Goal: Task Accomplishment & Management: Use online tool/utility

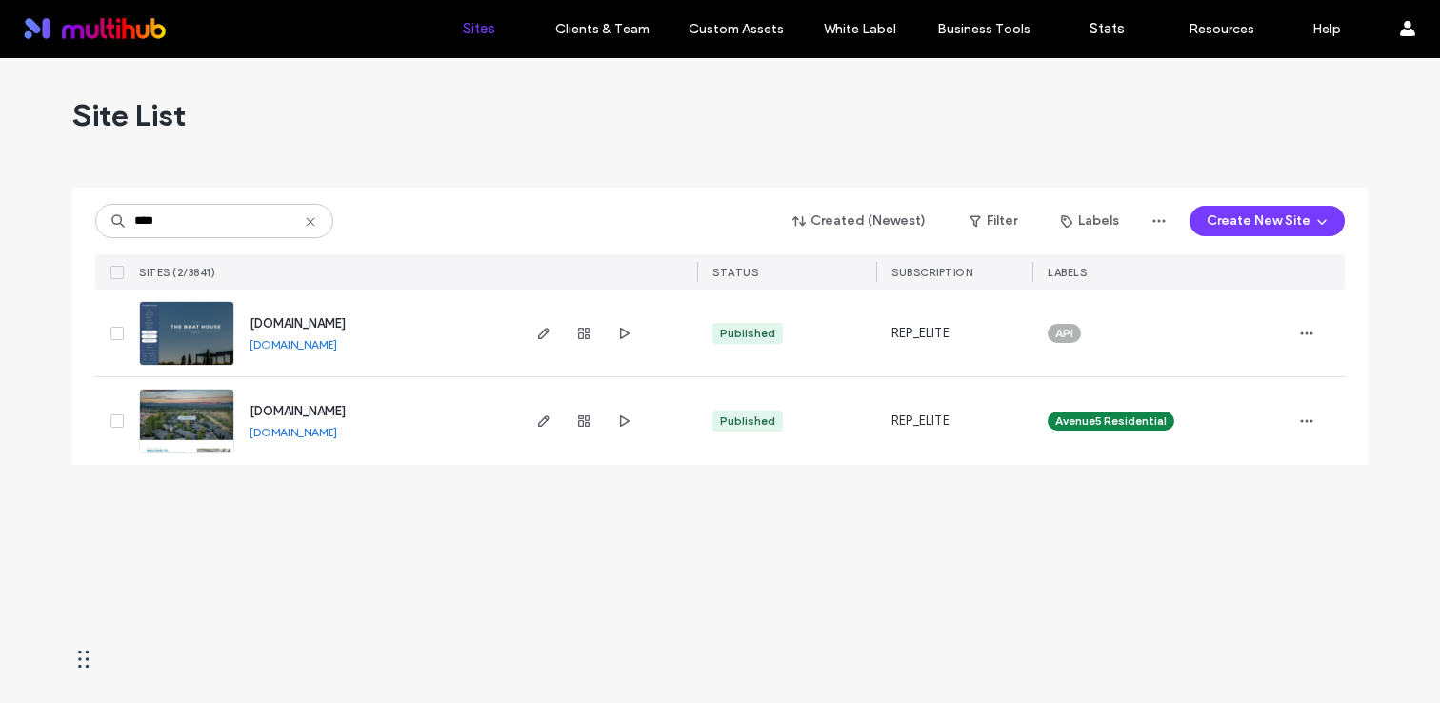
type input "****"
click at [346, 320] on span "www.boathouseapts.com" at bounding box center [298, 323] width 96 height 14
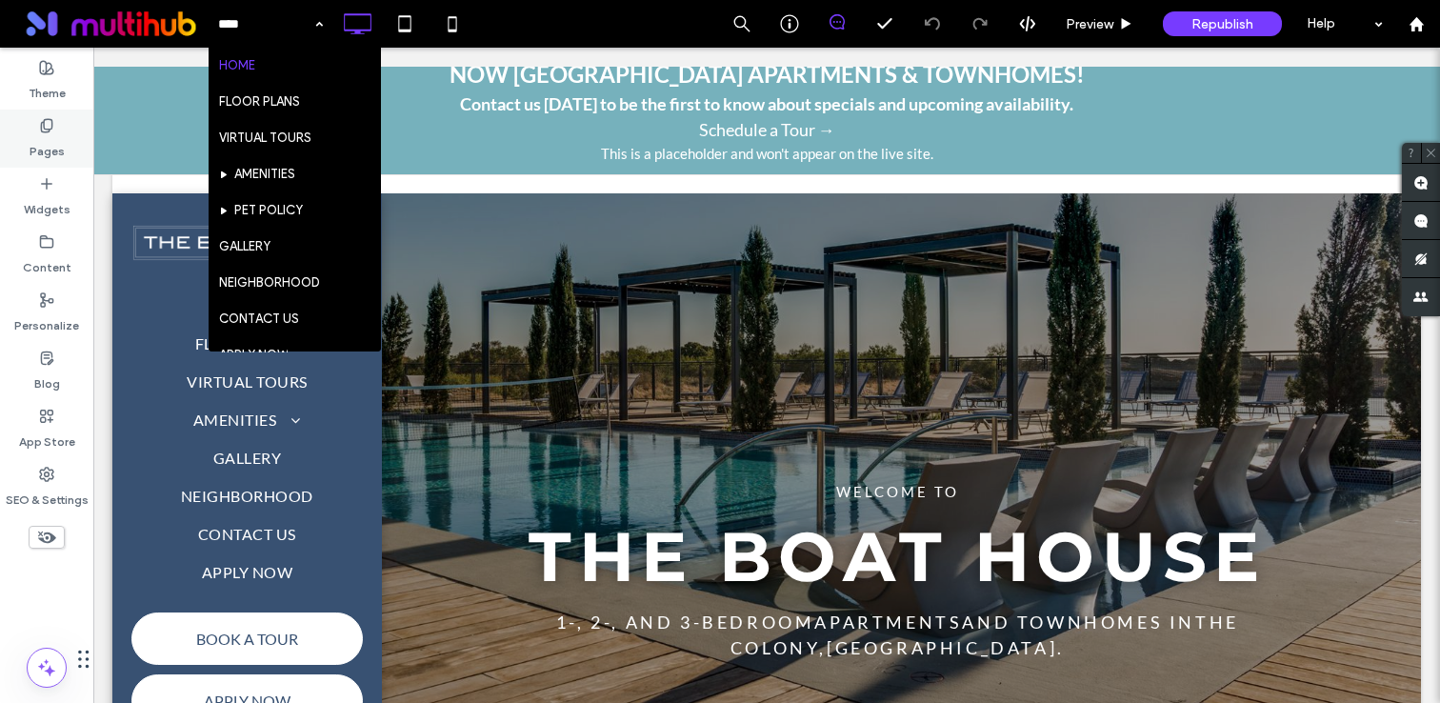
click at [33, 138] on label "Pages" at bounding box center [47, 146] width 35 height 27
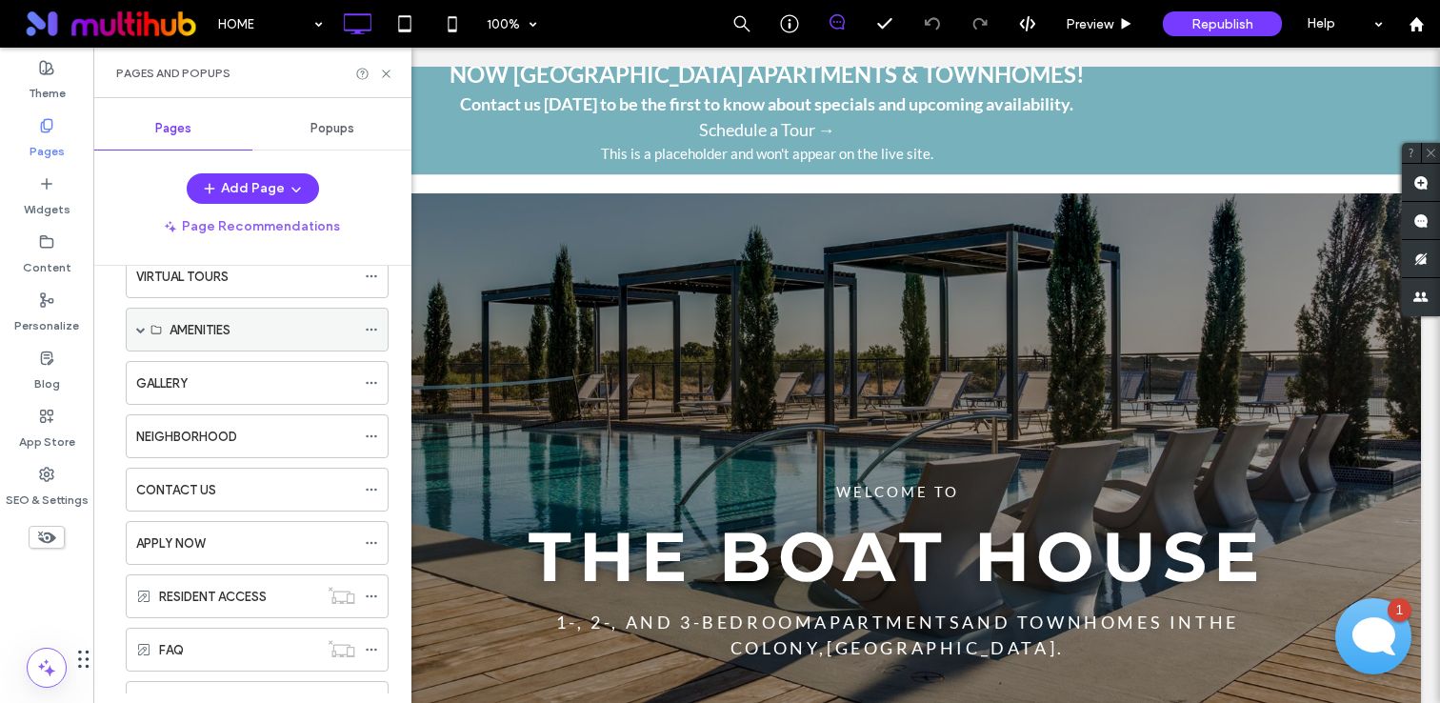
click at [144, 328] on span at bounding box center [141, 330] width 10 height 10
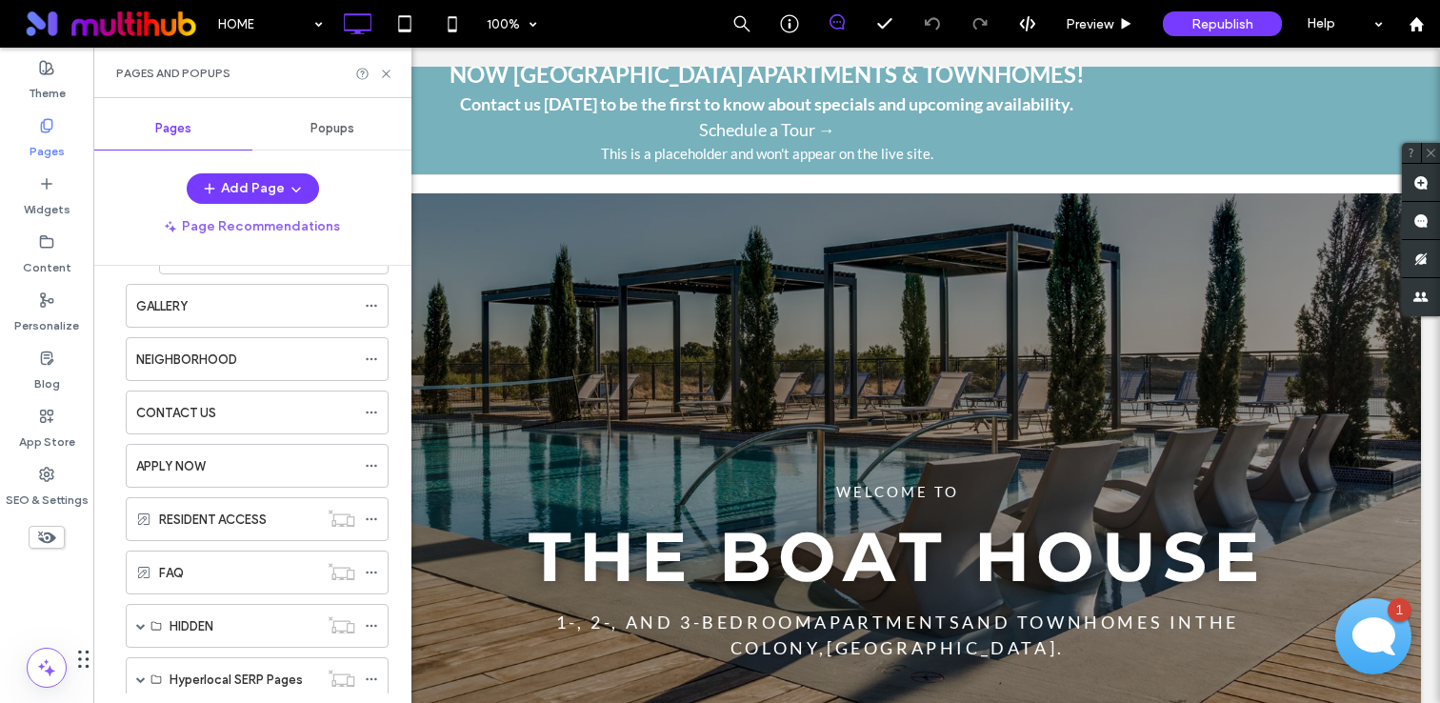
scroll to position [370, 0]
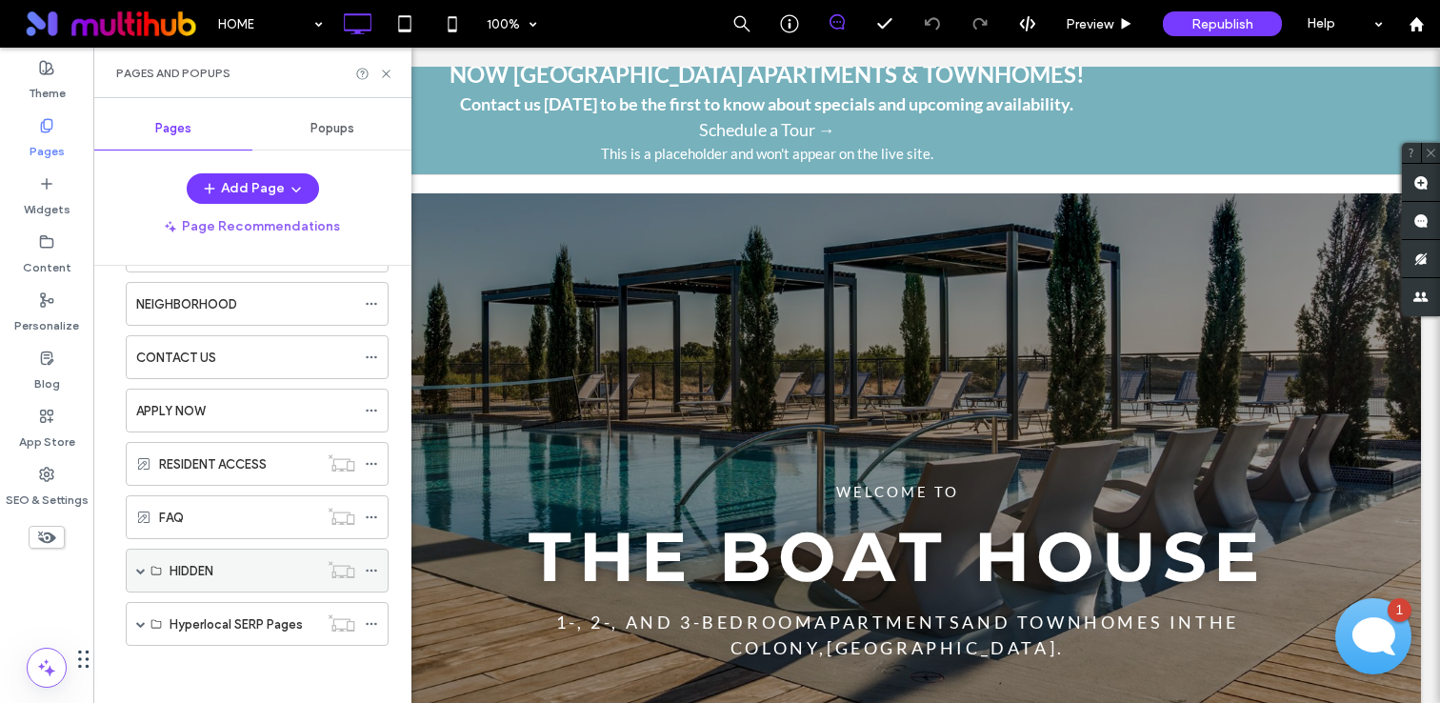
click at [137, 570] on span at bounding box center [141, 571] width 10 height 10
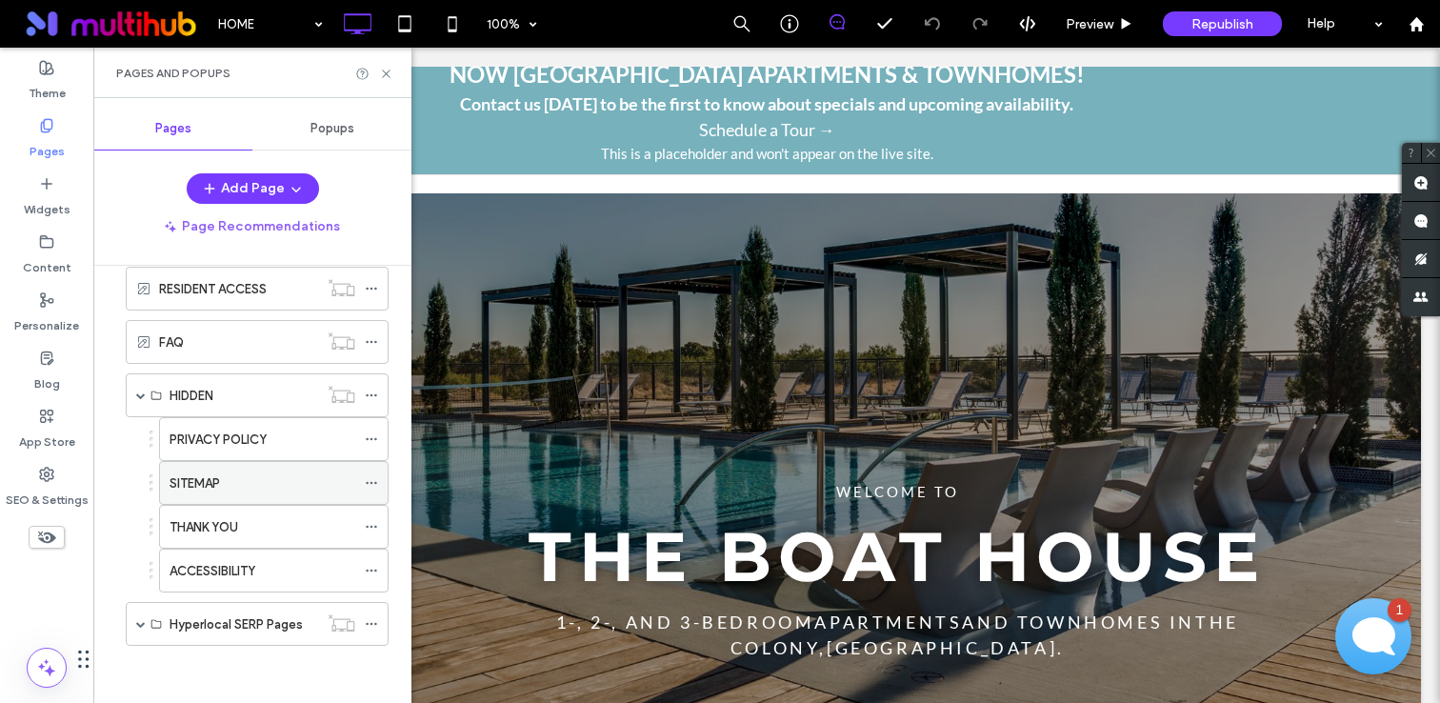
scroll to position [0, 0]
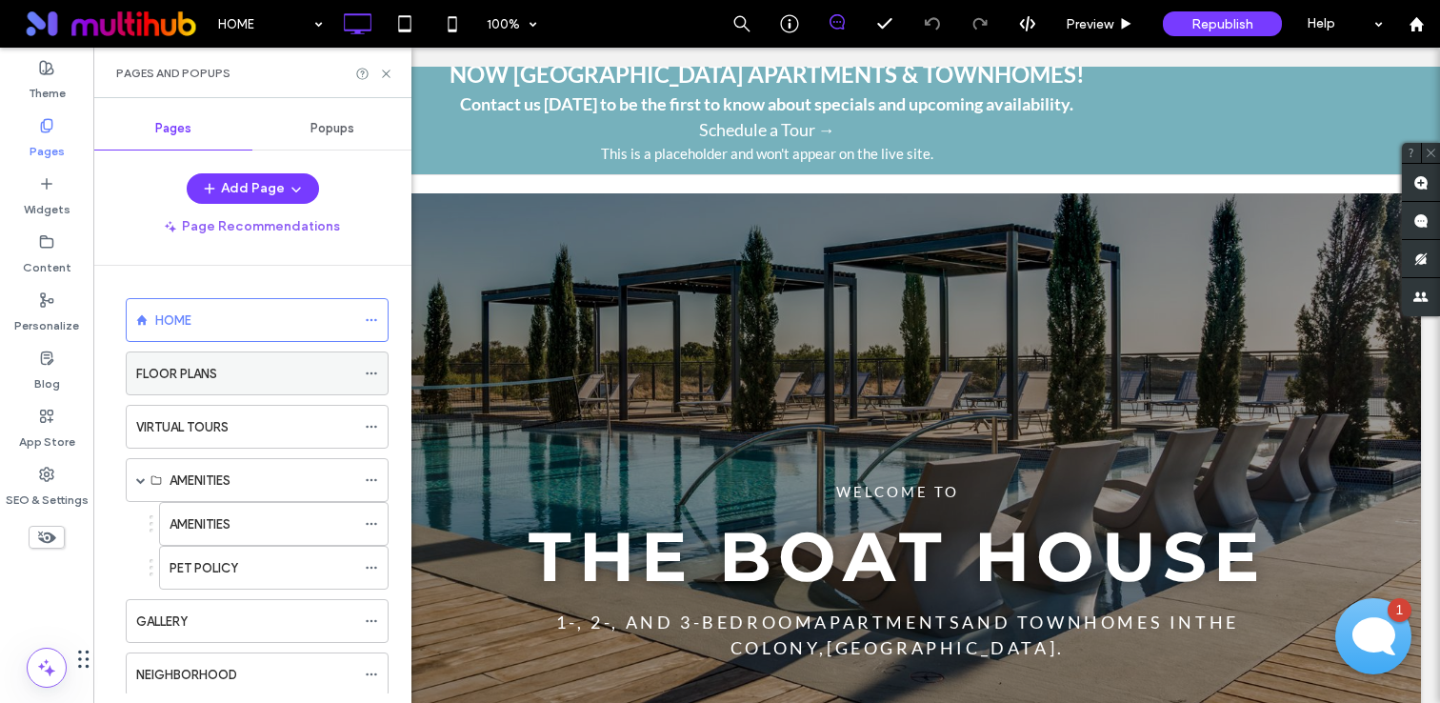
click at [369, 370] on icon at bounding box center [371, 373] width 13 height 13
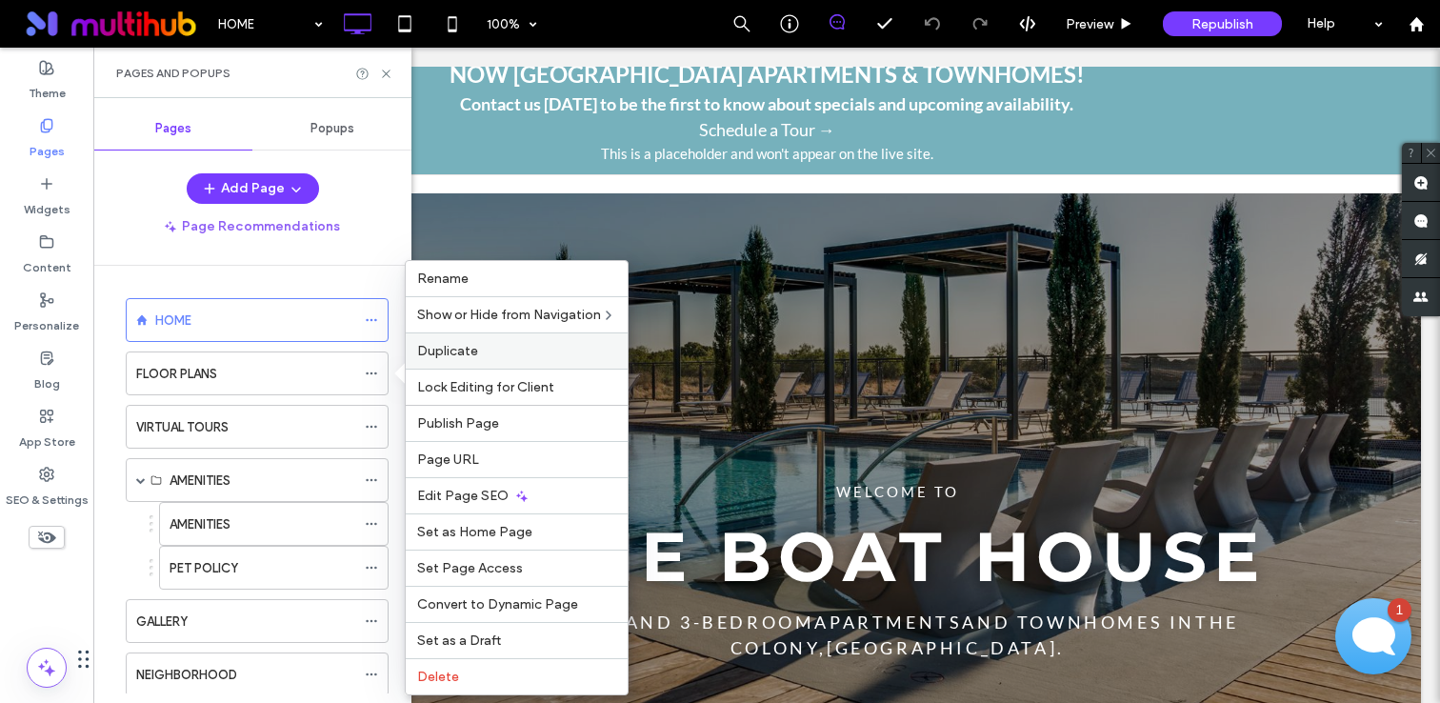
click at [516, 348] on label "Duplicate" at bounding box center [516, 351] width 199 height 16
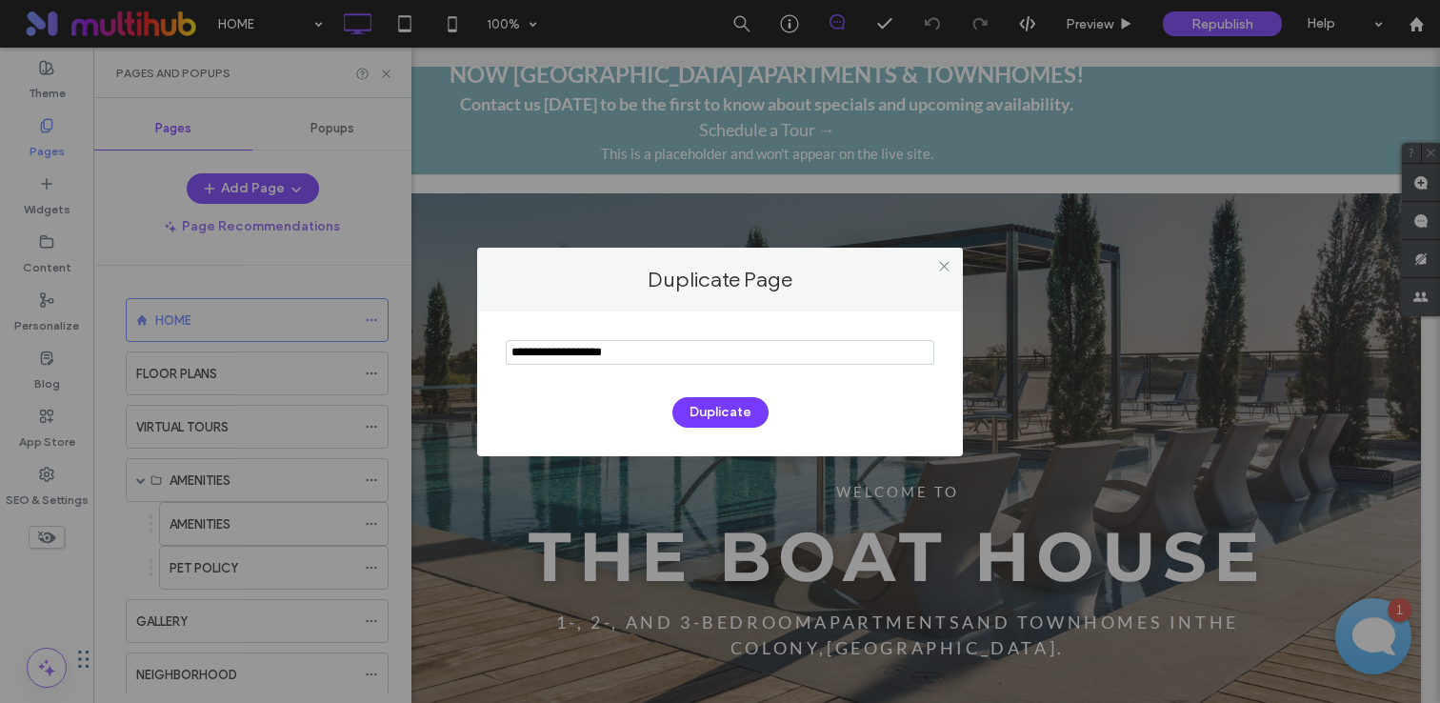
click at [742, 352] on input "notEmpty" at bounding box center [720, 352] width 429 height 25
type input "**********"
click at [729, 401] on button "Duplicate" at bounding box center [720, 412] width 96 height 30
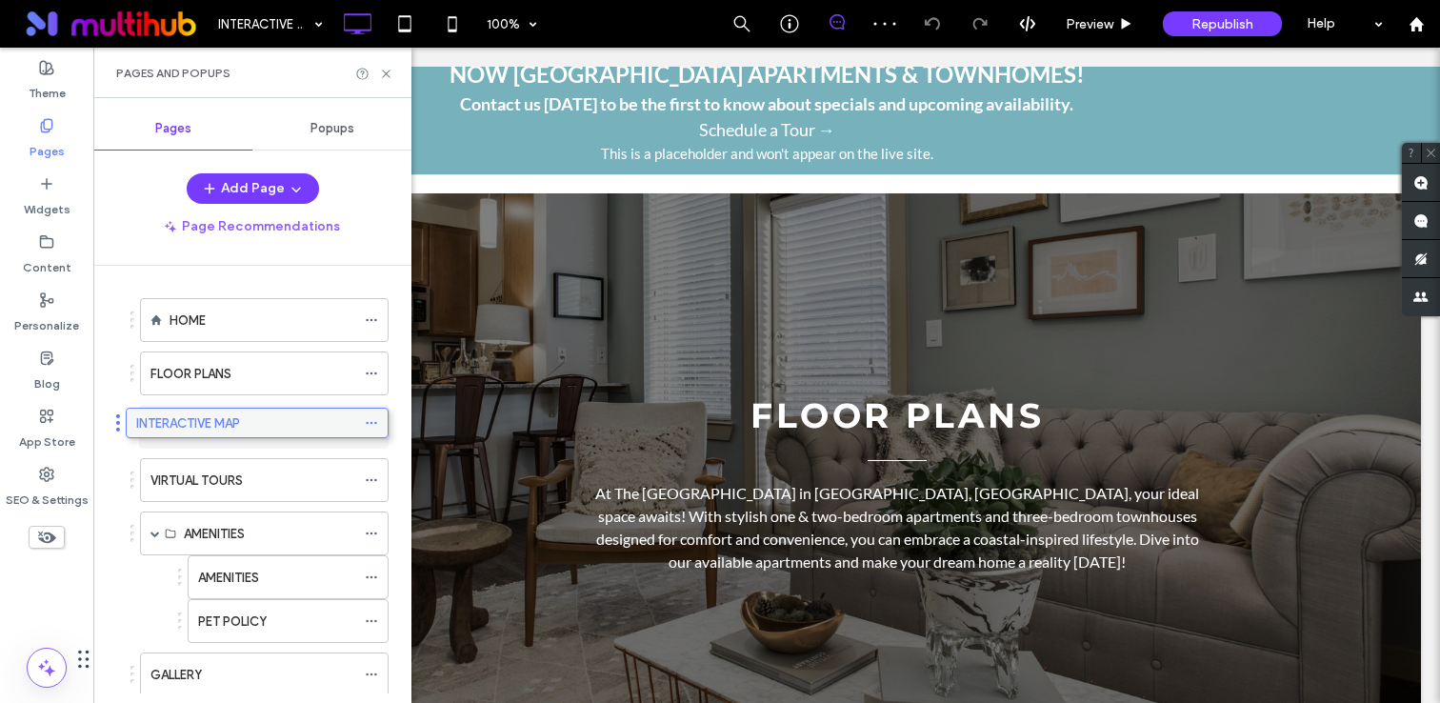
drag, startPoint x: 218, startPoint y: 618, endPoint x: 226, endPoint y: 411, distance: 206.8
click at [369, 422] on icon at bounding box center [371, 426] width 13 height 13
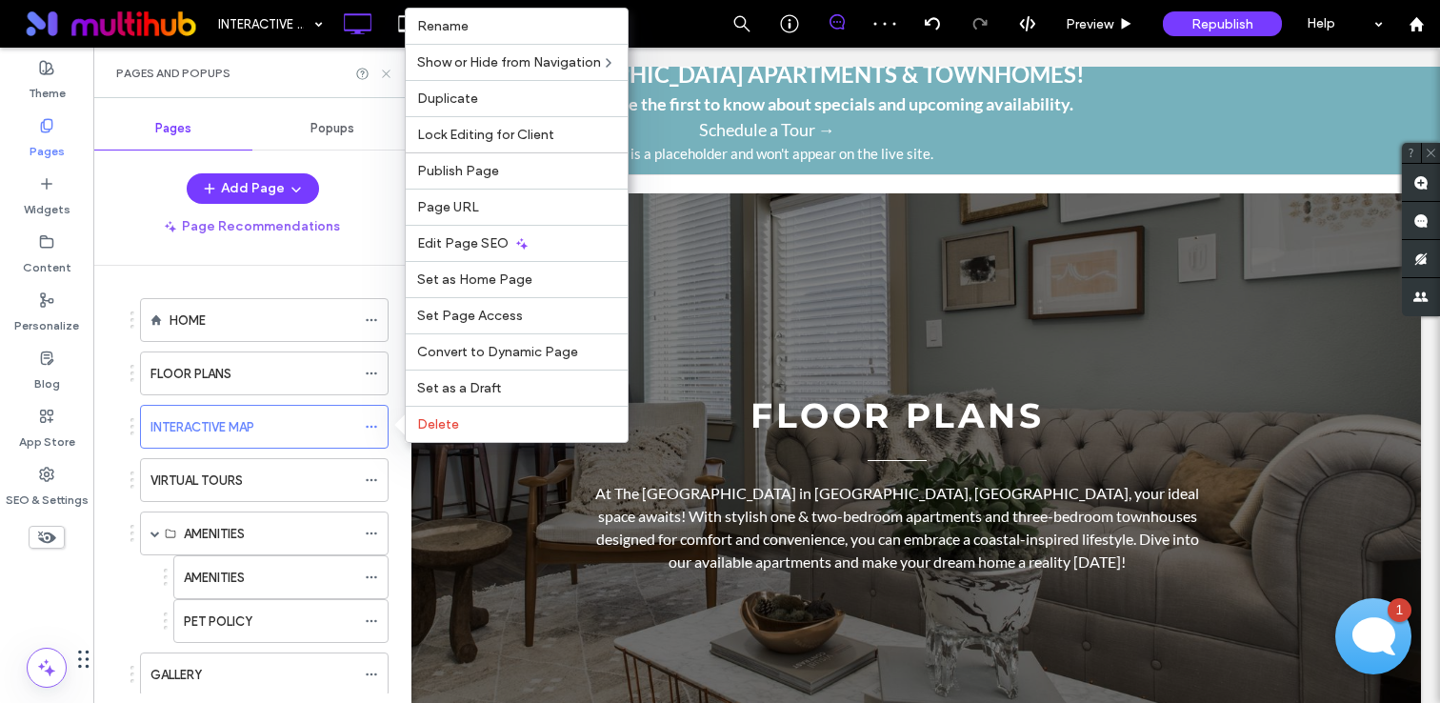
click at [389, 72] on icon at bounding box center [386, 74] width 14 height 14
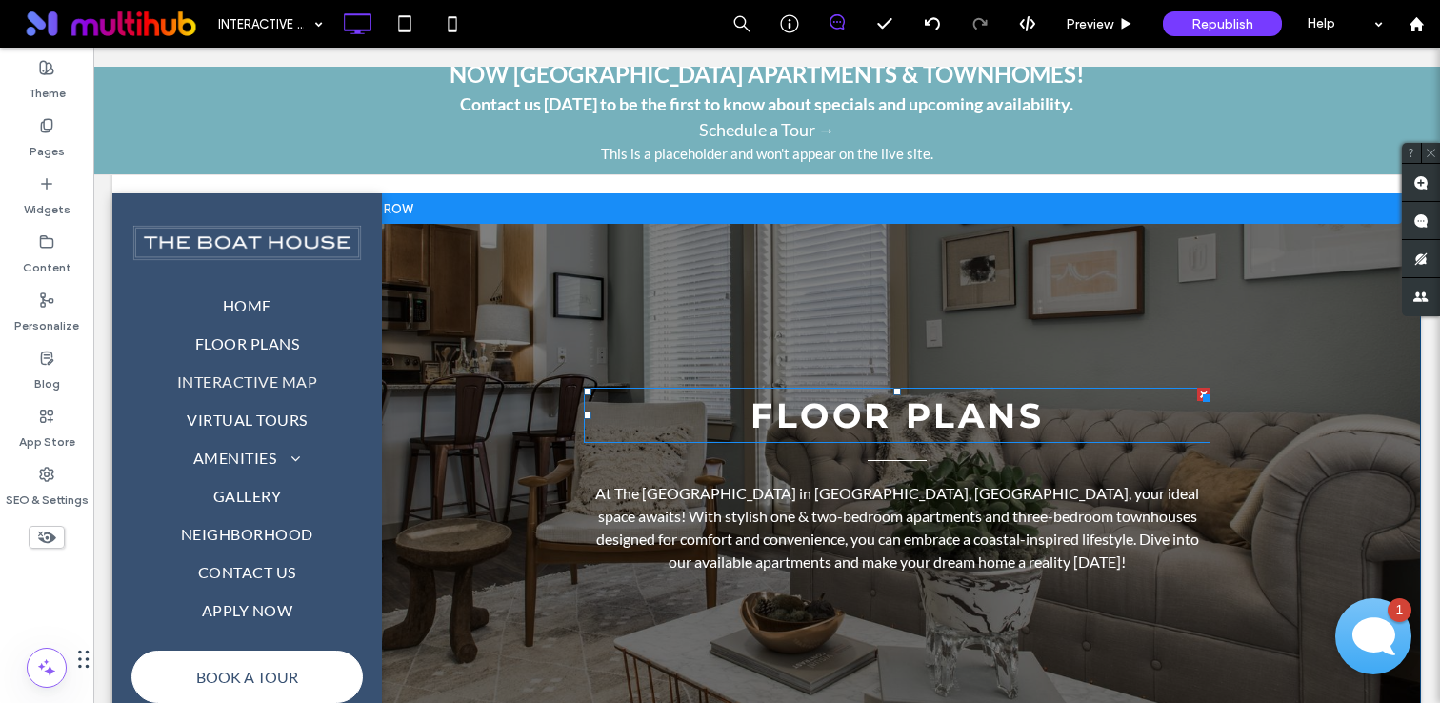
click at [817, 410] on span "Floor Plans" at bounding box center [897, 415] width 294 height 42
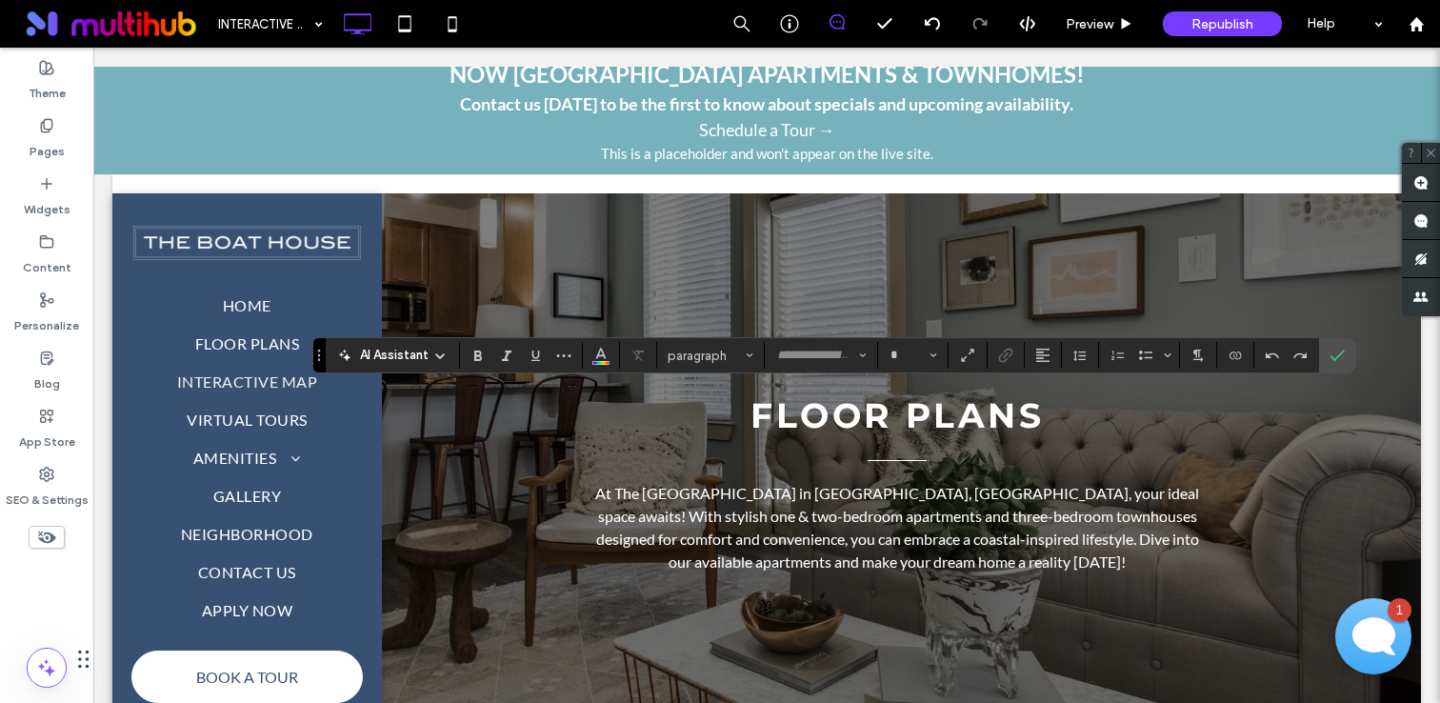
type input "**********"
type input "**"
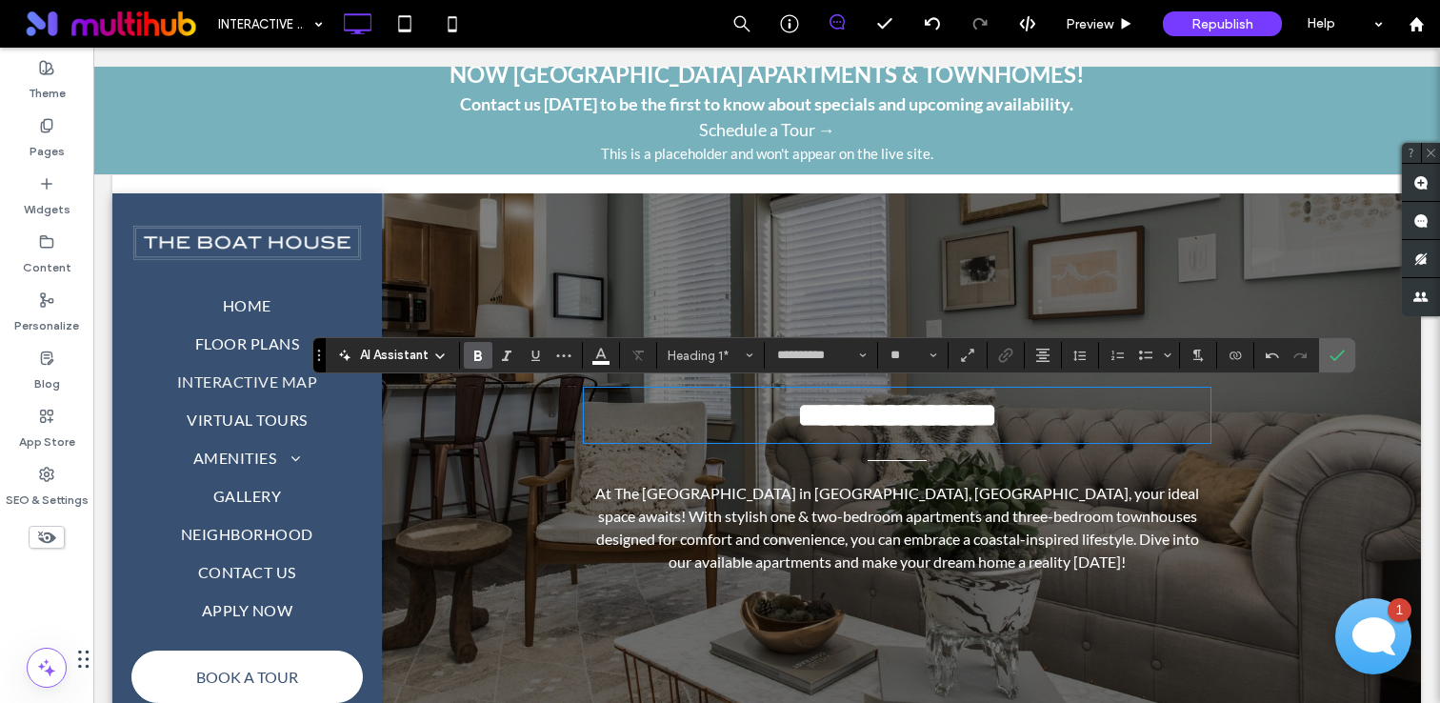
click at [1338, 353] on icon "Confirm" at bounding box center [1336, 355] width 15 height 15
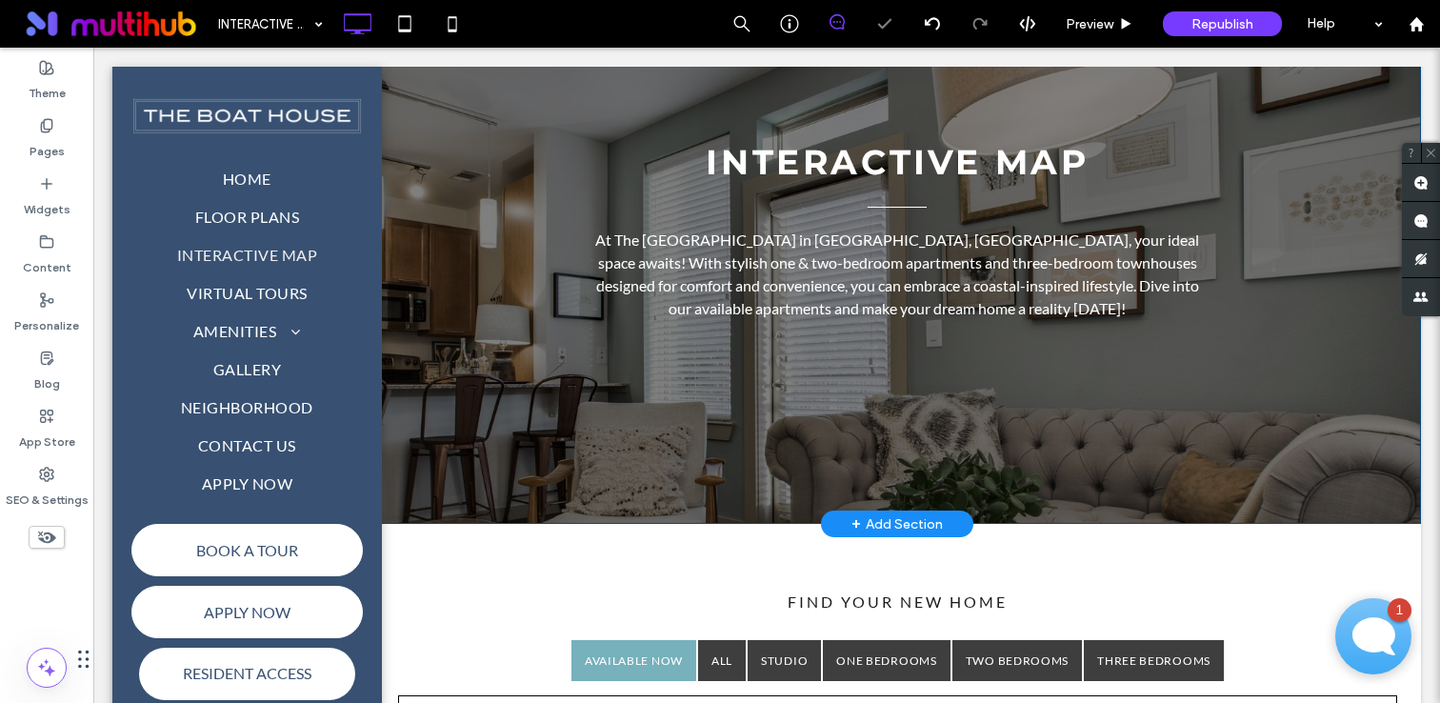
scroll to position [132, 0]
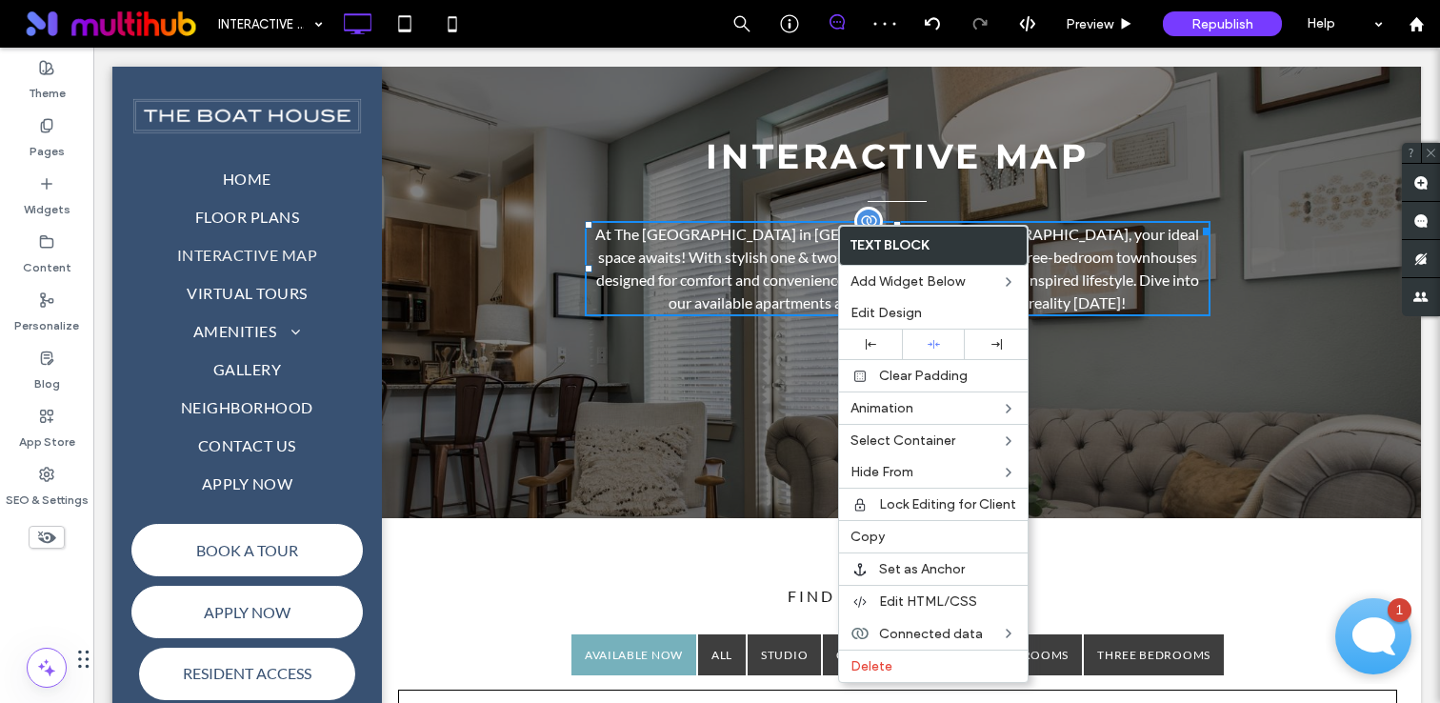
click at [697, 261] on p "At The Boat House in The Colony, TX, your ideal space awaits! With stylish one …" at bounding box center [898, 268] width 627 height 91
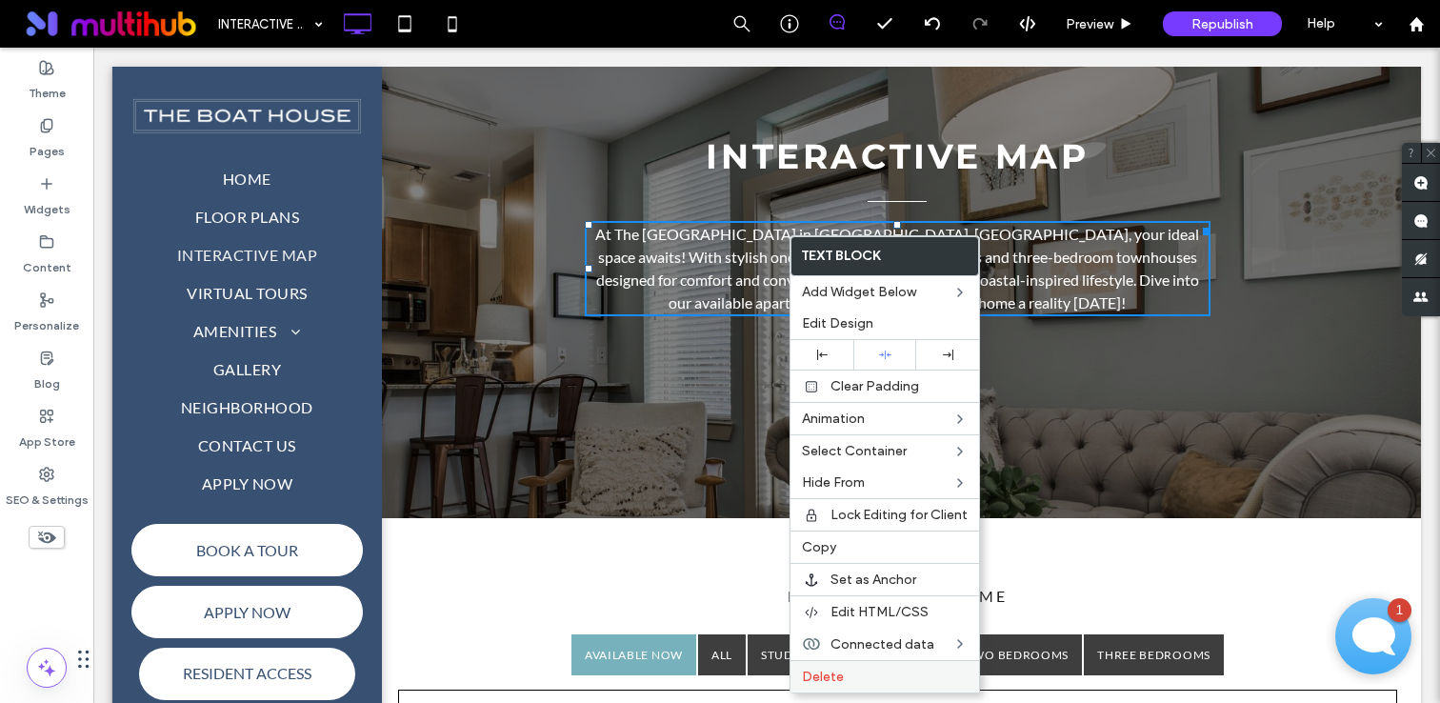
click at [880, 671] on label "Delete" at bounding box center [885, 677] width 166 height 16
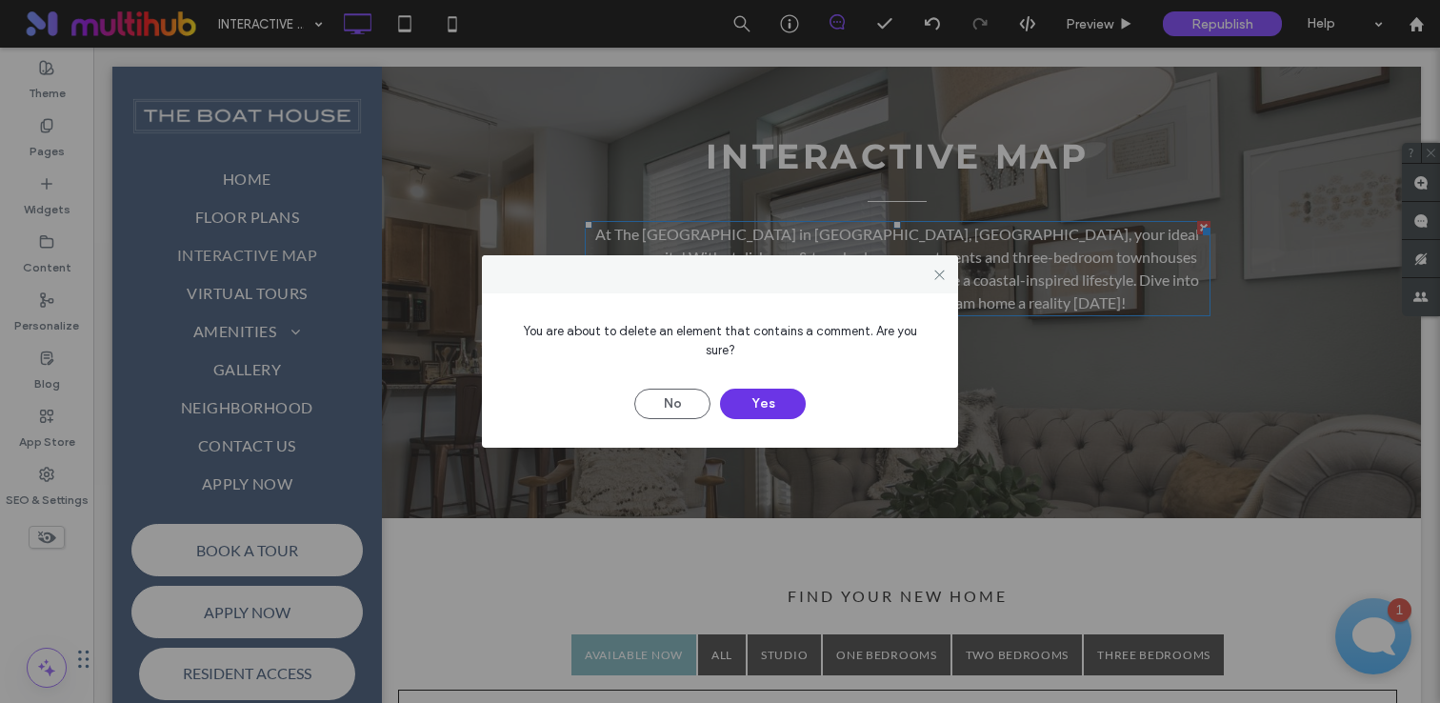
click at [757, 400] on button "Yes" at bounding box center [763, 404] width 86 height 30
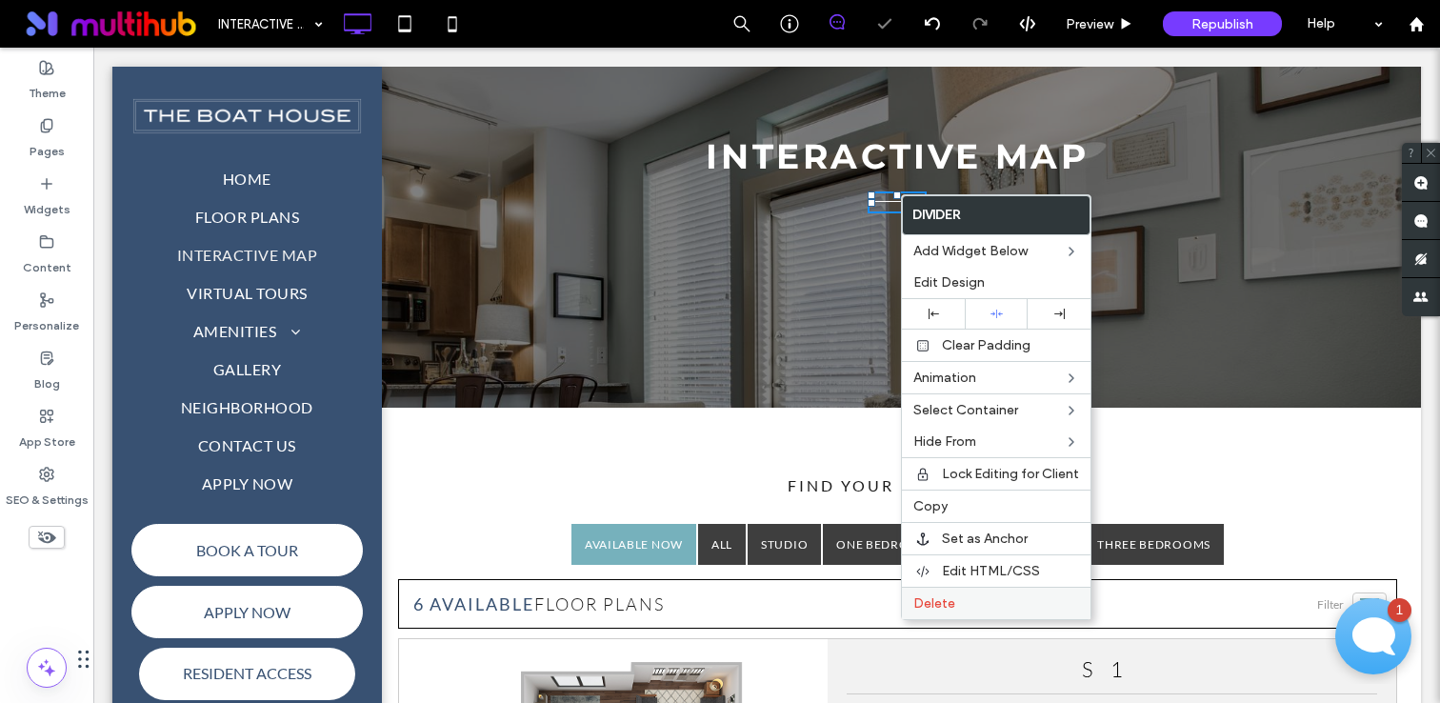
click at [954, 607] on label "Delete" at bounding box center [996, 603] width 166 height 16
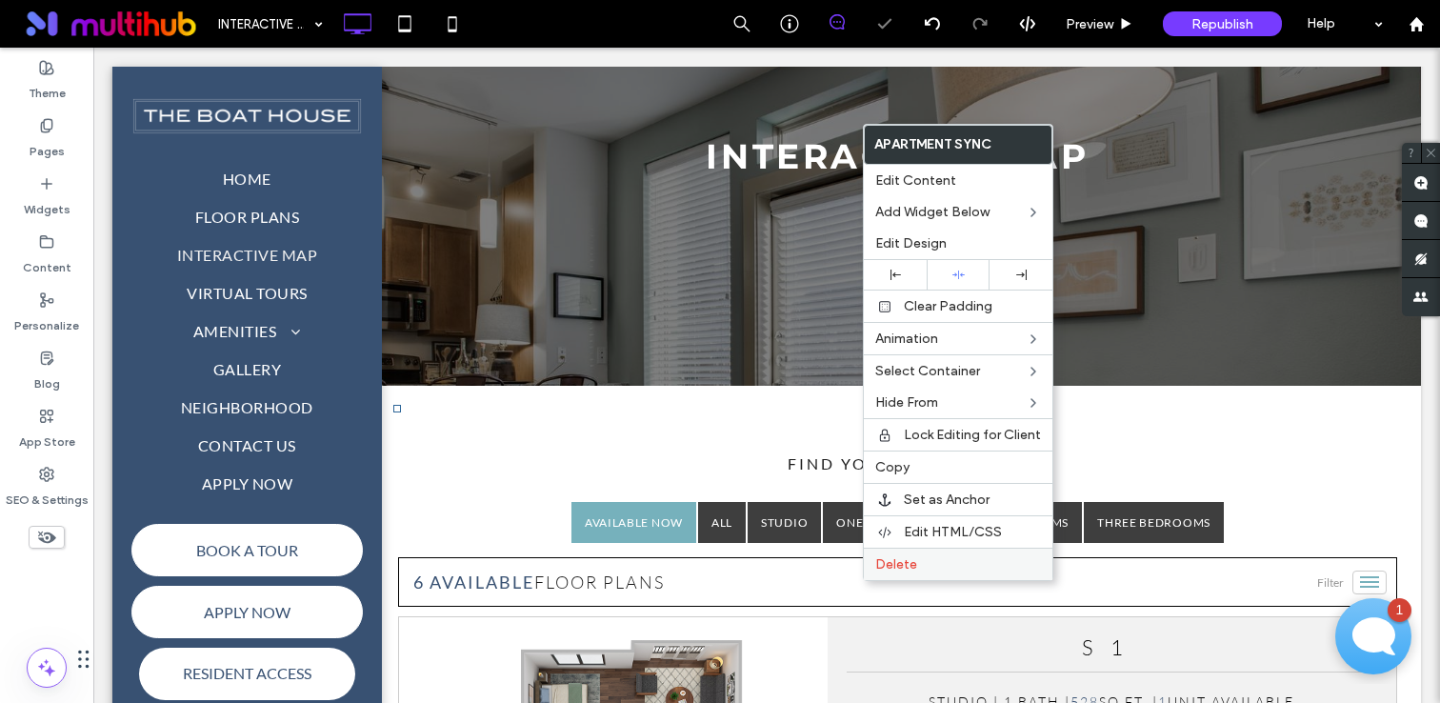
click at [908, 560] on span "Delete" at bounding box center [896, 564] width 42 height 16
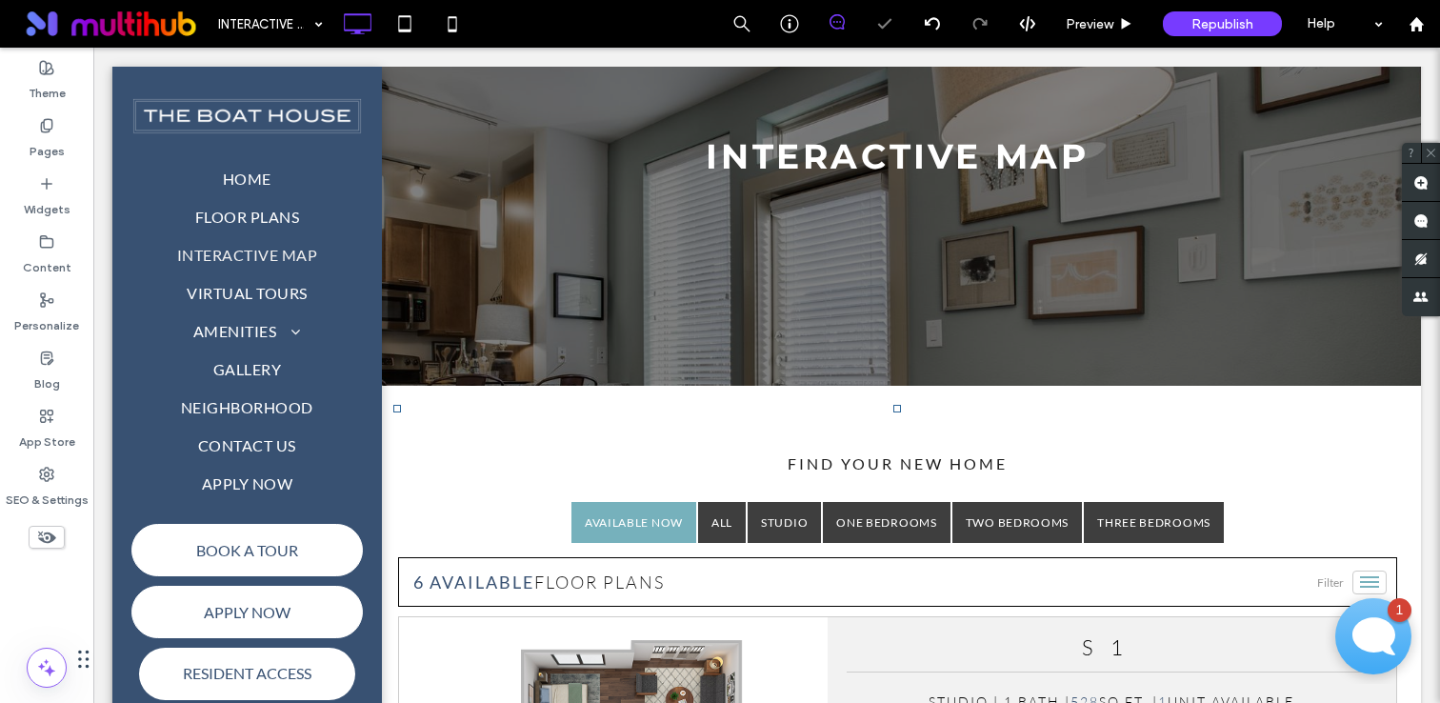
scroll to position [324, 0]
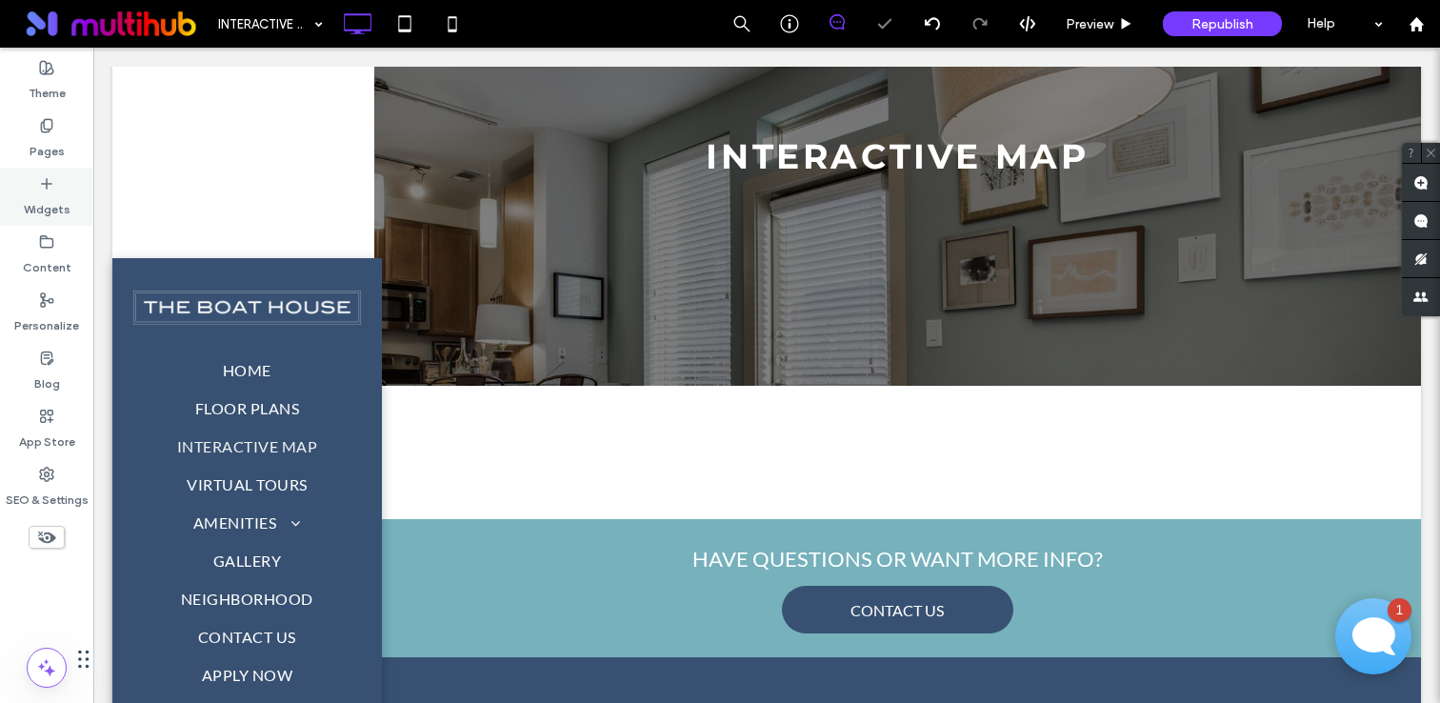
click at [61, 187] on div "Widgets" at bounding box center [46, 197] width 93 height 58
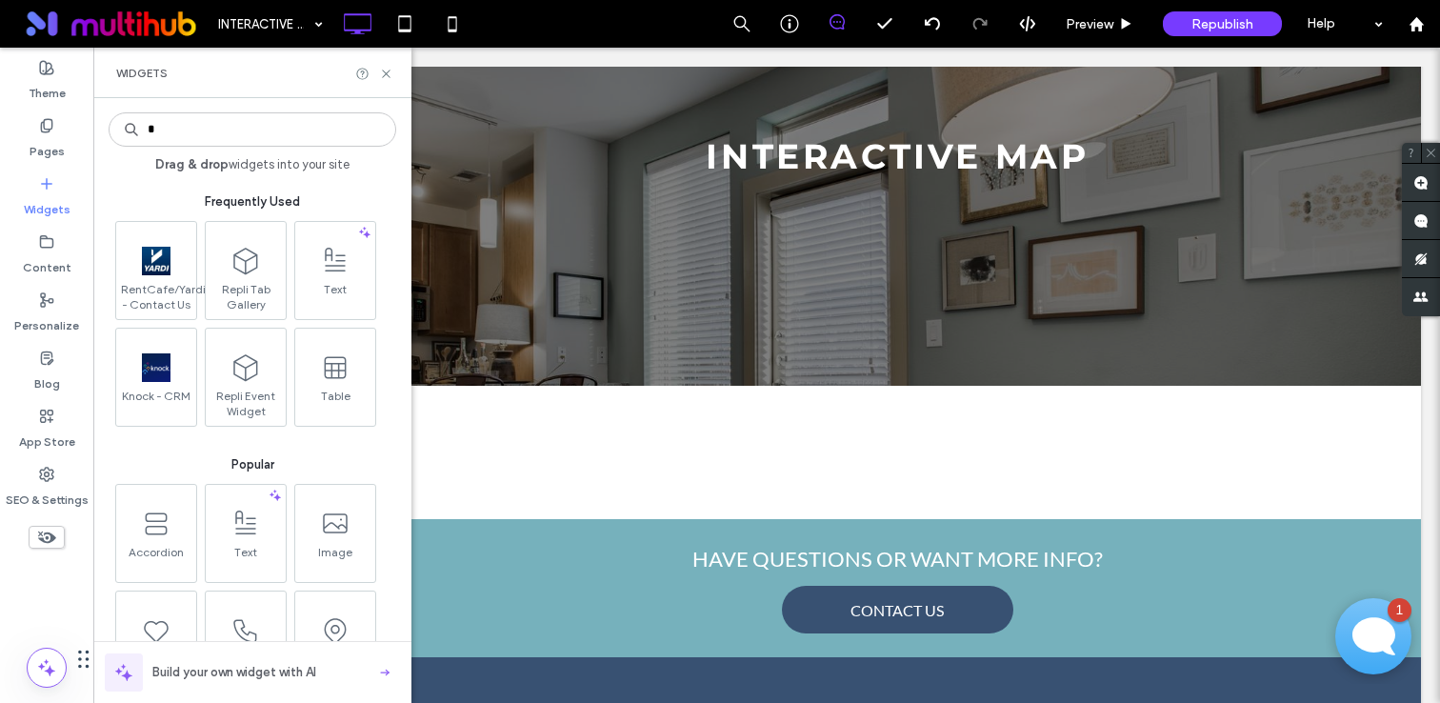
type input "*"
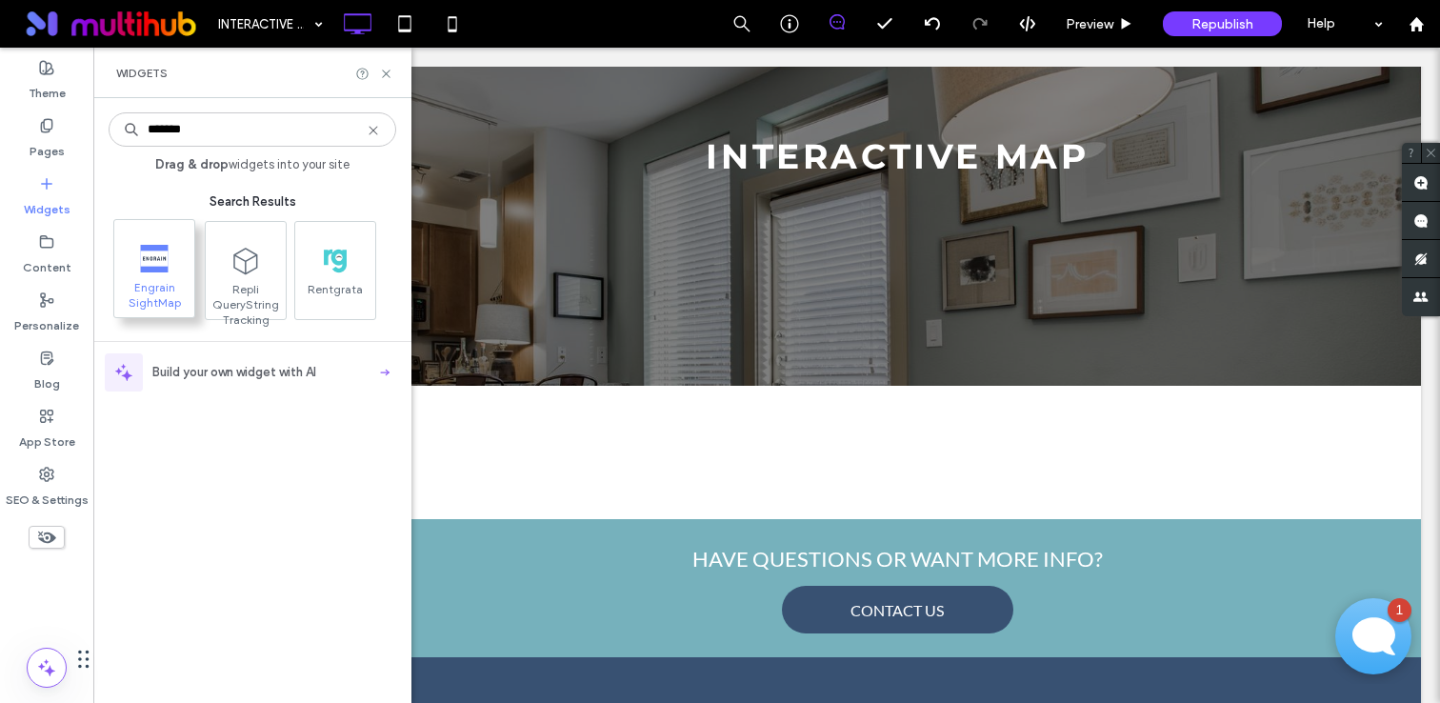
type input "*******"
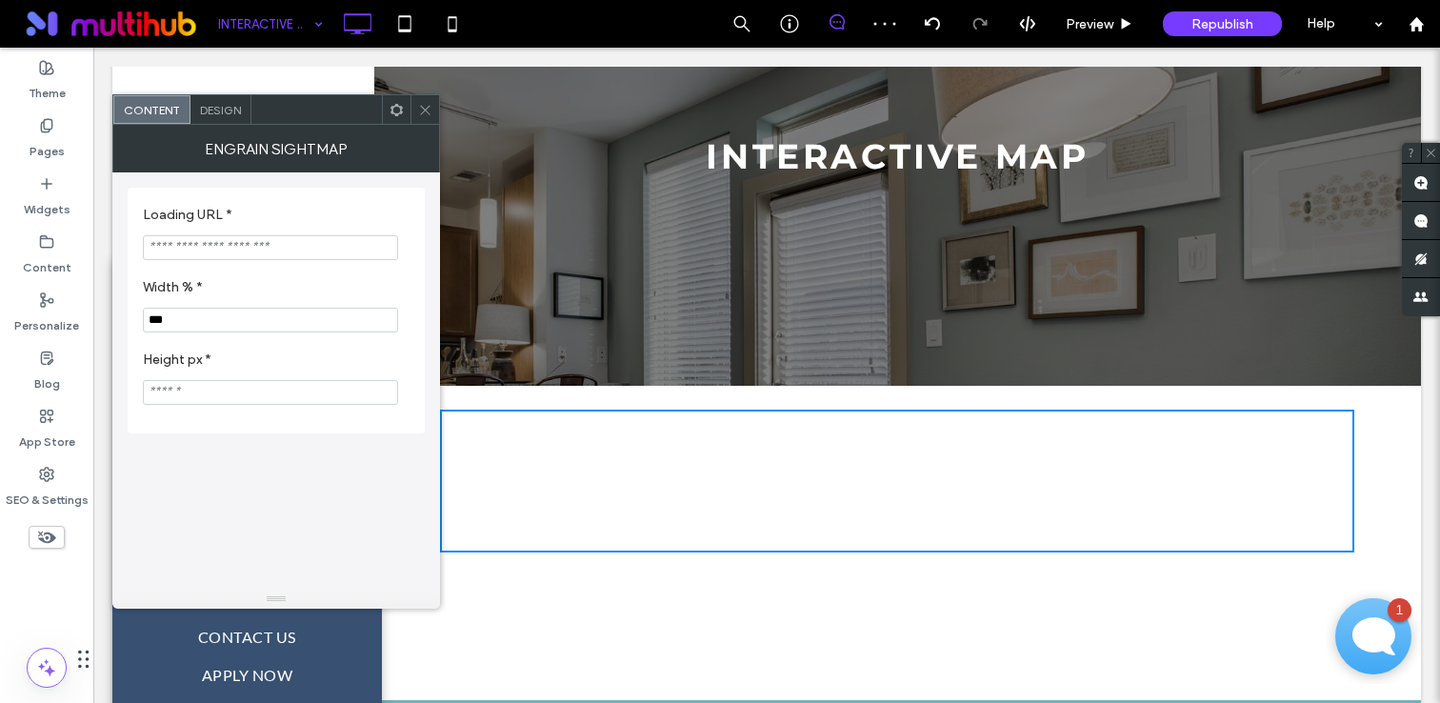
drag, startPoint x: 149, startPoint y: 279, endPoint x: 239, endPoint y: 1, distance: 292.4
click at [276, 242] on input "Loading URL *" at bounding box center [270, 247] width 255 height 25
paste input "**********"
type input "**********"
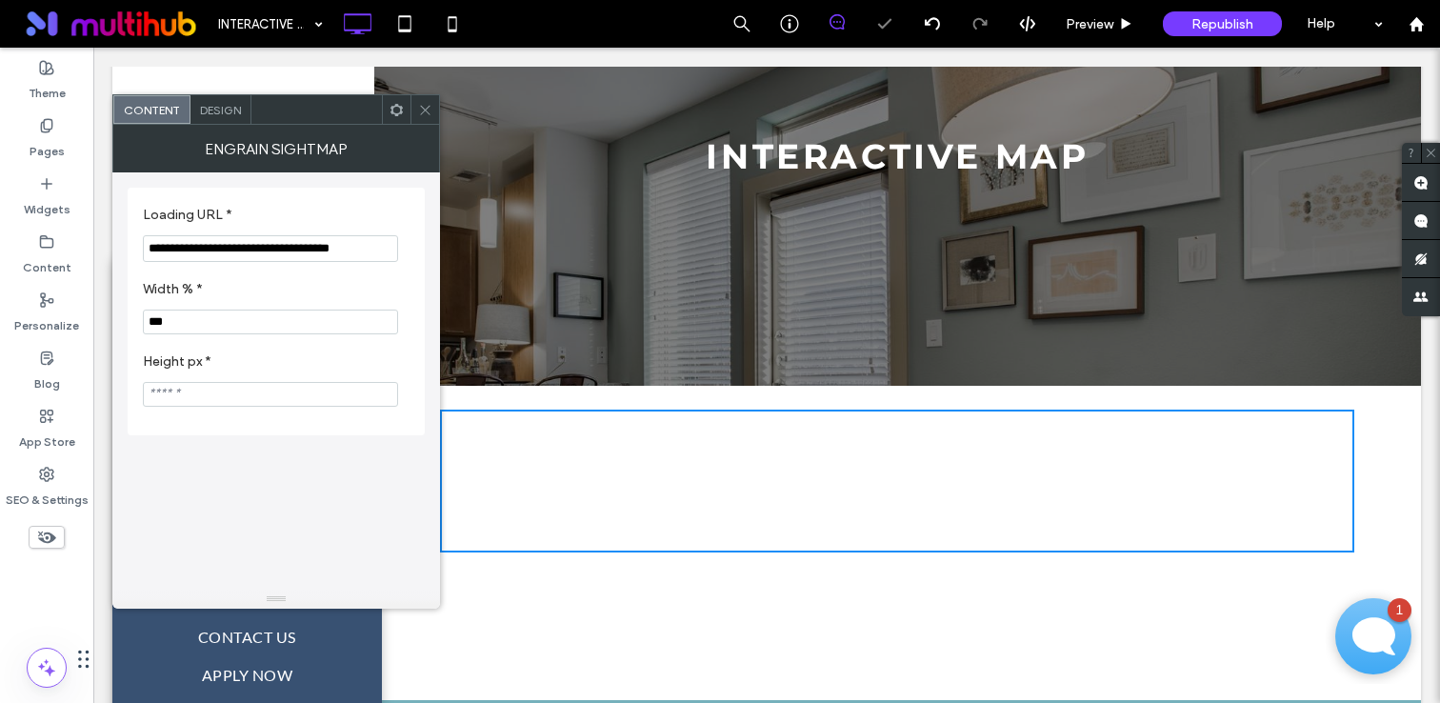
scroll to position [0, 0]
click at [233, 395] on input "Height px *" at bounding box center [270, 394] width 255 height 25
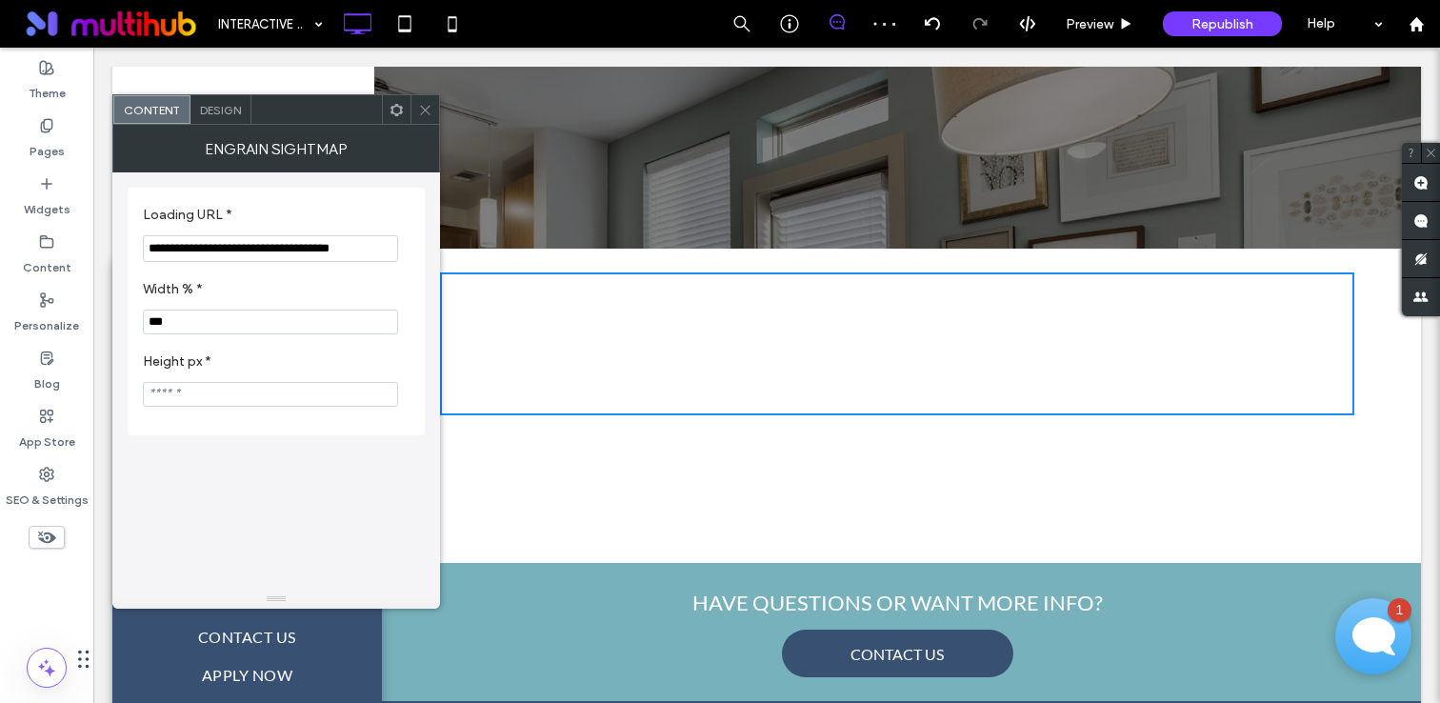
scroll to position [428, 0]
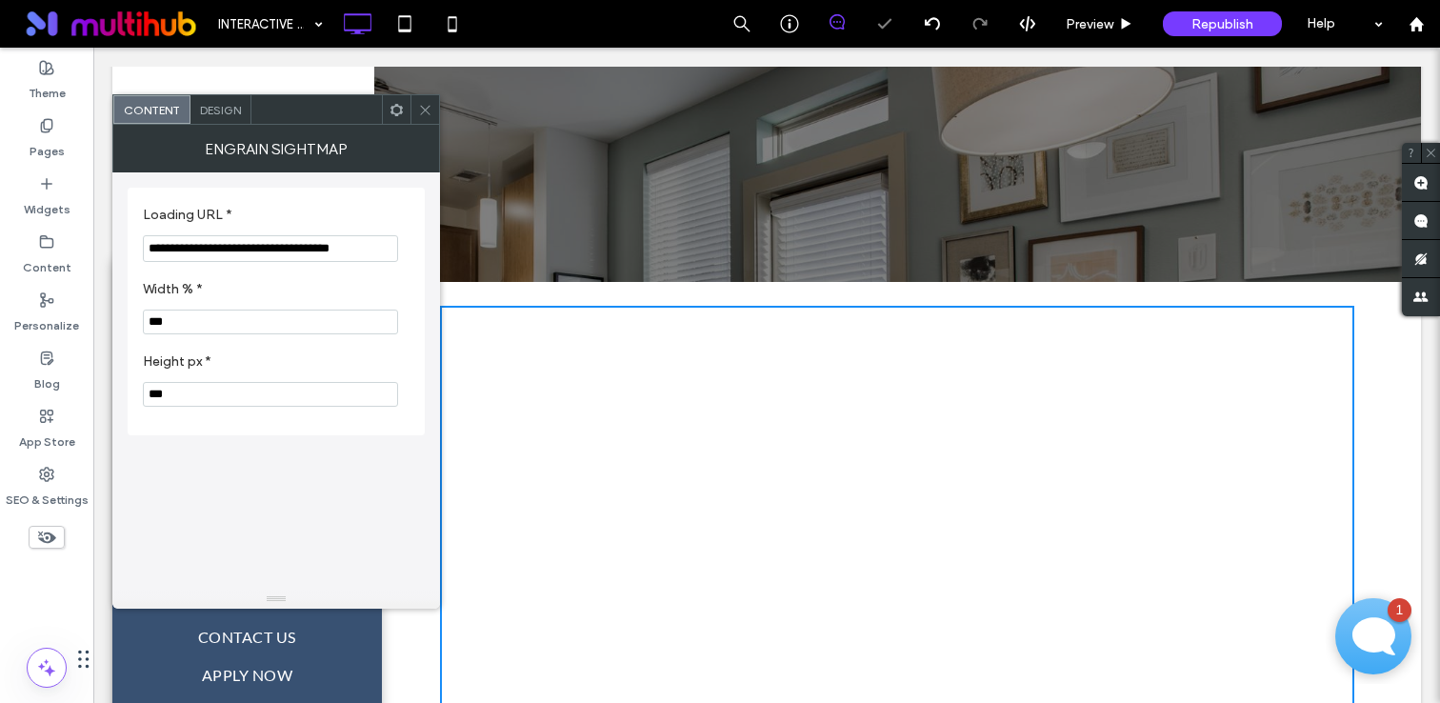
type input "***"
click at [292, 350] on section "Height px * ***" at bounding box center [276, 380] width 267 height 72
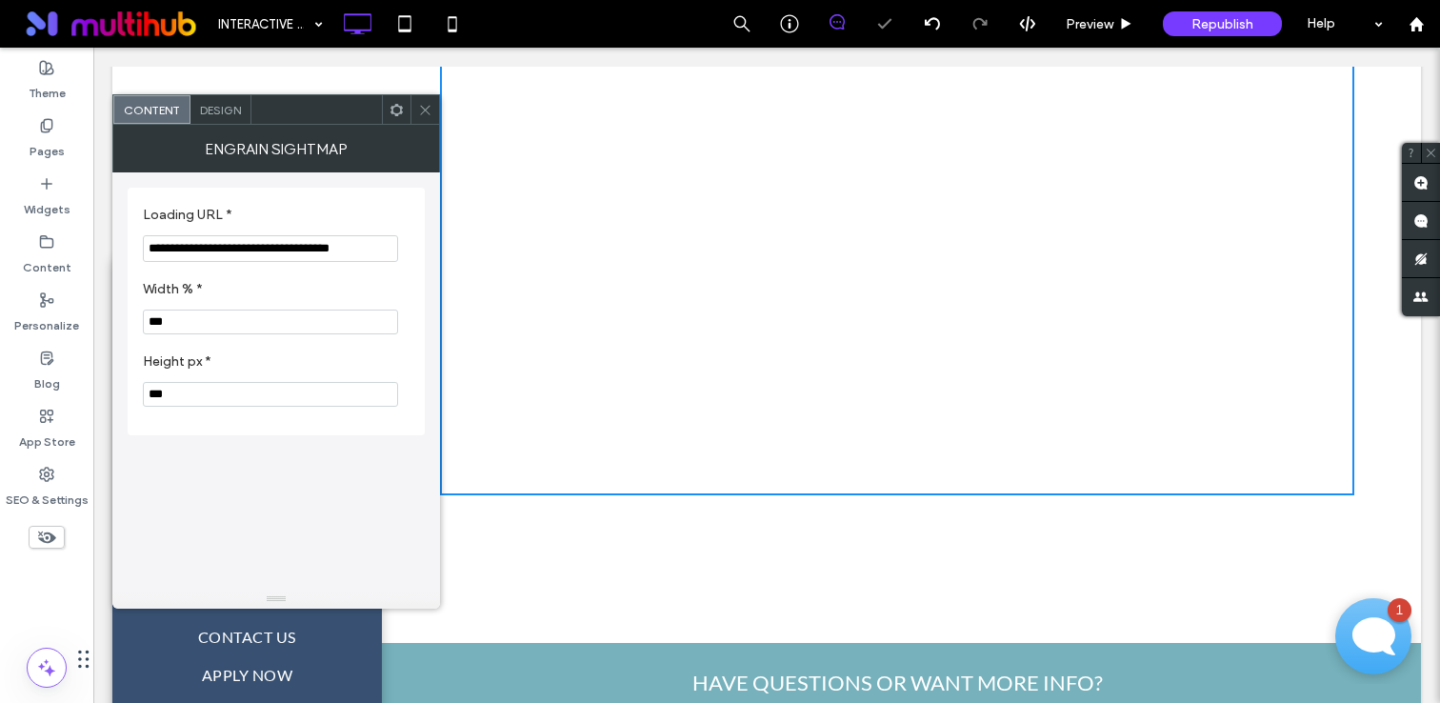
scroll to position [840, 0]
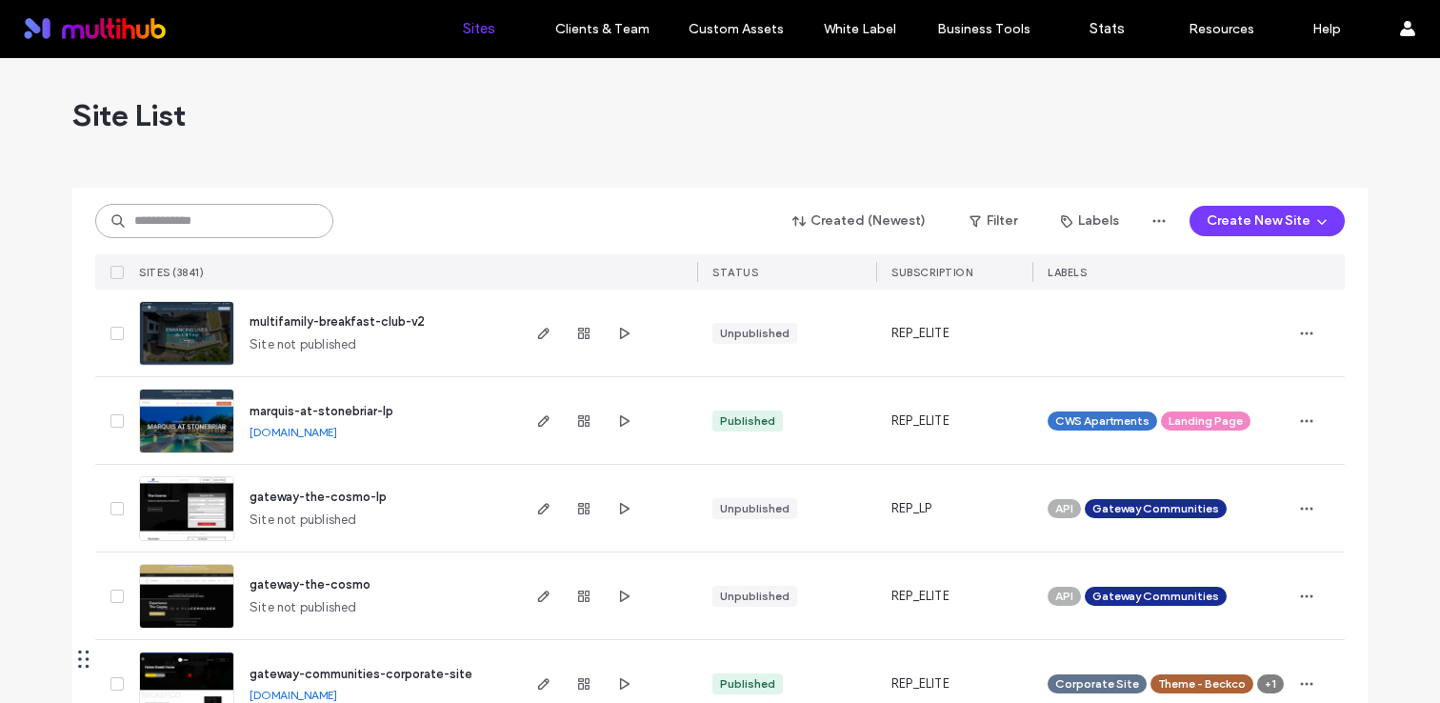
click at [302, 224] on input at bounding box center [214, 221] width 238 height 34
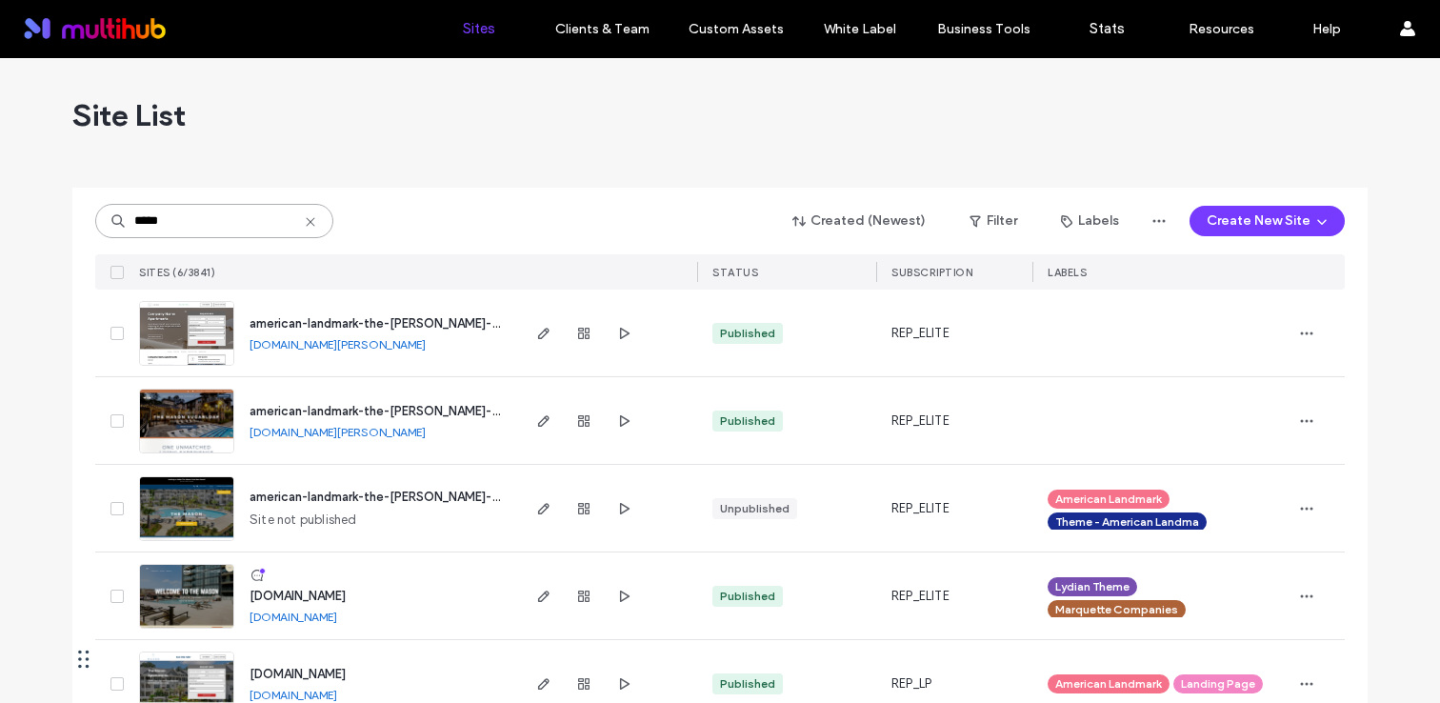
scroll to position [135, 0]
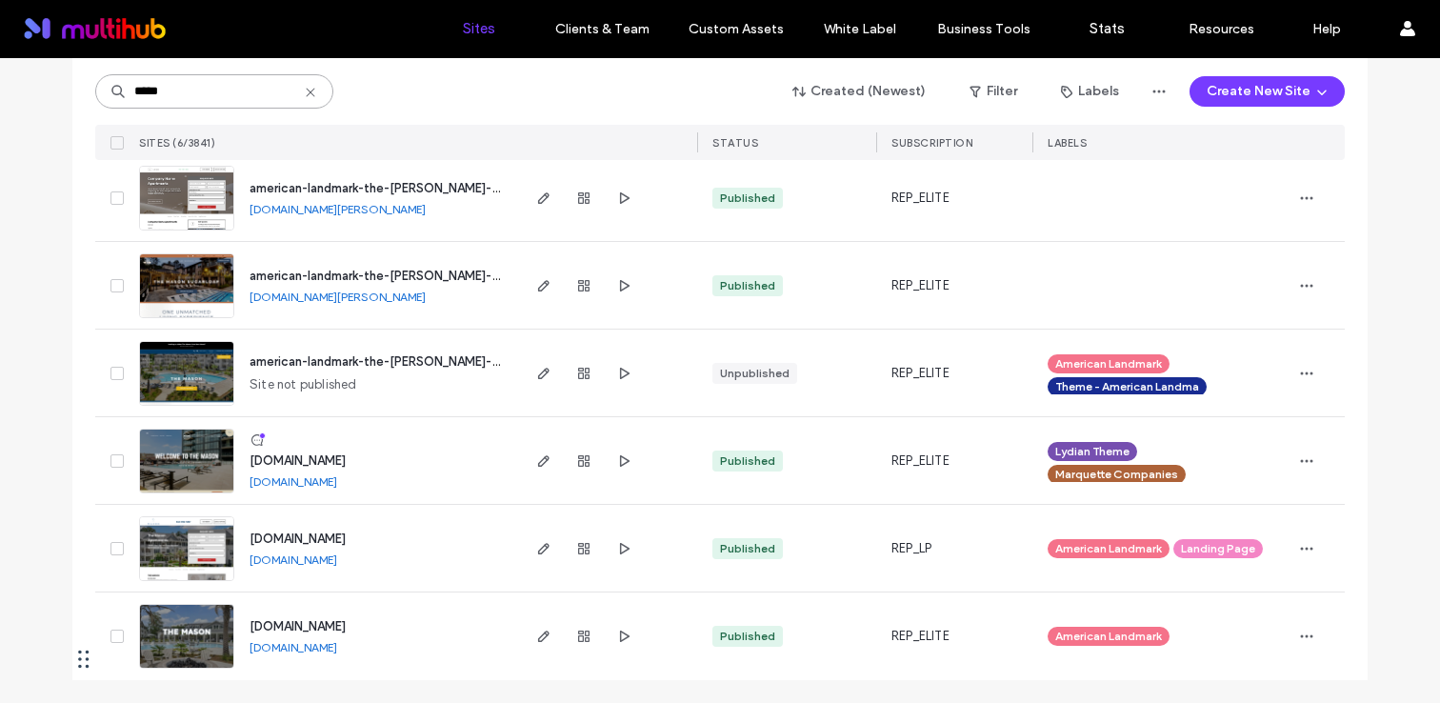
type input "*****"
click at [346, 461] on span "www.liveatthemason.com" at bounding box center [298, 460] width 96 height 14
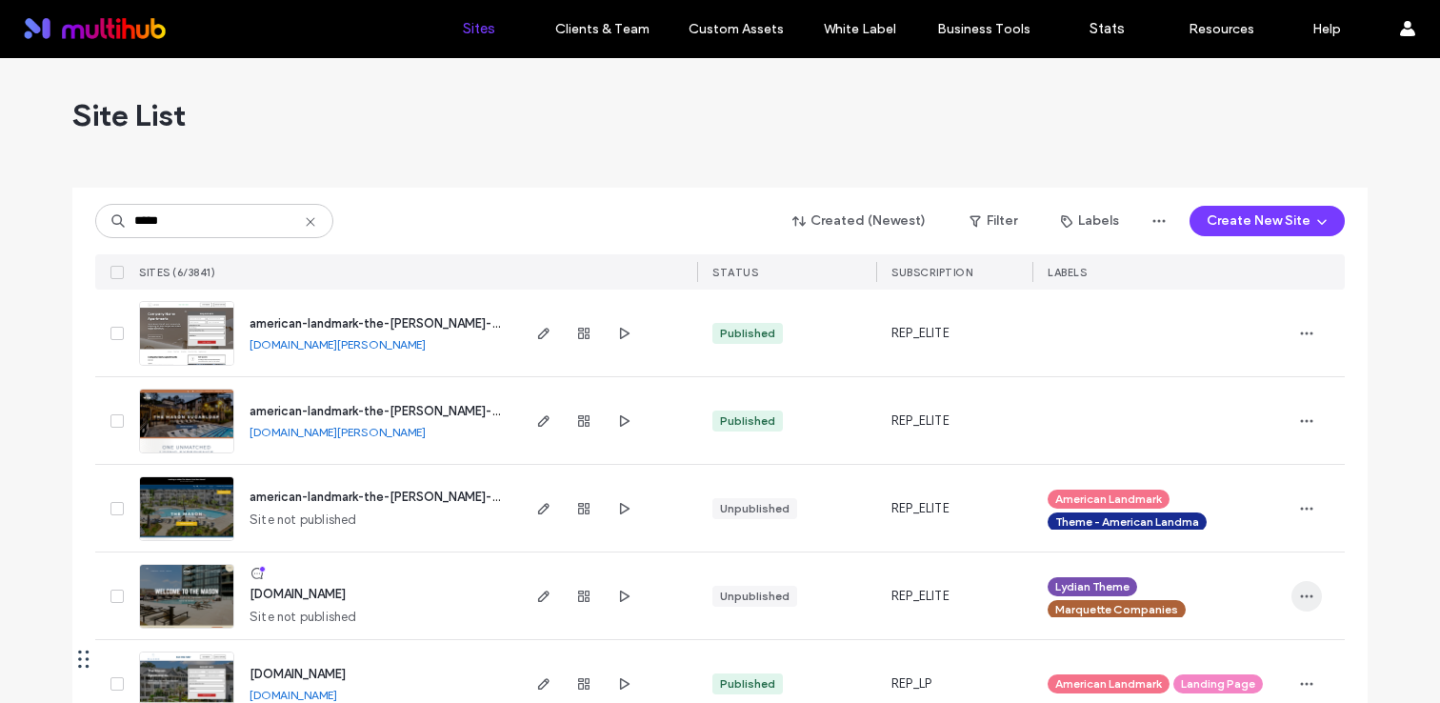
type input "*****"
click at [1299, 591] on icon "button" at bounding box center [1306, 596] width 15 height 15
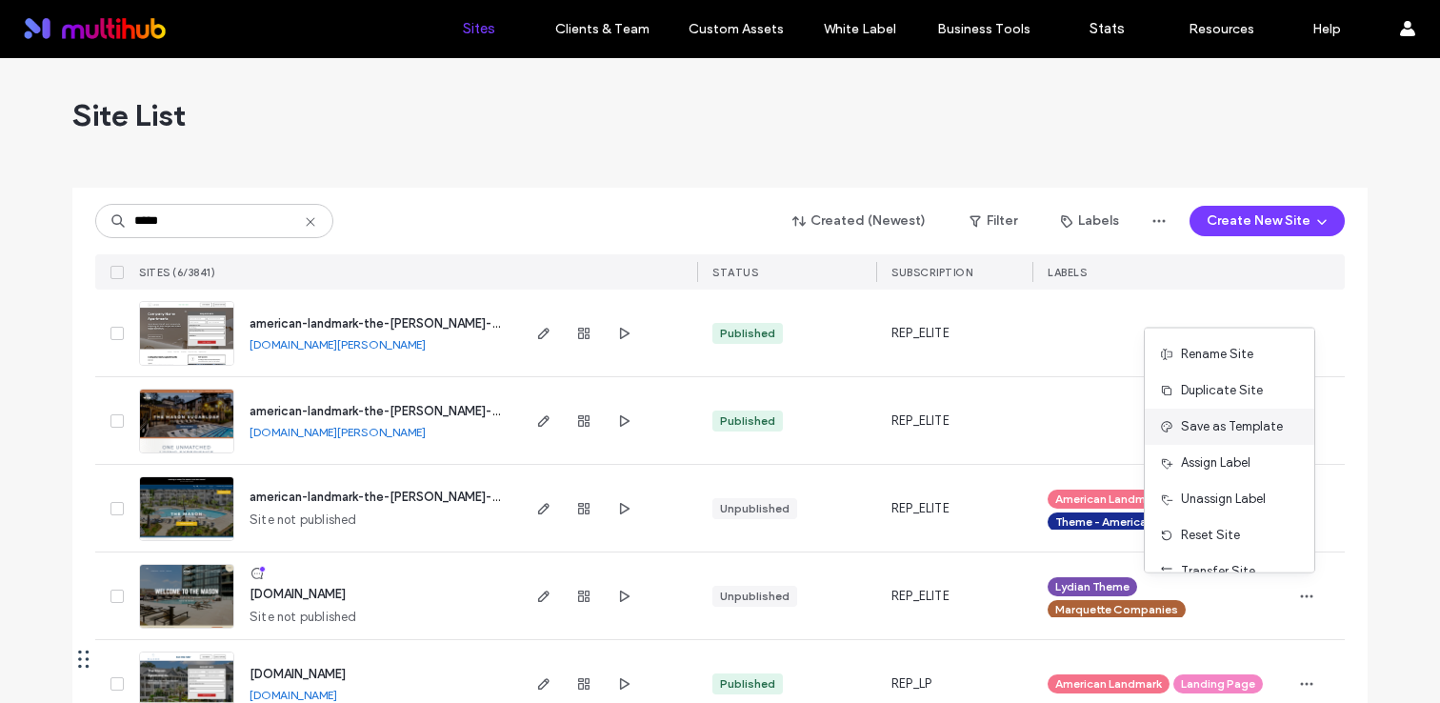
scroll to position [97, 0]
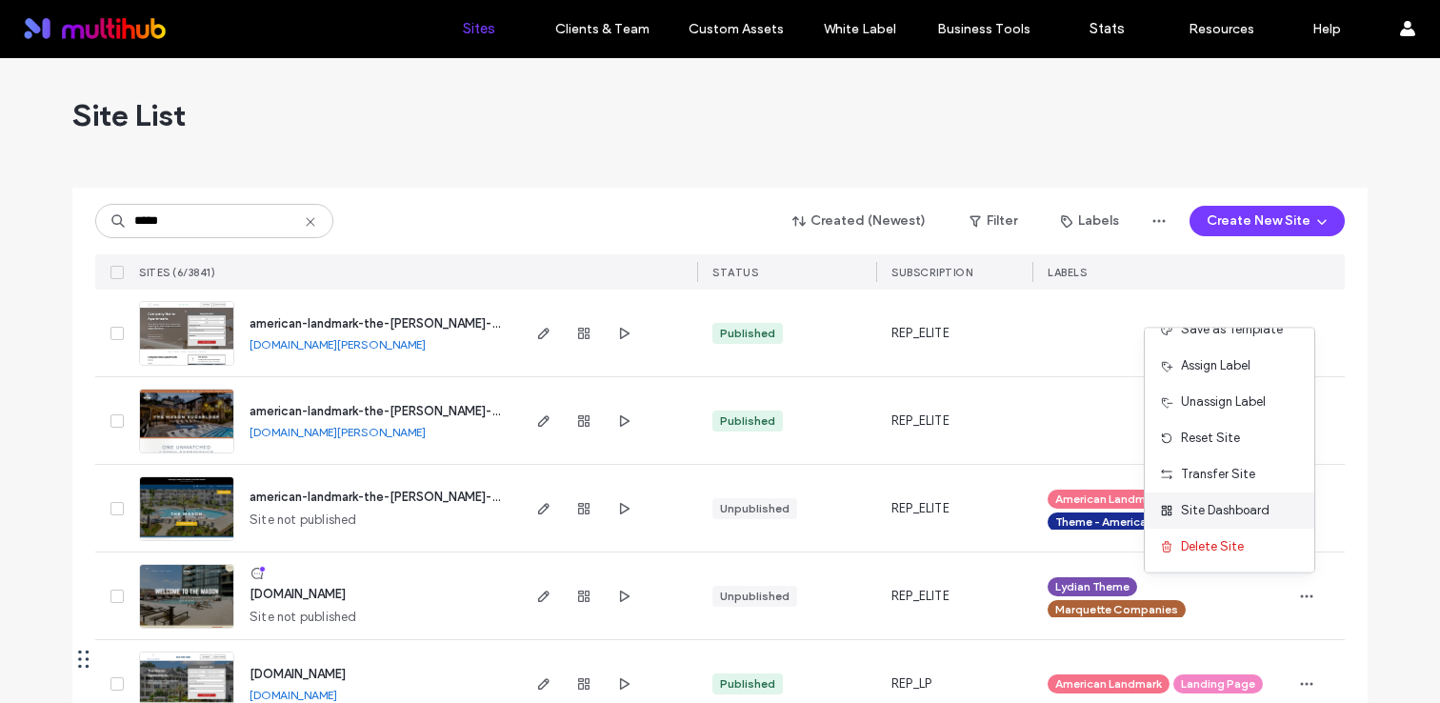
click at [1232, 501] on span "Site Dashboard" at bounding box center [1225, 510] width 89 height 19
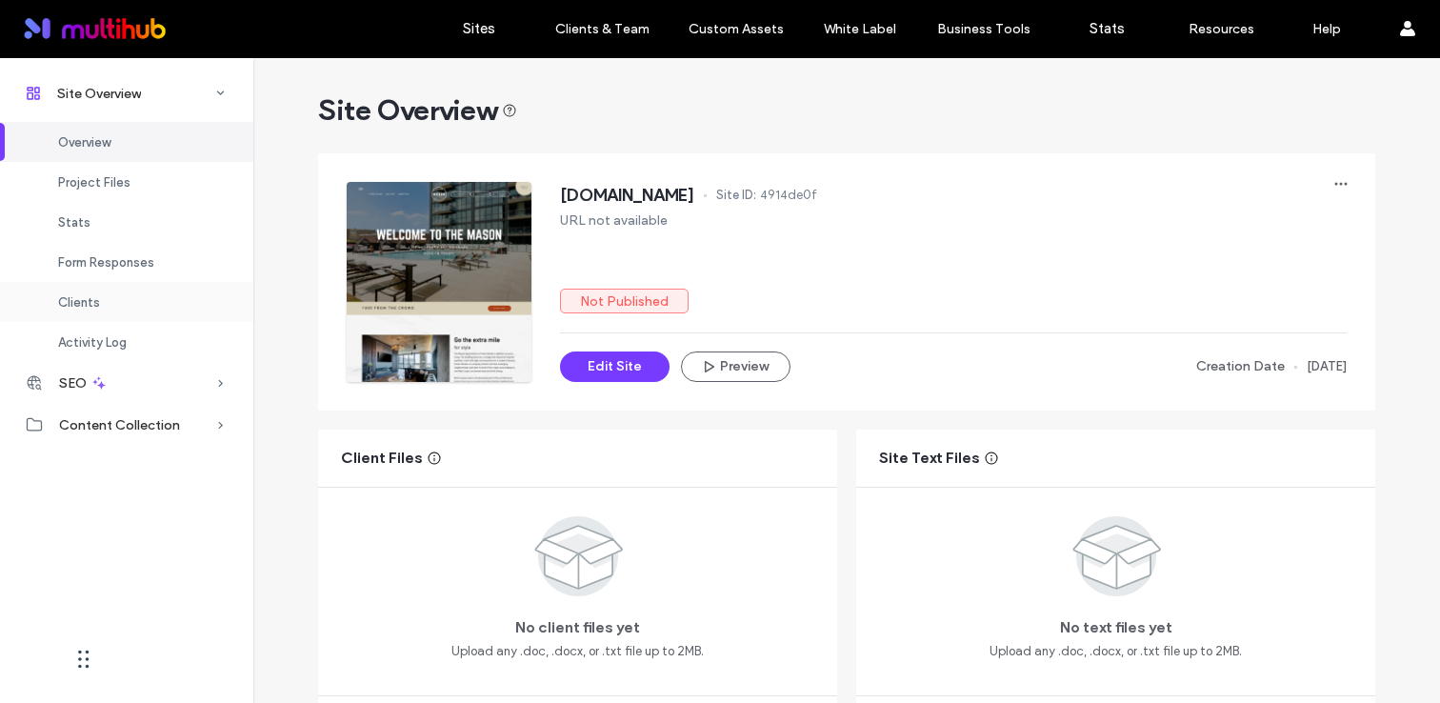
click at [90, 289] on div "Clients" at bounding box center [126, 302] width 253 height 40
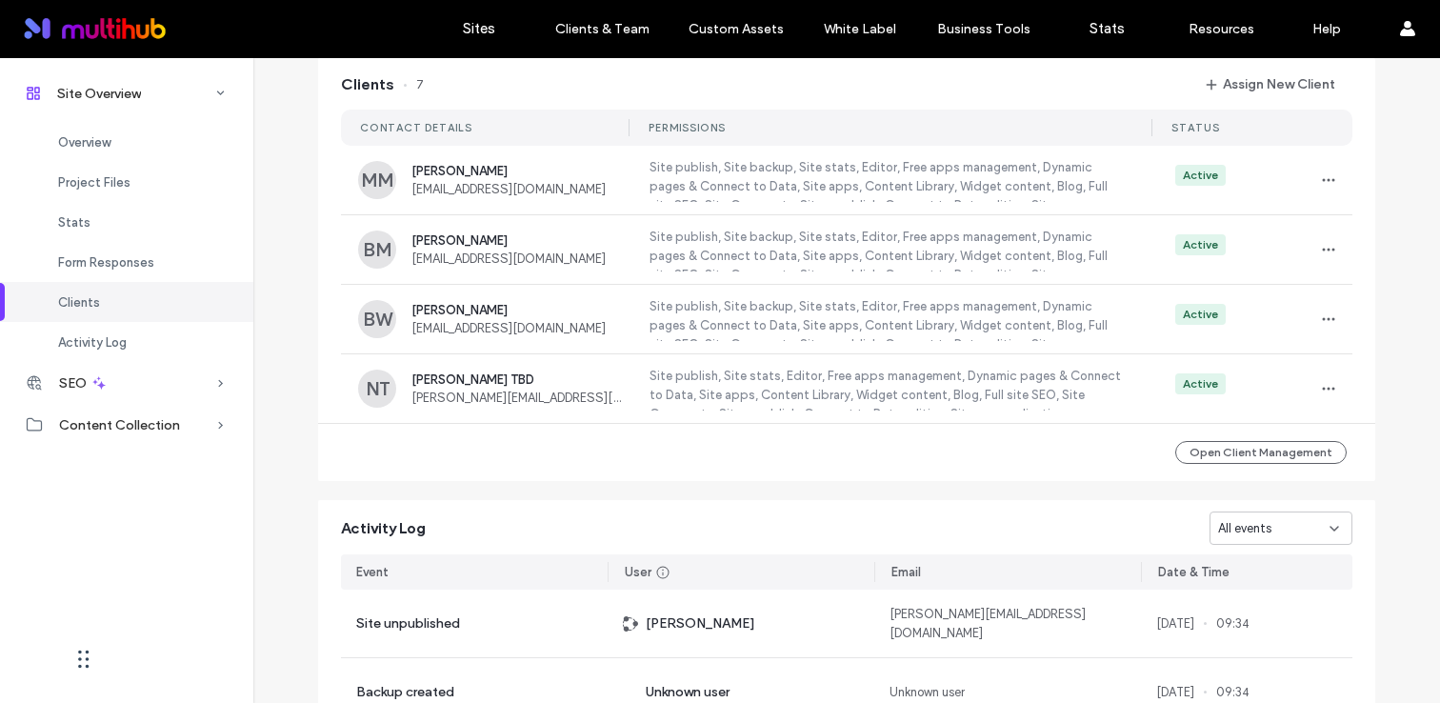
scroll to position [1739, 0]
click at [1321, 184] on icon "button" at bounding box center [1328, 177] width 15 height 15
click at [1251, 348] on span "Unassign Client" at bounding box center [1249, 346] width 89 height 19
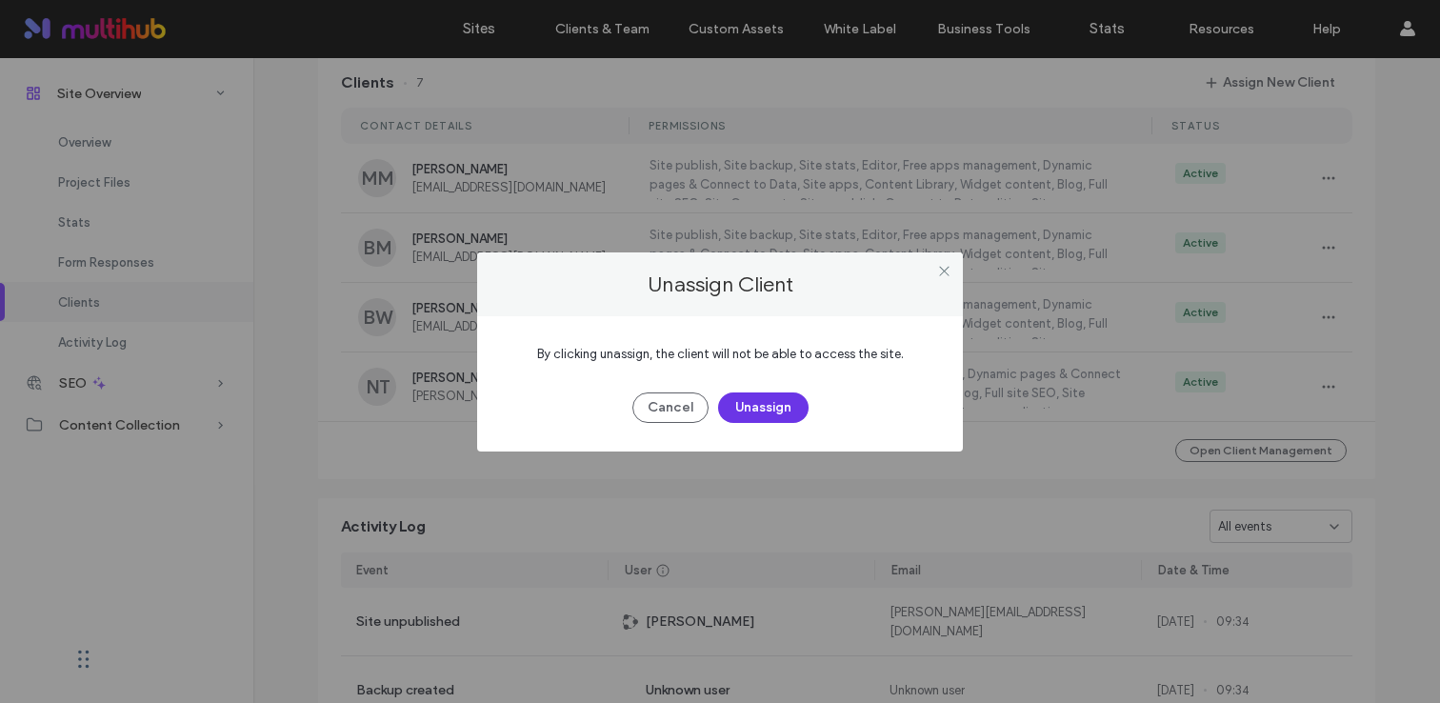
click at [751, 408] on button "Unassign" at bounding box center [763, 407] width 90 height 30
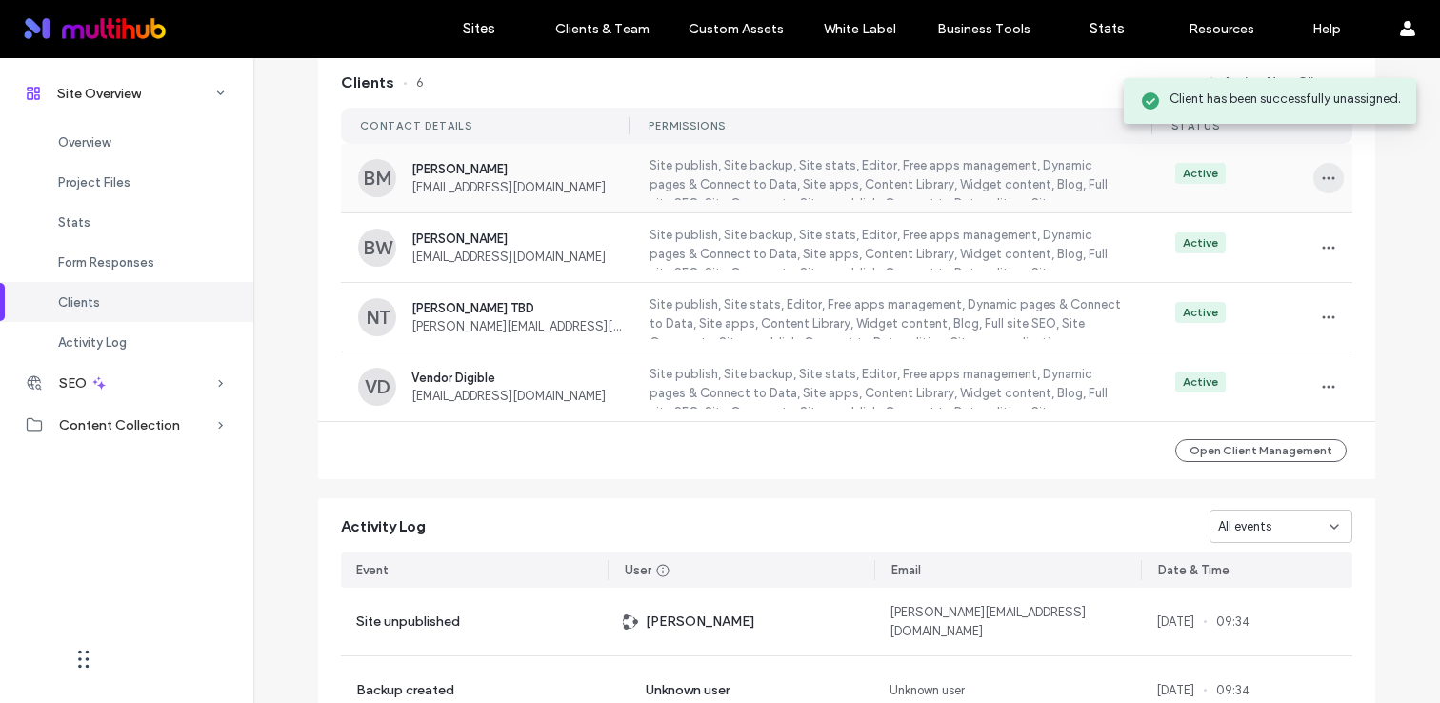
click at [1324, 182] on icon "button" at bounding box center [1328, 177] width 15 height 15
click at [1239, 339] on span "Unassign Client" at bounding box center [1249, 346] width 89 height 19
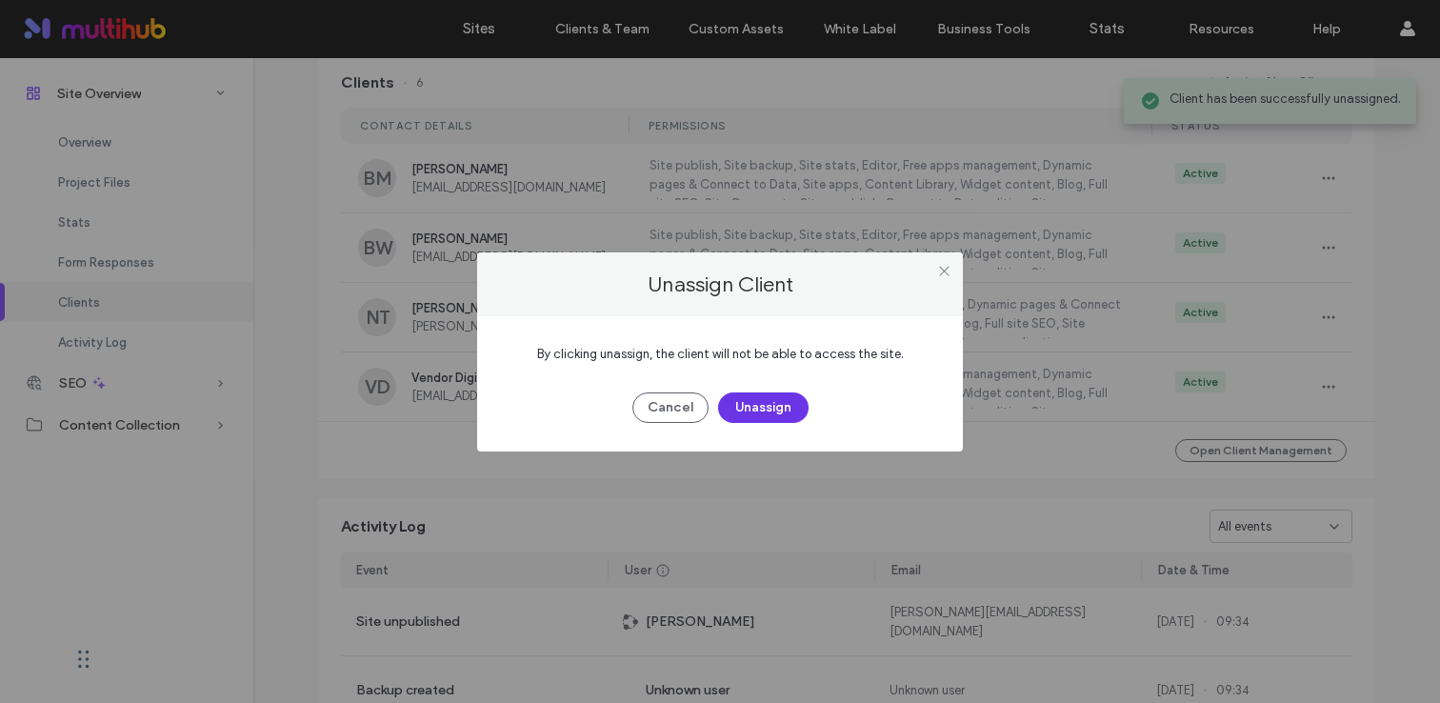
click at [775, 404] on button "Unassign" at bounding box center [763, 407] width 90 height 30
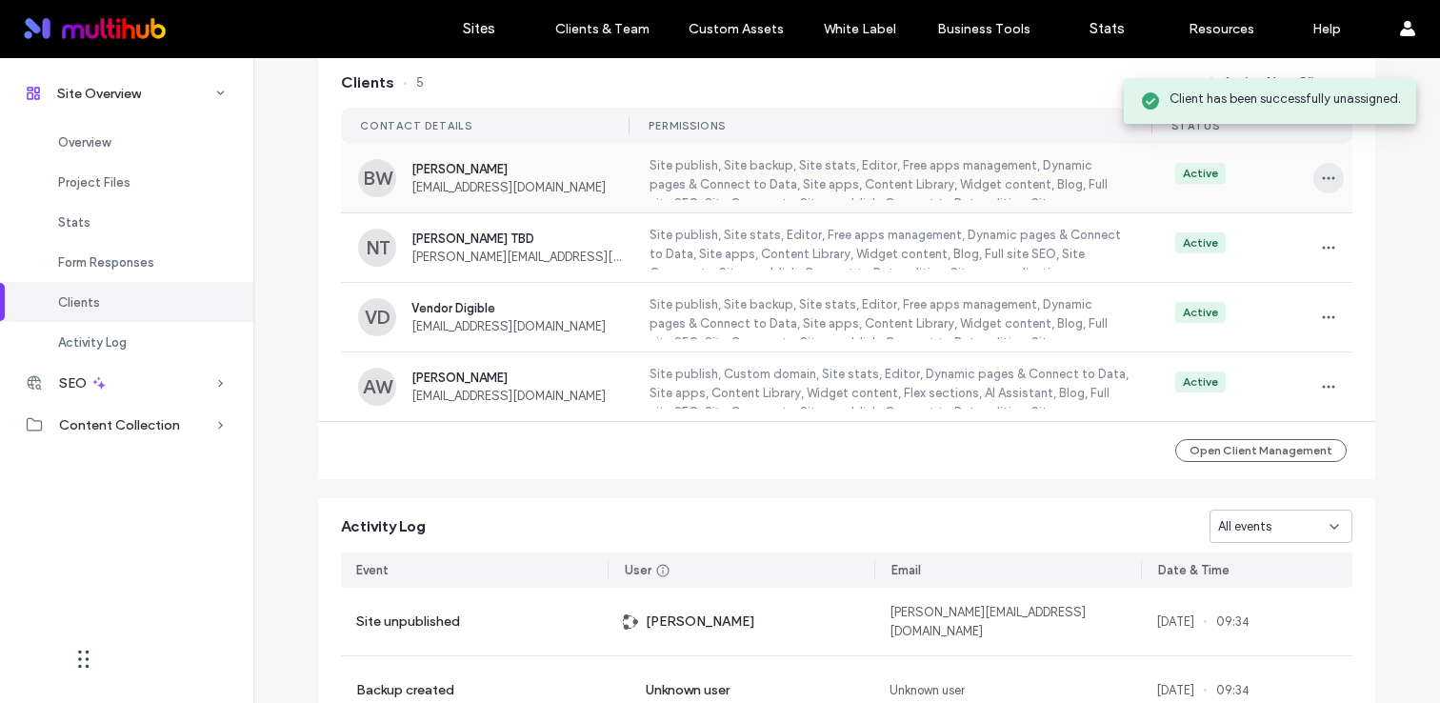
click at [1319, 180] on span "button" at bounding box center [1328, 178] width 30 height 30
click at [1240, 349] on span "Unassign Client" at bounding box center [1249, 346] width 89 height 19
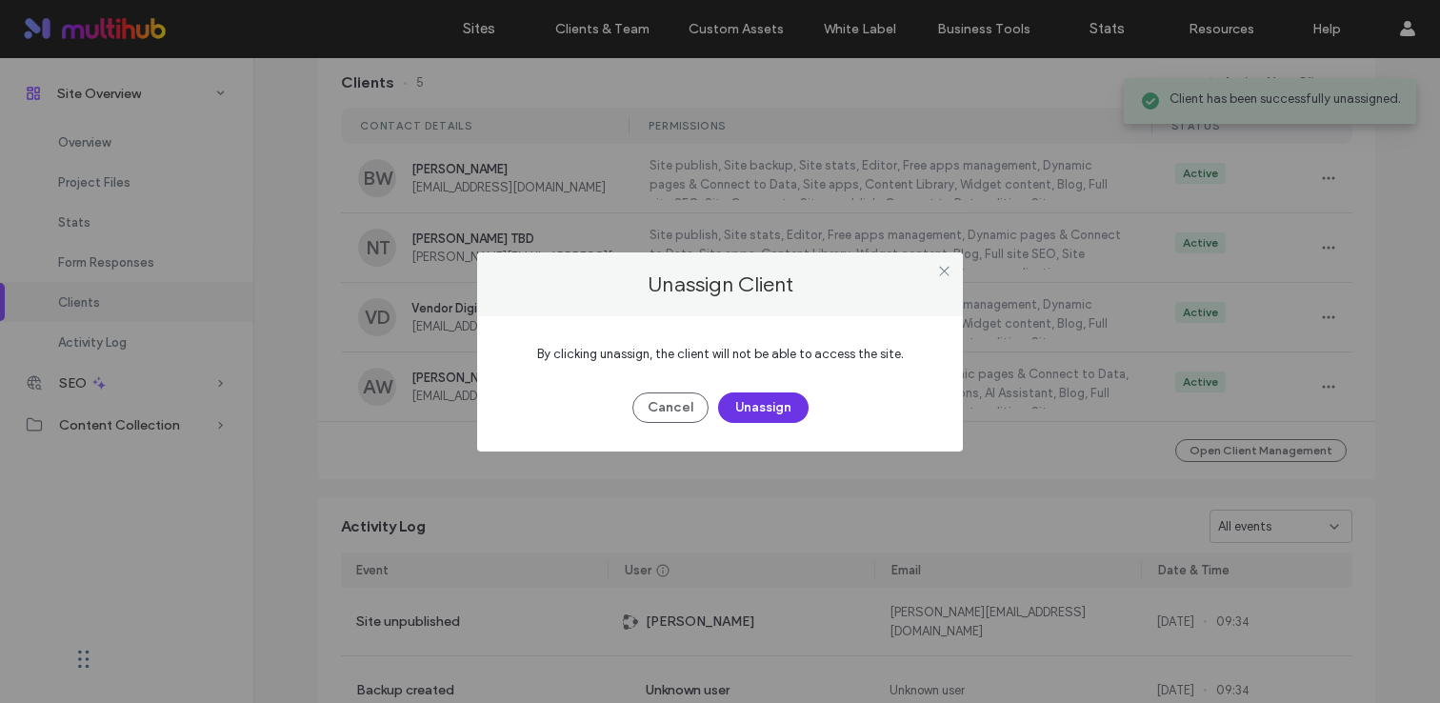
click at [751, 399] on button "Unassign" at bounding box center [763, 407] width 90 height 30
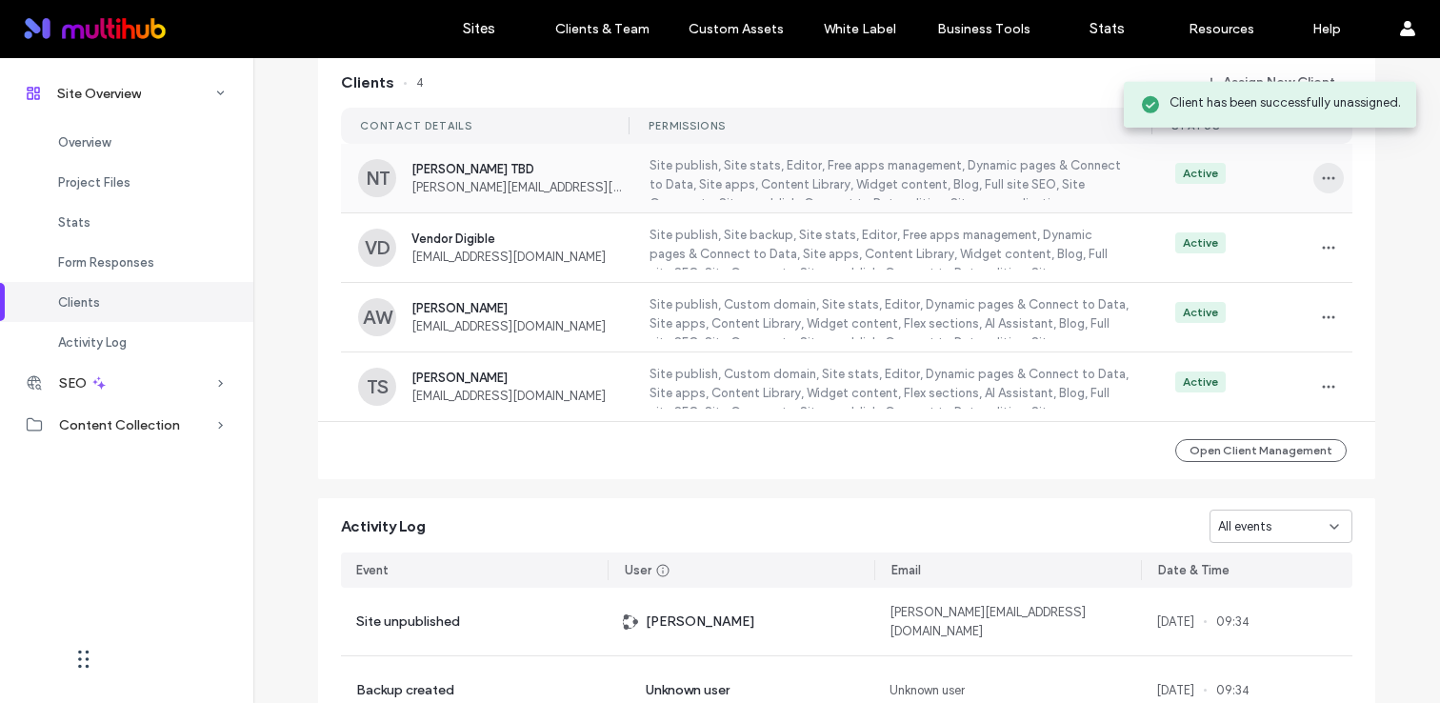
click at [1332, 187] on span "button" at bounding box center [1328, 178] width 30 height 30
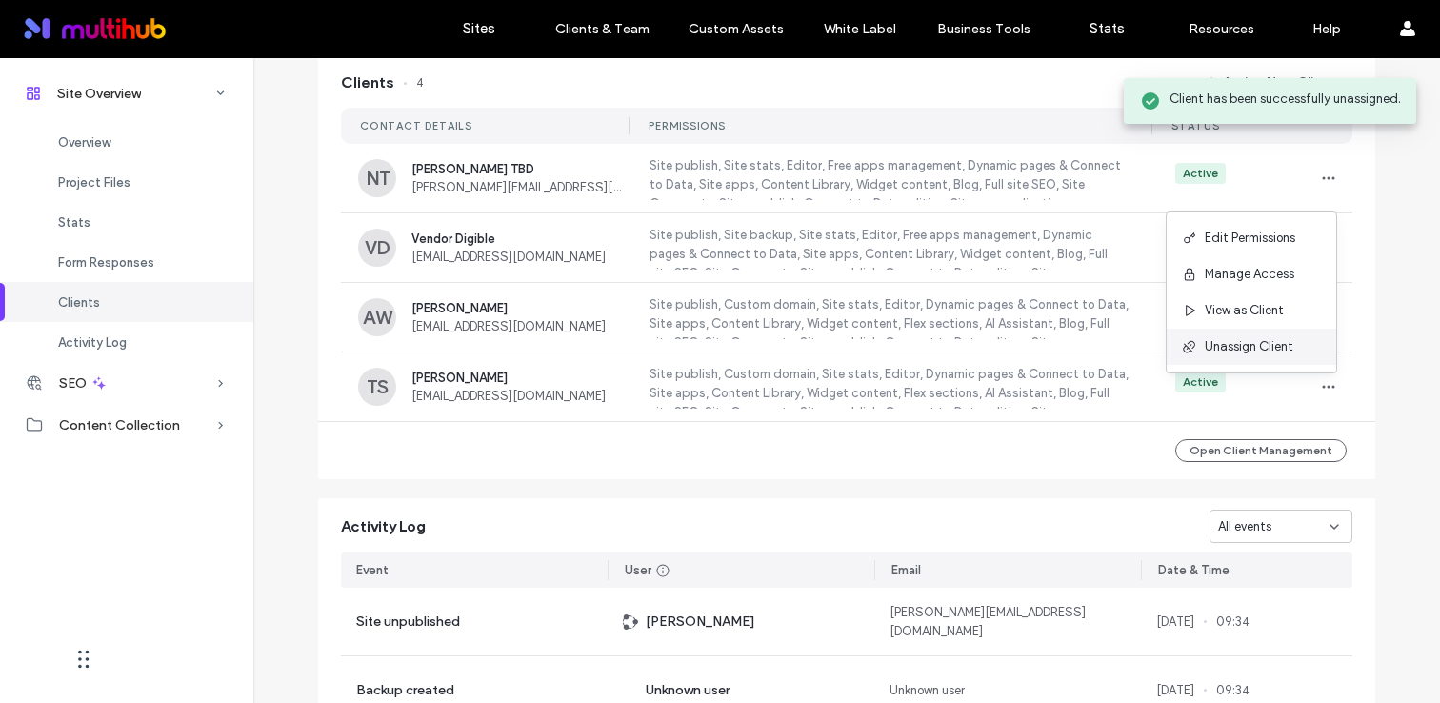
click at [1265, 334] on div "Unassign Client" at bounding box center [1252, 347] width 170 height 36
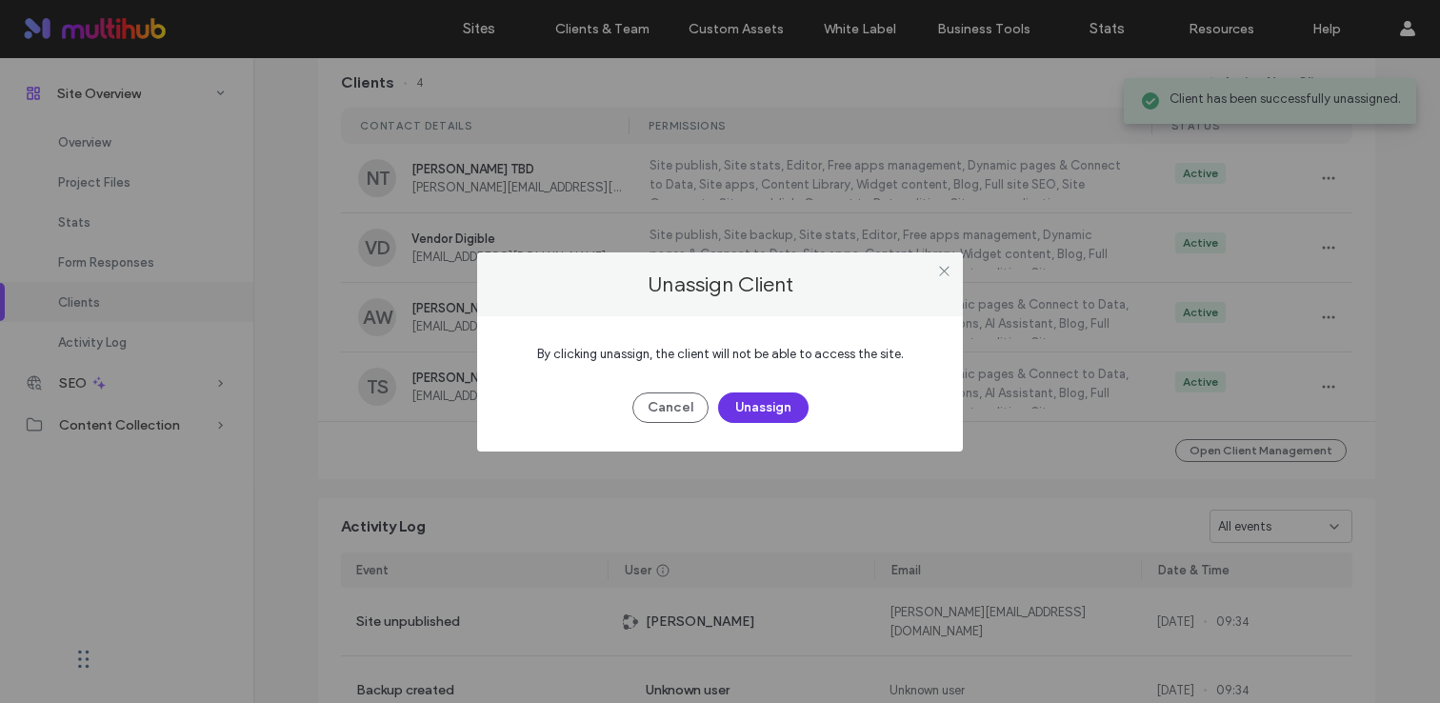
click at [738, 412] on button "Unassign" at bounding box center [763, 407] width 90 height 30
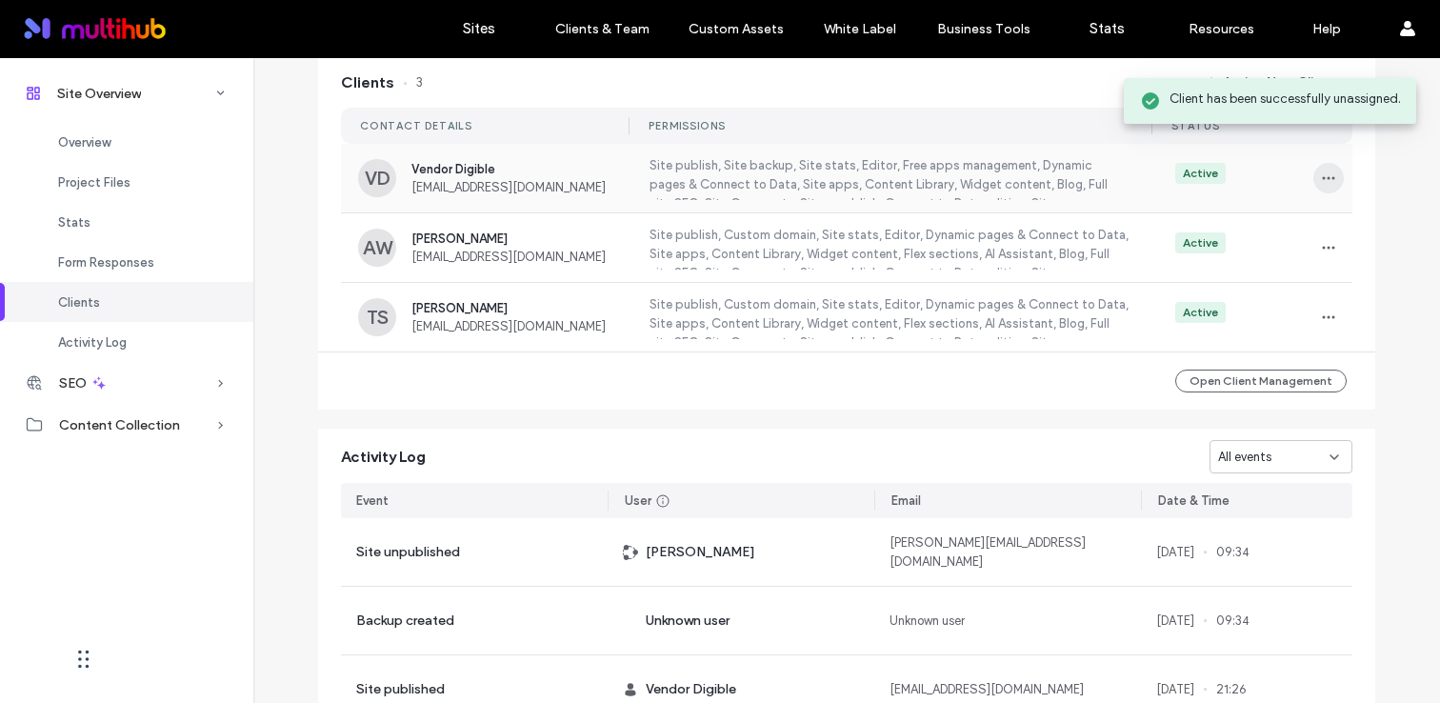
click at [1323, 193] on span "button" at bounding box center [1328, 178] width 30 height 30
click at [1250, 337] on span "Unassign Client" at bounding box center [1249, 346] width 89 height 19
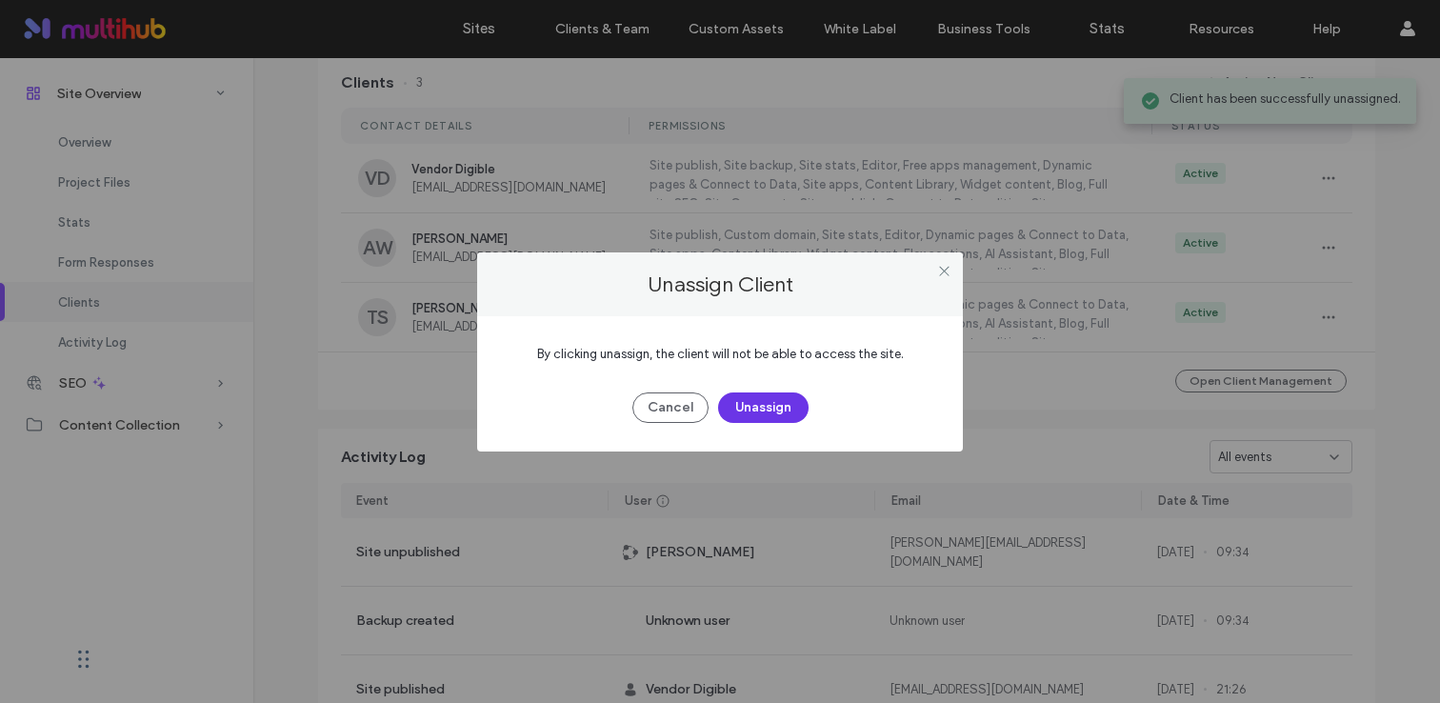
click at [768, 409] on button "Unassign" at bounding box center [763, 407] width 90 height 30
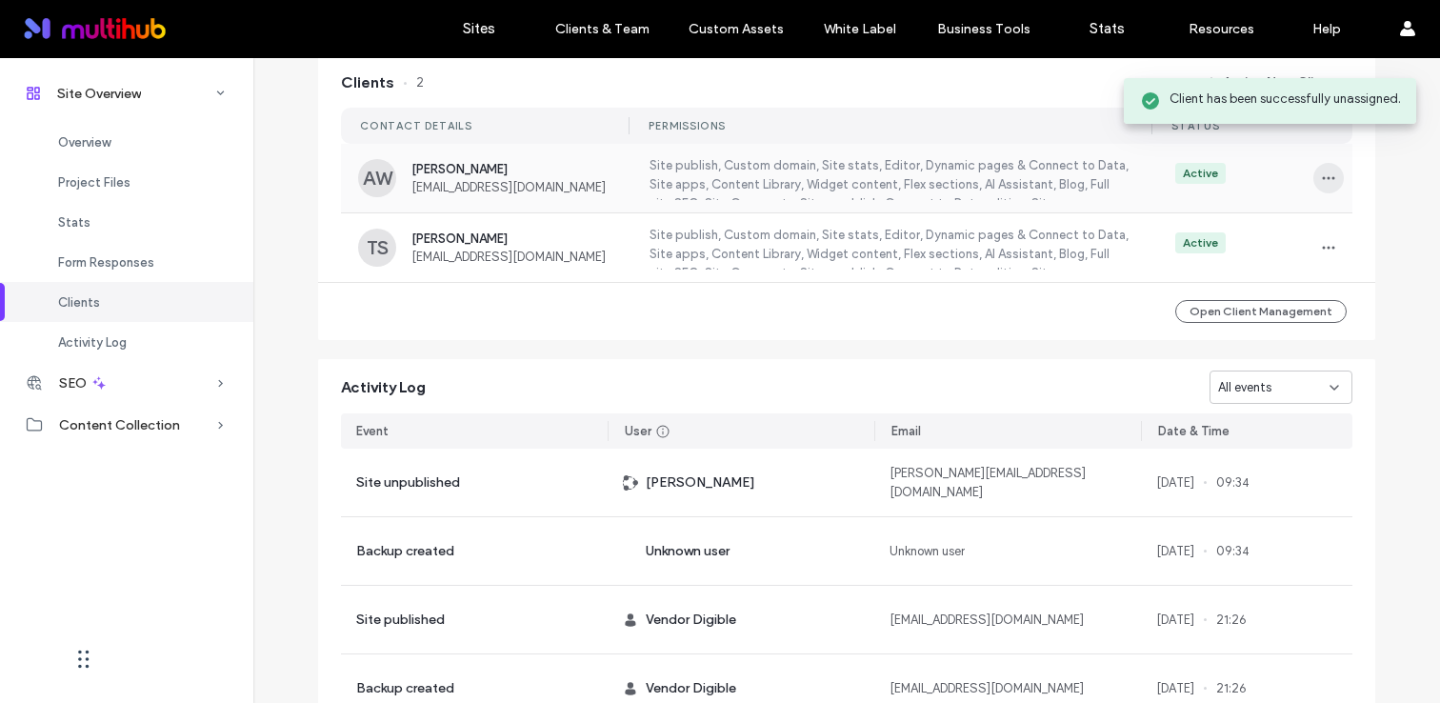
click at [1322, 184] on icon "button" at bounding box center [1328, 177] width 15 height 15
click at [1223, 334] on div "Unassign Client" at bounding box center [1252, 347] width 170 height 36
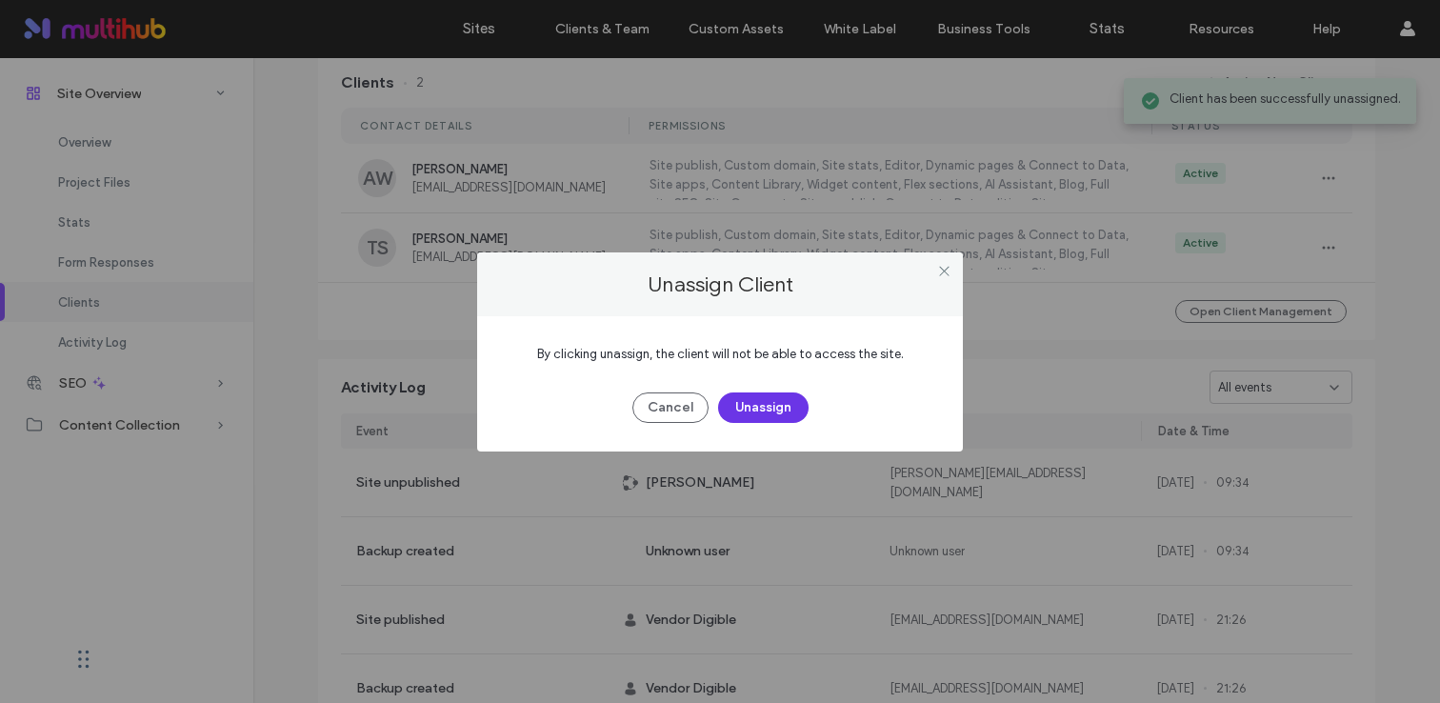
click at [750, 416] on button "Unassign" at bounding box center [763, 407] width 90 height 30
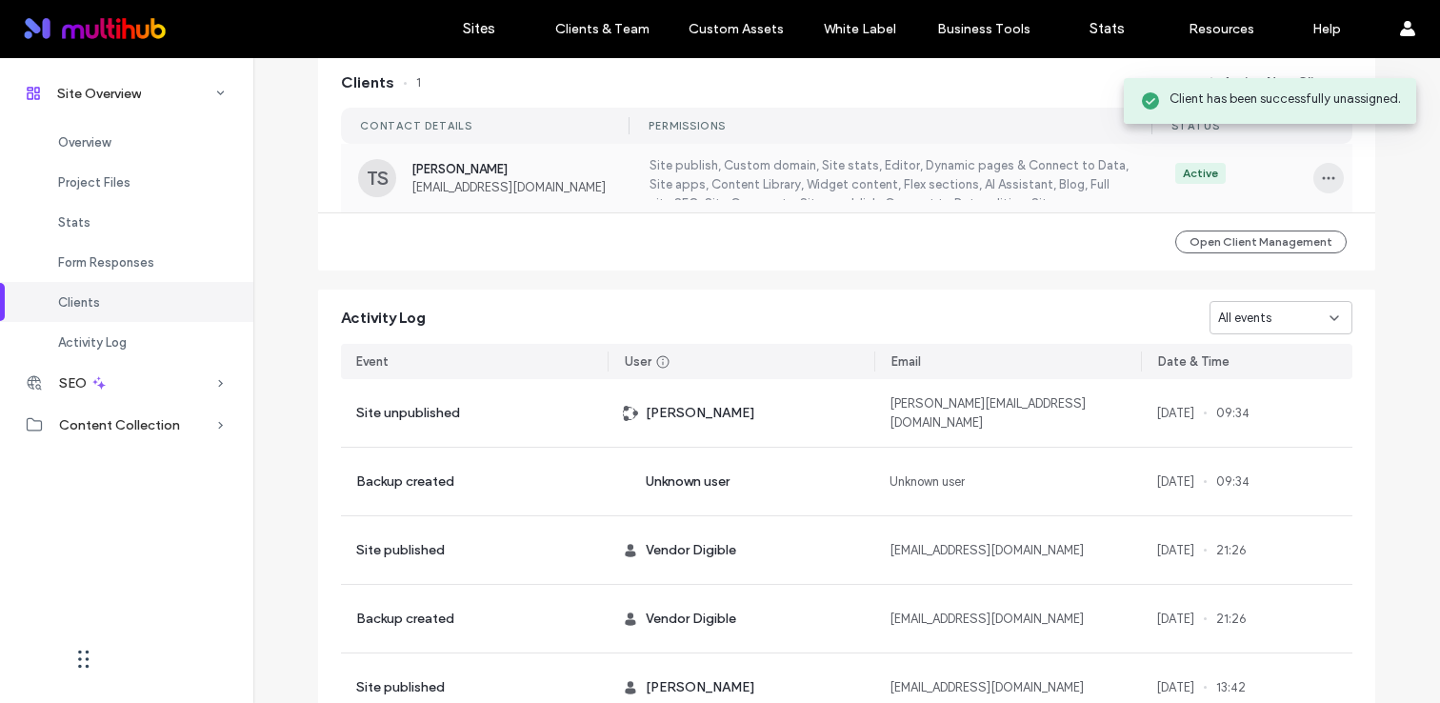
click at [1321, 186] on icon "button" at bounding box center [1328, 177] width 15 height 15
click at [1242, 334] on div "Unassign Client" at bounding box center [1252, 347] width 170 height 36
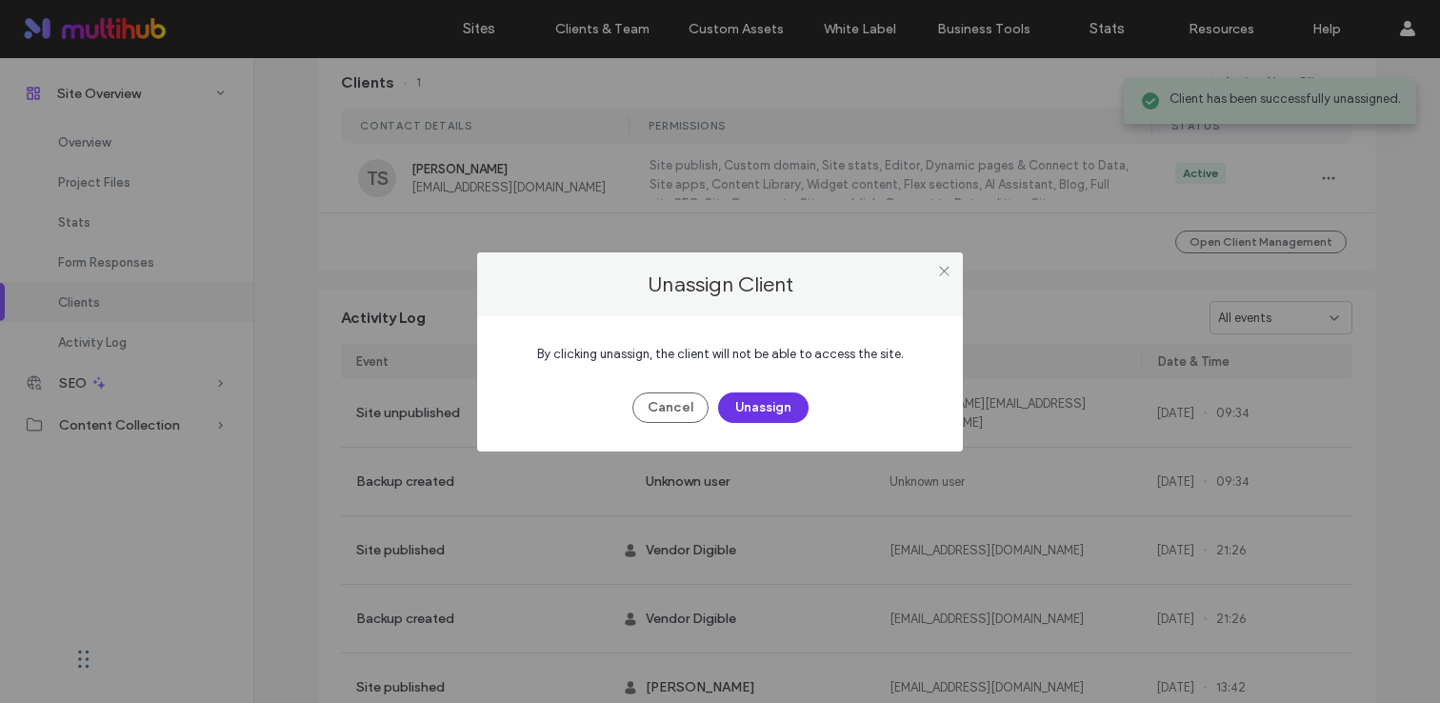
click at [757, 416] on button "Unassign" at bounding box center [763, 407] width 90 height 30
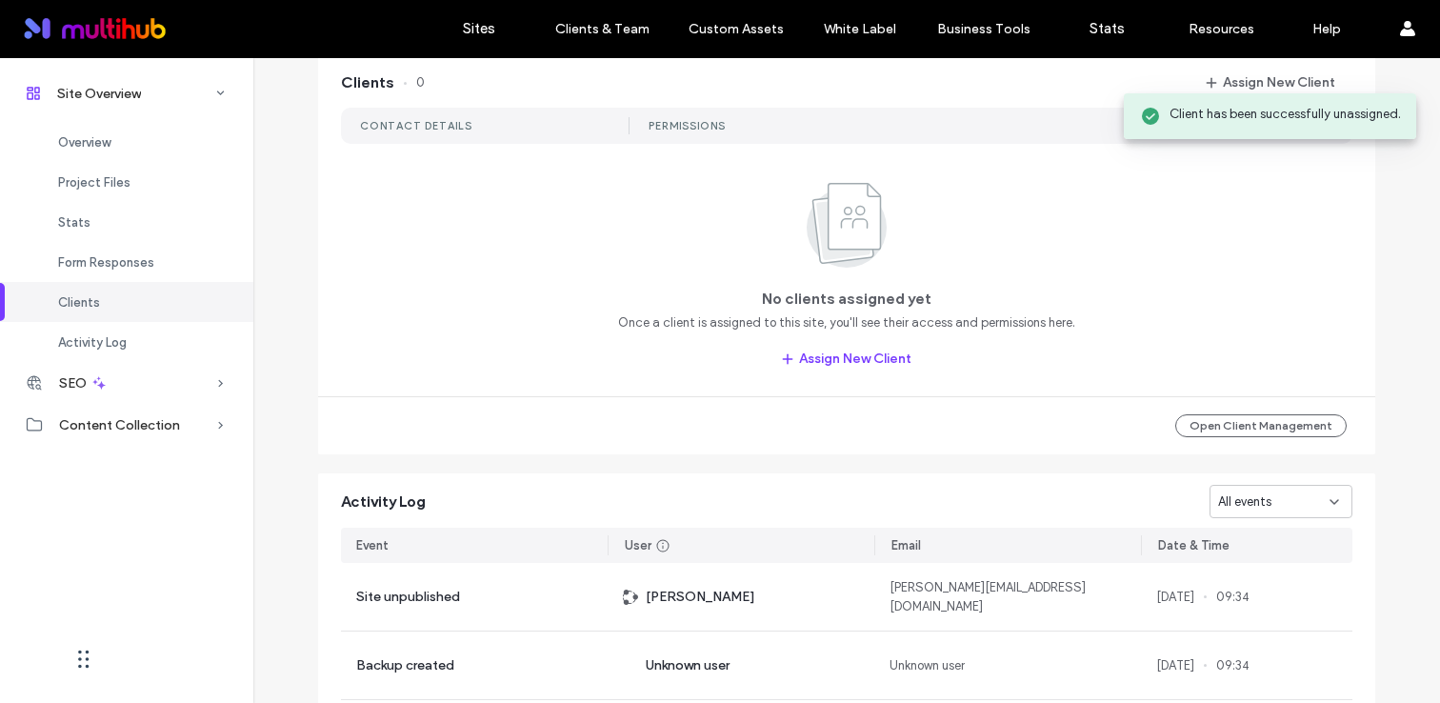
scroll to position [781, 0]
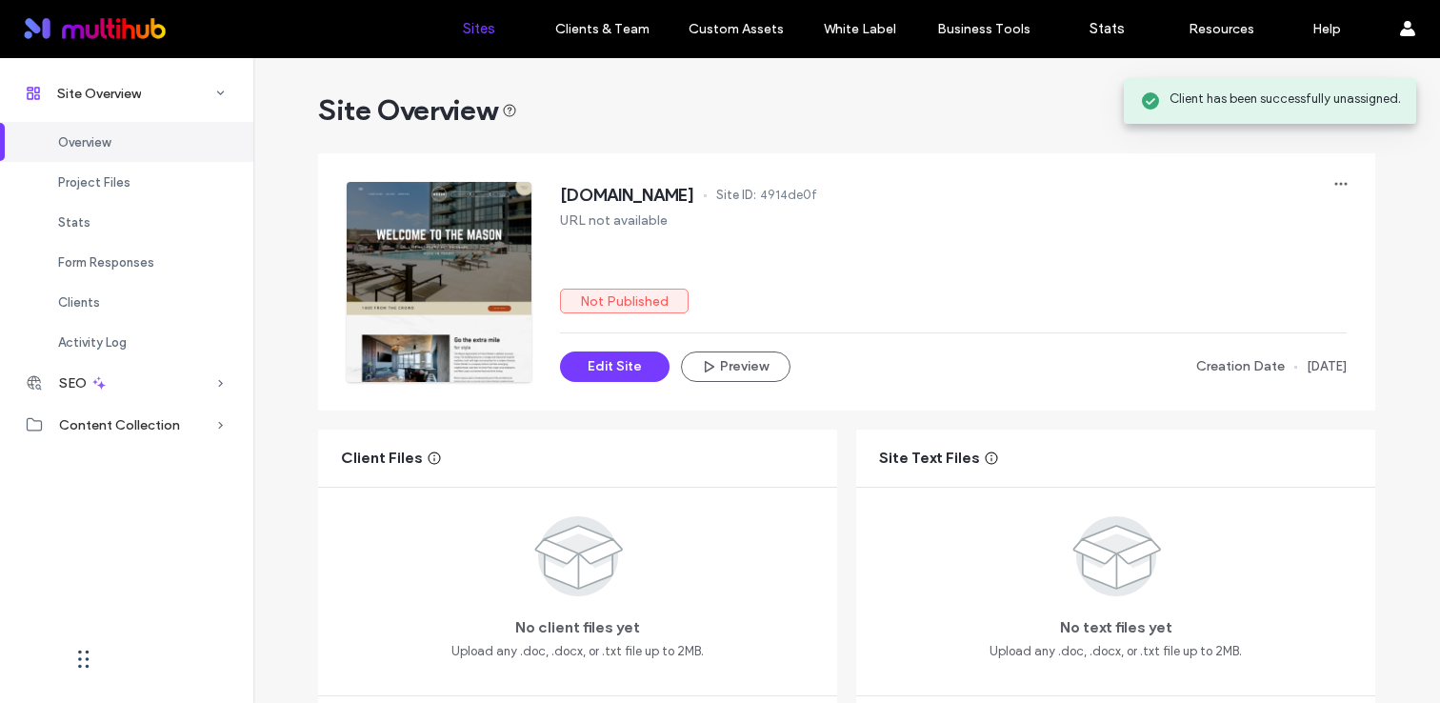
click at [483, 12] on link "Sites" at bounding box center [478, 28] width 113 height 57
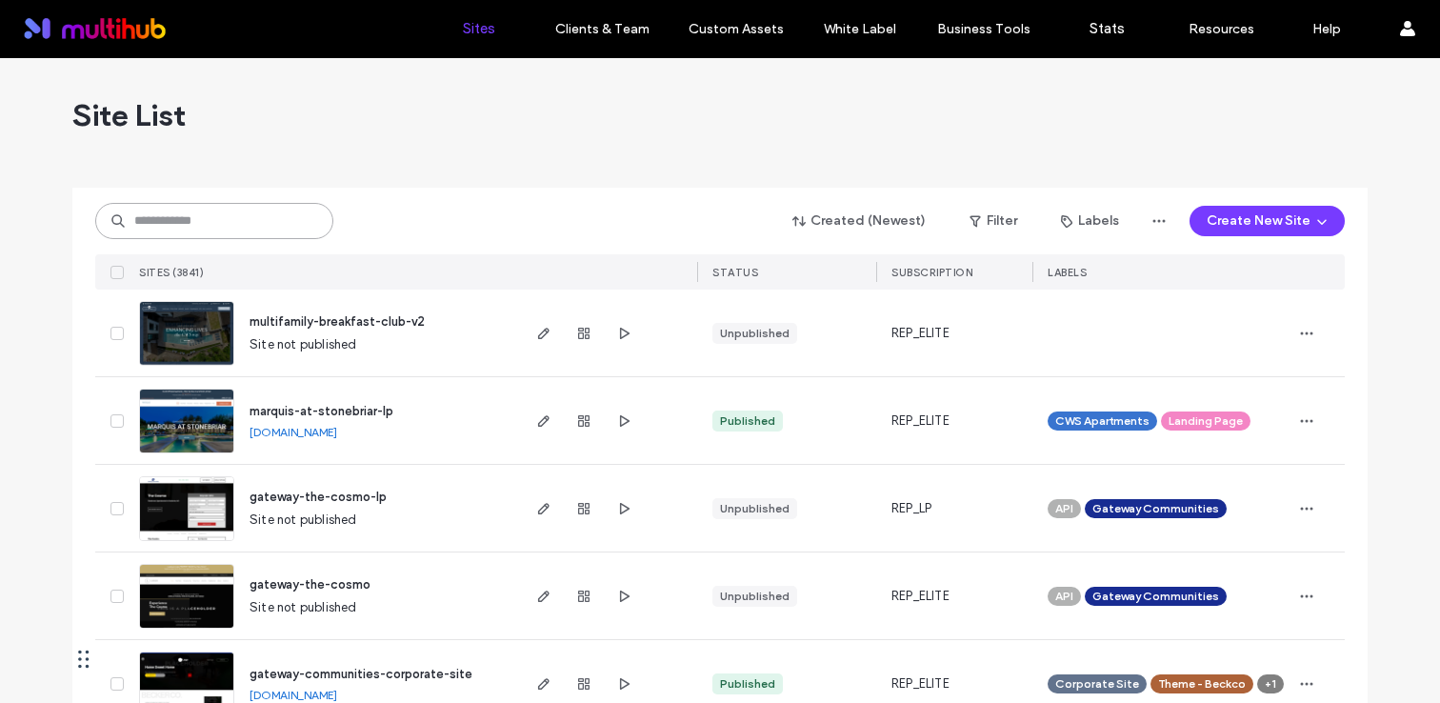
click at [286, 217] on input at bounding box center [214, 221] width 238 height 36
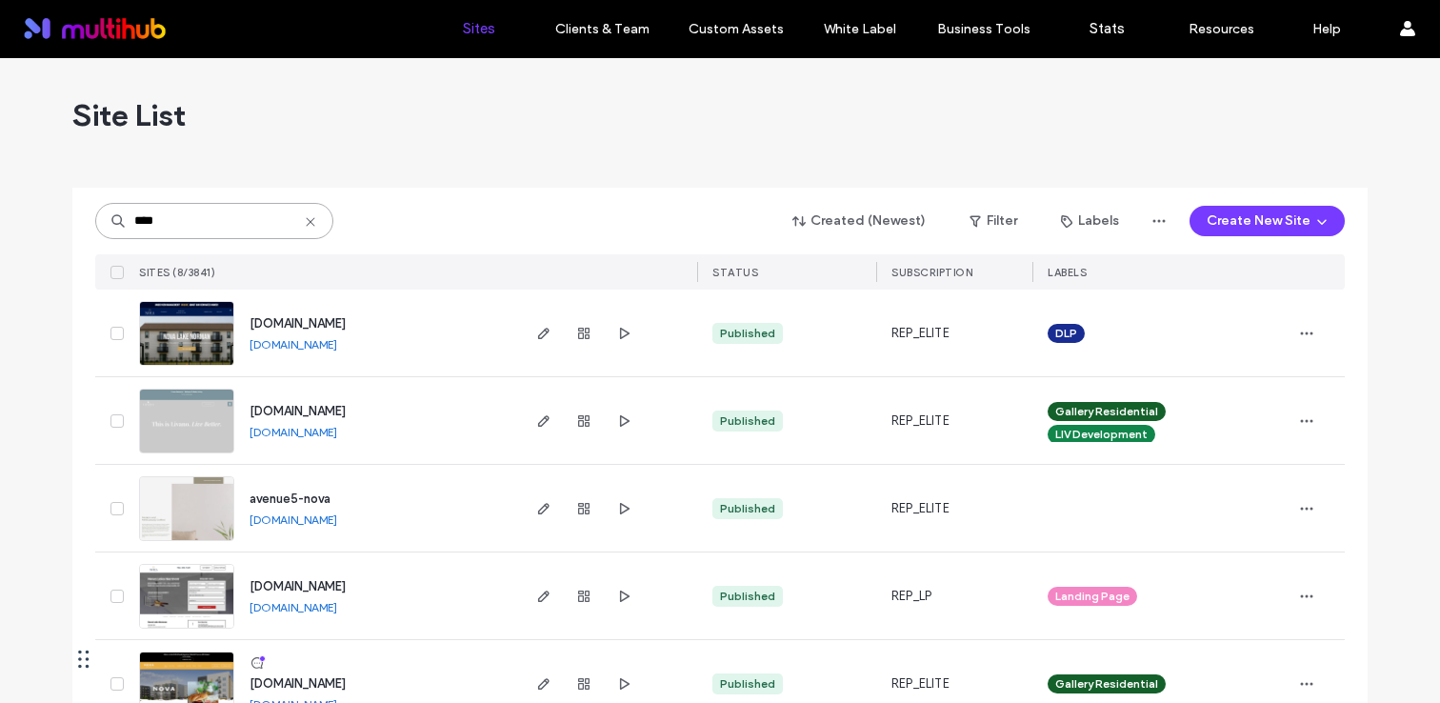
scroll to position [93, 0]
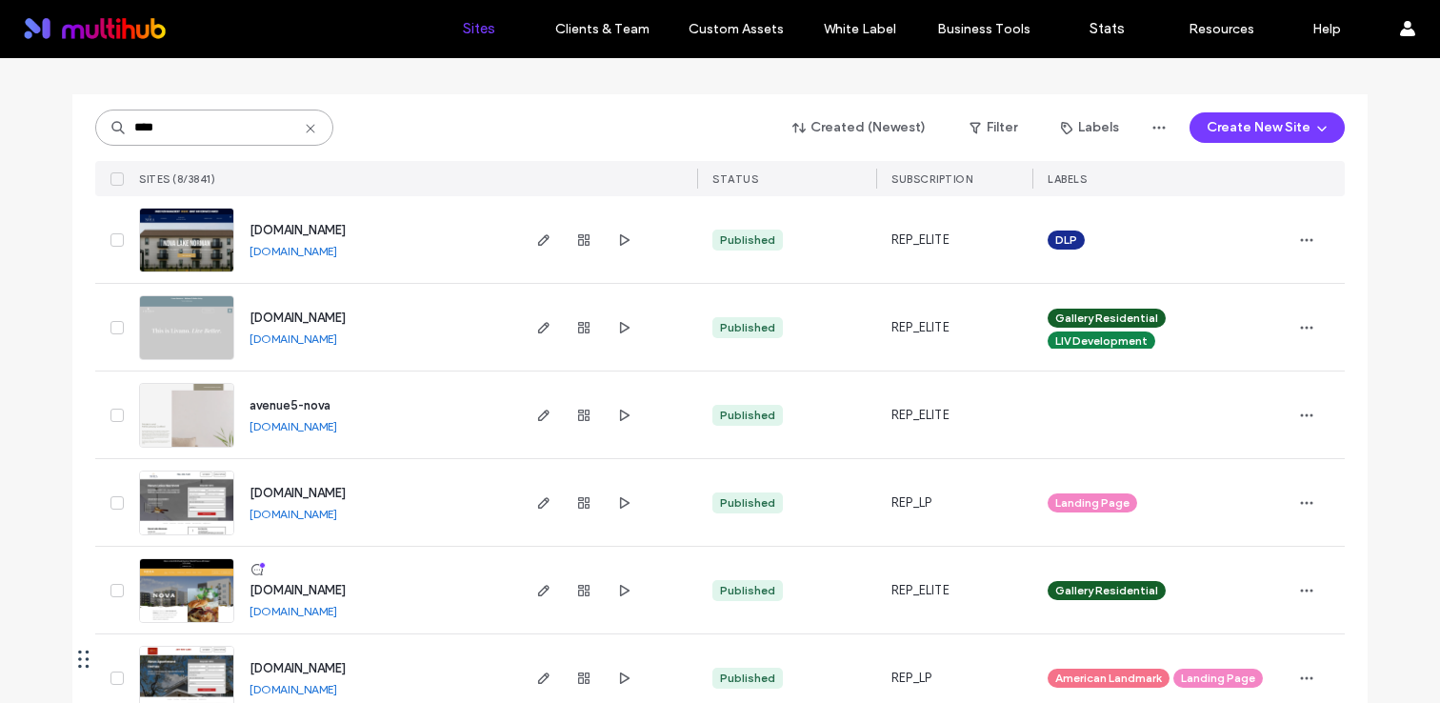
type input "****"
click at [344, 586] on span "www.novariverdistrict.com" at bounding box center [298, 590] width 96 height 14
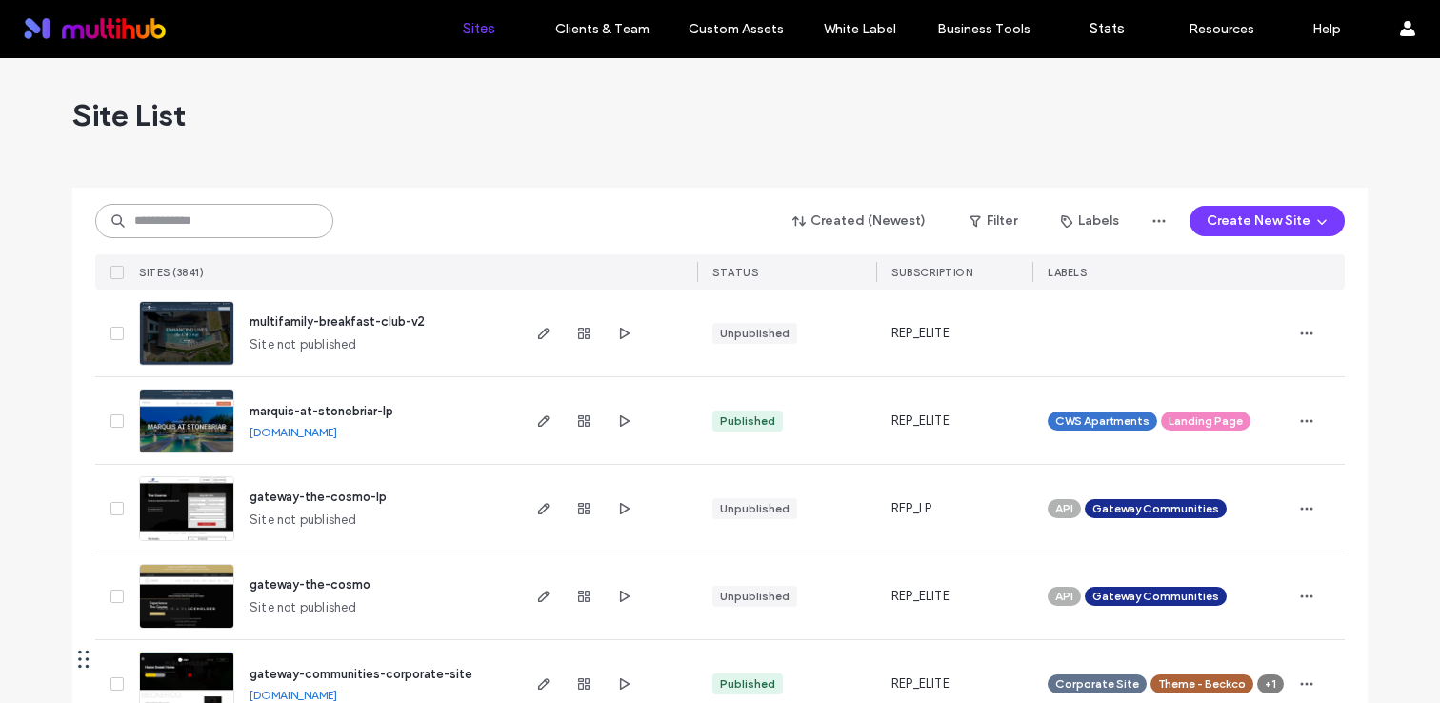
click at [242, 228] on input at bounding box center [214, 221] width 238 height 34
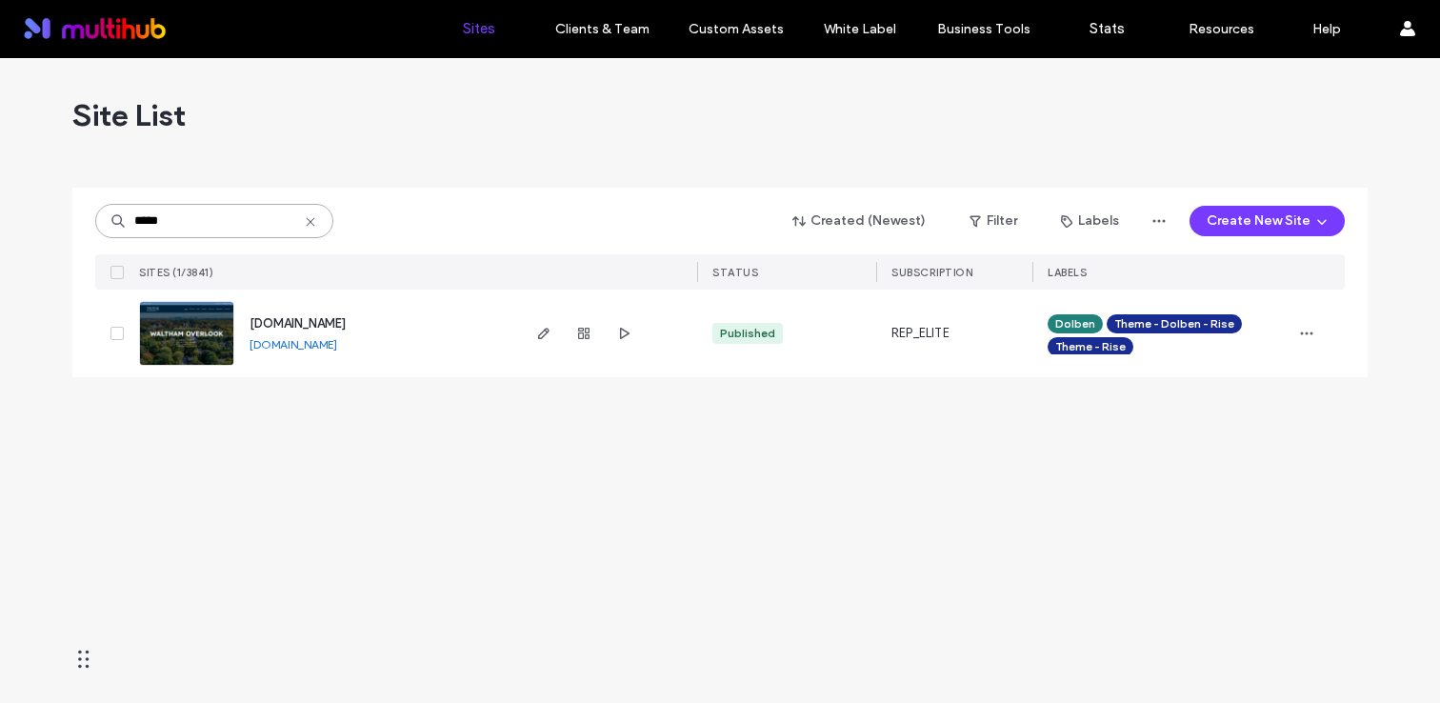
type input "*****"
click at [346, 318] on span "[DOMAIN_NAME]" at bounding box center [298, 323] width 96 height 14
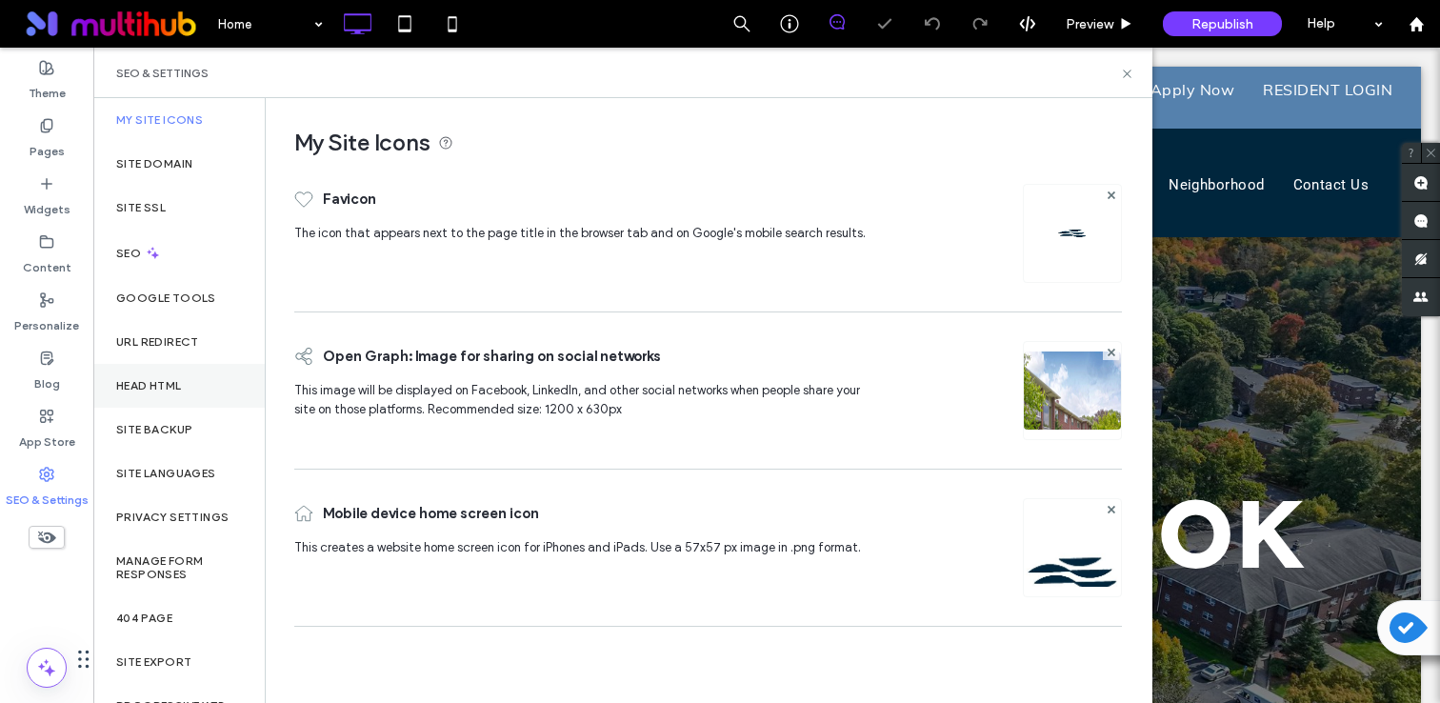
click at [154, 398] on div "Head HTML" at bounding box center [178, 386] width 171 height 44
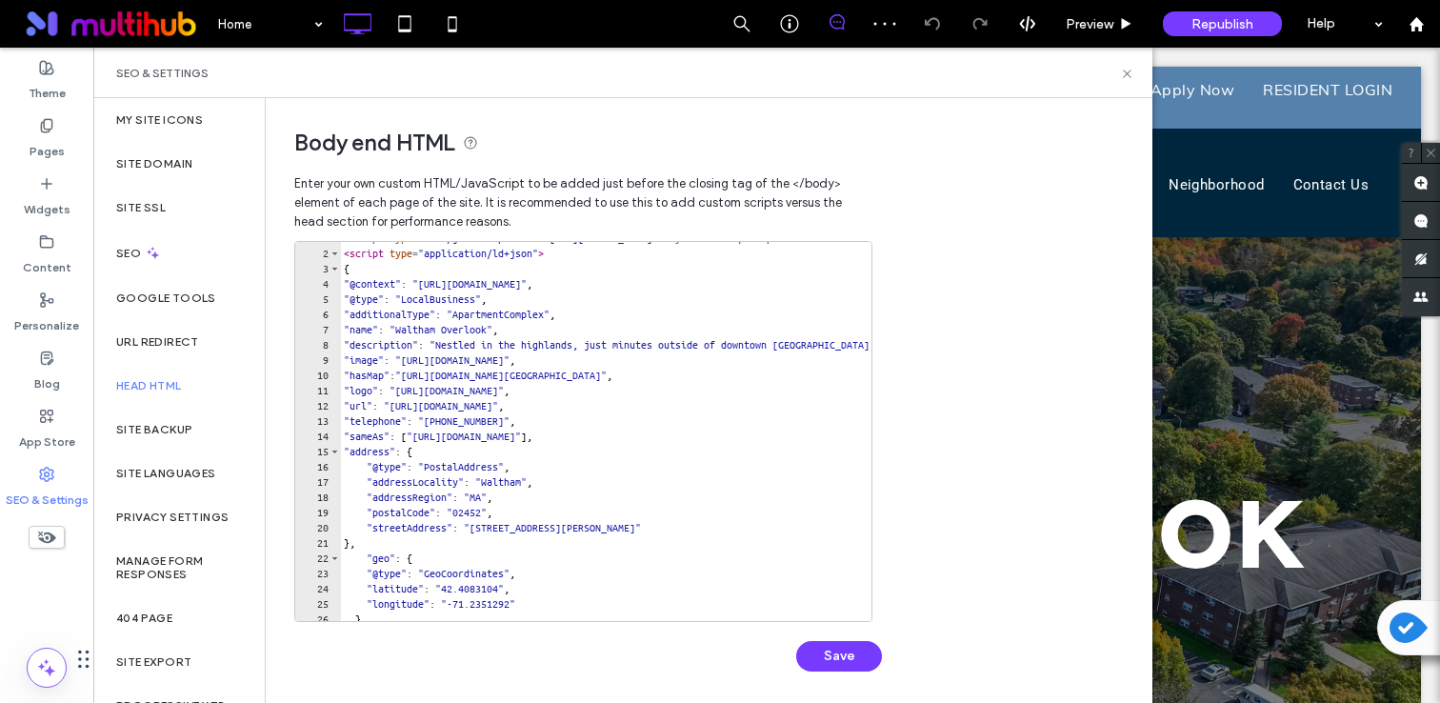
scroll to position [764, 0]
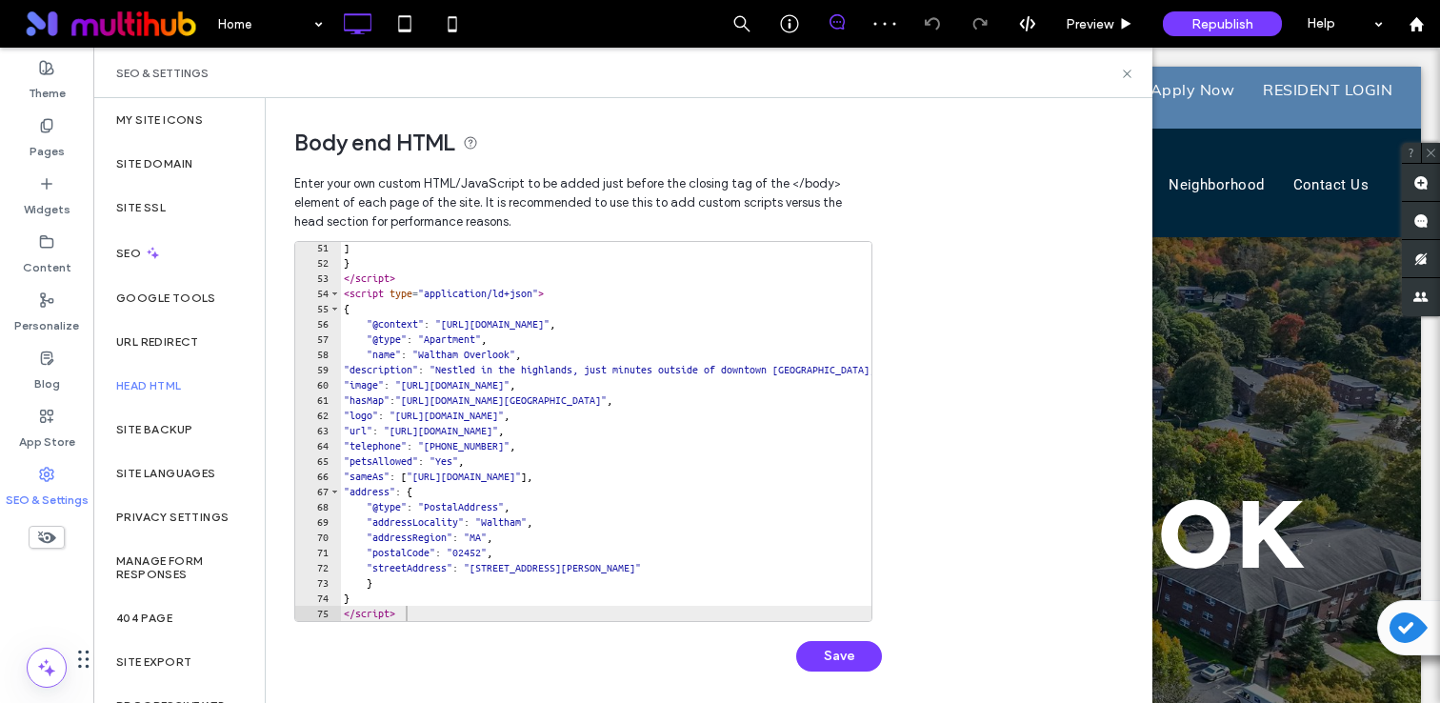
type textarea "*********"
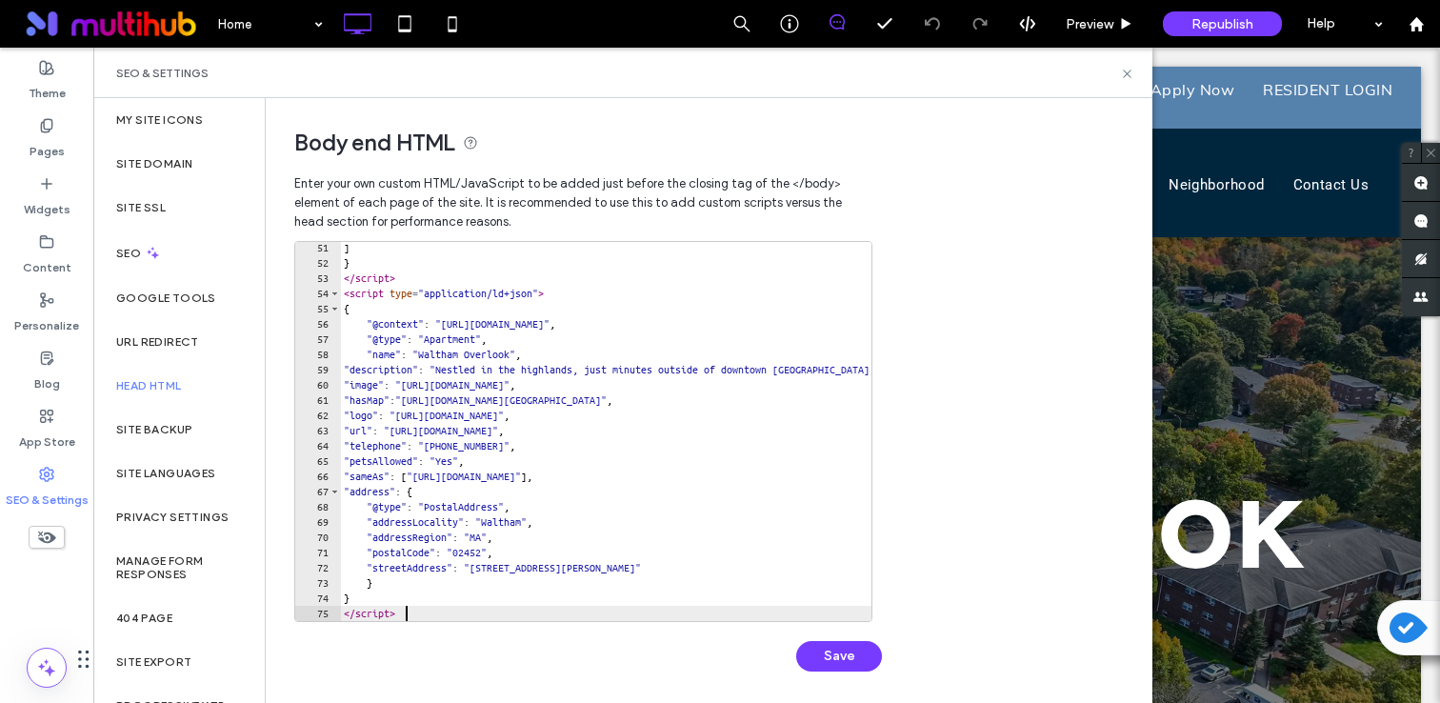
scroll to position [779, 0]
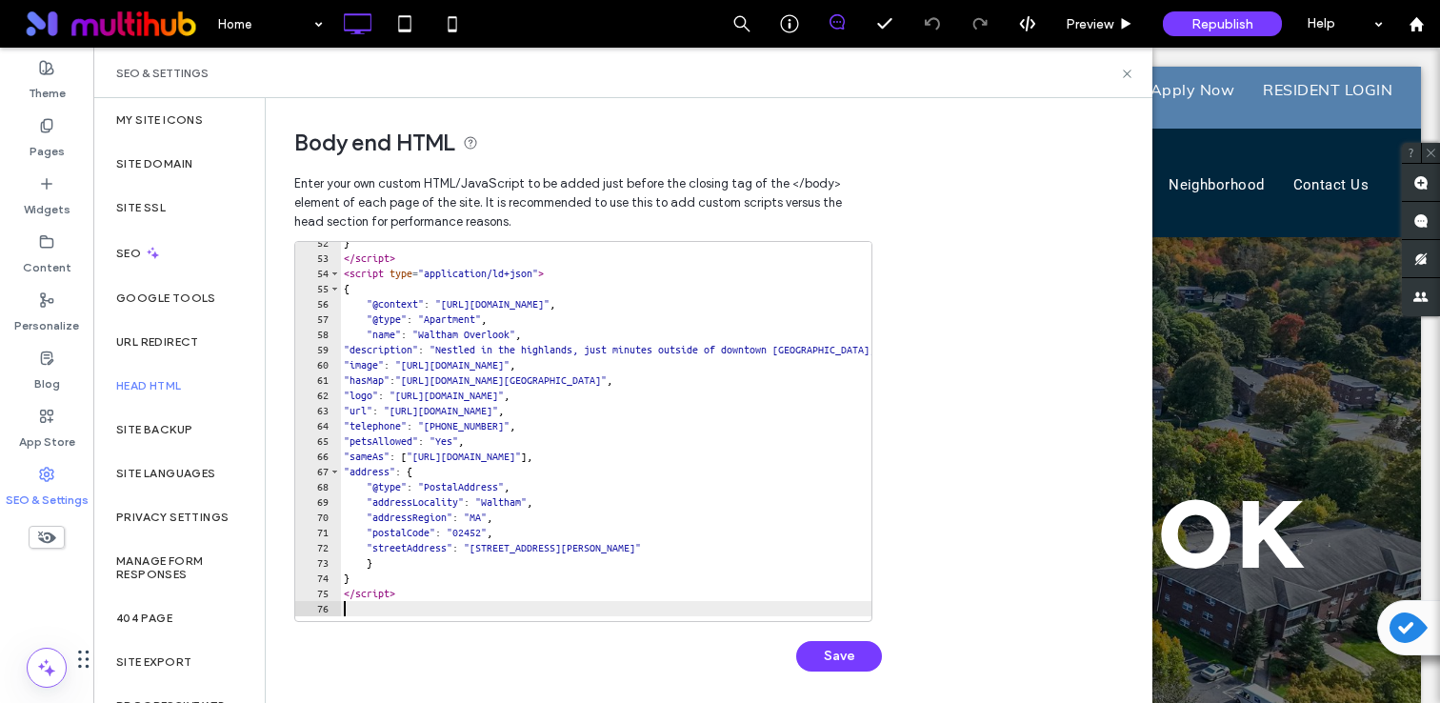
paste textarea "**********"
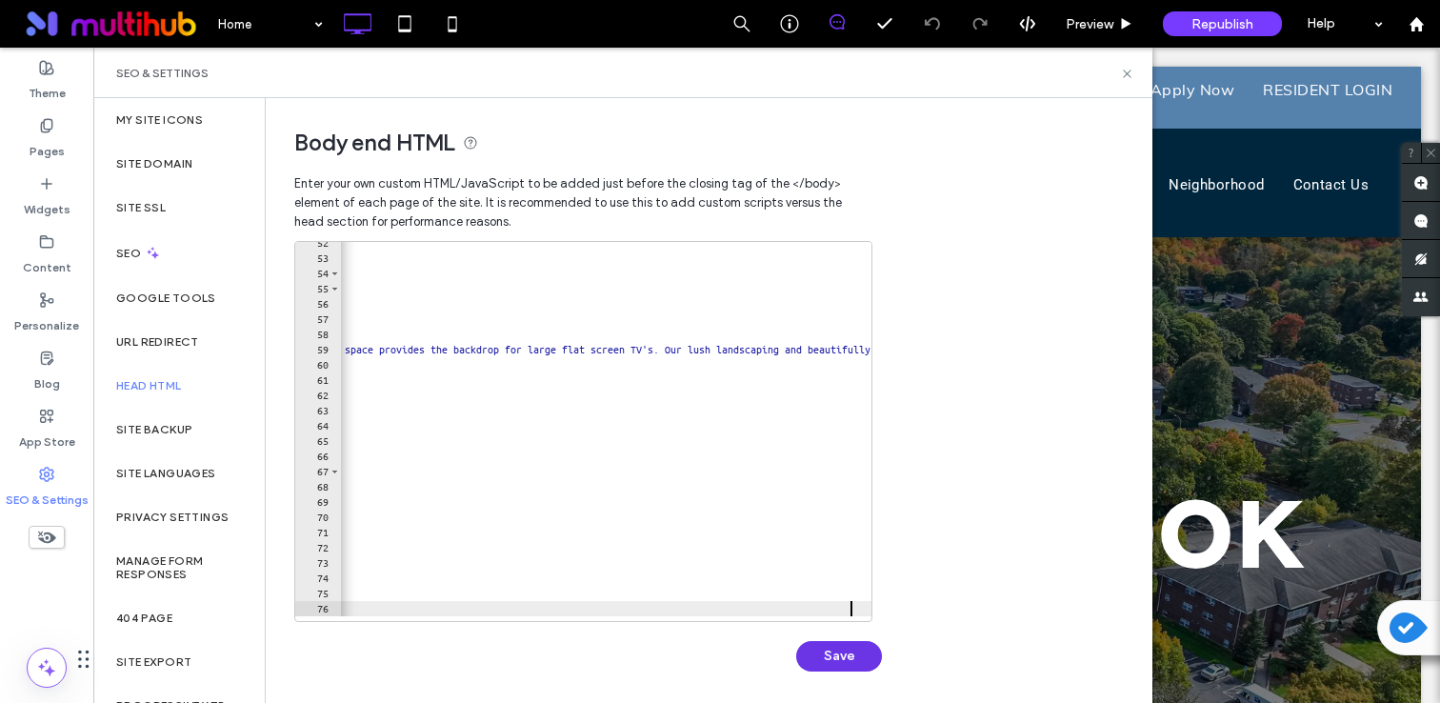
type textarea "**********"
click at [834, 666] on button "Save" at bounding box center [839, 656] width 86 height 30
click at [1125, 72] on icon at bounding box center [1127, 74] width 14 height 14
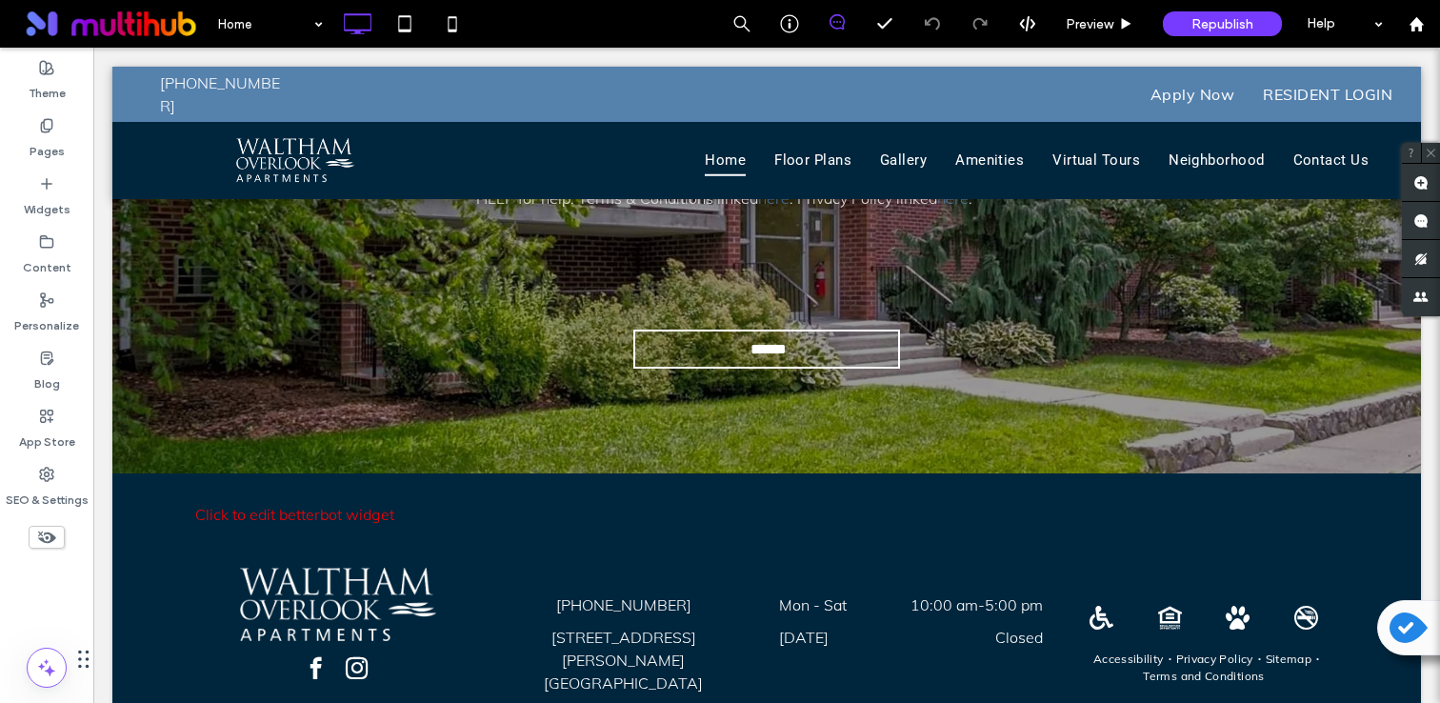
scroll to position [3773, 0]
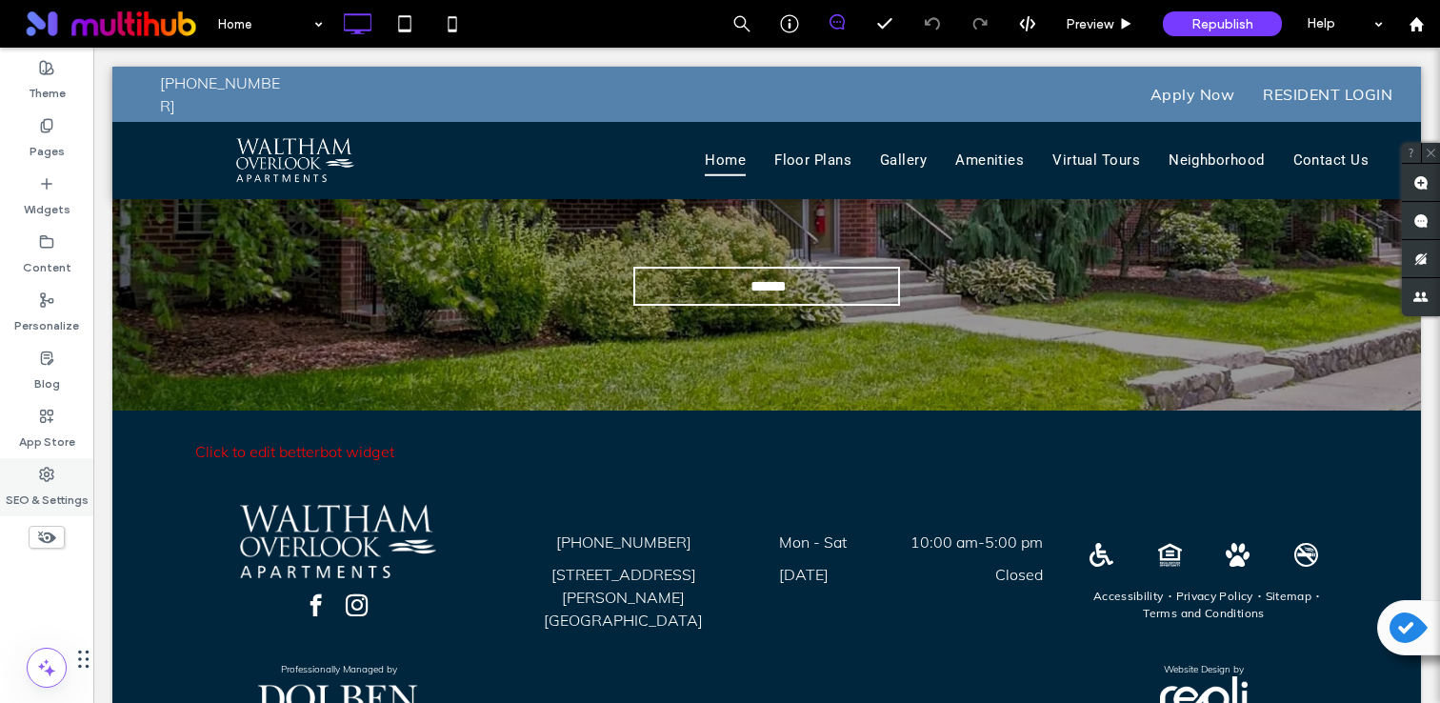
click at [44, 481] on icon at bounding box center [46, 474] width 15 height 15
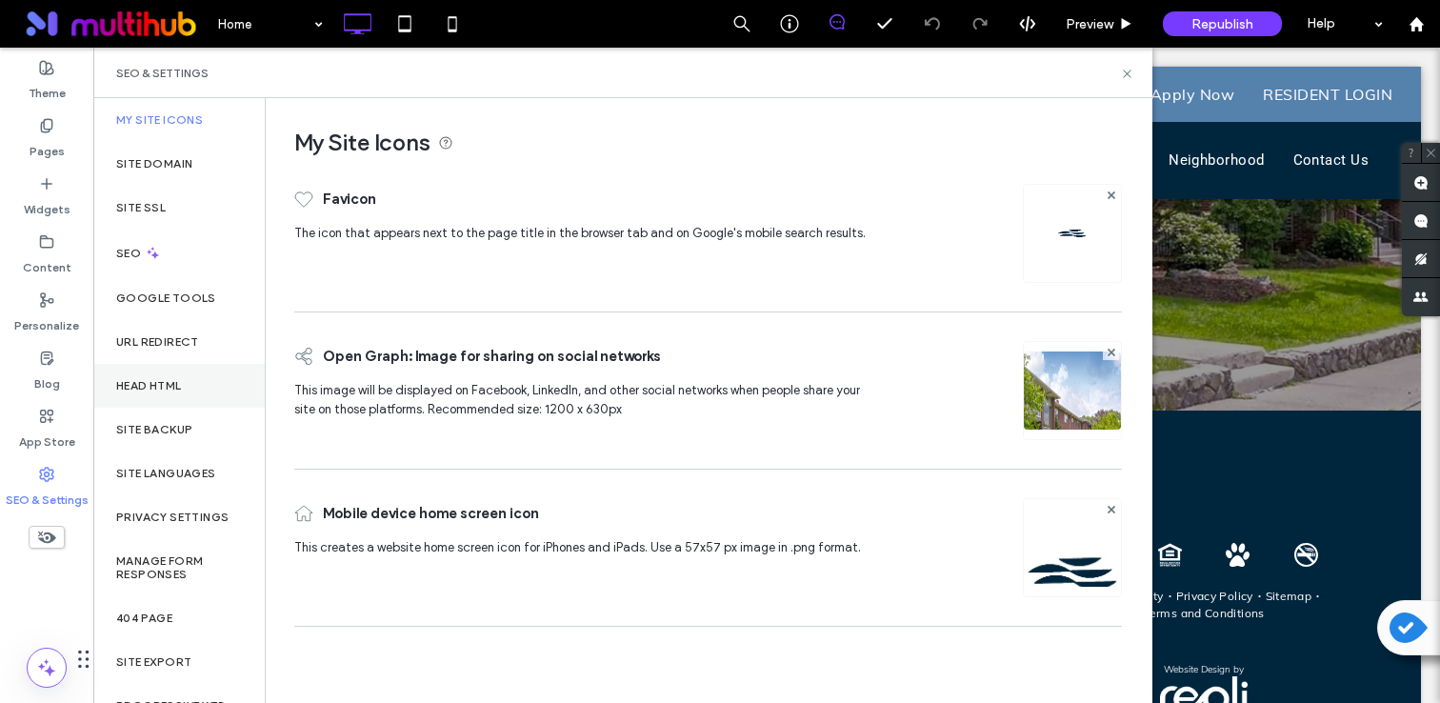
click at [138, 391] on label "Head HTML" at bounding box center [149, 385] width 66 height 13
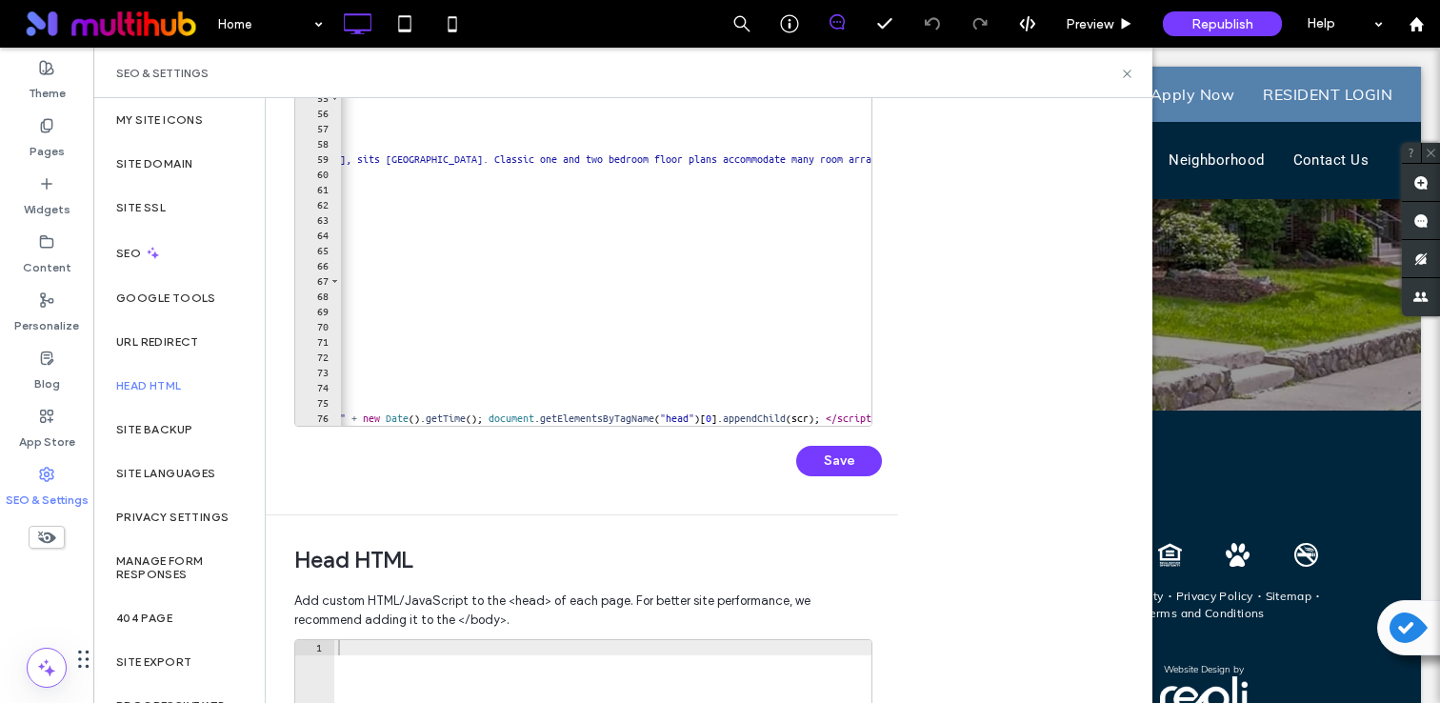
scroll to position [0, 0]
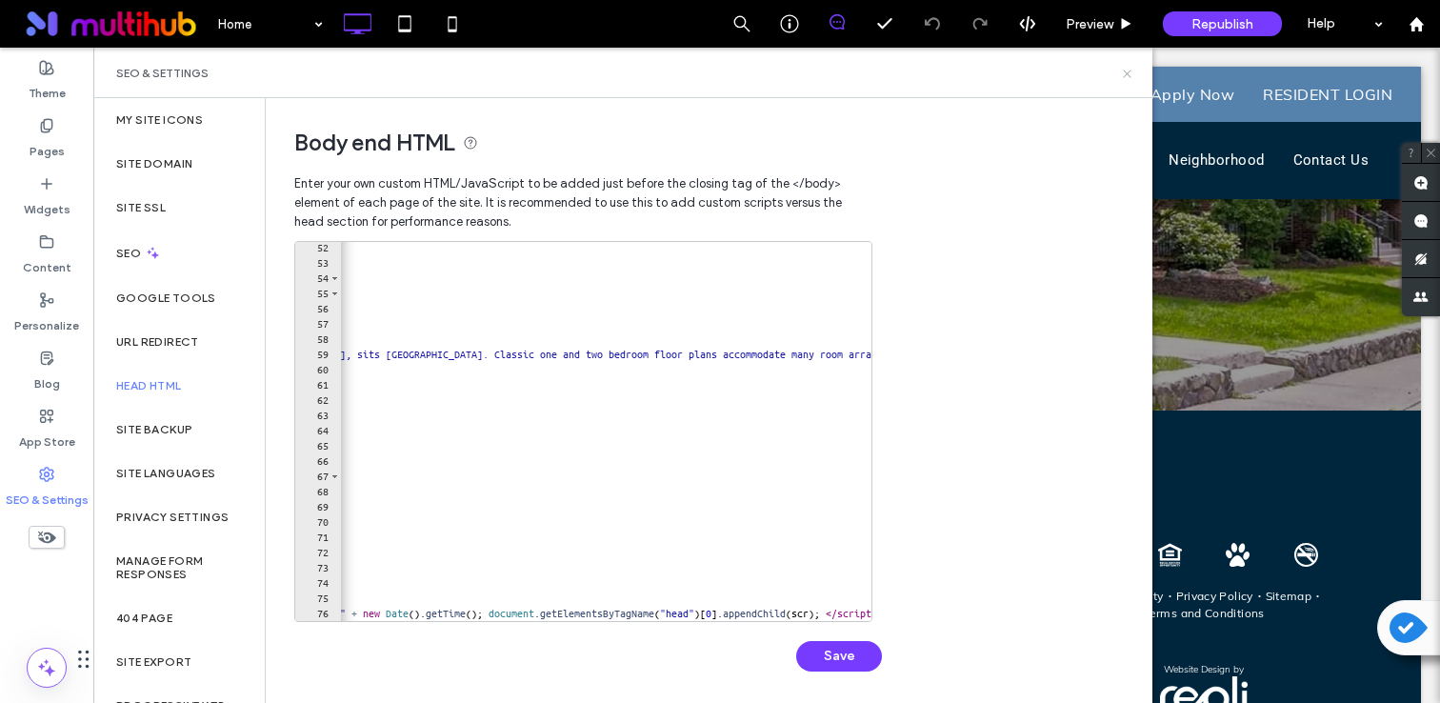
click at [1127, 76] on icon at bounding box center [1127, 74] width 14 height 14
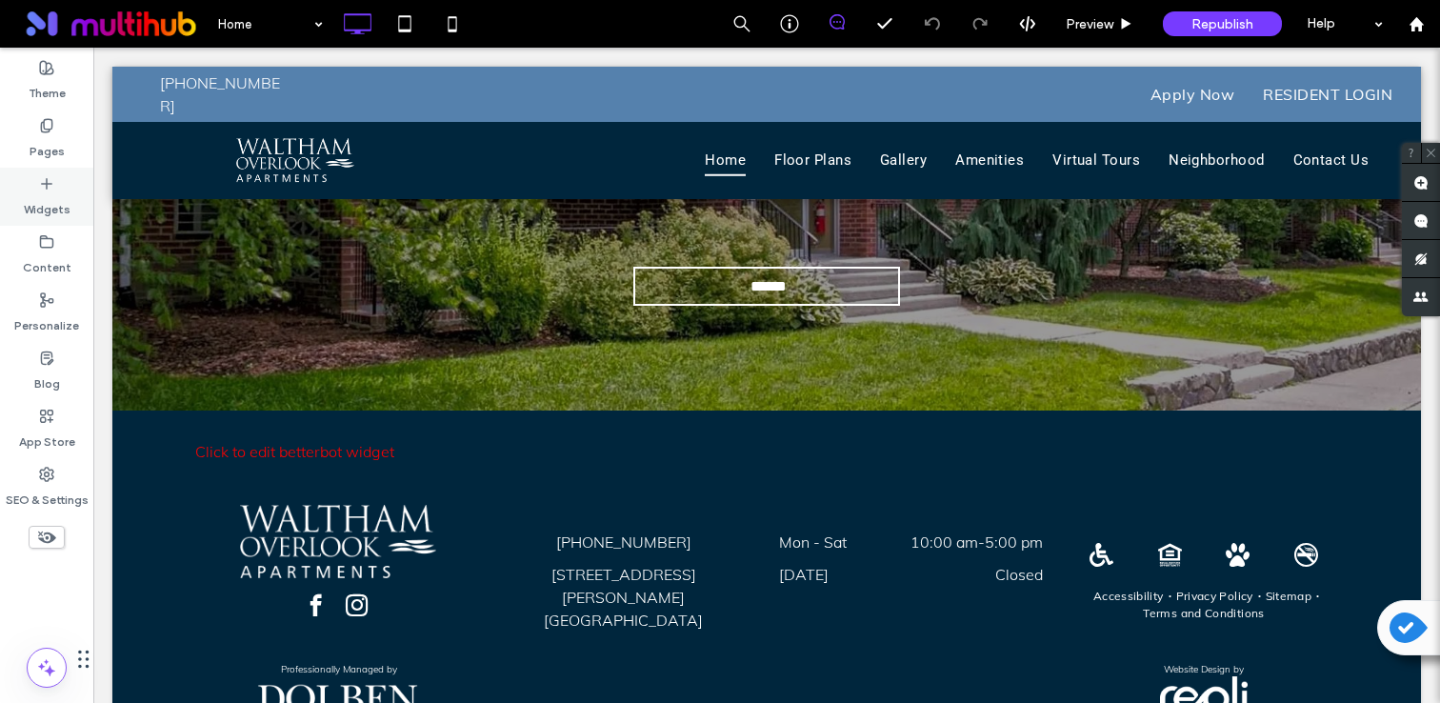
click at [72, 203] on div "Widgets" at bounding box center [46, 197] width 93 height 58
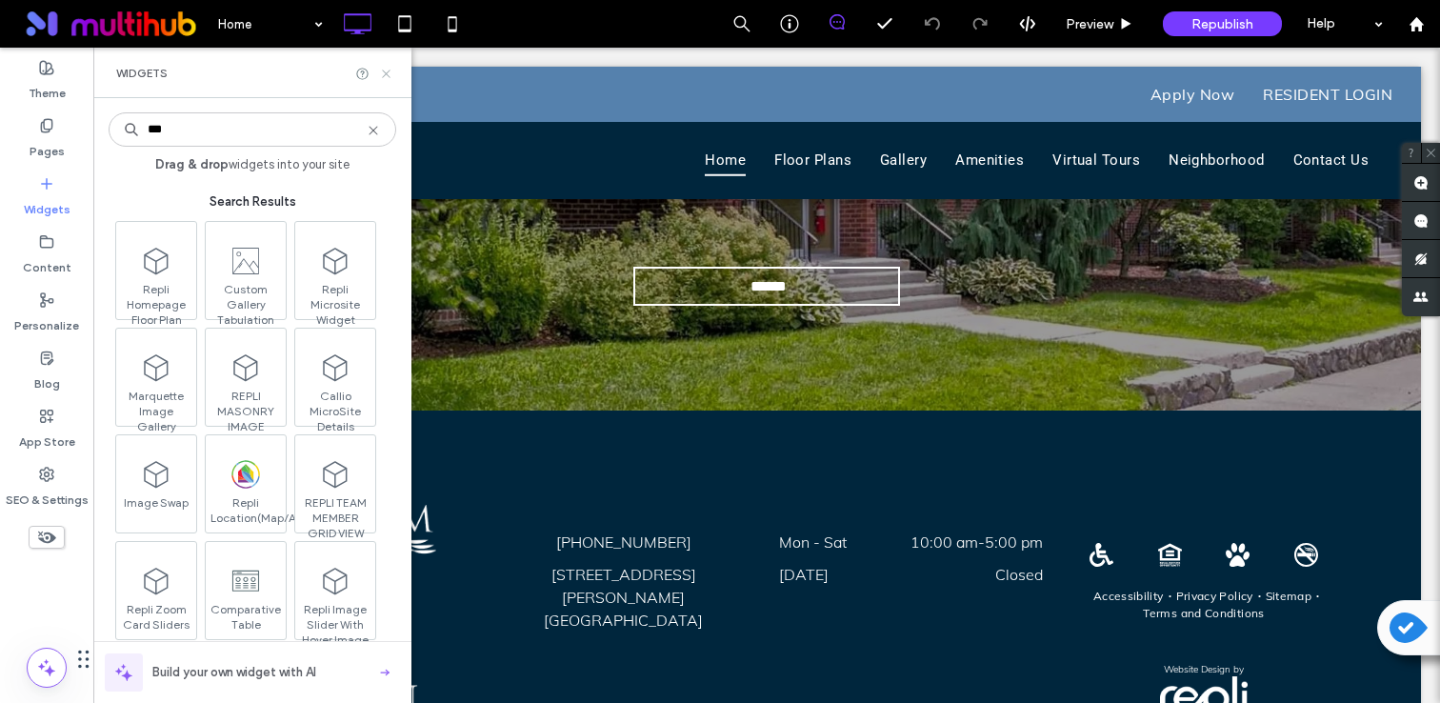
type input "***"
click at [382, 68] on icon at bounding box center [386, 74] width 14 height 14
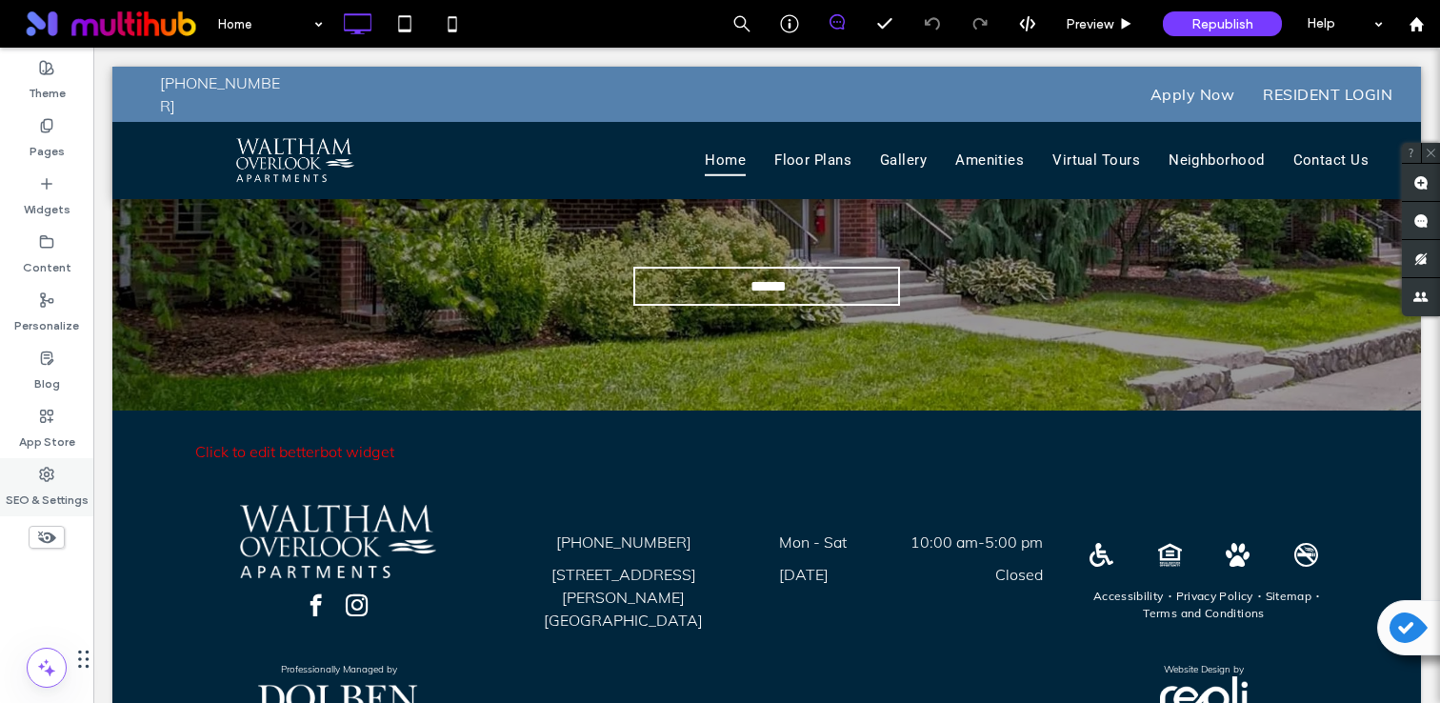
click at [67, 458] on div "SEO & Settings" at bounding box center [46, 487] width 93 height 58
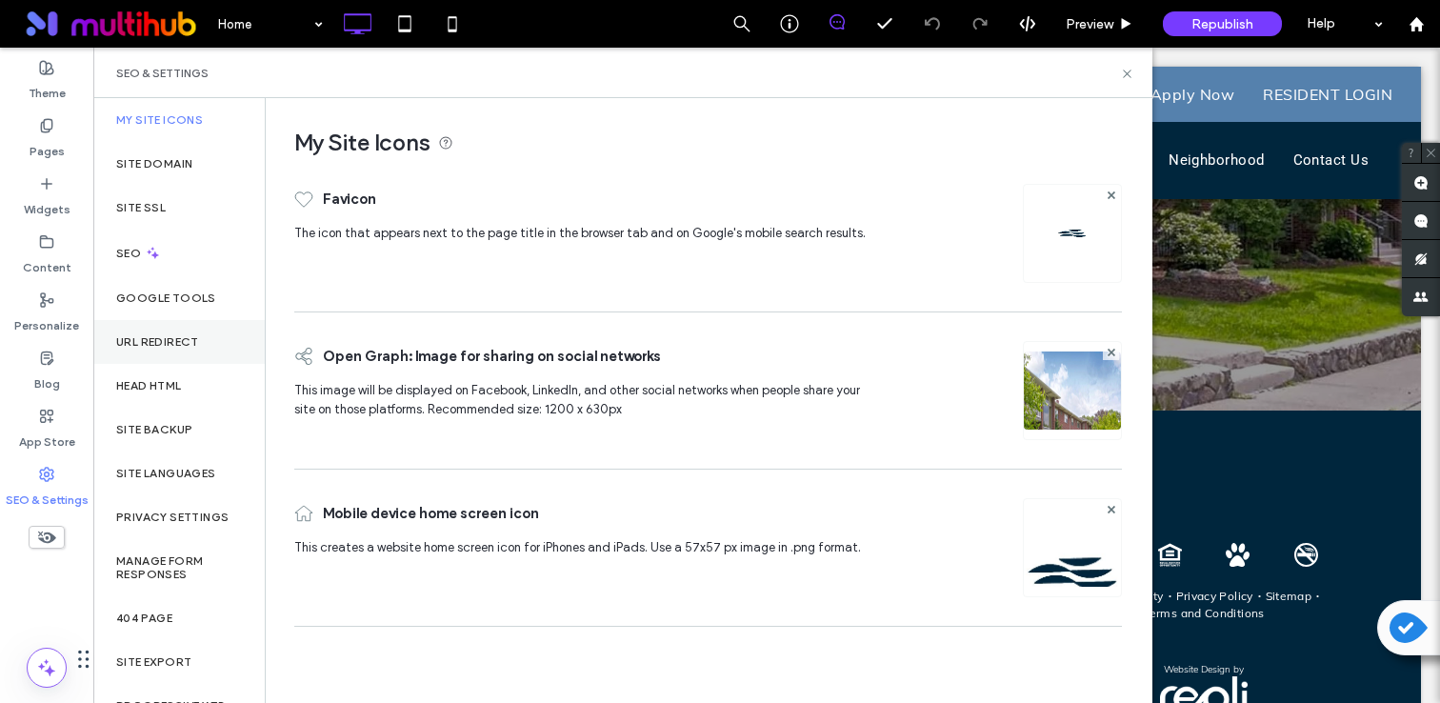
click at [174, 338] on label "URL Redirect" at bounding box center [157, 341] width 83 height 13
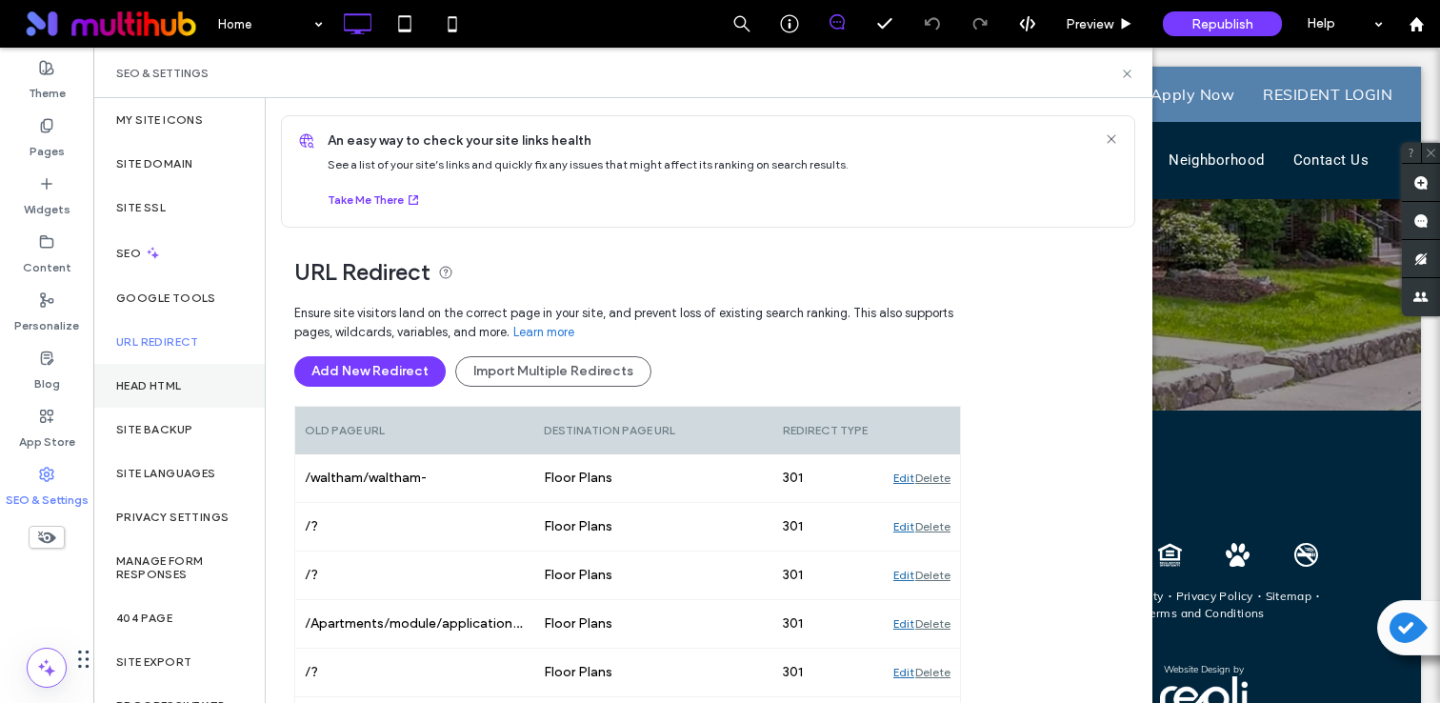
click at [169, 376] on div "Head HTML" at bounding box center [178, 386] width 171 height 44
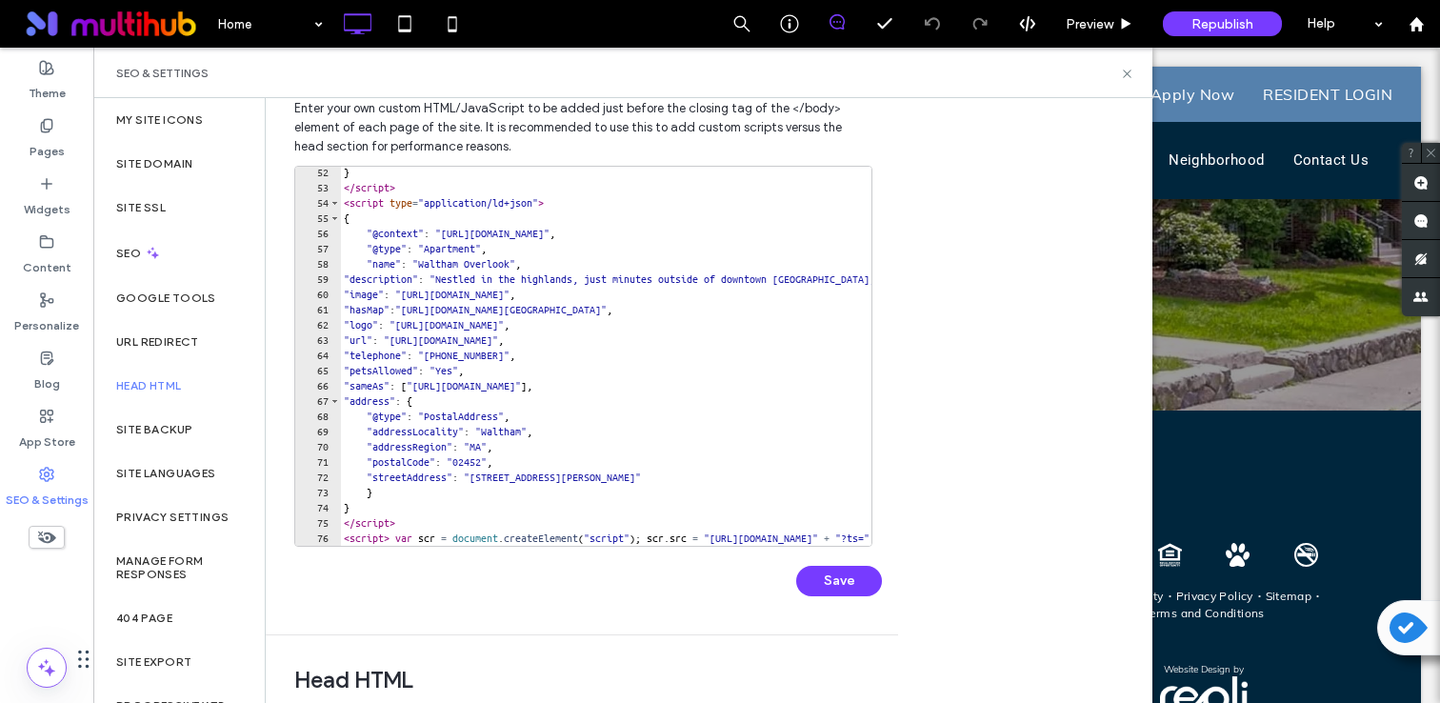
scroll to position [155, 0]
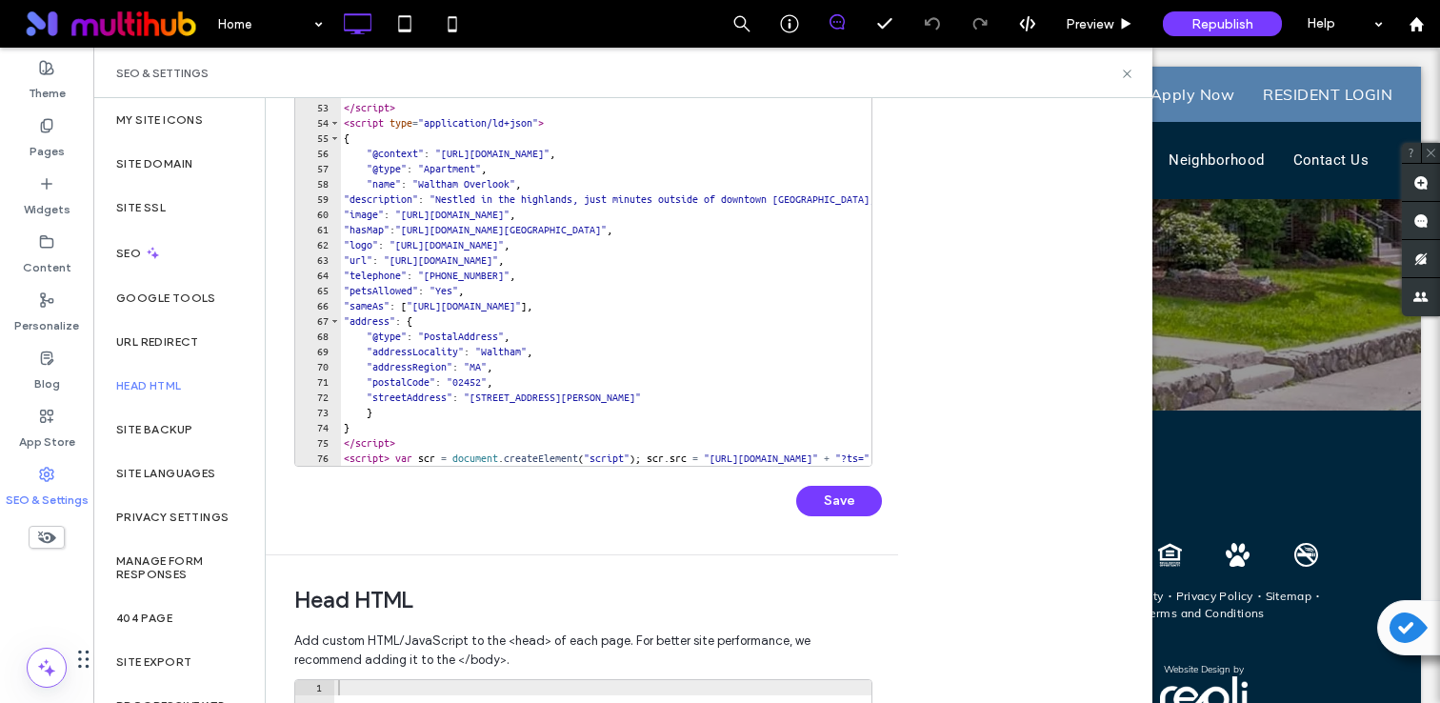
type textarea "**********"
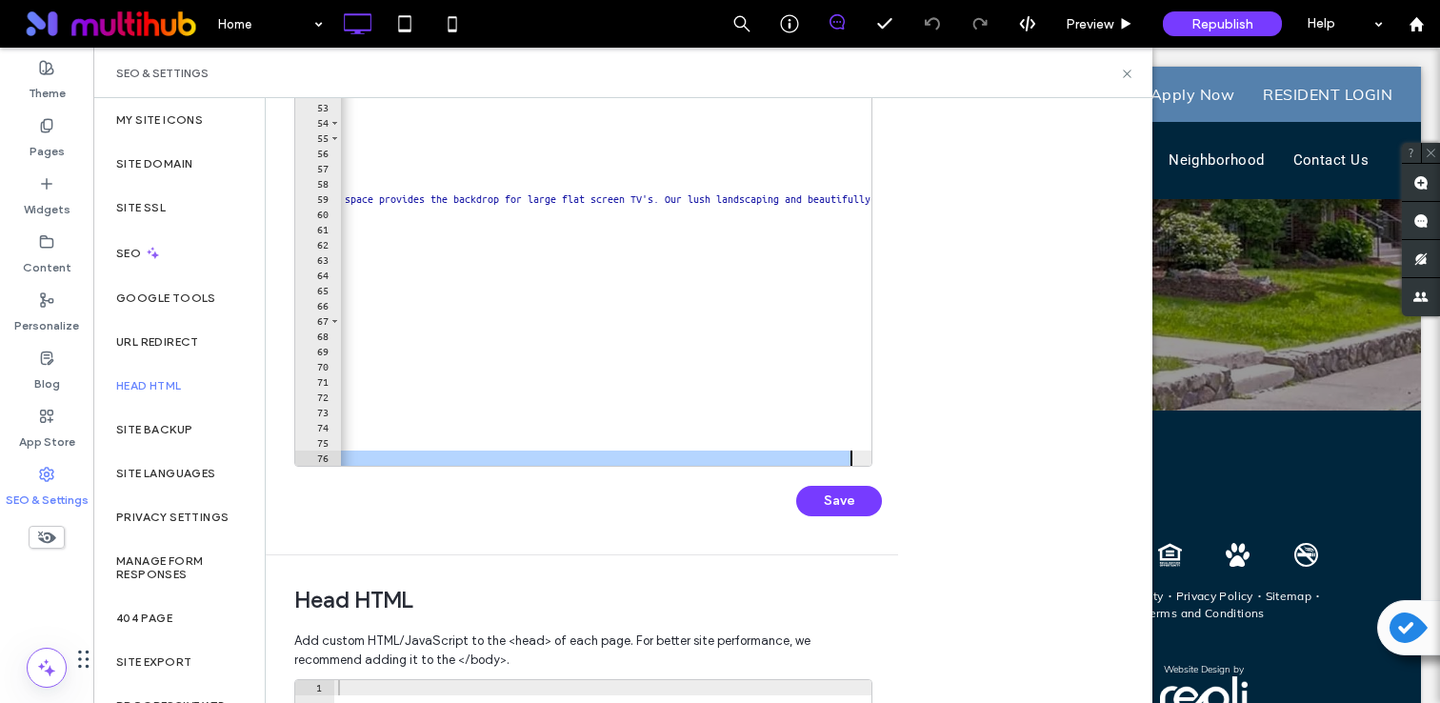
scroll to position [0, 0]
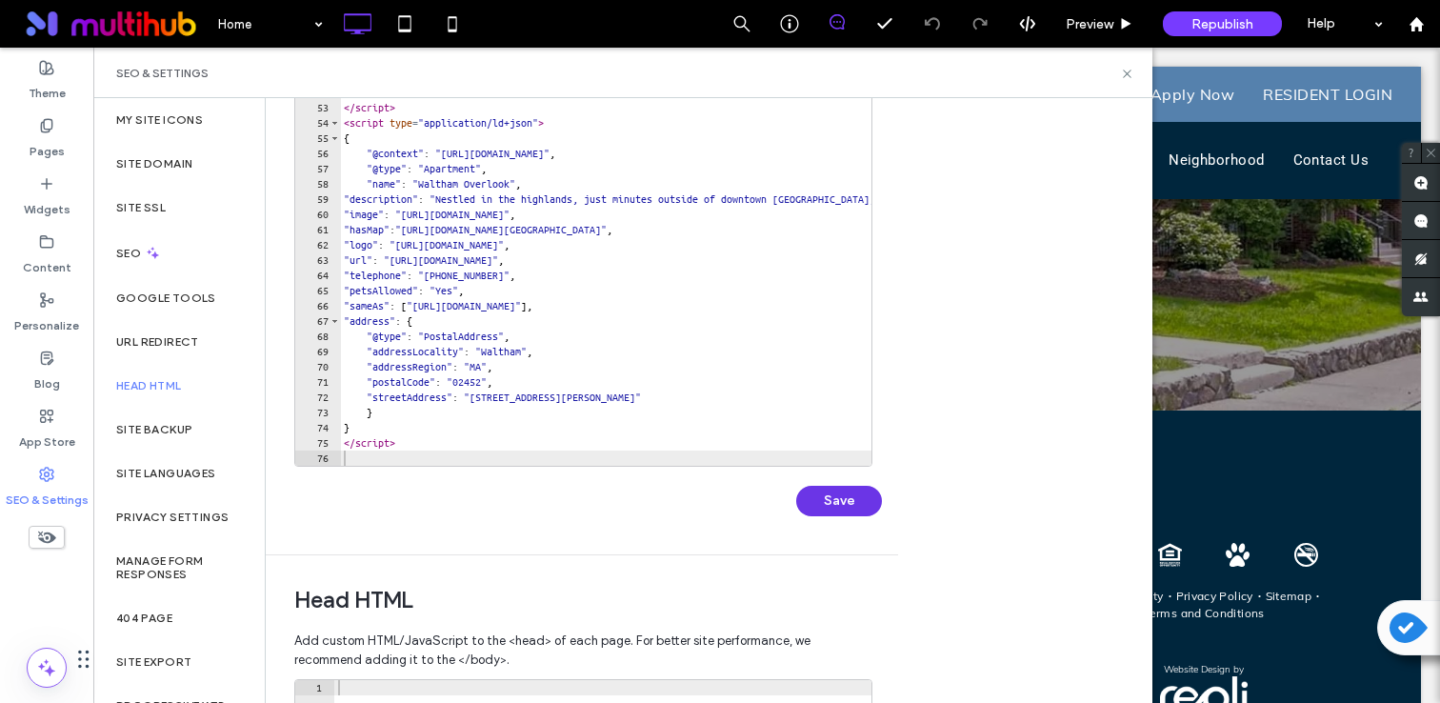
click at [848, 488] on button "Save" at bounding box center [839, 501] width 86 height 30
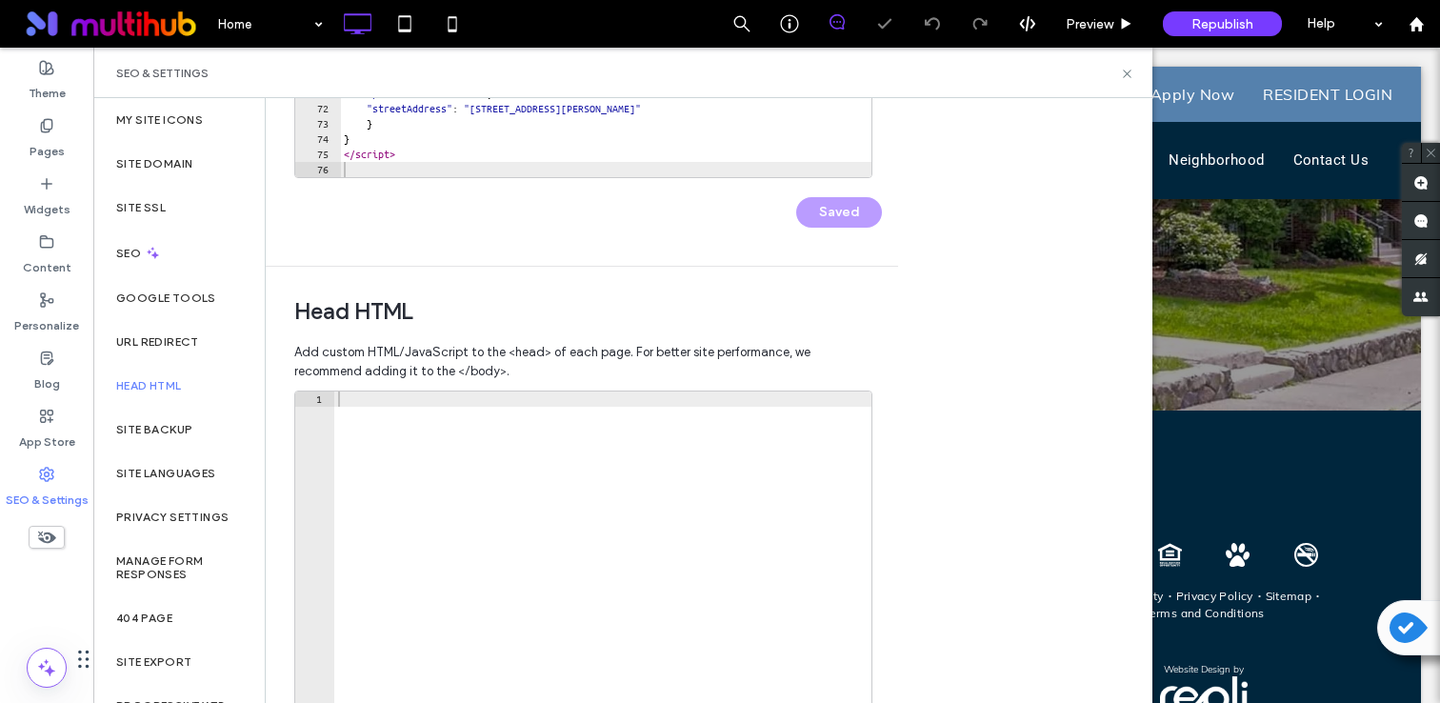
scroll to position [481, 0]
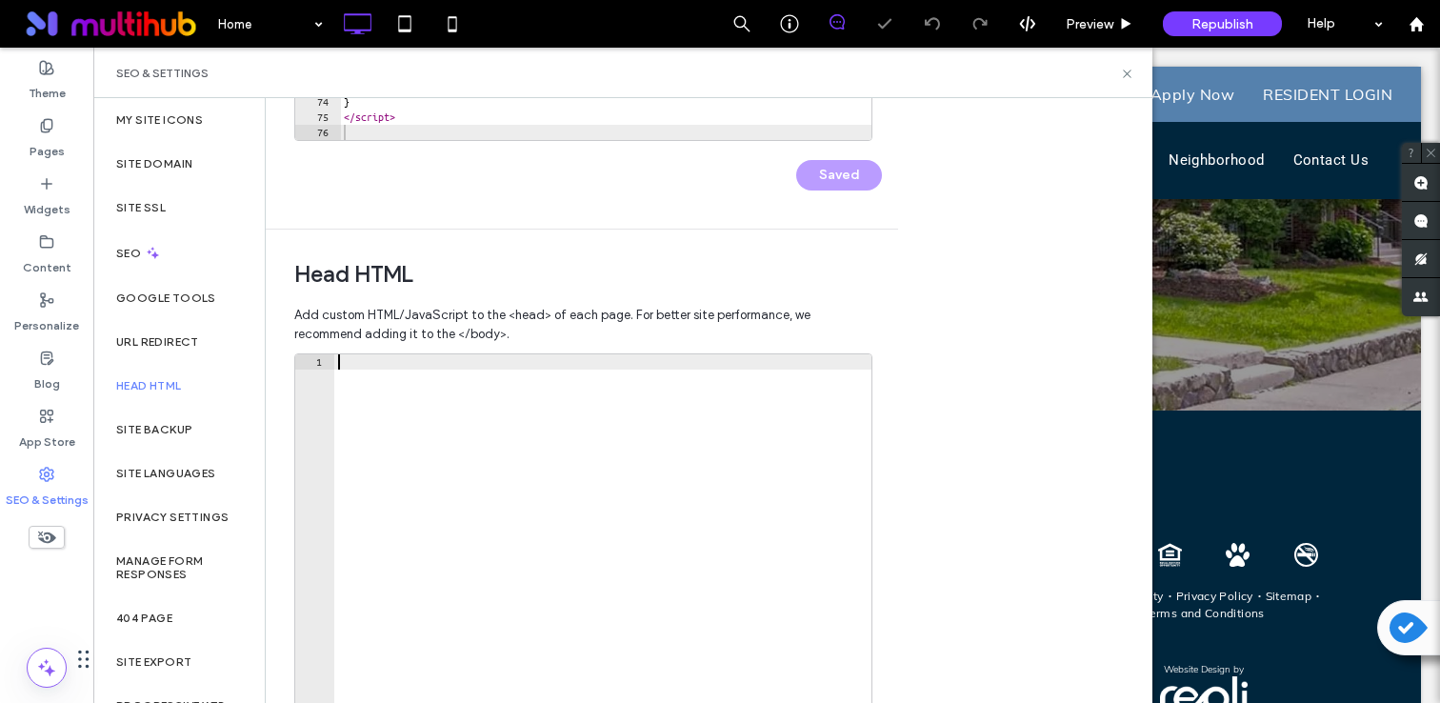
click at [630, 438] on div at bounding box center [602, 559] width 537 height 410
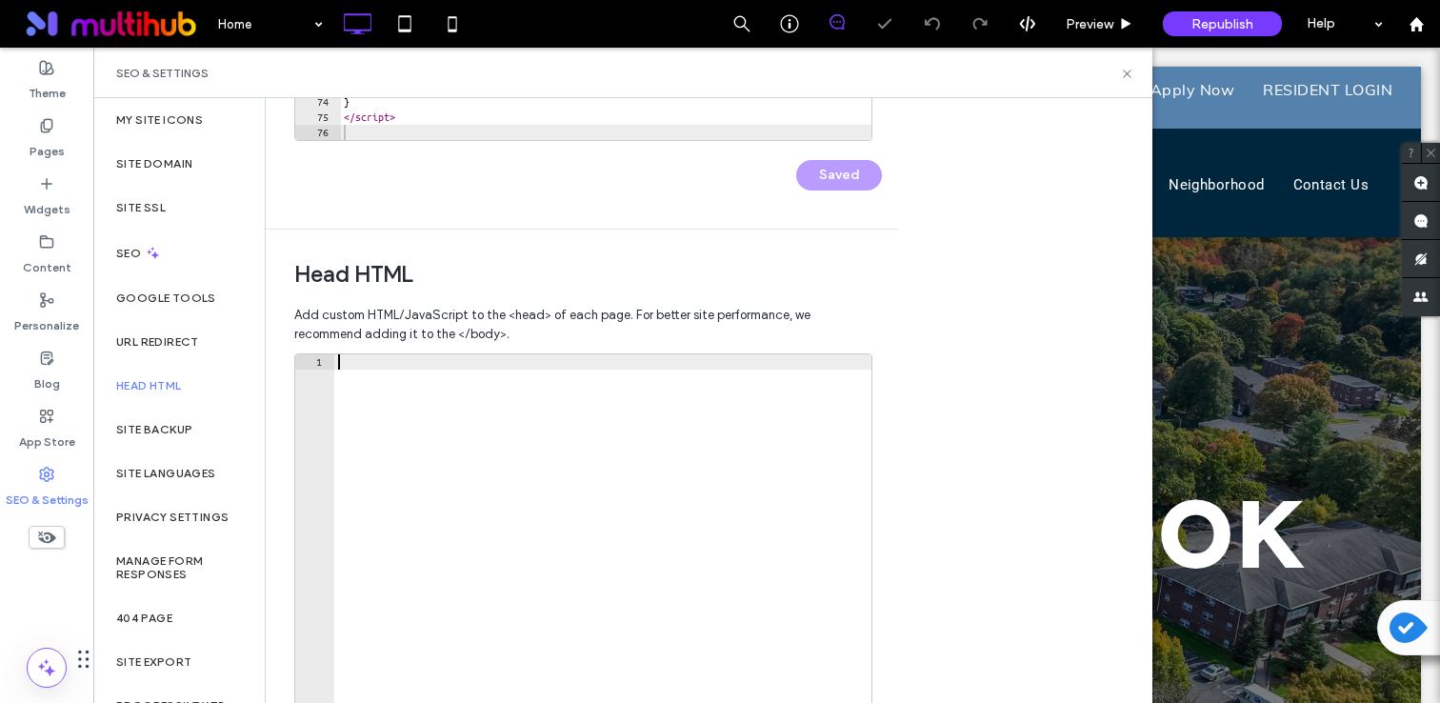
scroll to position [0, 0]
paste textarea "**********"
type textarea "**********"
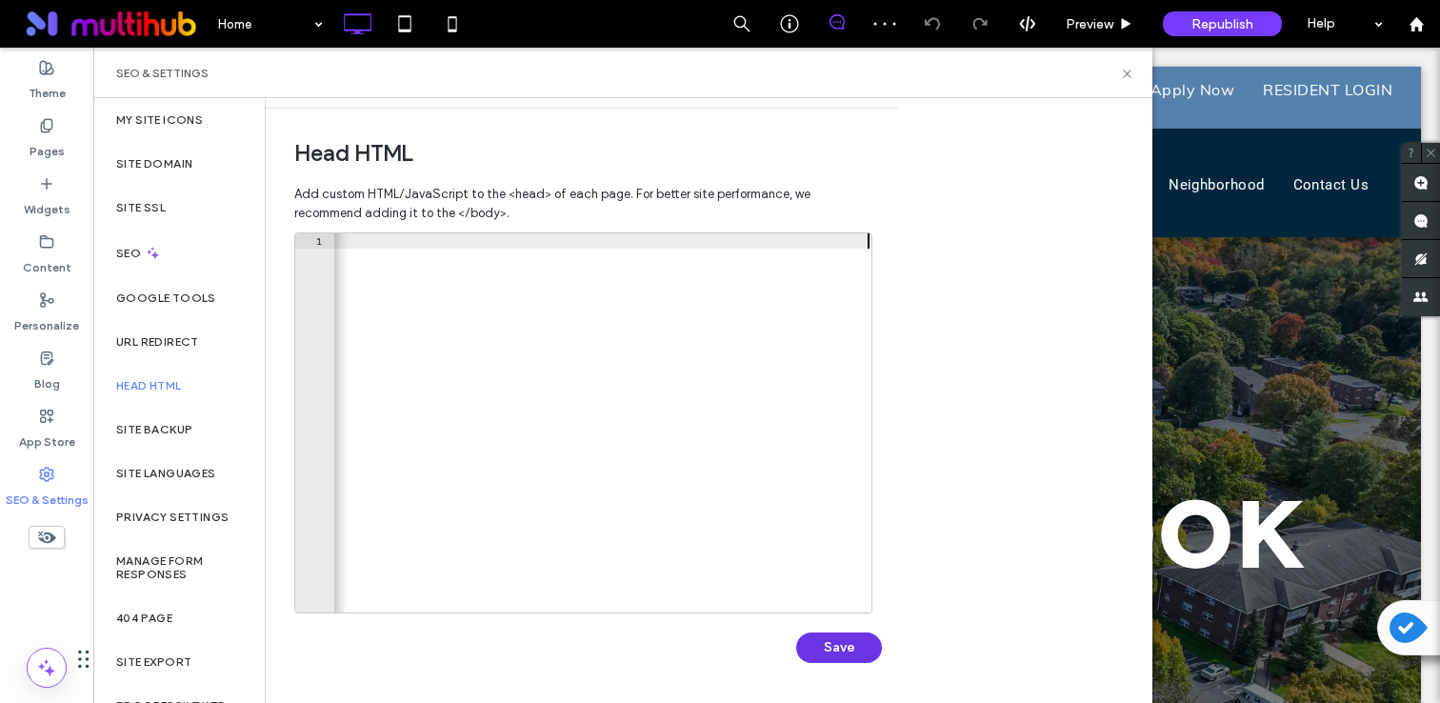
click at [833, 643] on button "Save" at bounding box center [839, 647] width 86 height 30
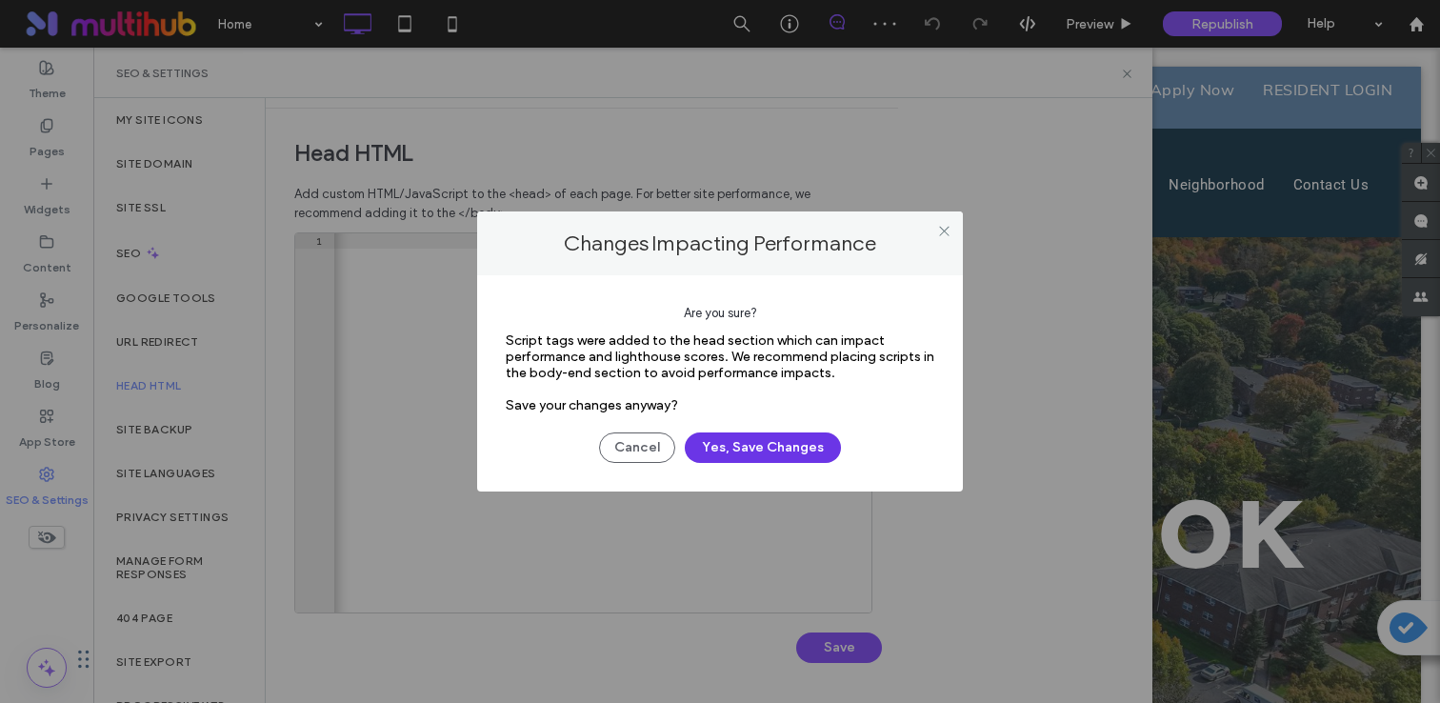
click at [779, 445] on button "Yes, Save Changes" at bounding box center [763, 447] width 156 height 30
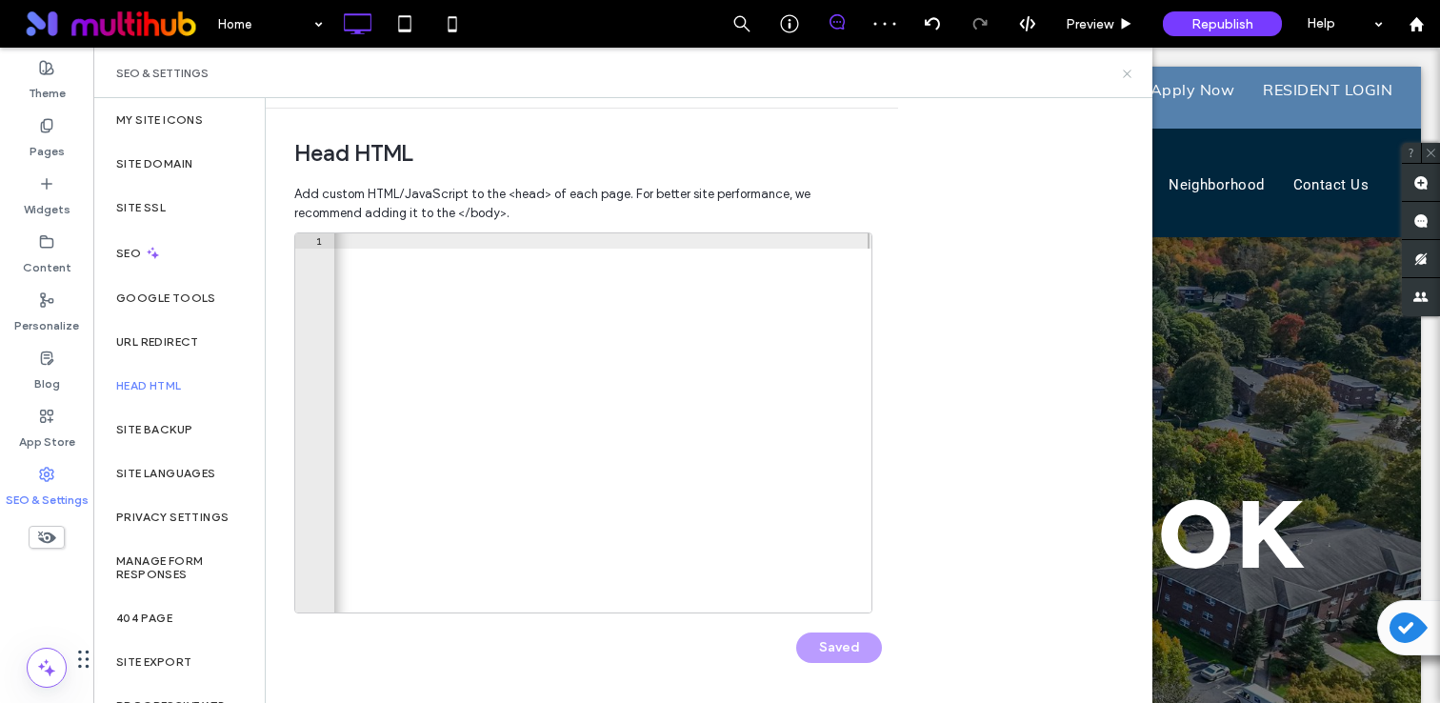
click at [1131, 72] on icon at bounding box center [1127, 74] width 14 height 14
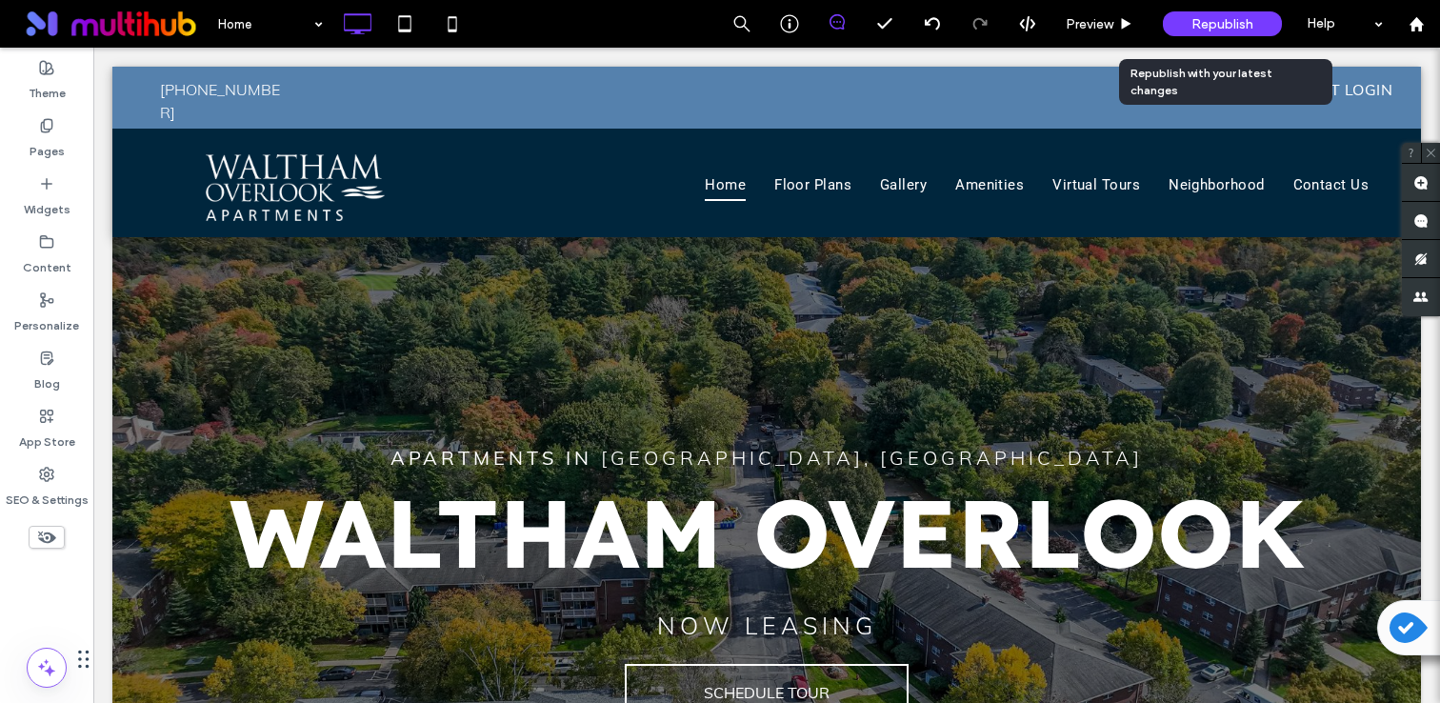
click at [1198, 18] on span "Republish" at bounding box center [1222, 24] width 62 height 16
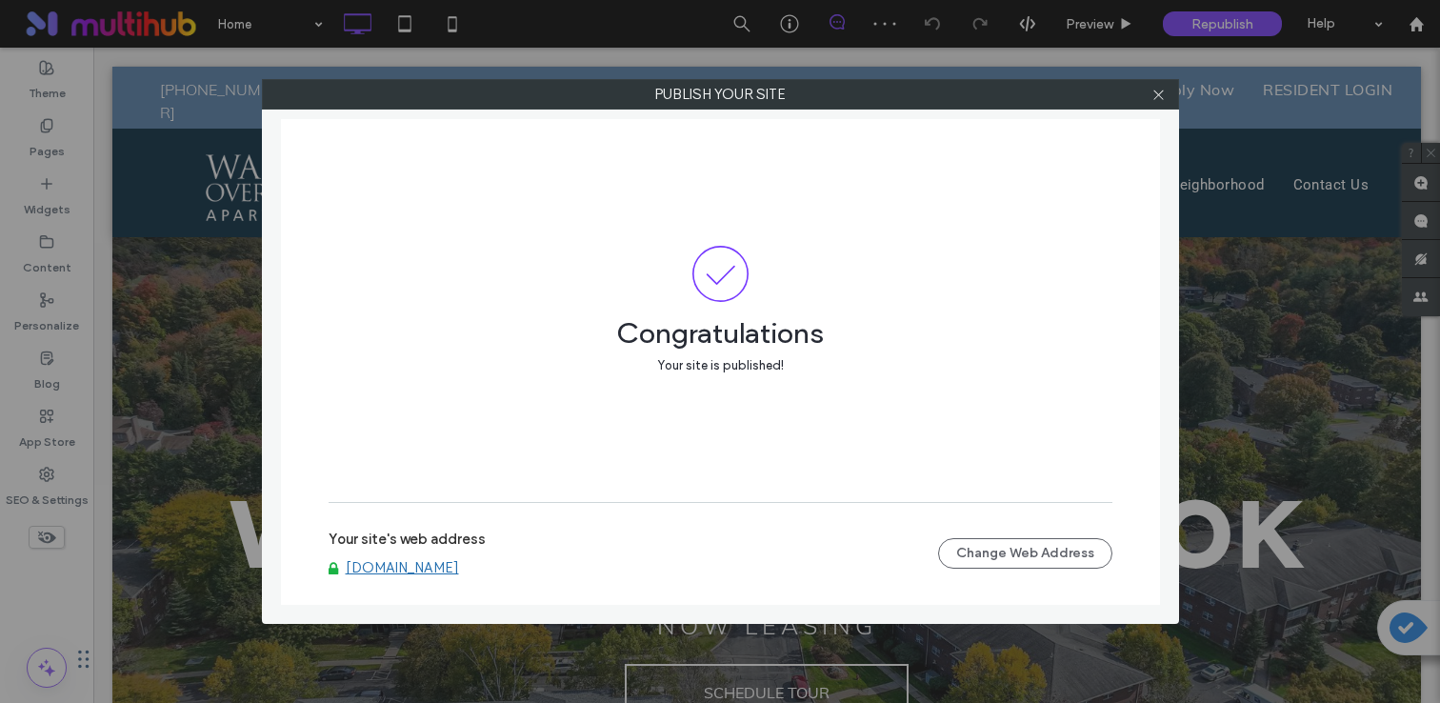
click at [425, 572] on link "www.walthamoverlook.com" at bounding box center [402, 567] width 113 height 17
click at [1159, 102] on span at bounding box center [1158, 94] width 14 height 29
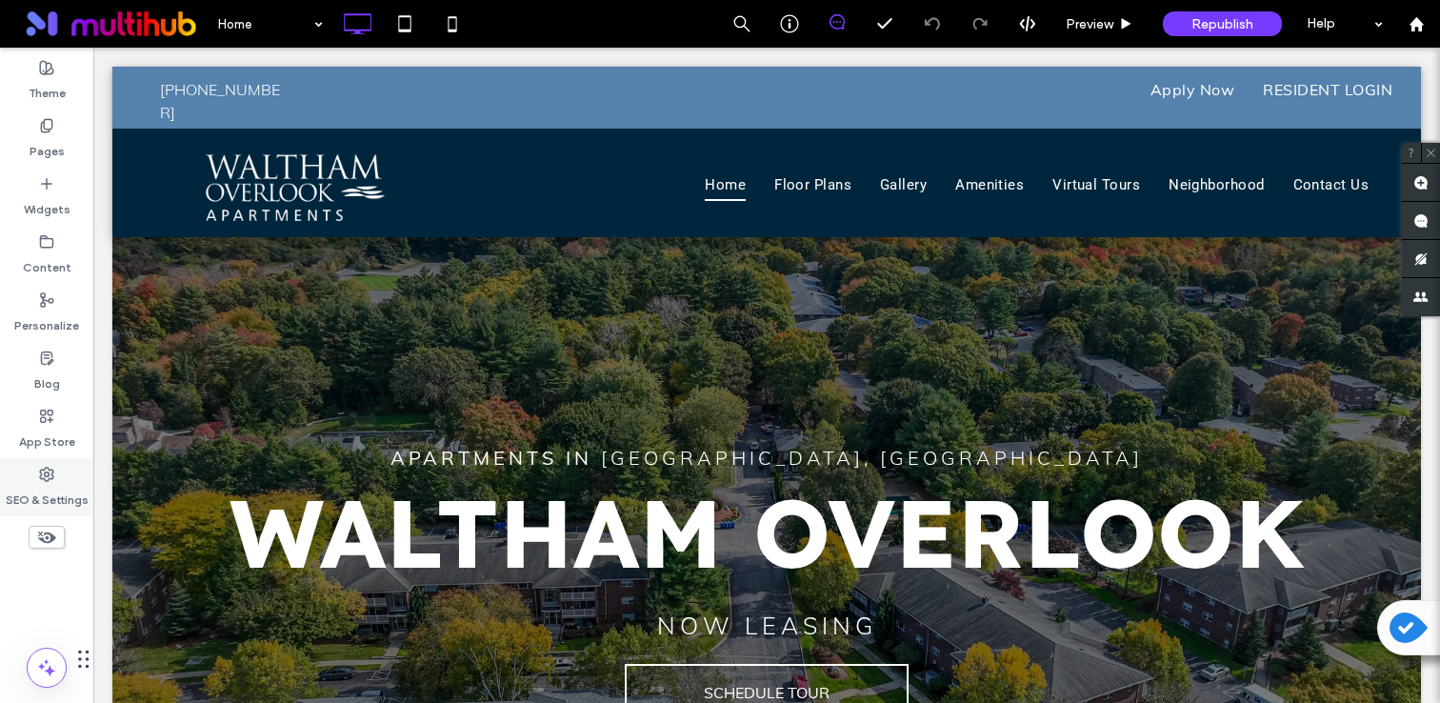
click at [55, 494] on label "SEO & Settings" at bounding box center [47, 495] width 83 height 27
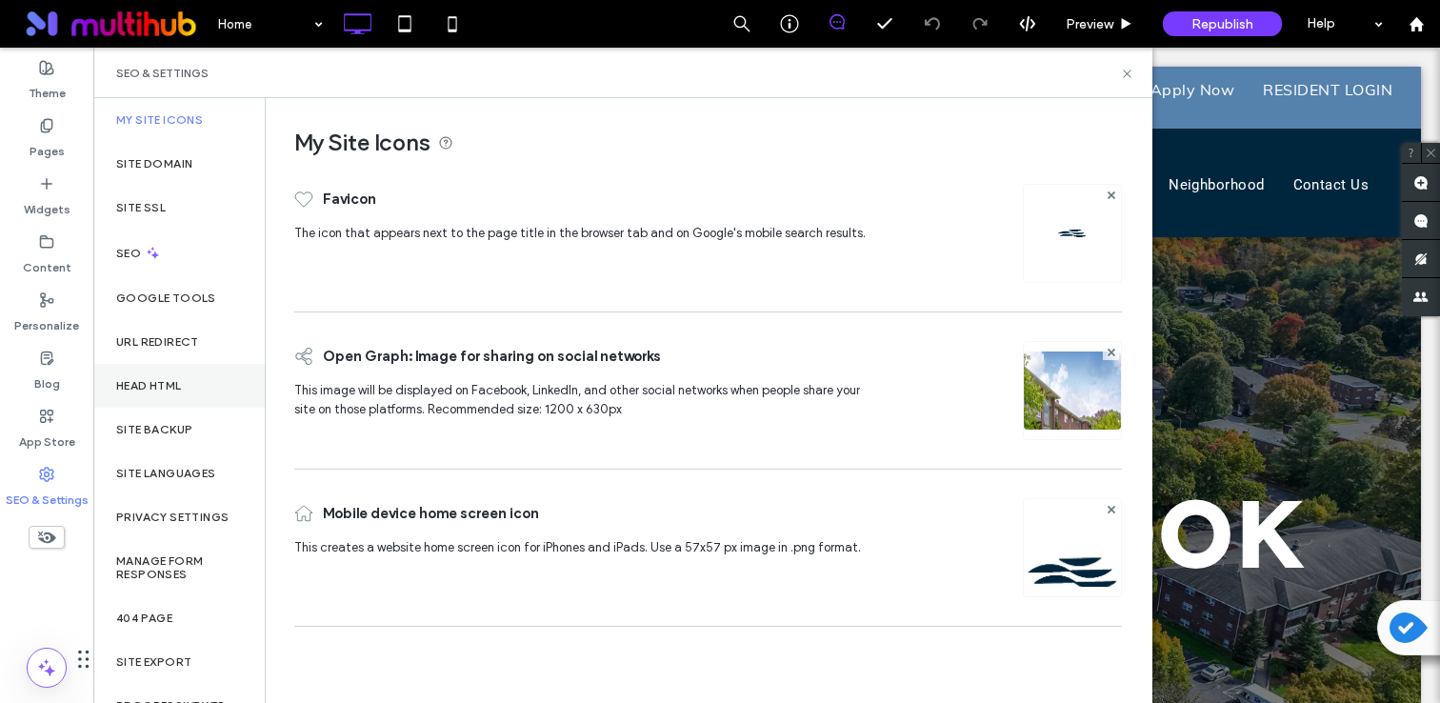
click at [153, 393] on div "Head HTML" at bounding box center [178, 386] width 171 height 44
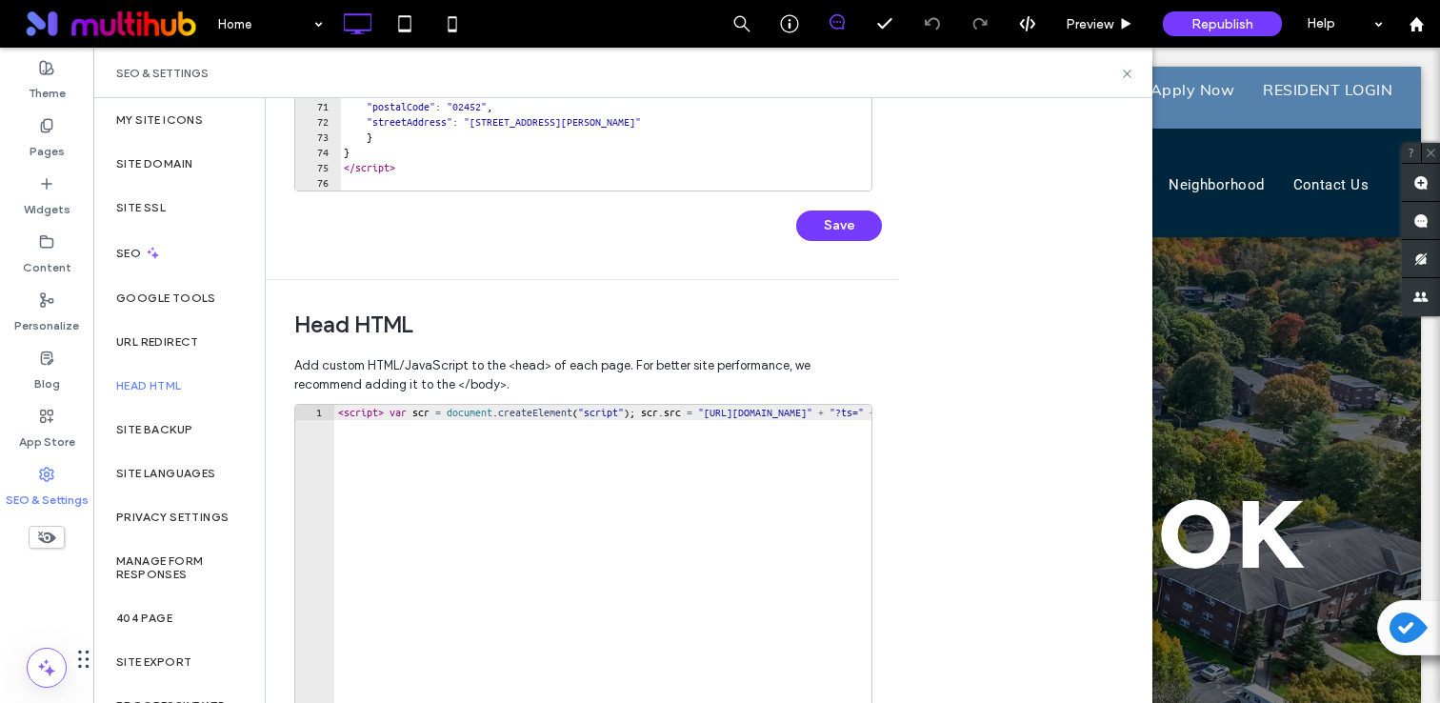
scroll to position [445, 0]
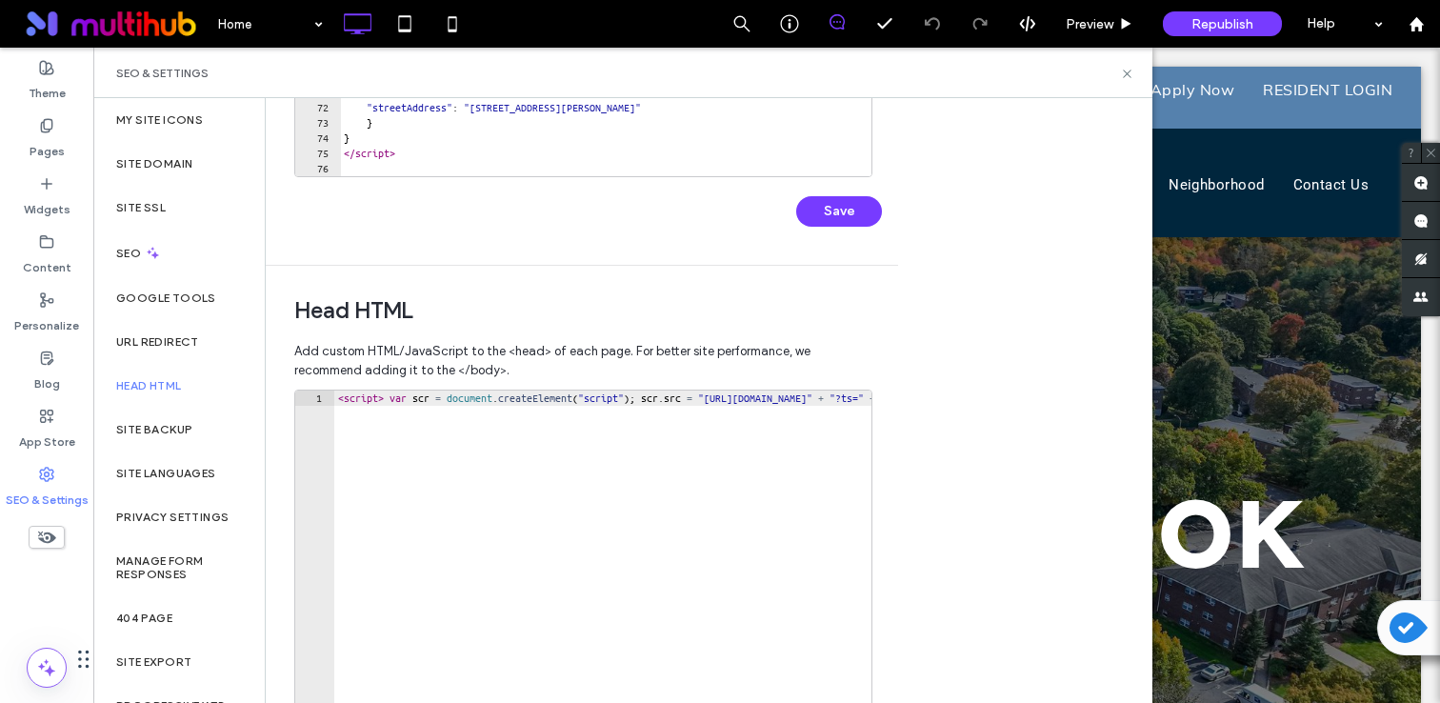
type textarea "**********"
click at [638, 487] on div "< script > var scr = document . createElement ( "script" ) ; scr . src = "https…" at bounding box center [1202, 595] width 1736 height 410
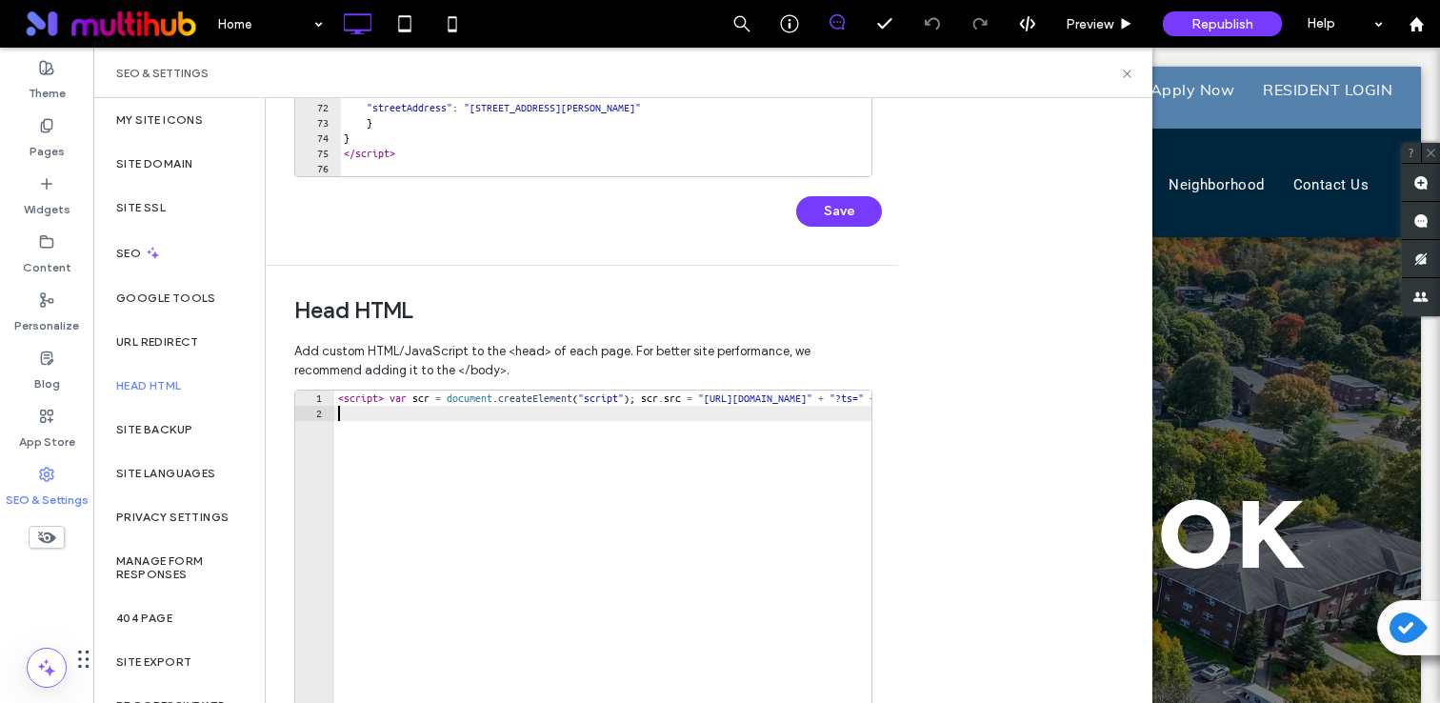
scroll to position [0, 0]
paste textarea "**********"
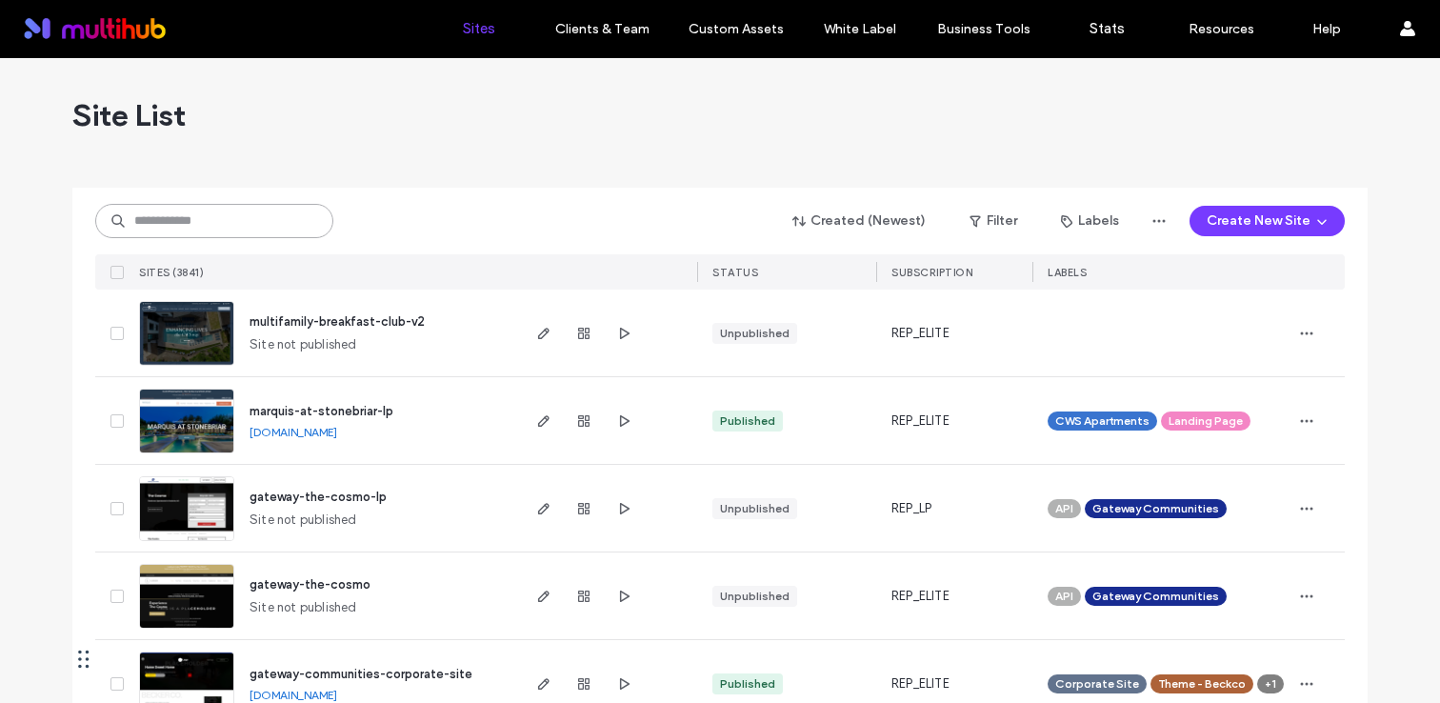
click at [234, 224] on input at bounding box center [214, 221] width 238 height 34
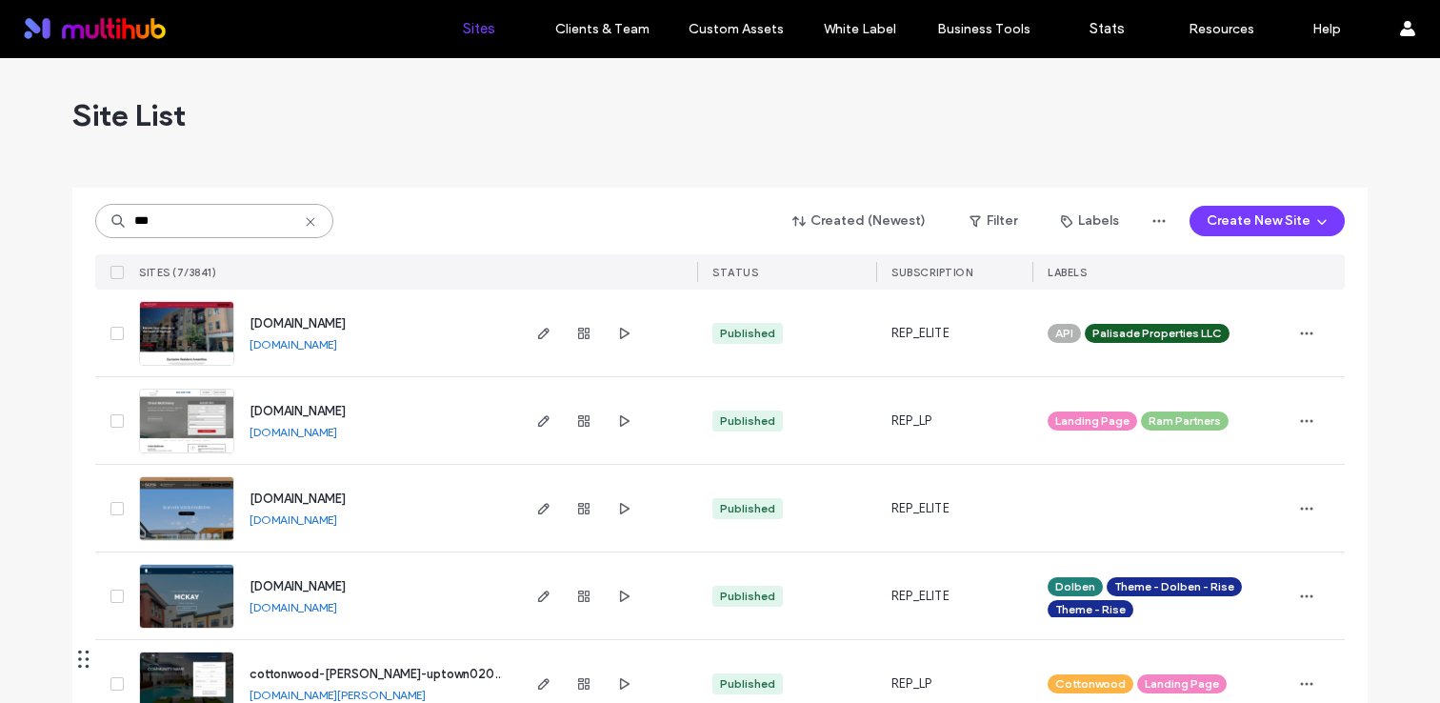
type input "***"
click at [346, 588] on span "[DOMAIN_NAME]" at bounding box center [298, 586] width 96 height 14
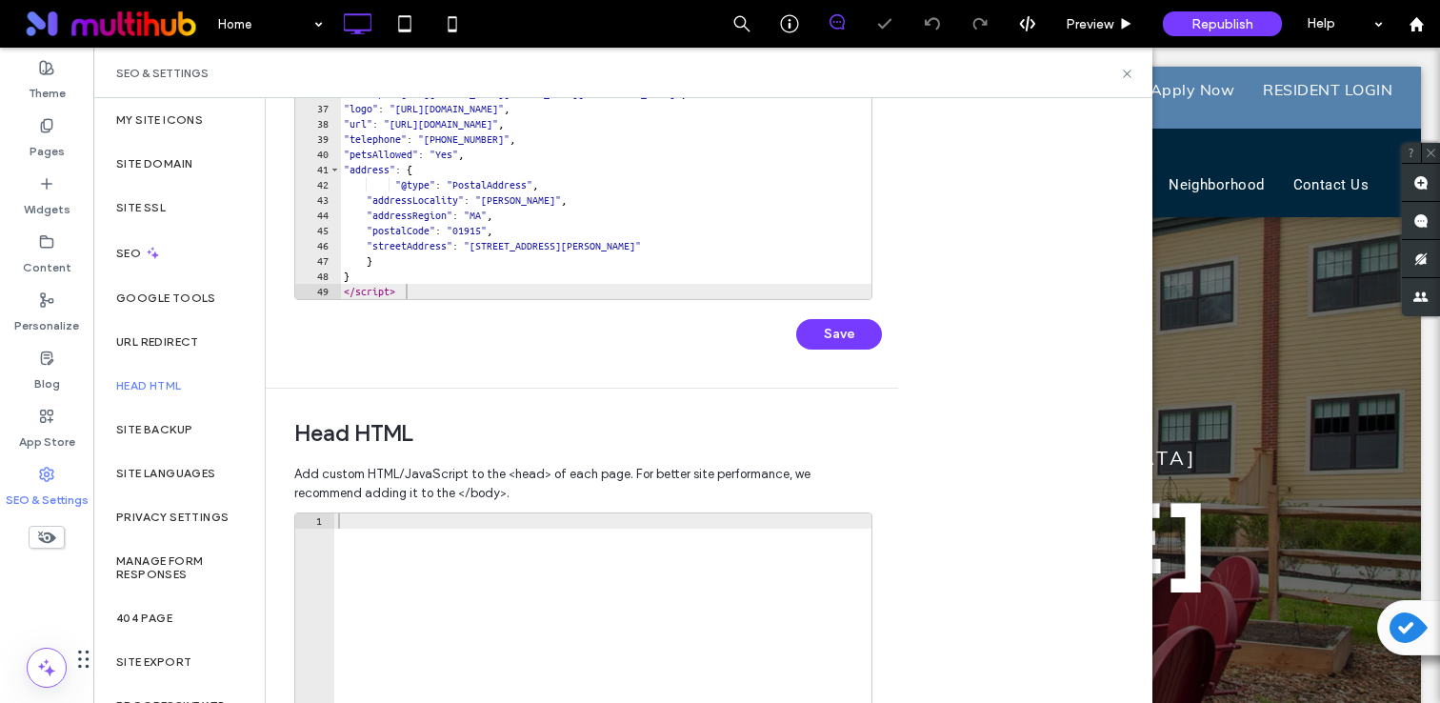
scroll to position [330, 0]
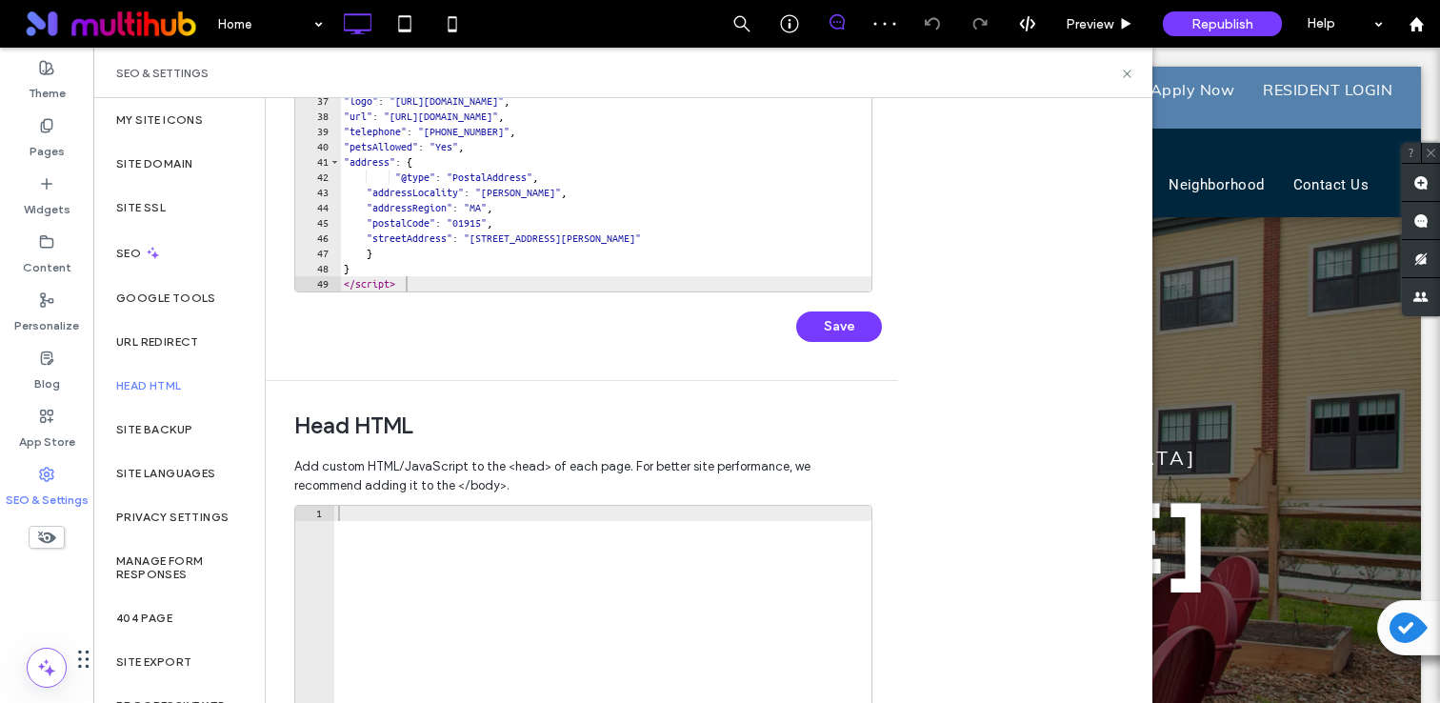
click at [540, 552] on div at bounding box center [602, 711] width 537 height 410
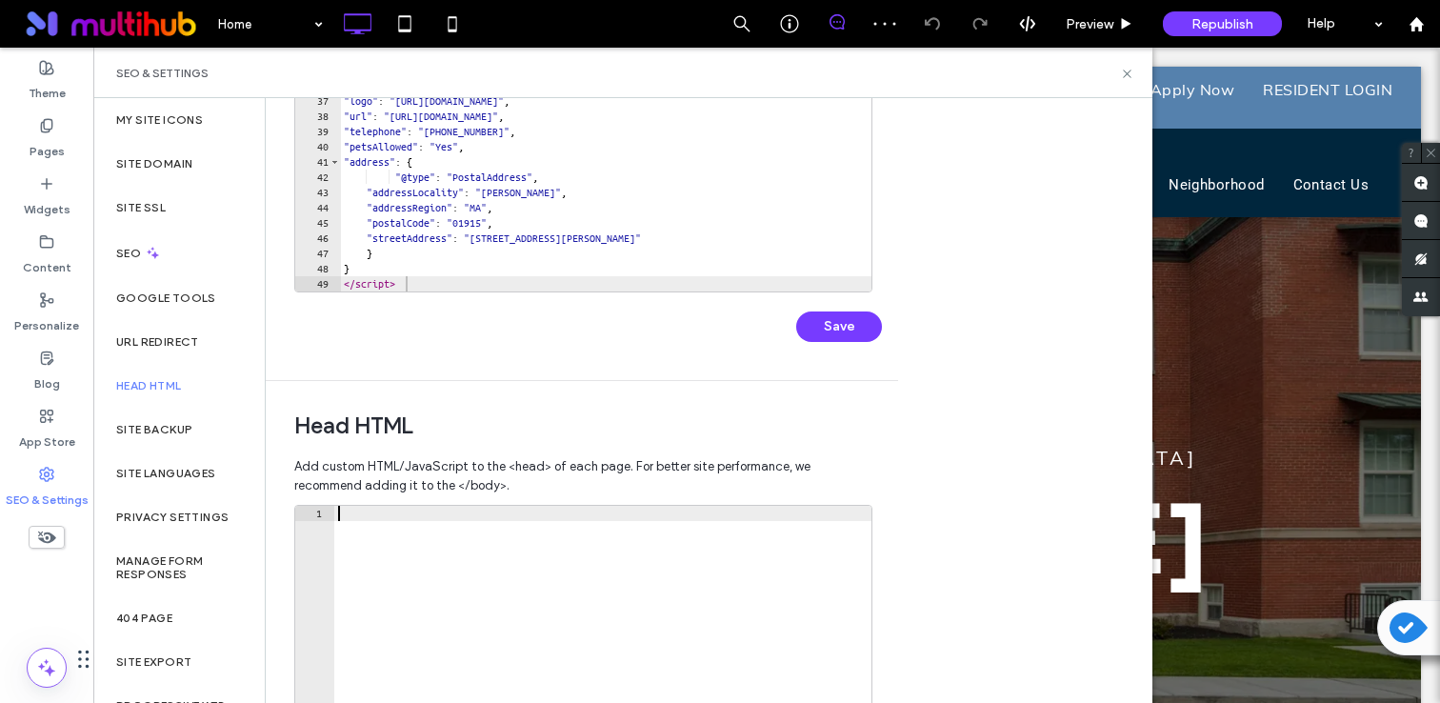
paste textarea "**********"
type textarea "**********"
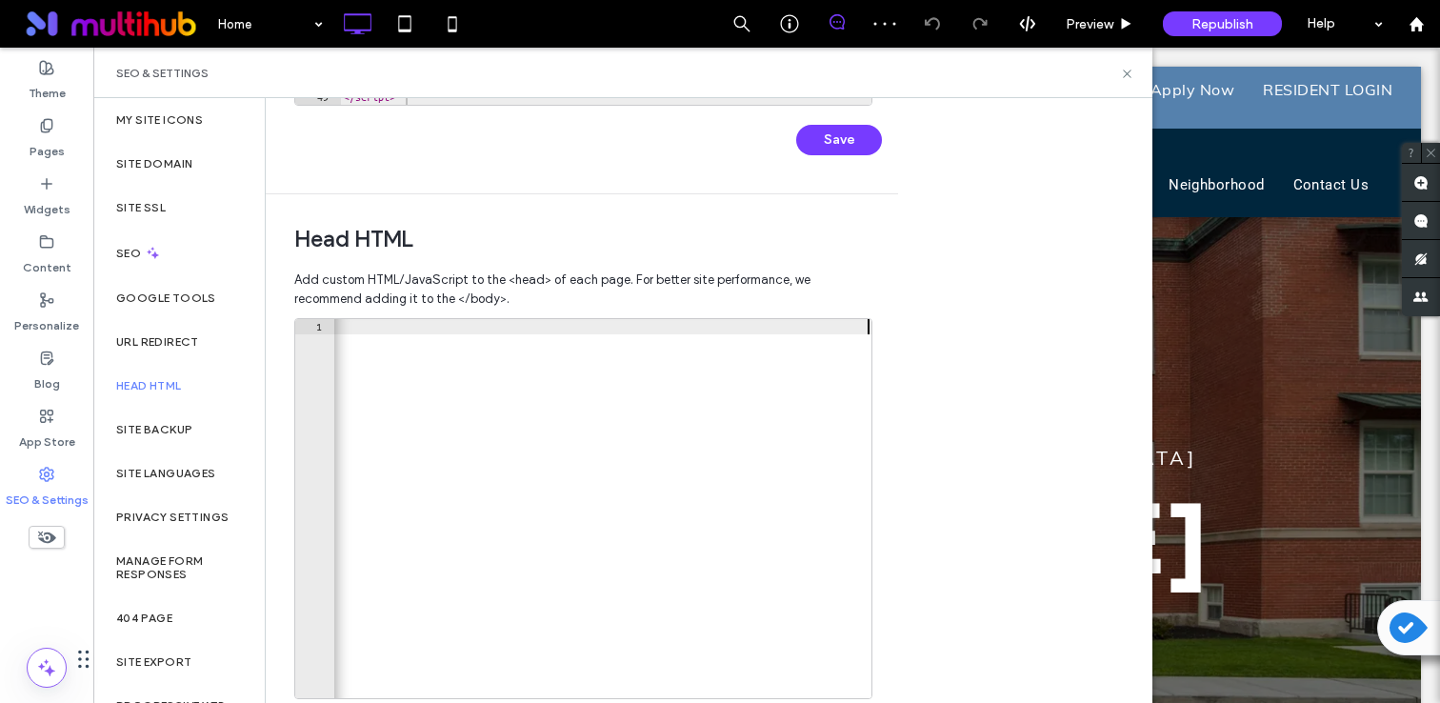
scroll to position [0, 0]
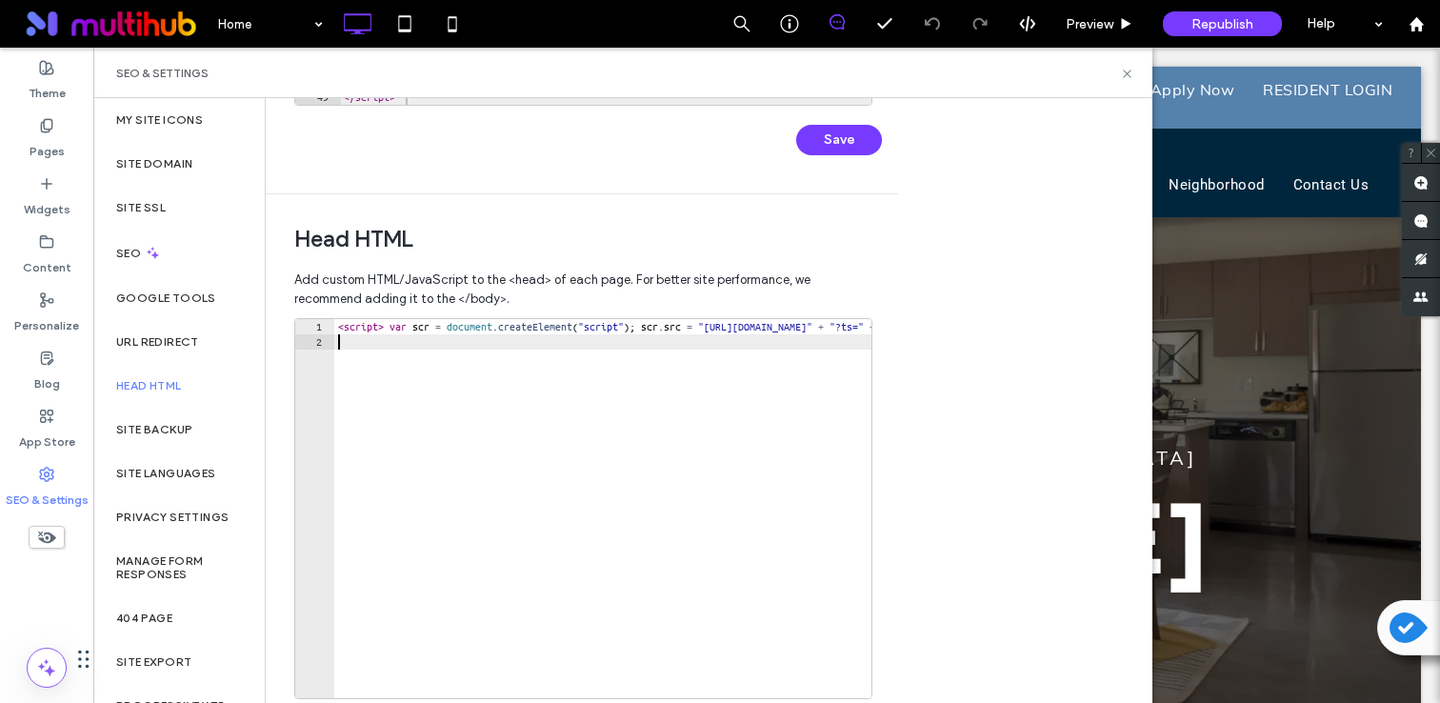
drag, startPoint x: 446, startPoint y: 524, endPoint x: 447, endPoint y: 507, distance: 17.2
click at [446, 523] on div "< script > var scr = document . createElement ( "script" ) ; scr . src = "[URL]…" at bounding box center [1202, 524] width 1736 height 410
paste textarea "**********"
type textarea "**********"
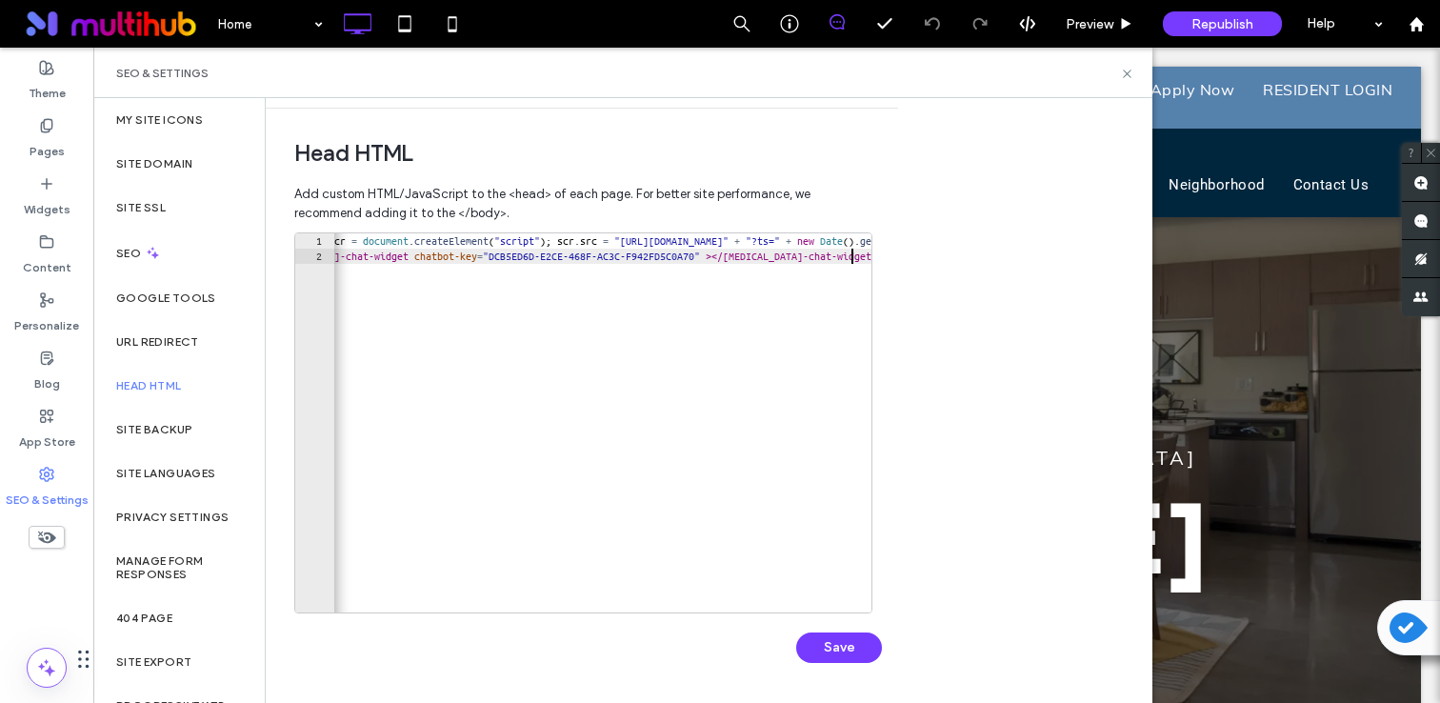
scroll to position [601, 0]
click at [848, 640] on button "Save" at bounding box center [839, 648] width 86 height 30
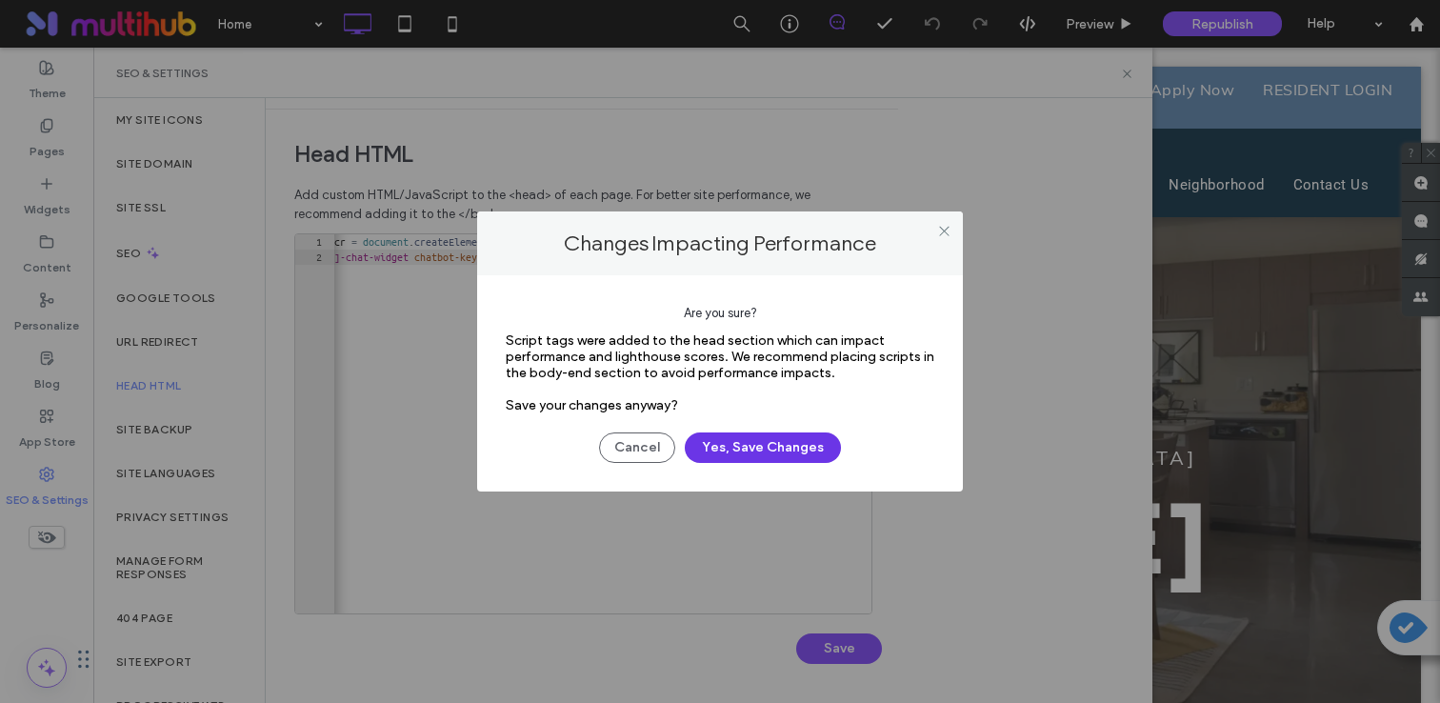
click at [795, 446] on button "Yes, Save Changes" at bounding box center [763, 447] width 156 height 30
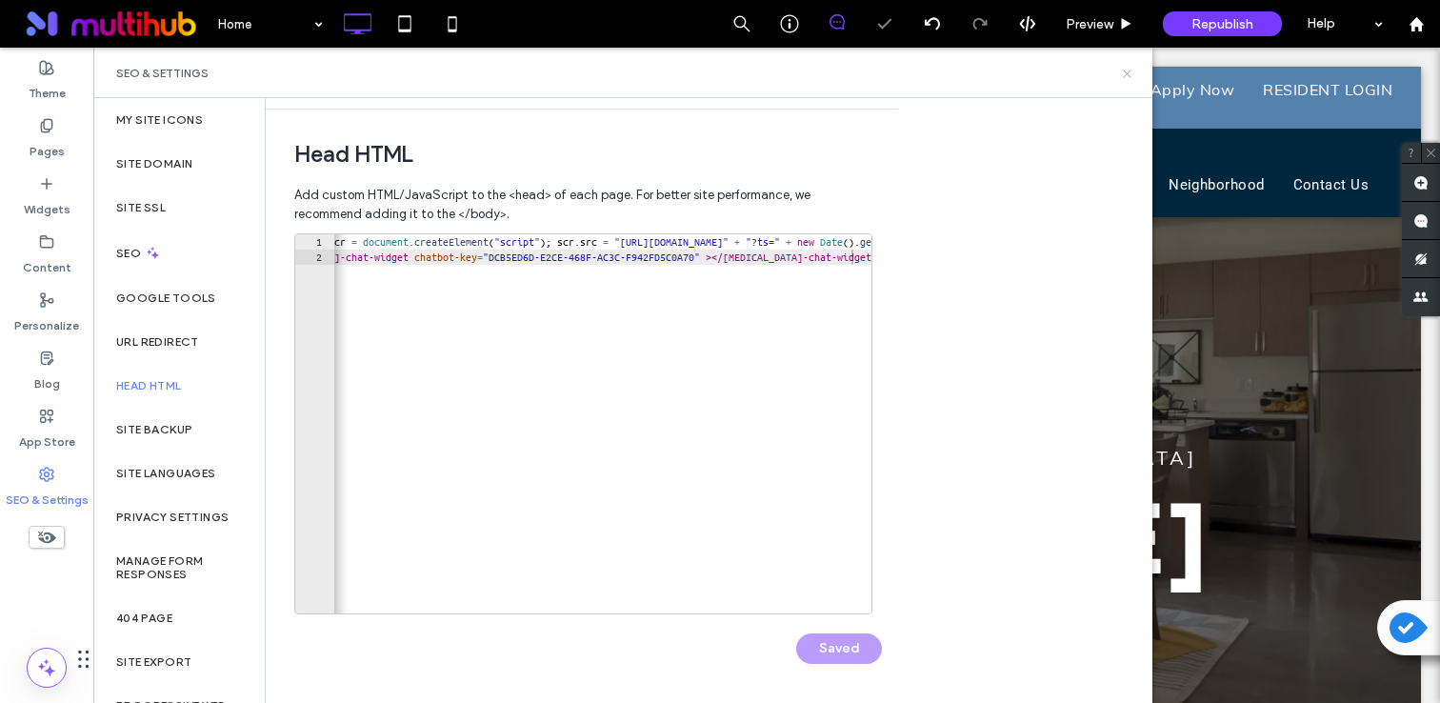
click at [1126, 77] on icon at bounding box center [1127, 74] width 14 height 14
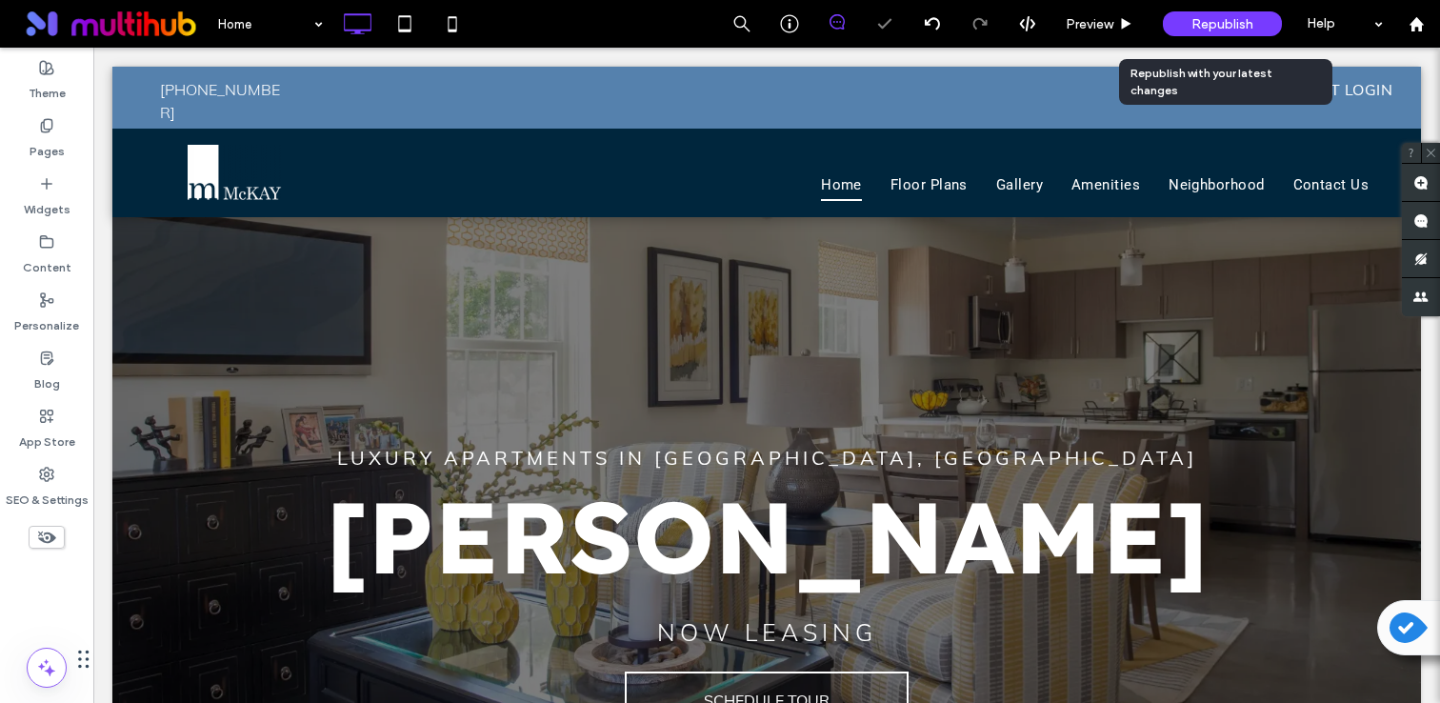
click at [1227, 28] on span "Republish" at bounding box center [1222, 24] width 62 height 16
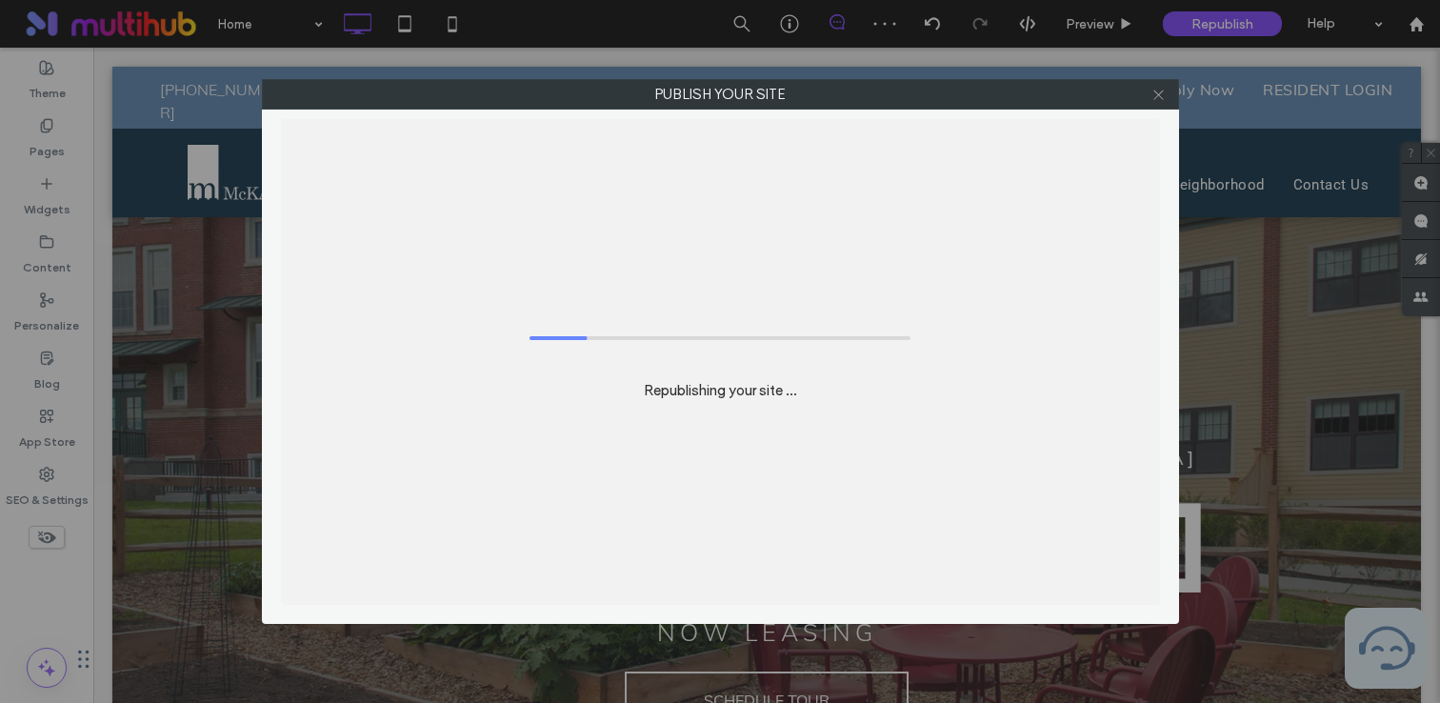
scroll to position [0, 0]
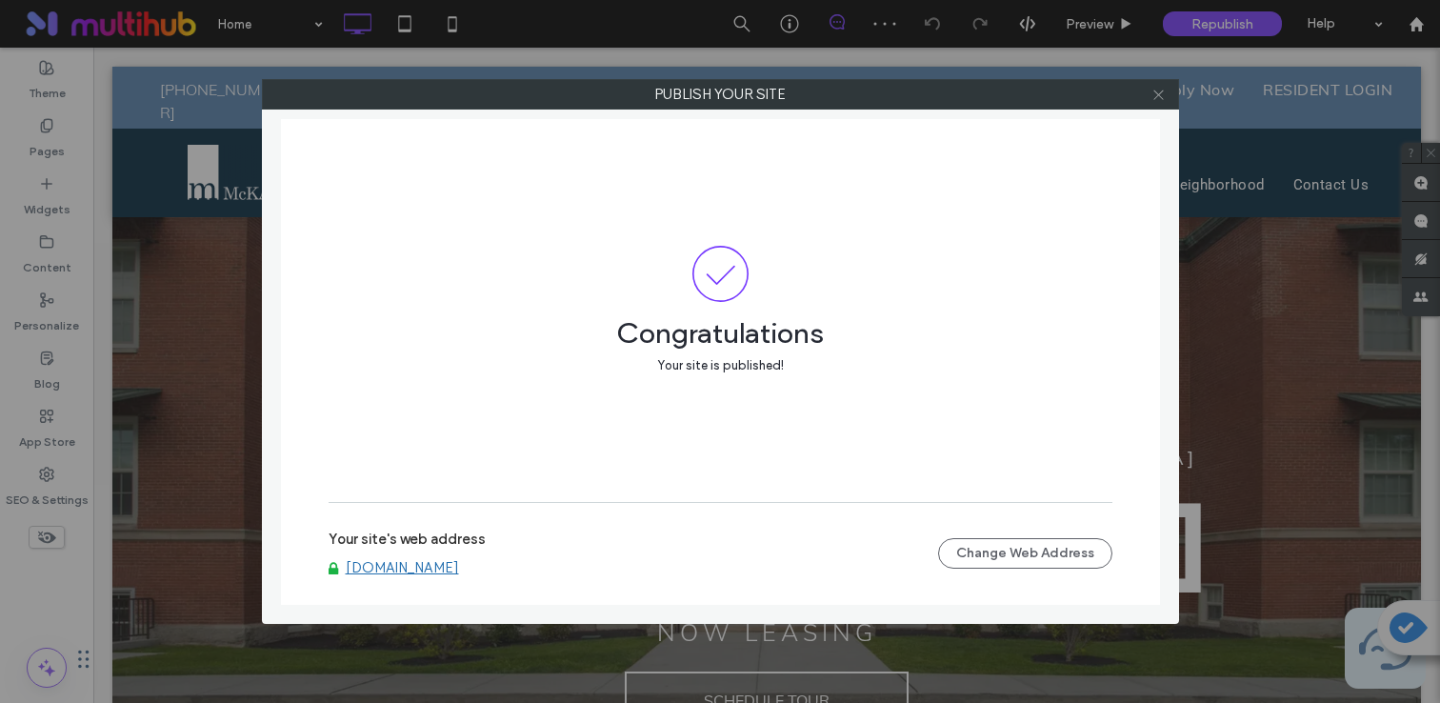
click at [1158, 92] on icon at bounding box center [1158, 95] width 14 height 14
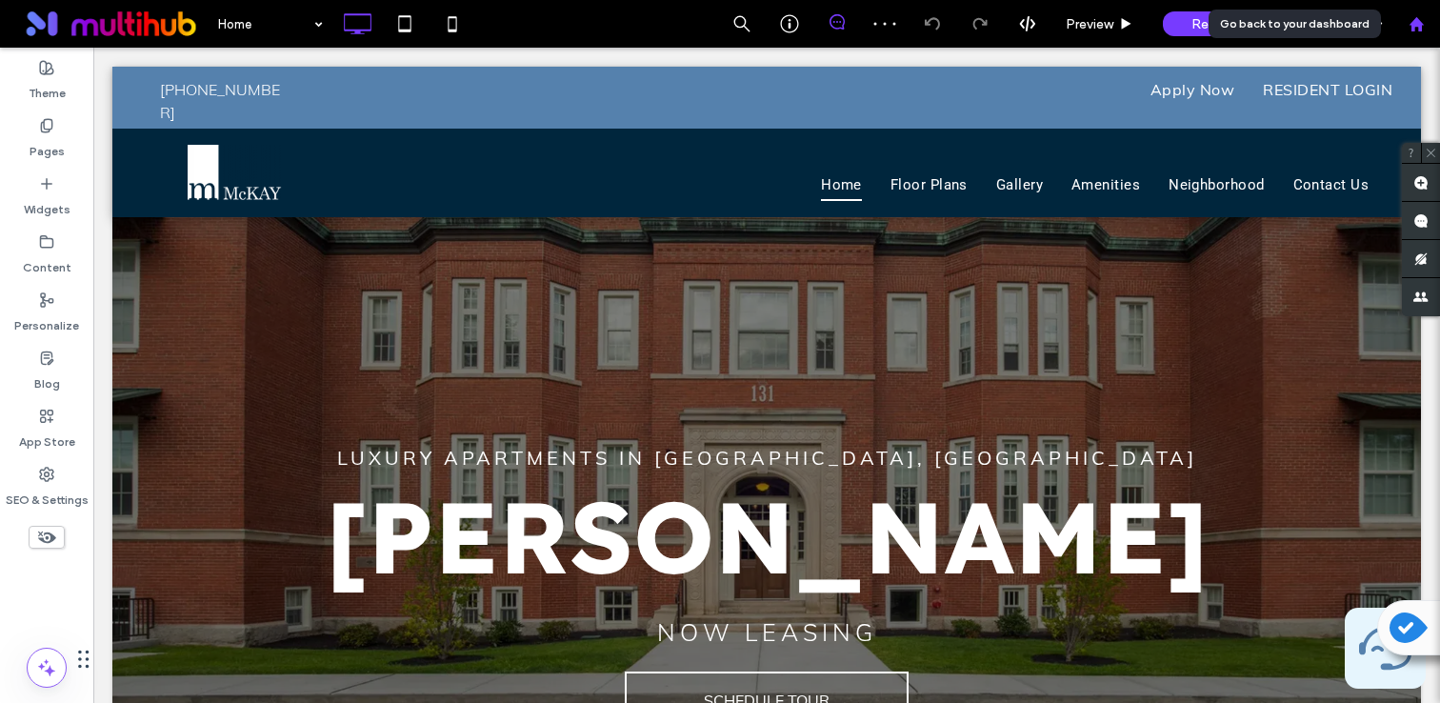
click at [1418, 30] on use at bounding box center [1416, 23] width 14 height 14
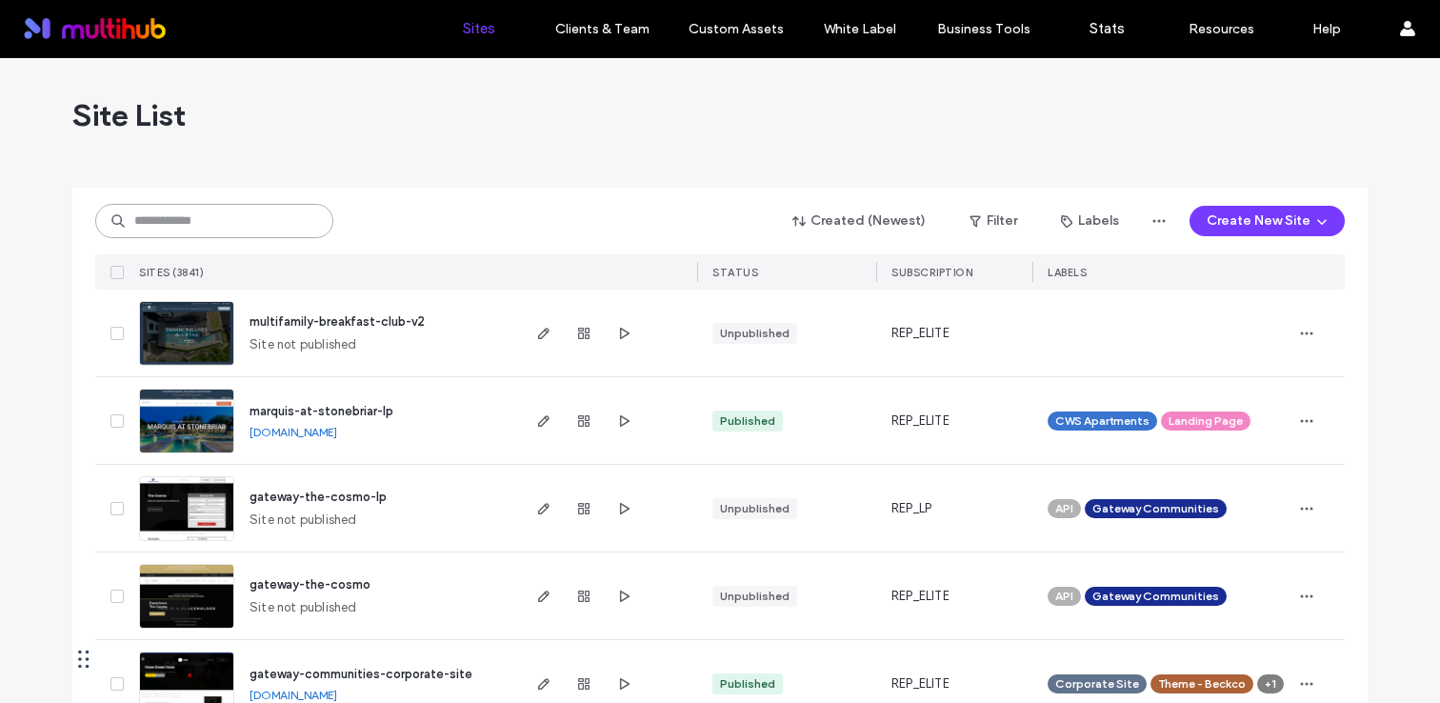
click at [218, 218] on input at bounding box center [214, 221] width 238 height 34
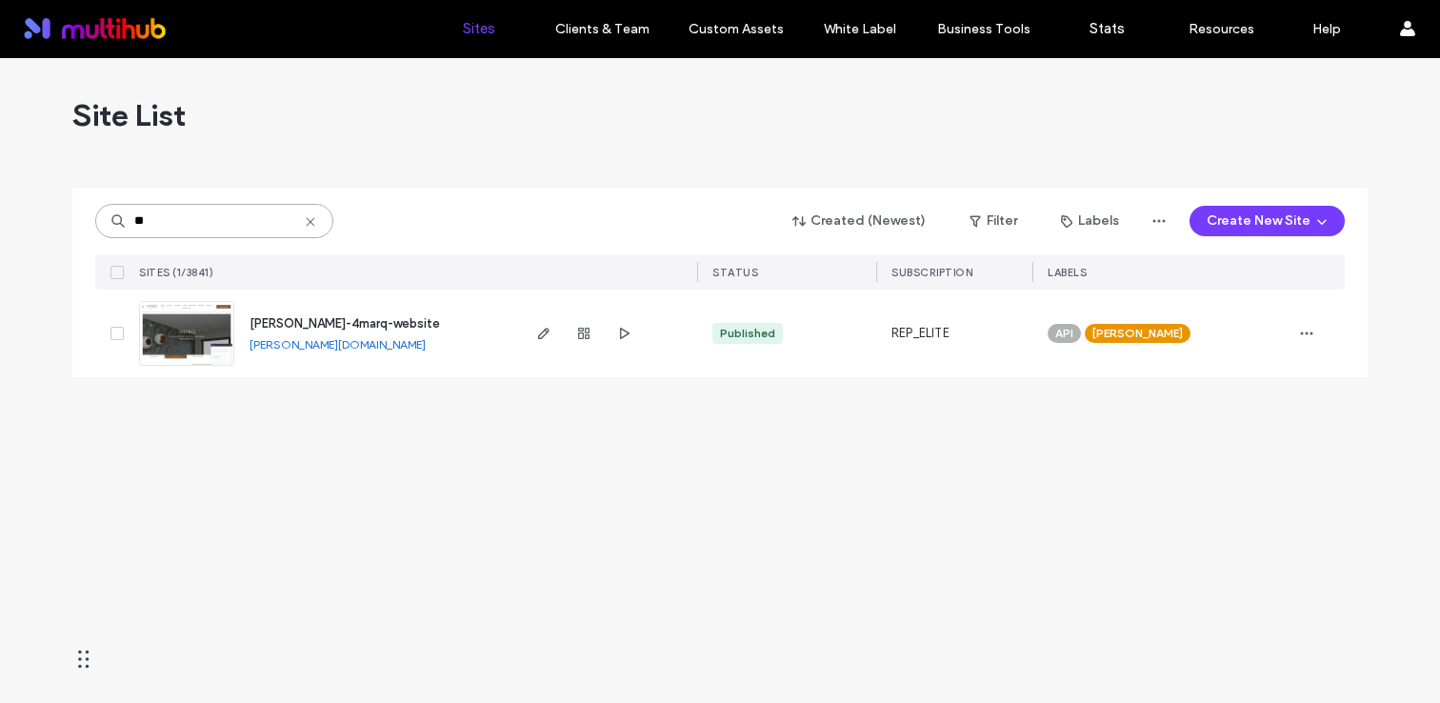
type input "**"
click at [339, 322] on span "[PERSON_NAME]-4marq-website" at bounding box center [345, 323] width 190 height 14
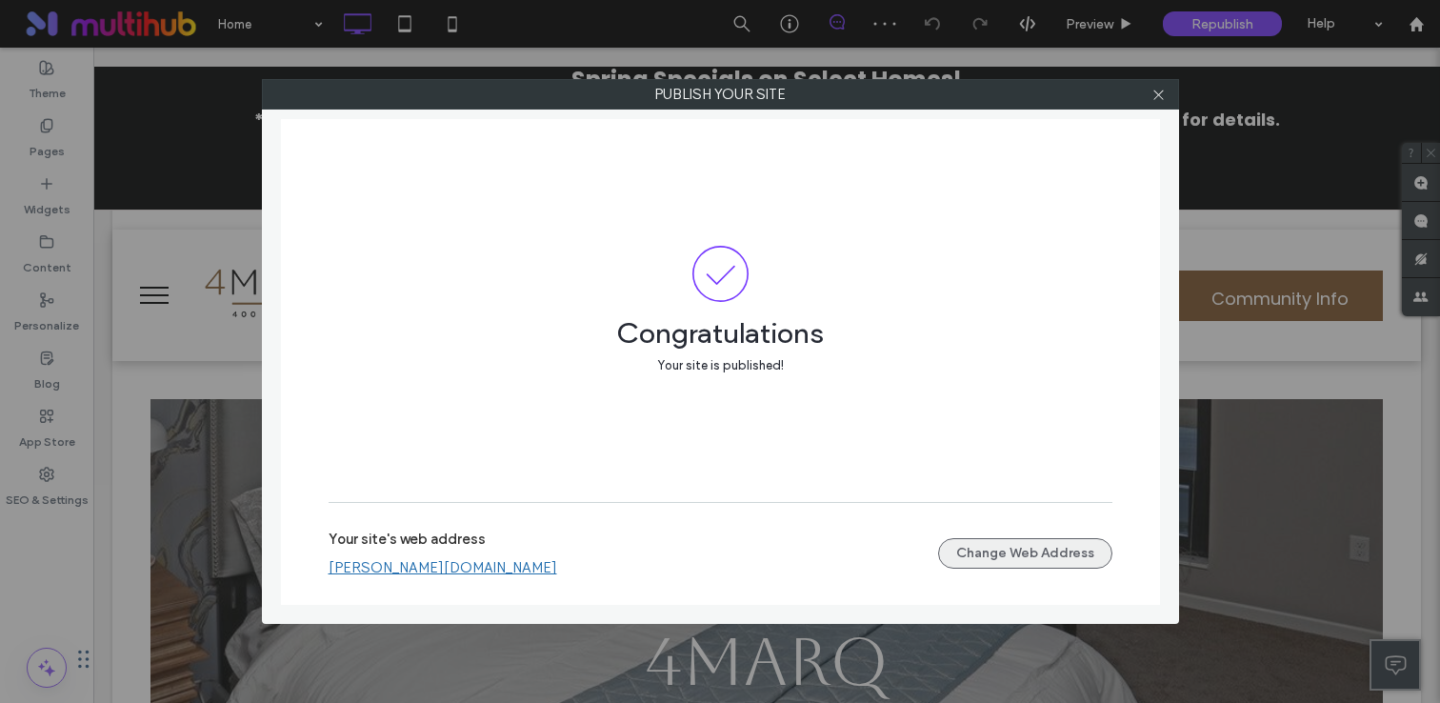
click at [1011, 538] on button "Change Web Address" at bounding box center [1025, 553] width 174 height 30
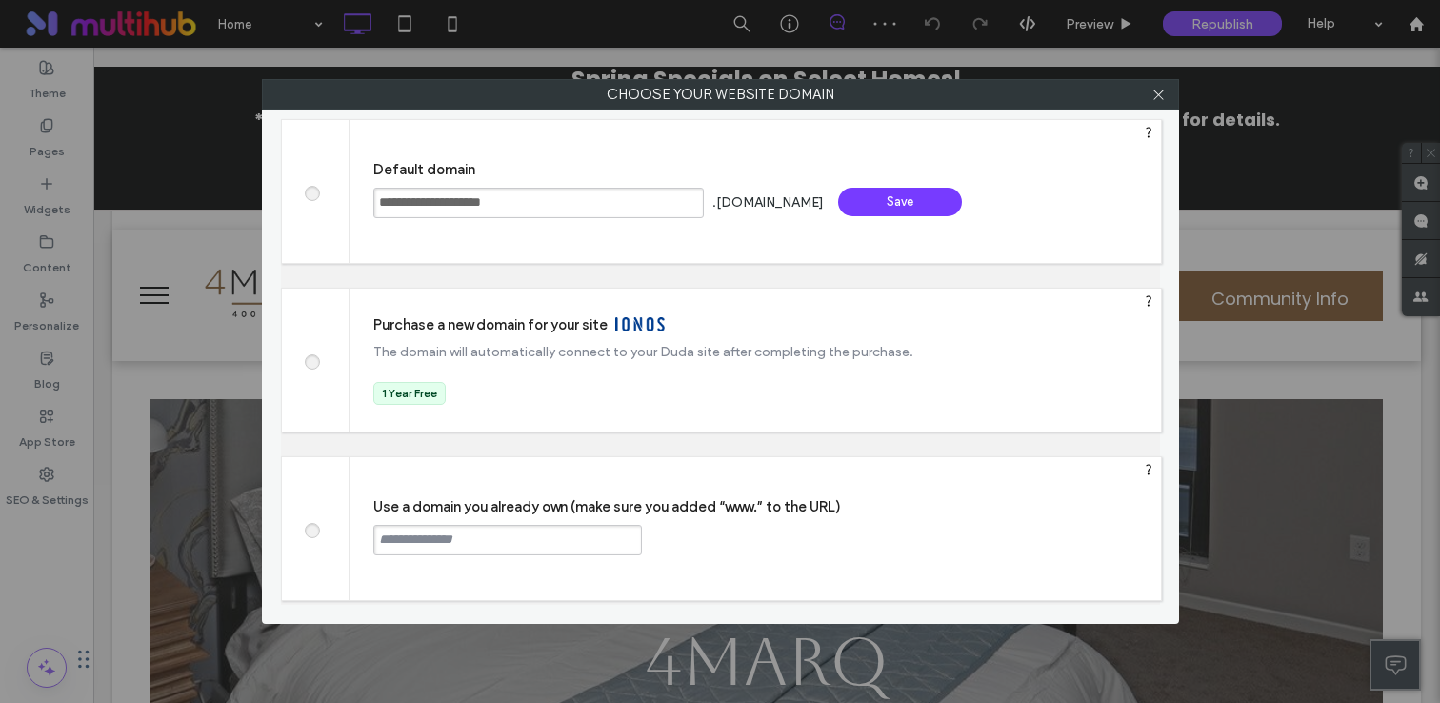
click at [562, 546] on input "text" at bounding box center [507, 540] width 269 height 30
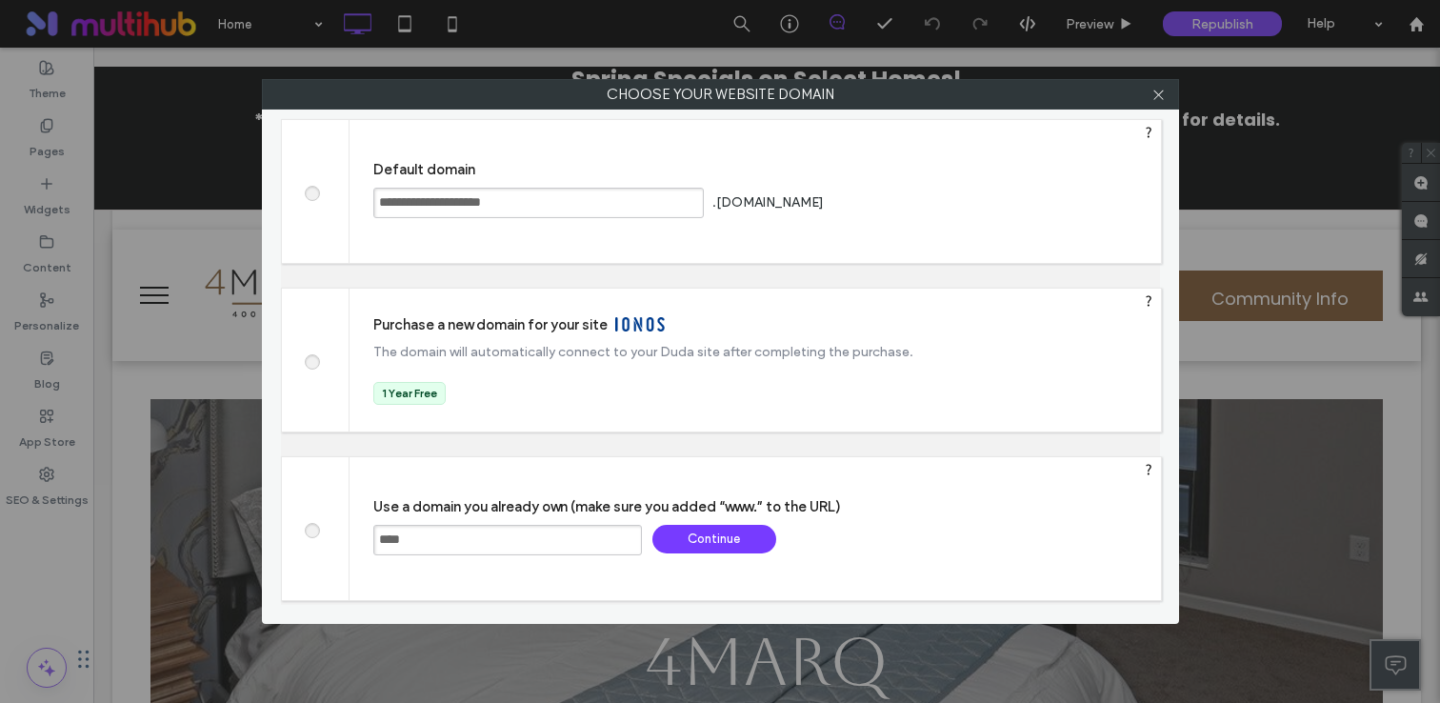
paste input "**********"
type input "**********"
click at [740, 542] on div "Continue" at bounding box center [714, 539] width 124 height 29
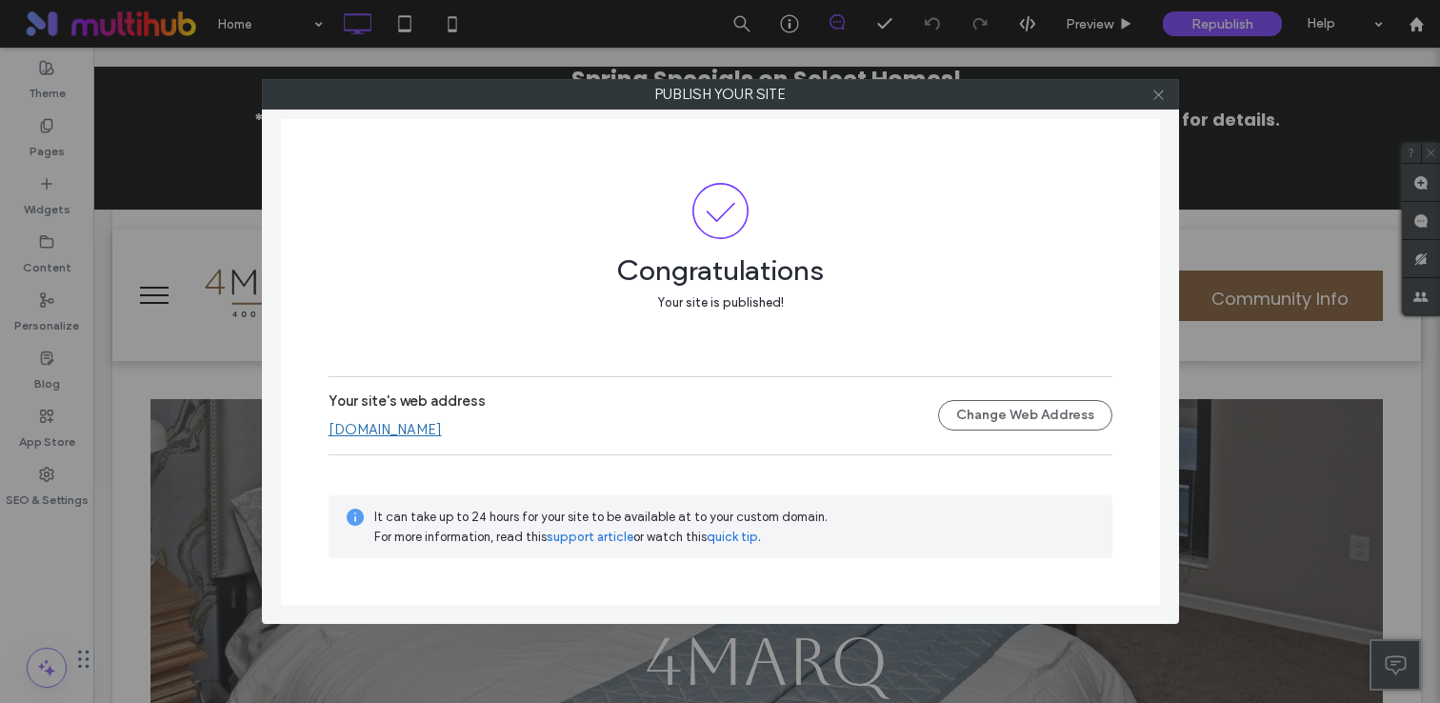
click at [1158, 90] on icon at bounding box center [1158, 95] width 14 height 14
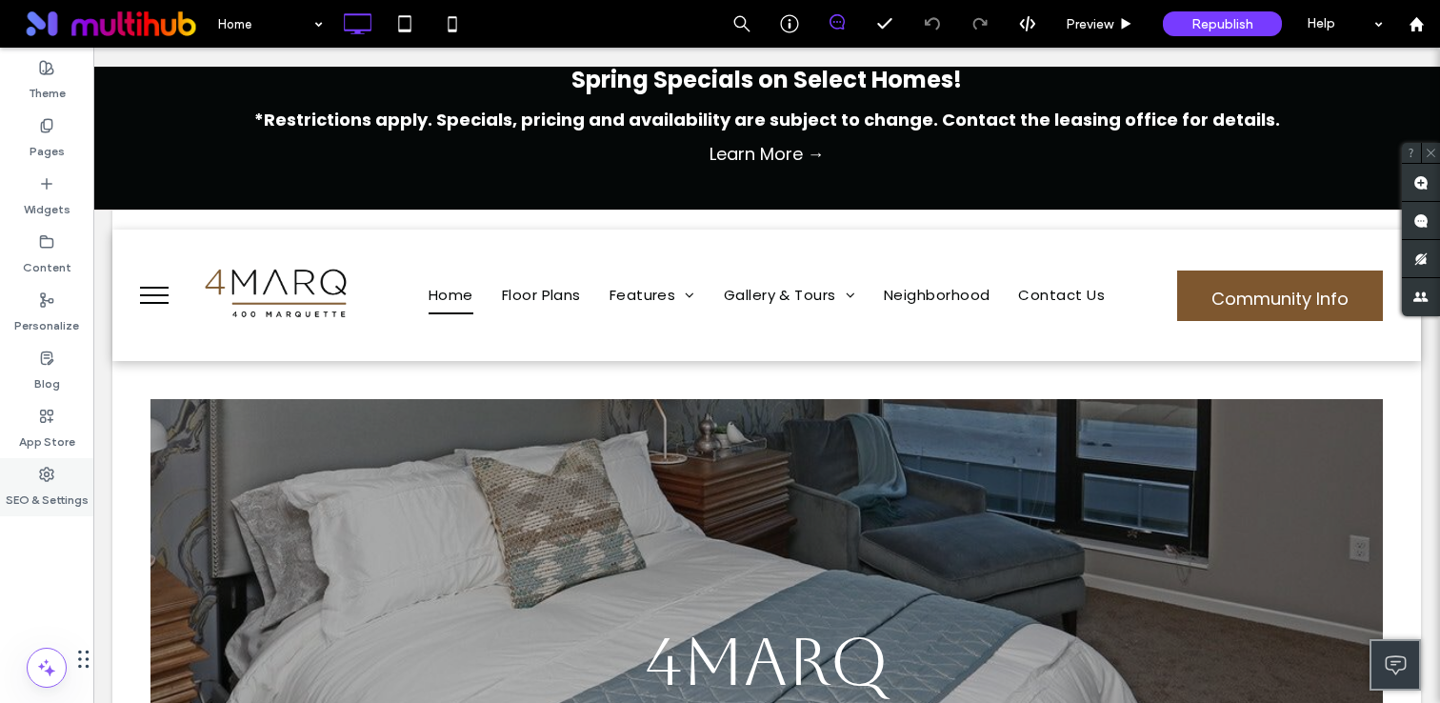
click at [41, 485] on label "SEO & Settings" at bounding box center [47, 495] width 83 height 27
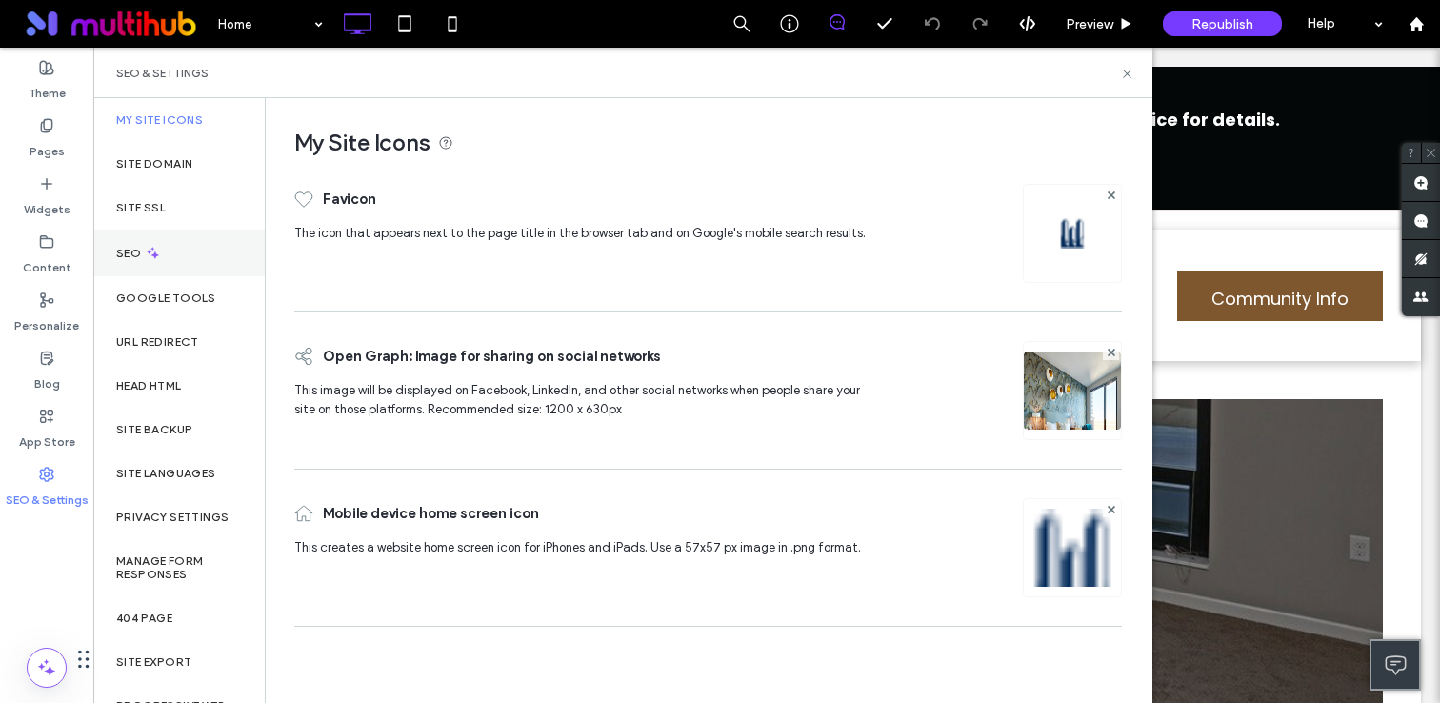
click at [143, 270] on div "SEO" at bounding box center [178, 253] width 171 height 47
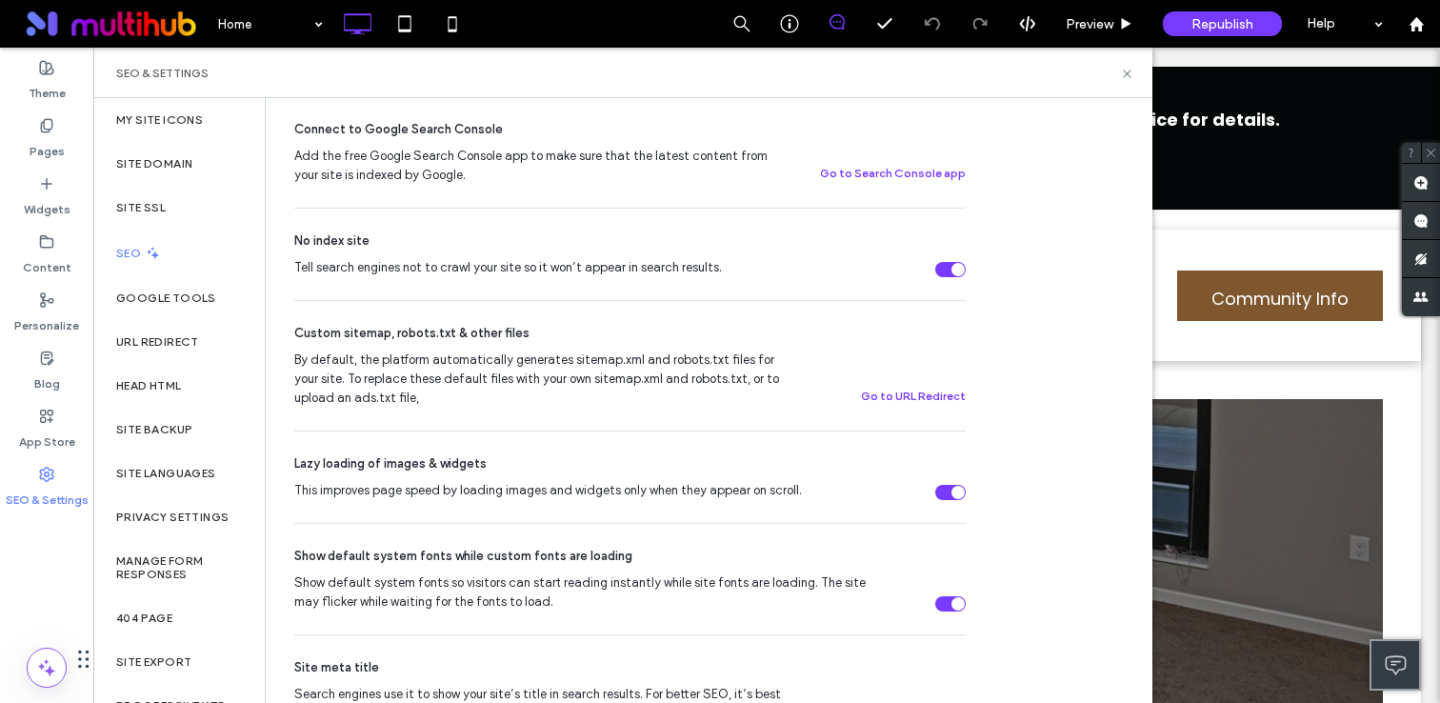
scroll to position [662, 0]
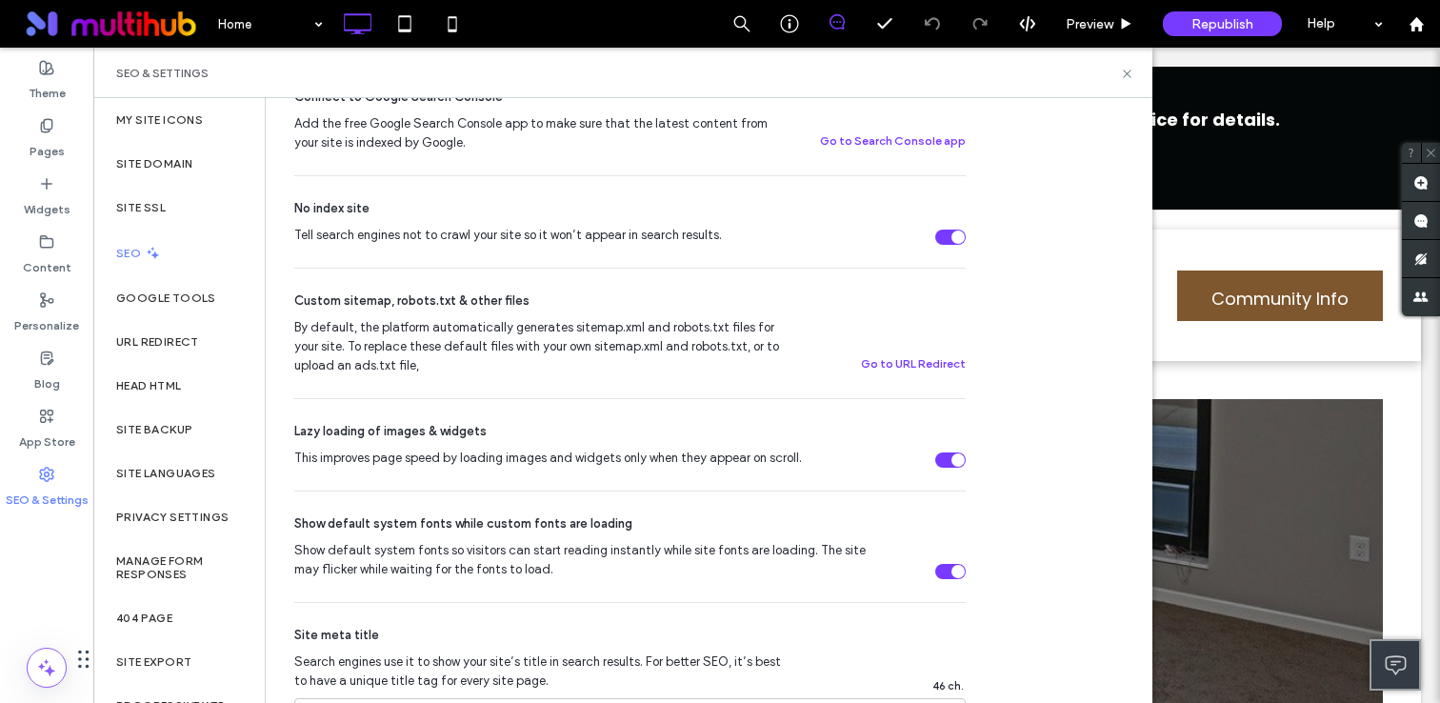
click at [942, 238] on div "Tell search engines not to crawl your site so it won’t appear in search results." at bounding box center [950, 237] width 30 height 15
click at [1126, 75] on icon at bounding box center [1127, 74] width 14 height 14
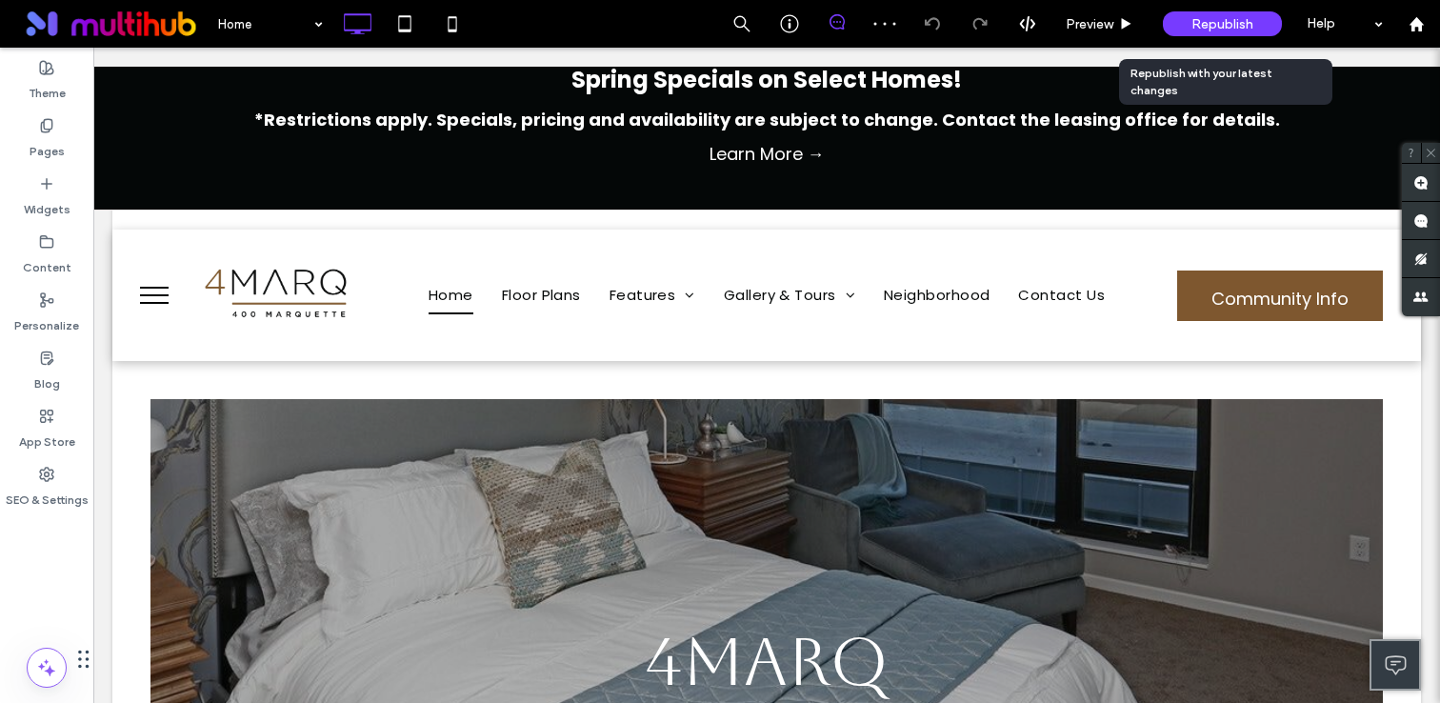
click at [1241, 17] on span "Republish" at bounding box center [1222, 24] width 62 height 16
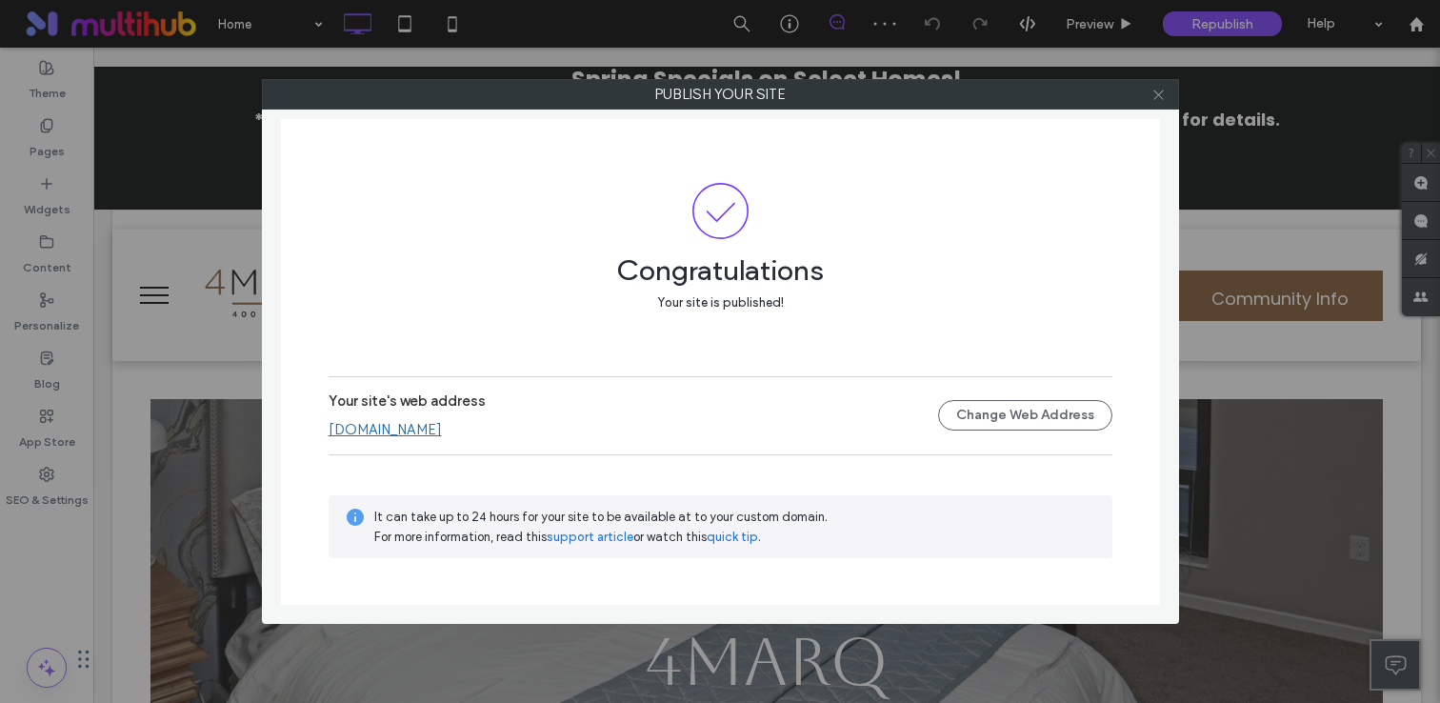
click at [1158, 94] on use at bounding box center [1158, 95] width 10 height 10
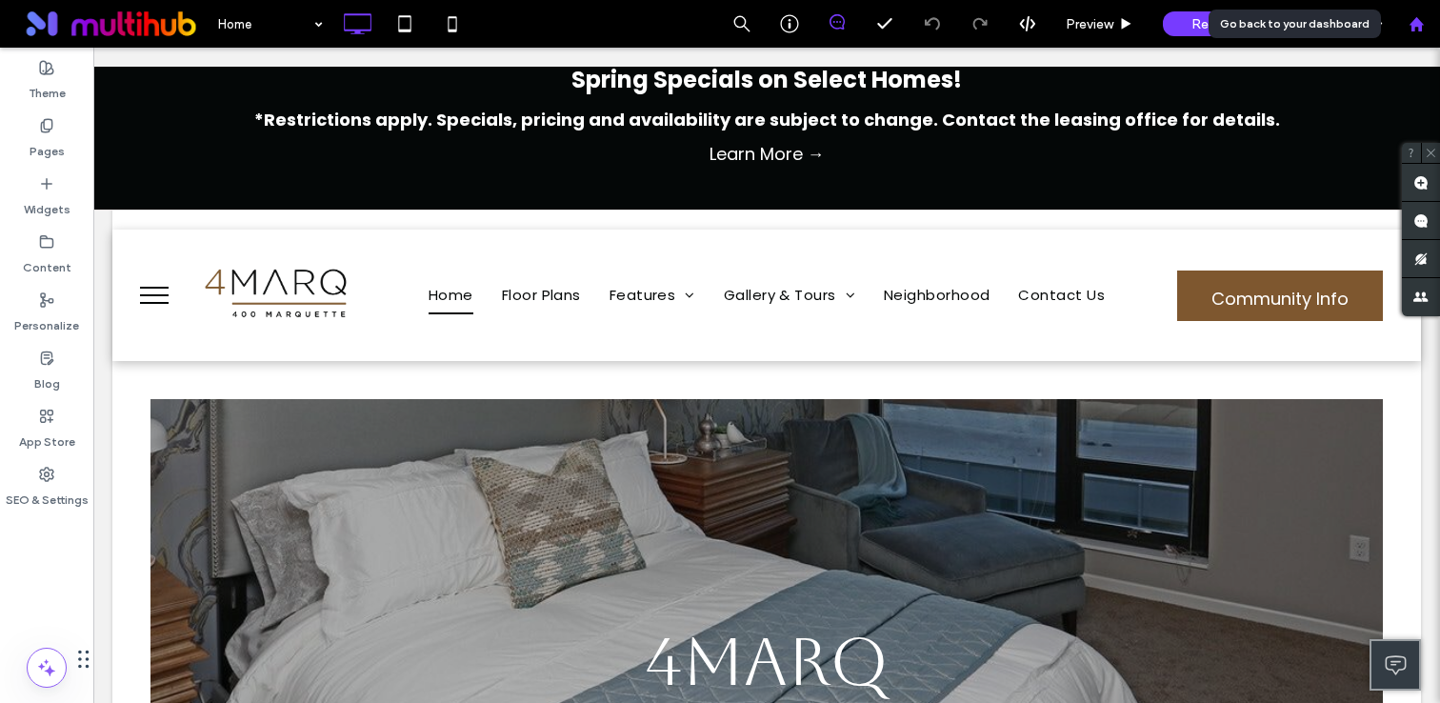
click at [1407, 37] on div at bounding box center [1416, 24] width 48 height 48
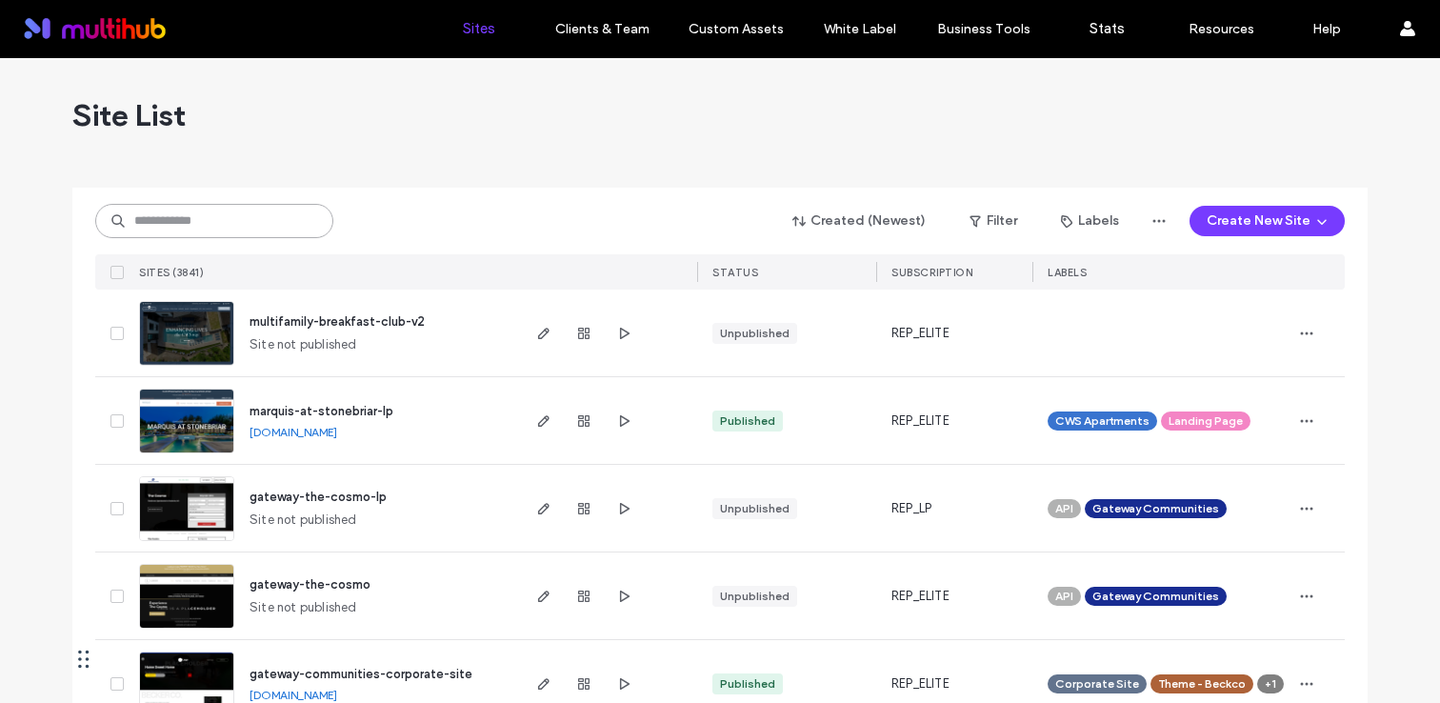
click at [265, 227] on input at bounding box center [214, 221] width 238 height 34
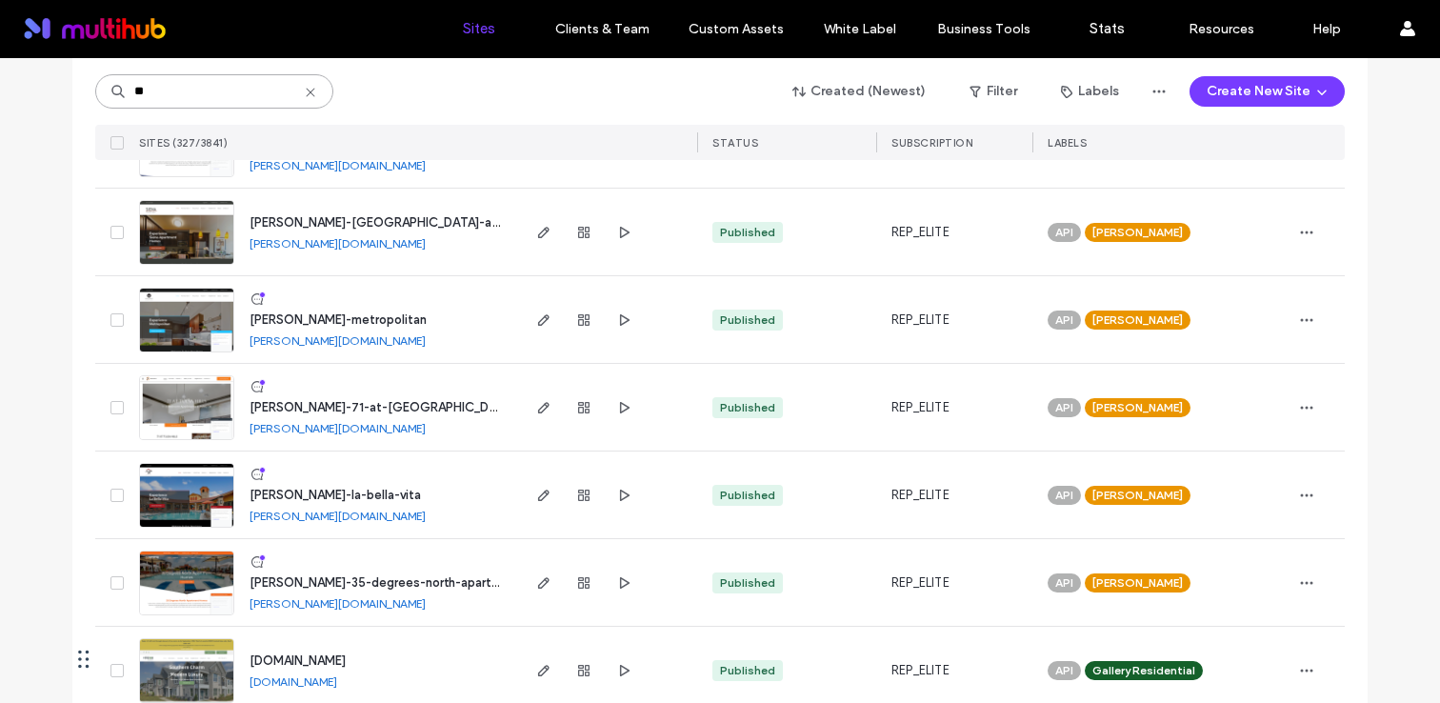
scroll to position [1855, 0]
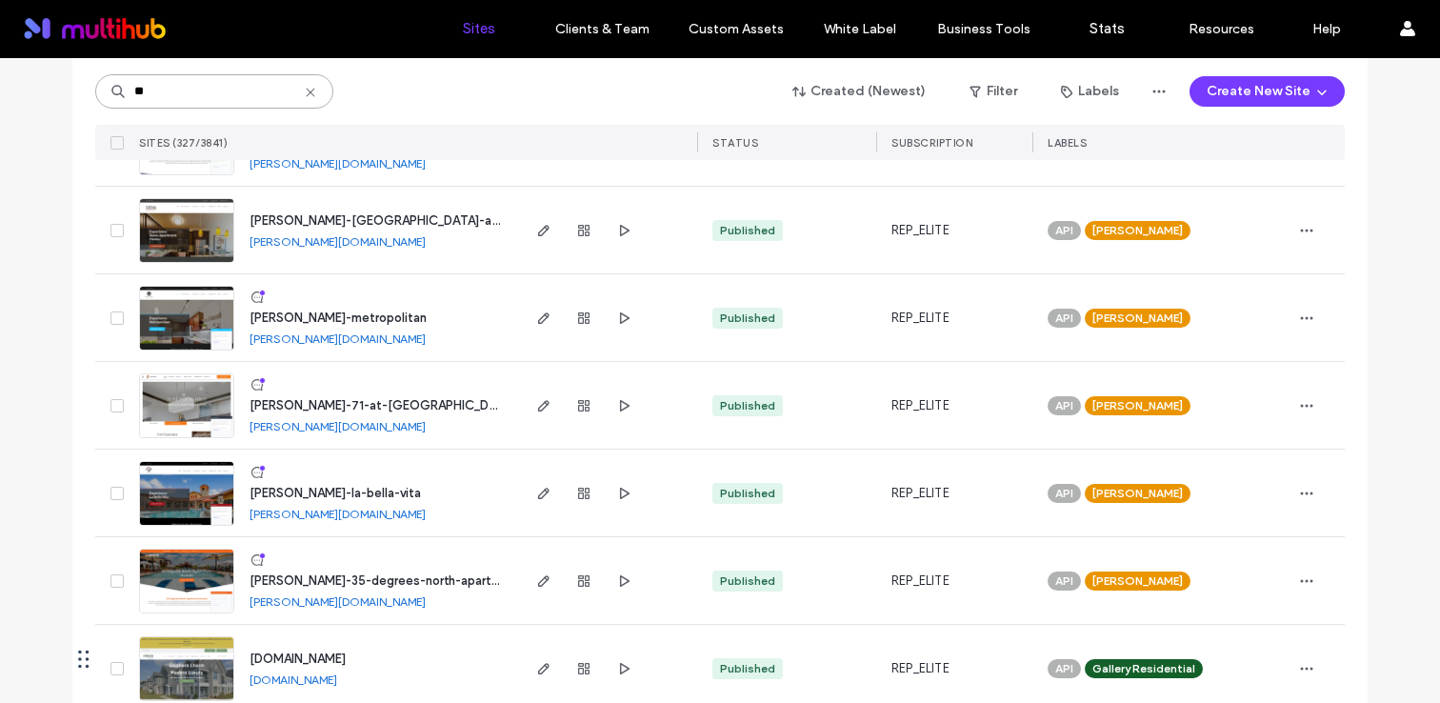
type input "**"
click at [384, 404] on span "weidner-71-at-tulsa-hills-website" at bounding box center [423, 405] width 346 height 14
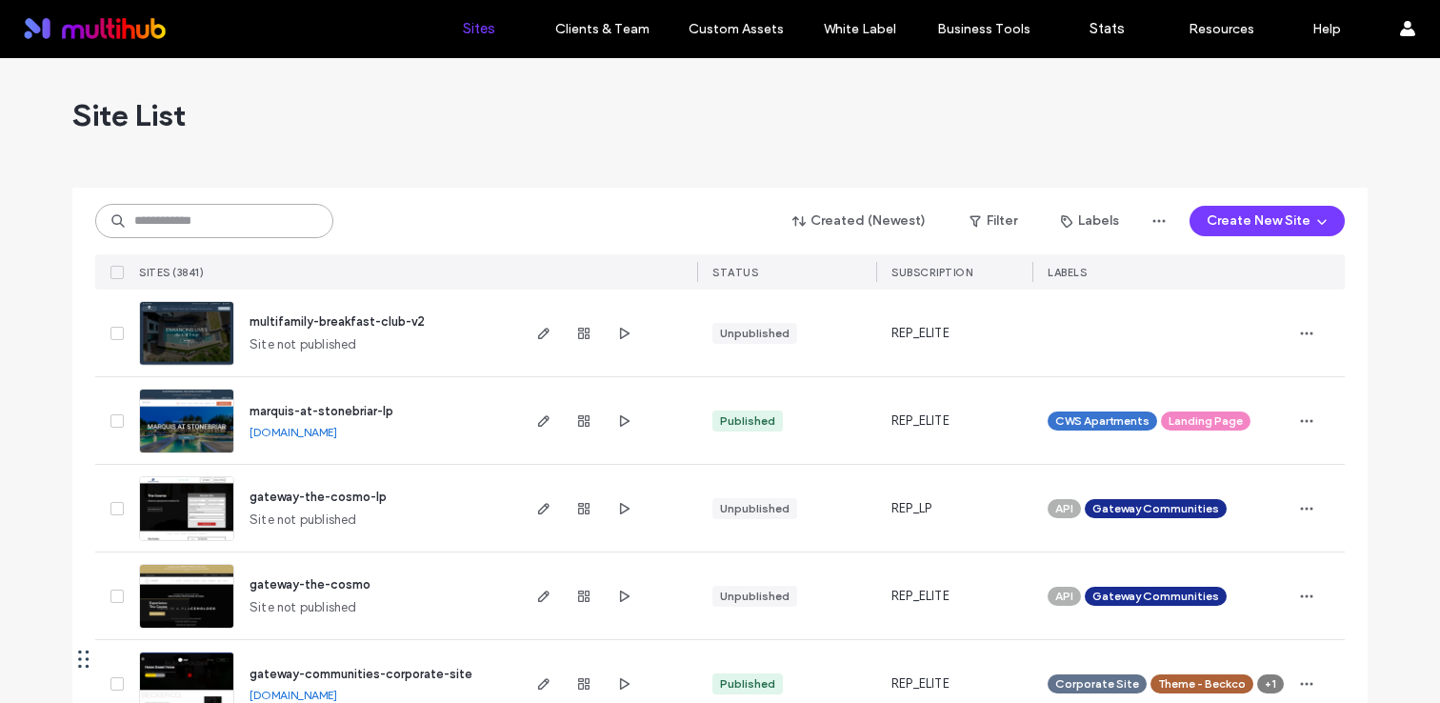
click at [230, 211] on input at bounding box center [214, 221] width 238 height 34
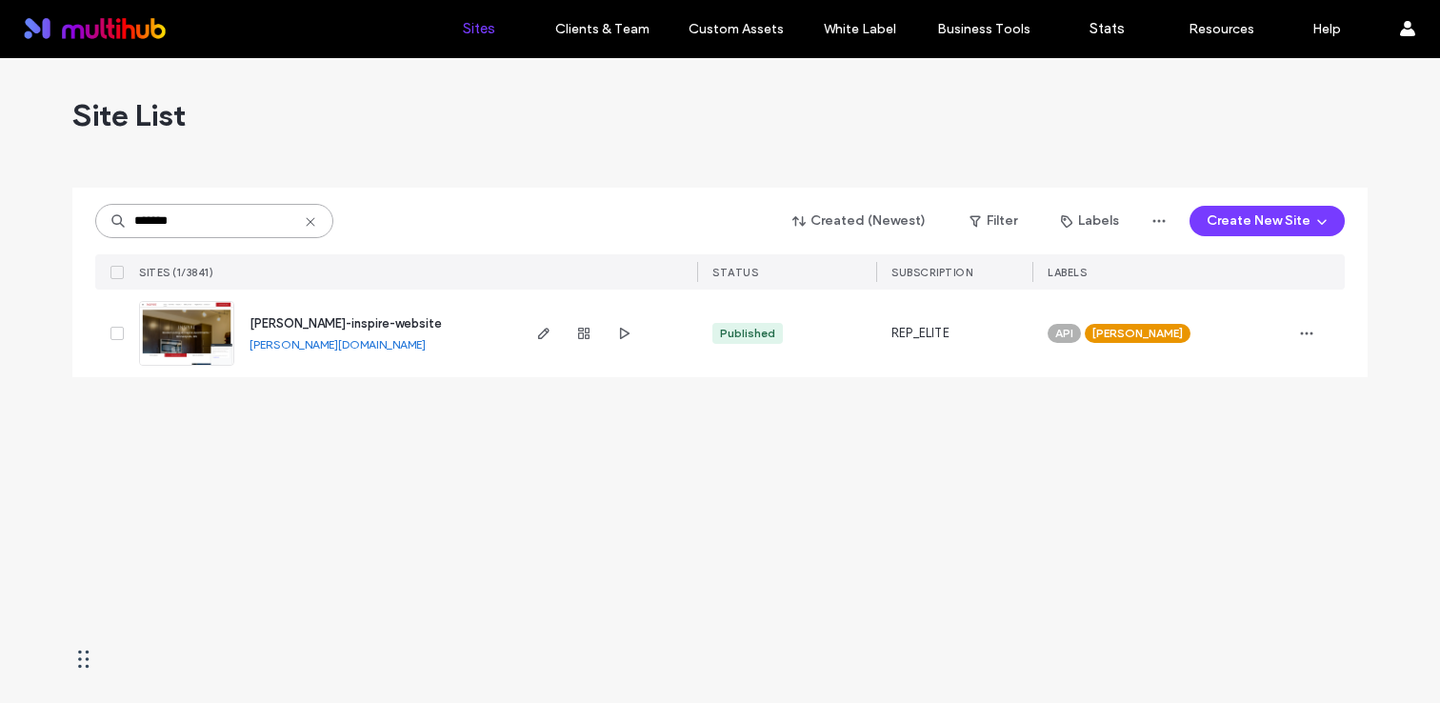
type input "*******"
click at [368, 318] on span "[PERSON_NAME]-inspire-website" at bounding box center [346, 323] width 192 height 14
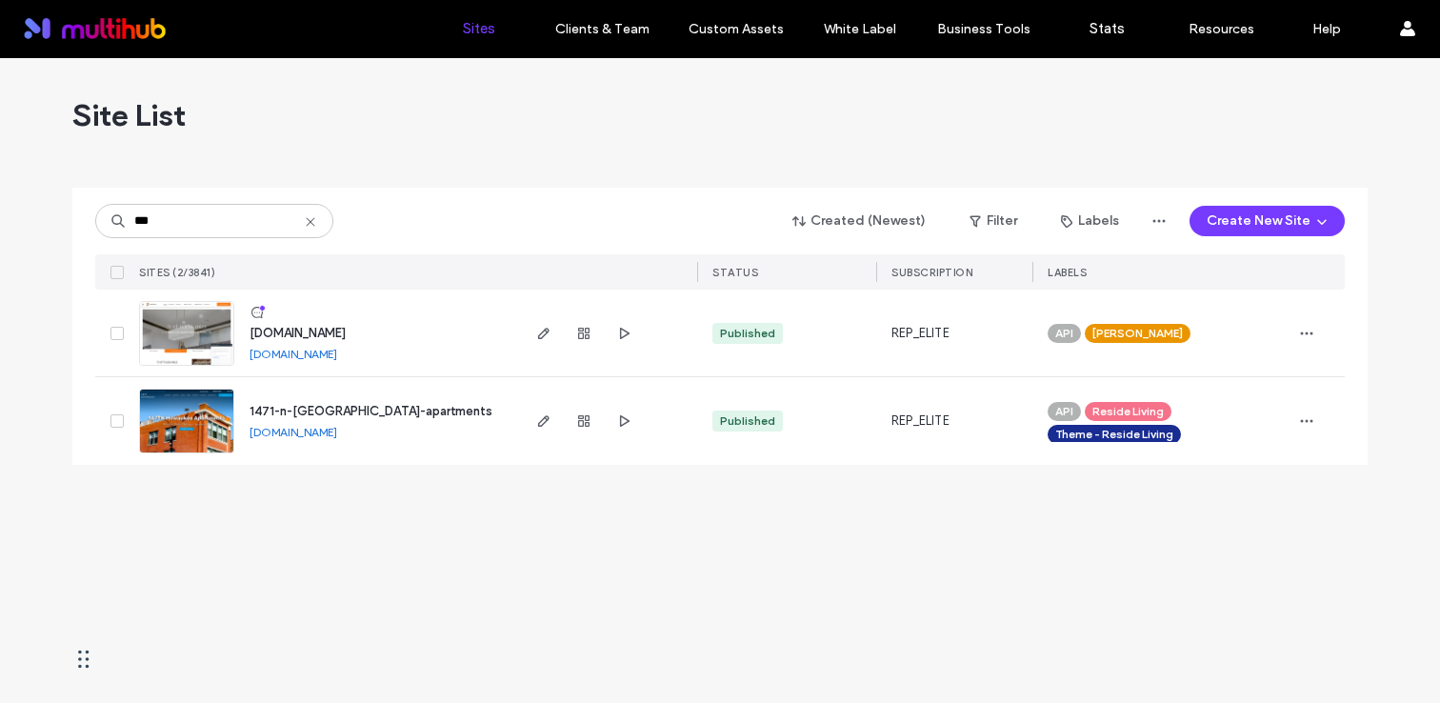
type input "***"
click at [346, 330] on span "[DOMAIN_NAME]" at bounding box center [298, 333] width 96 height 14
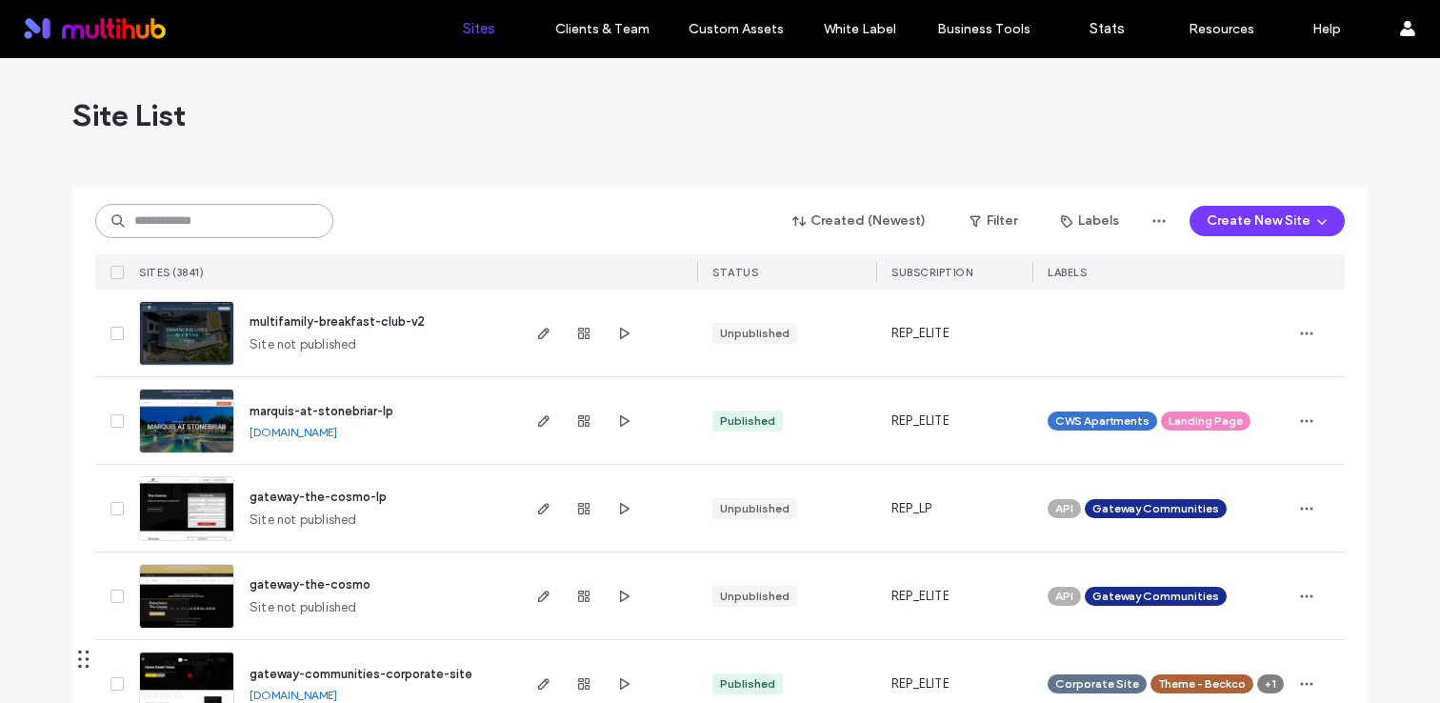
click at [252, 218] on input at bounding box center [214, 221] width 238 height 34
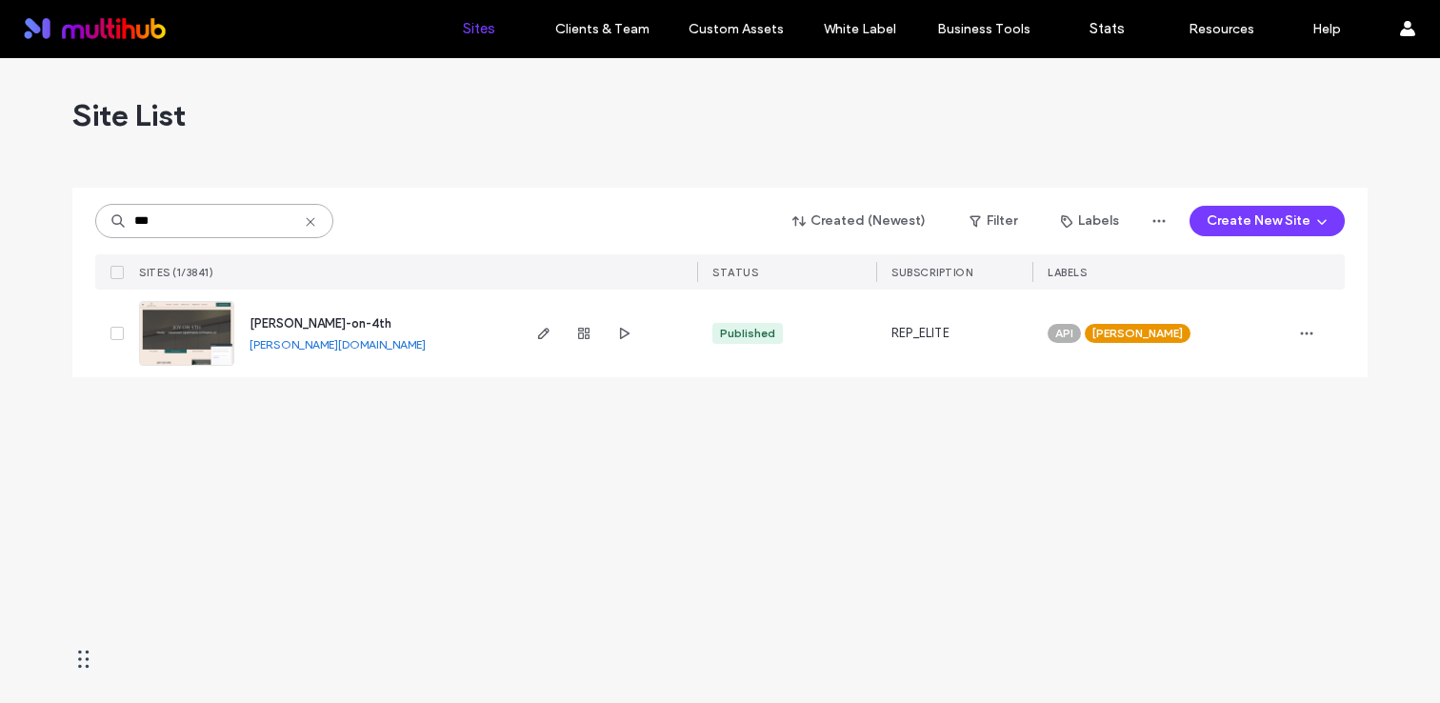
type input "***"
click at [338, 321] on span "weidner-joy-on-4th" at bounding box center [321, 323] width 142 height 14
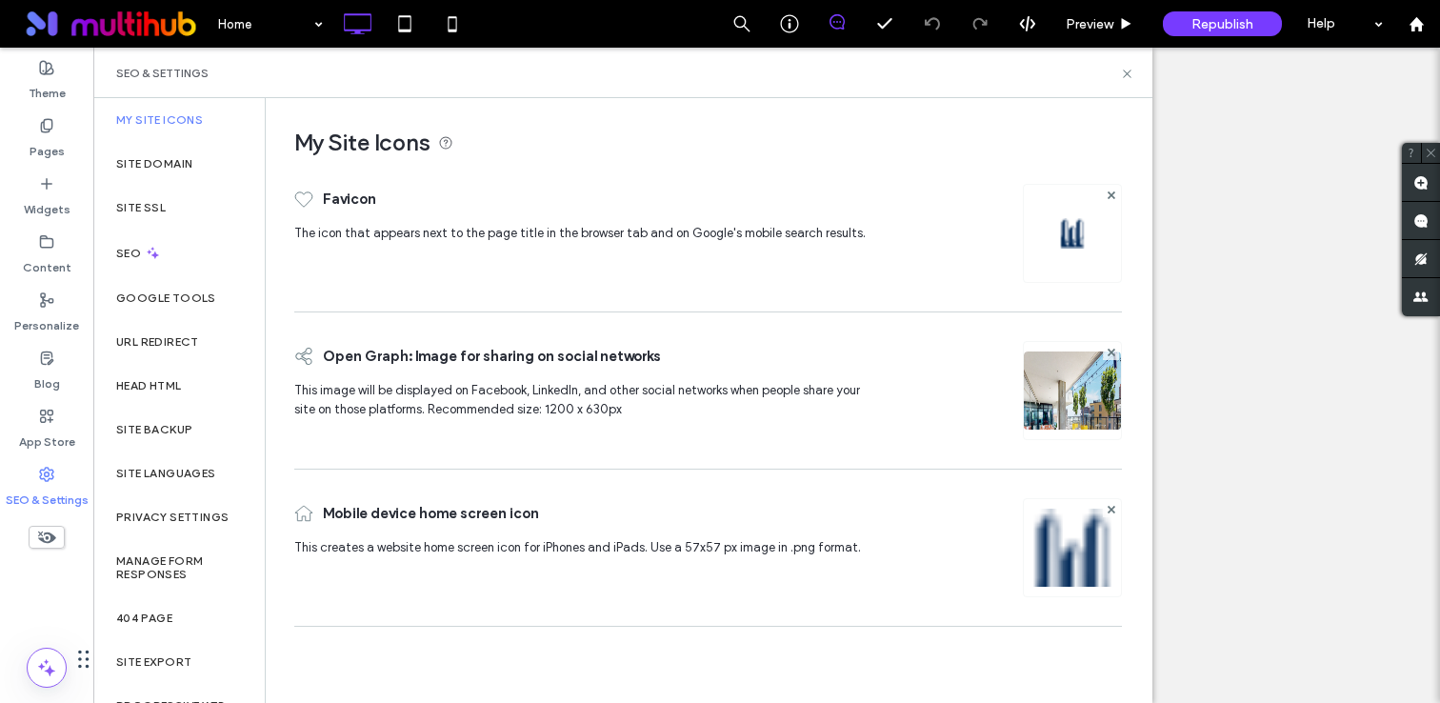
click at [1132, 71] on icon at bounding box center [1127, 74] width 14 height 14
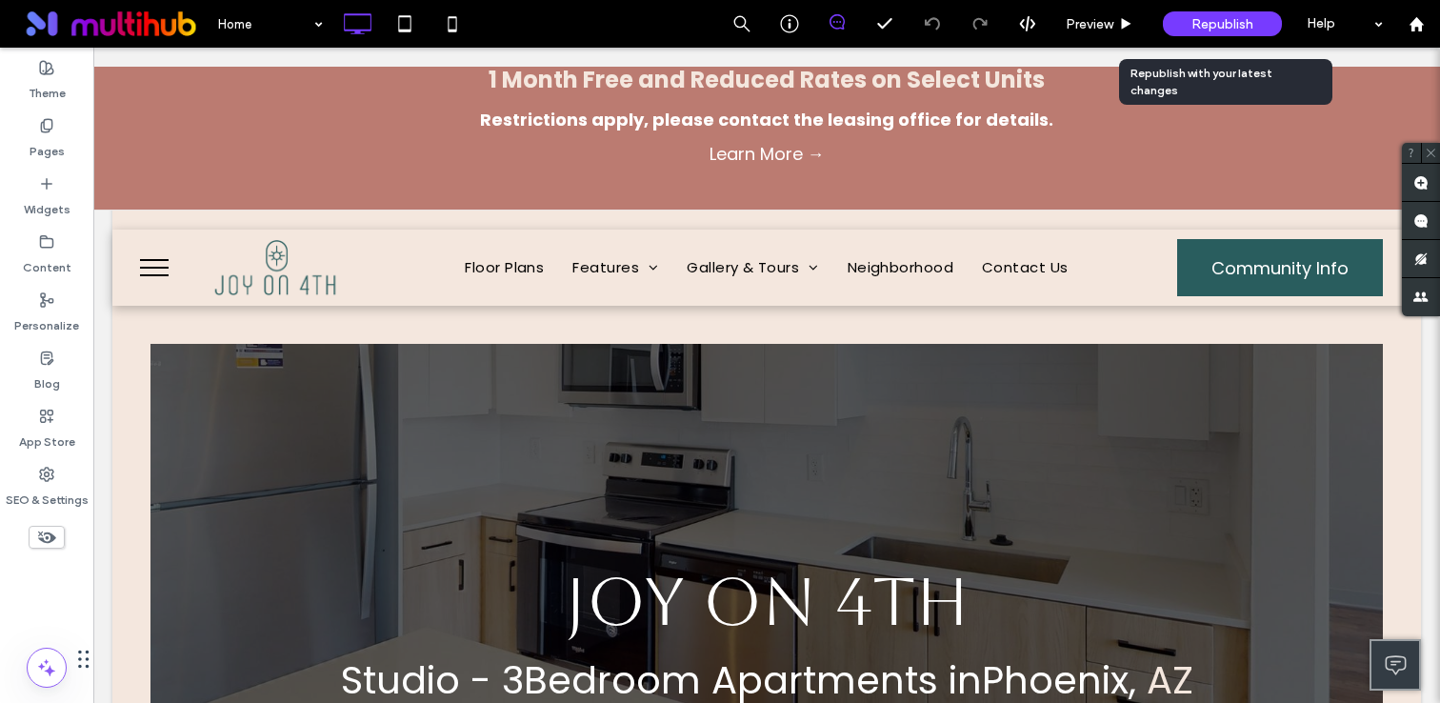
click at [1199, 30] on span "Republish" at bounding box center [1222, 24] width 62 height 16
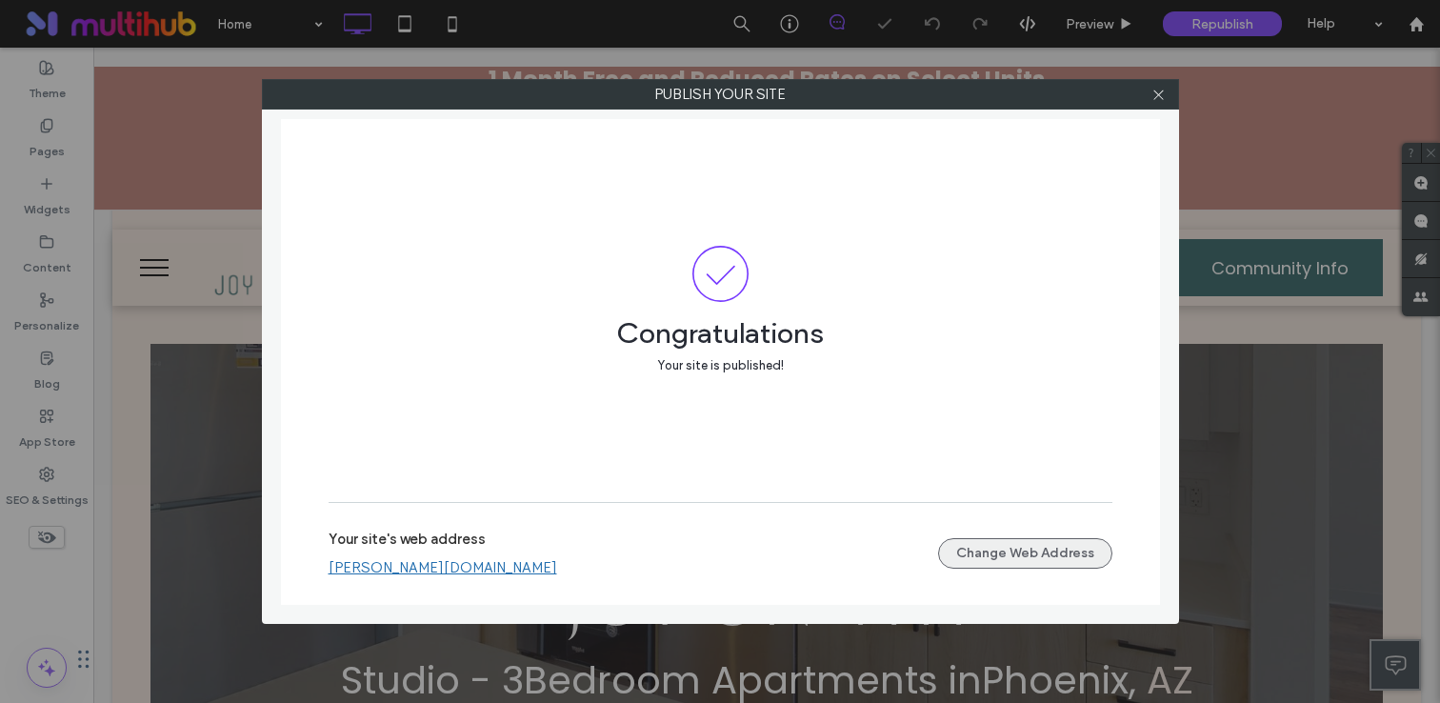
click at [1004, 558] on button "Change Web Address" at bounding box center [1025, 553] width 174 height 30
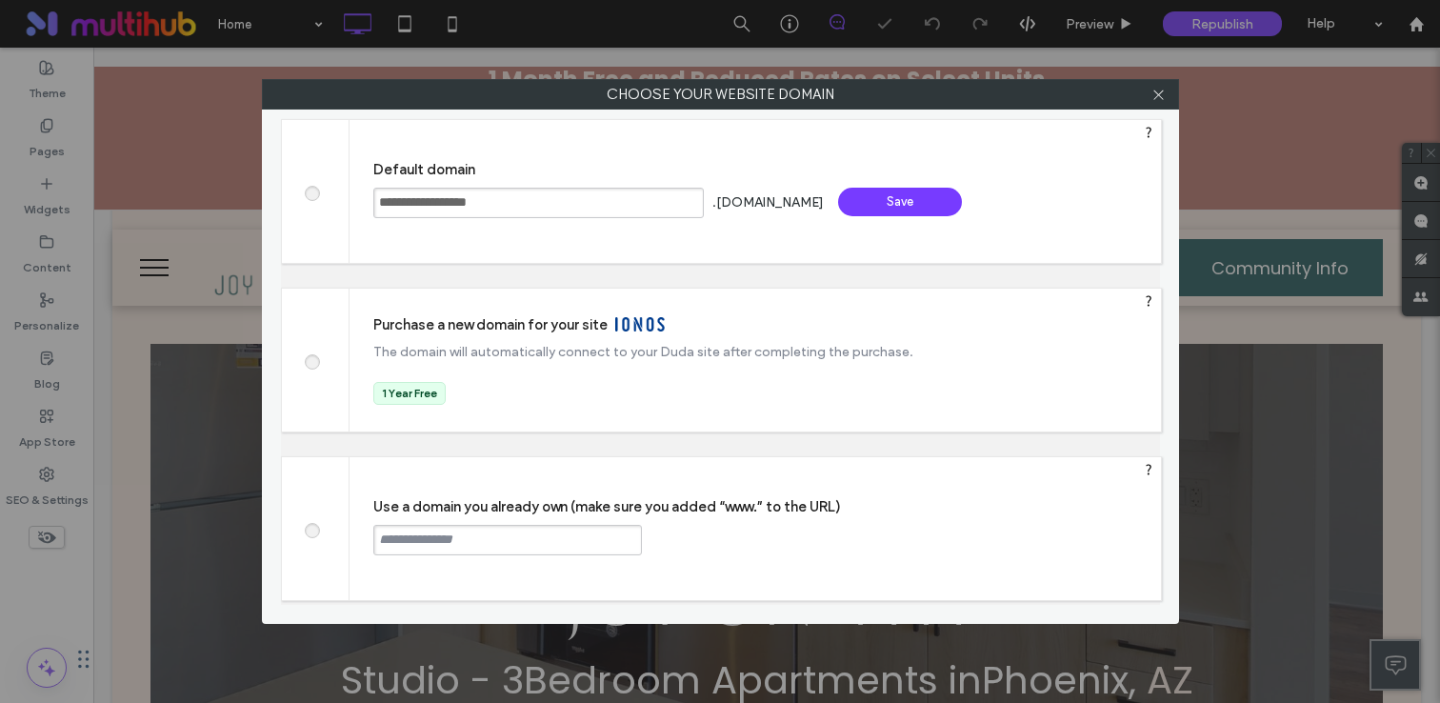
click at [557, 547] on input "text" at bounding box center [507, 540] width 269 height 30
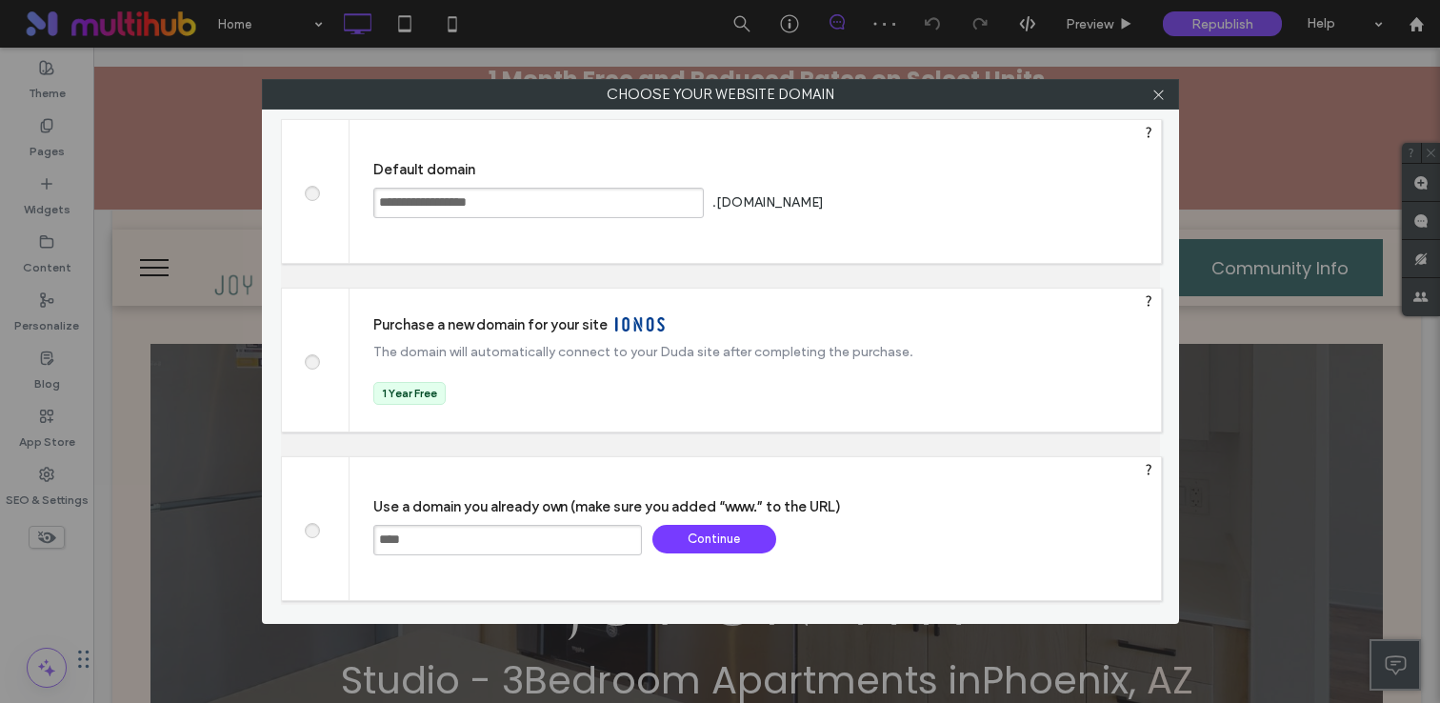
paste input "**********"
type input "**********"
click at [722, 538] on div "Continue" at bounding box center [714, 539] width 124 height 29
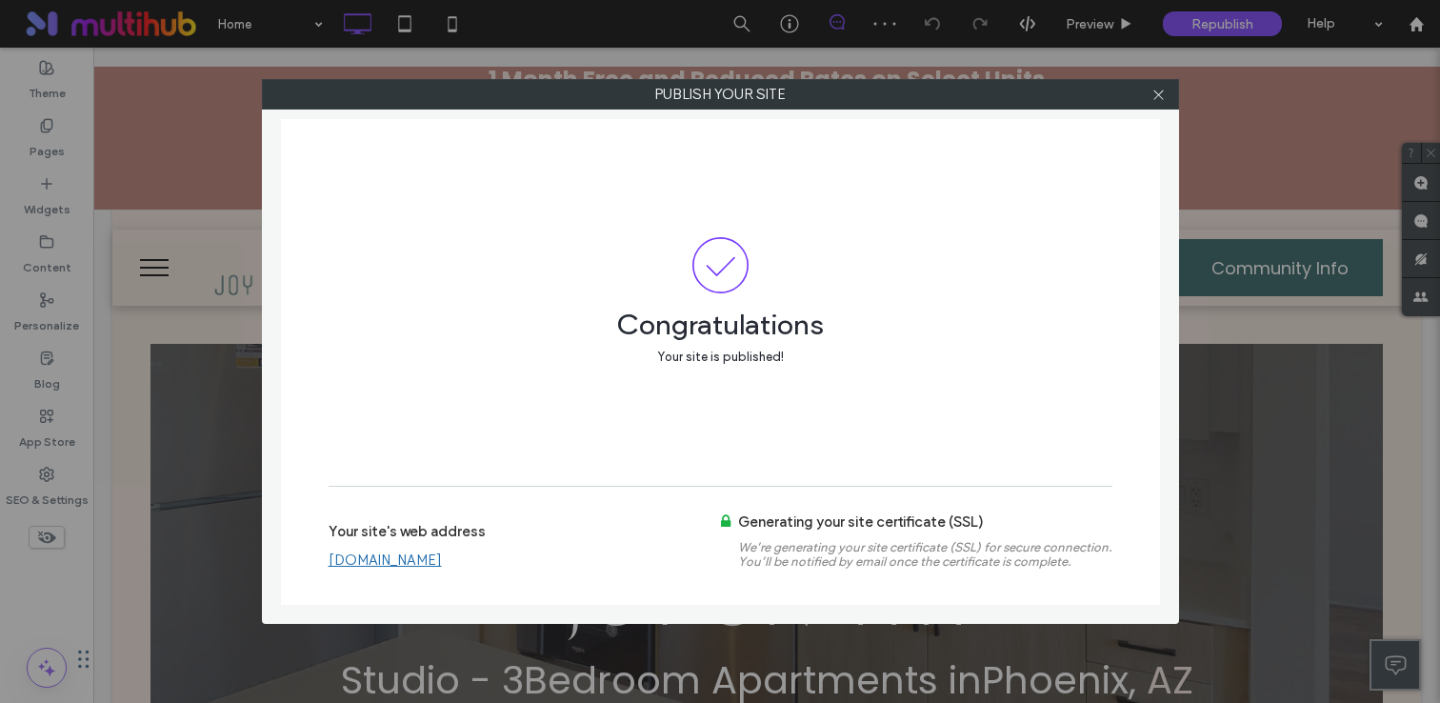
click at [1166, 99] on div at bounding box center [1159, 94] width 29 height 29
click at [1163, 97] on icon at bounding box center [1158, 95] width 14 height 14
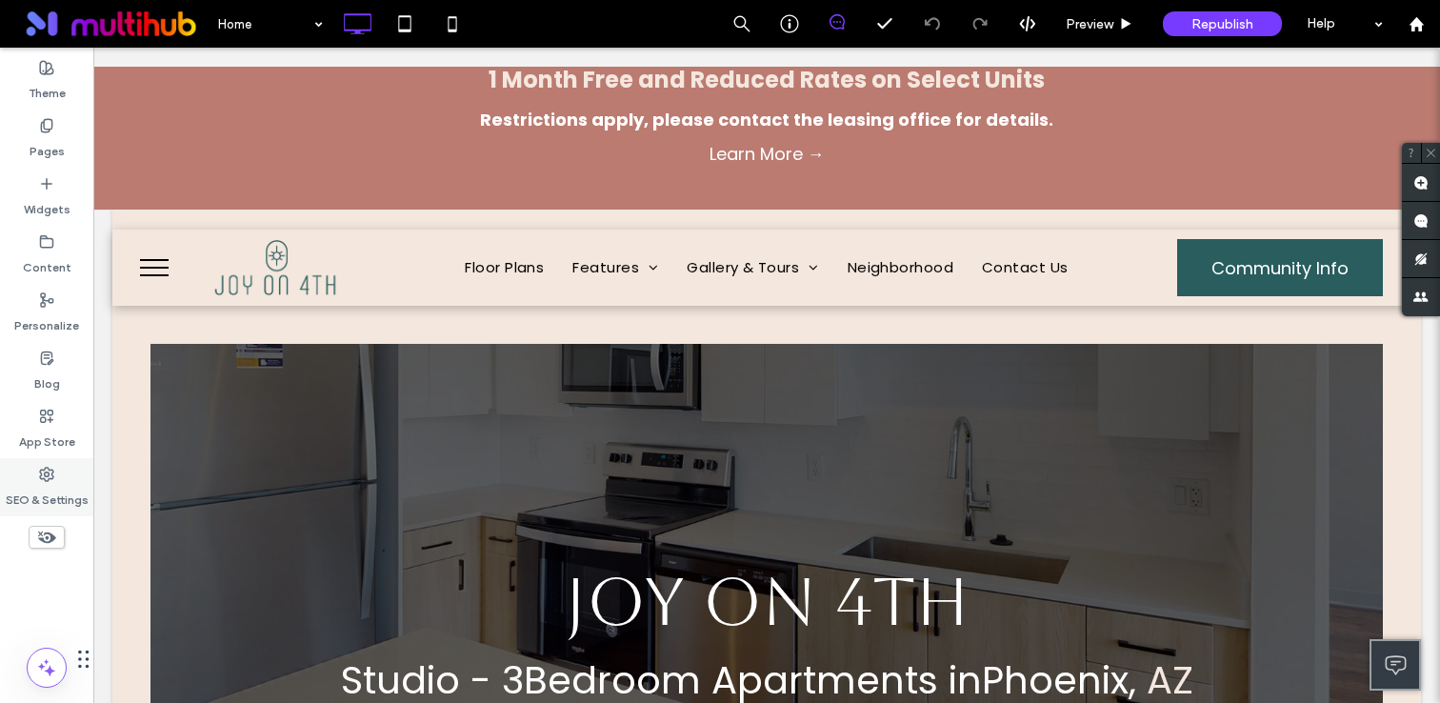
click at [53, 498] on label "SEO & Settings" at bounding box center [47, 495] width 83 height 27
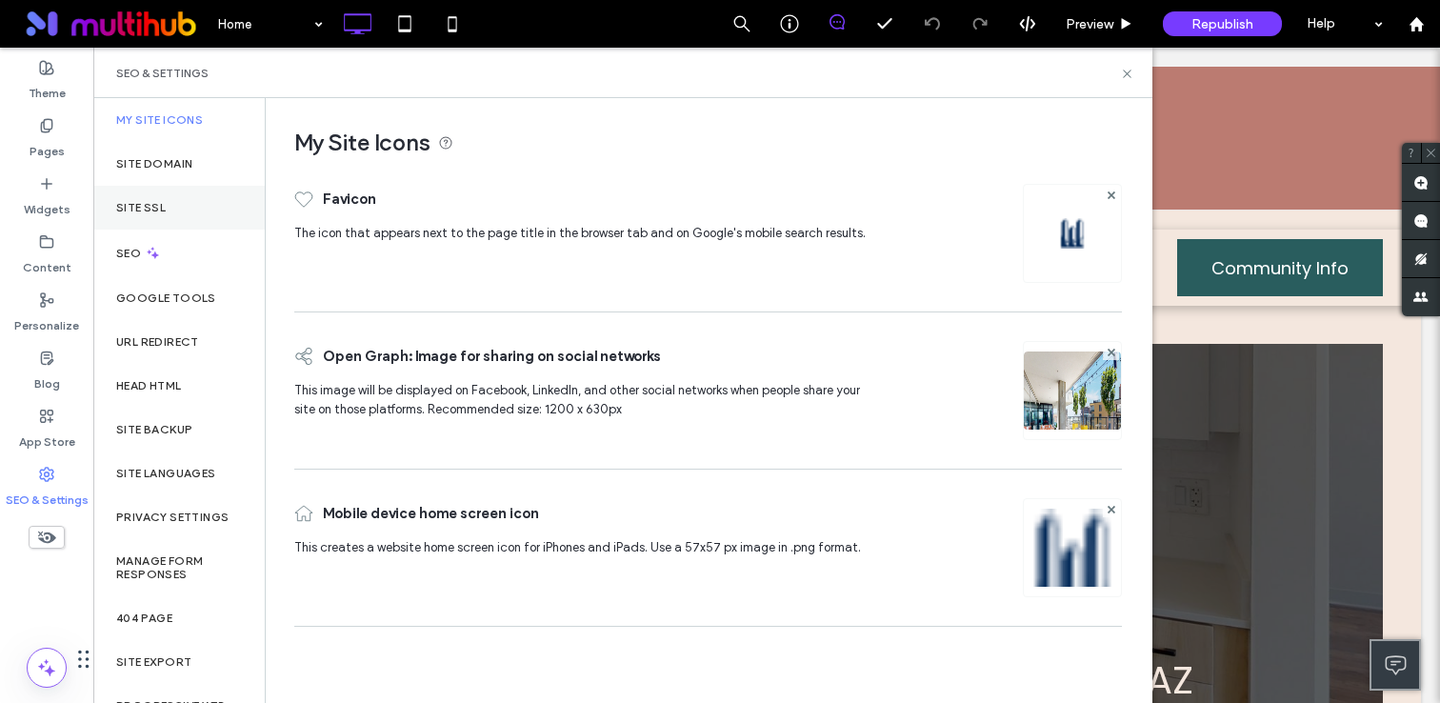
click at [158, 220] on div "Site SSL" at bounding box center [178, 208] width 171 height 44
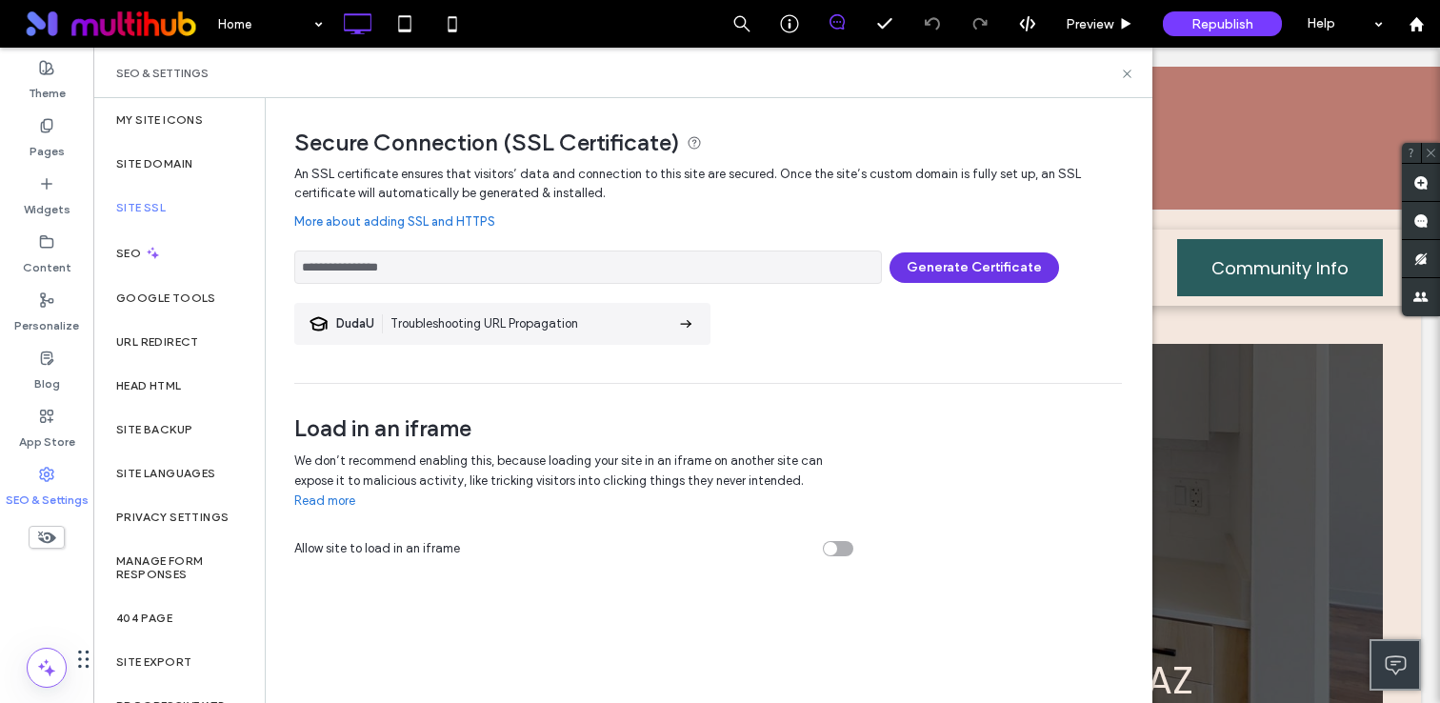
click at [957, 272] on button "Generate Certificate" at bounding box center [975, 267] width 170 height 30
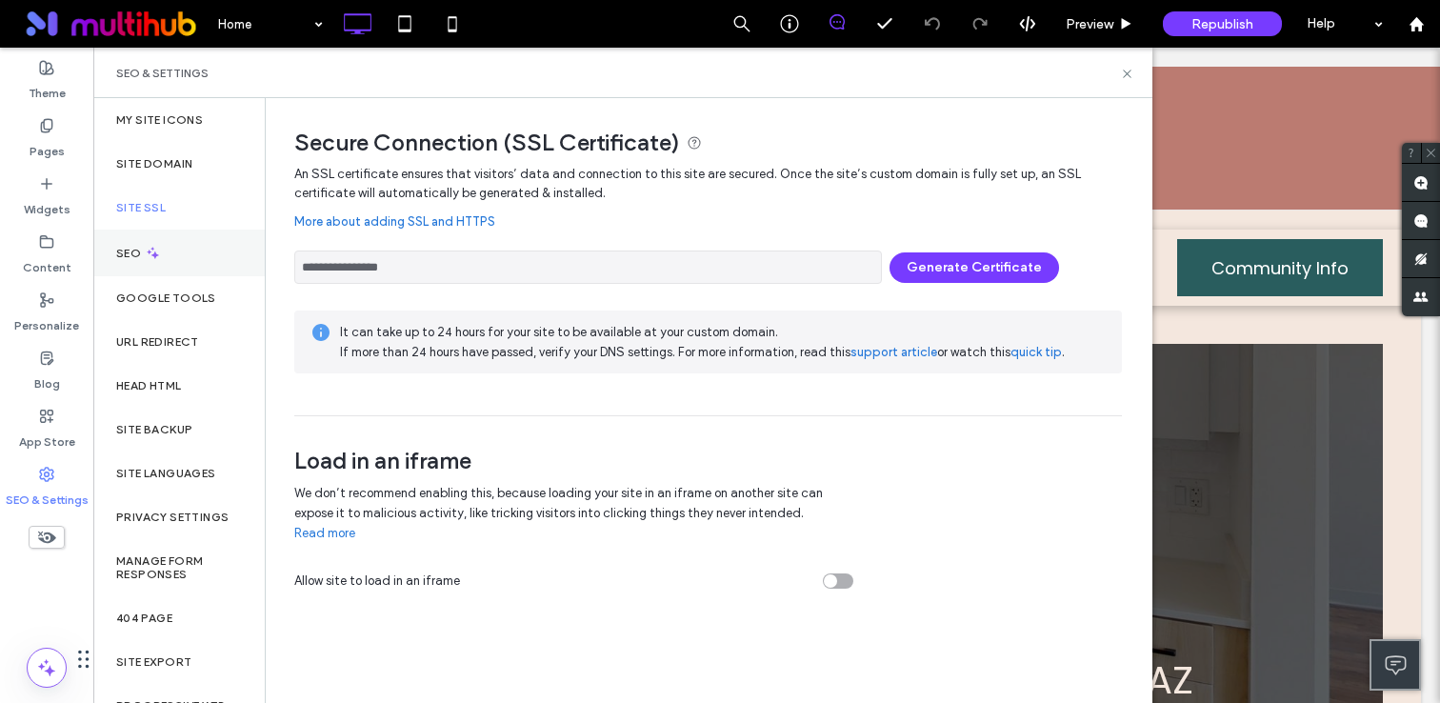
click at [148, 250] on icon at bounding box center [153, 253] width 16 height 16
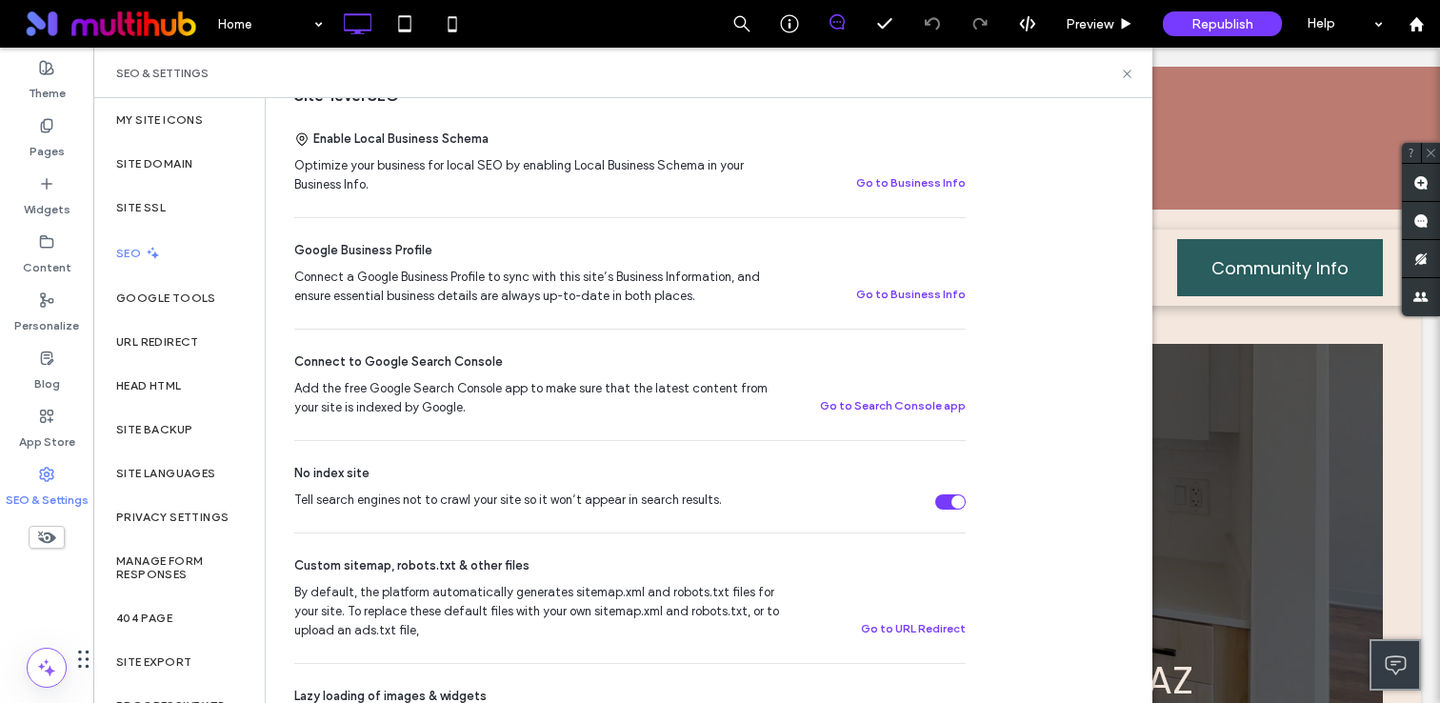
scroll to position [427, 0]
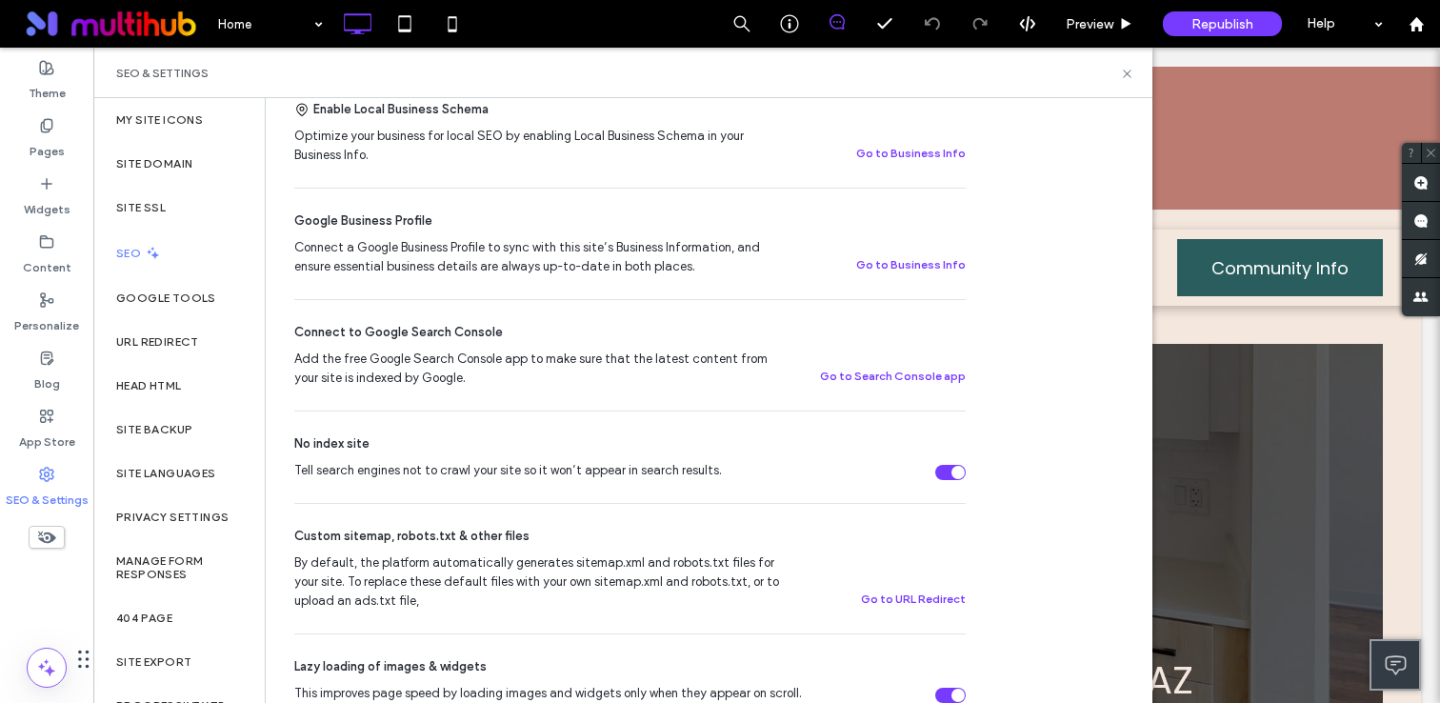
click at [955, 481] on div "No index site Tell search engines not to crawl your site so it won’t appear in …" at bounding box center [629, 456] width 671 height 91
click at [951, 473] on div "Tell search engines not to crawl your site so it won’t appear in search results." at bounding box center [957, 472] width 13 height 13
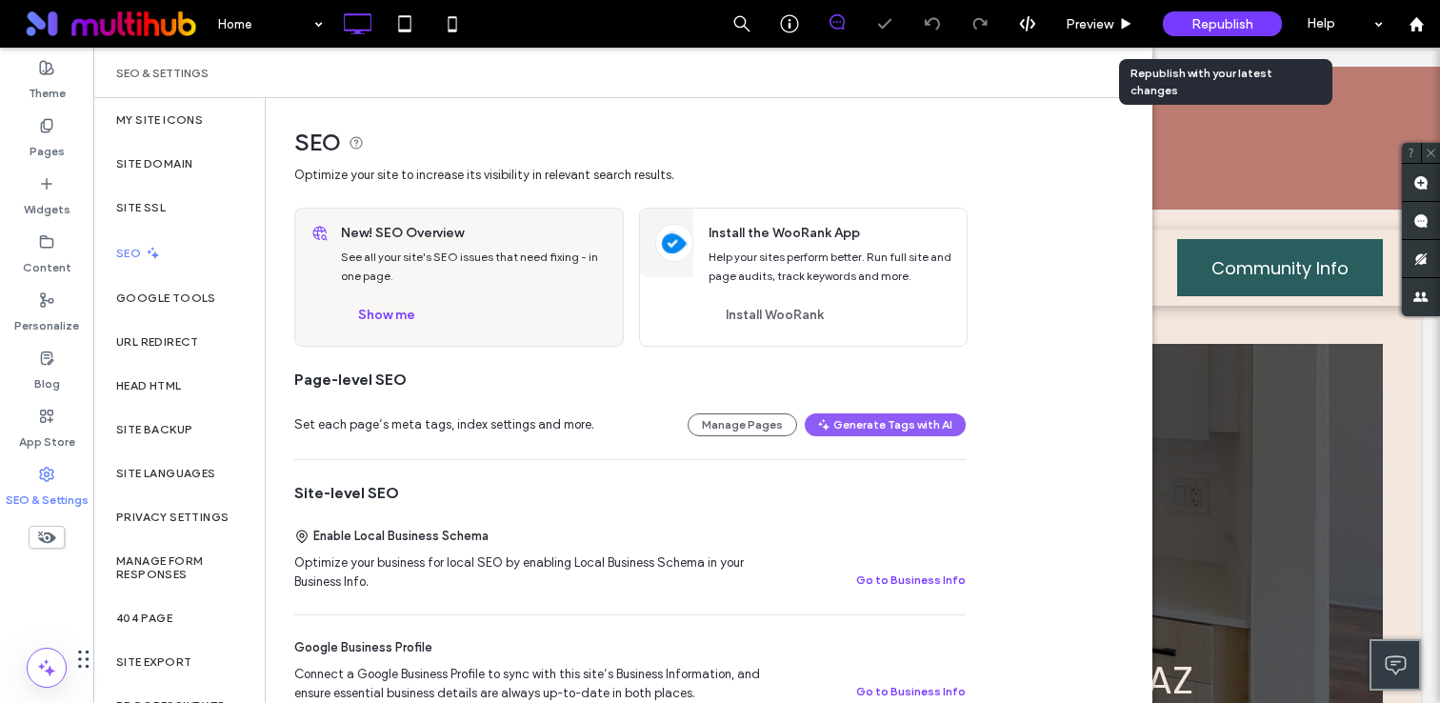
click at [1209, 24] on span "Republish" at bounding box center [1222, 24] width 62 height 16
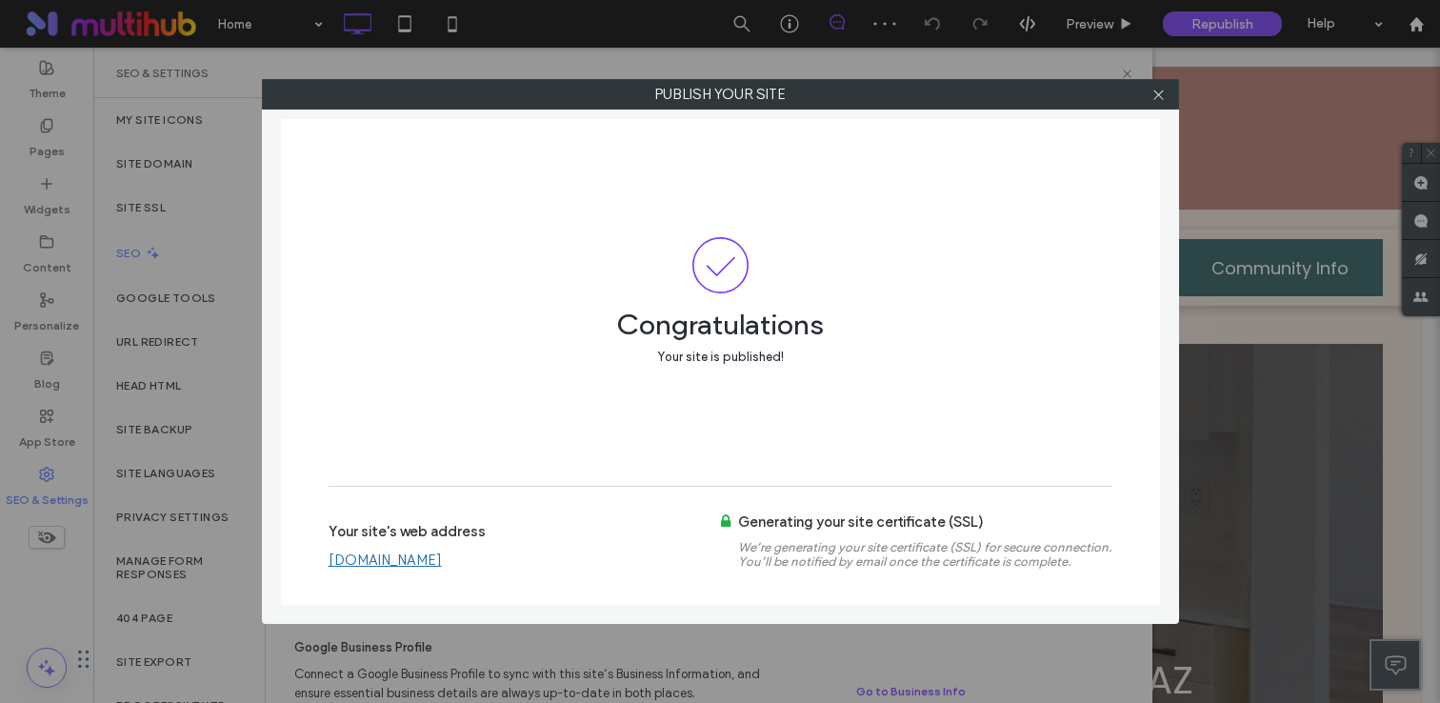
click at [413, 558] on link "www.joyon4th.com" at bounding box center [385, 559] width 113 height 17
click at [1156, 90] on icon at bounding box center [1158, 95] width 14 height 14
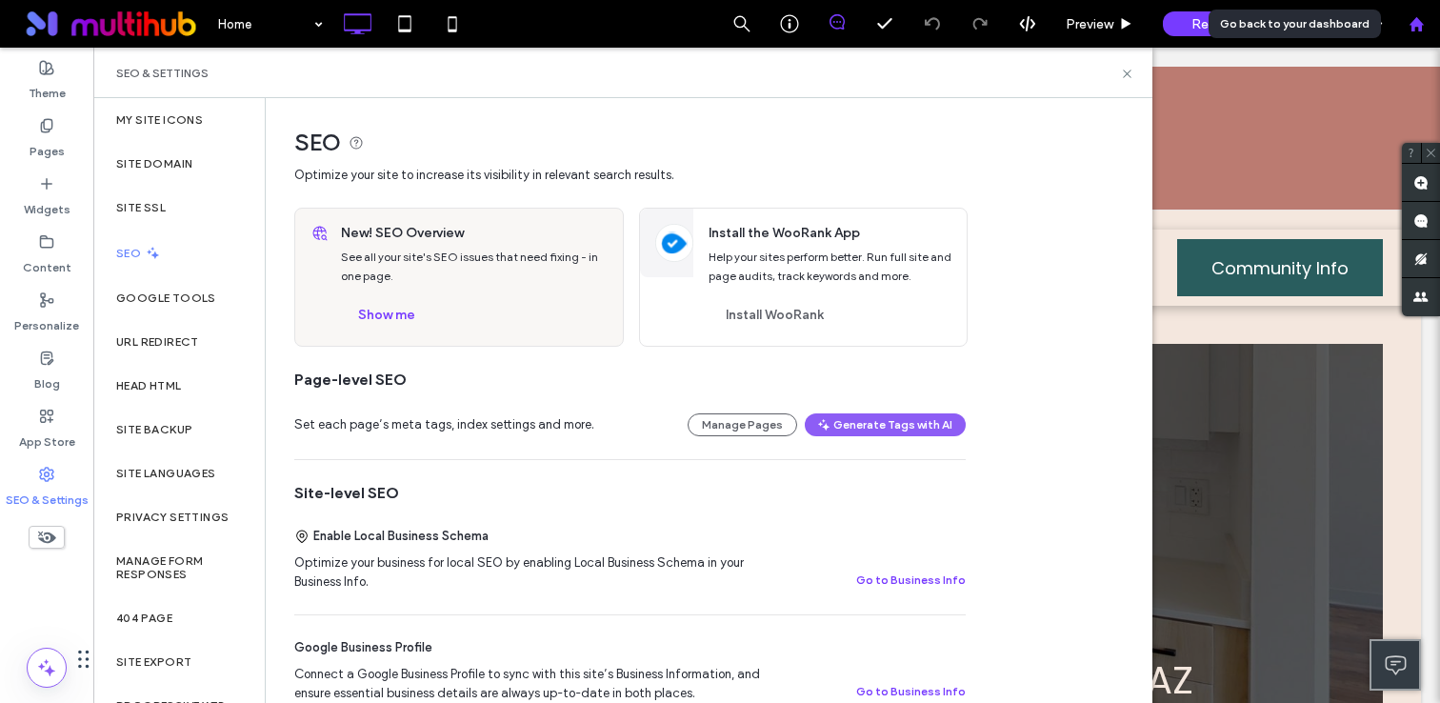
click at [1409, 16] on icon at bounding box center [1417, 24] width 16 height 16
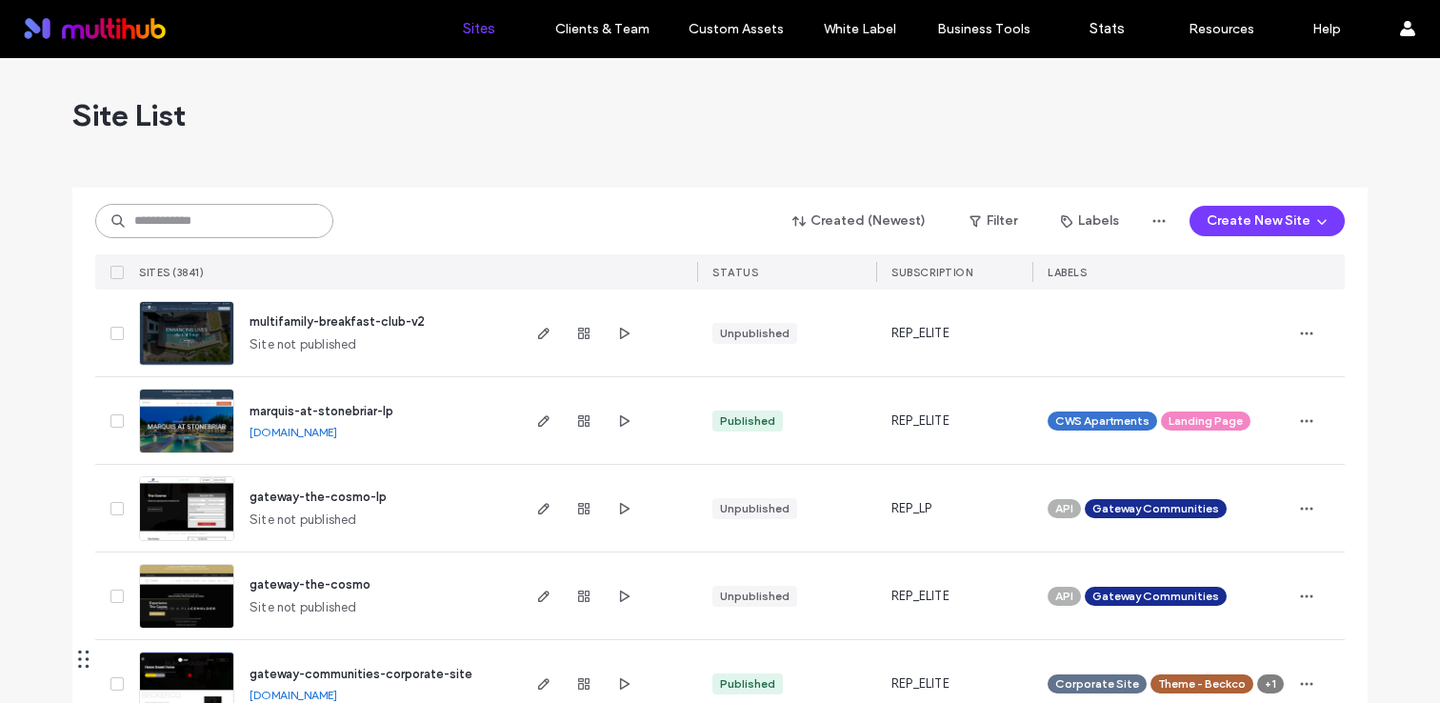
click at [239, 215] on input at bounding box center [214, 221] width 238 height 34
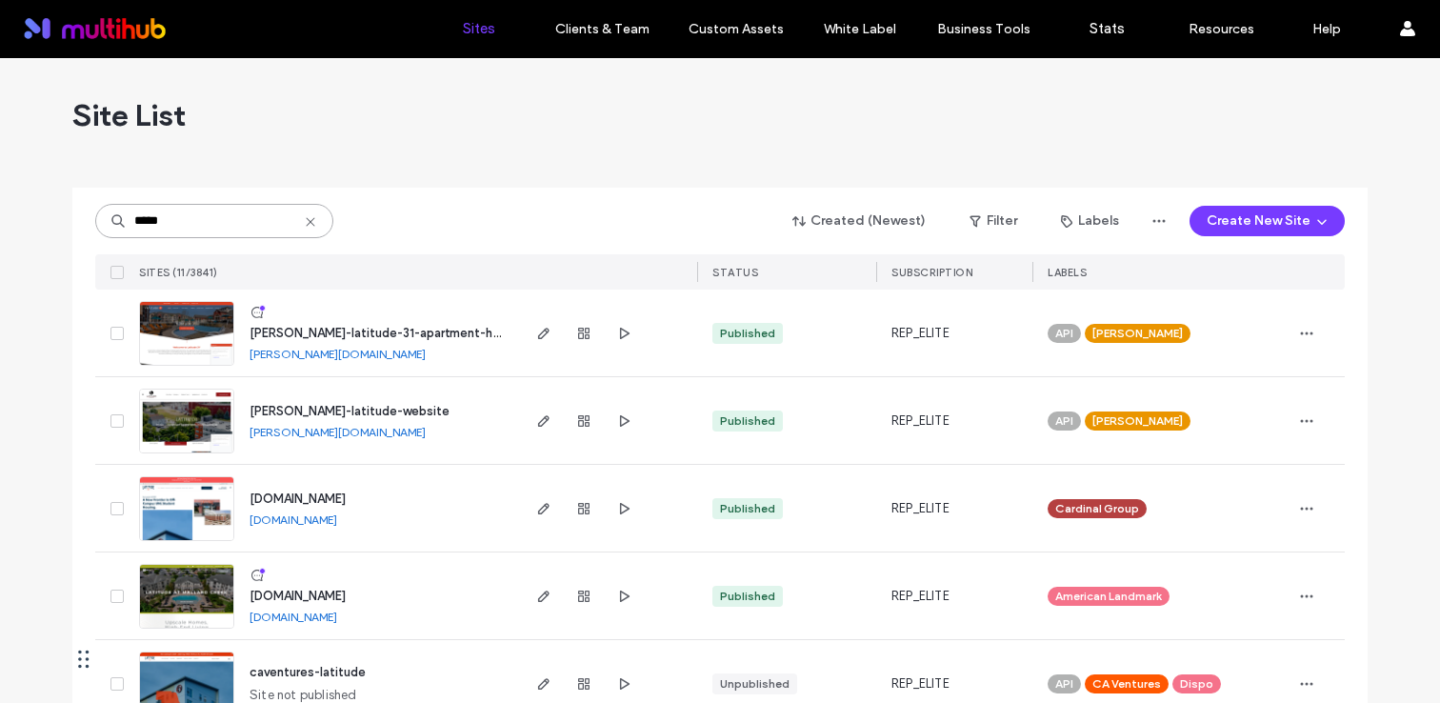
type input "*****"
click at [378, 330] on span "[PERSON_NAME]-latitude-31-apartment-homes" at bounding box center [387, 333] width 275 height 14
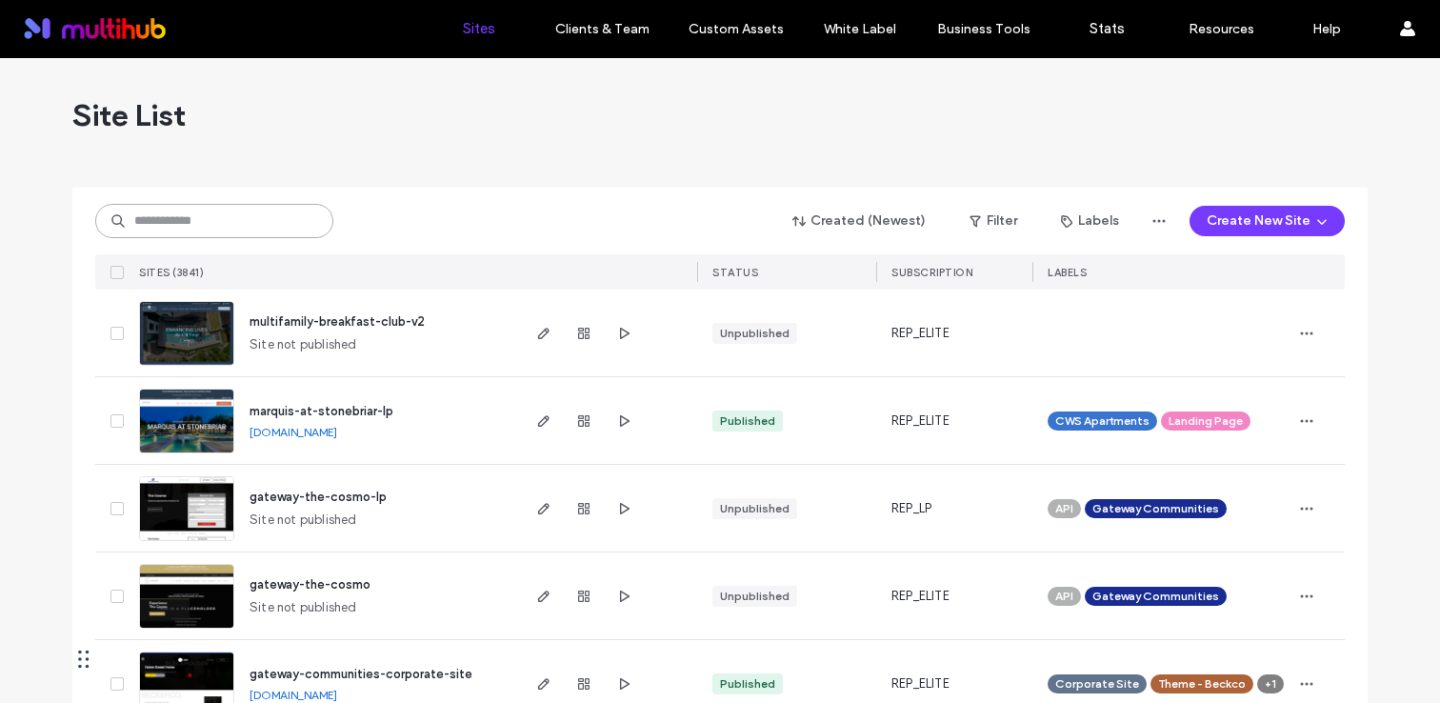
click at [254, 211] on input at bounding box center [214, 221] width 238 height 34
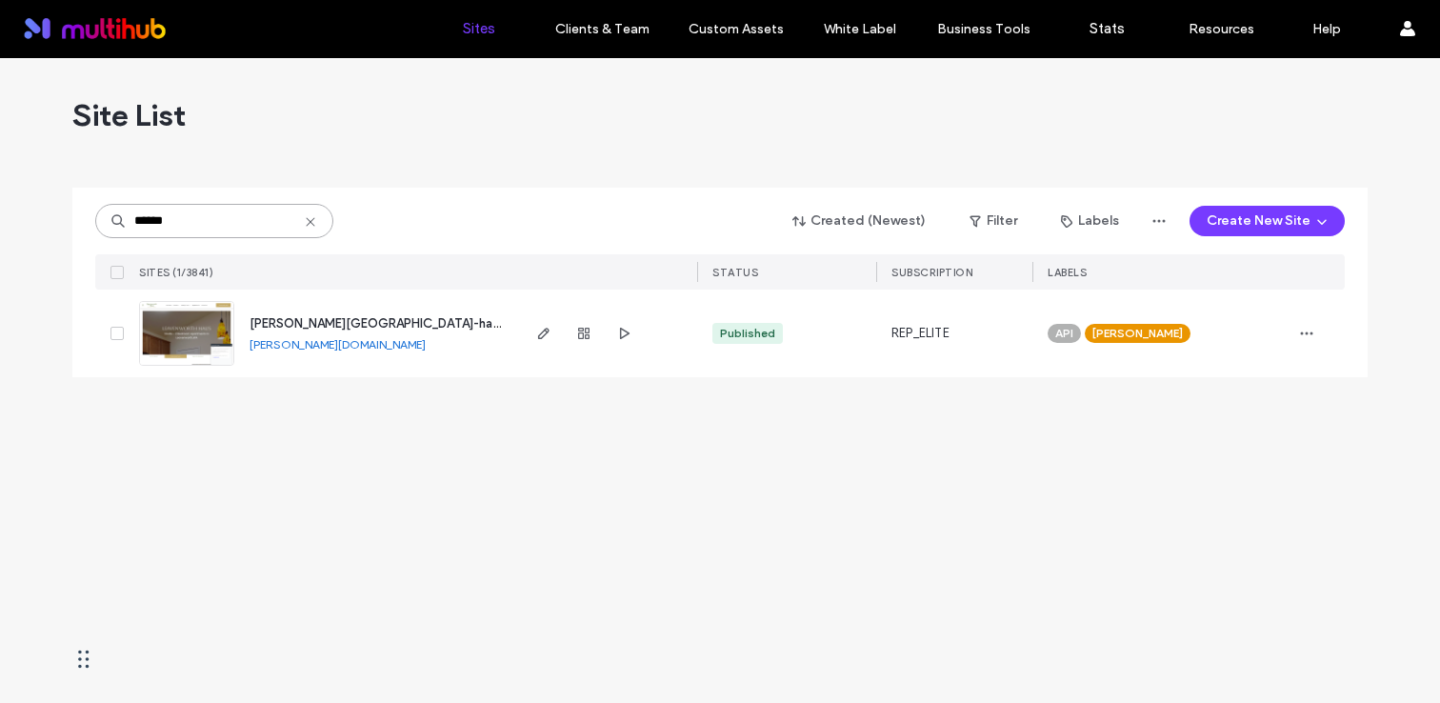
type input "******"
click at [379, 316] on span "[PERSON_NAME][GEOGRAPHIC_DATA]-haus-website" at bounding box center [404, 323] width 309 height 14
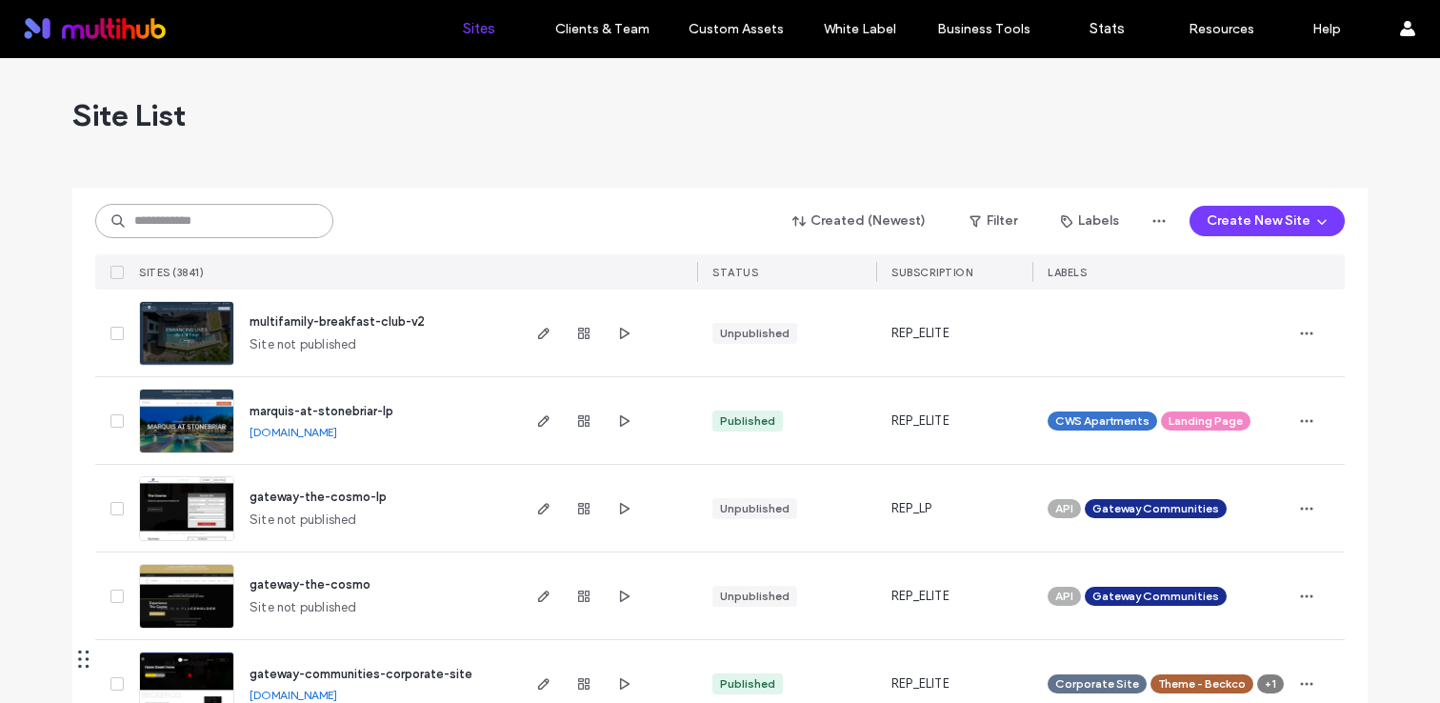
click at [304, 218] on input at bounding box center [214, 221] width 238 height 34
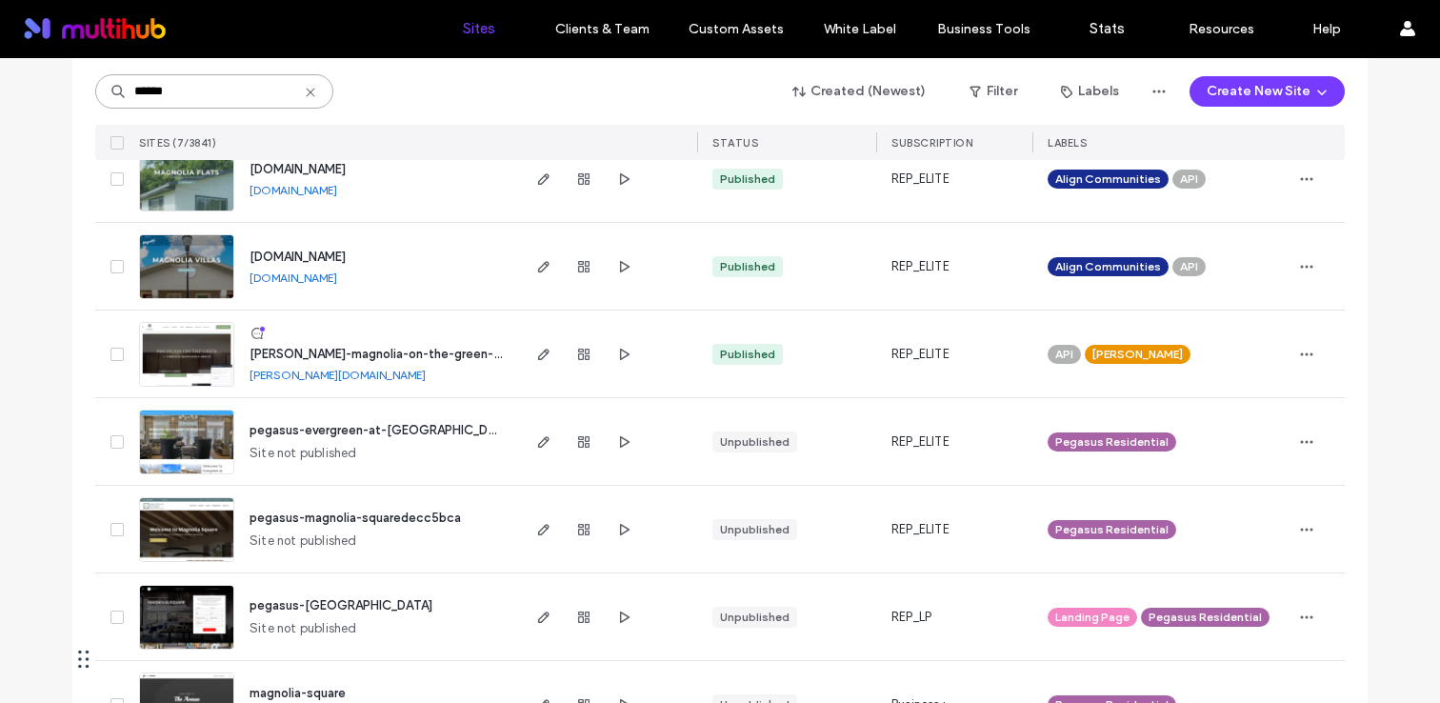
scroll to position [155, 0]
type input "******"
click at [449, 350] on span "[PERSON_NAME]-magnolia-on-the-green-website" at bounding box center [395, 353] width 290 height 14
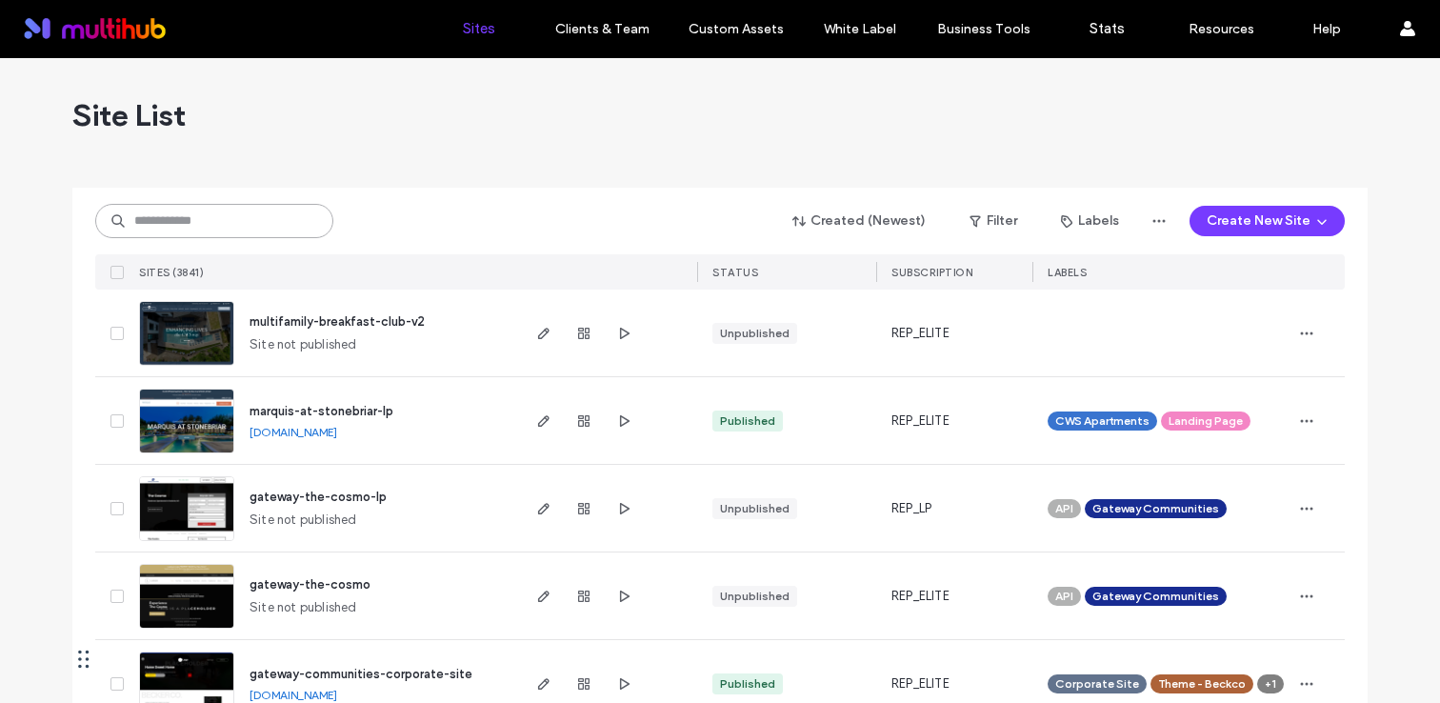
click at [286, 227] on input at bounding box center [214, 221] width 238 height 34
click at [264, 226] on input at bounding box center [214, 221] width 238 height 34
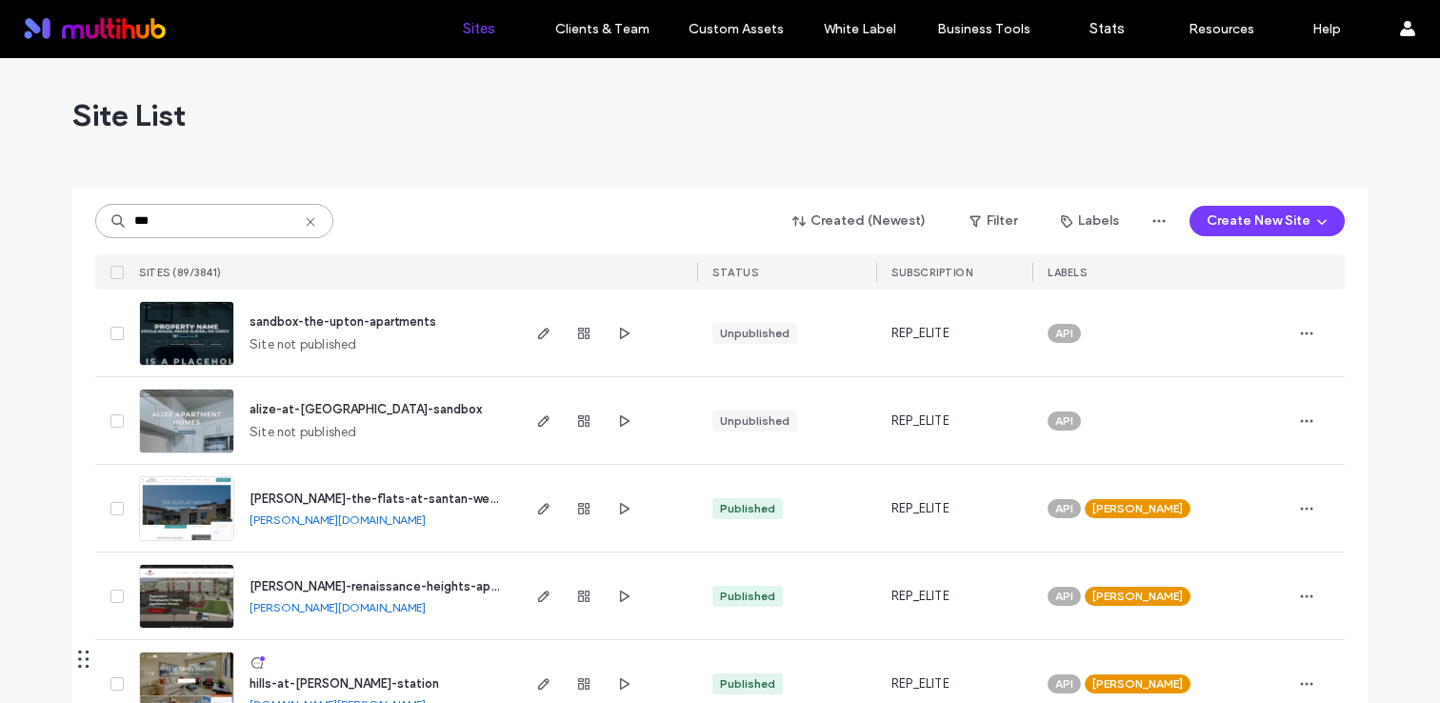
scroll to position [113, 0]
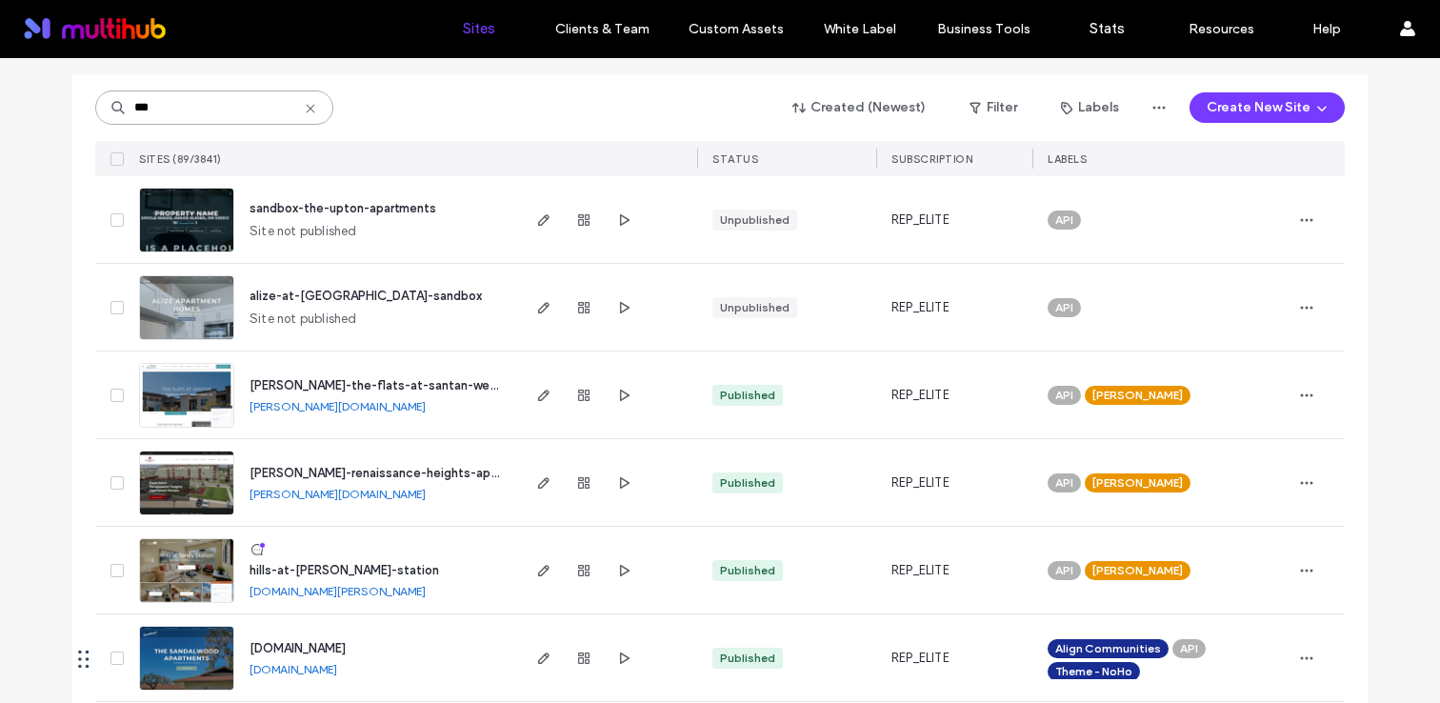
type input "***"
click at [421, 383] on span "weidner-the-flats-at-santan-website" at bounding box center [385, 385] width 270 height 14
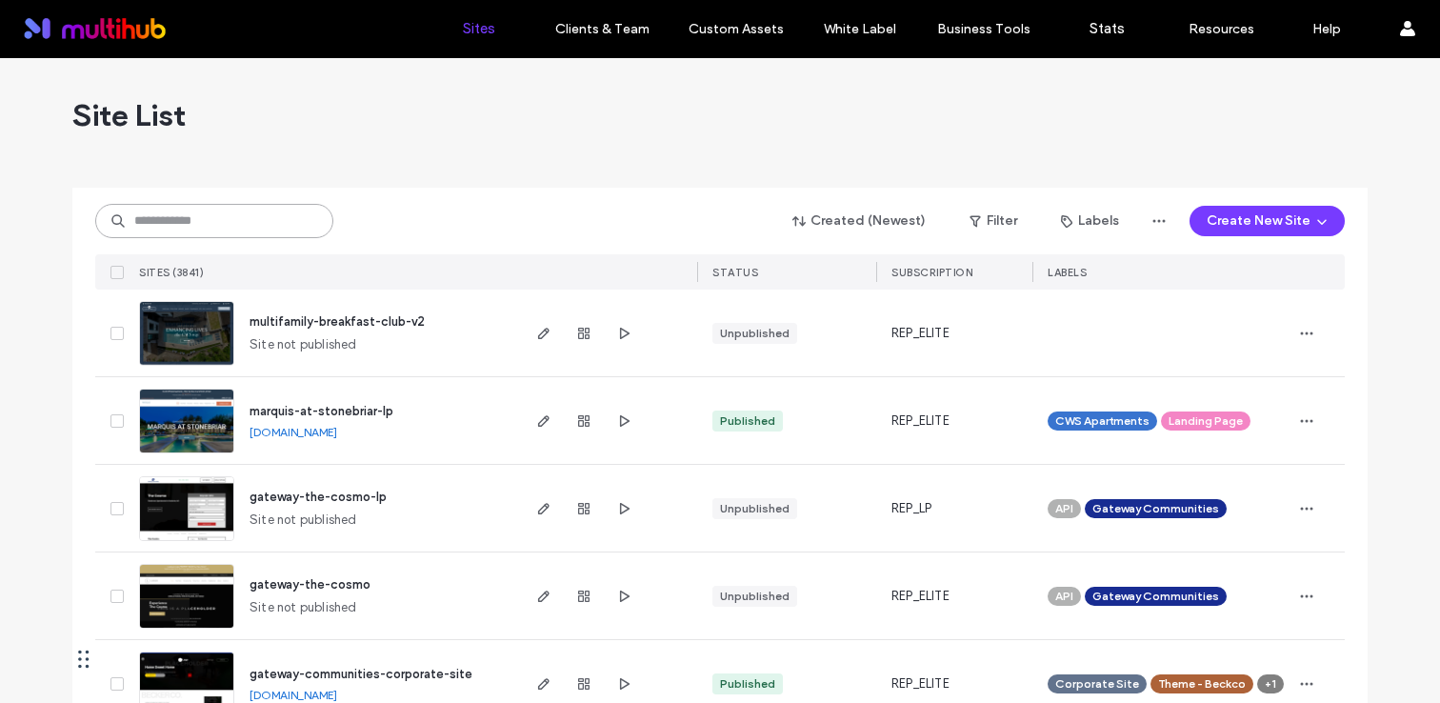
click at [239, 229] on input at bounding box center [214, 221] width 238 height 34
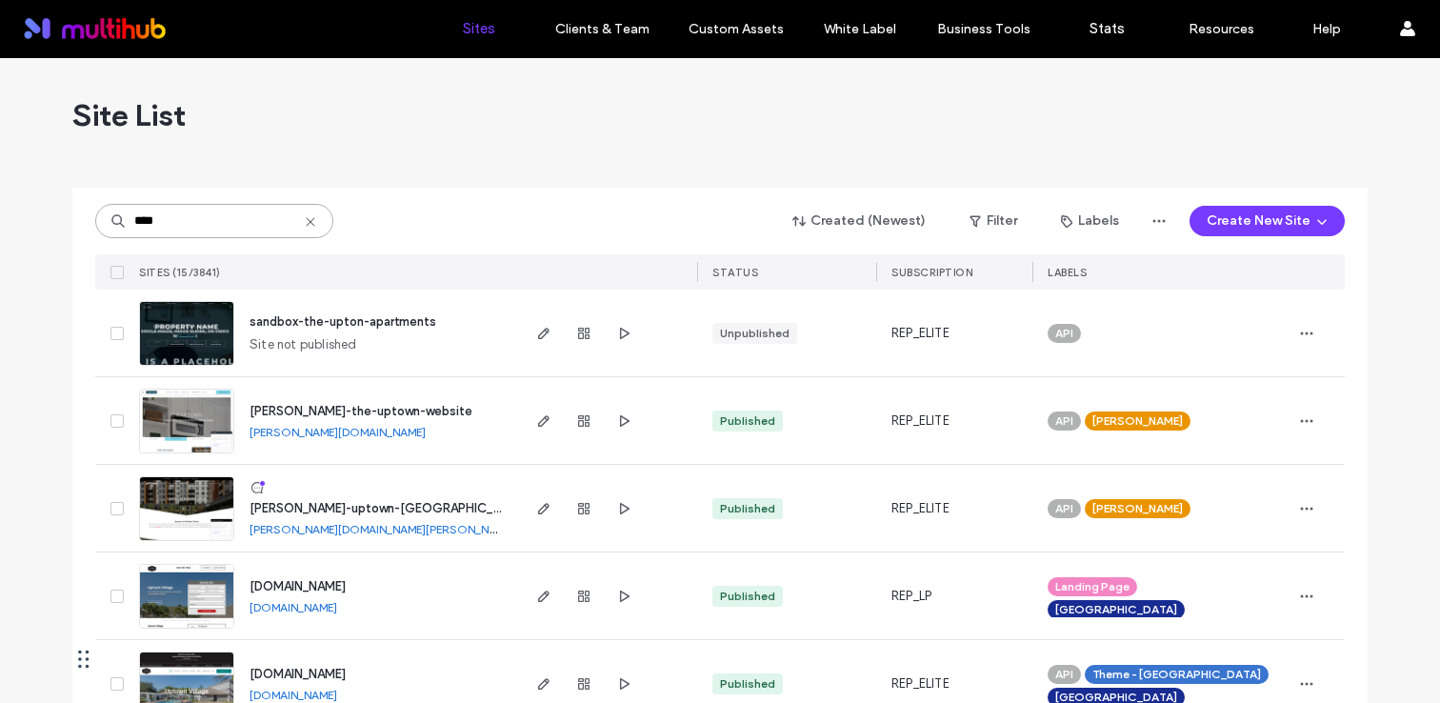
type input "****"
click at [398, 409] on span "weidner-the-uptown-website" at bounding box center [361, 411] width 223 height 14
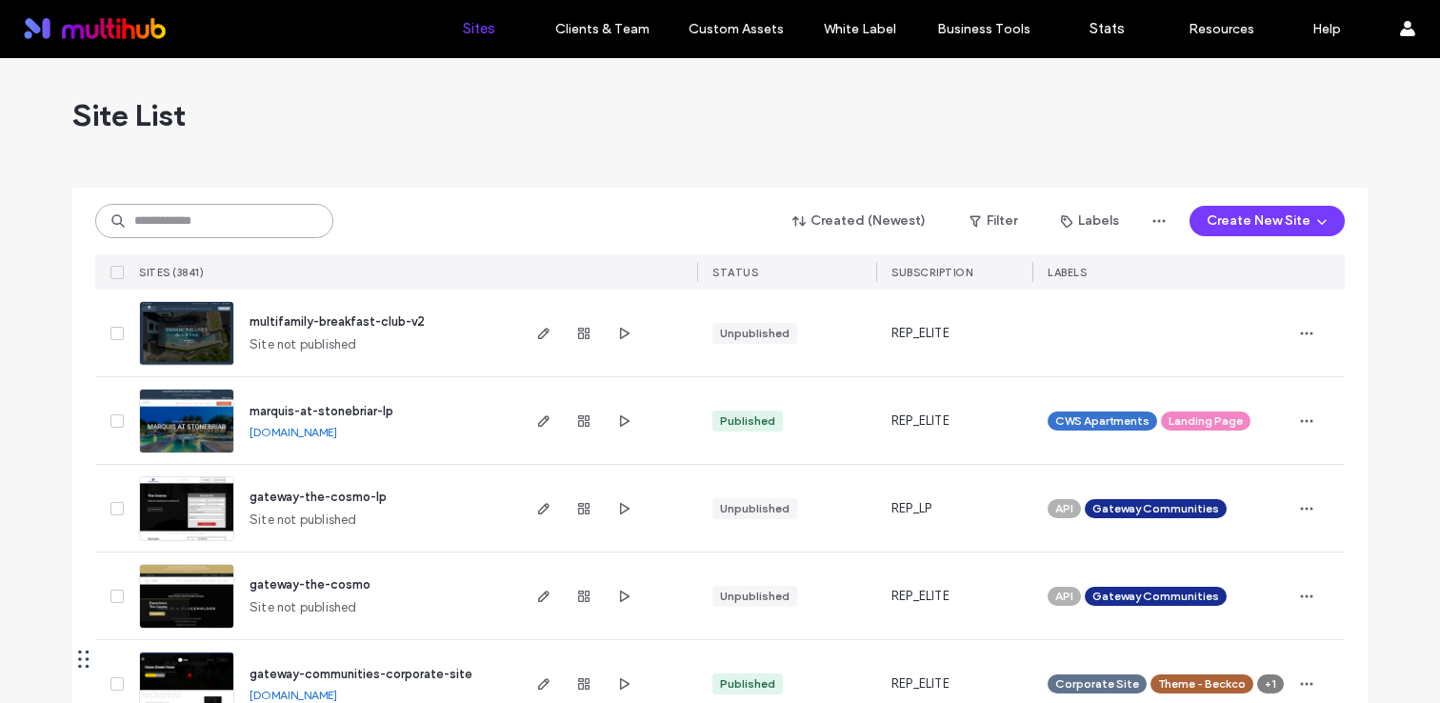
click at [276, 230] on input at bounding box center [214, 221] width 238 height 34
click at [264, 208] on input at bounding box center [214, 221] width 238 height 34
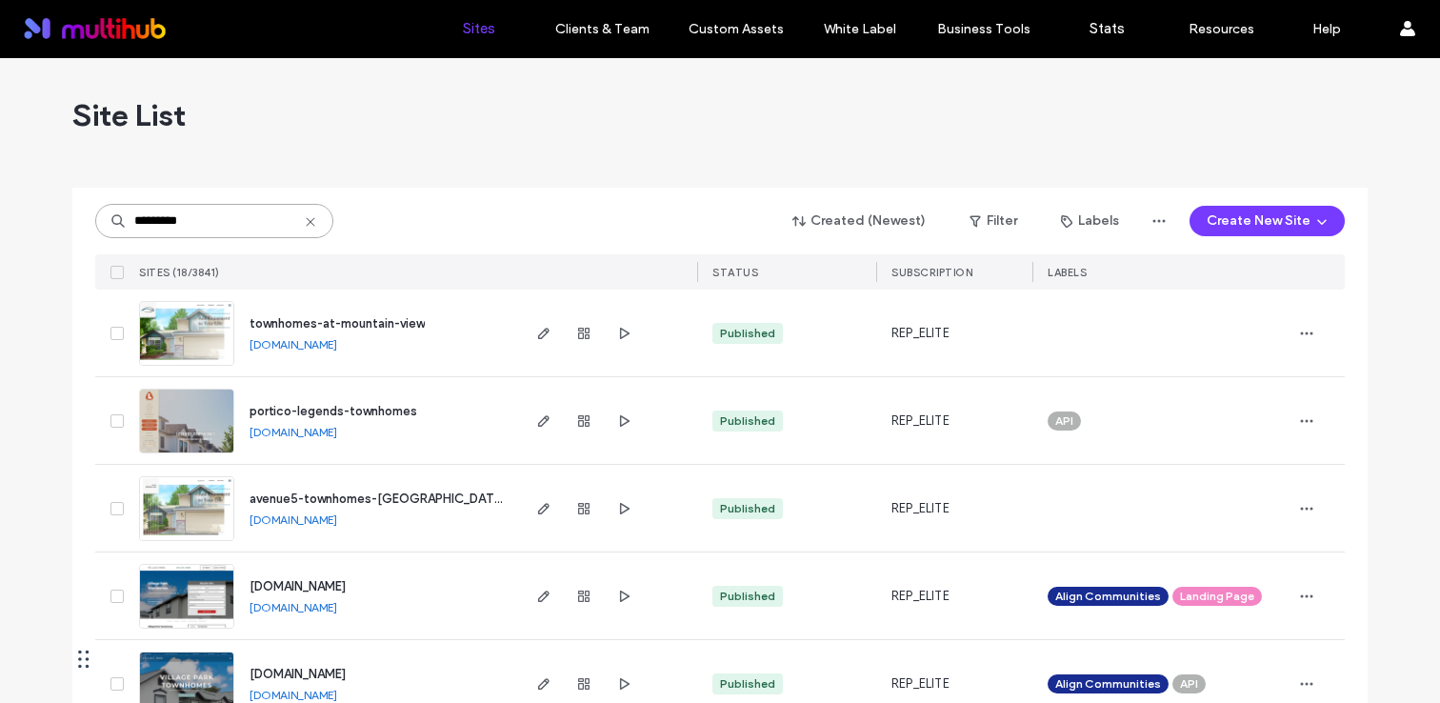
type input "*********"
click at [402, 318] on span "townhomes-at-mountain-view" at bounding box center [337, 323] width 175 height 14
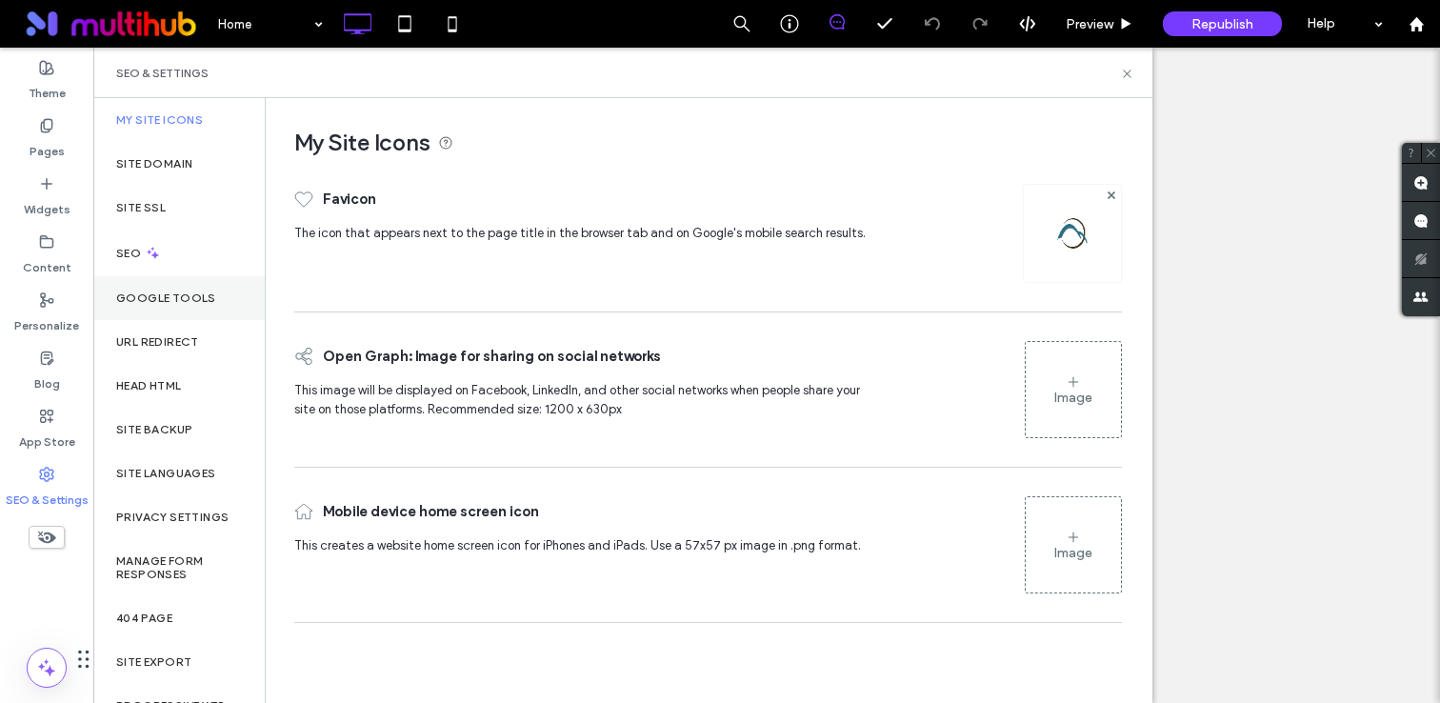
click at [178, 310] on div "Google Tools" at bounding box center [178, 298] width 171 height 44
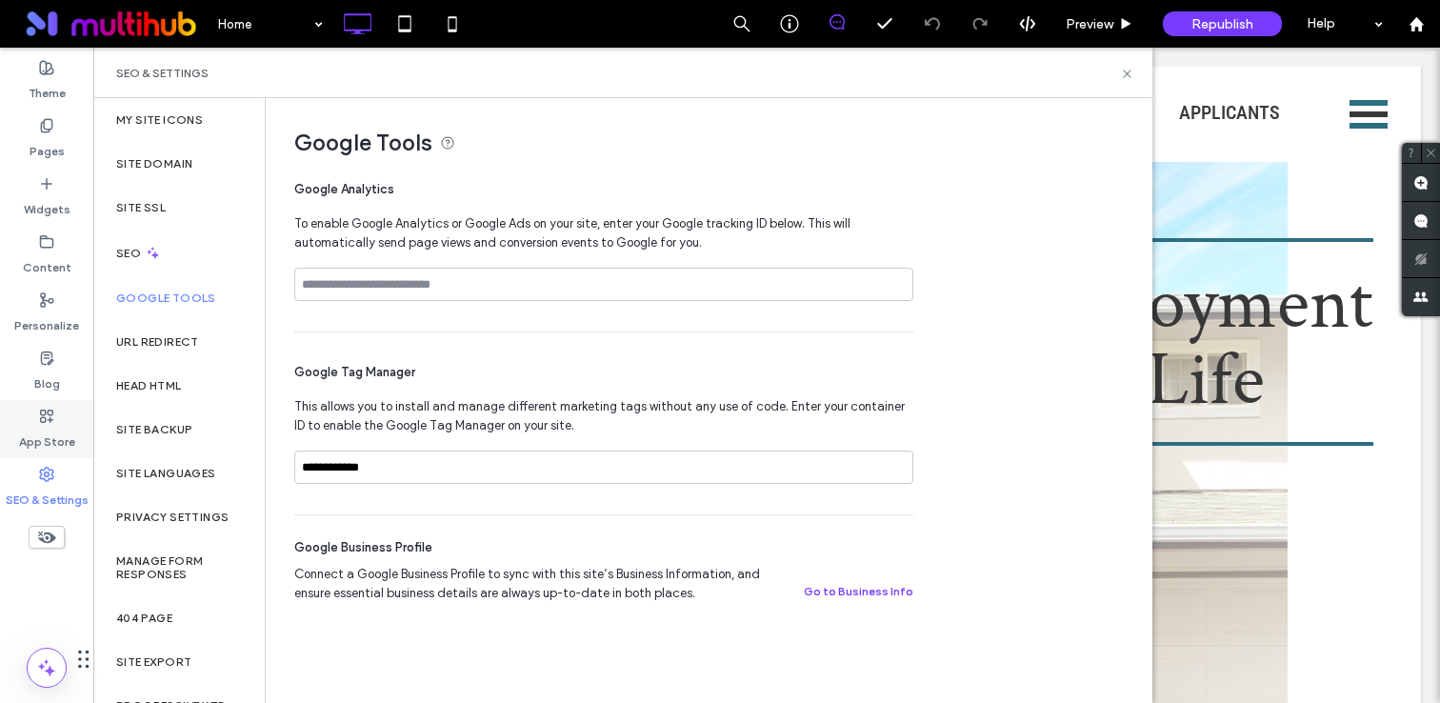
click at [51, 433] on label "App Store" at bounding box center [47, 437] width 56 height 27
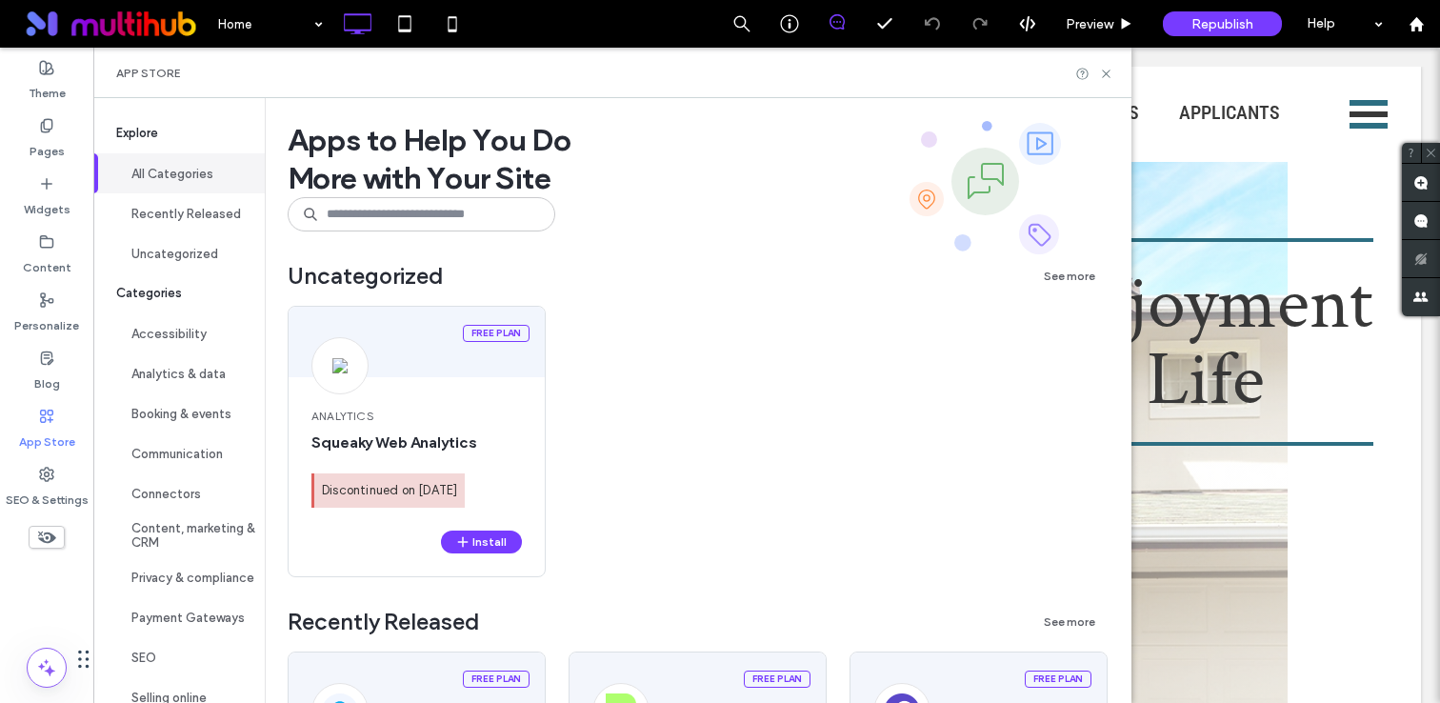
click at [413, 215] on input at bounding box center [422, 214] width 268 height 34
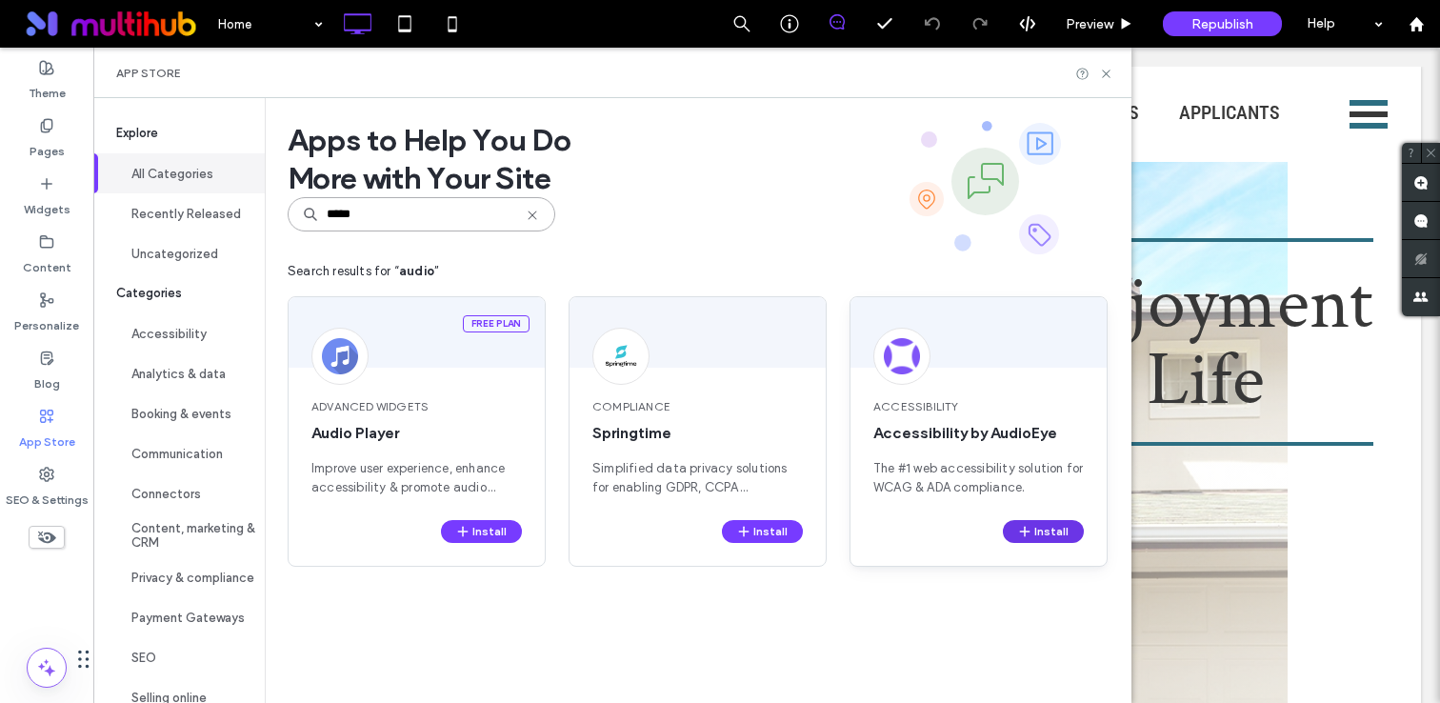
type input "*****"
click at [1034, 526] on button "Install" at bounding box center [1043, 531] width 81 height 23
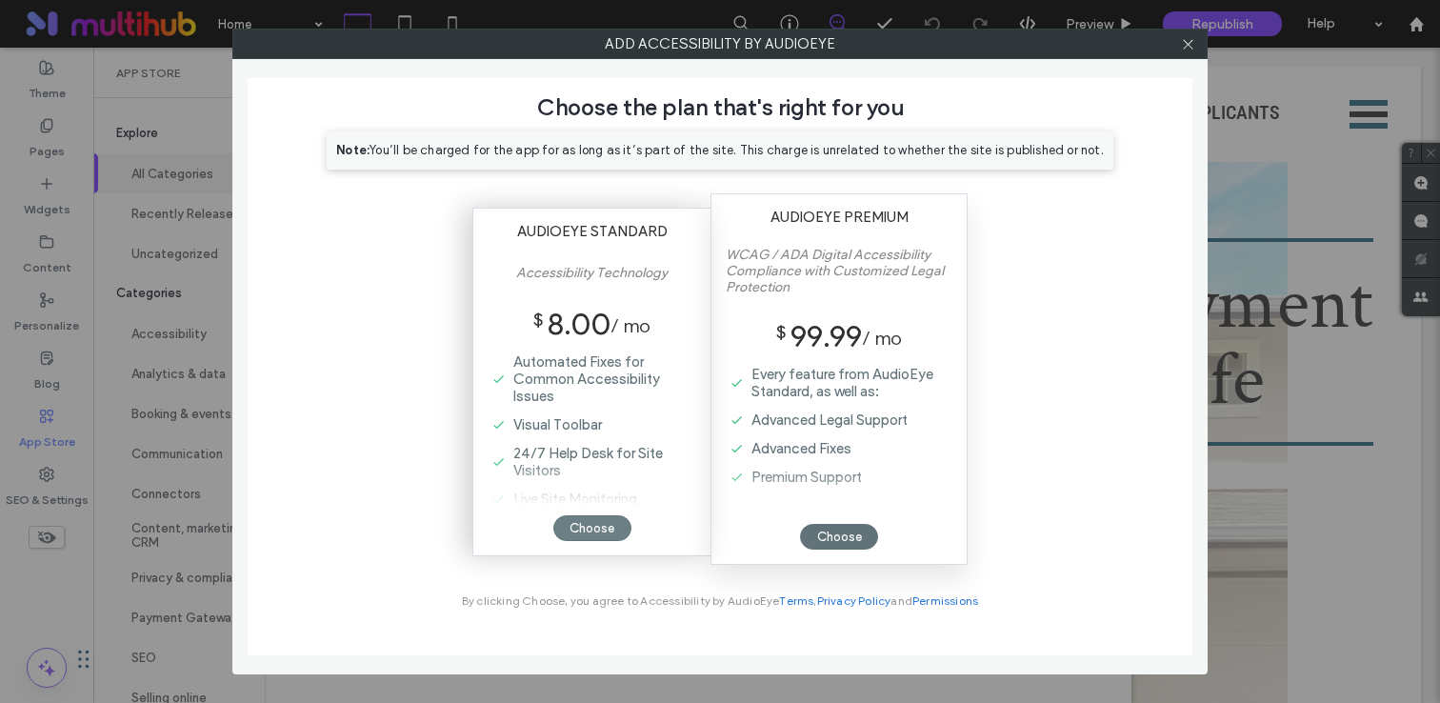
click at [579, 525] on div "Choose" at bounding box center [592, 528] width 78 height 26
click at [596, 525] on div "Choose" at bounding box center [592, 528] width 78 height 26
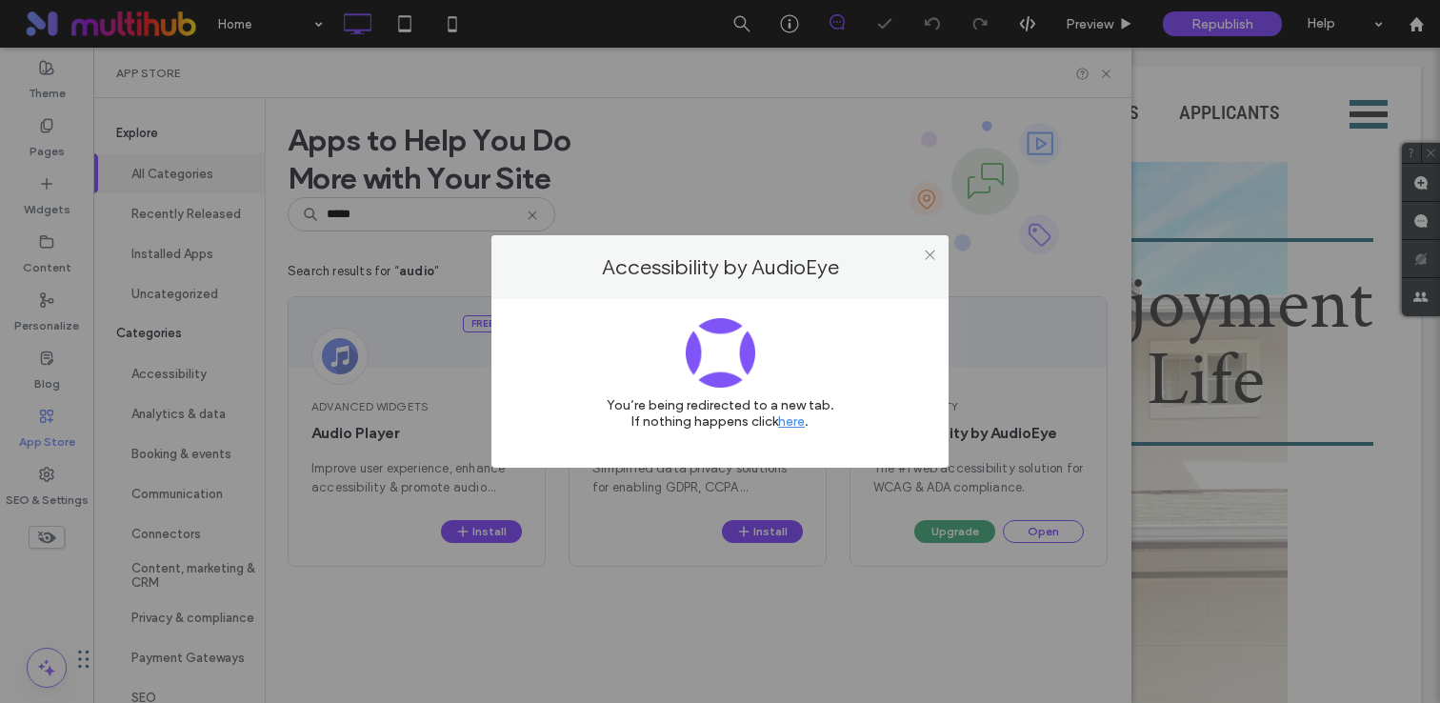
click at [796, 418] on link "here" at bounding box center [791, 421] width 27 height 16
click at [923, 252] on icon at bounding box center [930, 255] width 14 height 14
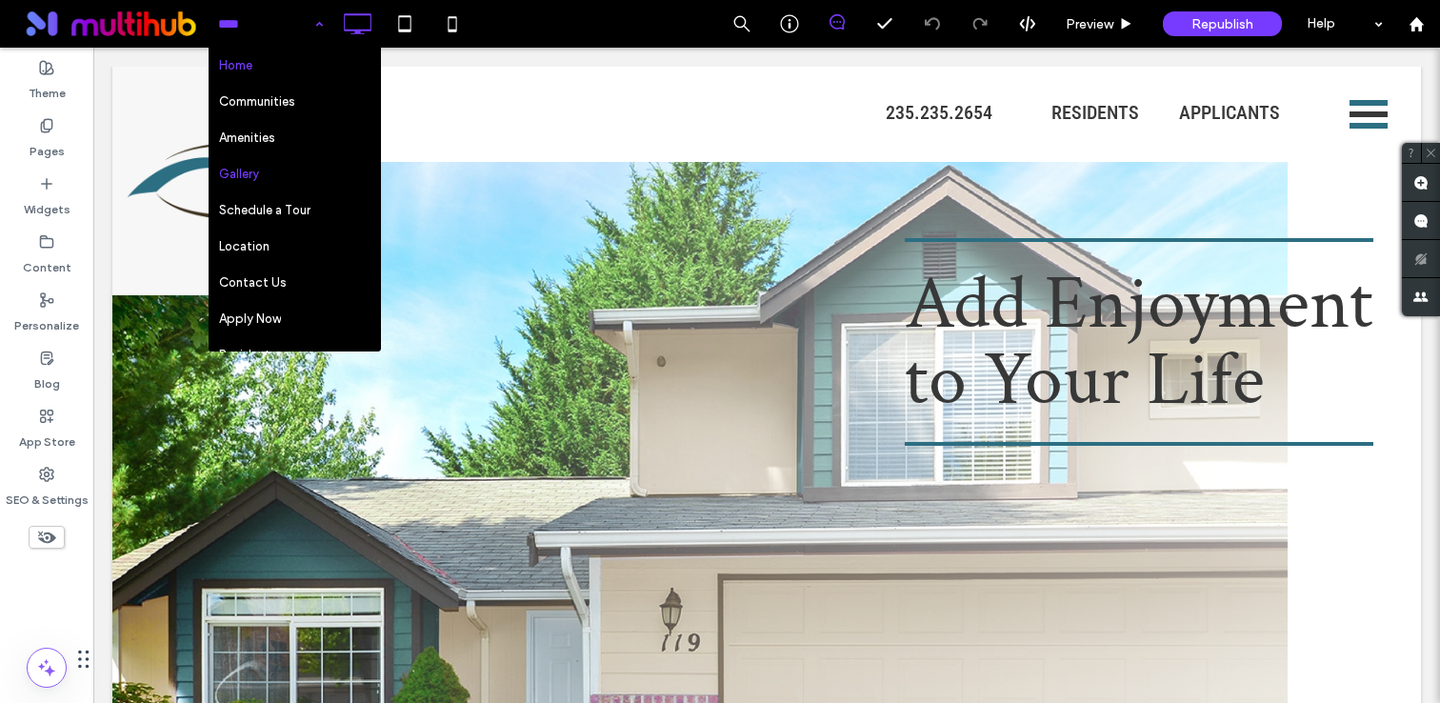
scroll to position [326, 0]
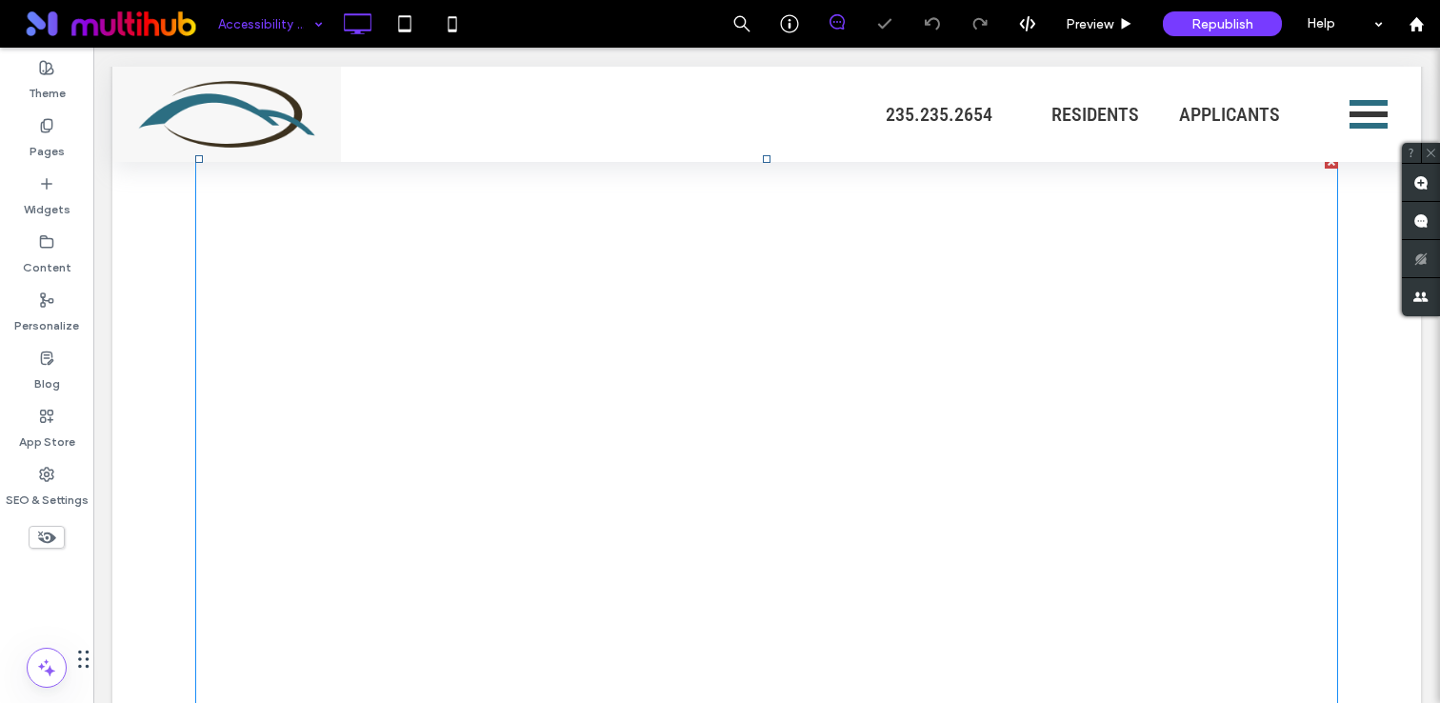
scroll to position [748, 0]
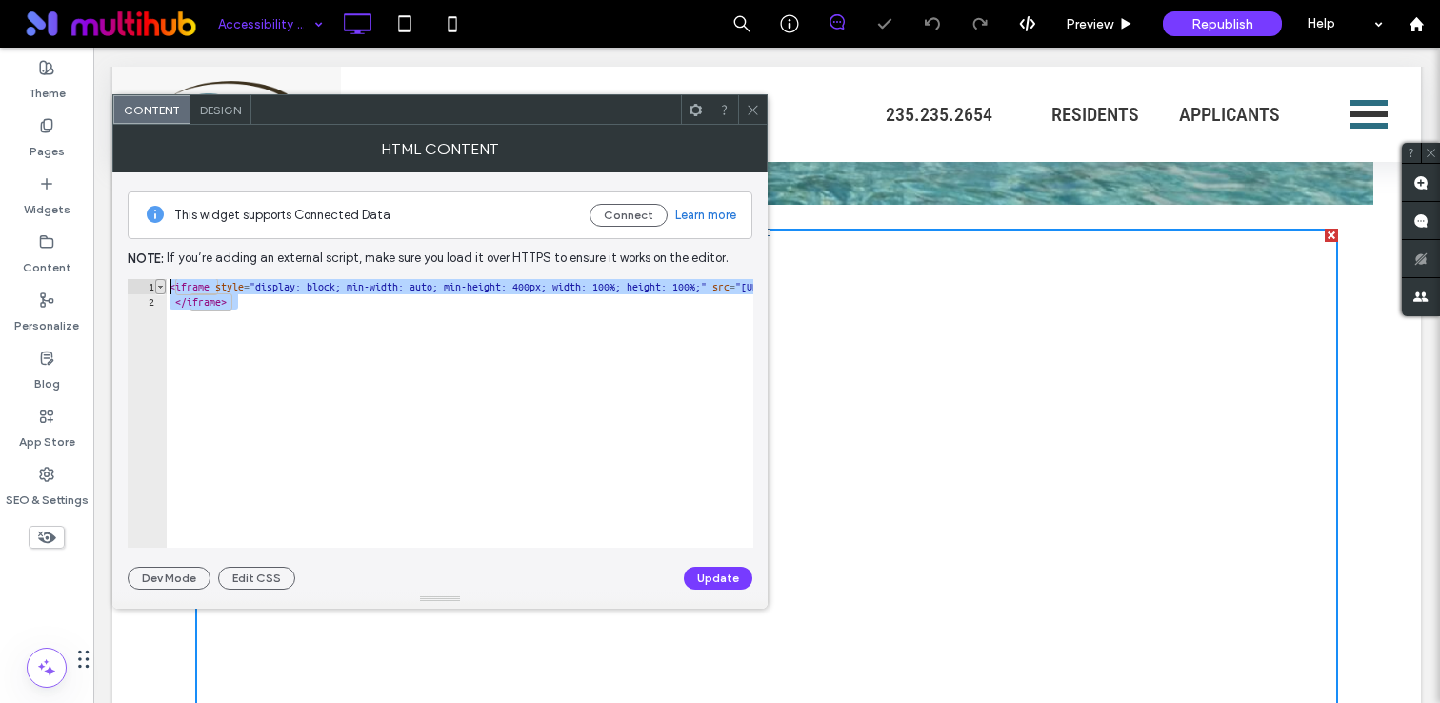
drag, startPoint x: 276, startPoint y: 317, endPoint x: 163, endPoint y: 288, distance: 117.1
click at [163, 288] on div "********* 1 2 < iframe style = "display: block; min-width: auto; min-height: 40…" at bounding box center [441, 413] width 626 height 269
paste textarea "Cursor at row 1"
type textarea "**********"
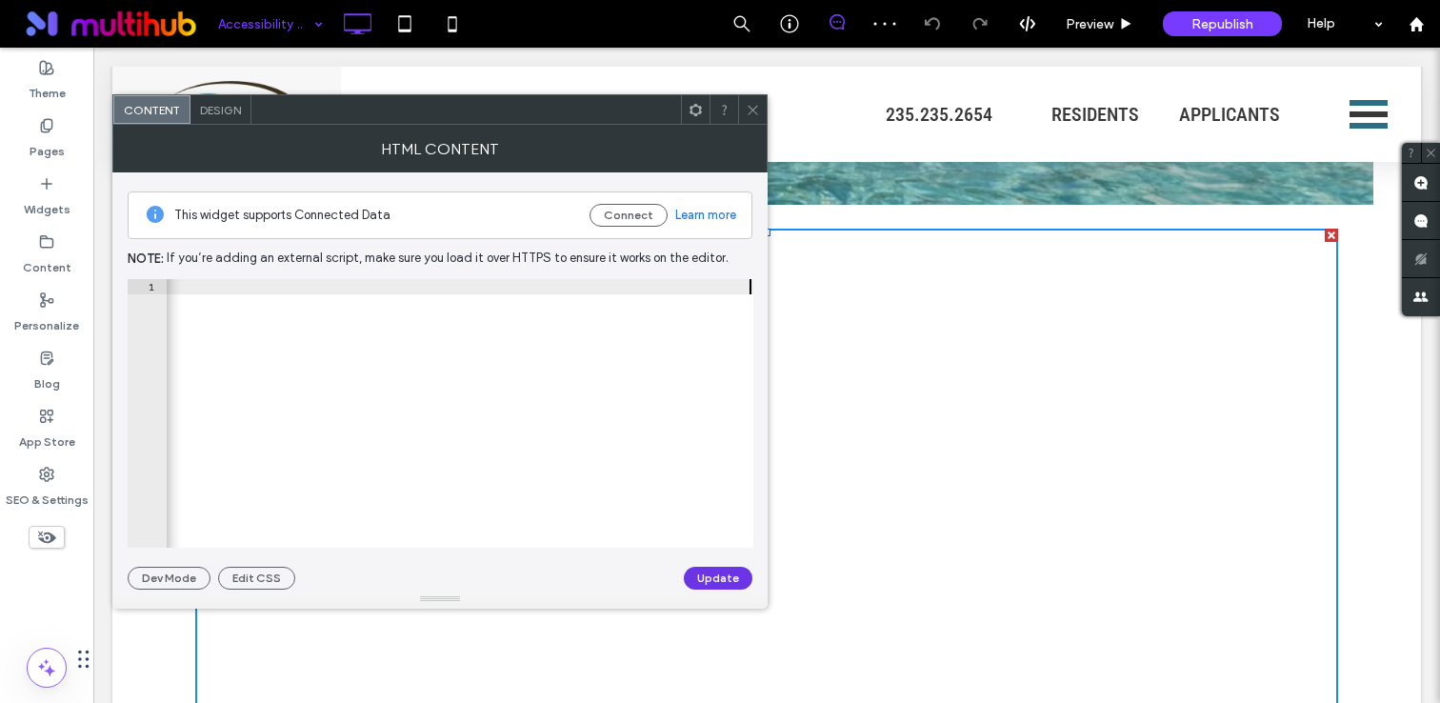
click at [702, 587] on button "Update" at bounding box center [718, 578] width 69 height 23
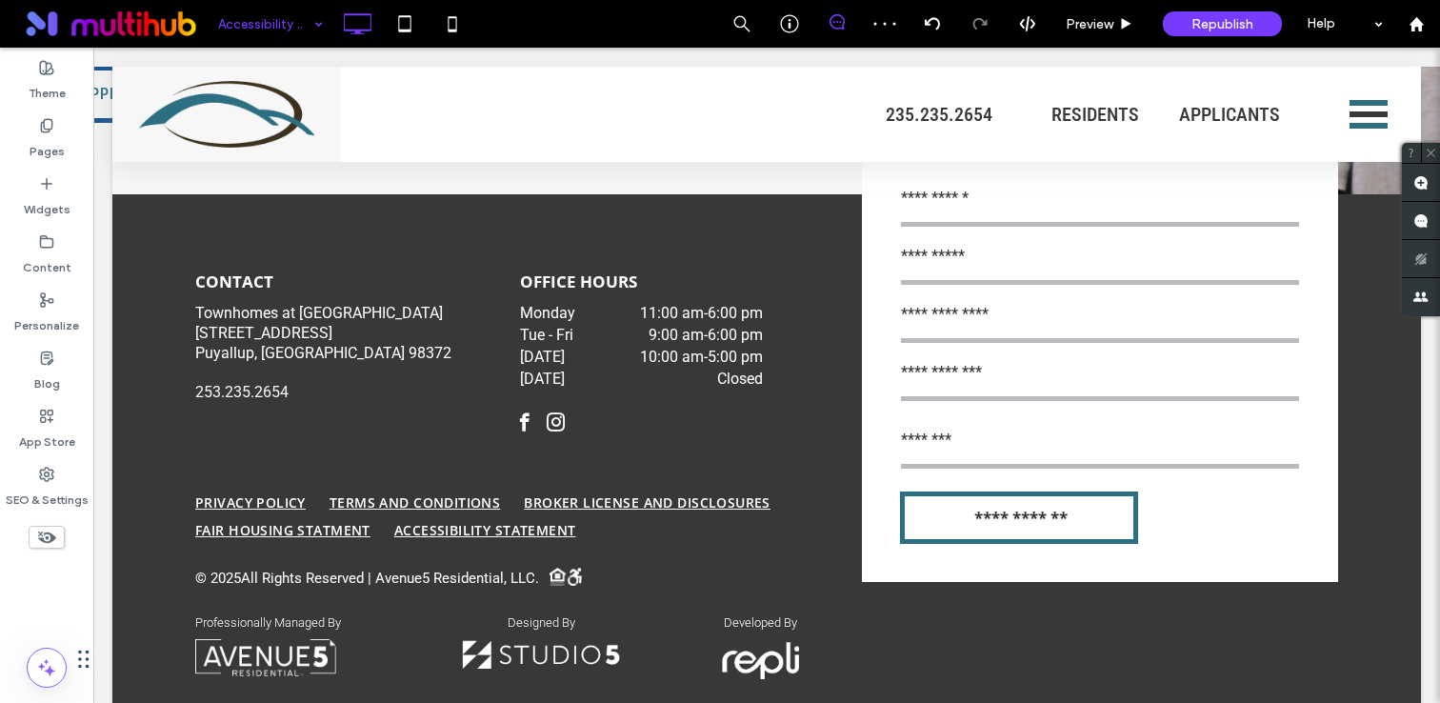
scroll to position [3574, 0]
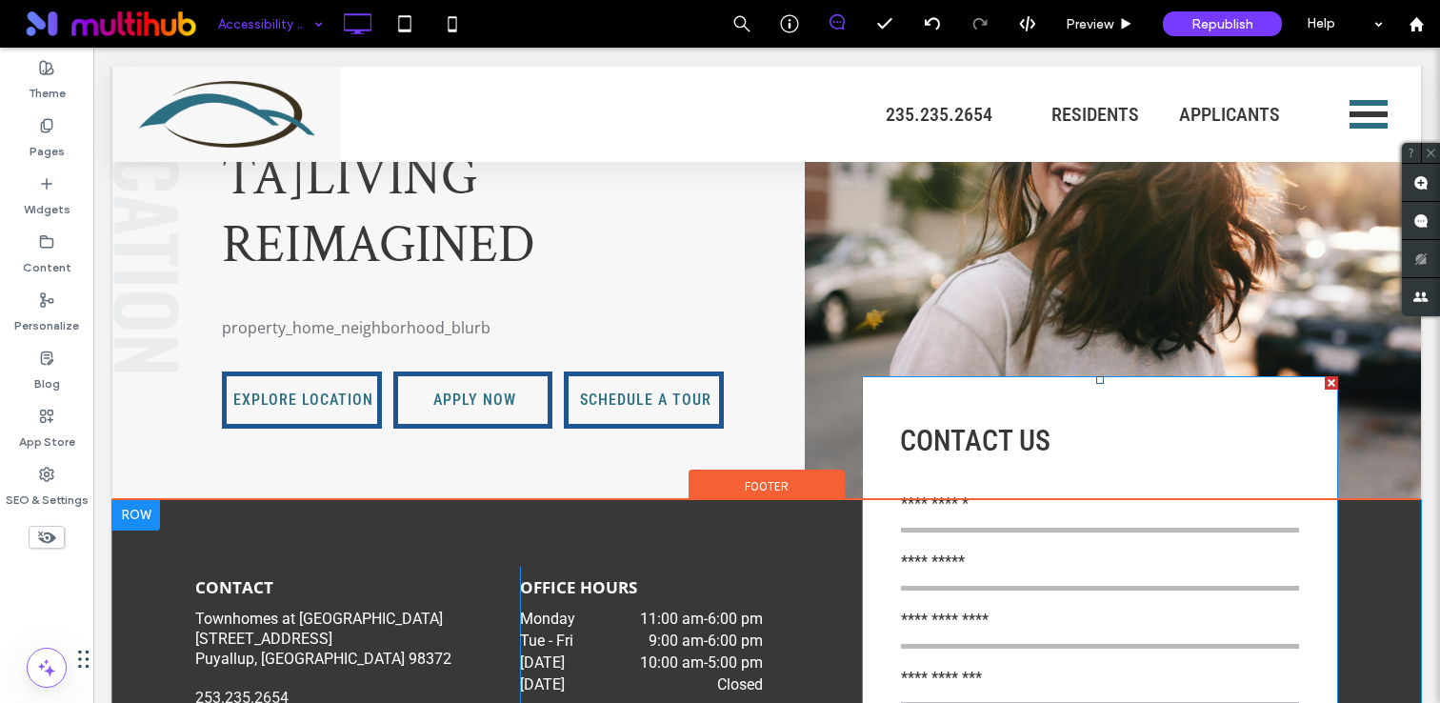
click at [1053, 494] on input "text" at bounding box center [1100, 513] width 398 height 38
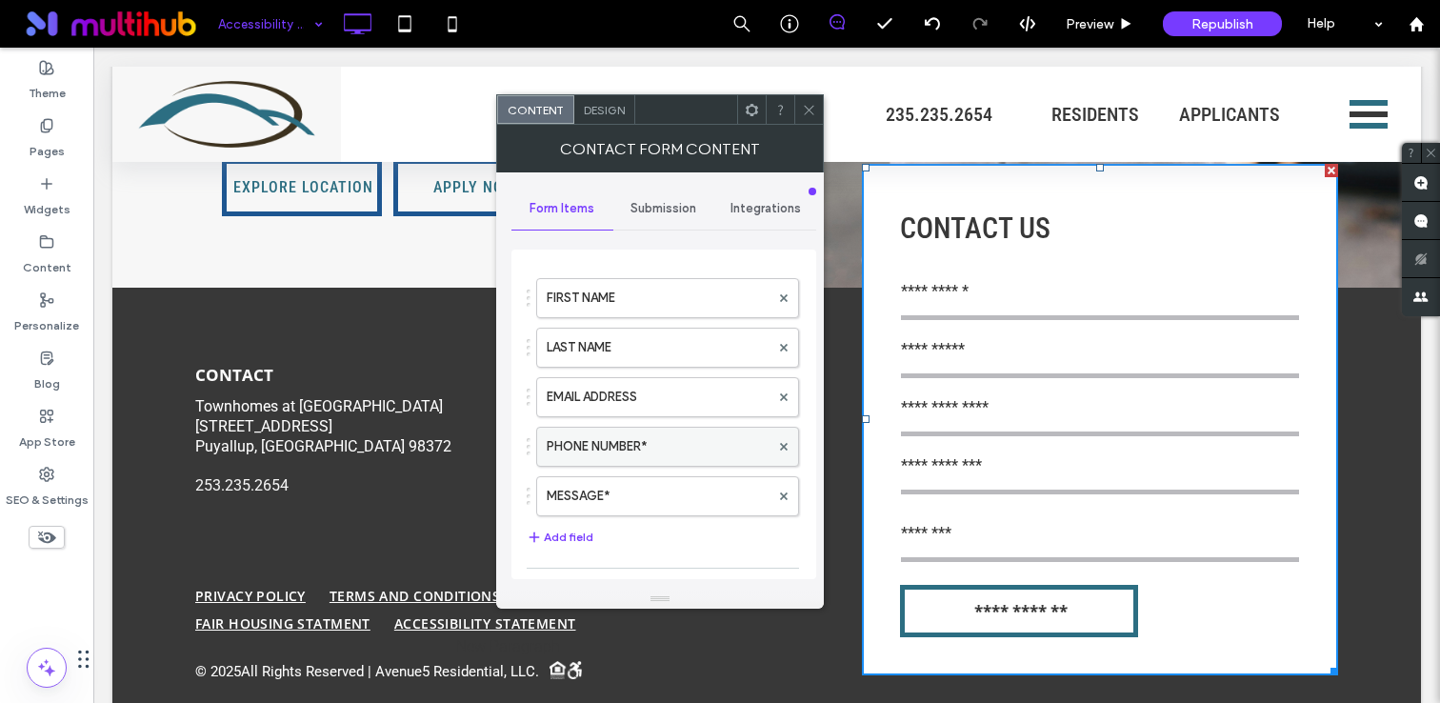
scroll to position [48, 0]
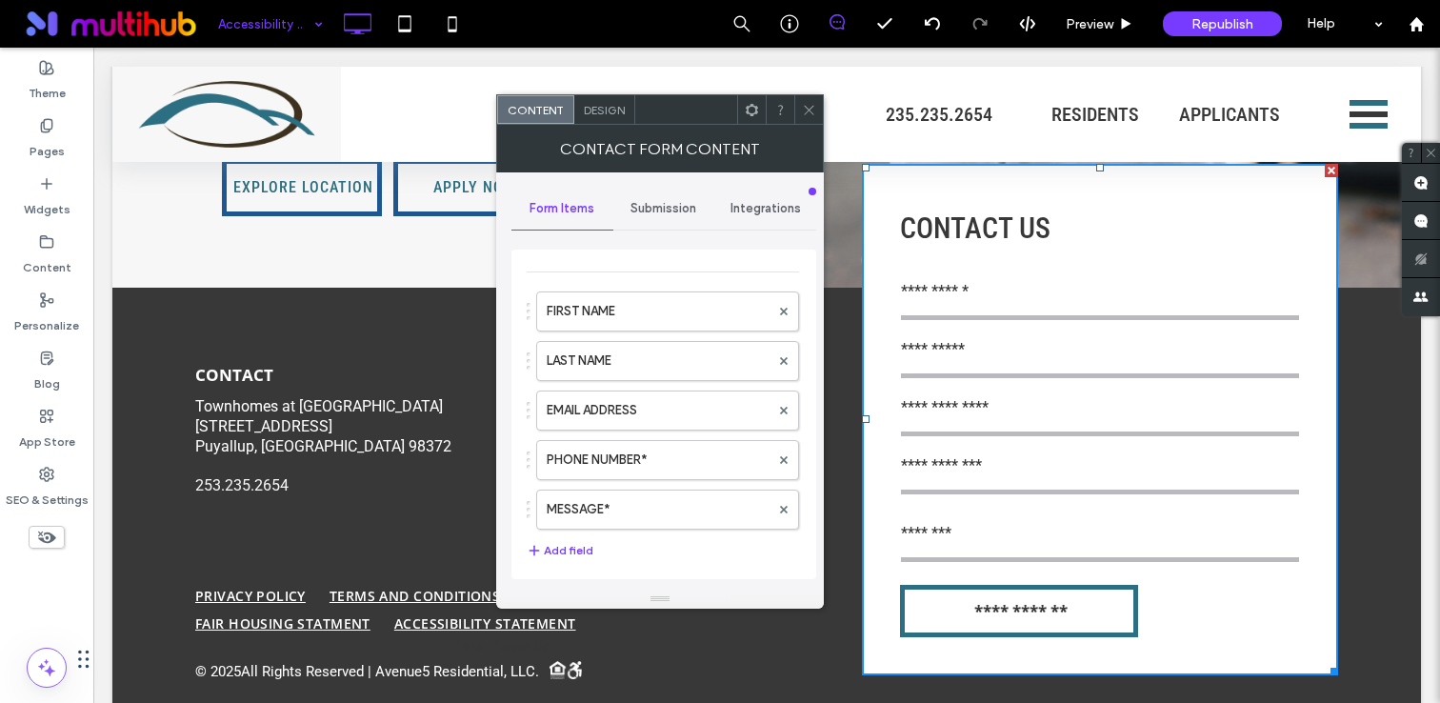
click at [806, 117] on span at bounding box center [809, 109] width 14 height 29
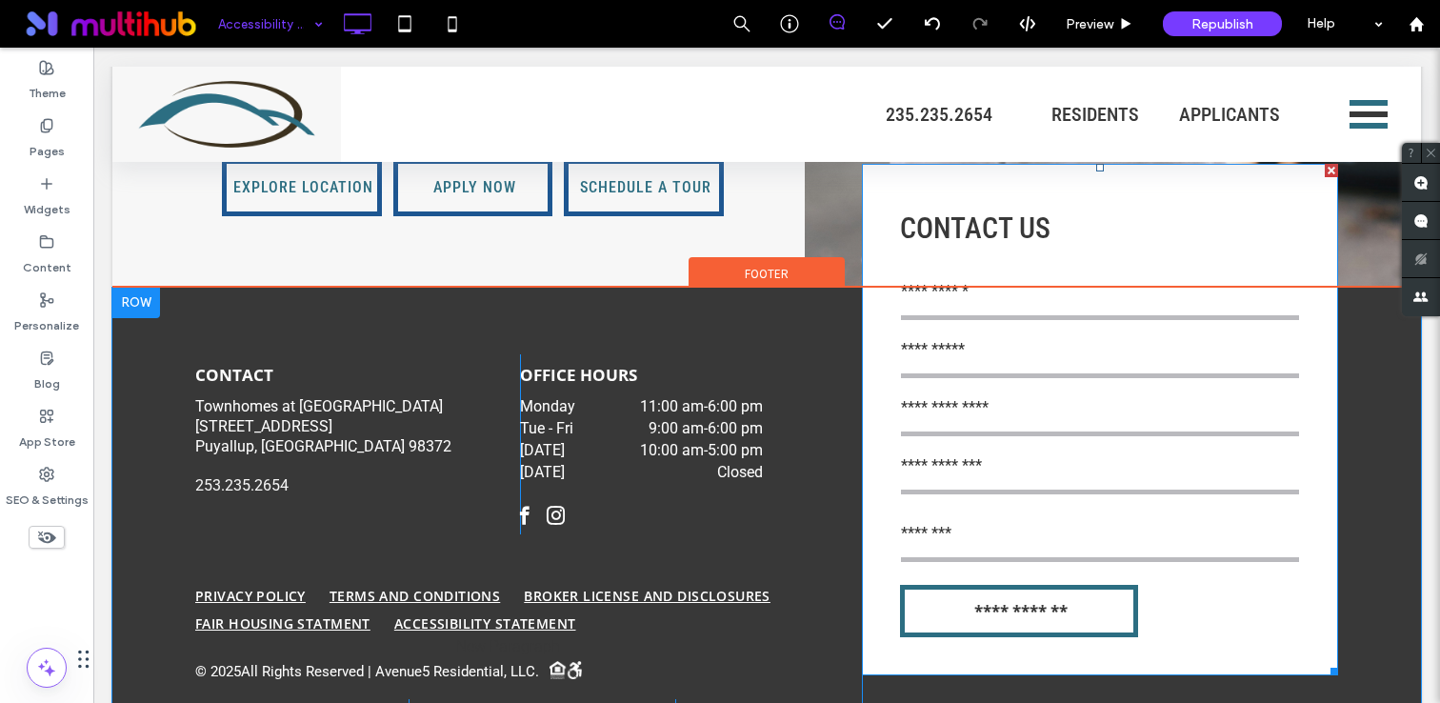
click at [1024, 404] on div "EMAIL ADDRESS" at bounding box center [1099, 417] width 412 height 58
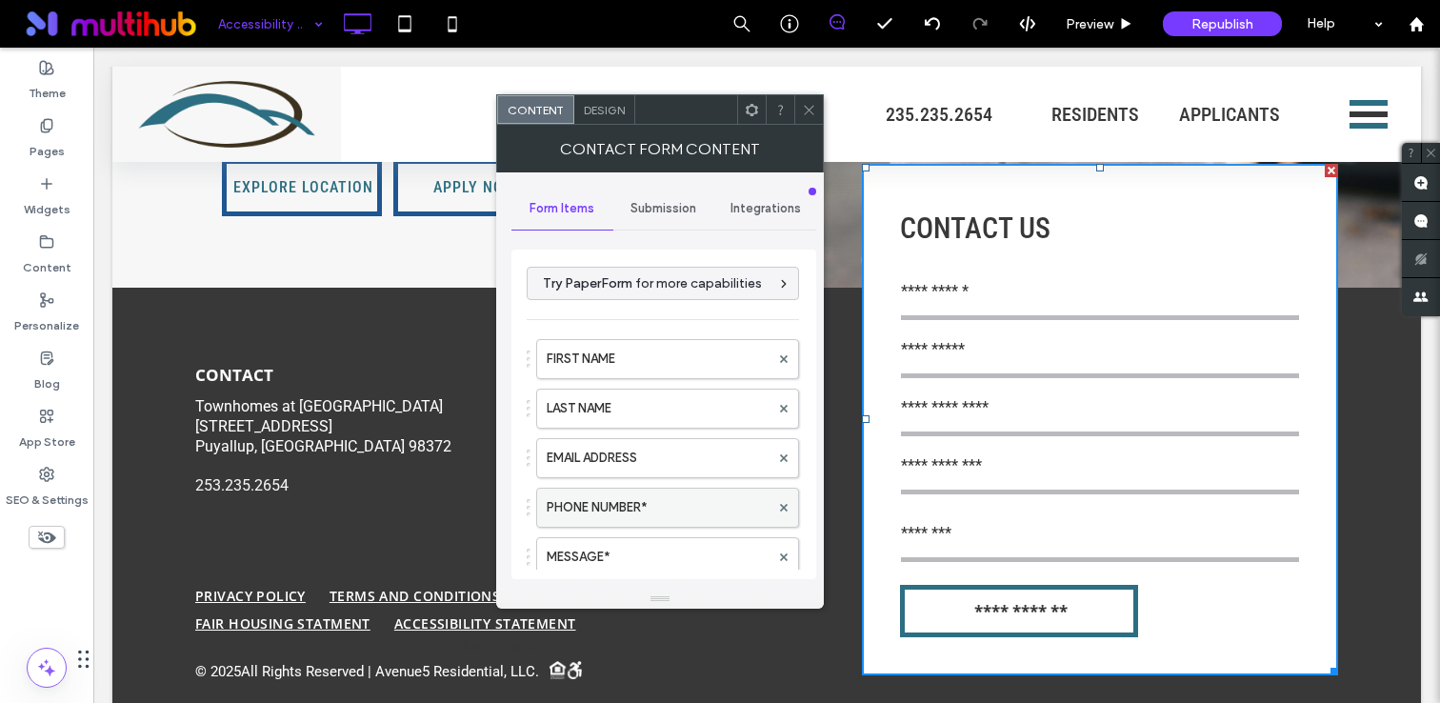
click at [612, 506] on label "PHONE NUMBER*" at bounding box center [658, 508] width 223 height 38
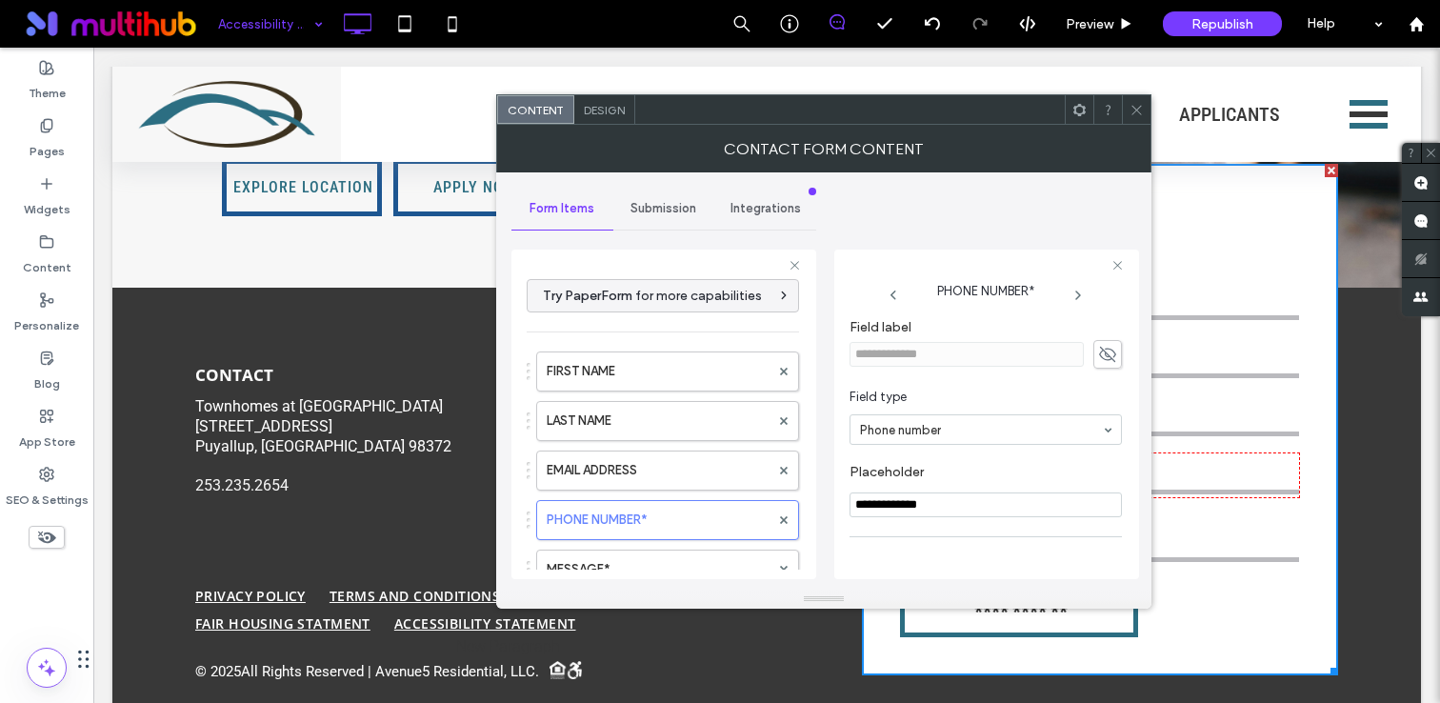
click at [1131, 112] on icon at bounding box center [1136, 110] width 14 height 14
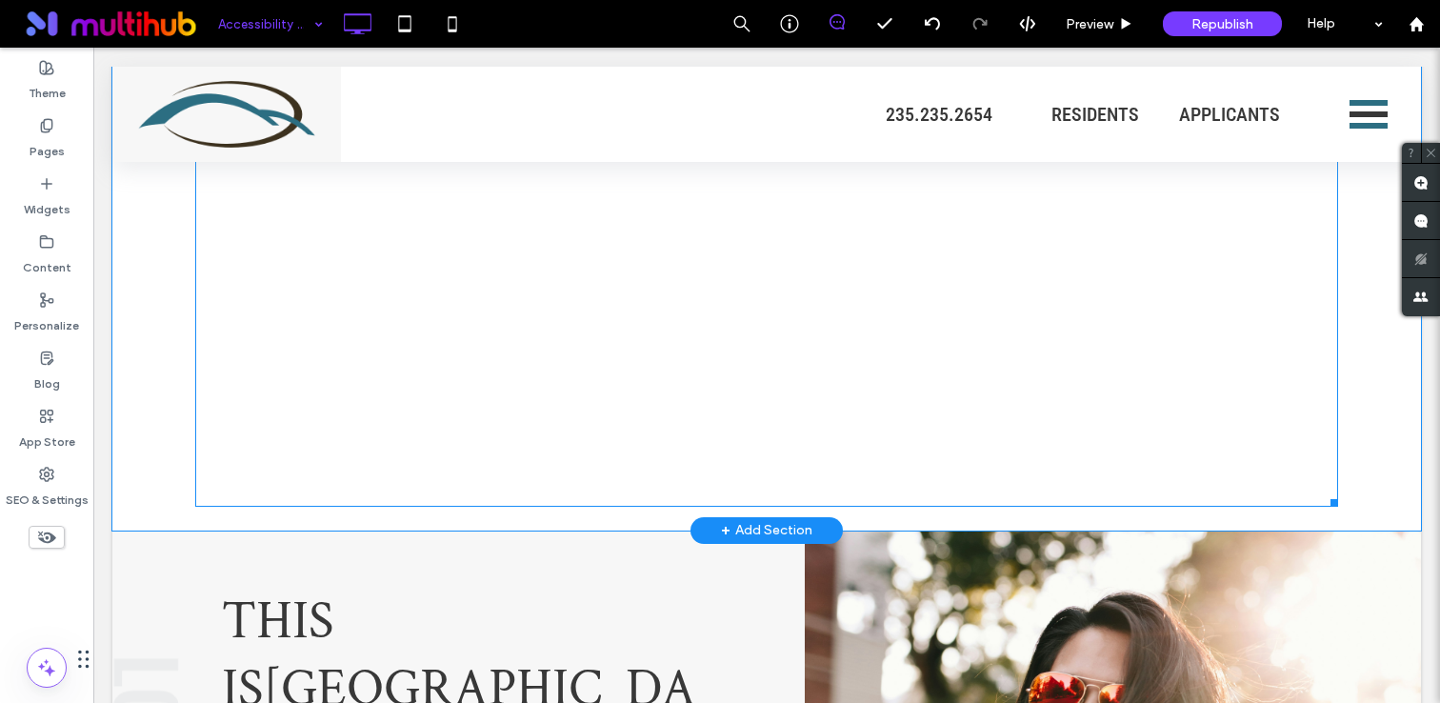
scroll to position [2656, 0]
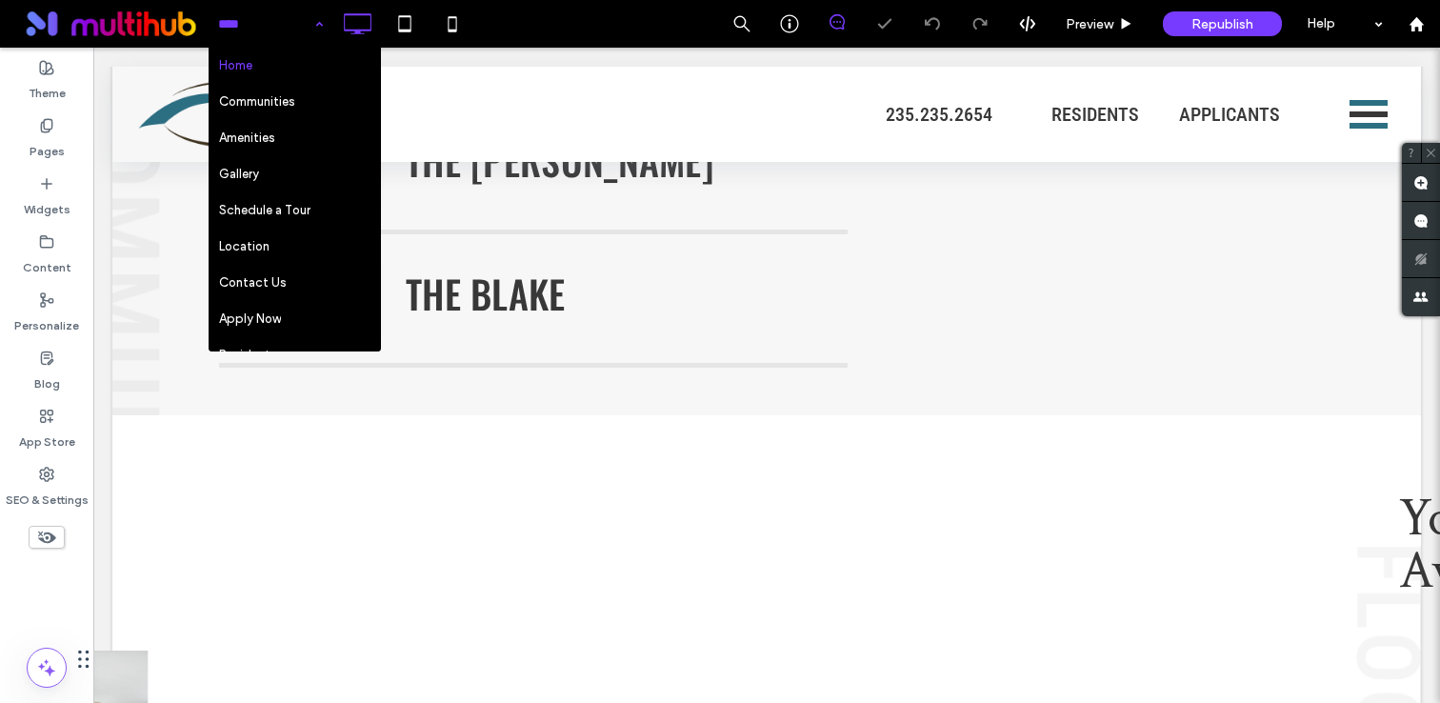
scroll to position [2014, 0]
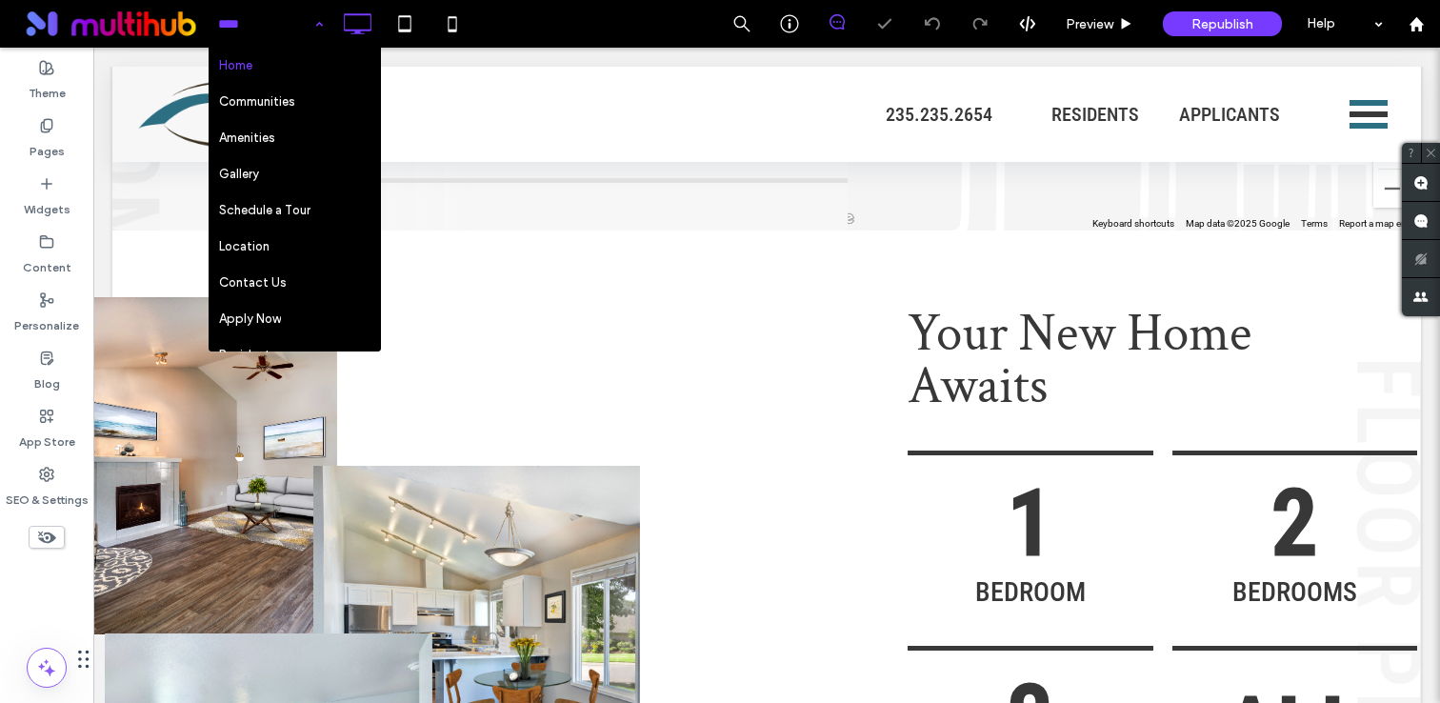
click at [515, 10] on div "Home Communities Amenities Gallery Schedule a Tour Location Contact Us Apply No…" at bounding box center [824, 24] width 1232 height 48
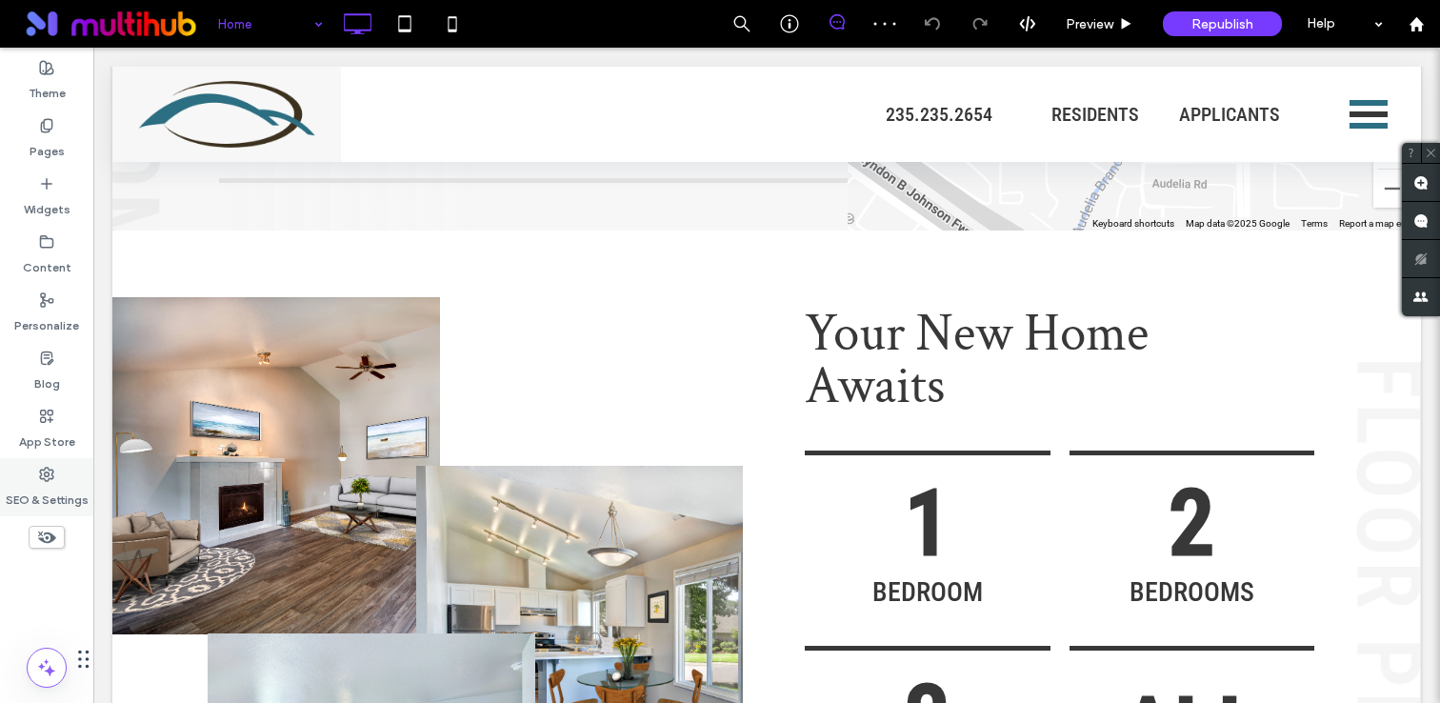
click at [50, 476] on icon at bounding box center [46, 474] width 15 height 15
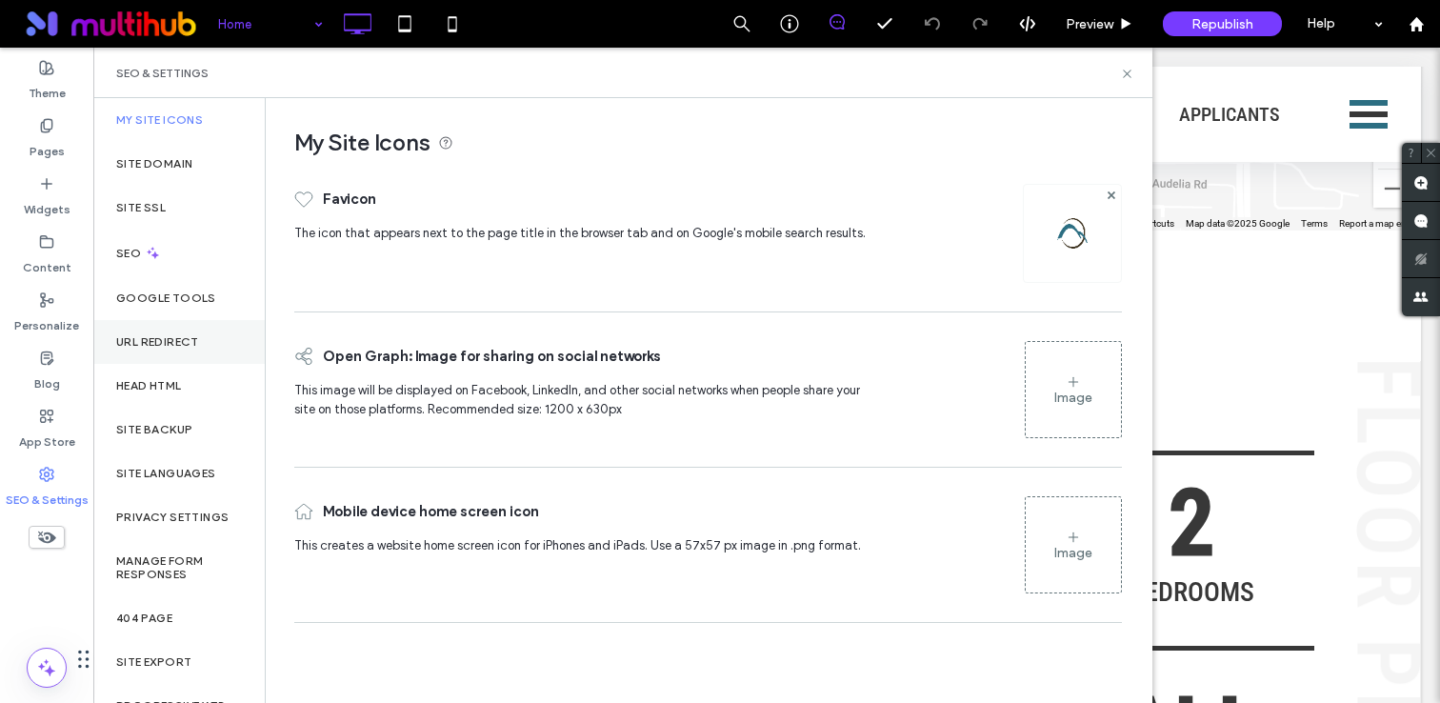
click at [178, 342] on label "URL Redirect" at bounding box center [157, 341] width 83 height 13
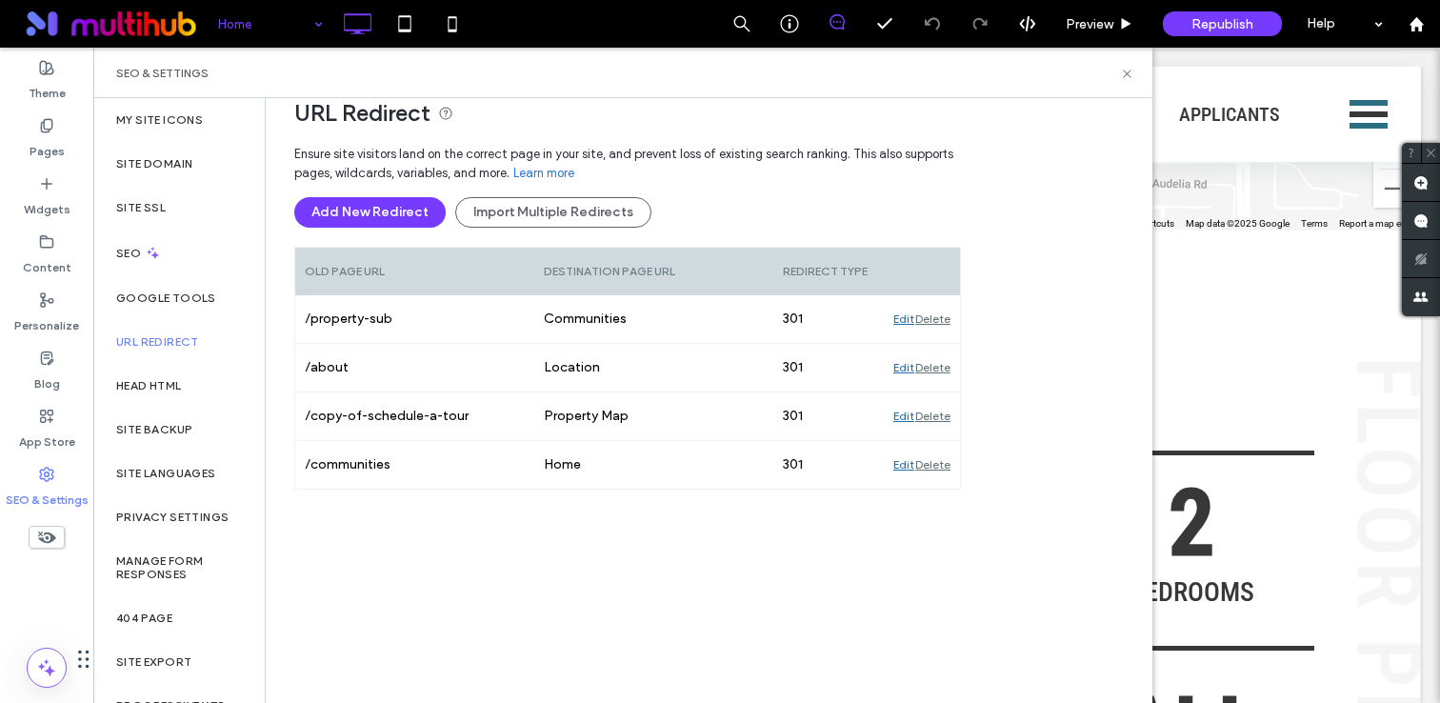
scroll to position [180, 0]
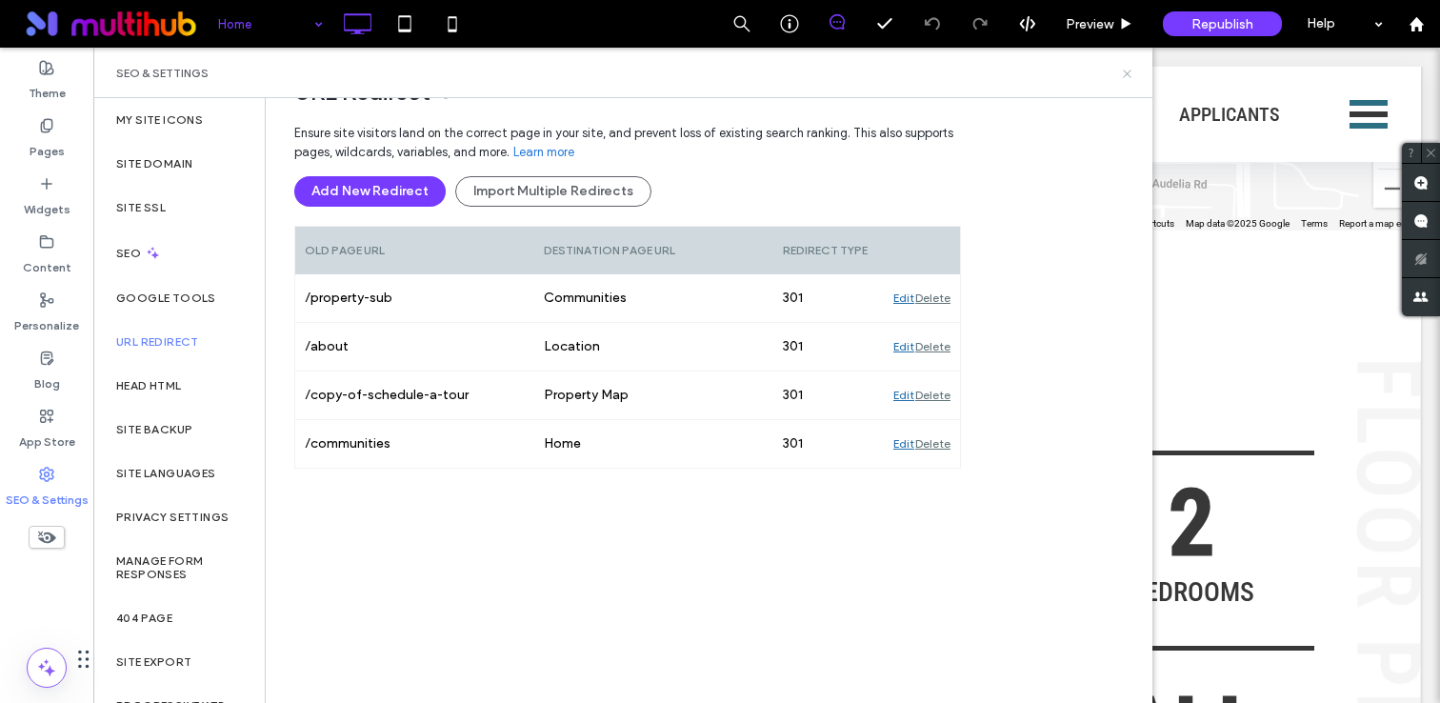
click at [1127, 70] on icon at bounding box center [1127, 74] width 14 height 14
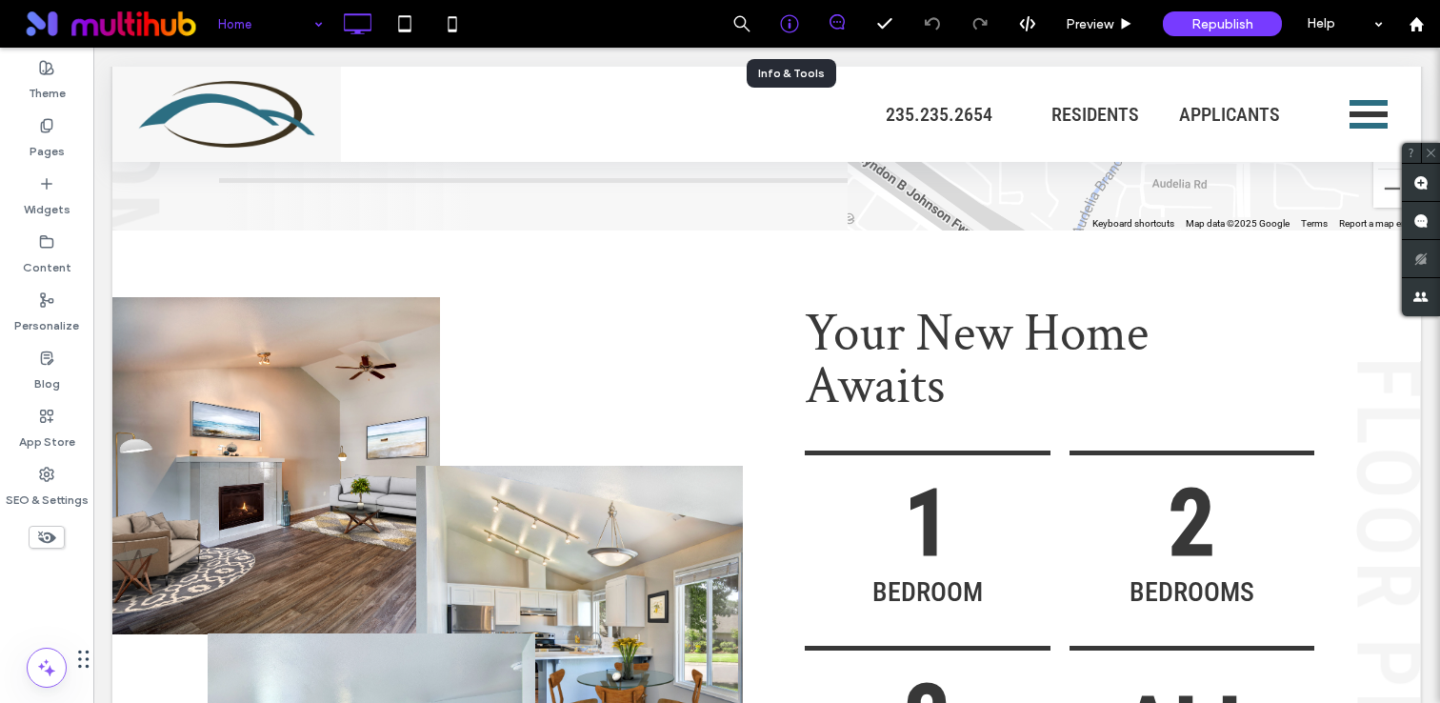
click at [792, 33] on div at bounding box center [790, 24] width 48 height 48
click at [780, 17] on icon at bounding box center [789, 23] width 19 height 19
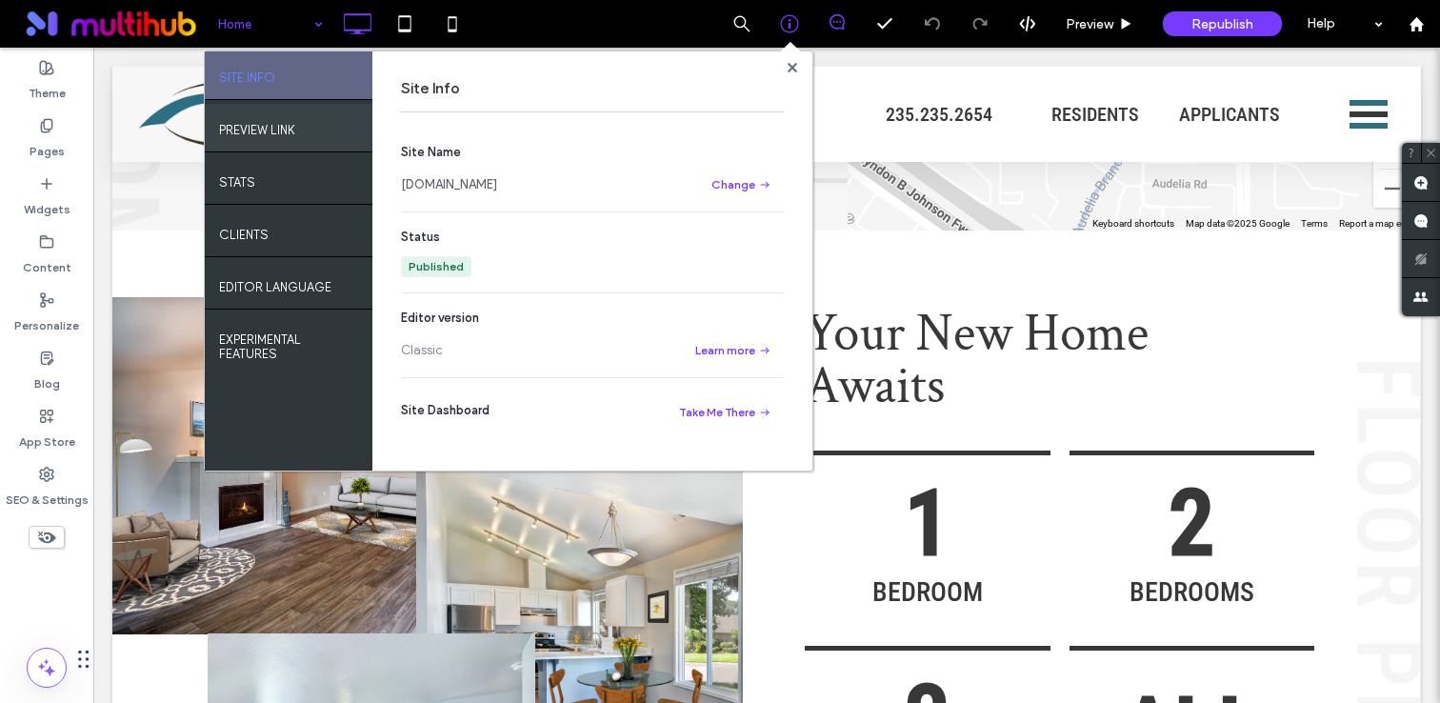
click at [298, 126] on div "PREVIEW LINK" at bounding box center [289, 128] width 168 height 48
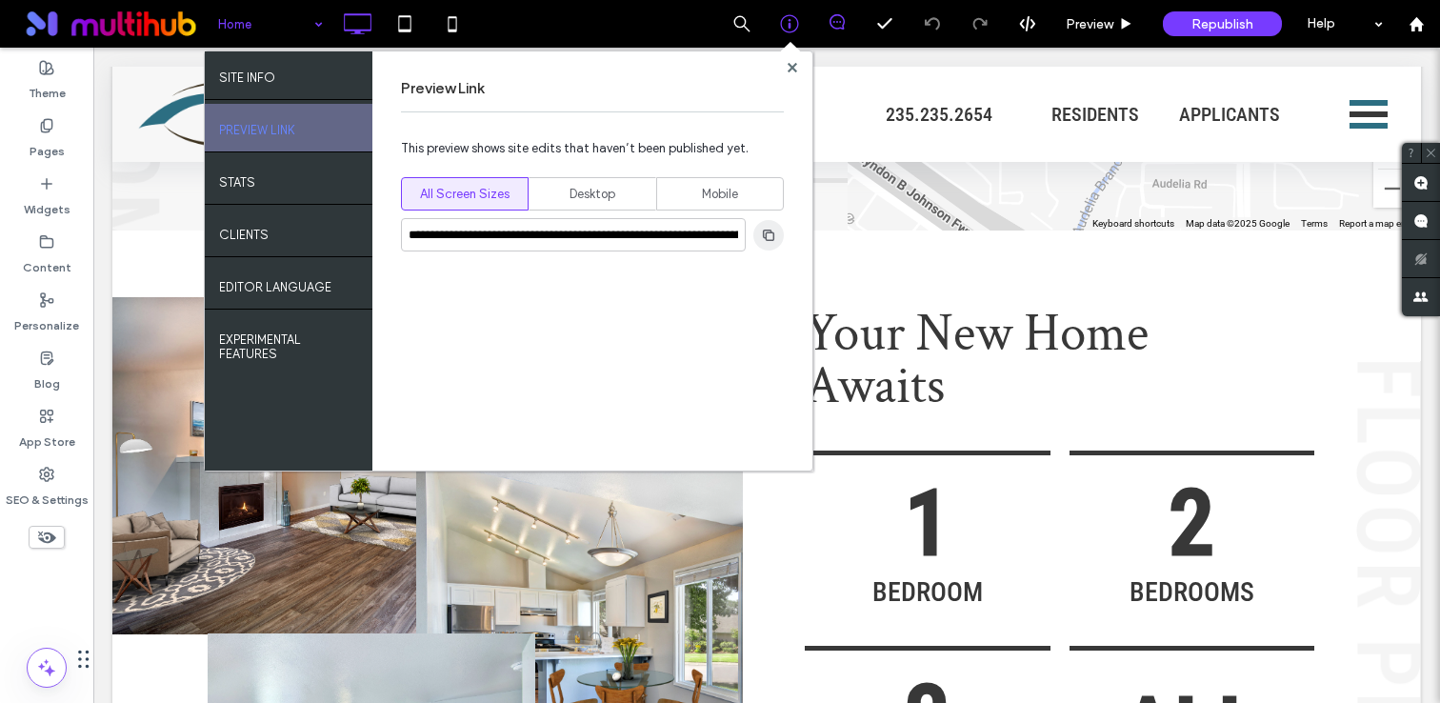
click at [770, 230] on use "button" at bounding box center [768, 234] width 11 height 11
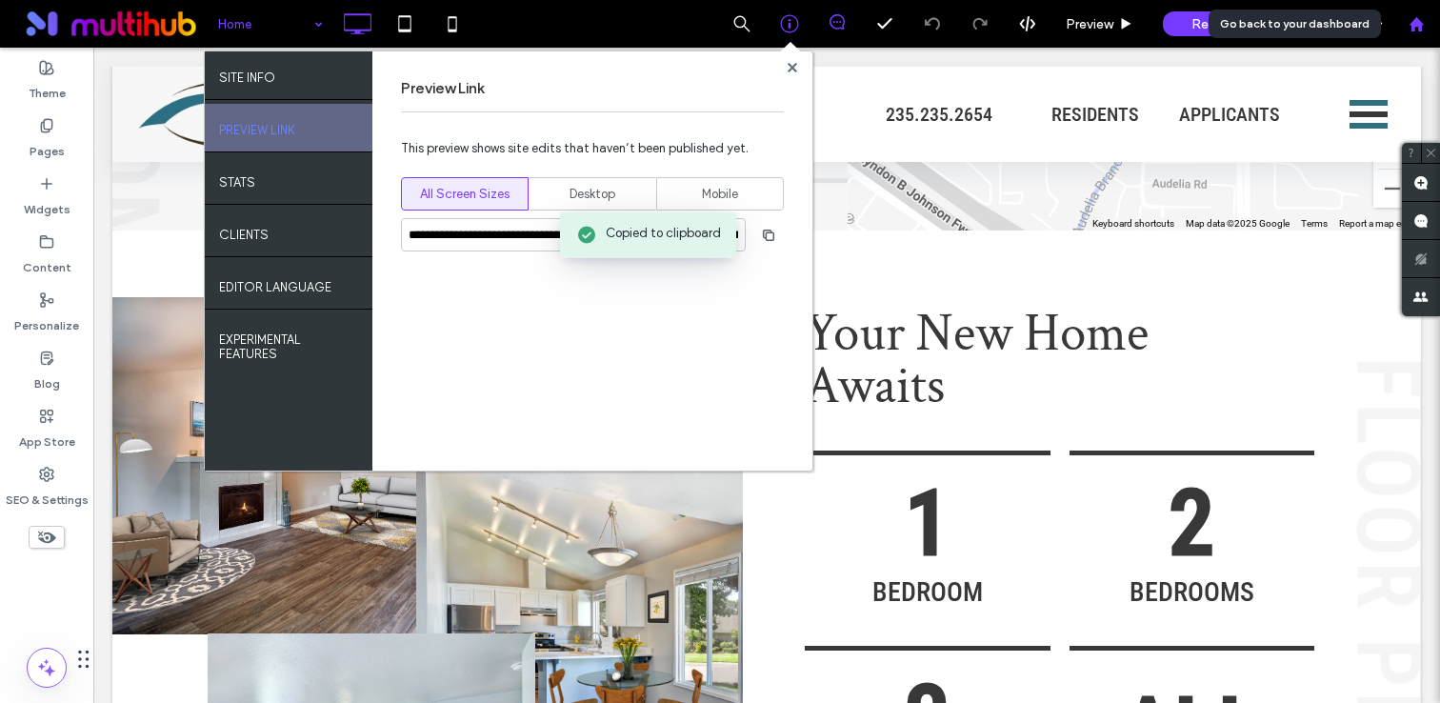
click at [1423, 32] on div at bounding box center [1416, 24] width 48 height 48
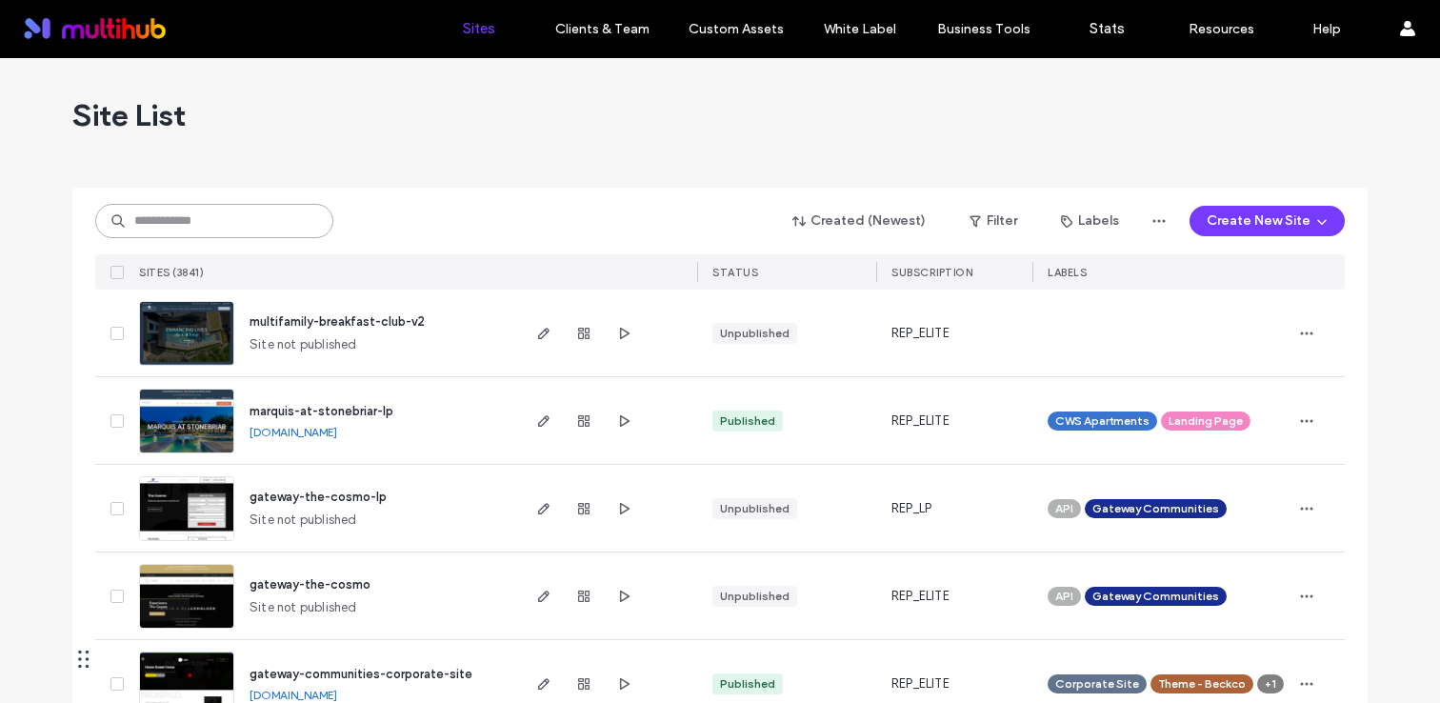
click at [279, 236] on input at bounding box center [214, 221] width 238 height 34
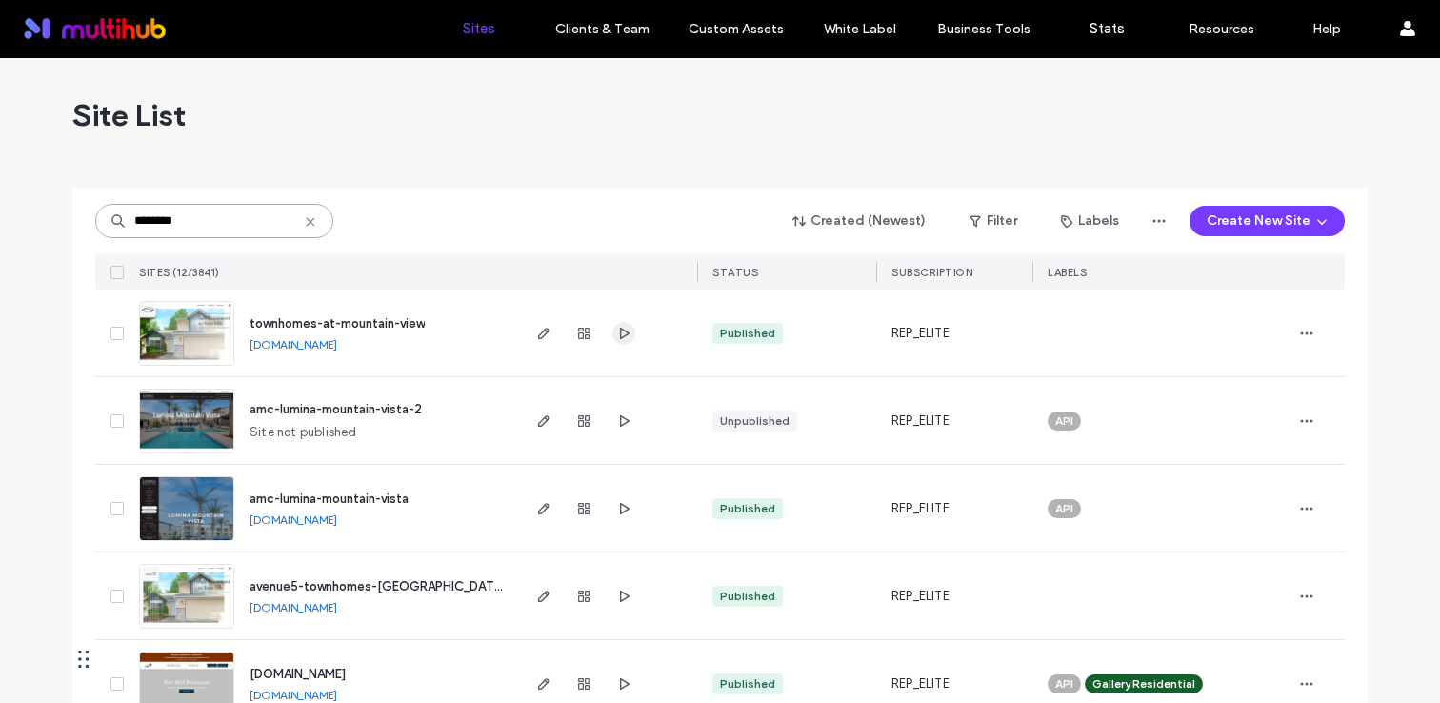
type input "********"
click at [615, 324] on span "button" at bounding box center [623, 333] width 23 height 23
click at [303, 227] on icon at bounding box center [310, 221] width 15 height 15
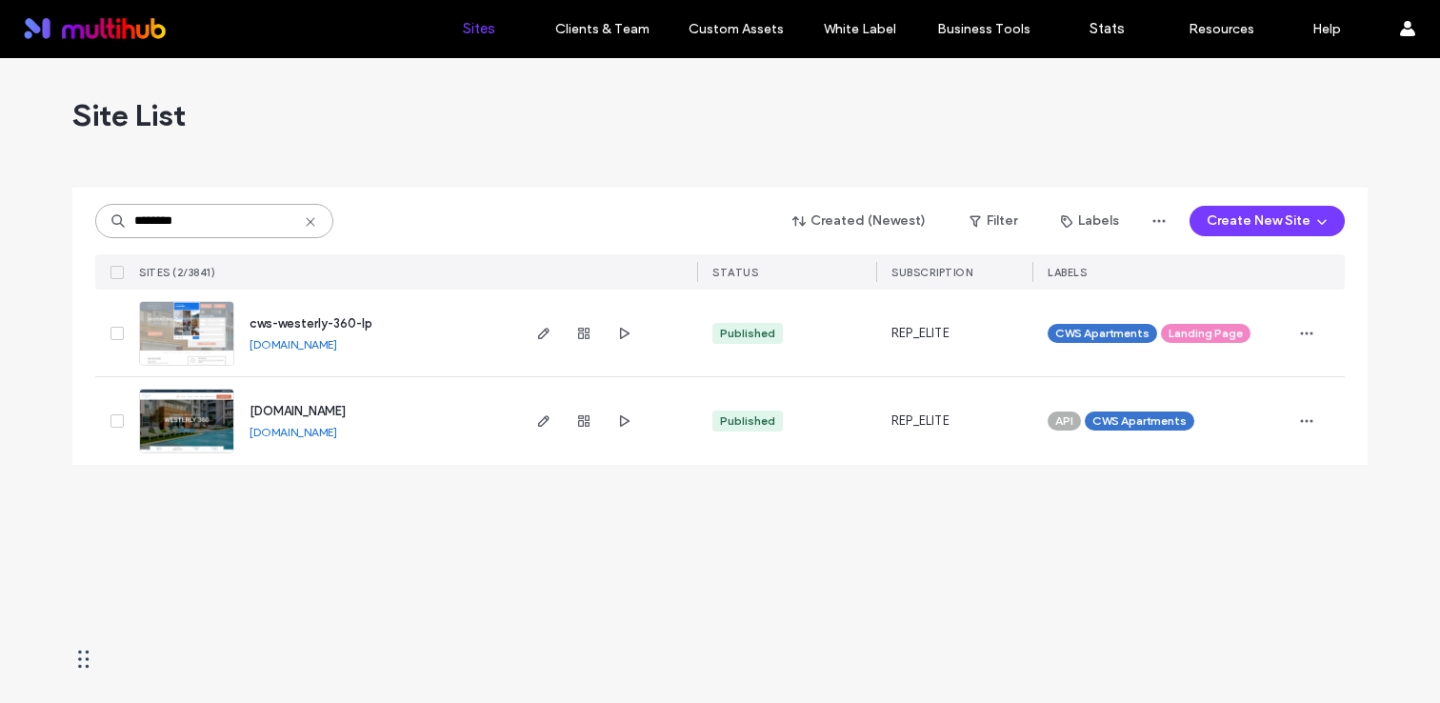
type input "********"
click at [319, 323] on span "cws-westerly-360-lp" at bounding box center [311, 323] width 123 height 14
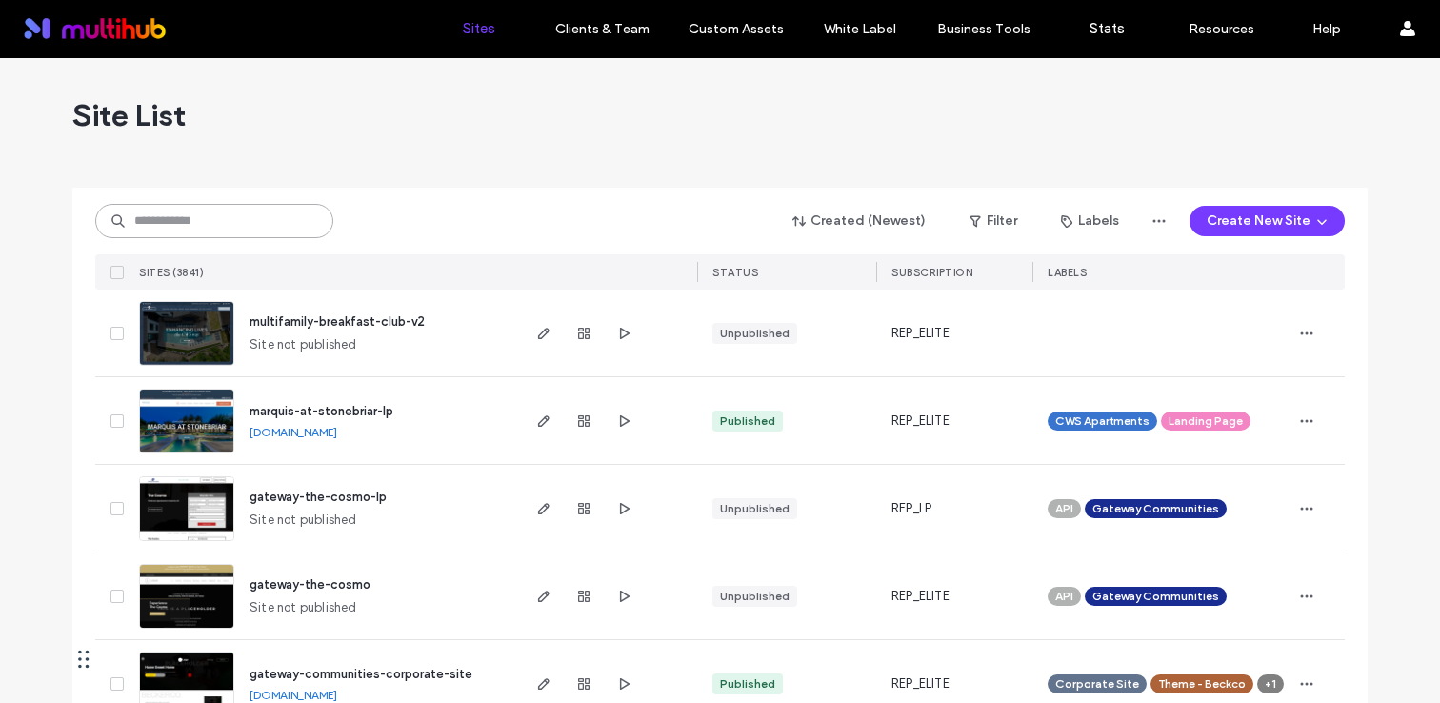
click at [263, 216] on input at bounding box center [214, 221] width 238 height 34
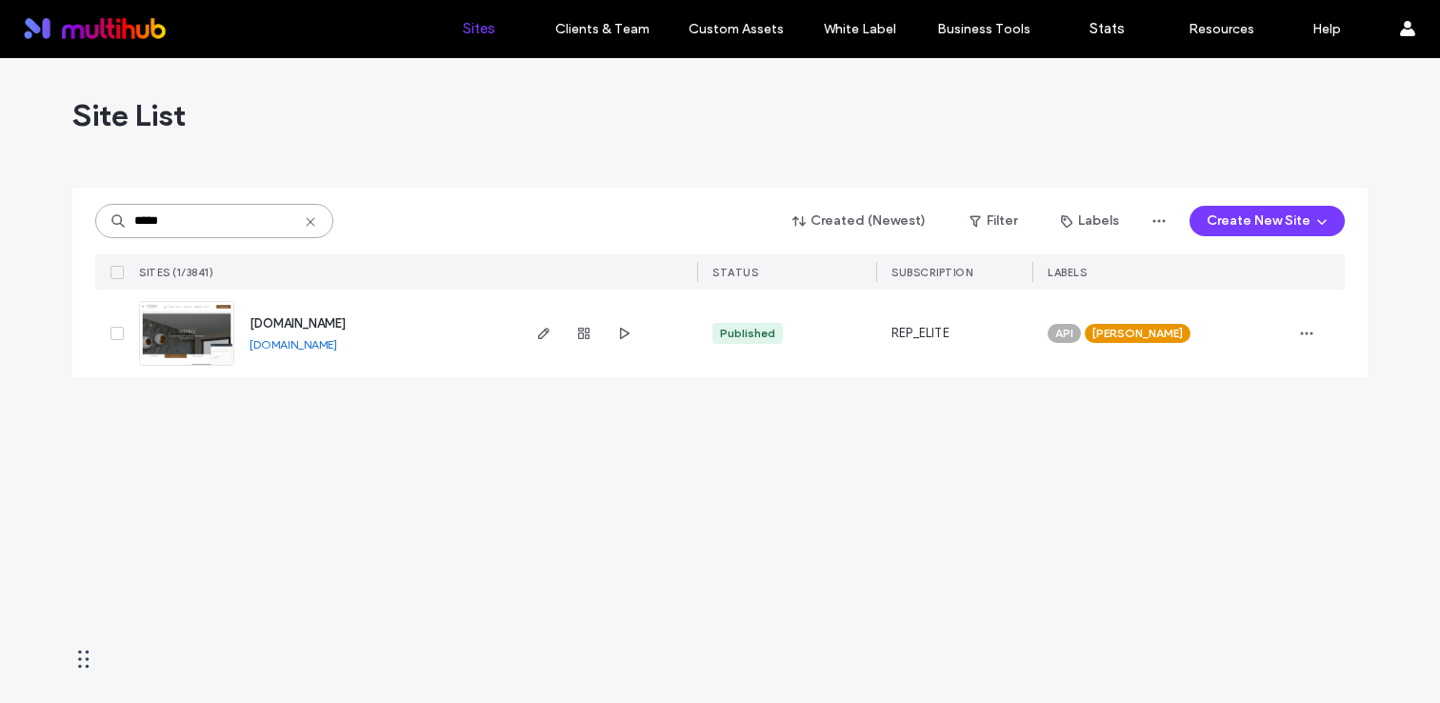
type input "*****"
click at [346, 321] on span "[DOMAIN_NAME]" at bounding box center [298, 323] width 96 height 14
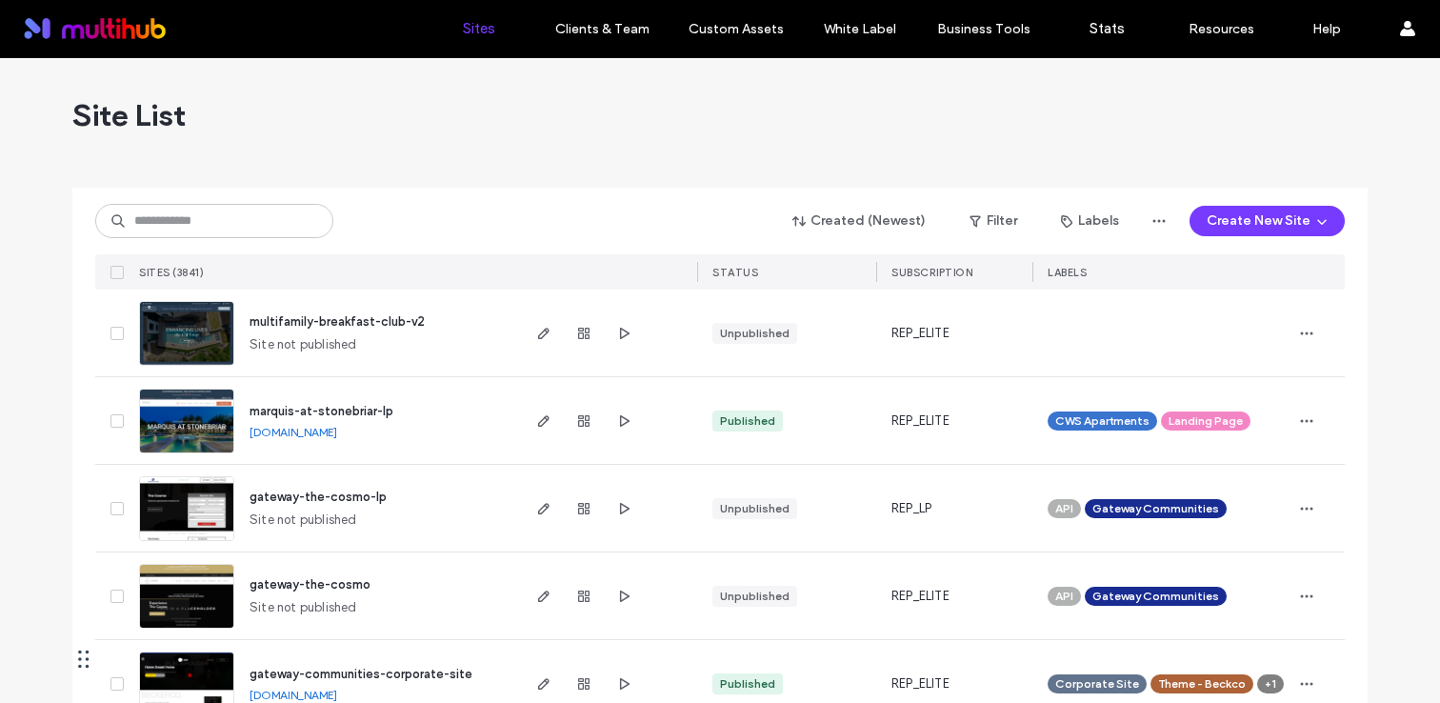
click at [225, 202] on div "Created (Newest) Filter Labels Create New Site SITES (3841) STATUS SUBSCRIPTION…" at bounding box center [719, 239] width 1249 height 102
click at [225, 215] on input at bounding box center [214, 221] width 238 height 34
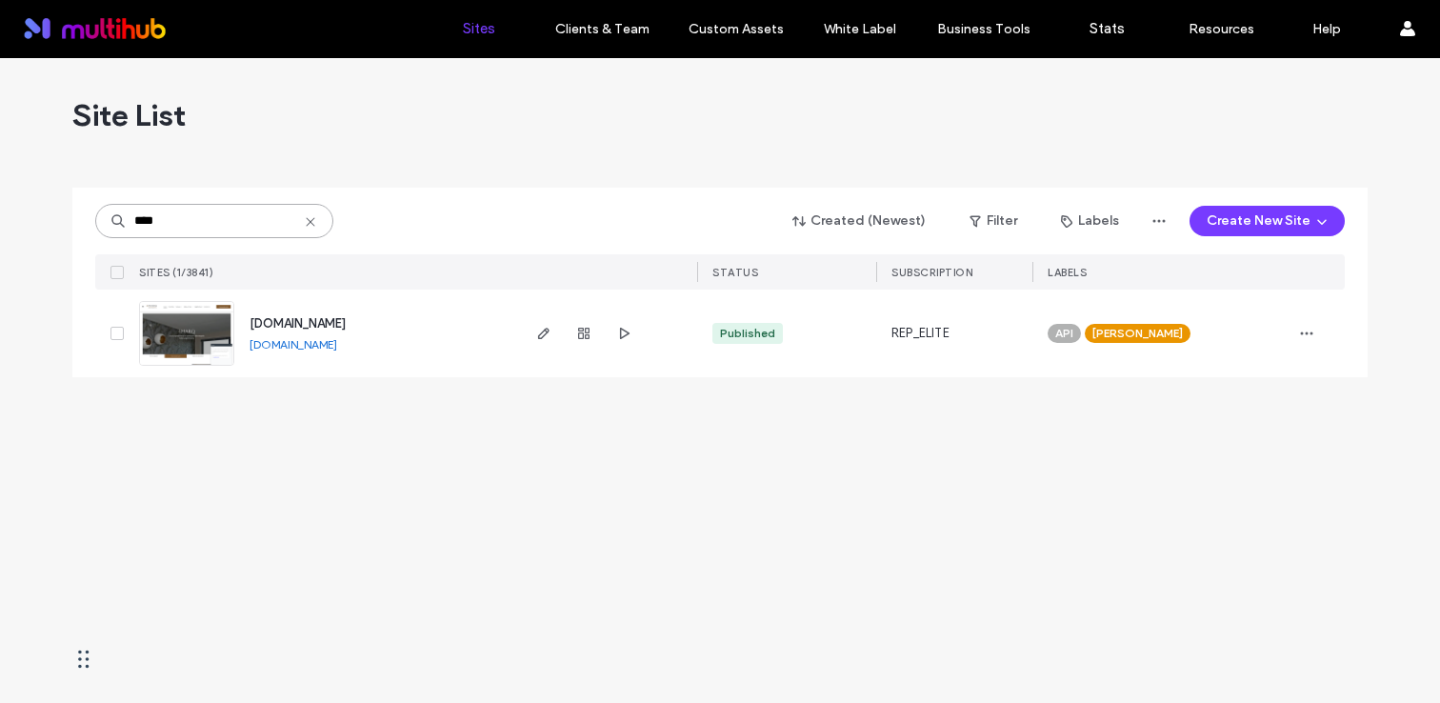
type input "****"
click at [346, 316] on span "[DOMAIN_NAME]" at bounding box center [298, 323] width 96 height 14
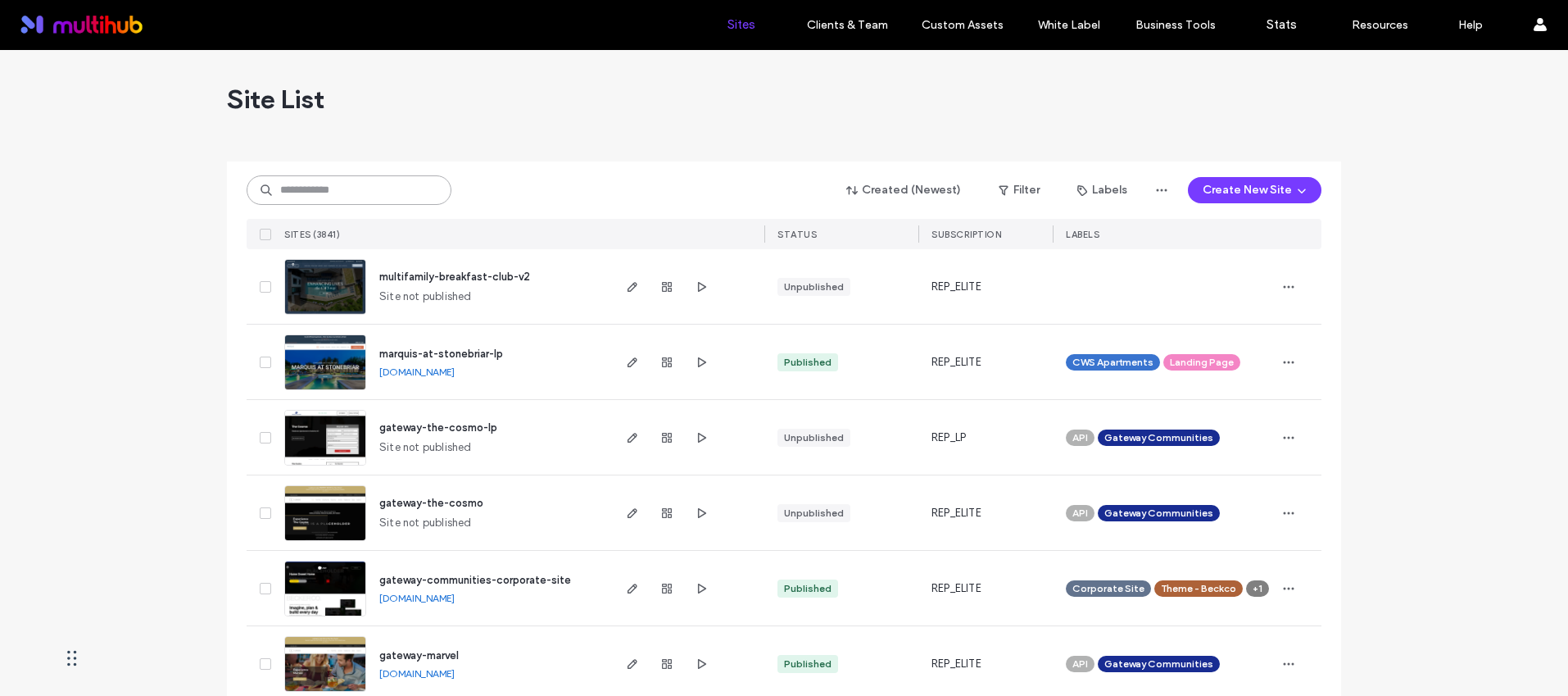
click at [347, 177] on input at bounding box center [349, 190] width 205 height 29
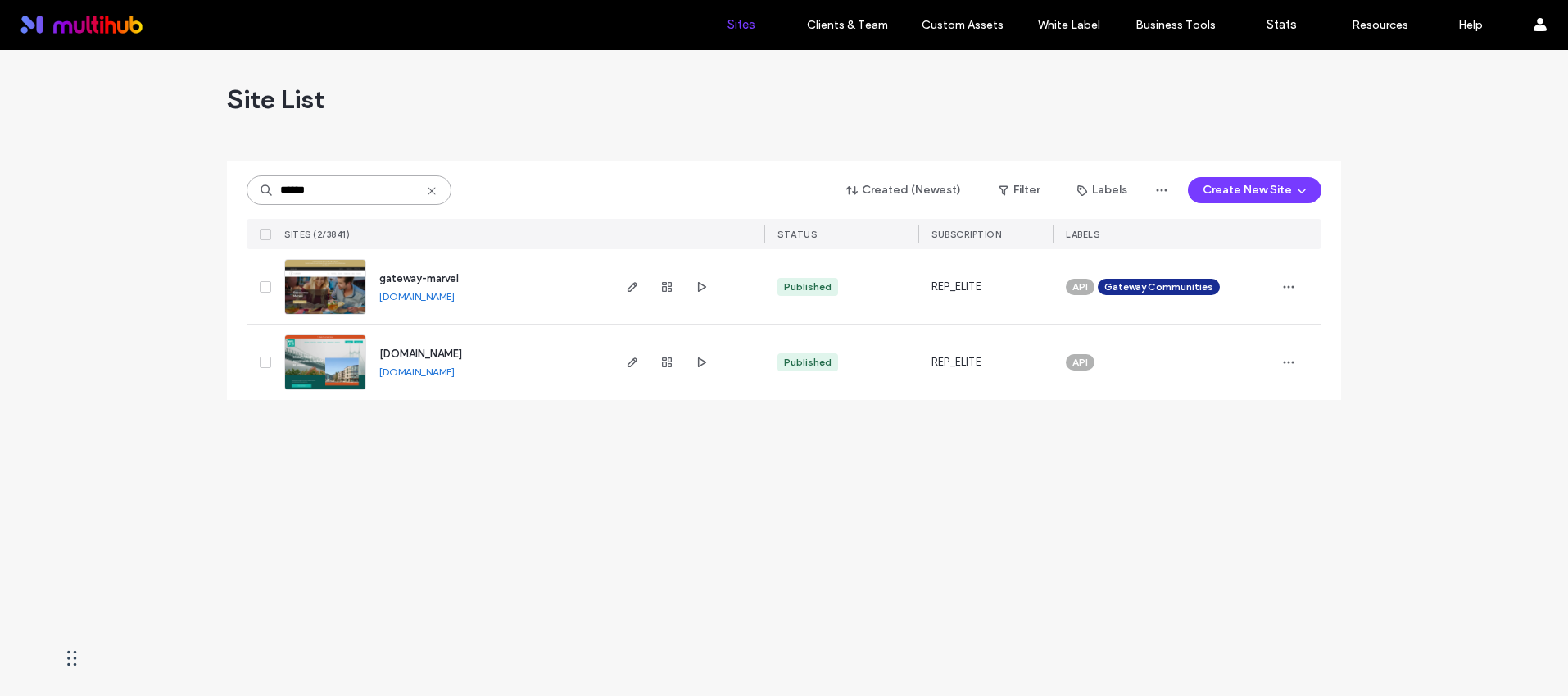
type input "******"
click at [437, 272] on span "gateway-marvel" at bounding box center [419, 278] width 79 height 12
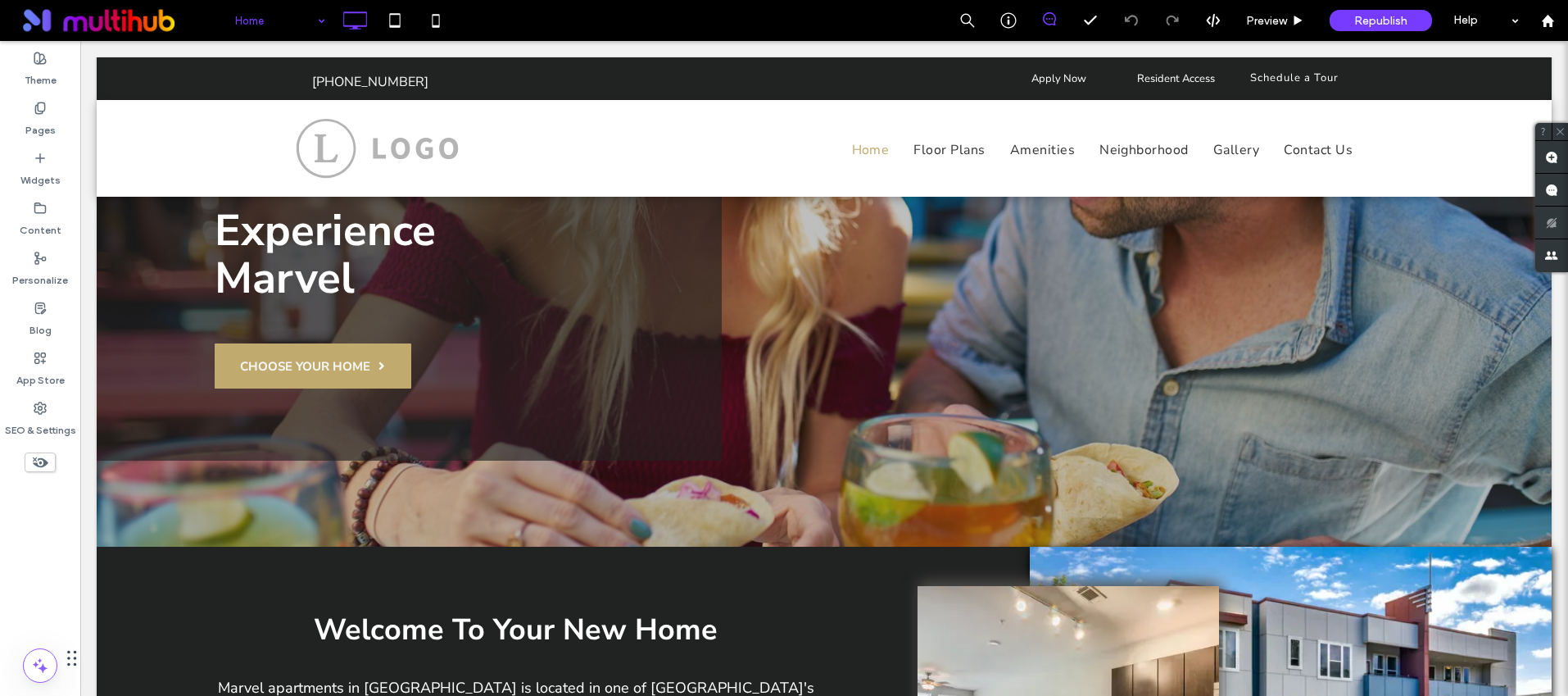
scroll to position [200, 0]
click at [56, 421] on label "SEO & Settings" at bounding box center [40, 426] width 71 height 23
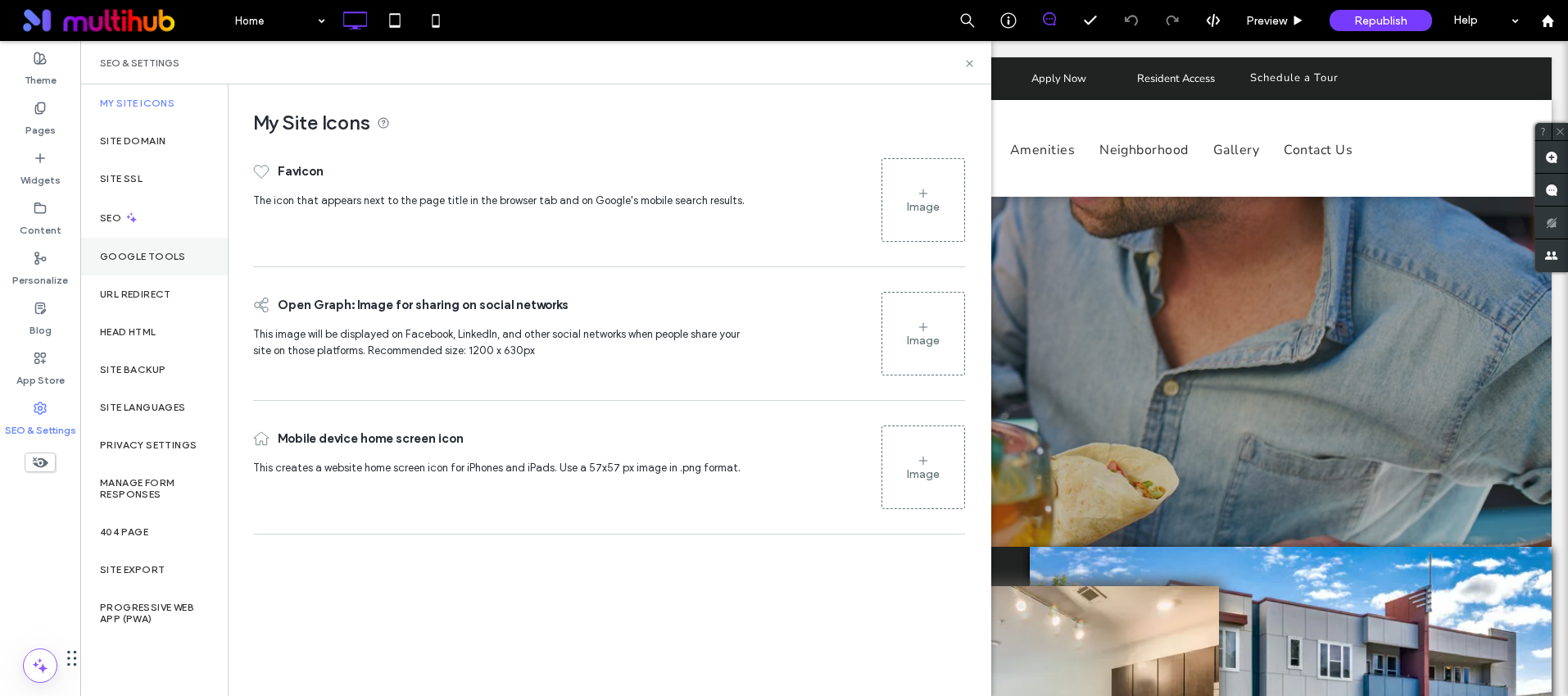
click at [135, 261] on label "Google Tools" at bounding box center [143, 256] width 86 height 11
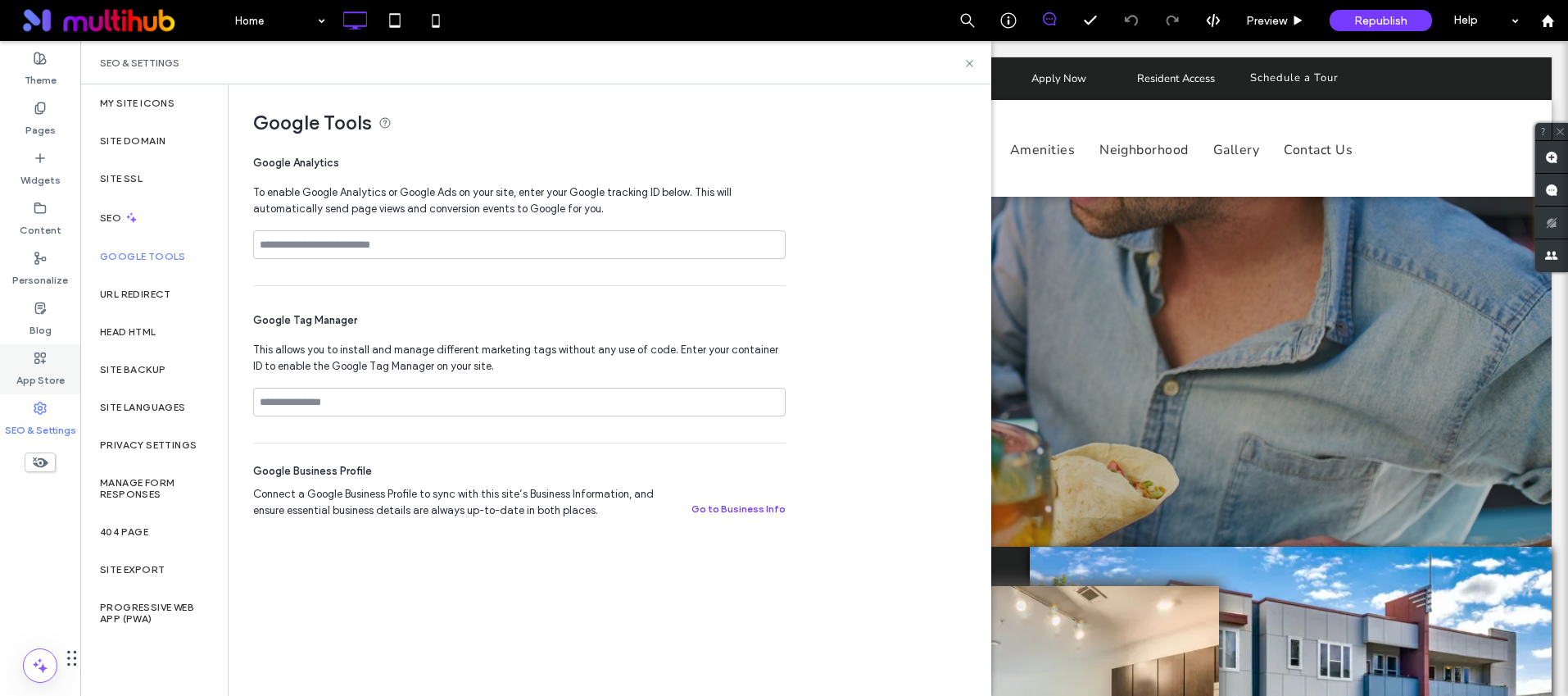
click at [47, 360] on div "App Store" at bounding box center [40, 369] width 80 height 50
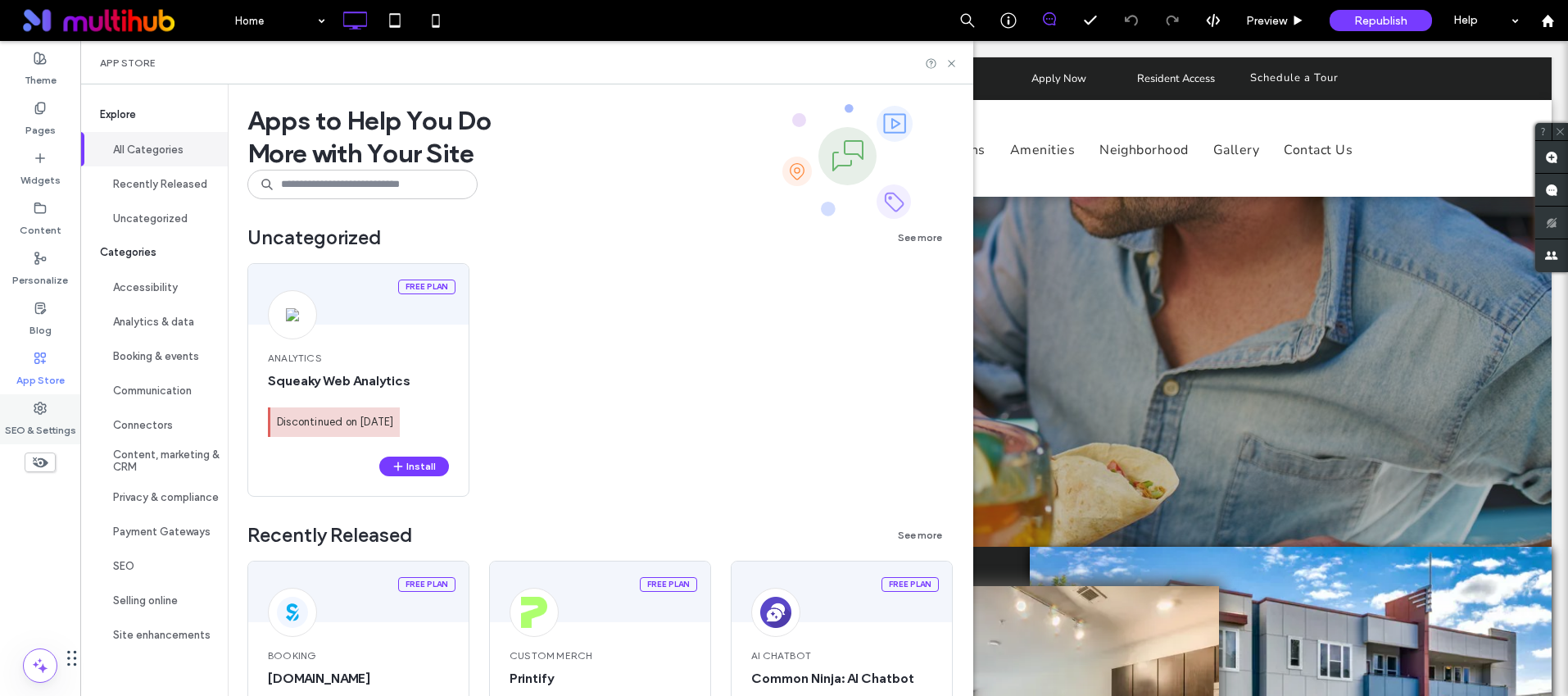
click at [34, 409] on use at bounding box center [40, 408] width 11 height 11
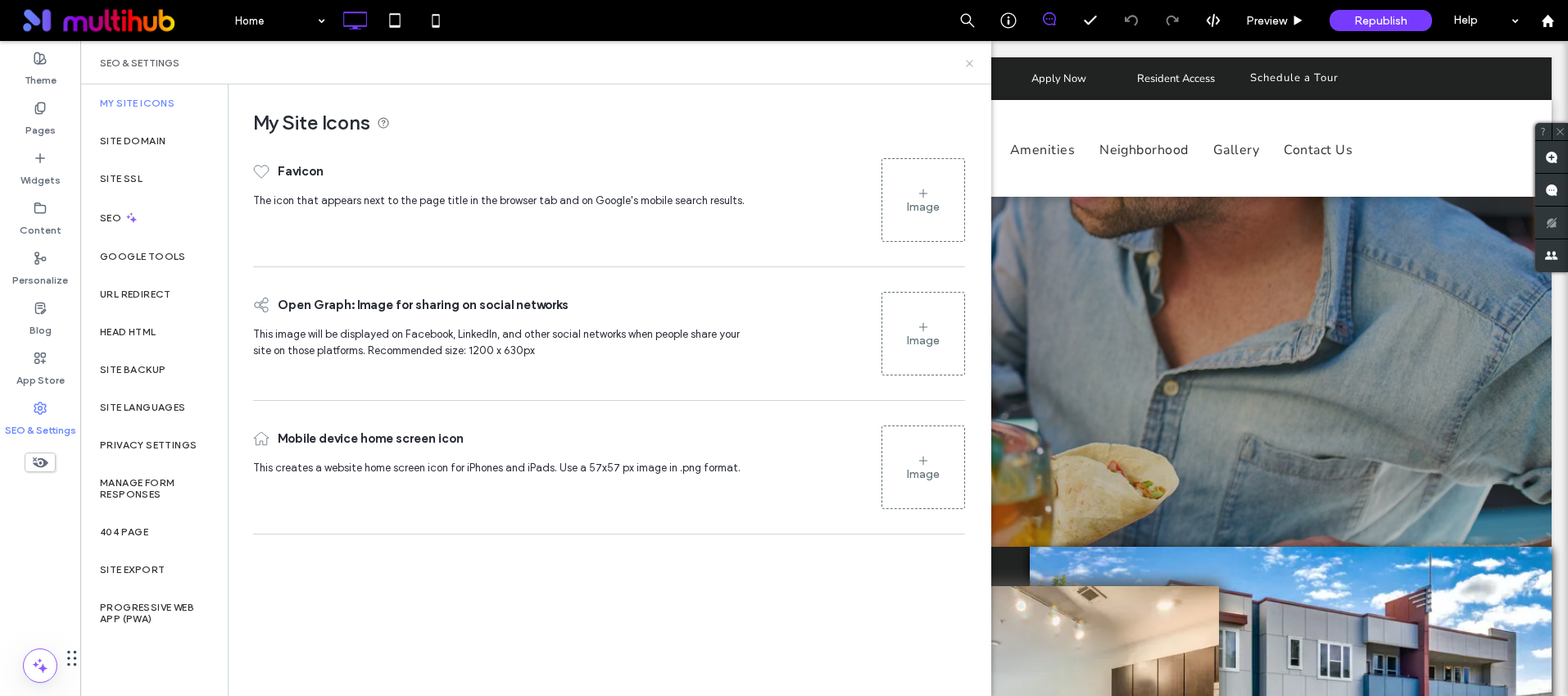
click at [971, 60] on icon at bounding box center [969, 64] width 12 height 12
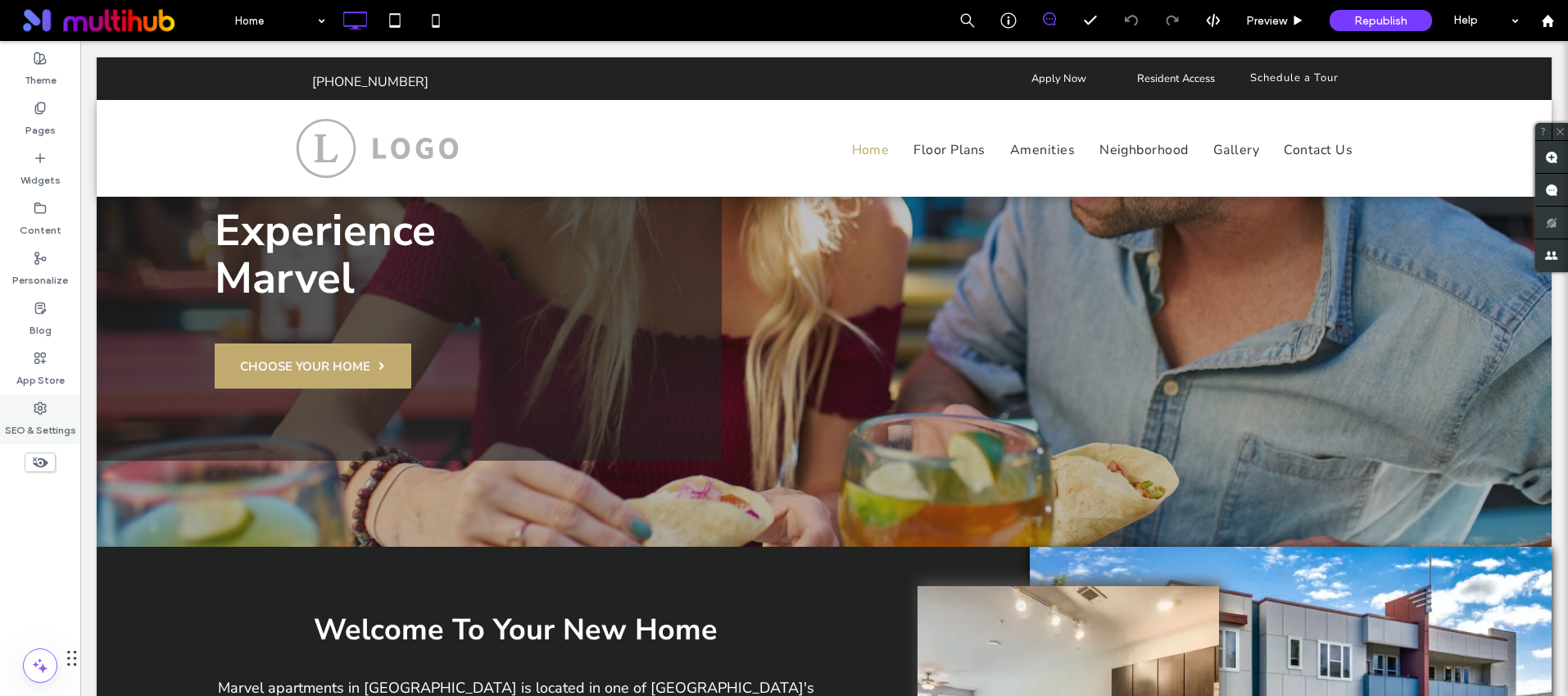
click at [73, 424] on label "SEO & Settings" at bounding box center [40, 426] width 71 height 23
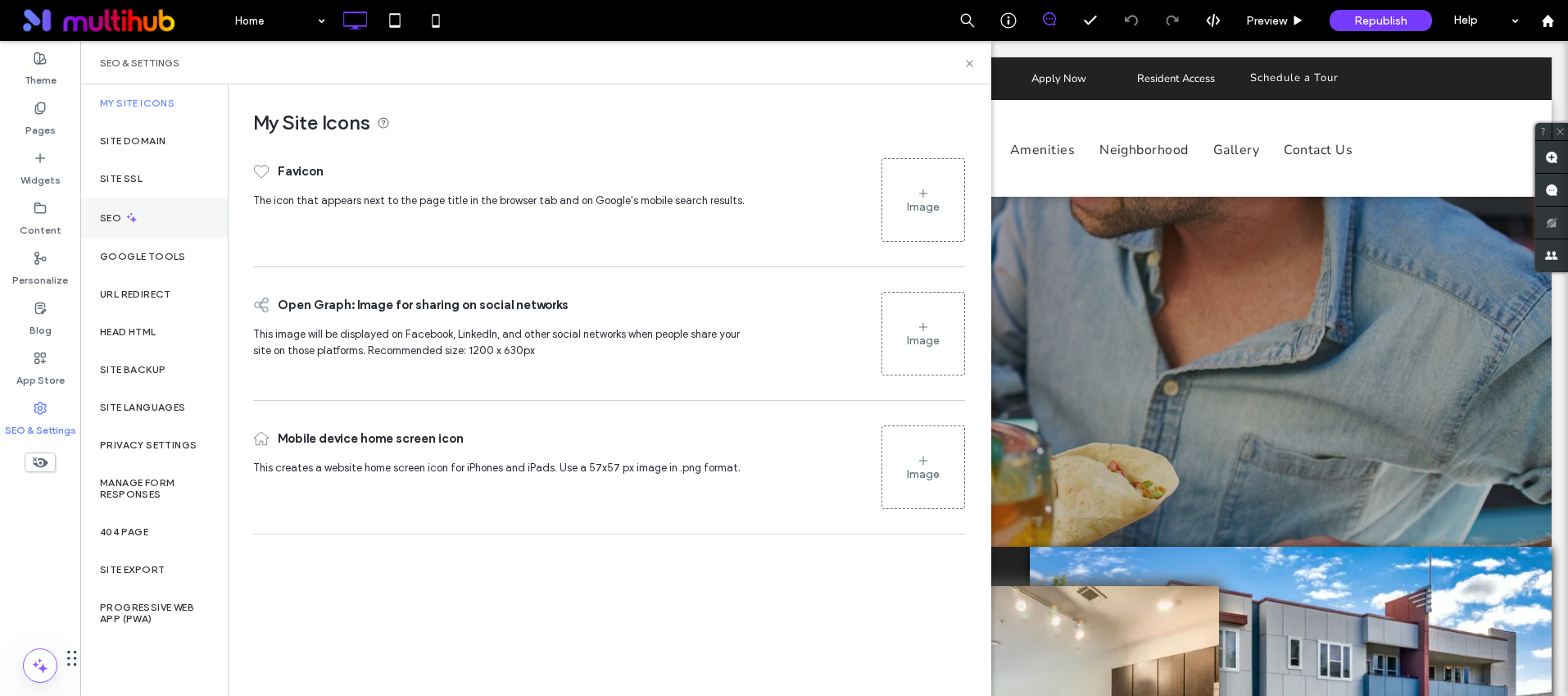
click at [153, 215] on div "SEO" at bounding box center [153, 218] width 147 height 40
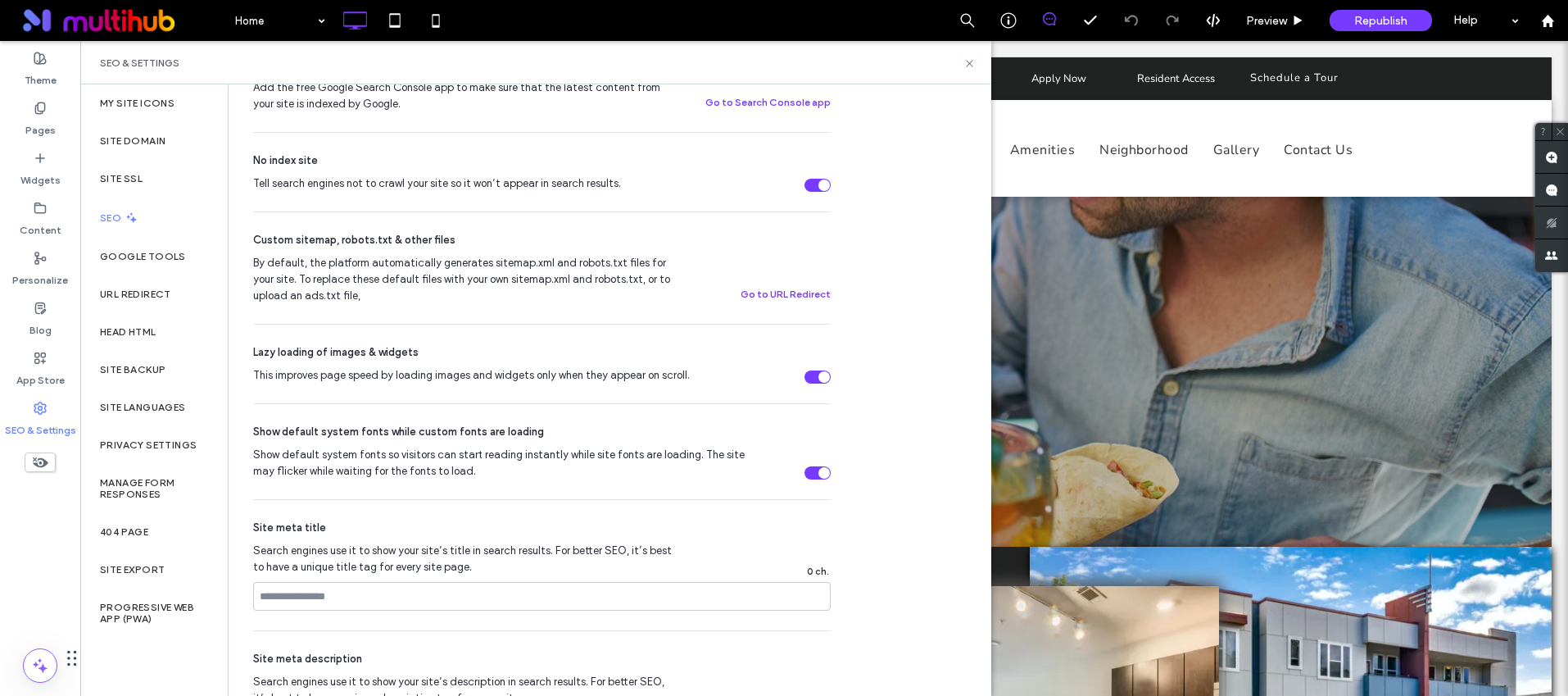
scroll to position [824, 0]
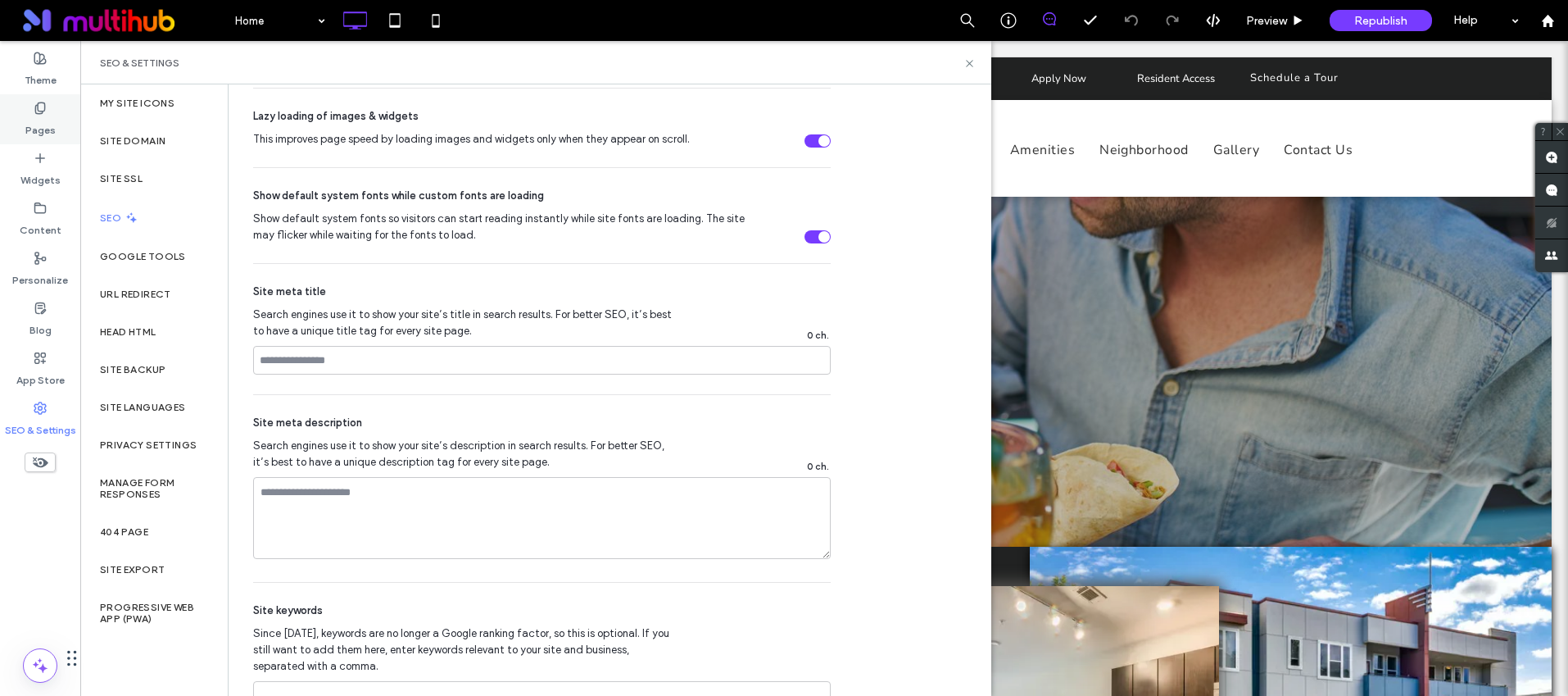
click at [60, 120] on div "Pages" at bounding box center [40, 120] width 80 height 50
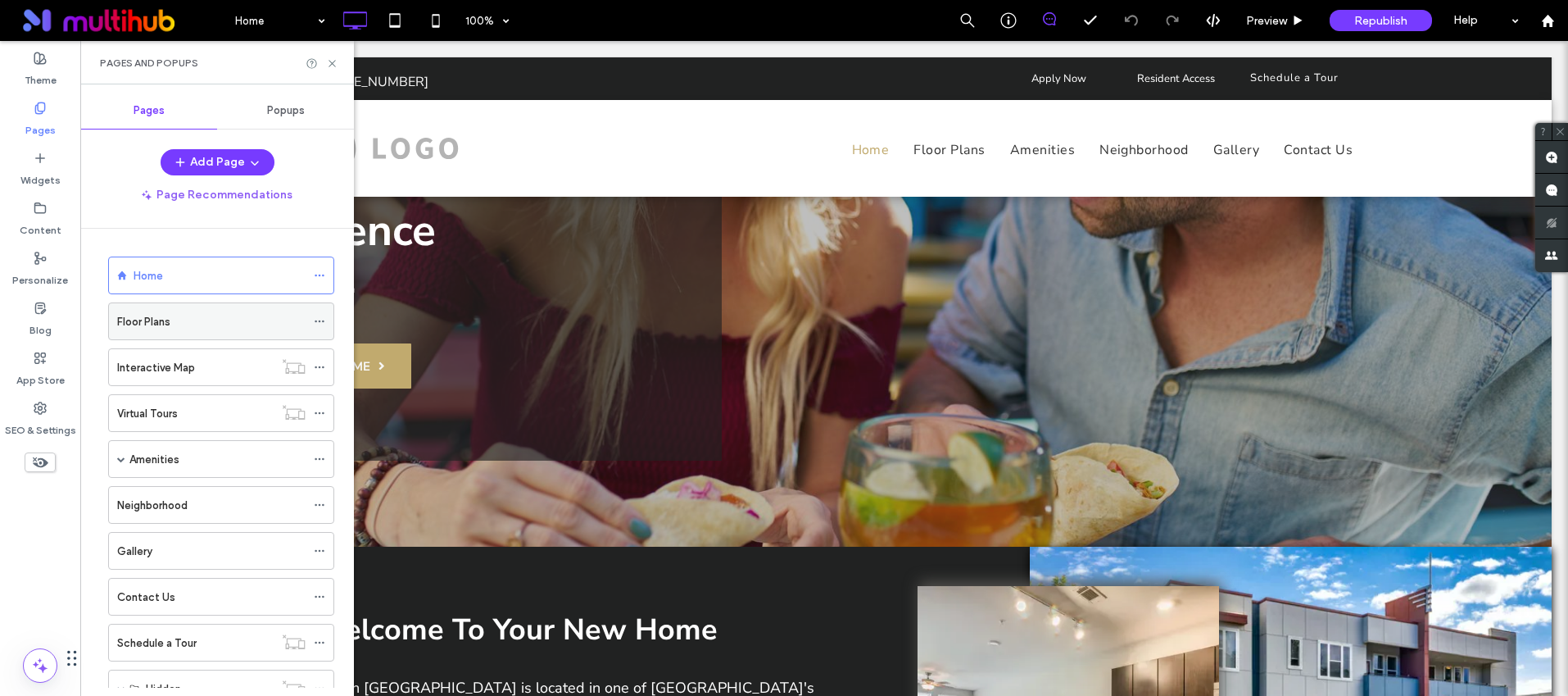
click at [320, 318] on icon at bounding box center [319, 321] width 11 height 11
click at [318, 270] on icon at bounding box center [319, 274] width 11 height 11
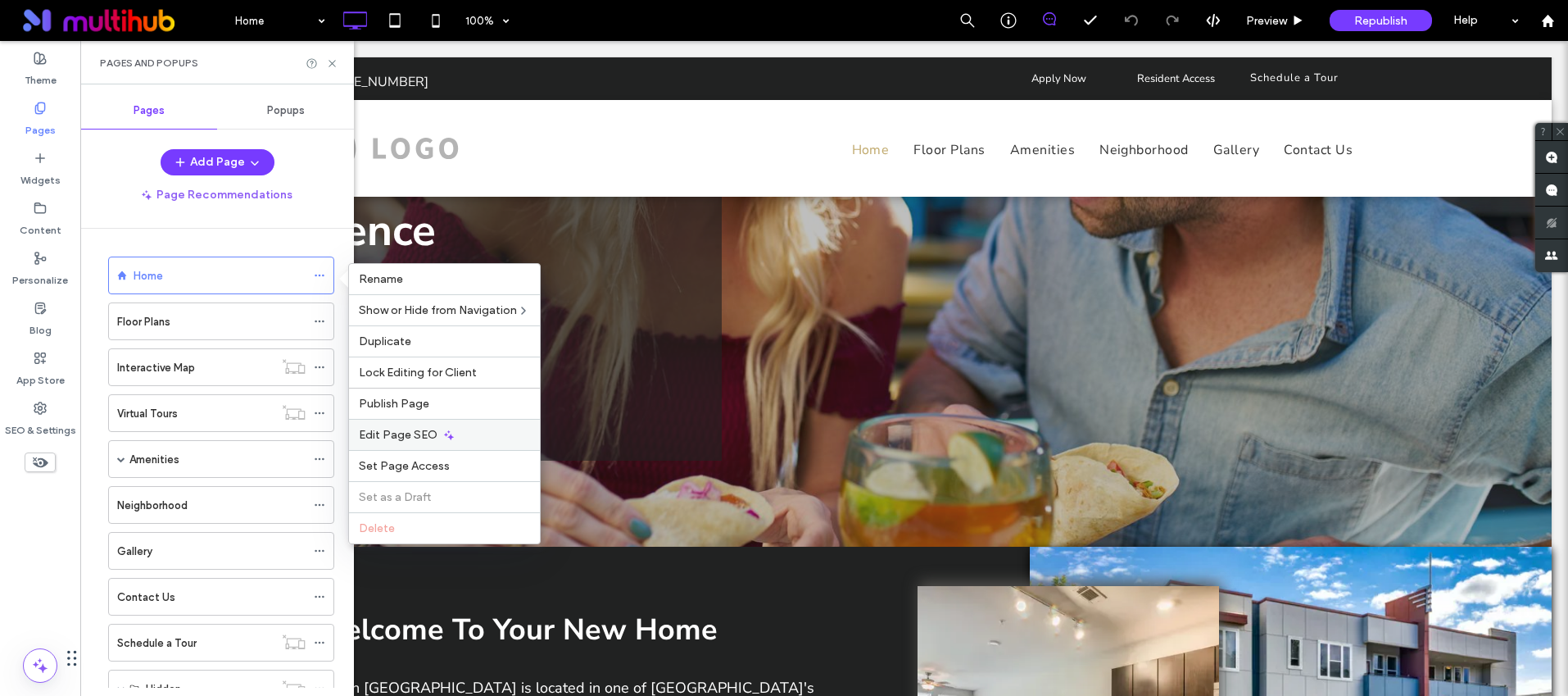
click at [421, 435] on span "Edit Page SEO" at bounding box center [397, 434] width 78 height 14
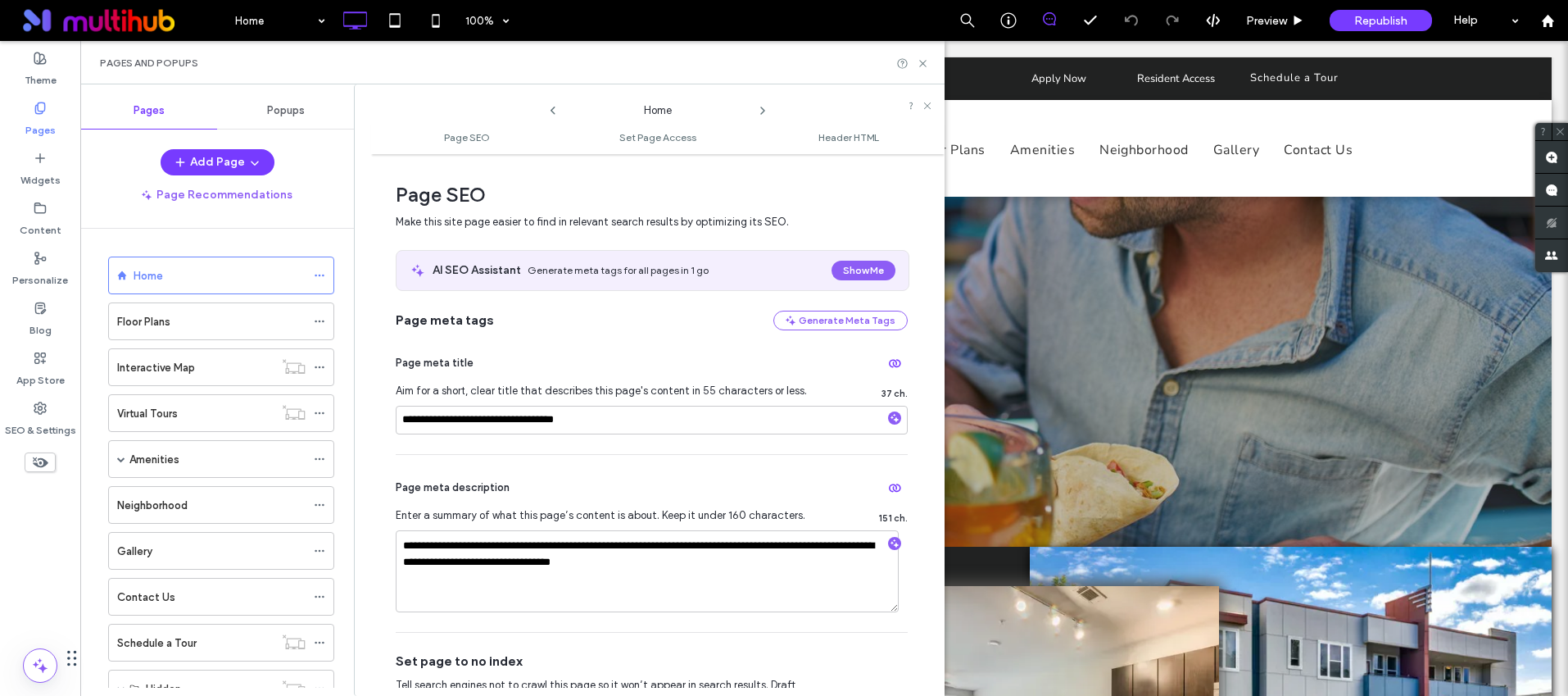
click at [759, 105] on icon at bounding box center [762, 110] width 13 height 13
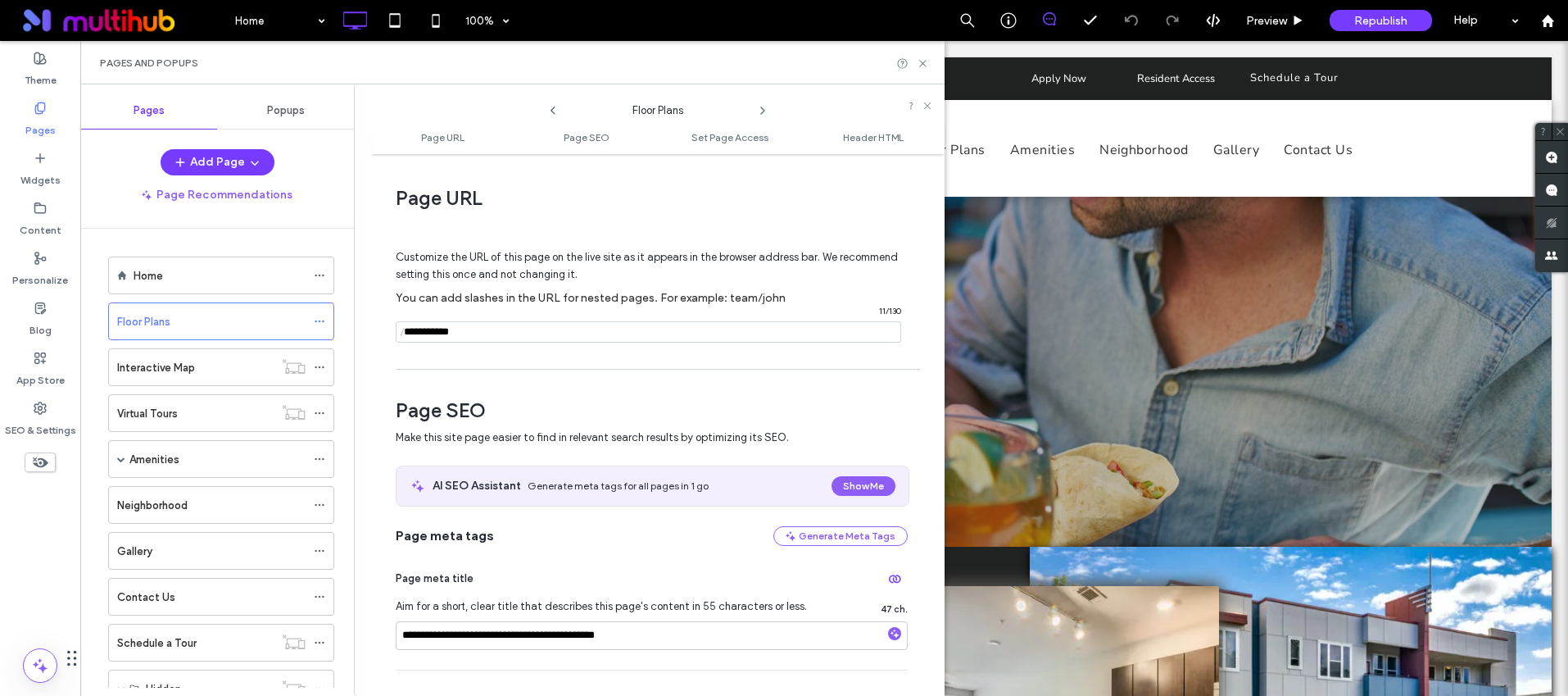
click at [759, 114] on icon at bounding box center [762, 110] width 13 height 13
click at [761, 114] on use at bounding box center [763, 111] width 3 height 7
click at [763, 112] on use at bounding box center [763, 111] width 3 height 7
click at [46, 417] on label "SEO & Settings" at bounding box center [40, 426] width 71 height 23
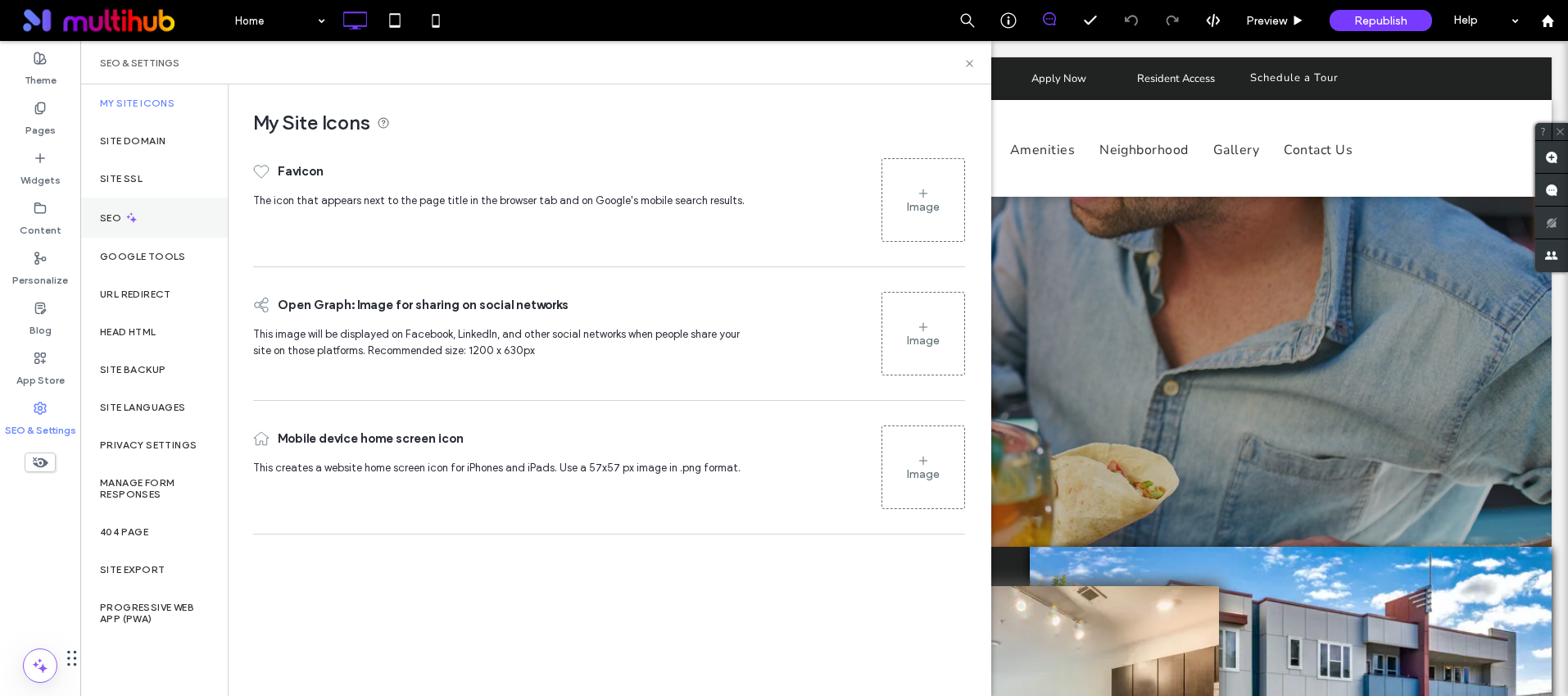
click at [125, 218] on icon at bounding box center [132, 218] width 14 height 14
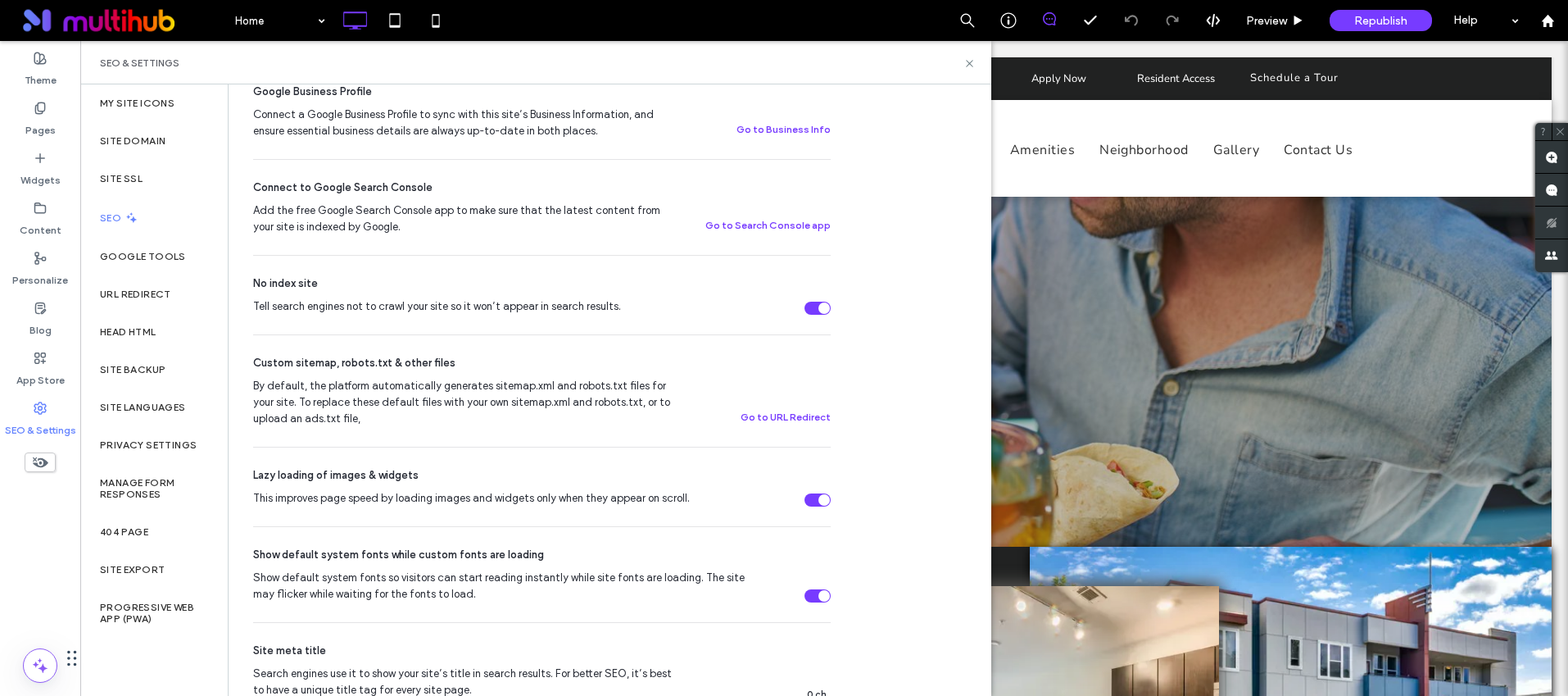
scroll to position [673, 0]
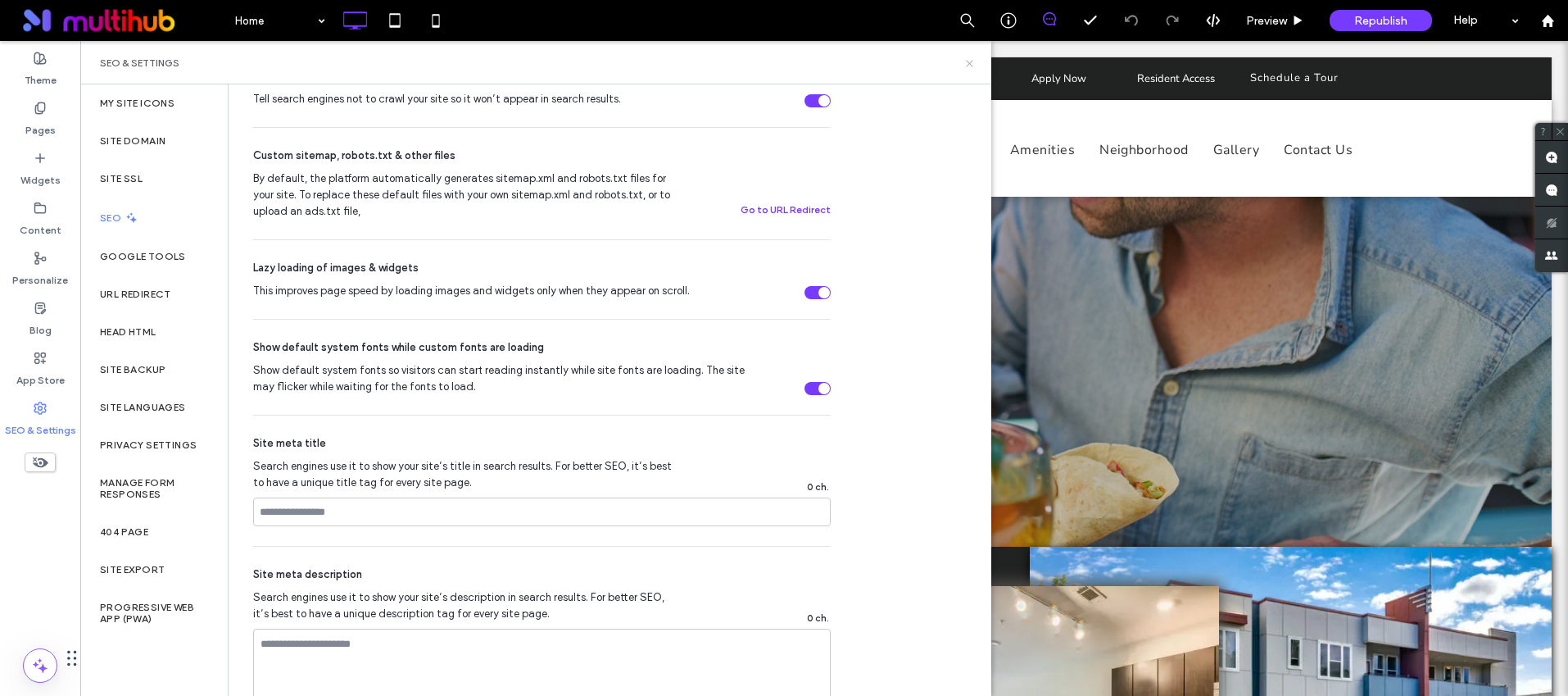
click at [969, 58] on icon at bounding box center [969, 64] width 12 height 12
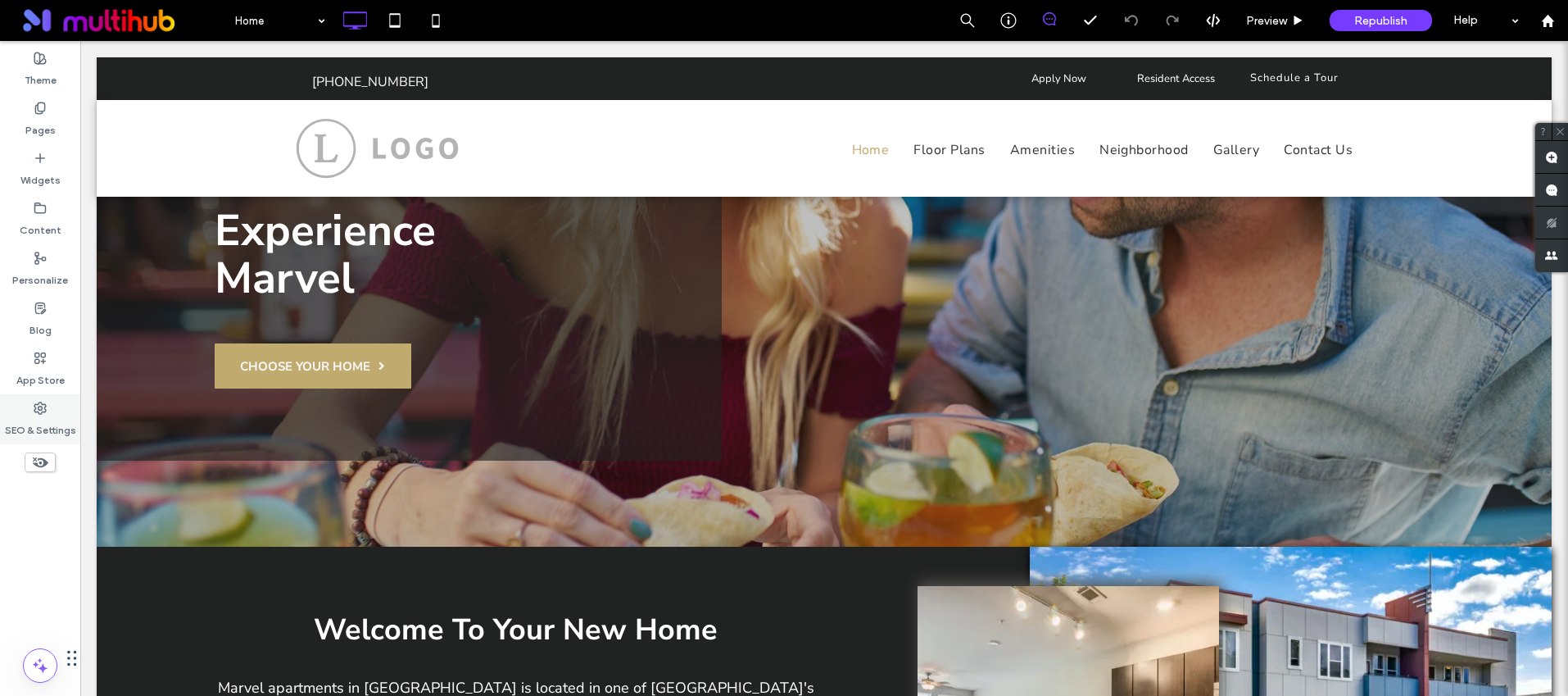
click at [59, 401] on div "SEO & Settings" at bounding box center [40, 419] width 80 height 50
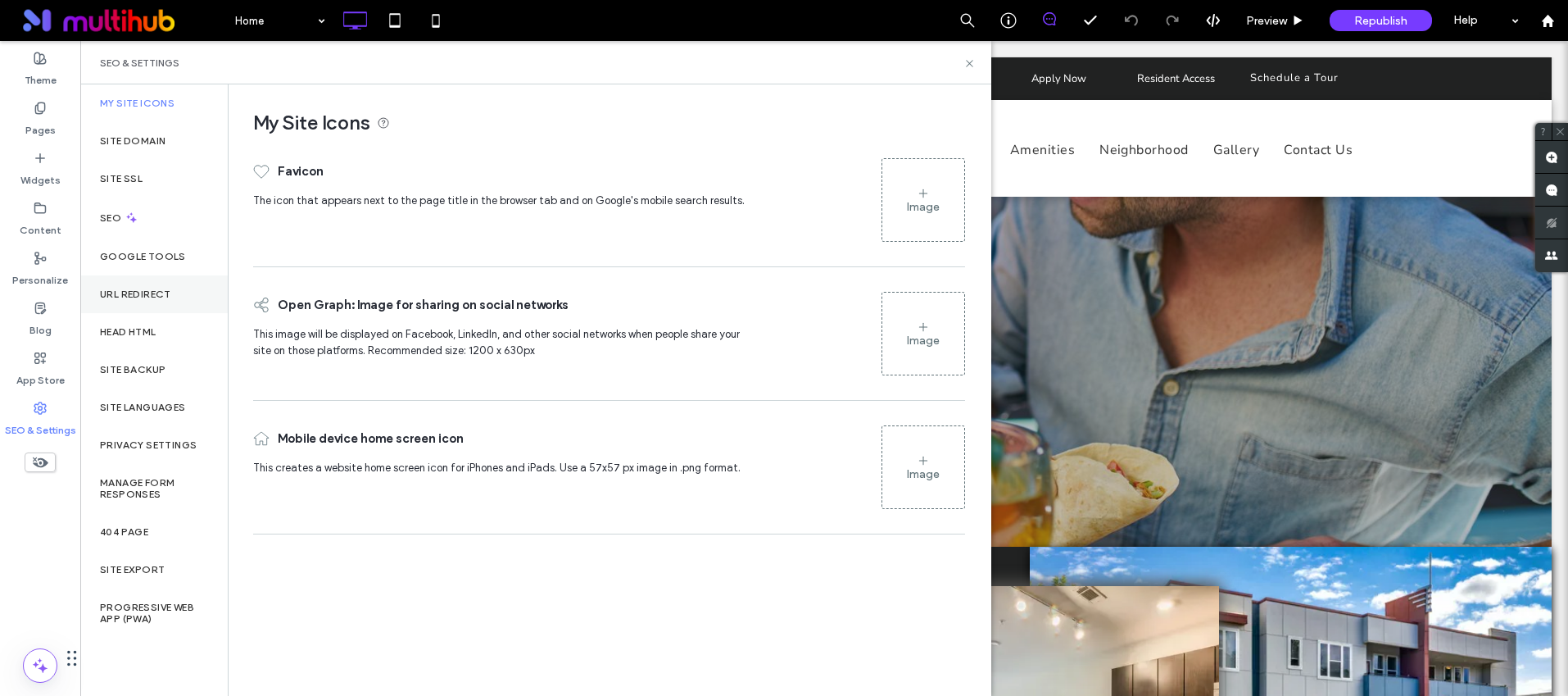
click at [142, 284] on div "URL Redirect" at bounding box center [153, 294] width 147 height 38
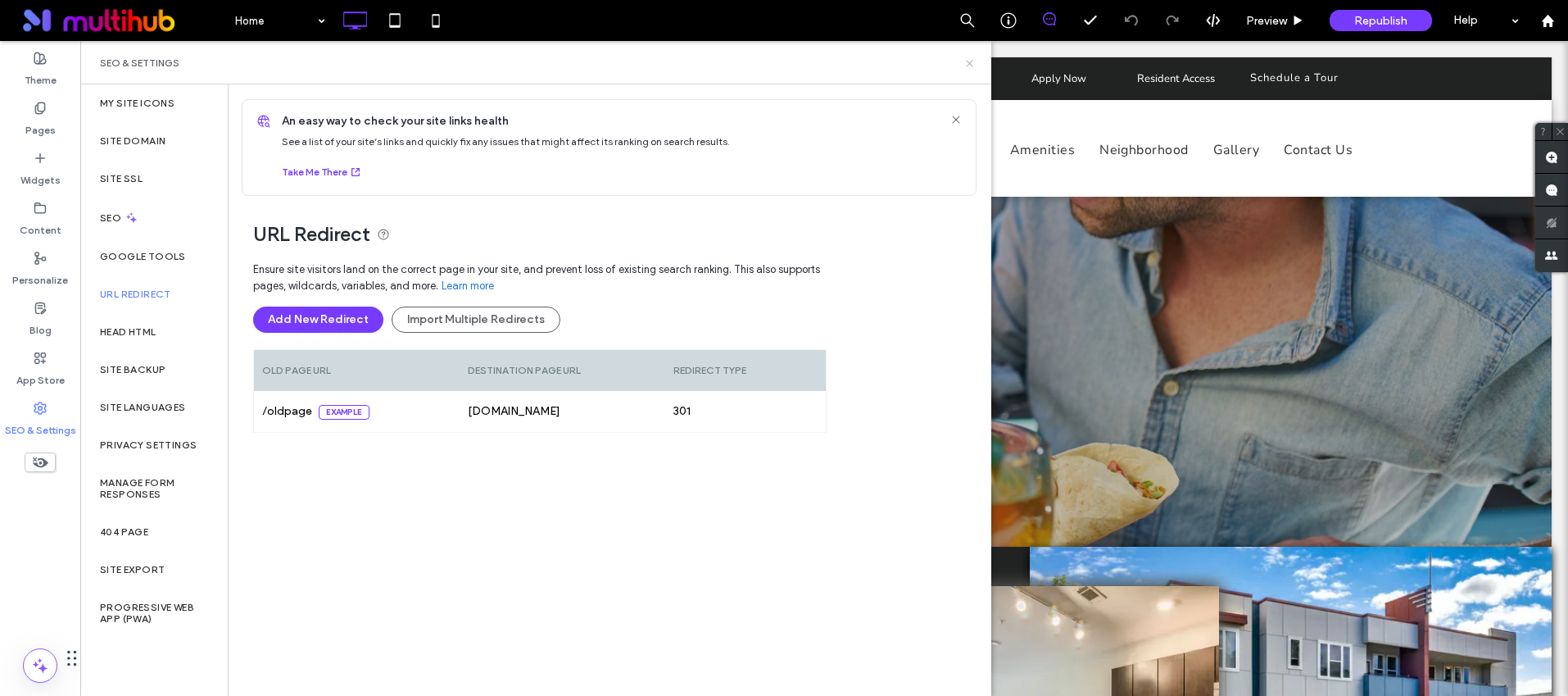
click at [965, 62] on icon at bounding box center [969, 64] width 12 height 12
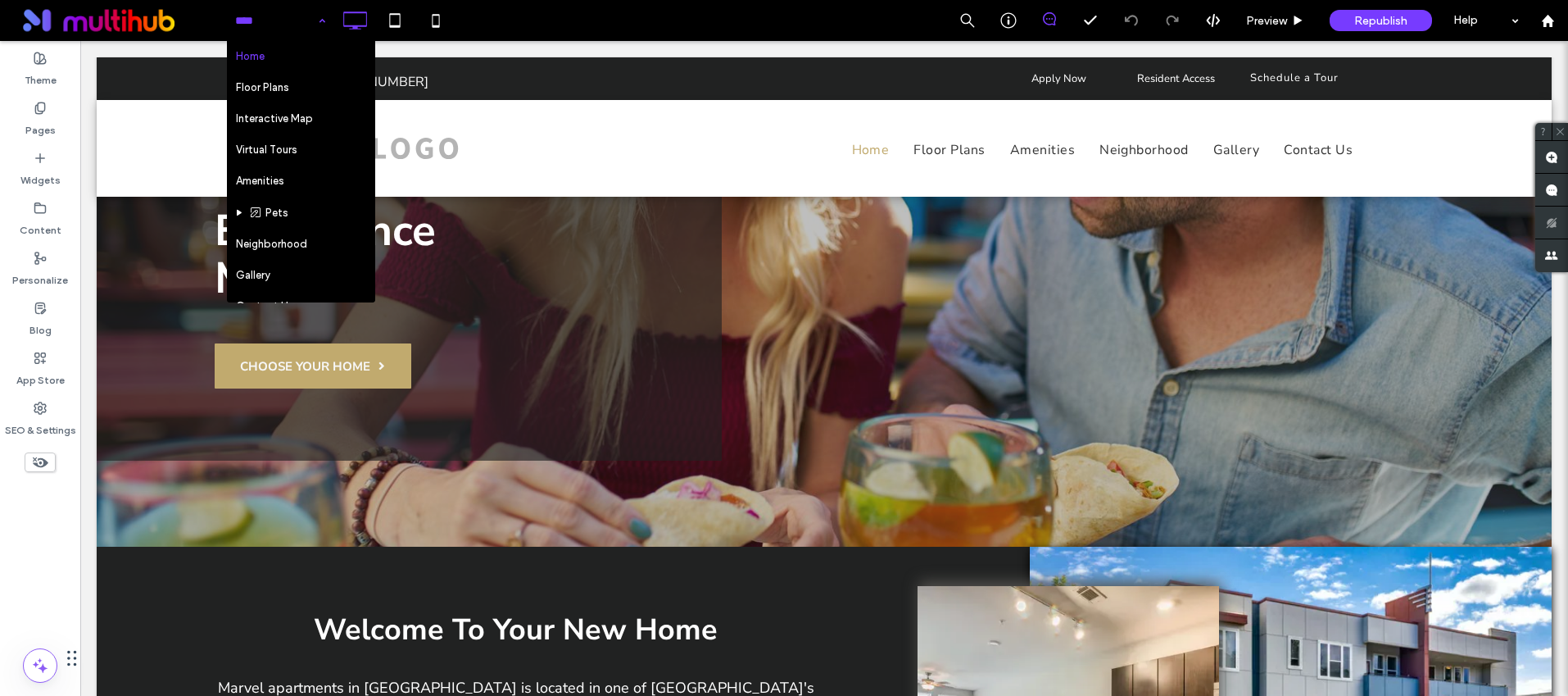
drag, startPoint x: 292, startPoint y: 34, endPoint x: 218, endPoint y: 3, distance: 80.2
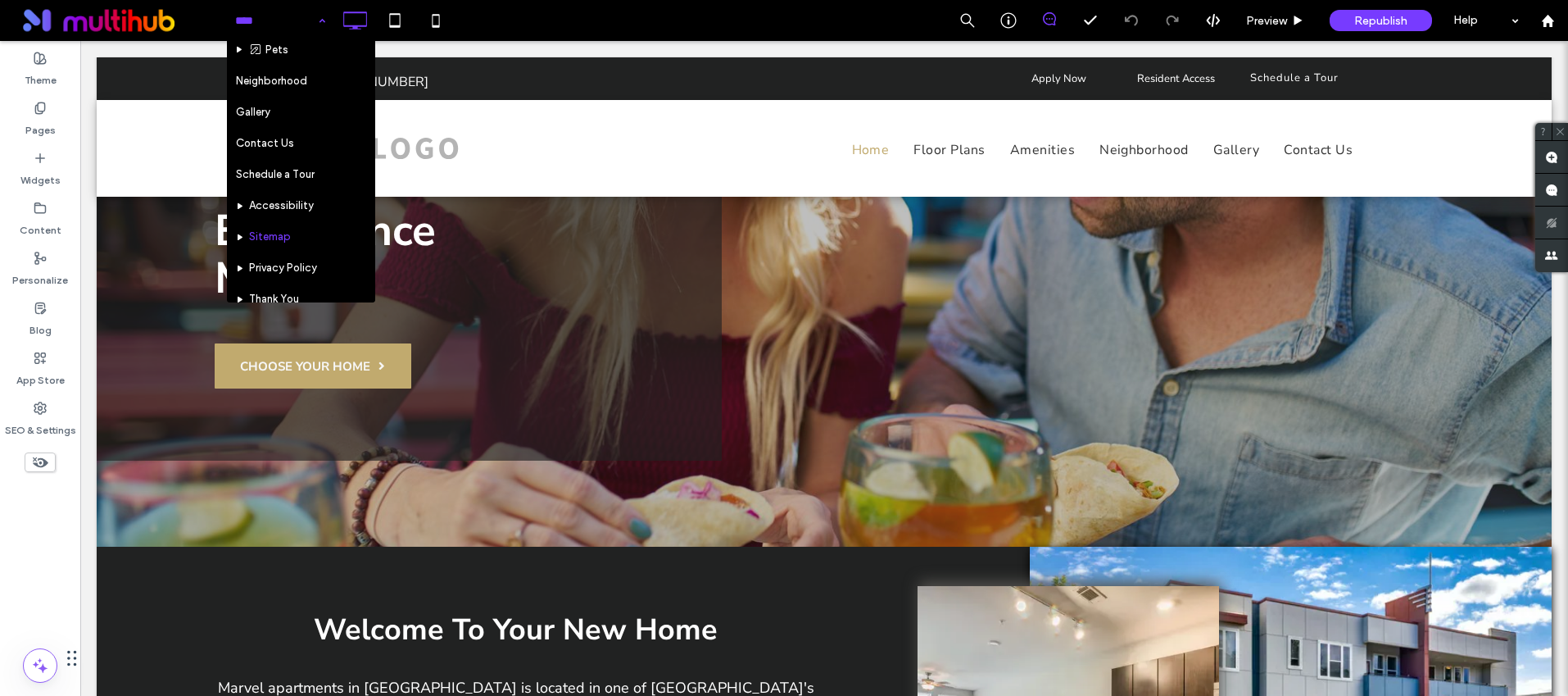
scroll to position [189, 0]
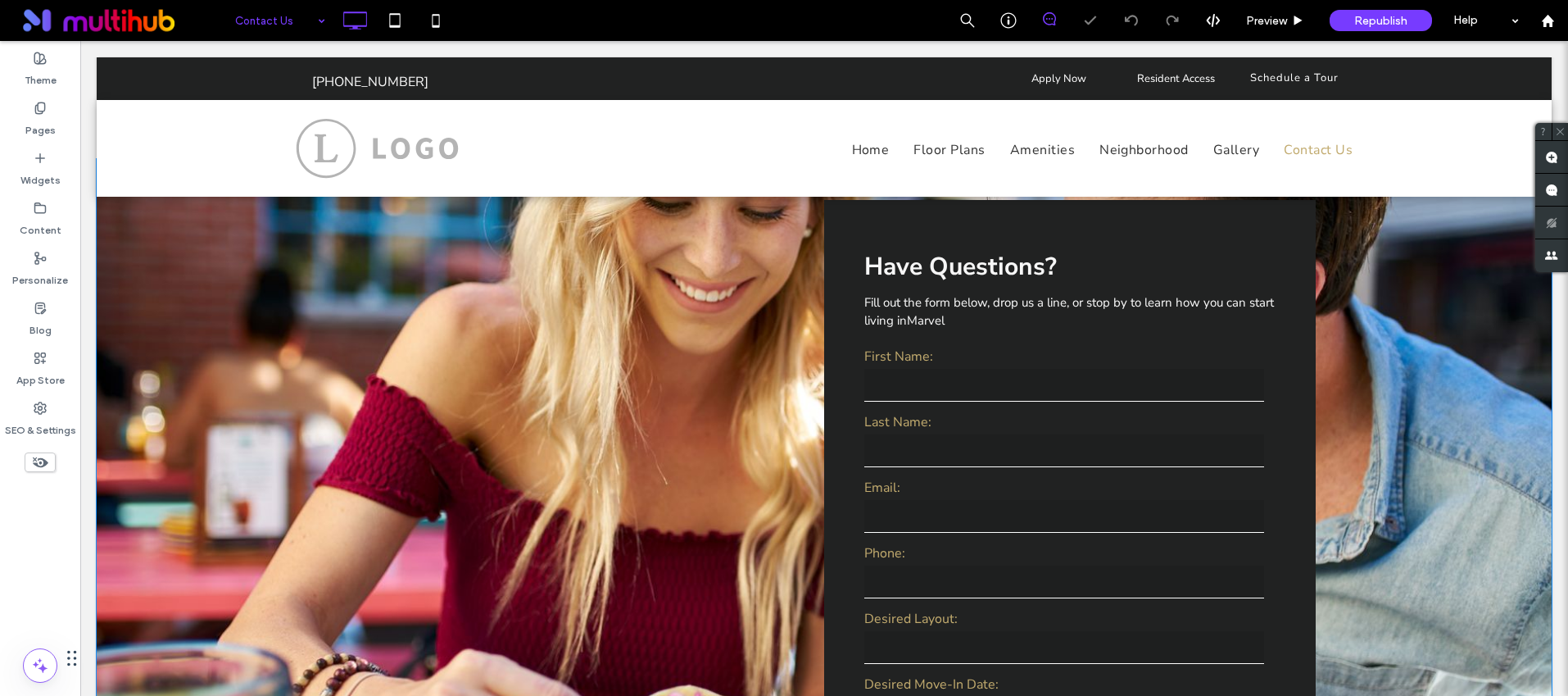
scroll to position [450, 0]
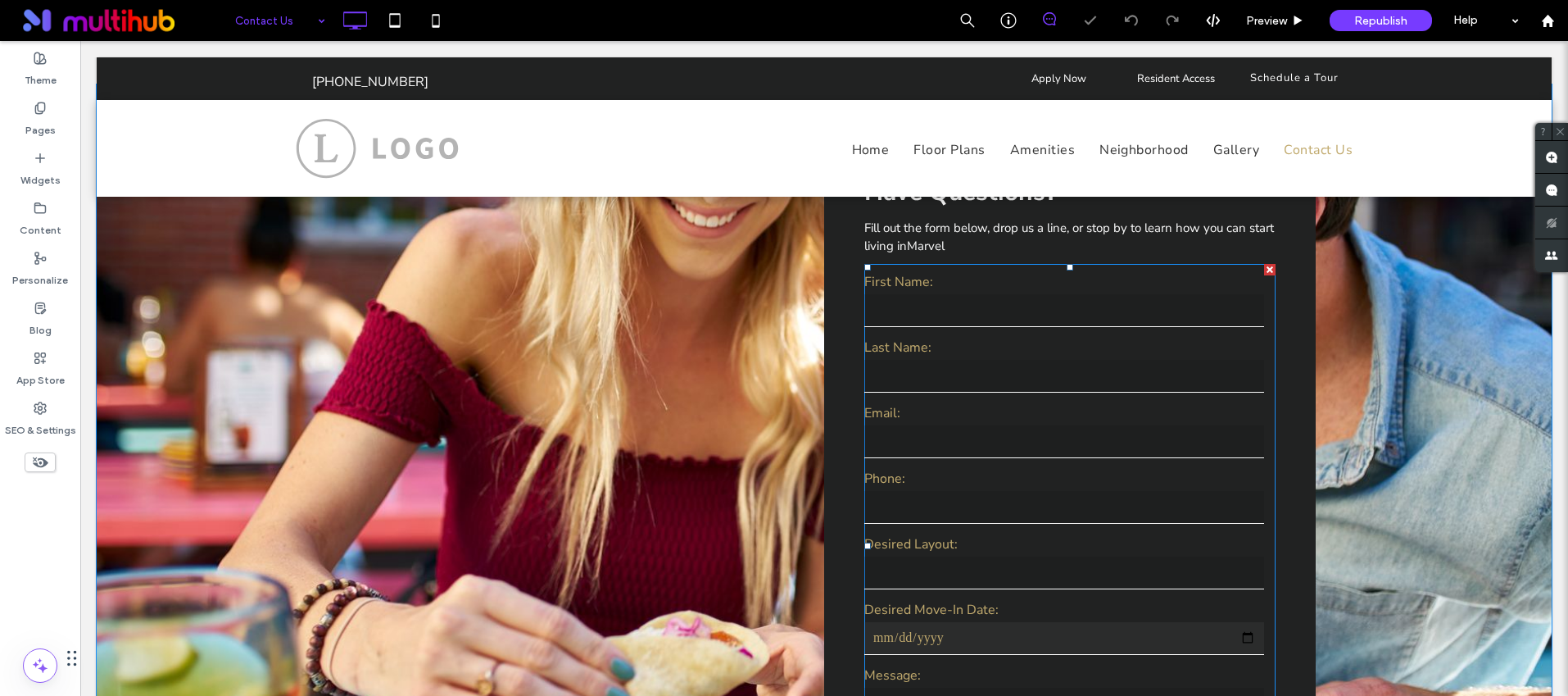
click at [981, 389] on input "text" at bounding box center [1064, 376] width 400 height 33
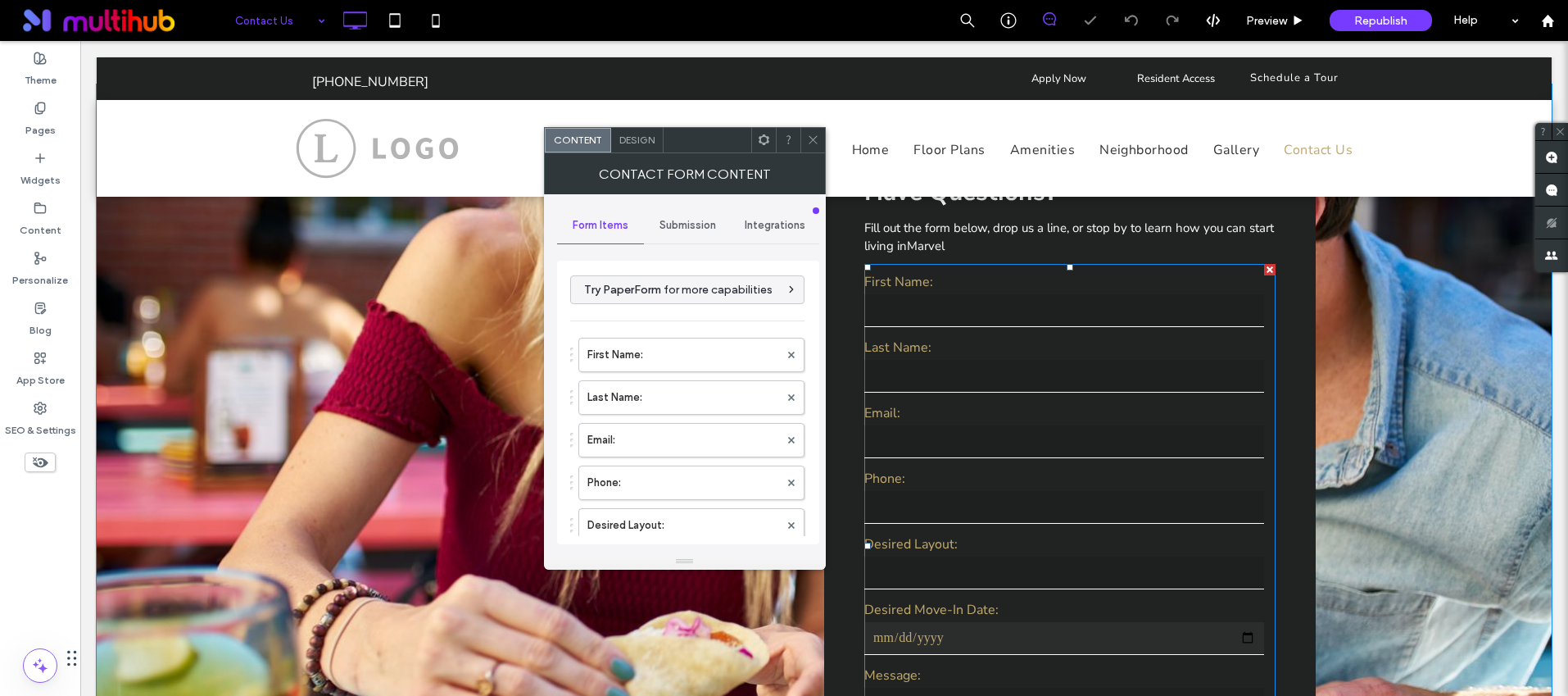
type input "******"
type input "**********"
click at [678, 434] on label "Desired Layout:" at bounding box center [683, 436] width 192 height 33
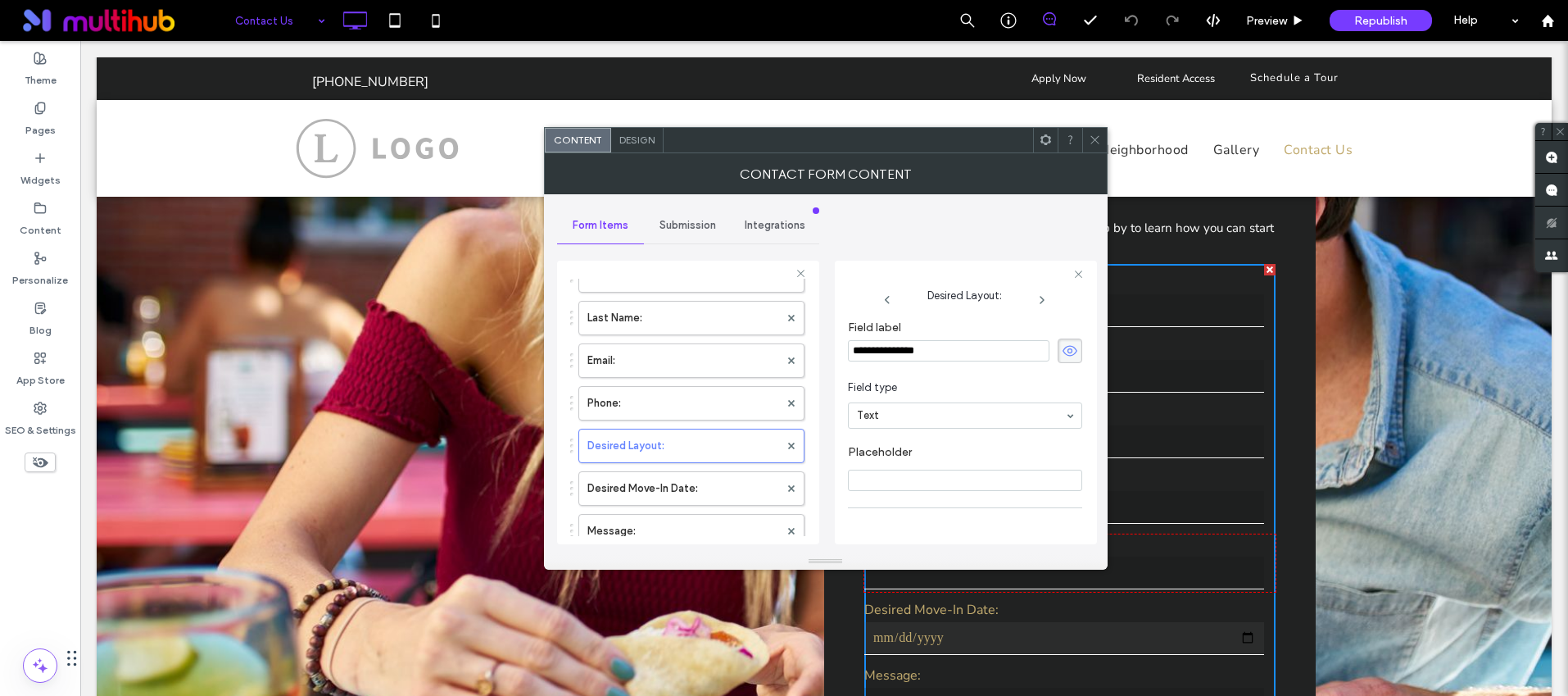
click at [1089, 140] on icon at bounding box center [1095, 139] width 12 height 12
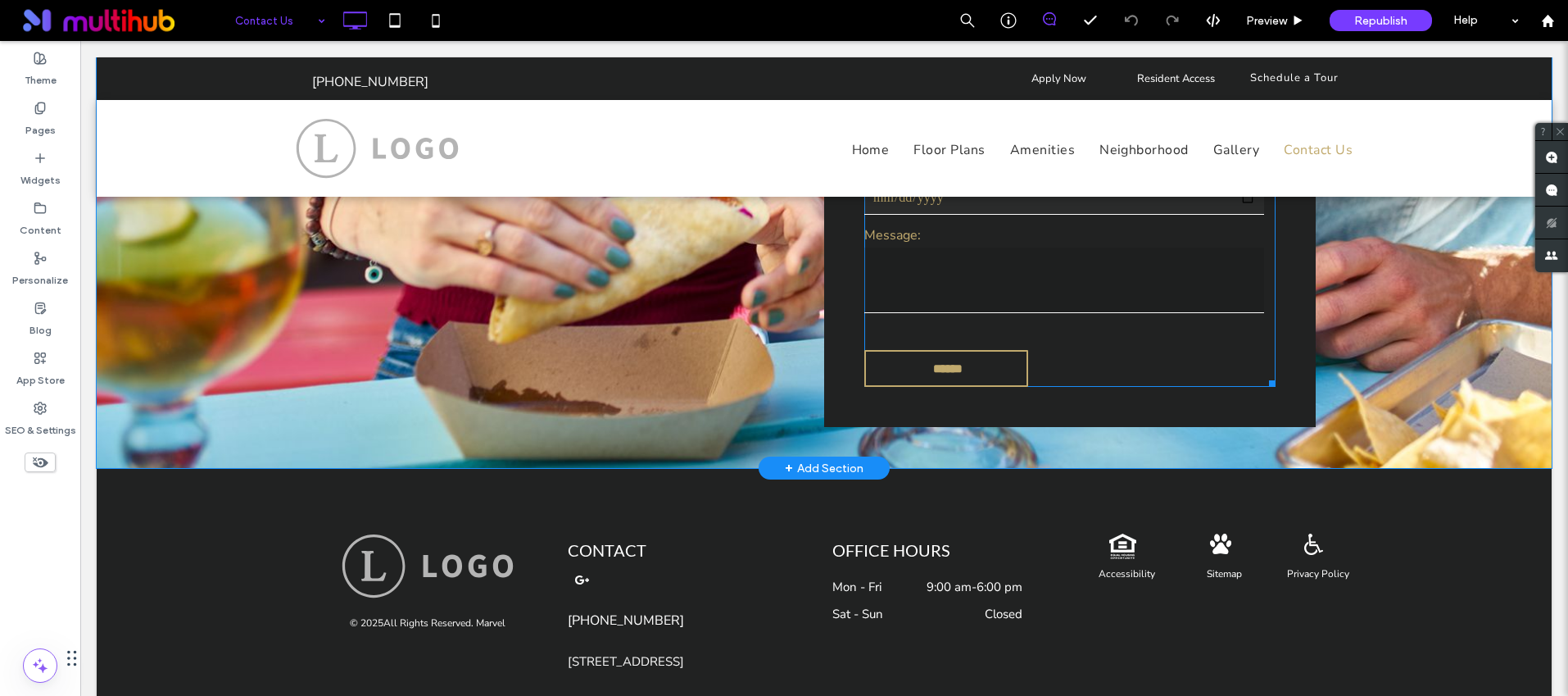
scroll to position [920, 0]
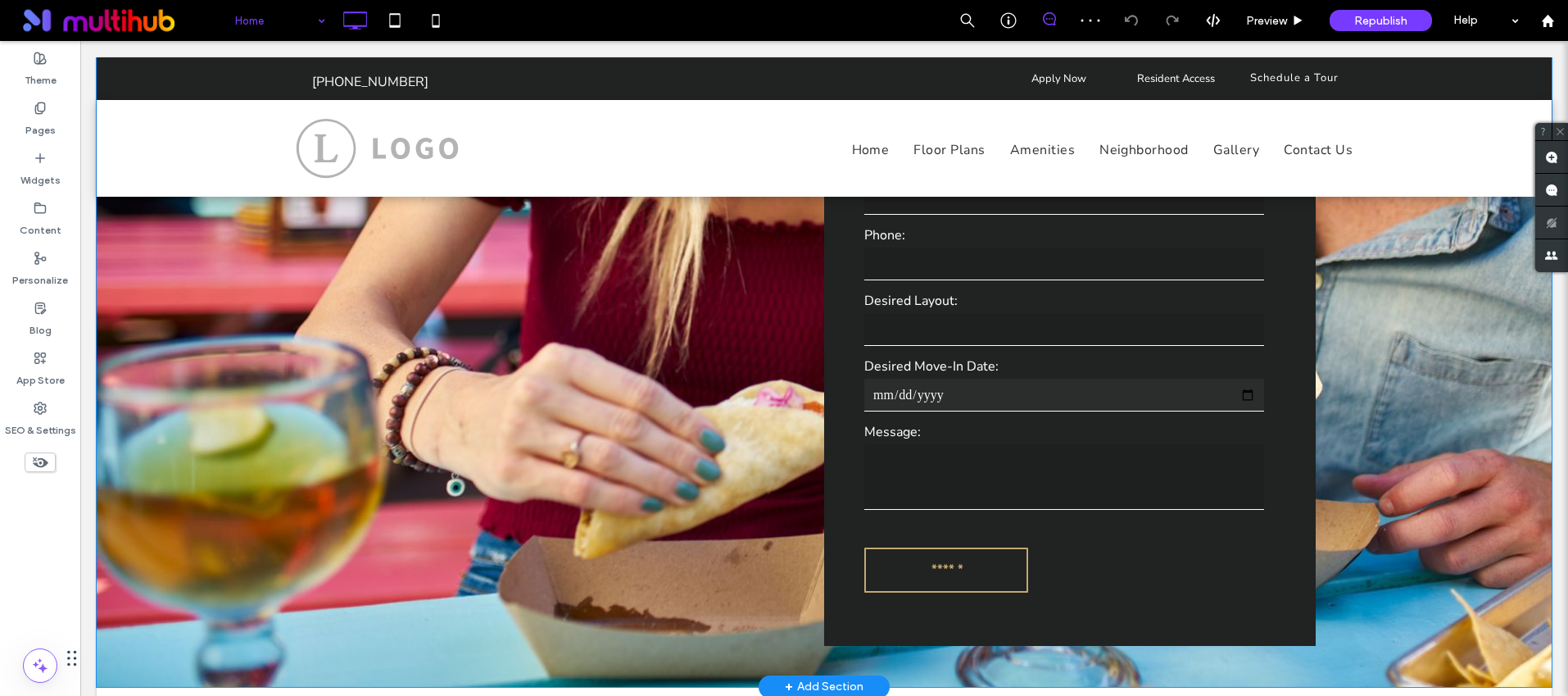
scroll to position [2247, 0]
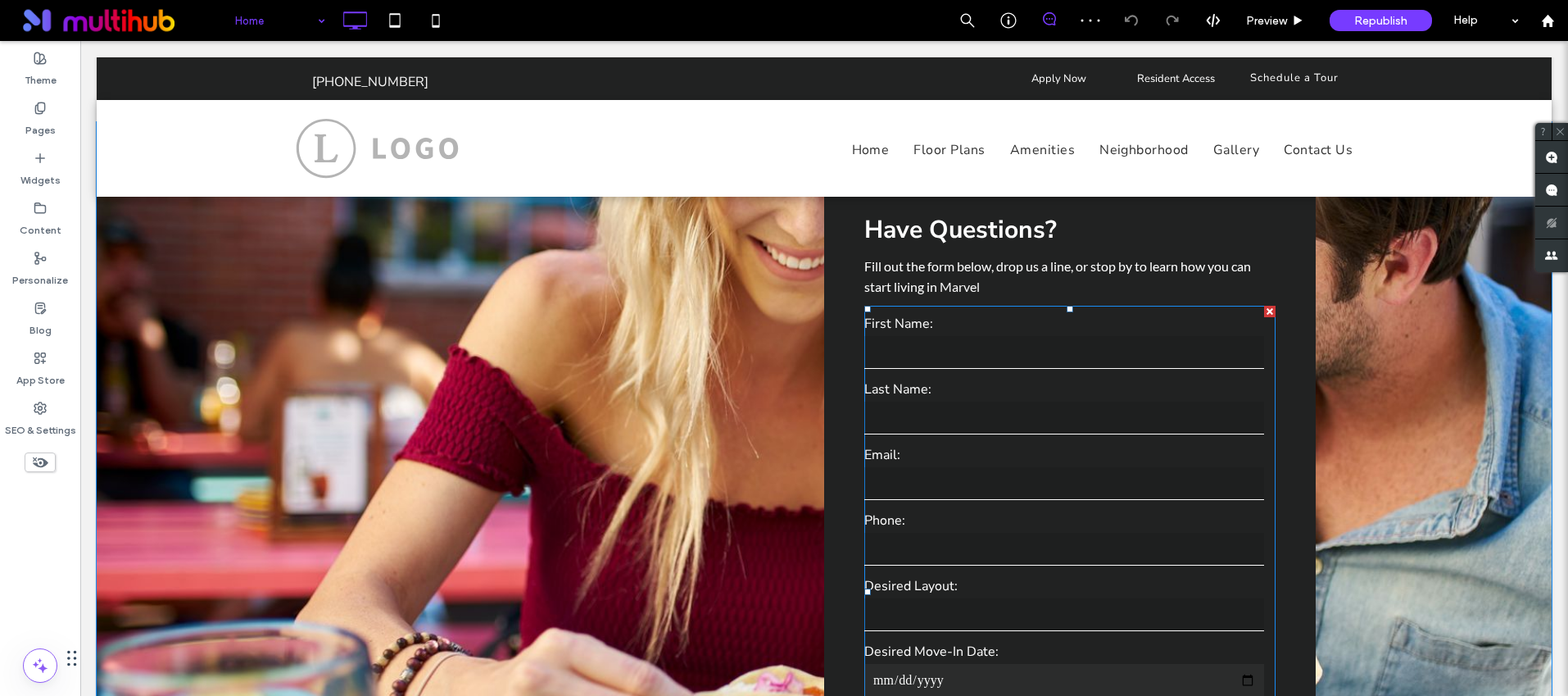
click at [1149, 508] on form "First Name: Last Name: Email: Phone: Desired Layout: Desired Move-In Date: Mess…" at bounding box center [1070, 591] width 411 height 572
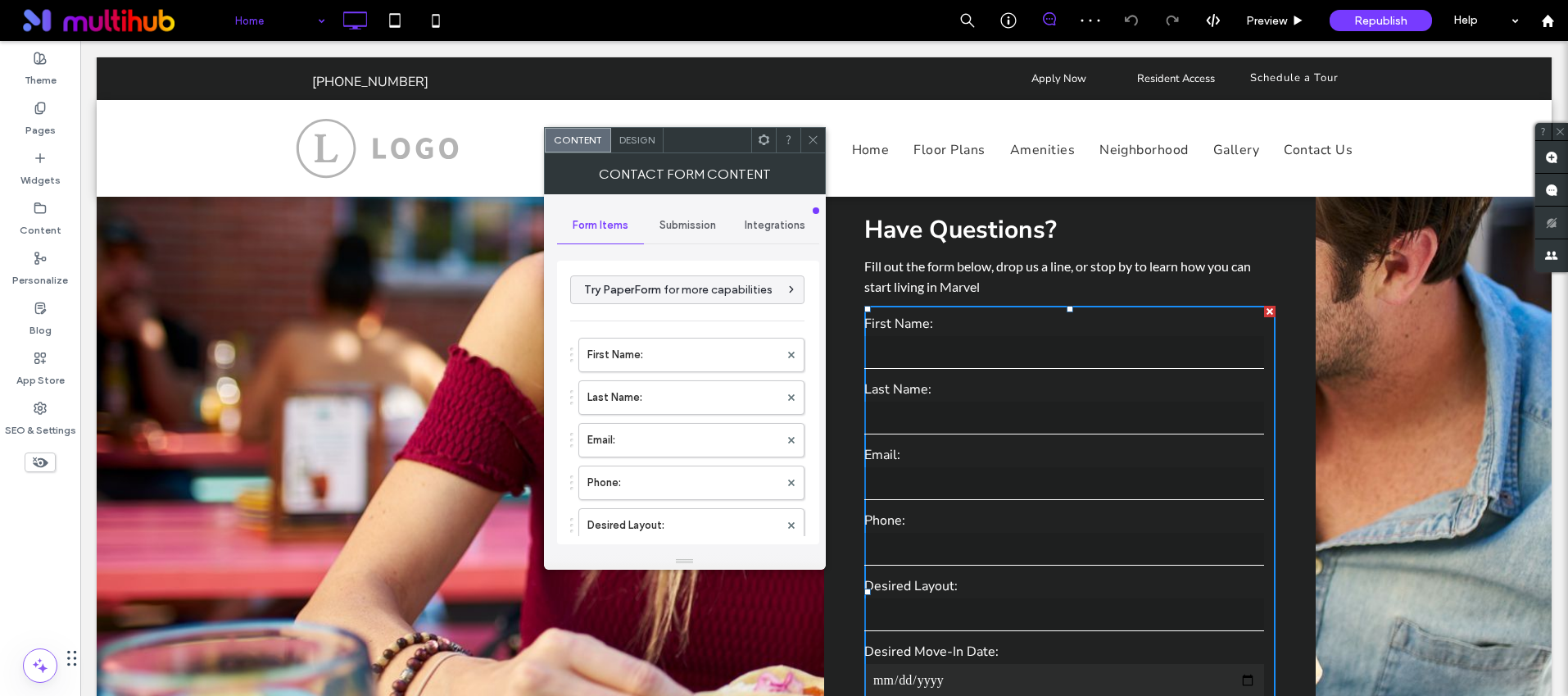
click at [670, 229] on span "Submission" at bounding box center [688, 225] width 57 height 13
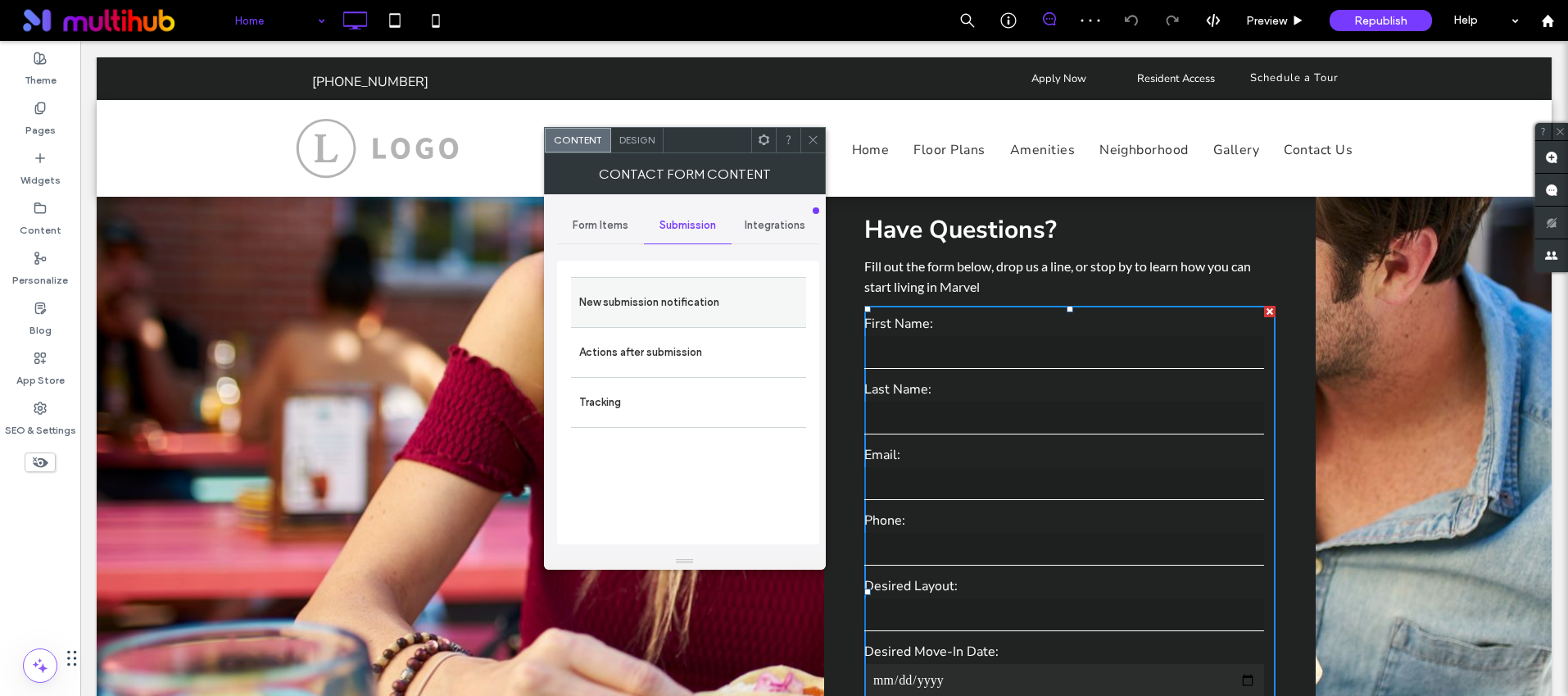
click at [663, 299] on label "New submission notification" at bounding box center [688, 302] width 218 height 33
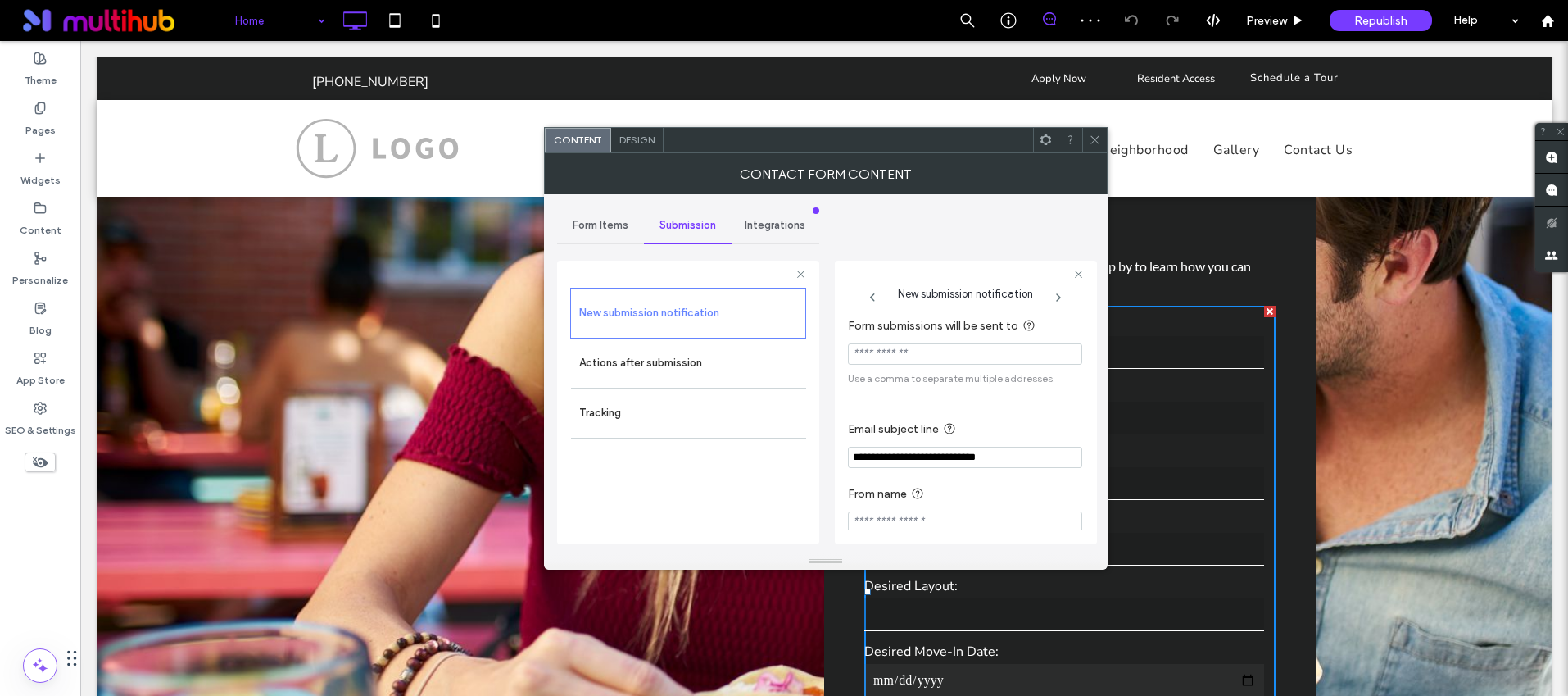
scroll to position [15, 0]
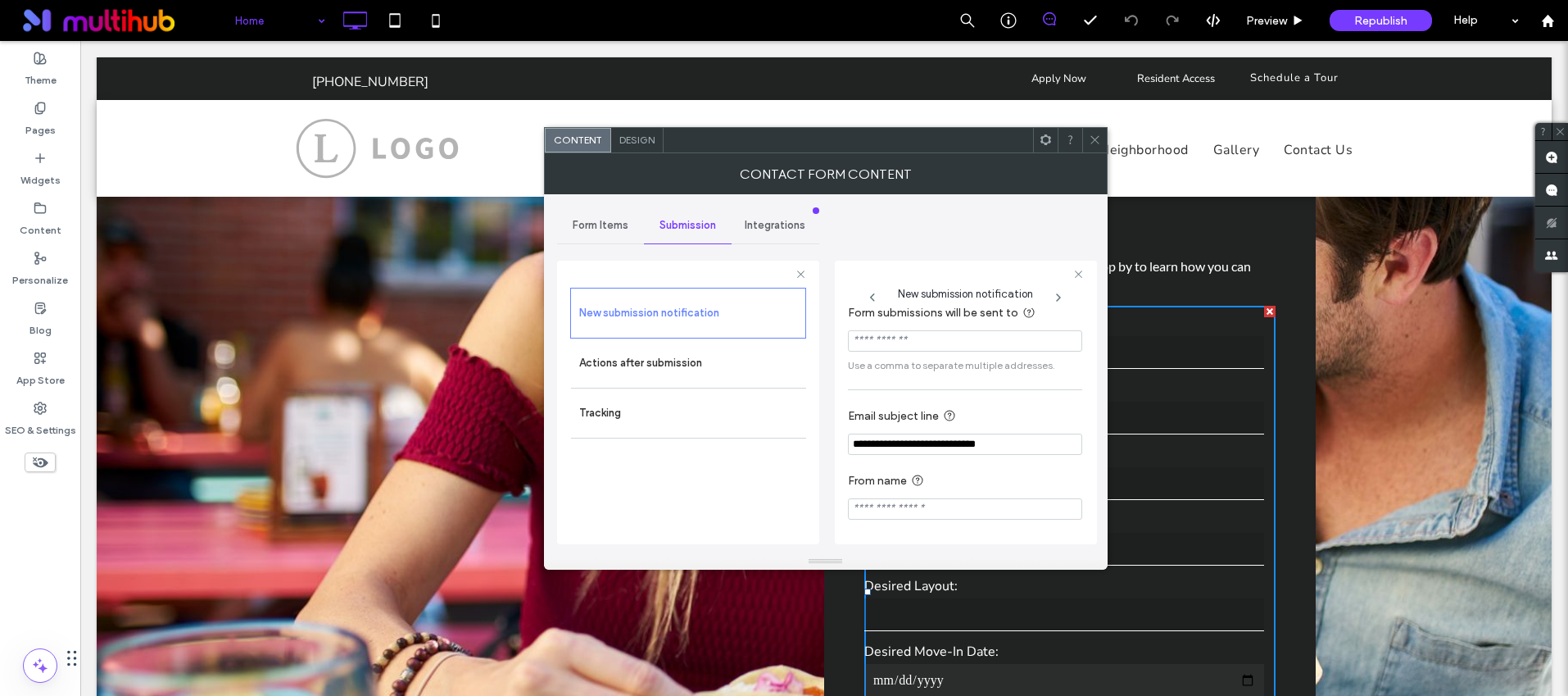
click at [600, 243] on div "**********" at bounding box center [688, 380] width 262 height 346
click at [664, 361] on label "Actions after submission" at bounding box center [688, 363] width 218 height 33
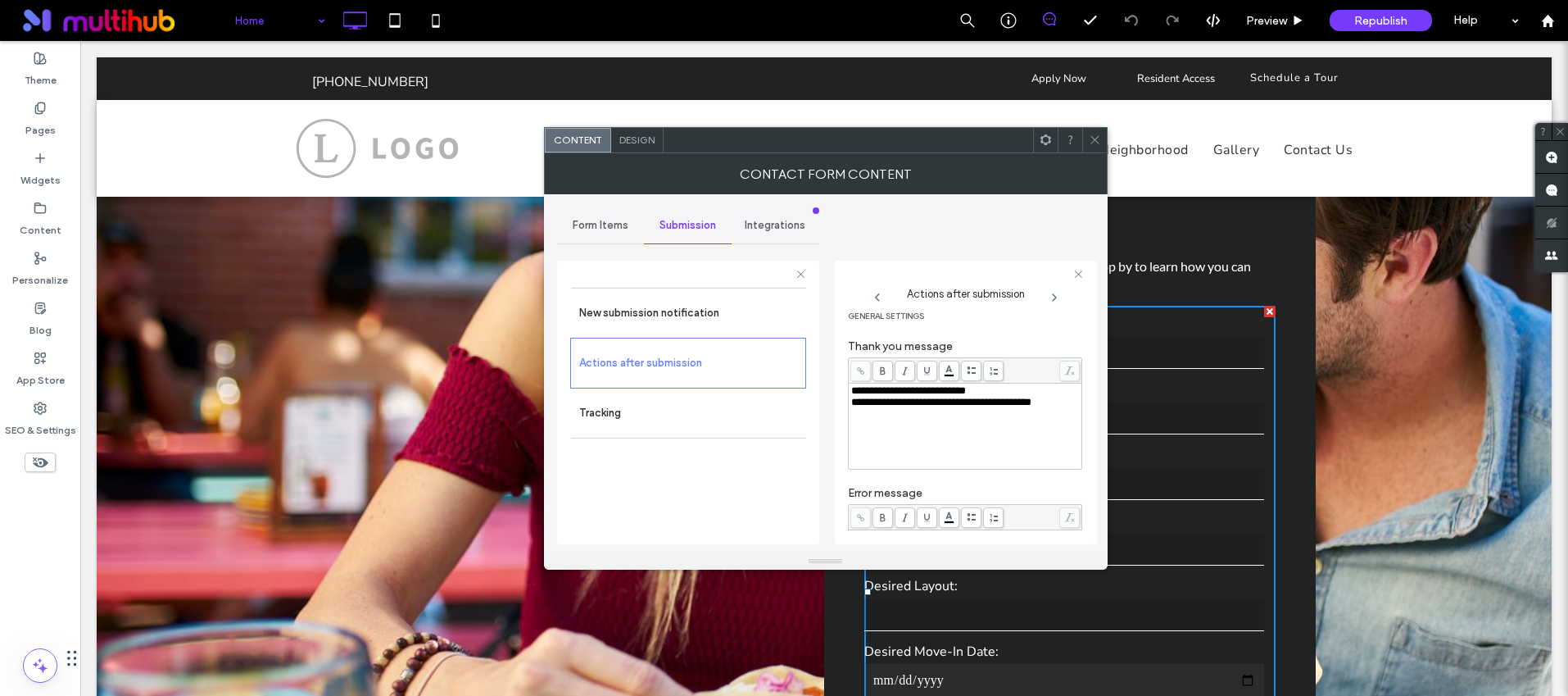
scroll to position [303, 0]
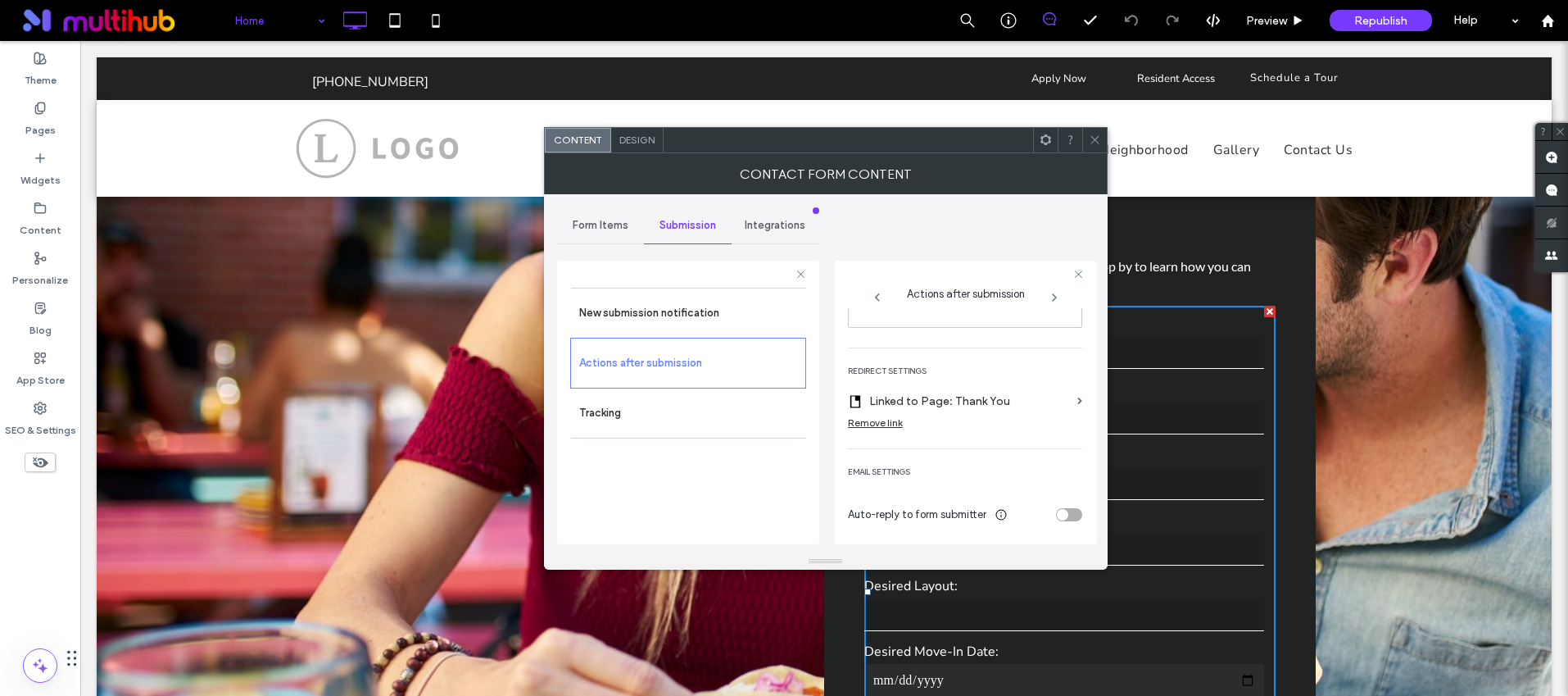
click at [1093, 137] on icon at bounding box center [1095, 139] width 12 height 12
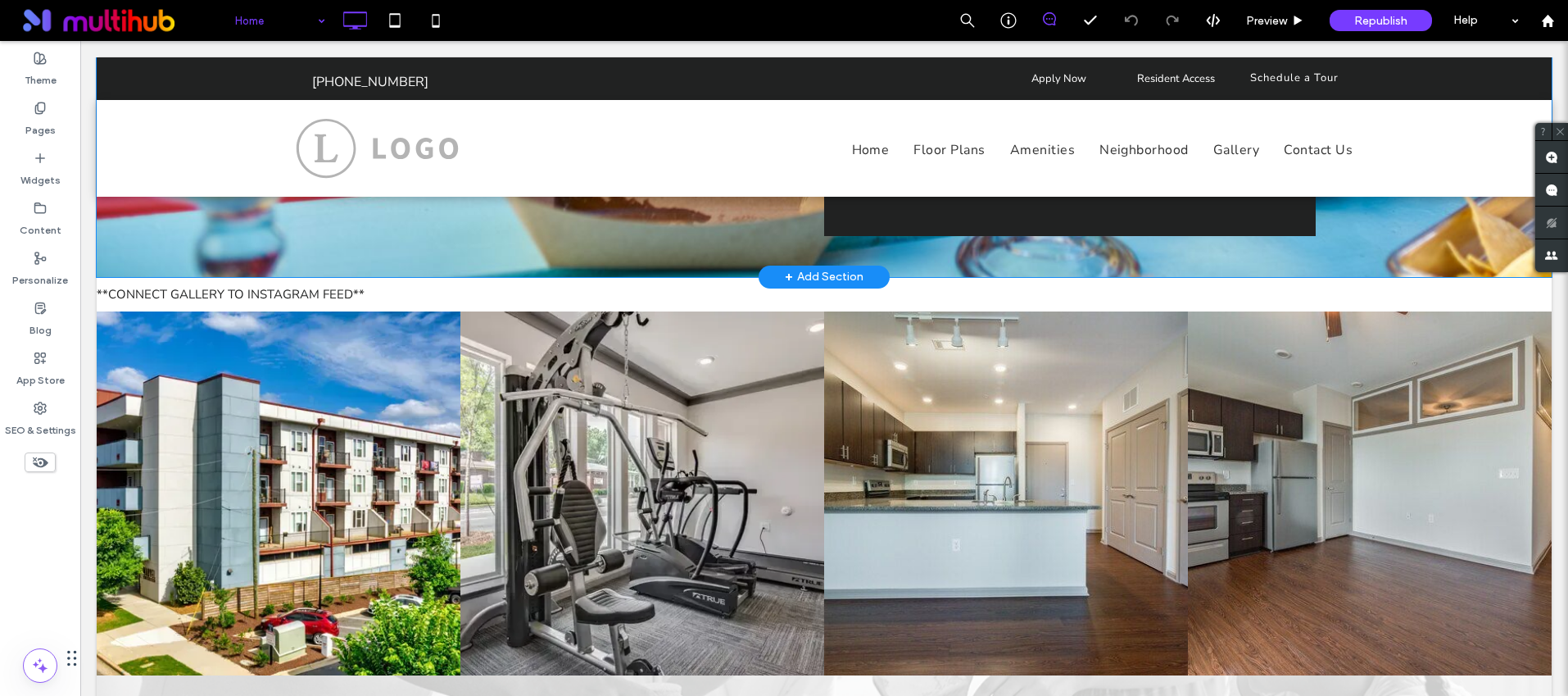
scroll to position [3258, 0]
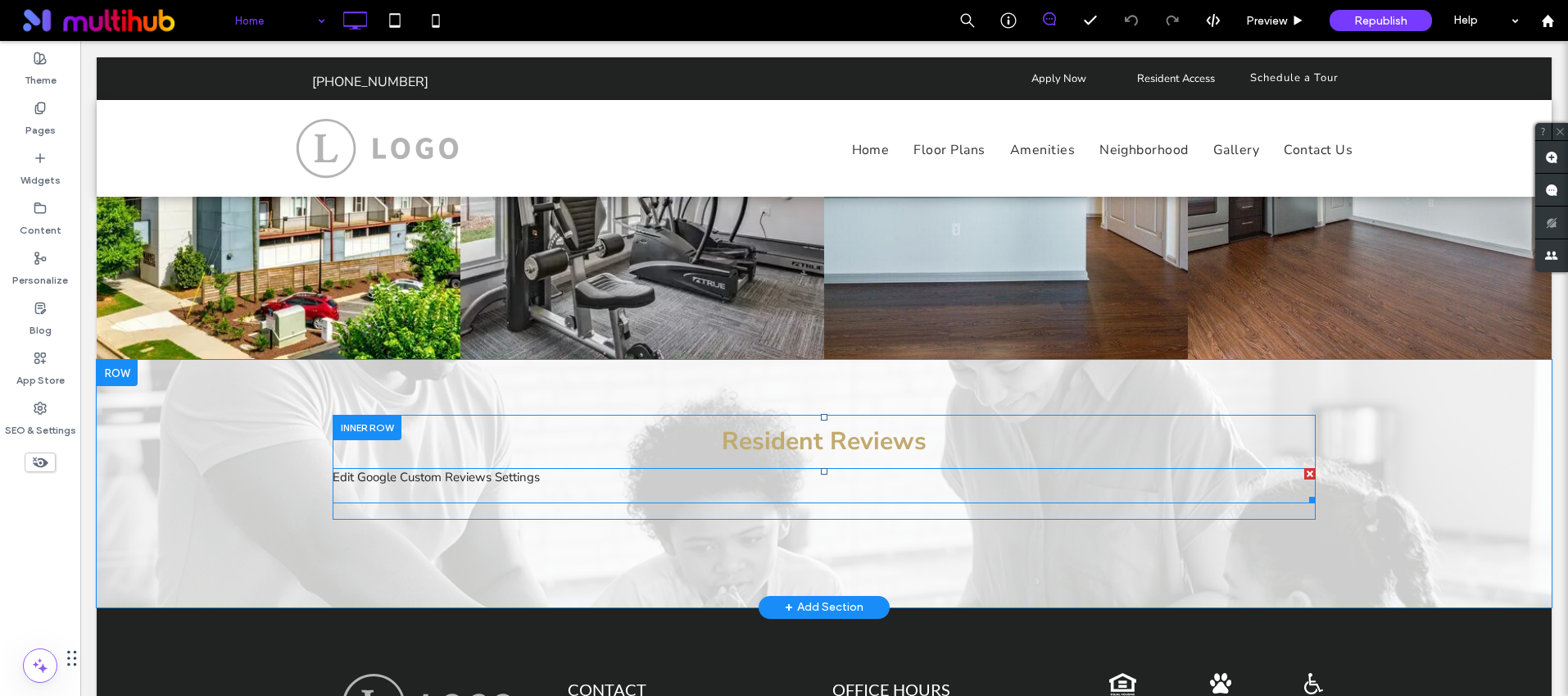
click at [501, 468] on span at bounding box center [824, 485] width 983 height 35
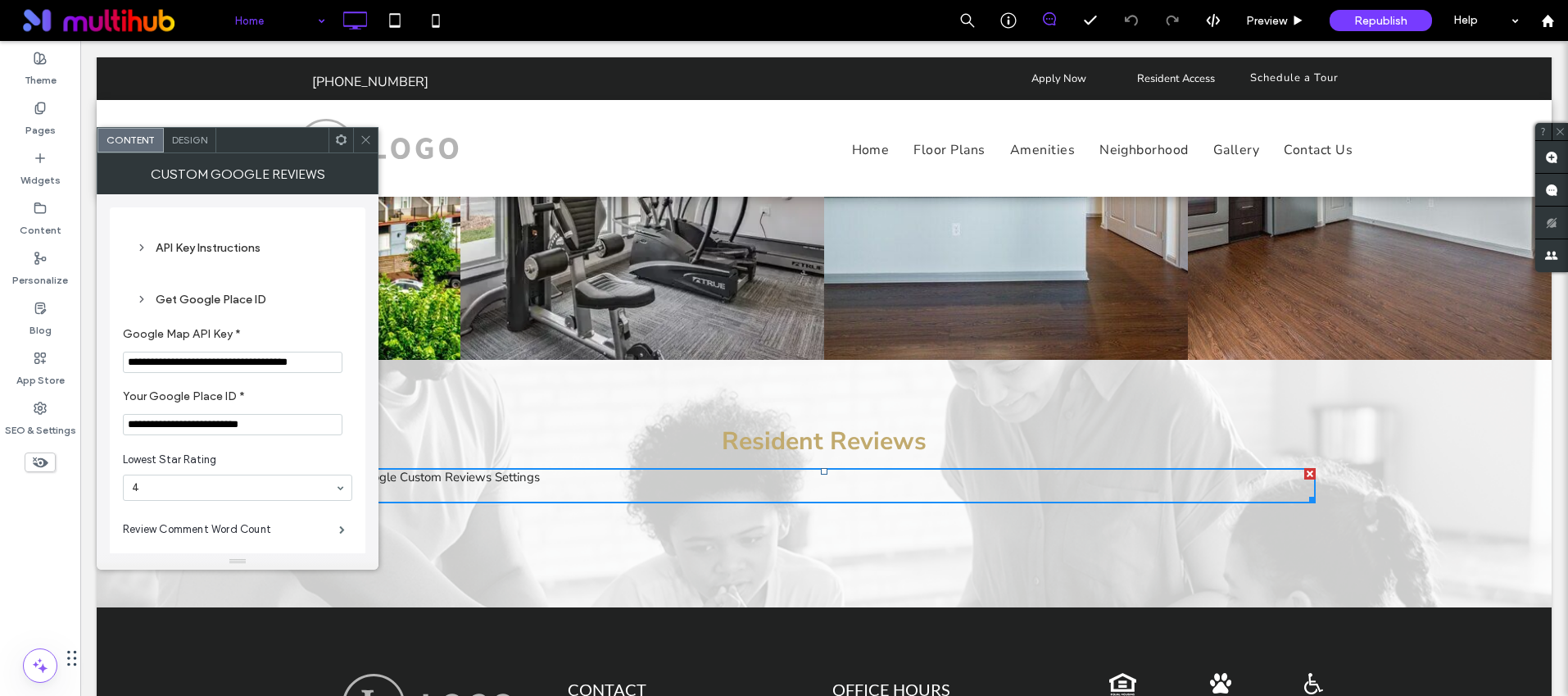
click at [365, 137] on icon at bounding box center [366, 139] width 12 height 12
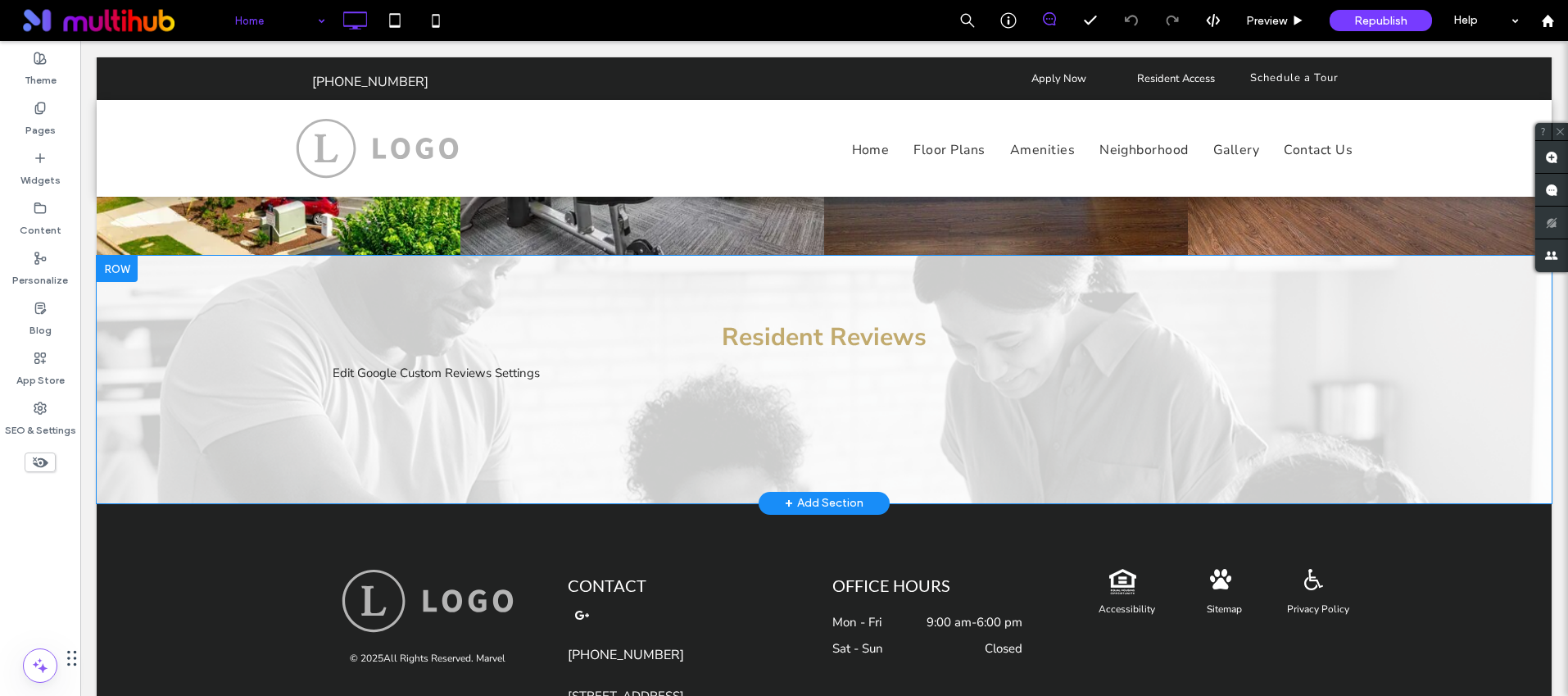
scroll to position [3496, 0]
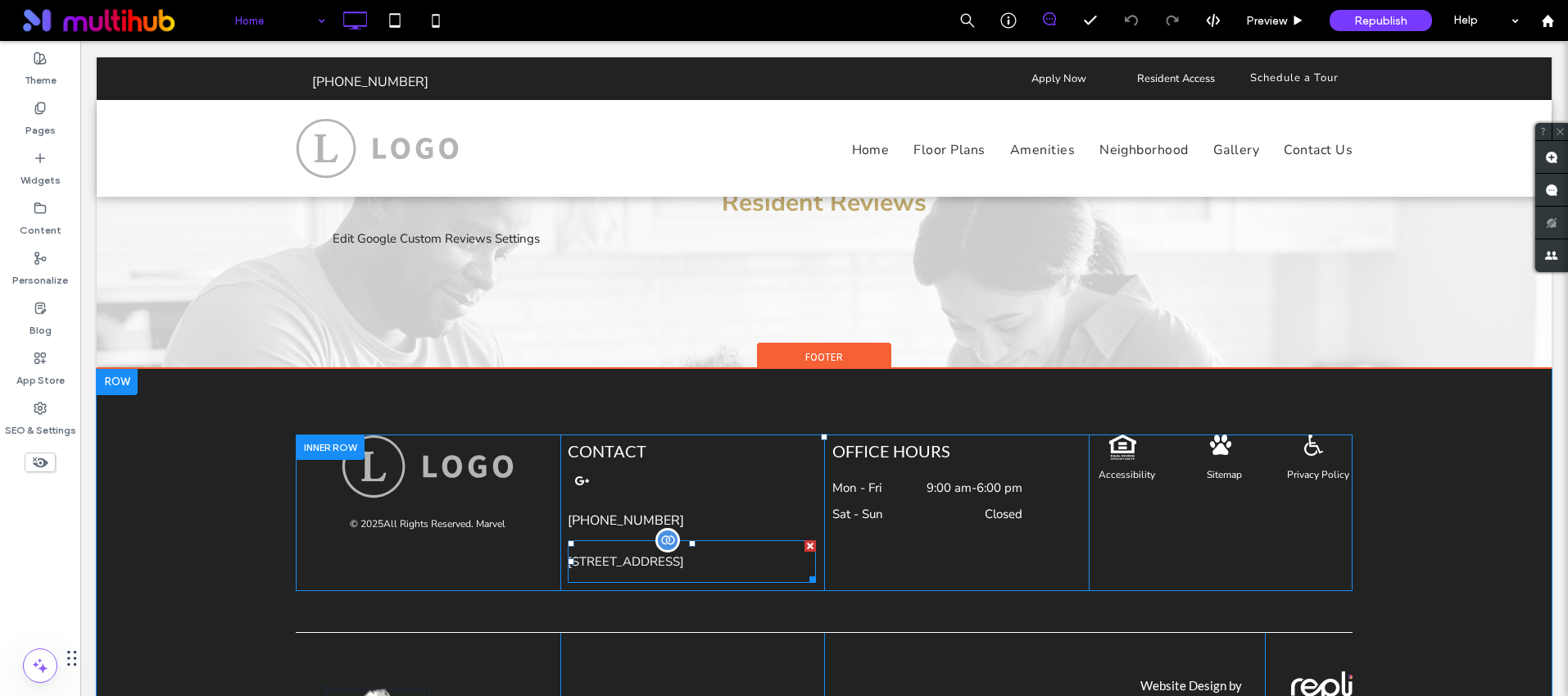
click at [684, 553] on p "1925 Central Ave, Charlotte, NC 28205" at bounding box center [625, 561] width 116 height 16
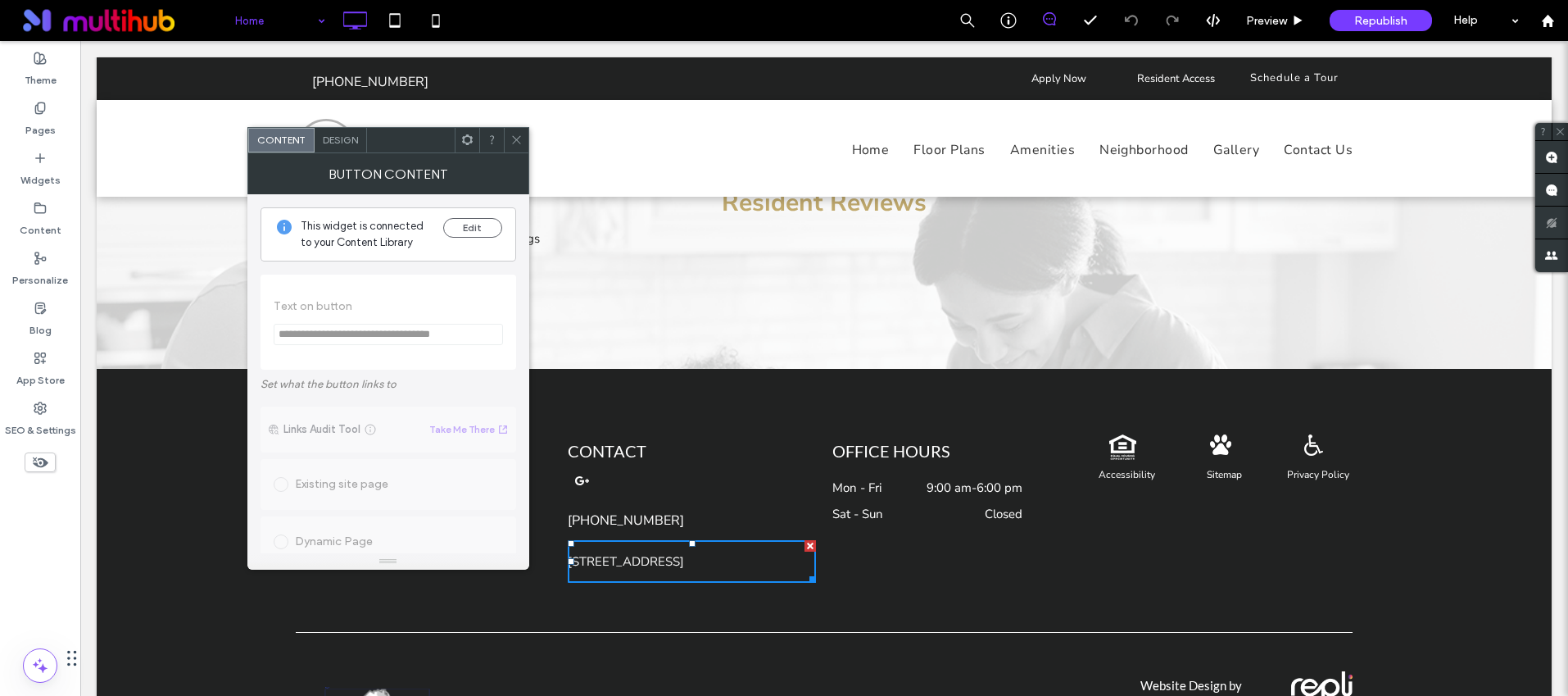
click at [464, 215] on div "This widget is connected to your Content Library Edit" at bounding box center [388, 234] width 255 height 54
click at [463, 220] on button "Edit" at bounding box center [472, 227] width 59 height 20
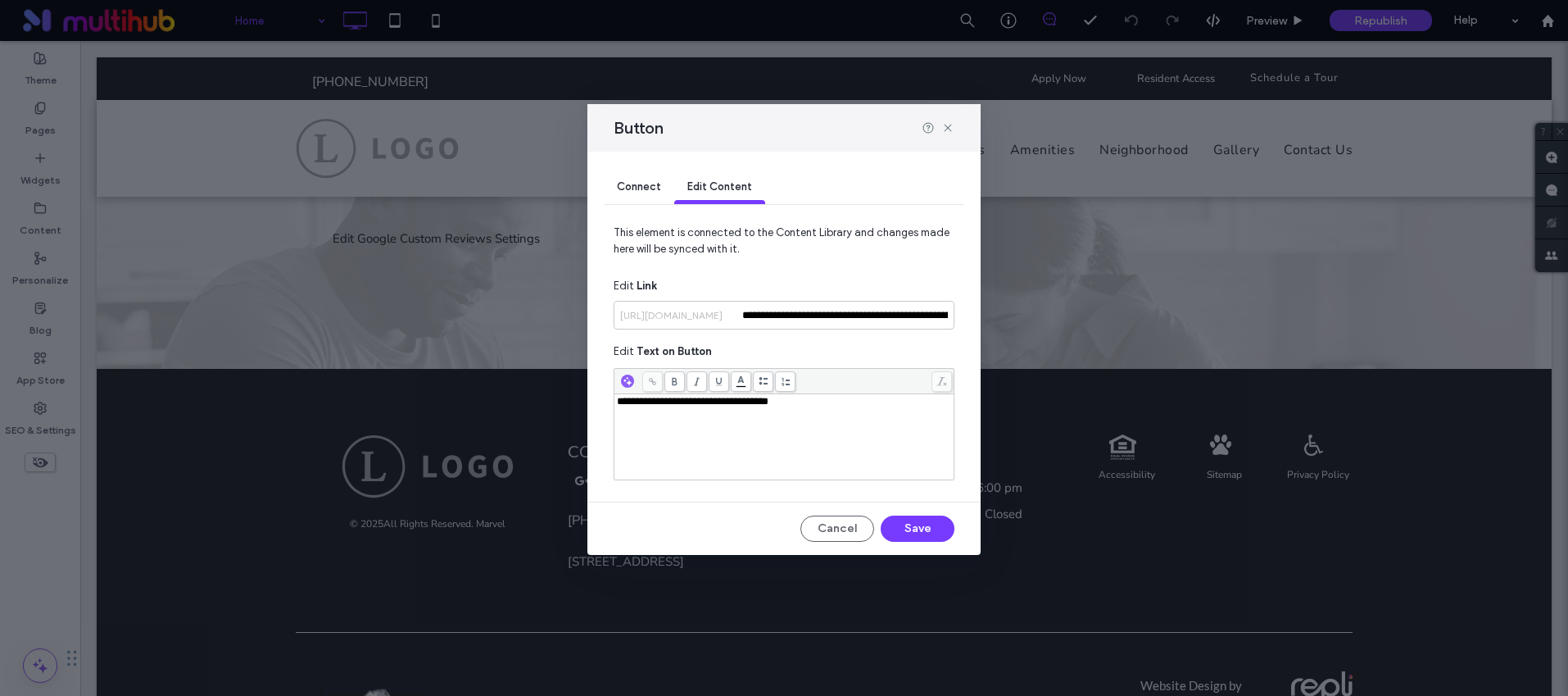
click at [804, 396] on div "**********" at bounding box center [784, 401] width 335 height 11
copy span "**********"
drag, startPoint x: 953, startPoint y: 126, endPoint x: 1079, endPoint y: 28, distance: 159.6
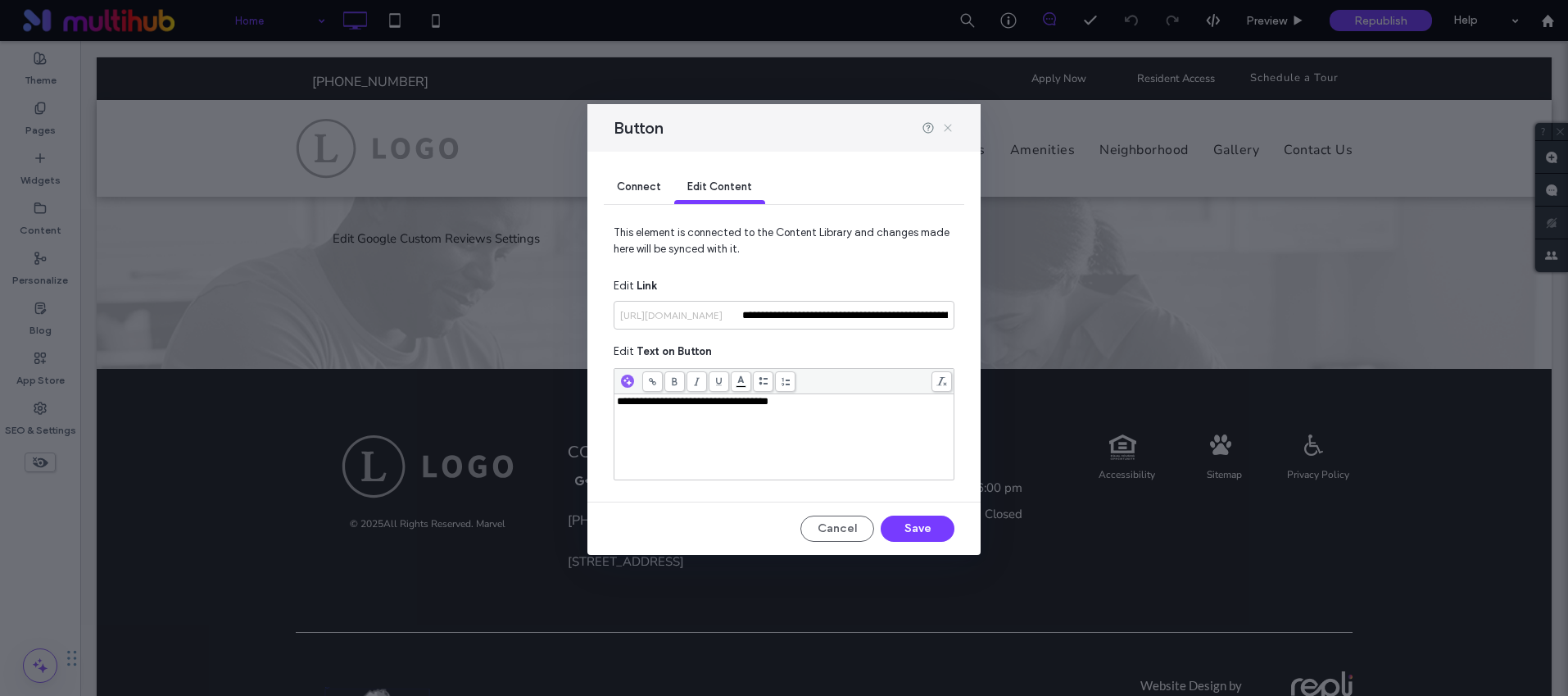
click at [953, 126] on icon at bounding box center [947, 127] width 13 height 13
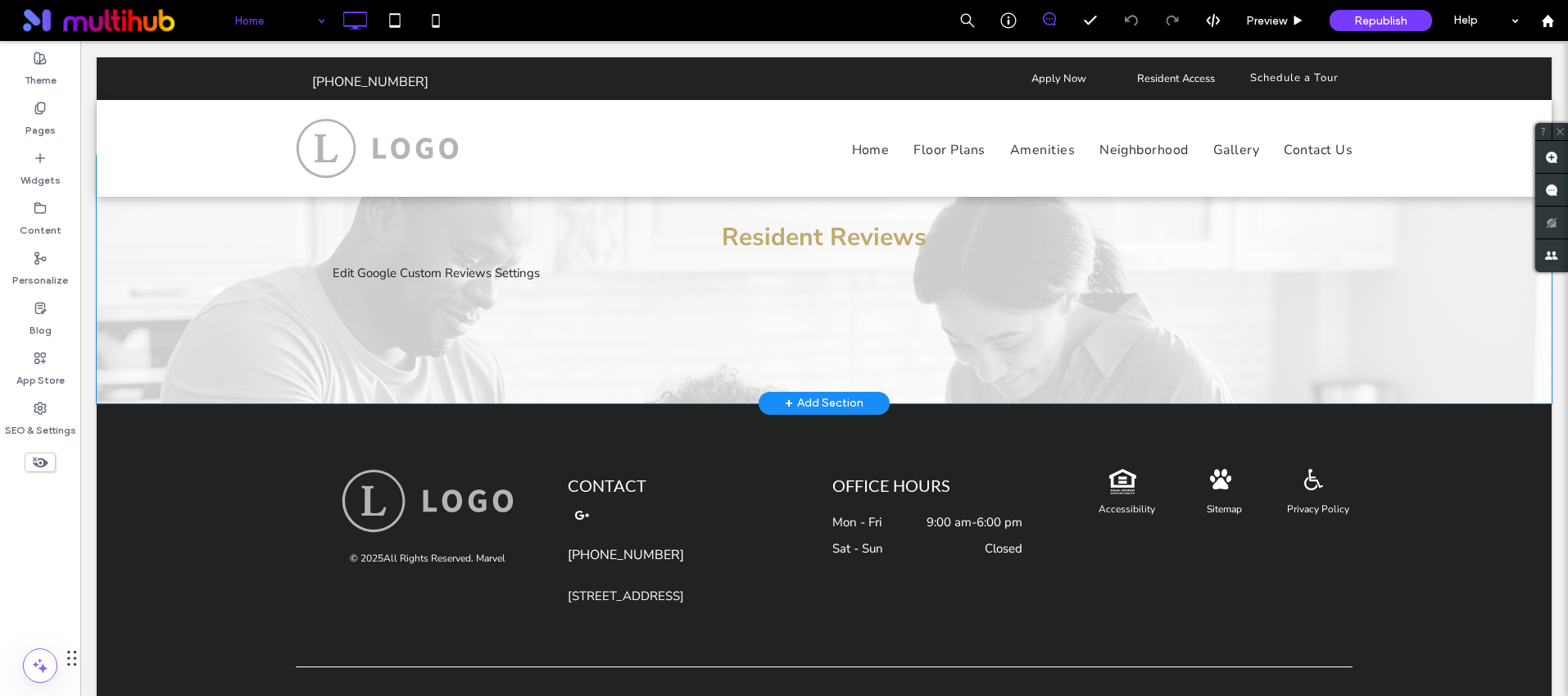
scroll to position [3306, 0]
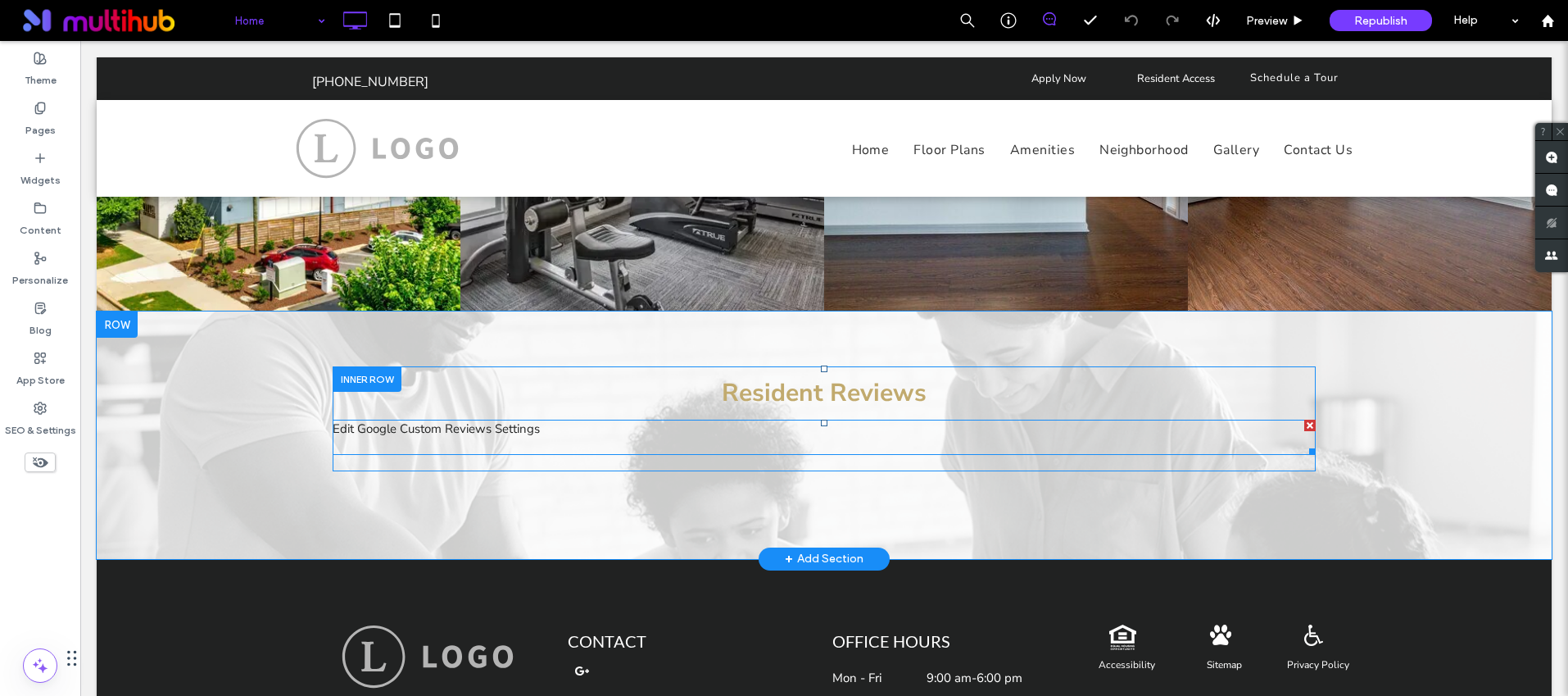
click at [495, 420] on span at bounding box center [824, 437] width 983 height 35
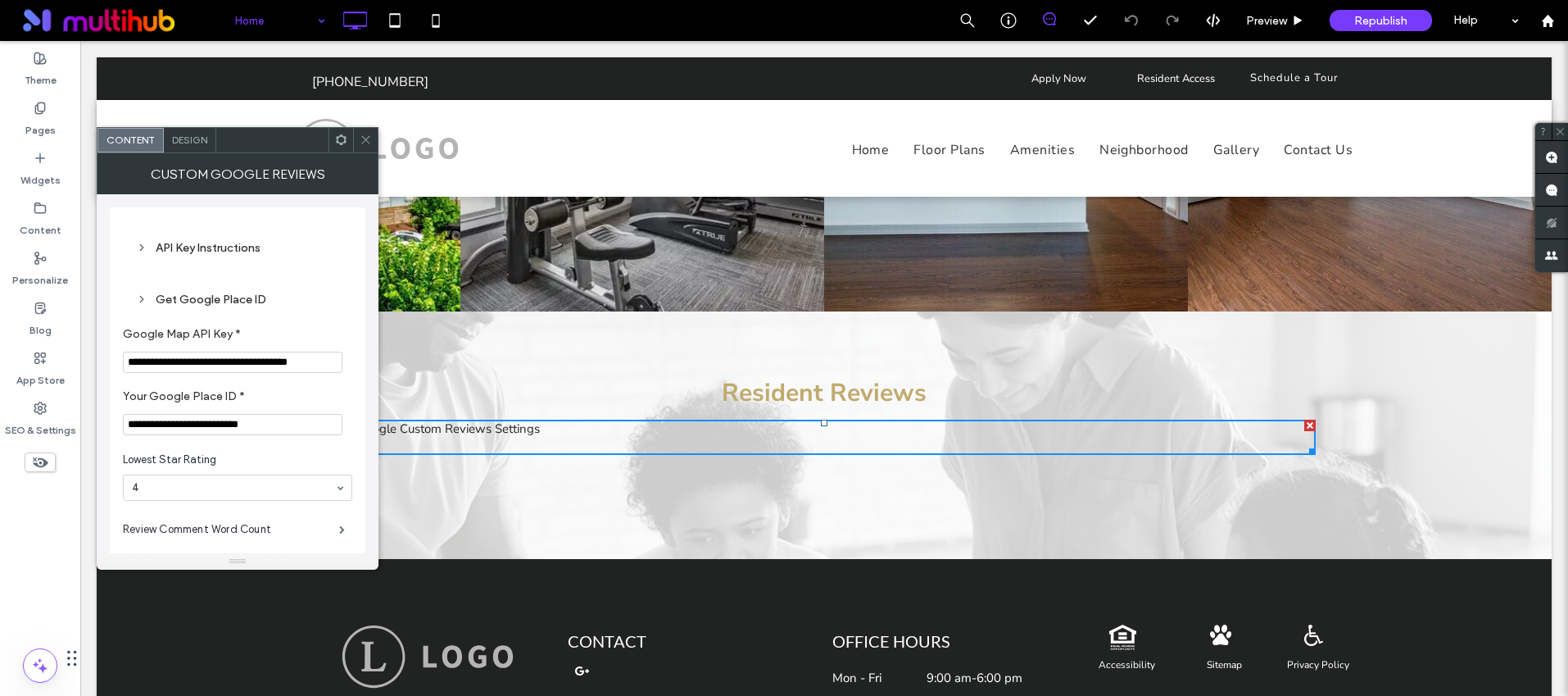
click at [375, 139] on div at bounding box center [365, 140] width 25 height 25
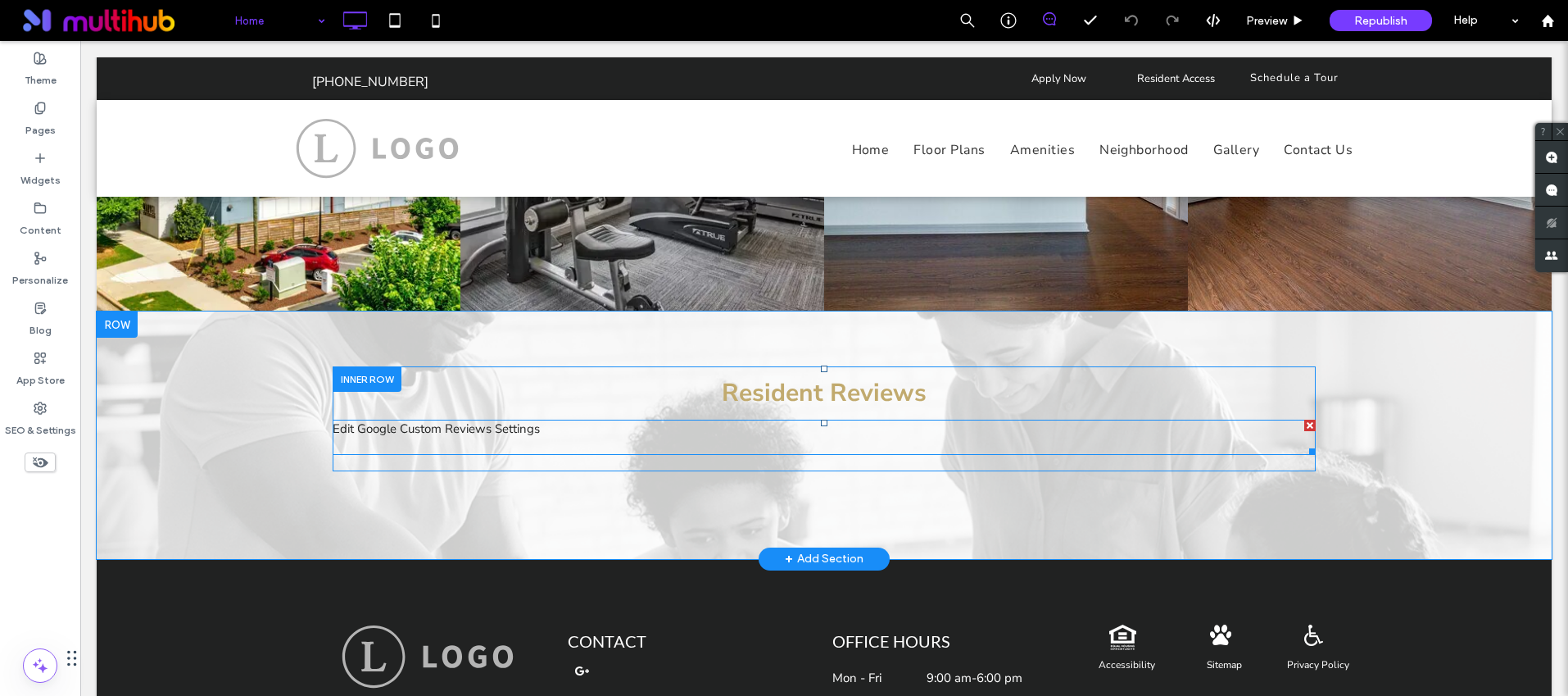
click at [692, 420] on span at bounding box center [824, 437] width 983 height 35
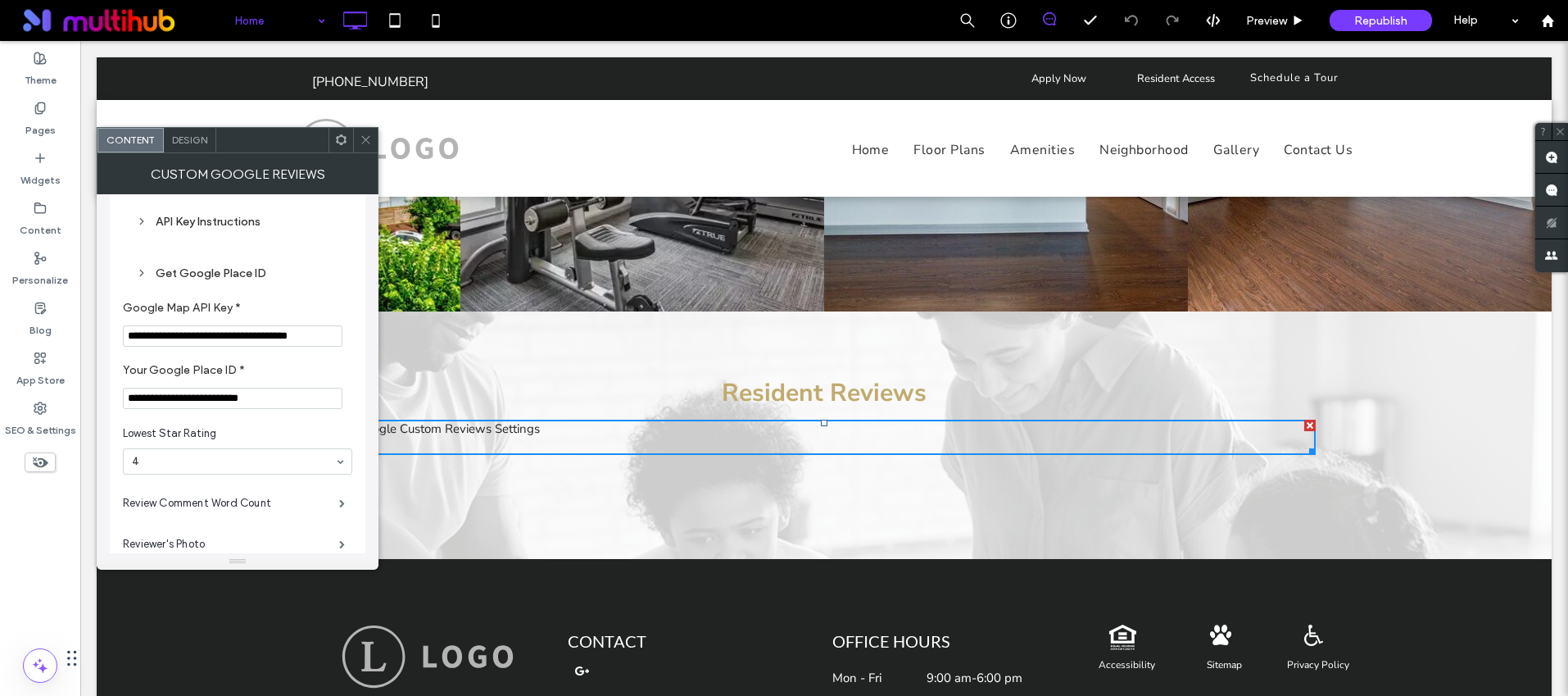
scroll to position [64, 0]
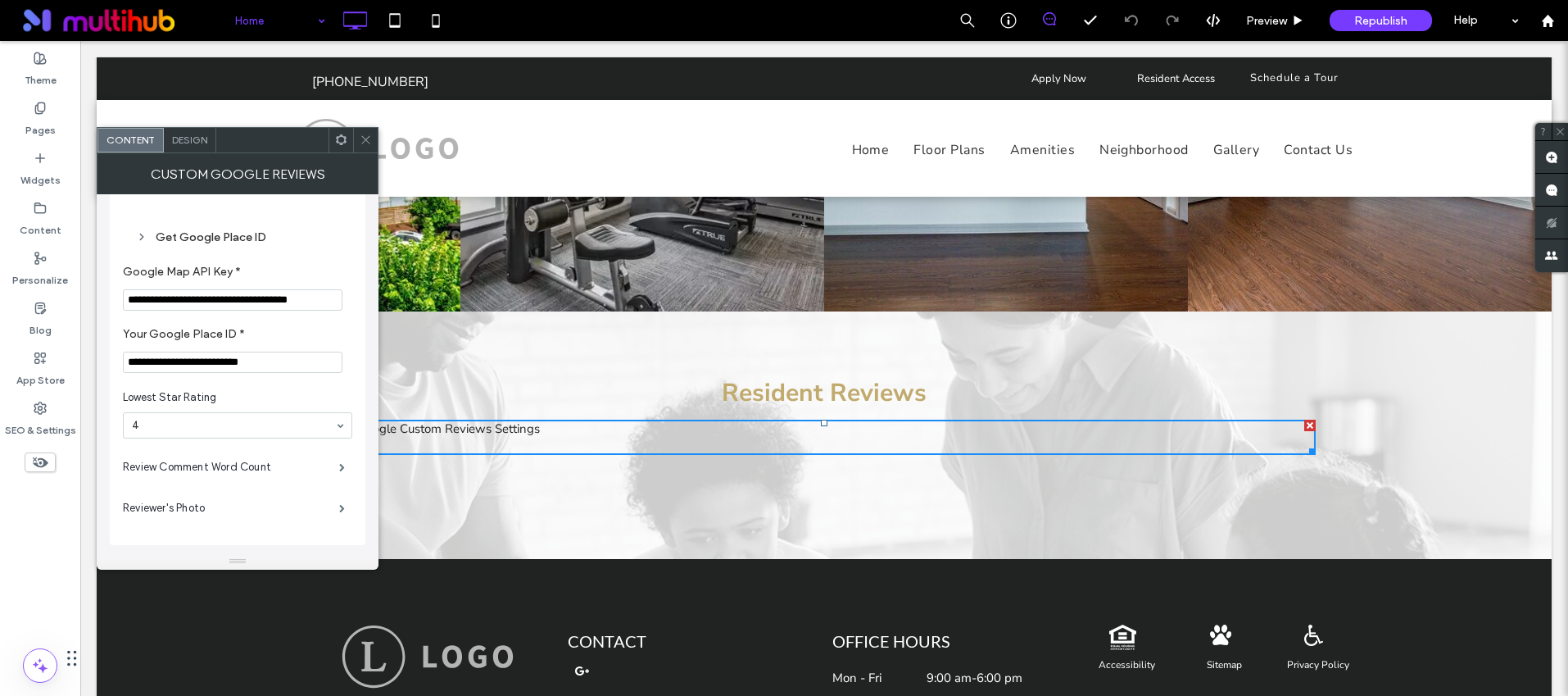
click at [356, 133] on div at bounding box center [365, 140] width 25 height 25
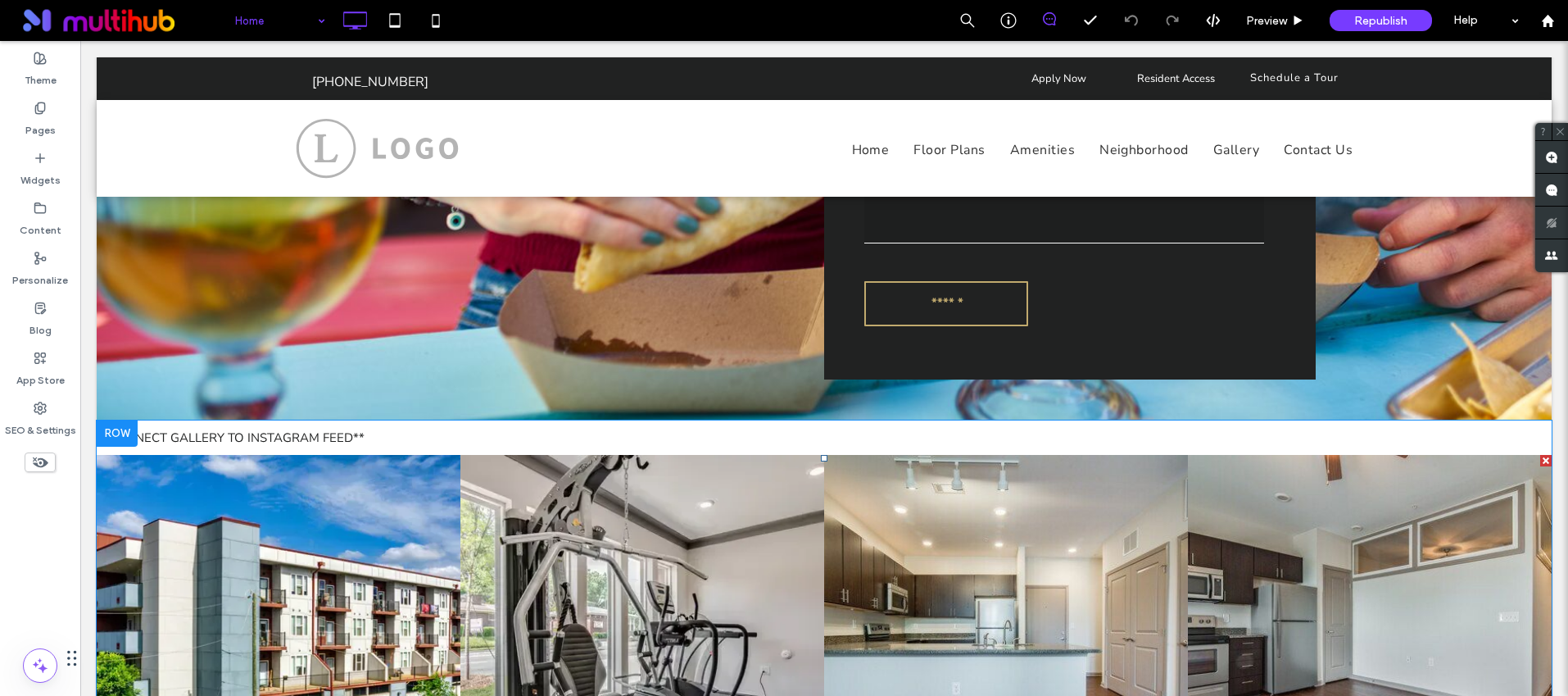
scroll to position [2798, 0]
click at [593, 479] on link at bounding box center [642, 637] width 364 height 364
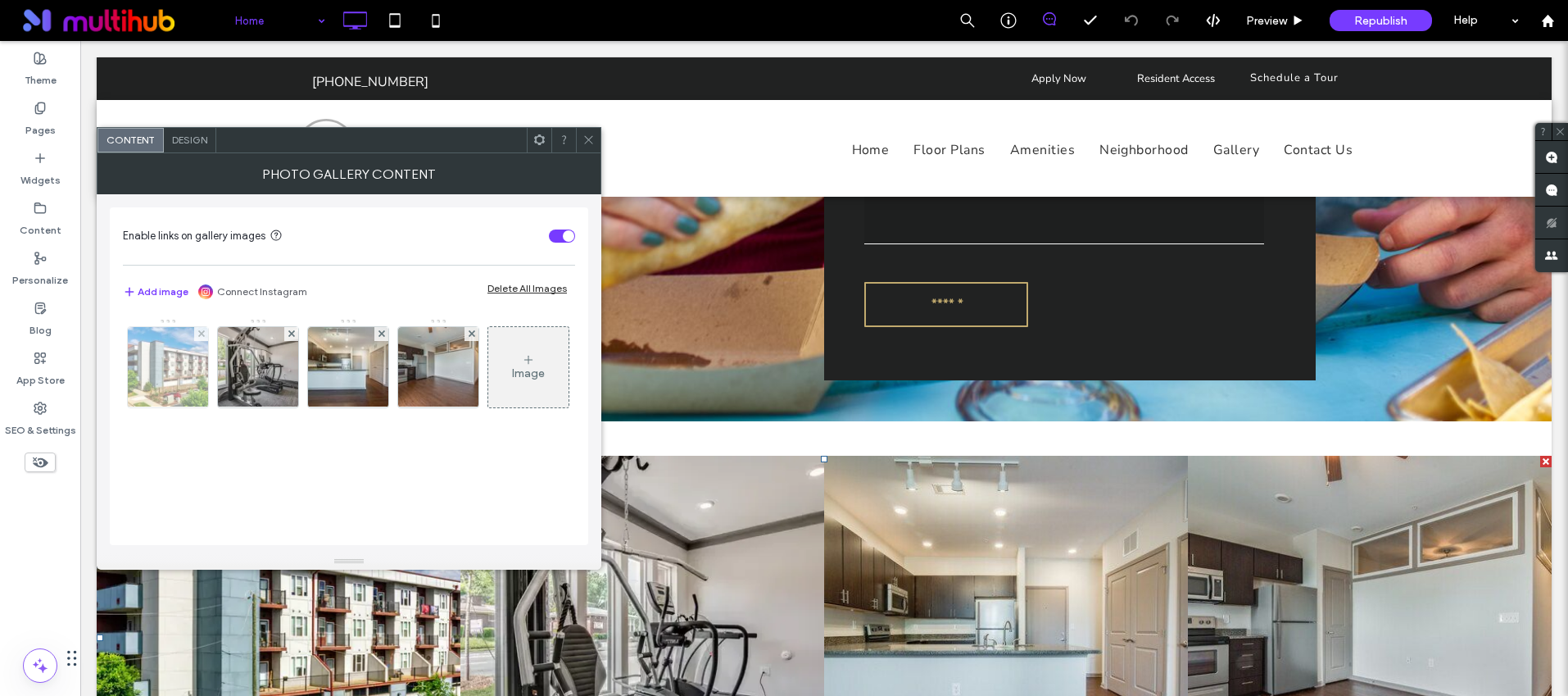
click at [158, 365] on img at bounding box center [169, 366] width 120 height 80
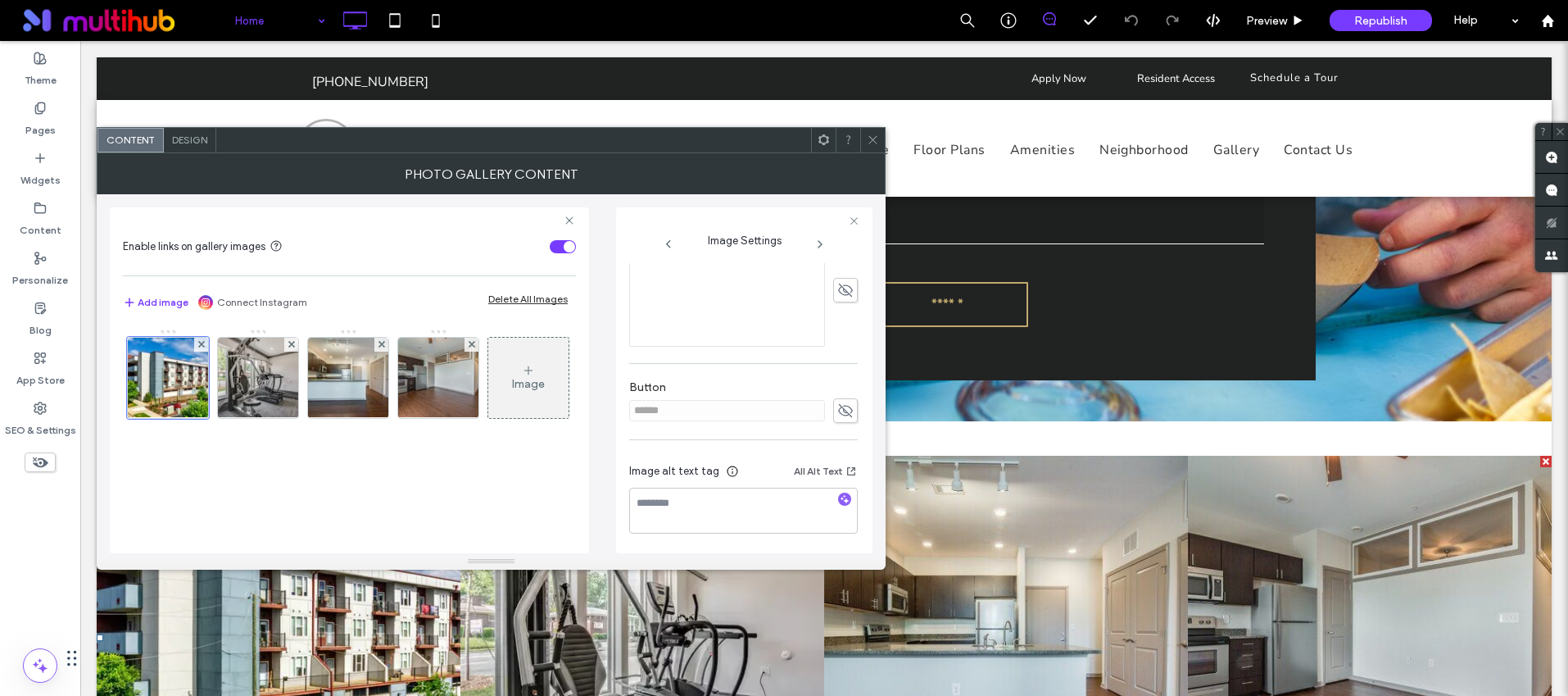
scroll to position [492, 0]
click at [871, 143] on icon at bounding box center [873, 139] width 12 height 12
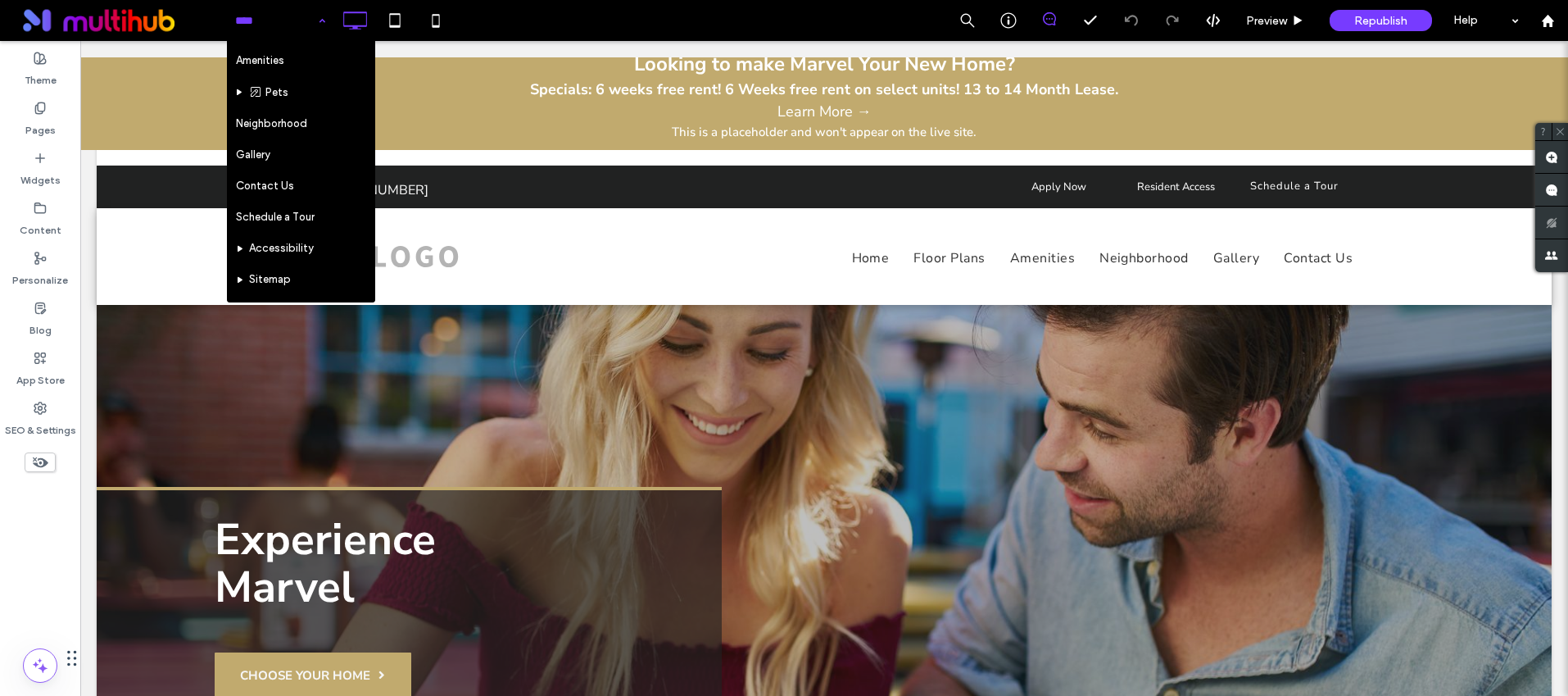
scroll to position [122, 0]
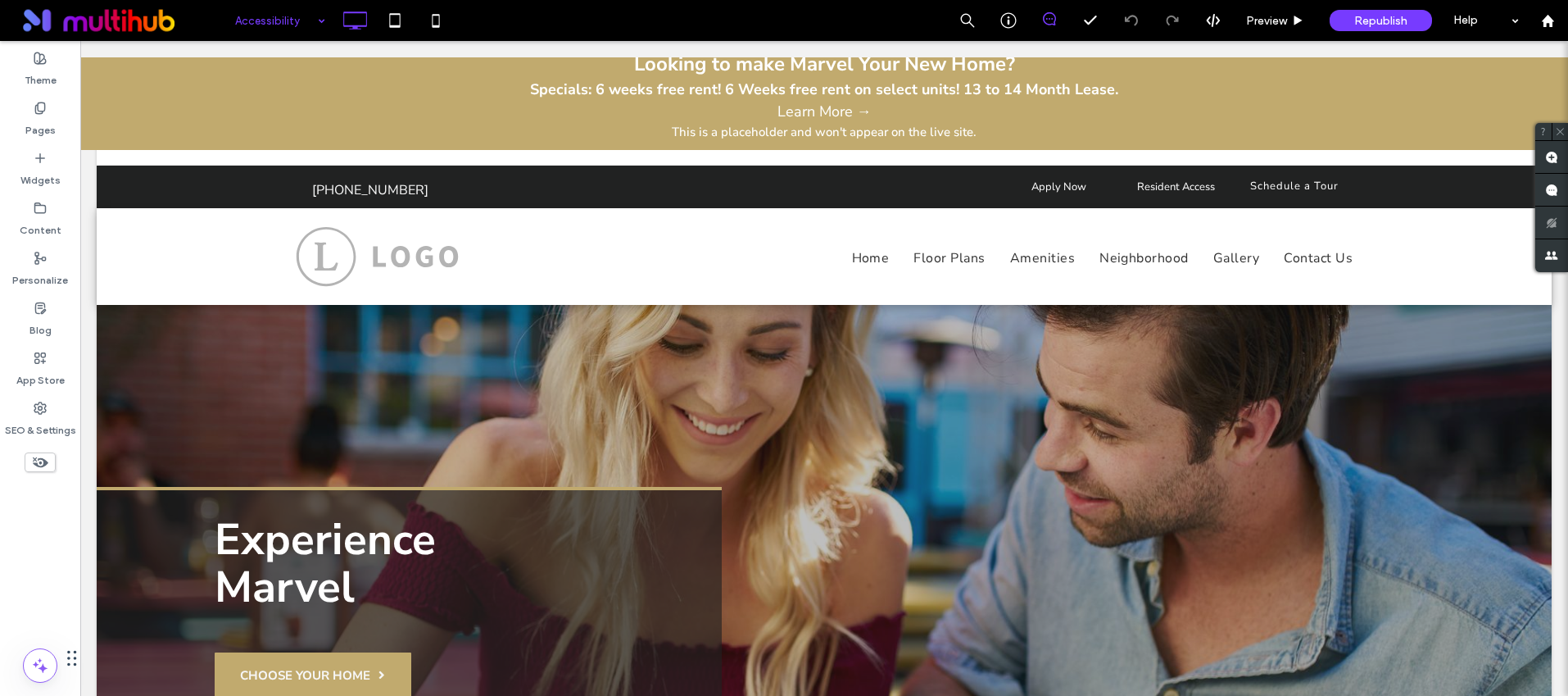
drag, startPoint x: 282, startPoint y: 241, endPoint x: 291, endPoint y: 245, distance: 9.8
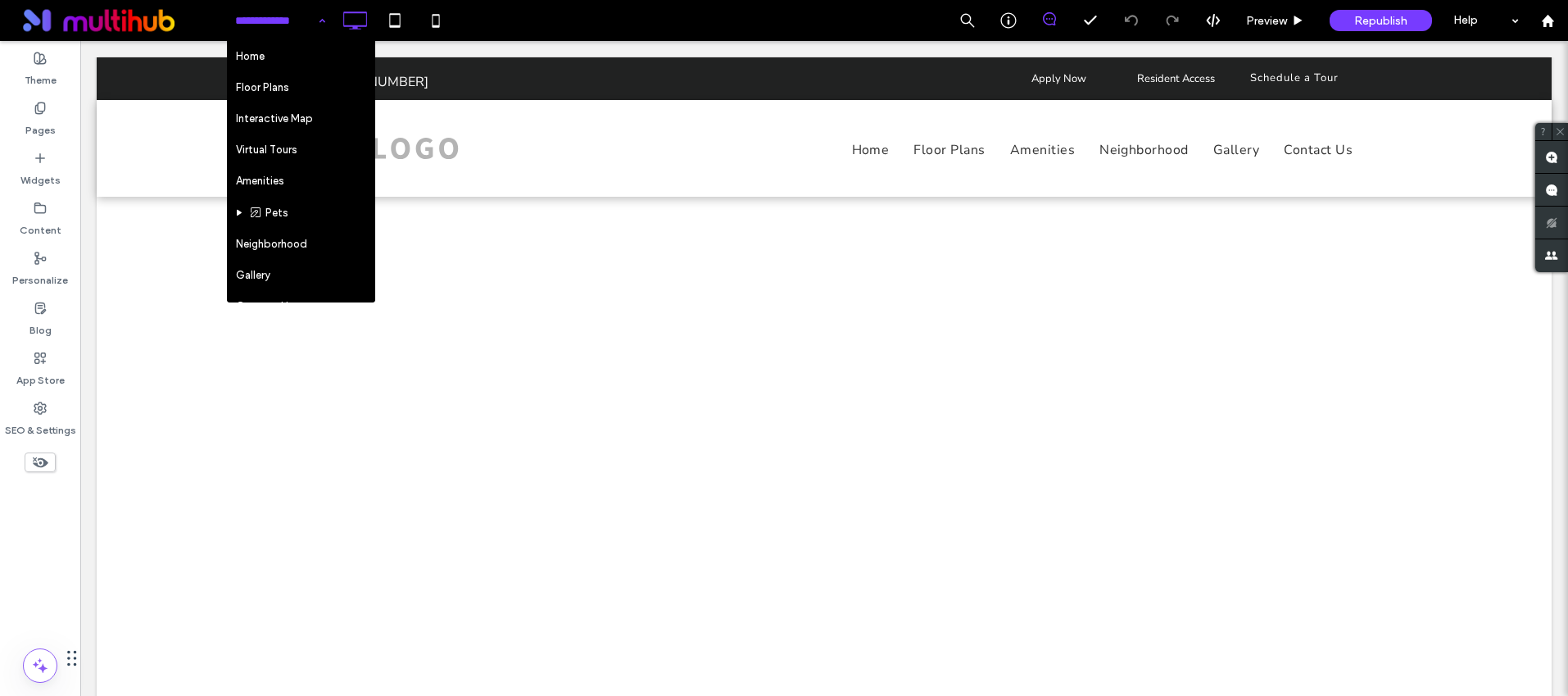
scroll to position [301, 0]
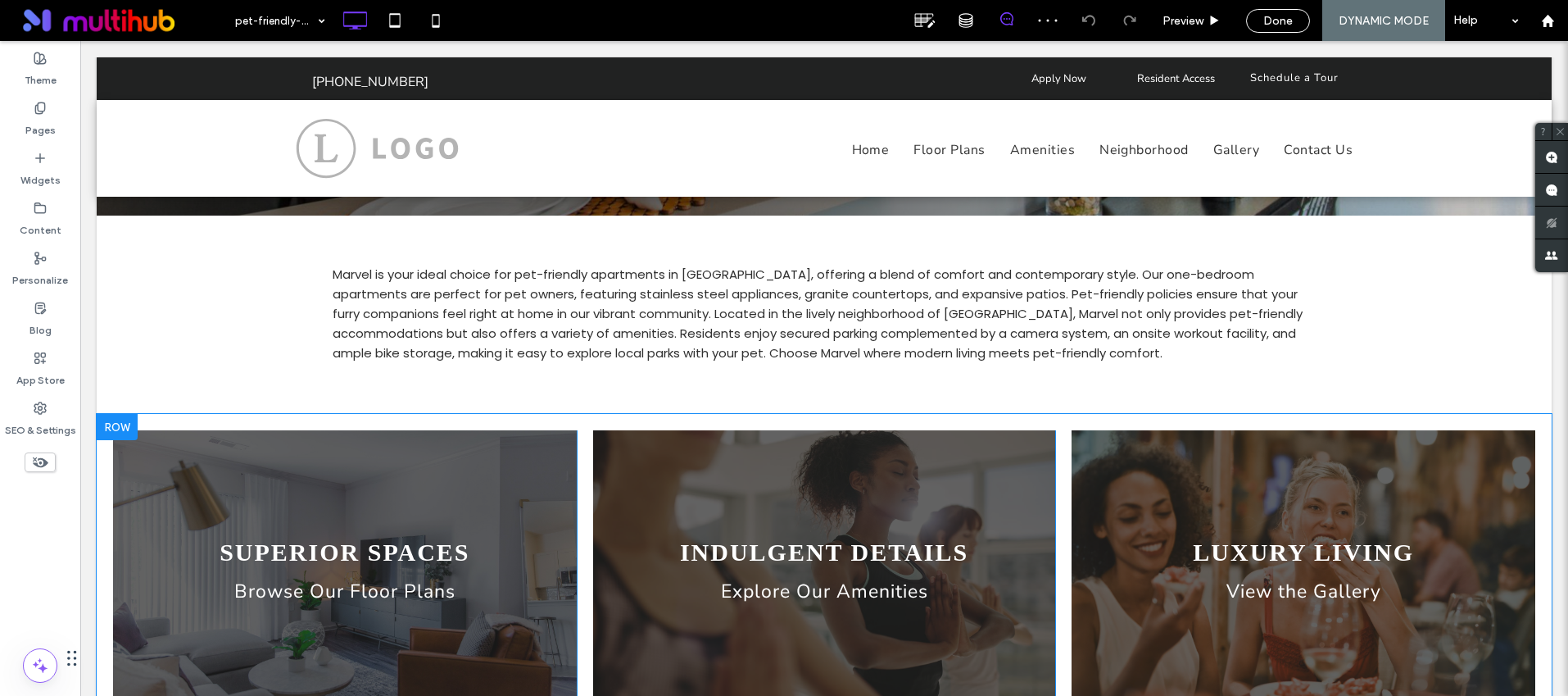
scroll to position [114, 0]
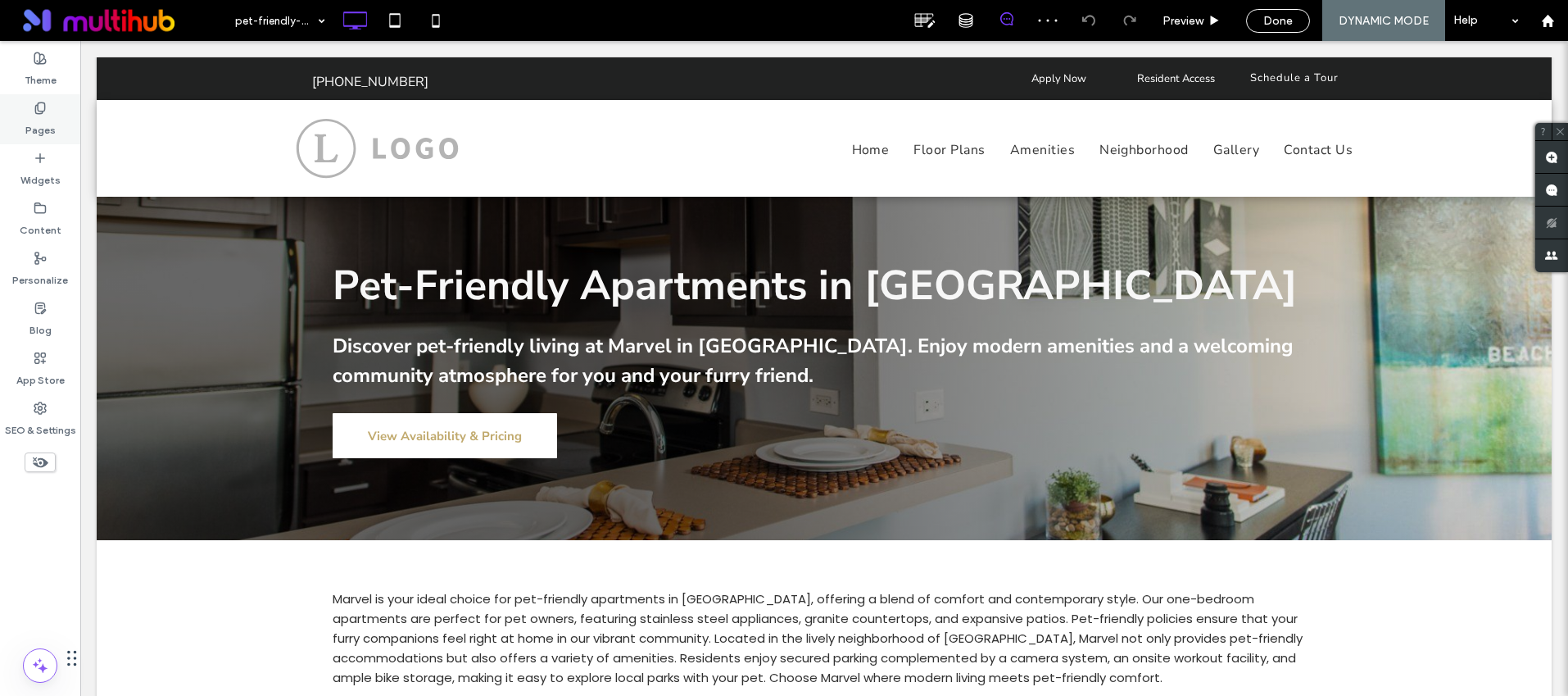
click at [43, 128] on label "Pages" at bounding box center [40, 126] width 30 height 23
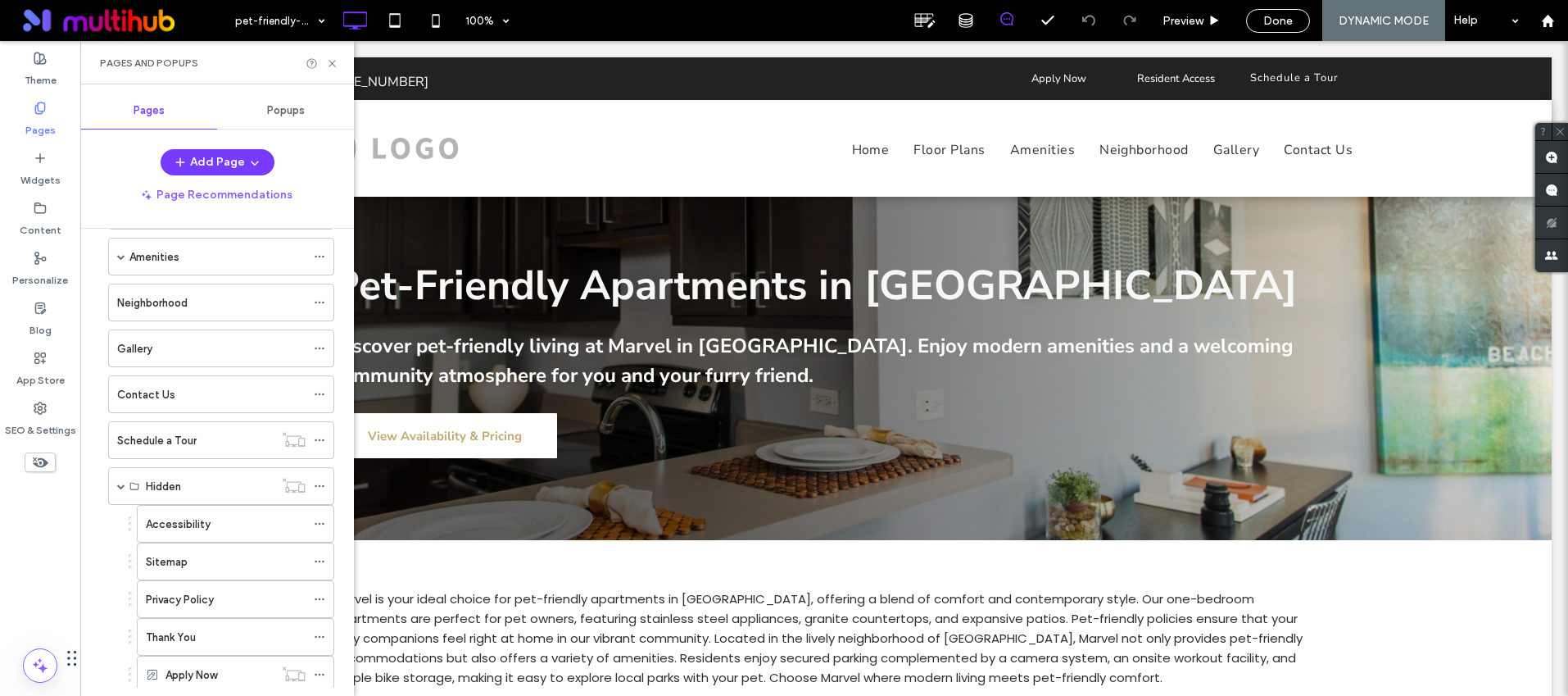
scroll to position [408, 0]
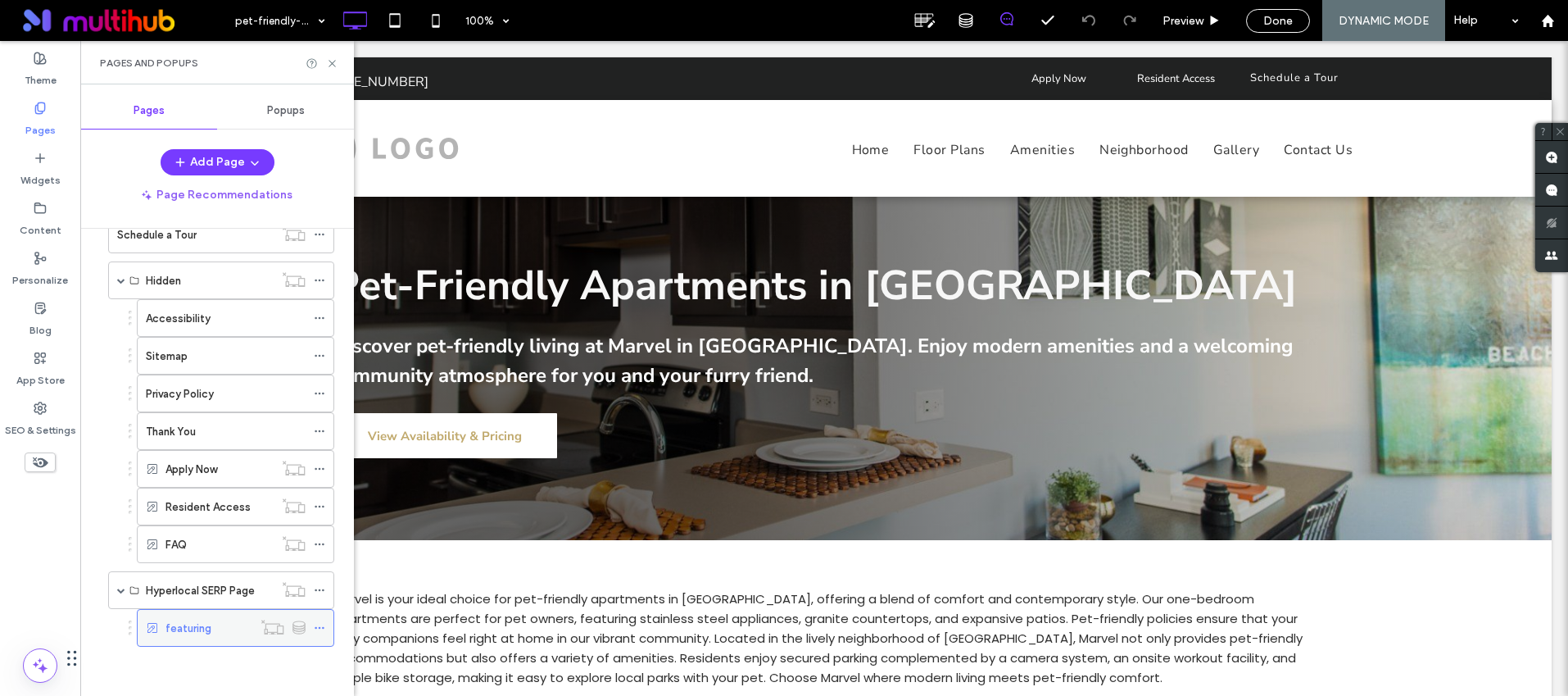
click at [322, 626] on icon at bounding box center [319, 627] width 11 height 11
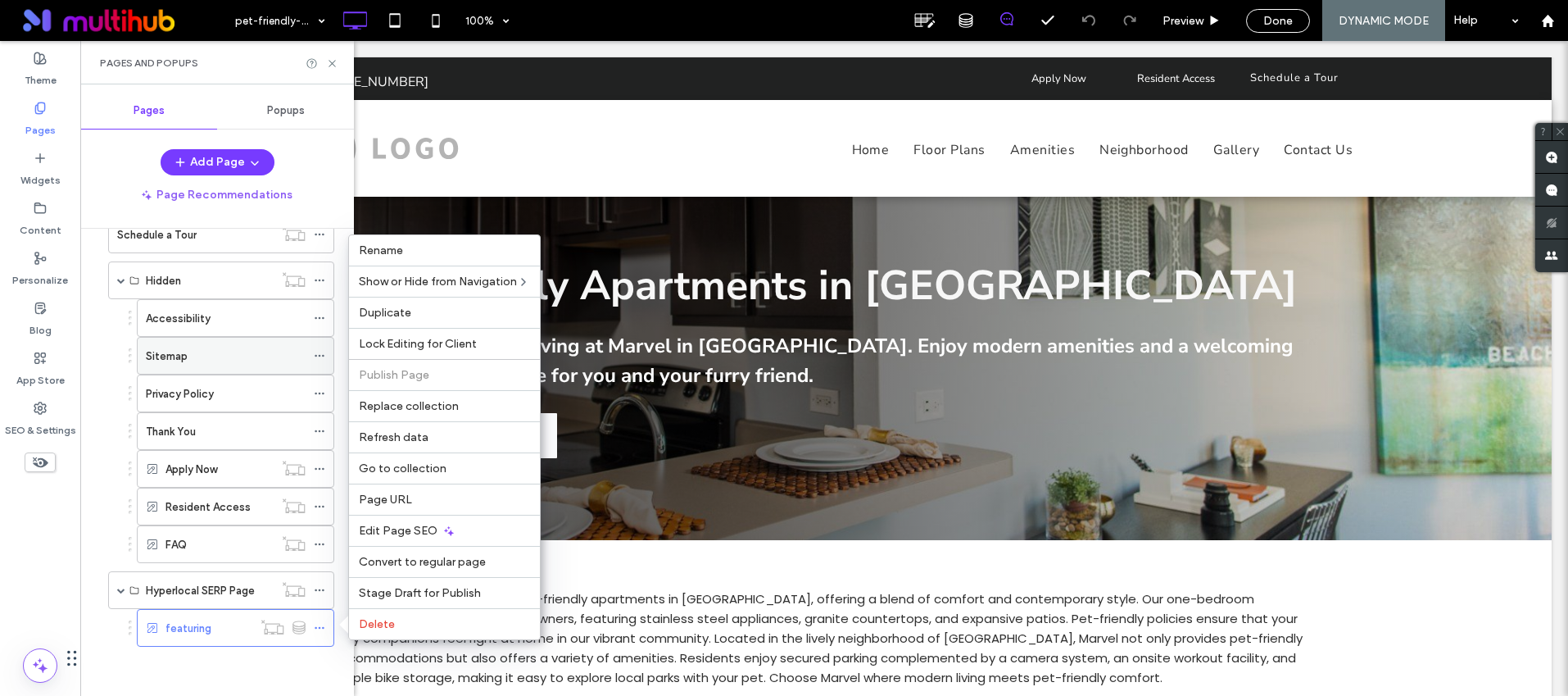
click at [323, 351] on icon at bounding box center [319, 355] width 11 height 11
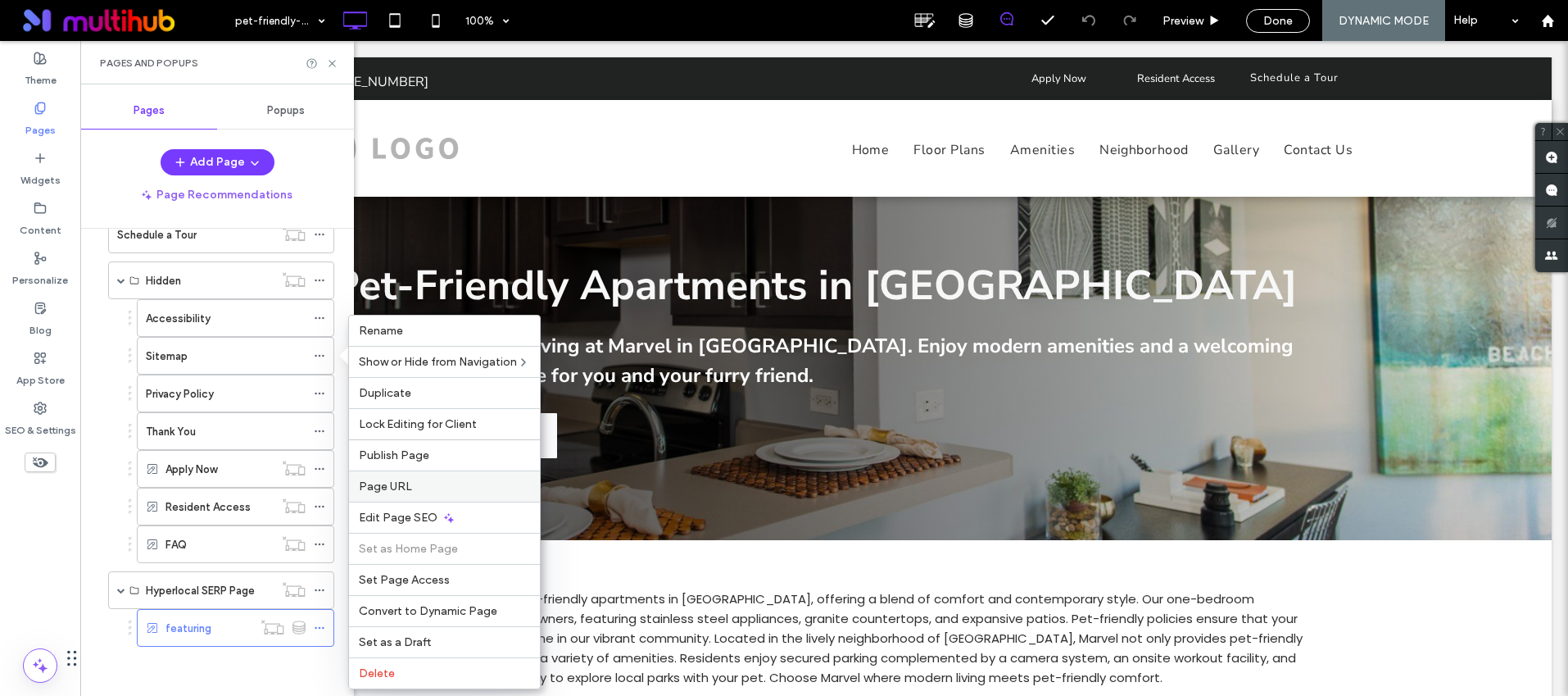
click at [437, 491] on label "Page URL" at bounding box center [444, 486] width 171 height 14
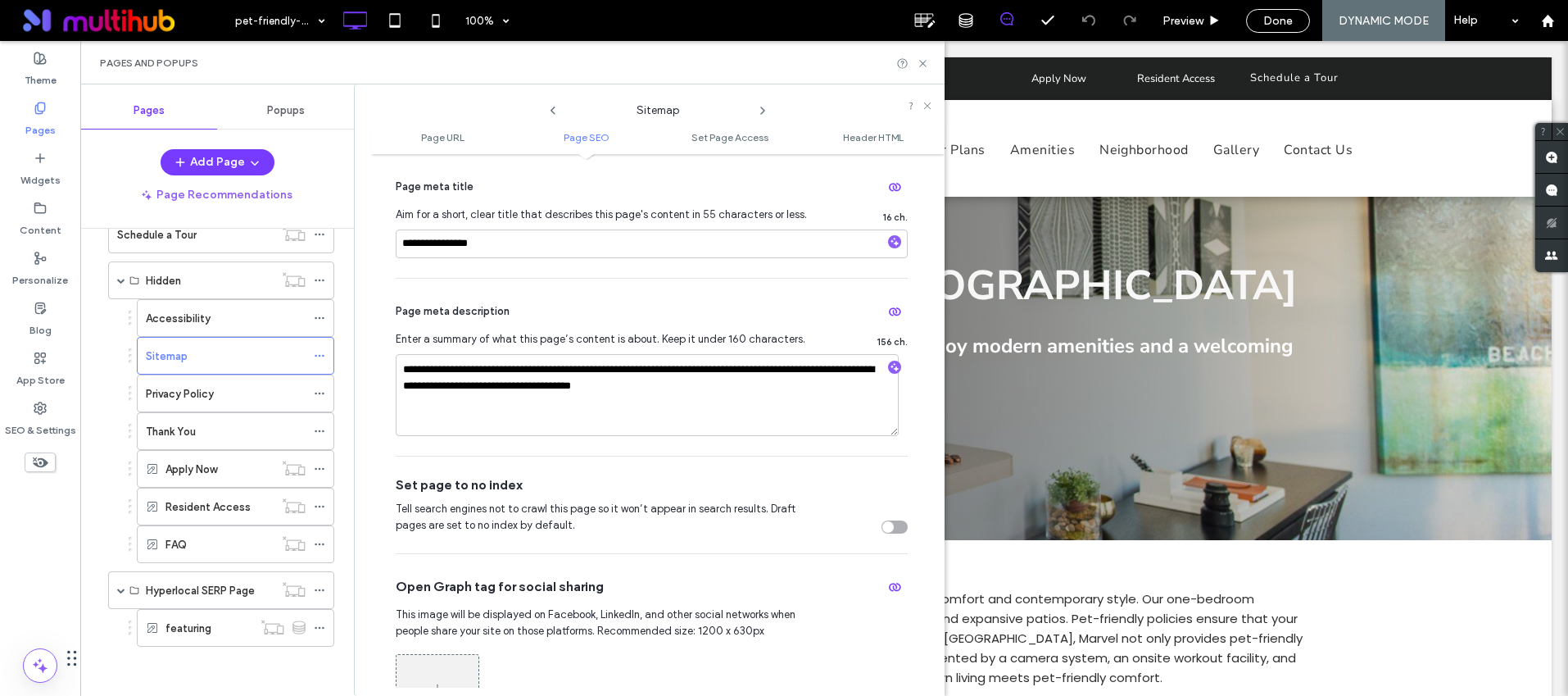
scroll to position [493, 0]
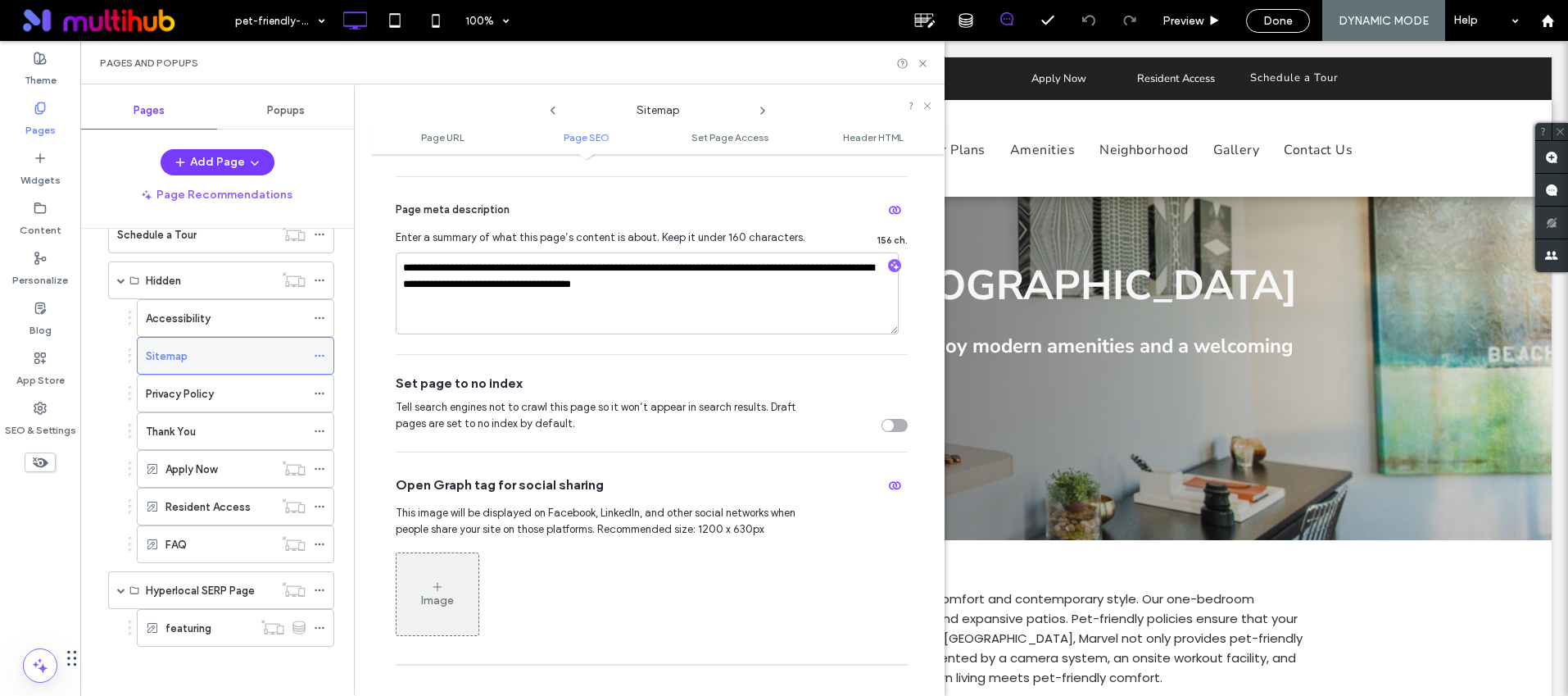
click at [323, 353] on icon at bounding box center [319, 355] width 11 height 11
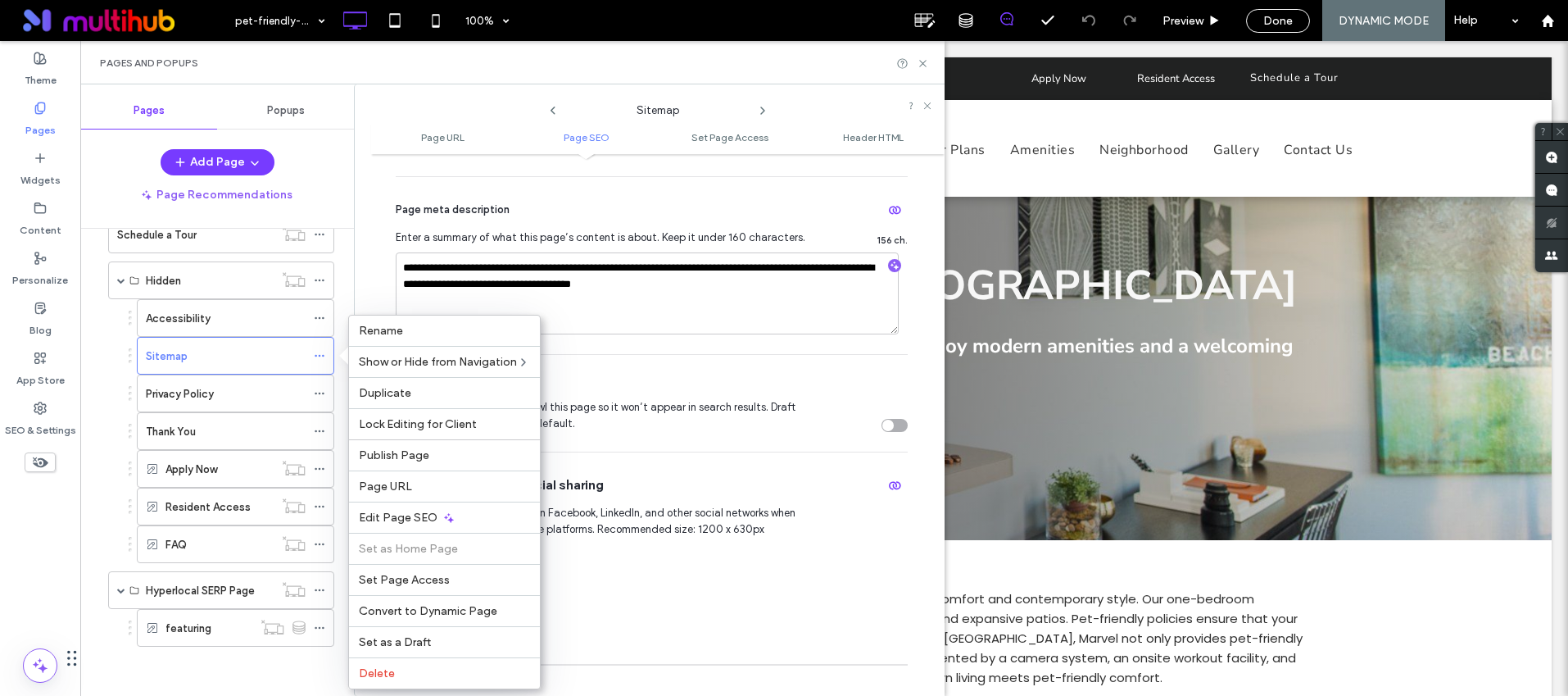
click at [731, 64] on div "Pages and Popups" at bounding box center [512, 63] width 825 height 13
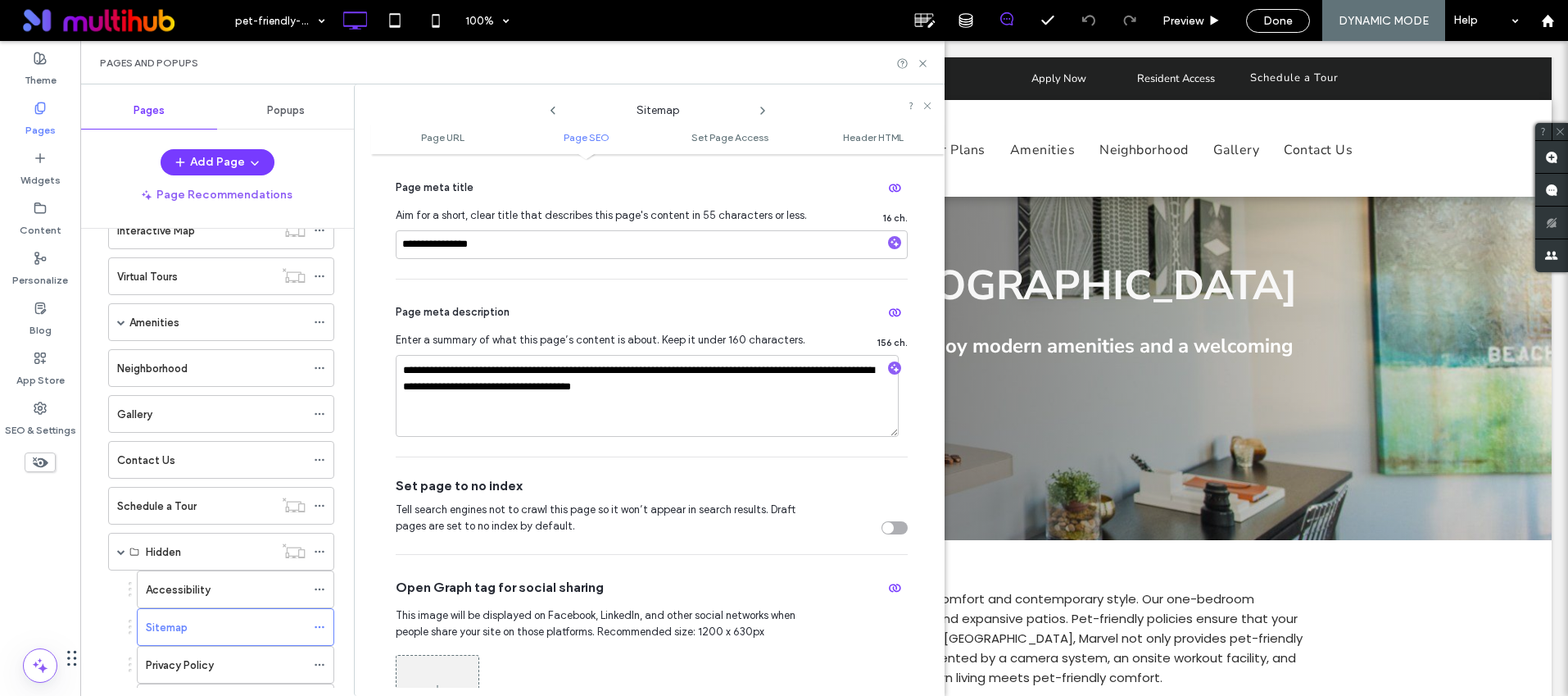
scroll to position [0, 0]
click at [924, 69] on div "Pages and Popups" at bounding box center [512, 63] width 825 height 13
click at [32, 215] on label "Content" at bounding box center [40, 226] width 42 height 23
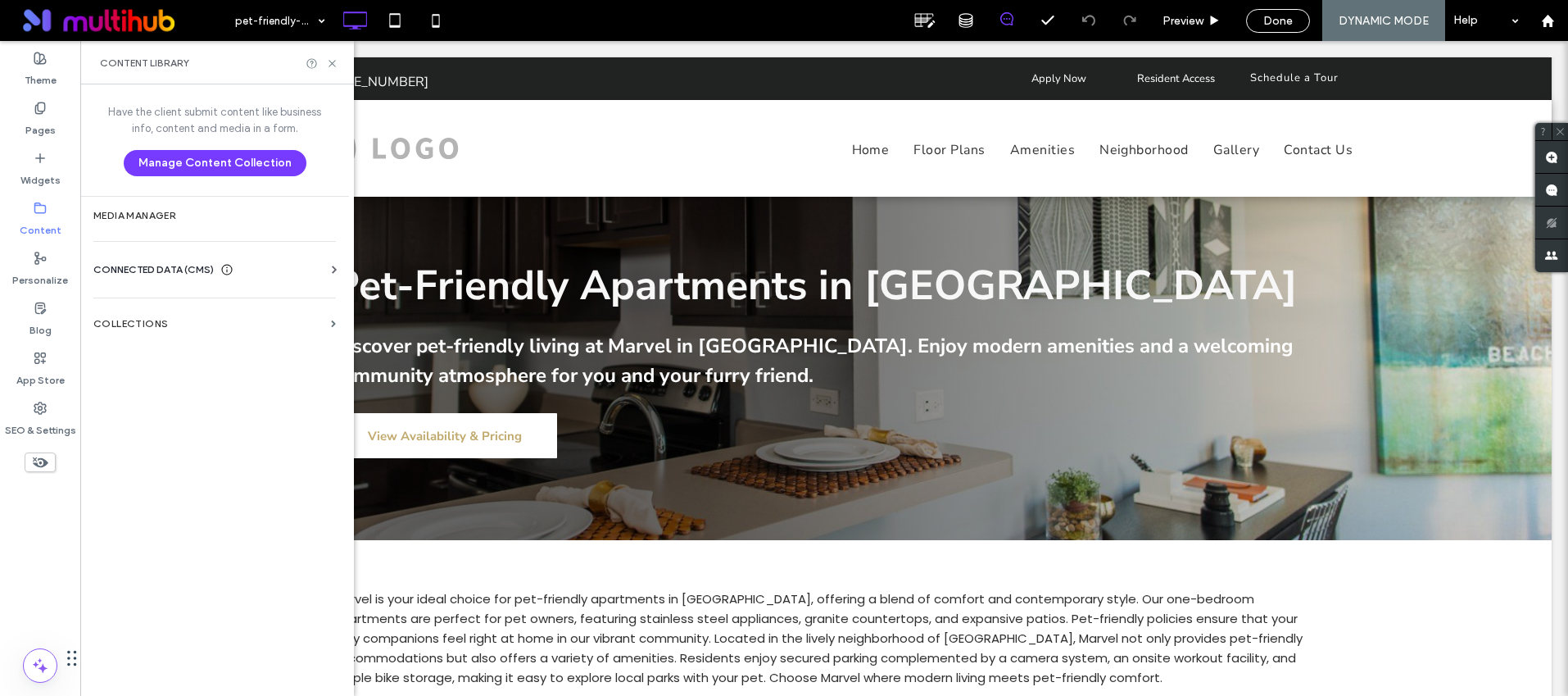
click at [150, 268] on span "CONNECTED DATA (CMS)" at bounding box center [154, 269] width 120 height 16
click at [151, 304] on label "Business Info" at bounding box center [218, 309] width 223 height 11
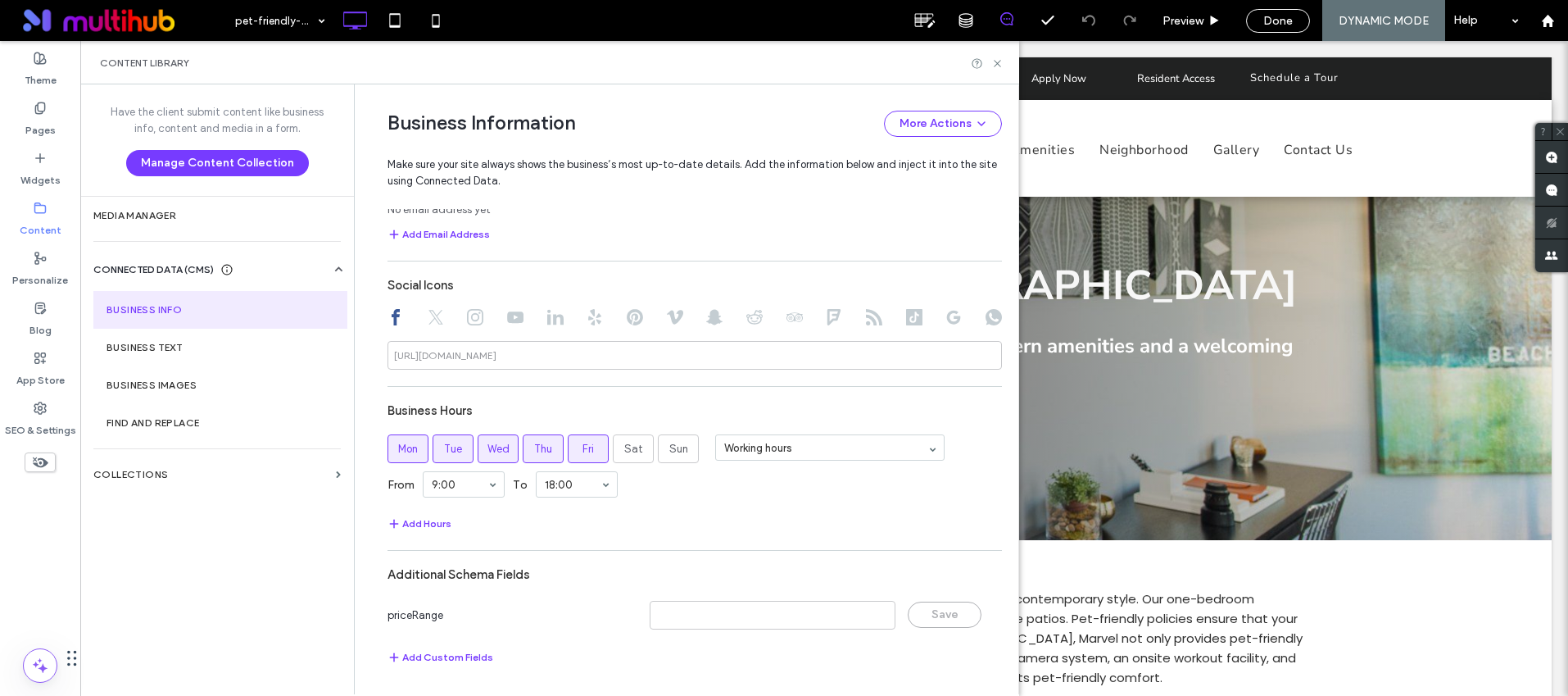
scroll to position [854, 0]
click at [996, 62] on icon at bounding box center [997, 64] width 12 height 12
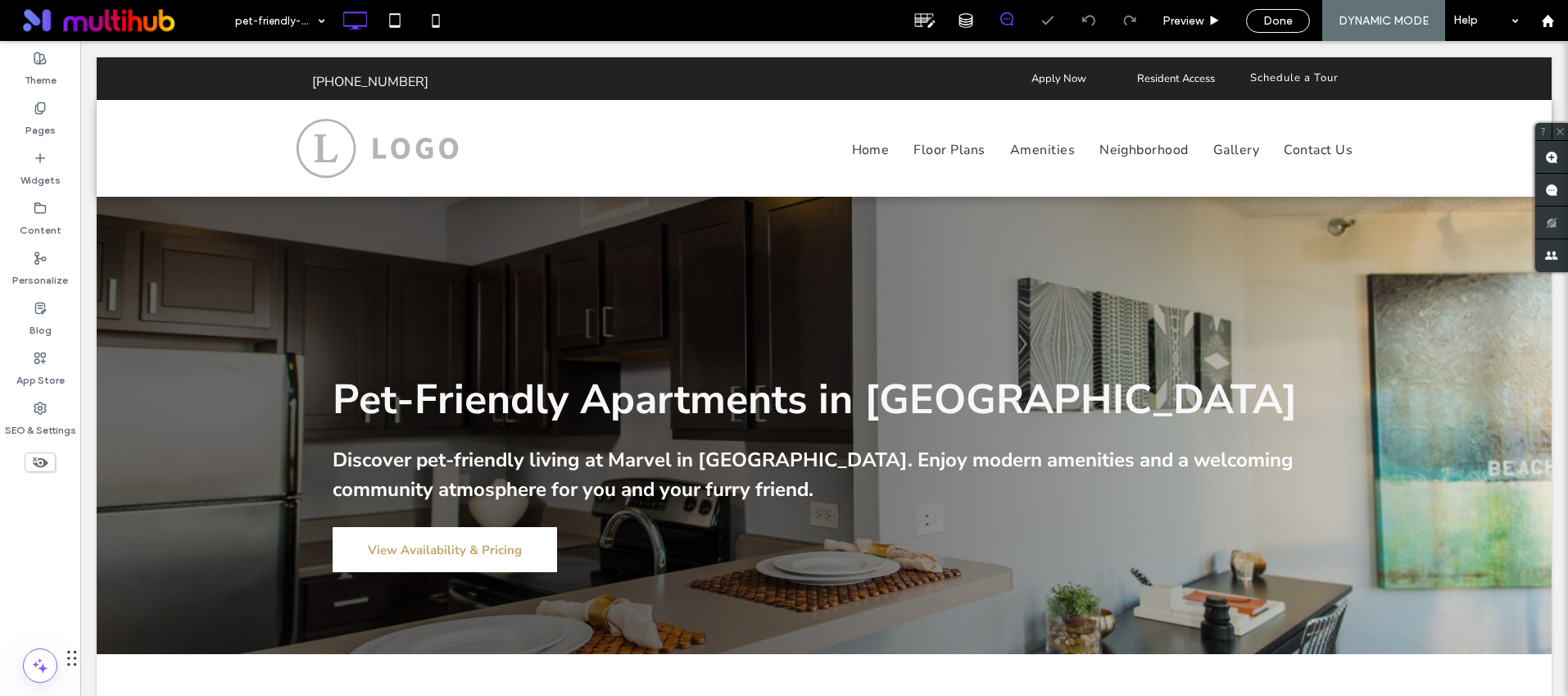
scroll to position [0, 0]
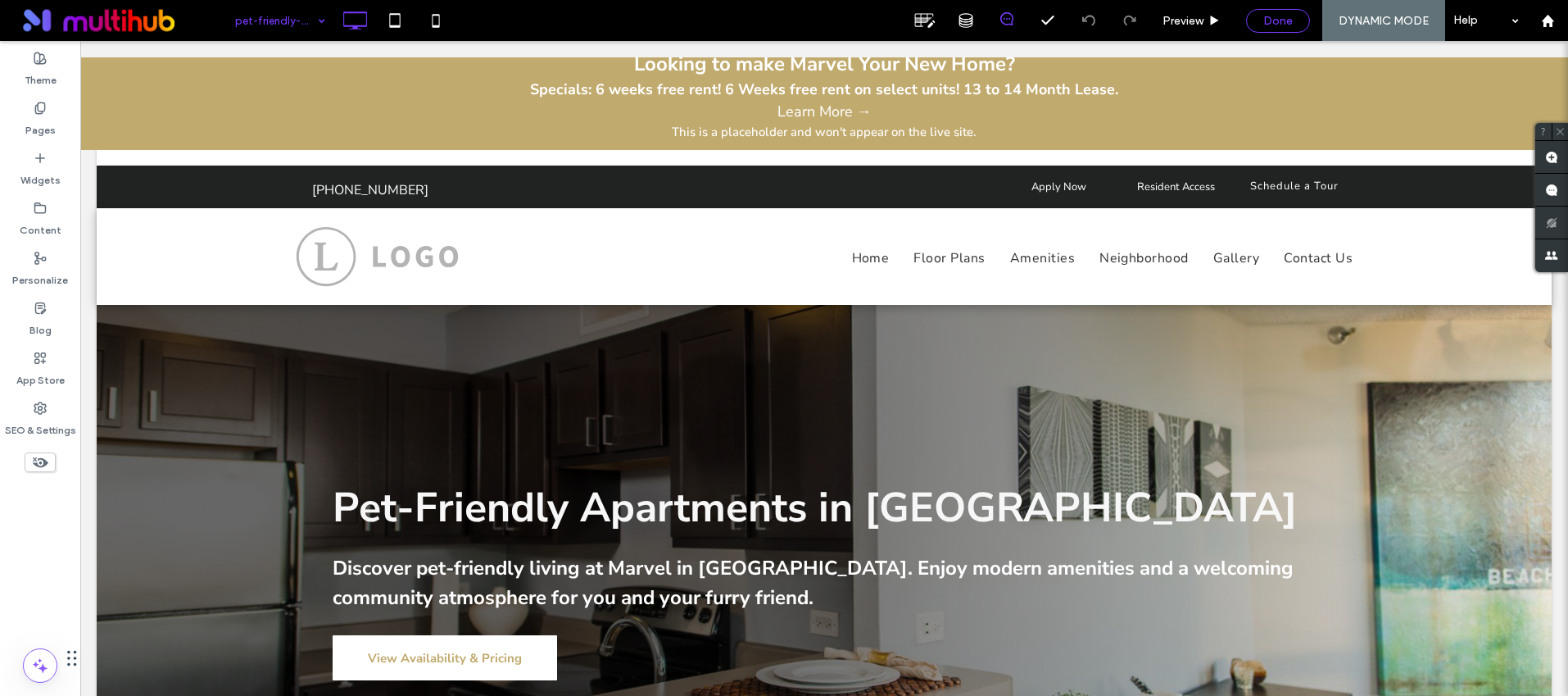
click at [1281, 22] on span "Done" at bounding box center [1278, 21] width 29 height 14
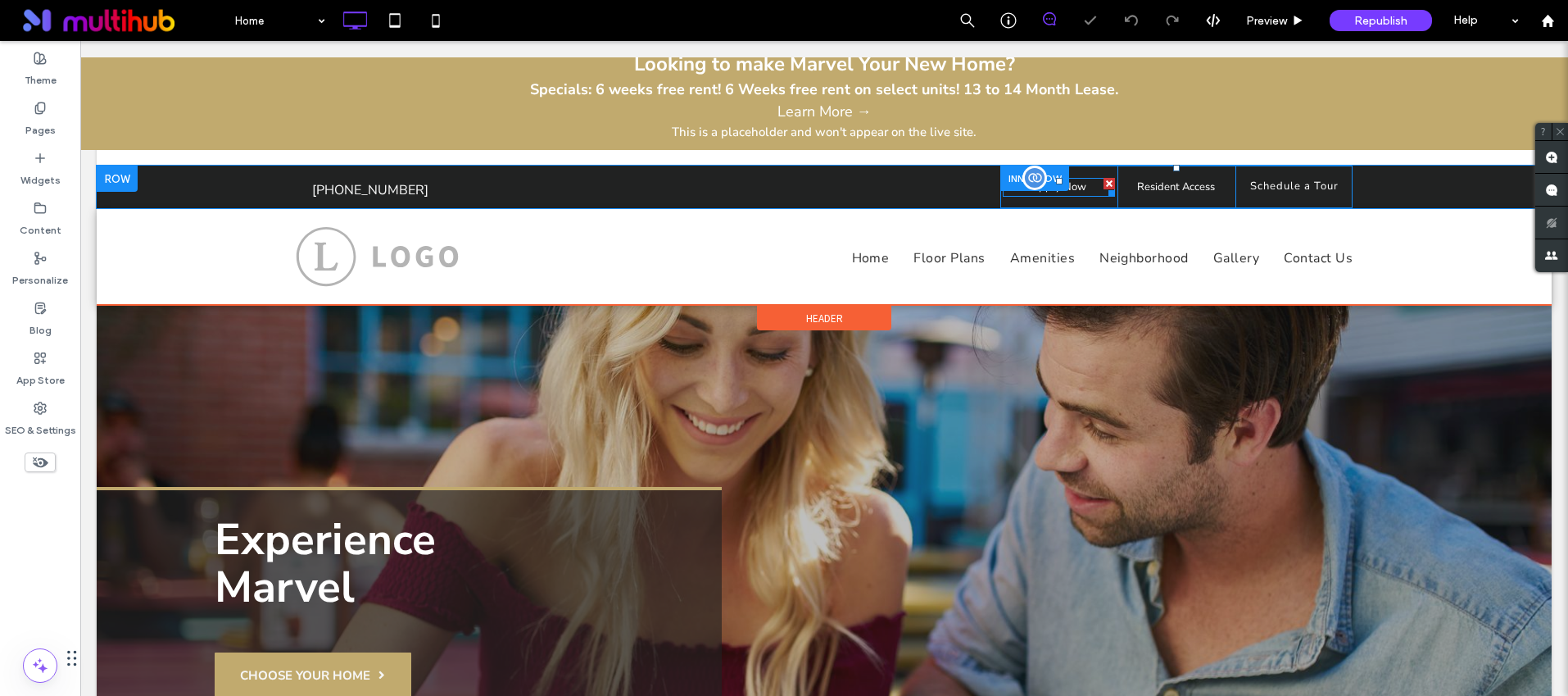
click at [1067, 188] on span at bounding box center [1059, 188] width 112 height 19
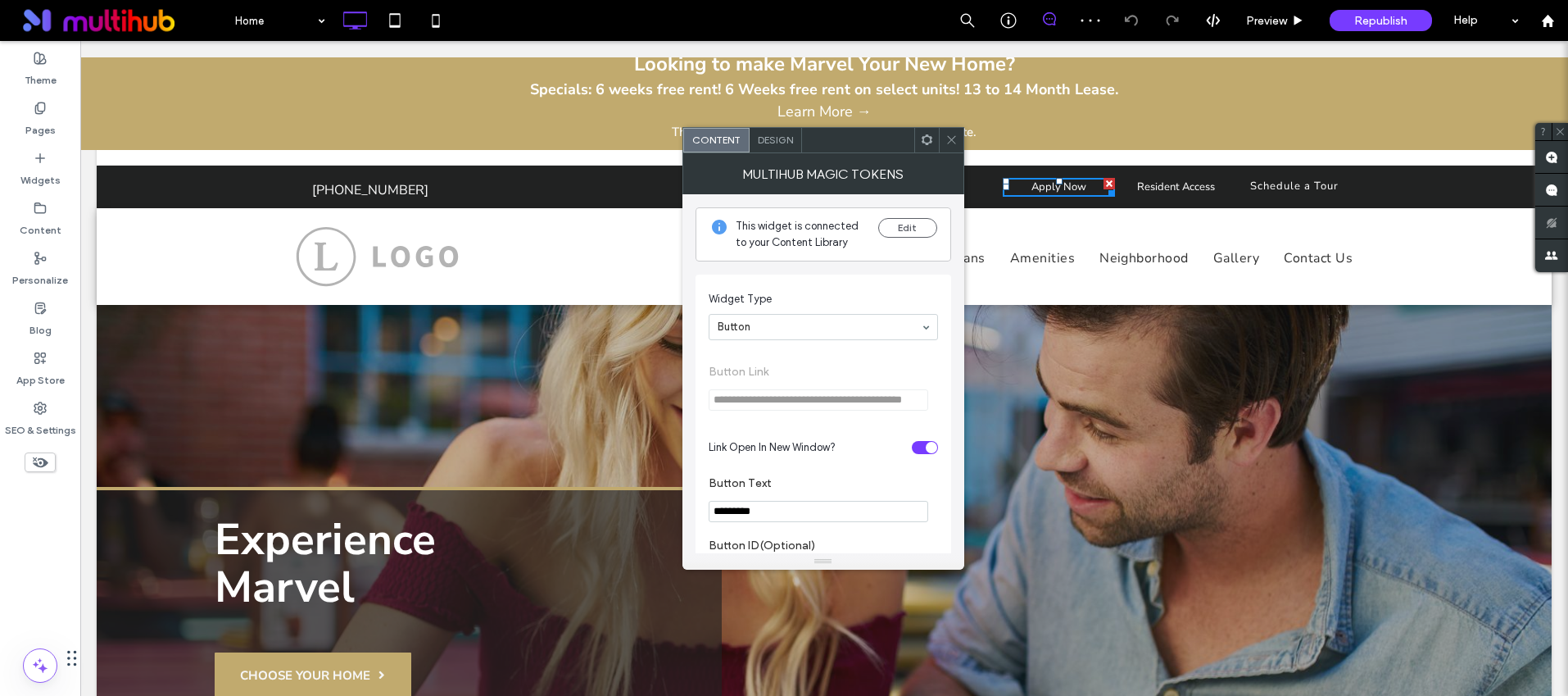
click at [941, 138] on div at bounding box center [950, 140] width 25 height 25
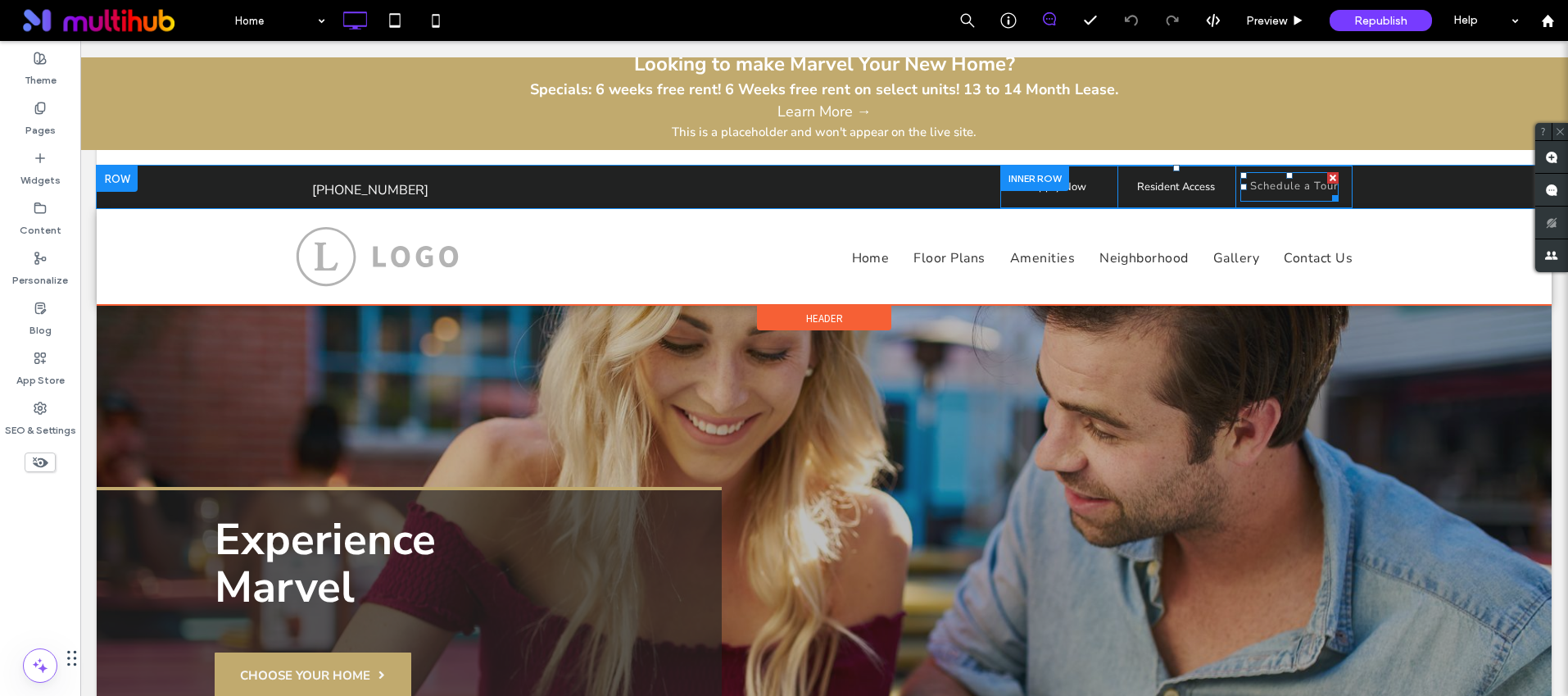
click at [1313, 190] on link "Schedule a Tour" at bounding box center [1294, 186] width 89 height 15
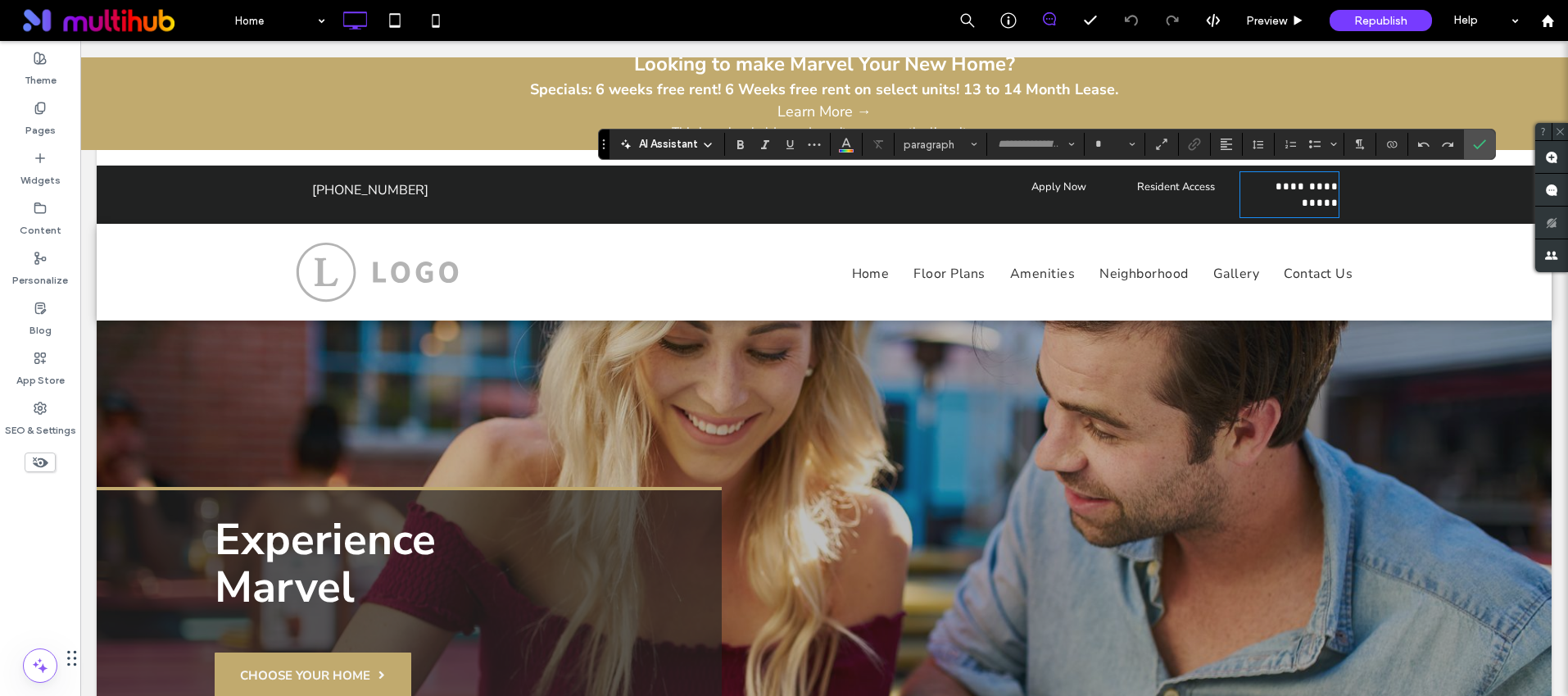
type input "**********"
type input "**"
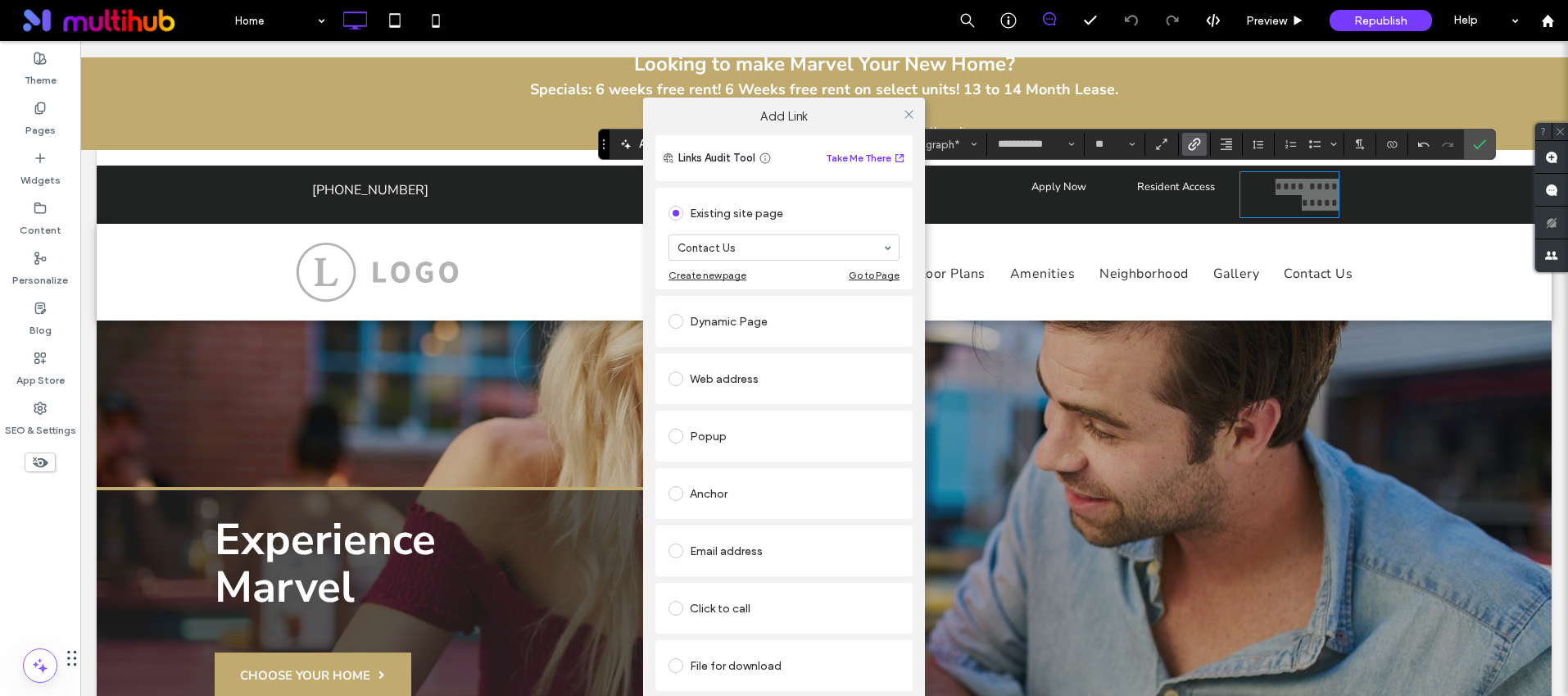
click at [1192, 142] on div "Add Link Links Audit Tool Take Me There Existing site page Contact Us Create ne…" at bounding box center [784, 417] width 1568 height 696
click at [907, 113] on use at bounding box center [908, 114] width 9 height 9
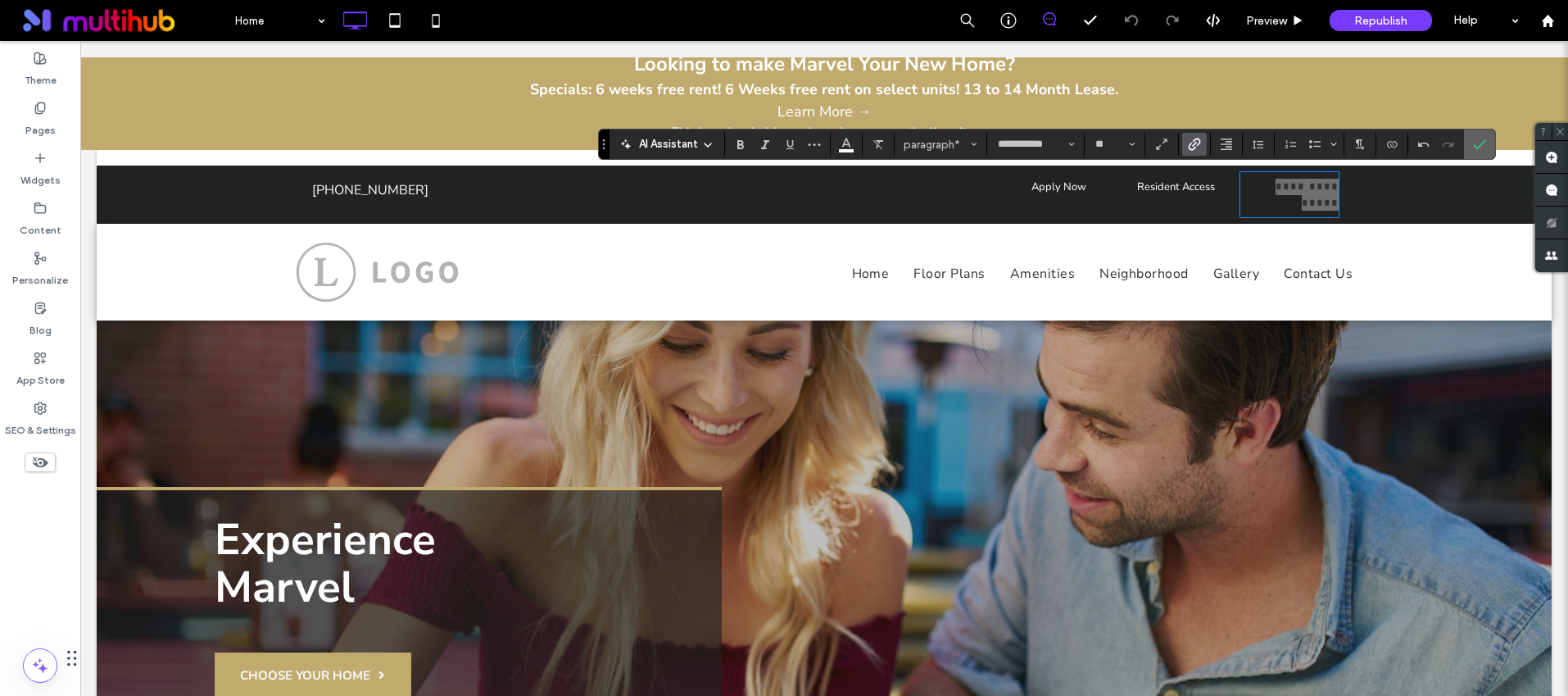
drag, startPoint x: 1482, startPoint y: 145, endPoint x: 1059, endPoint y: 174, distance: 424.0
click at [1482, 145] on icon "Confirm" at bounding box center [1479, 144] width 13 height 13
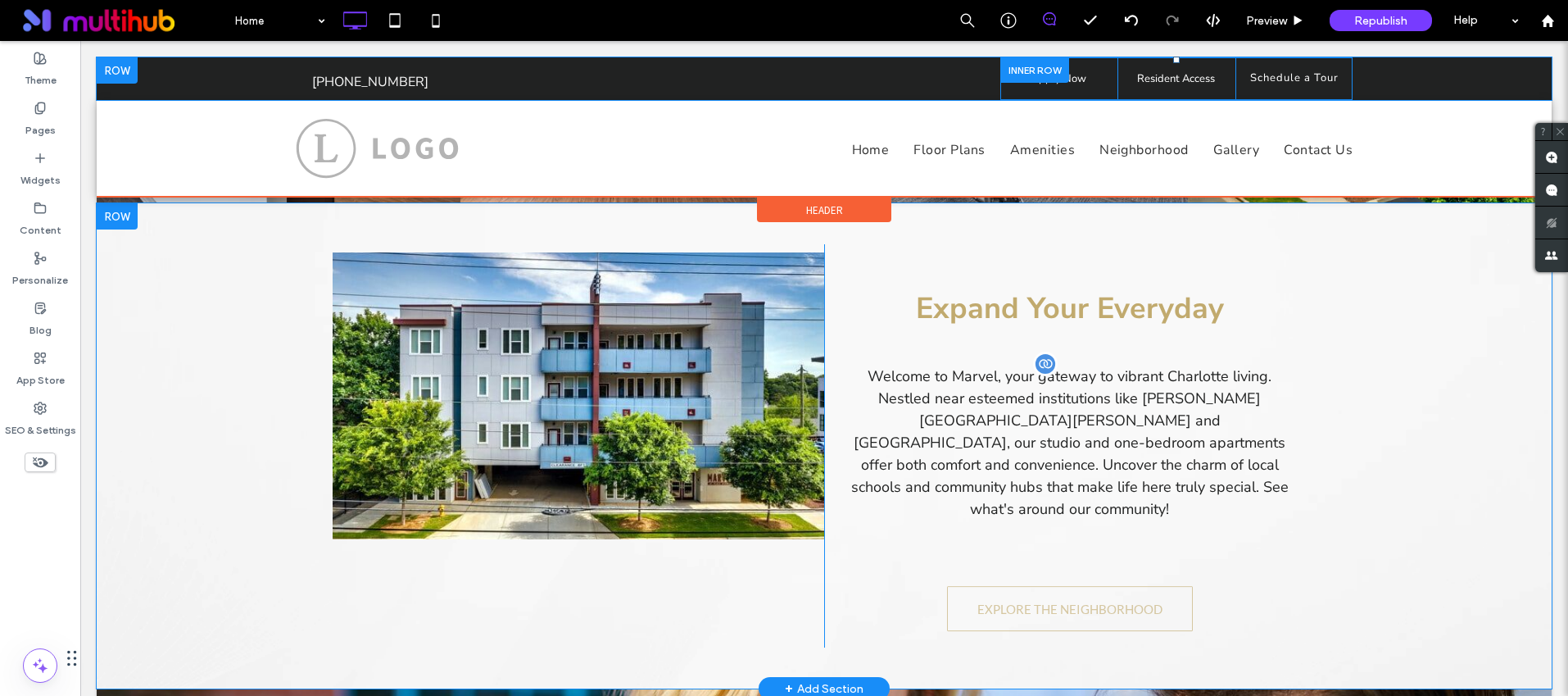
scroll to position [1680, 0]
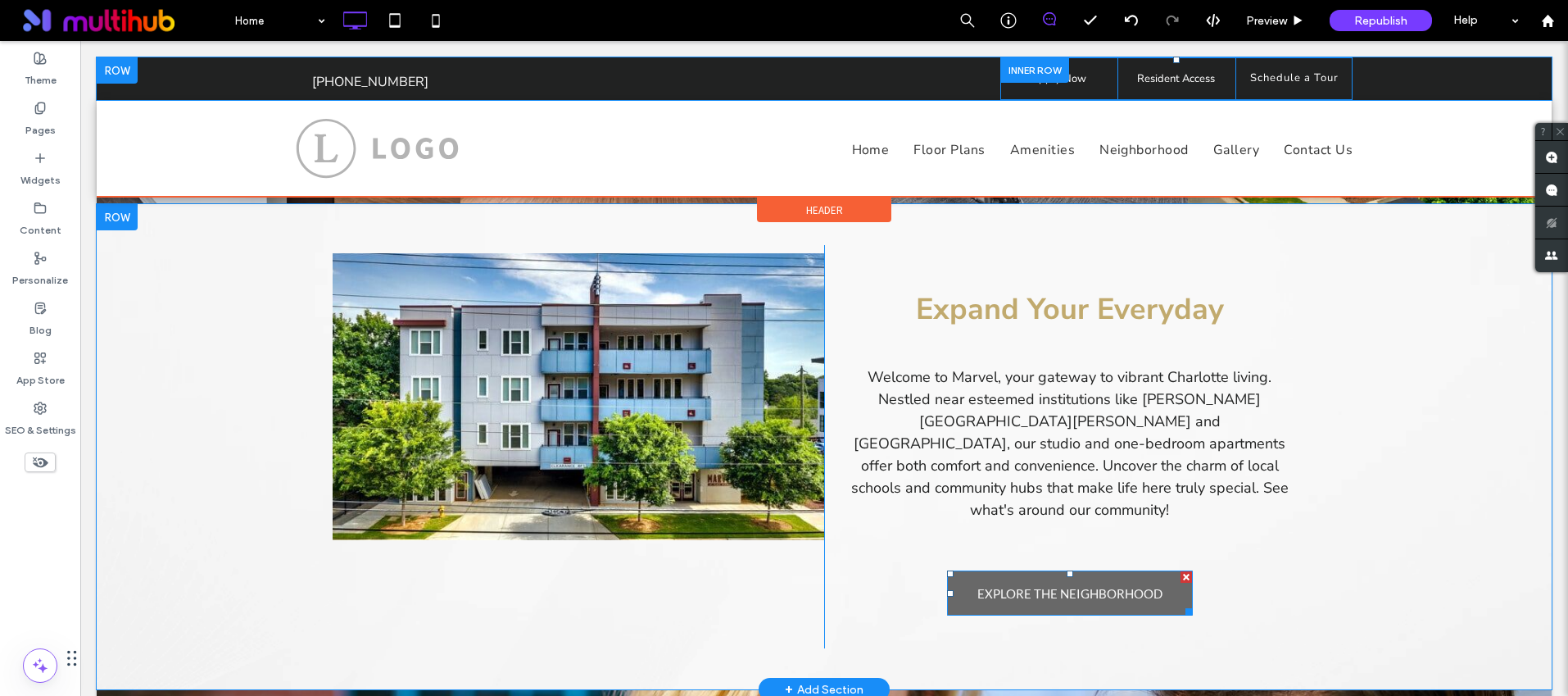
click at [1092, 573] on span "EXPLORE THE NEIGHBORHOOD" at bounding box center [1069, 594] width 185 height 41
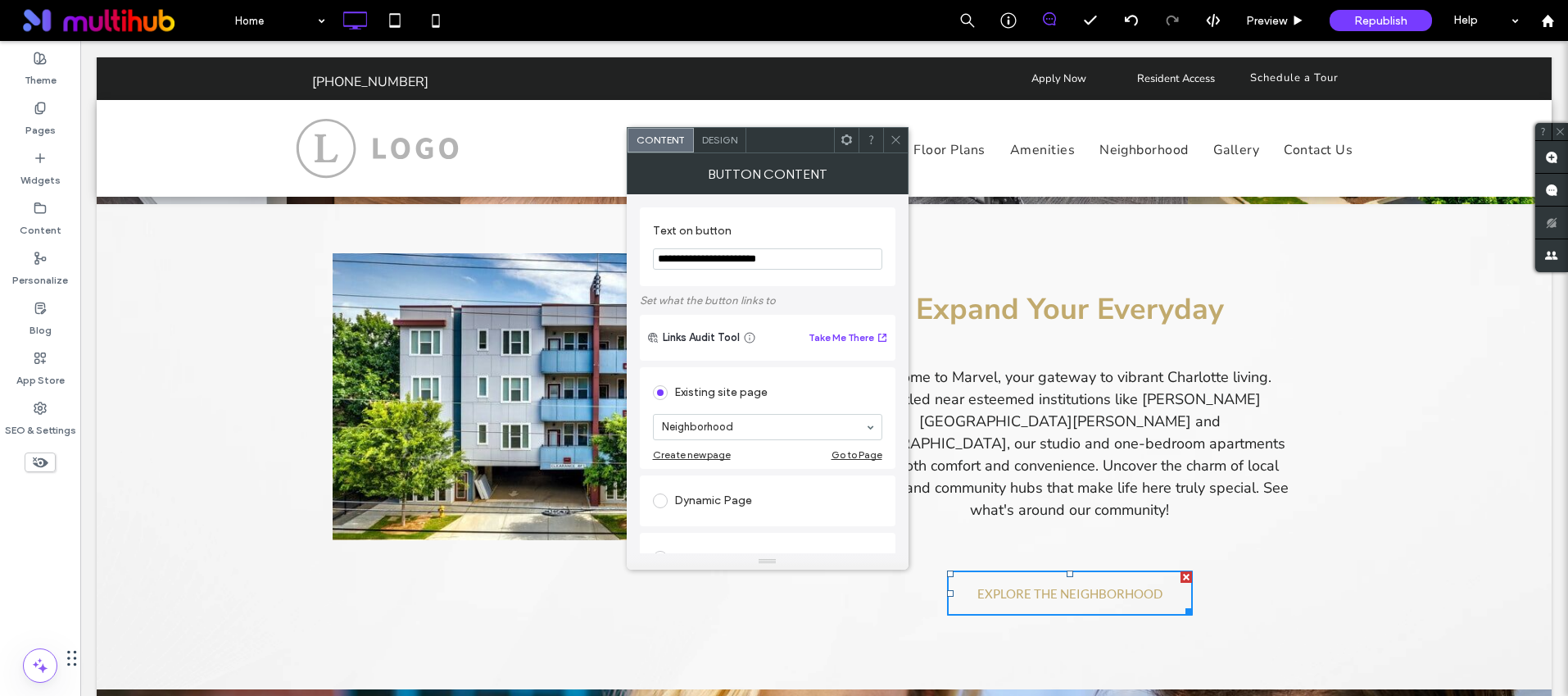
click at [901, 140] on icon at bounding box center [895, 139] width 12 height 12
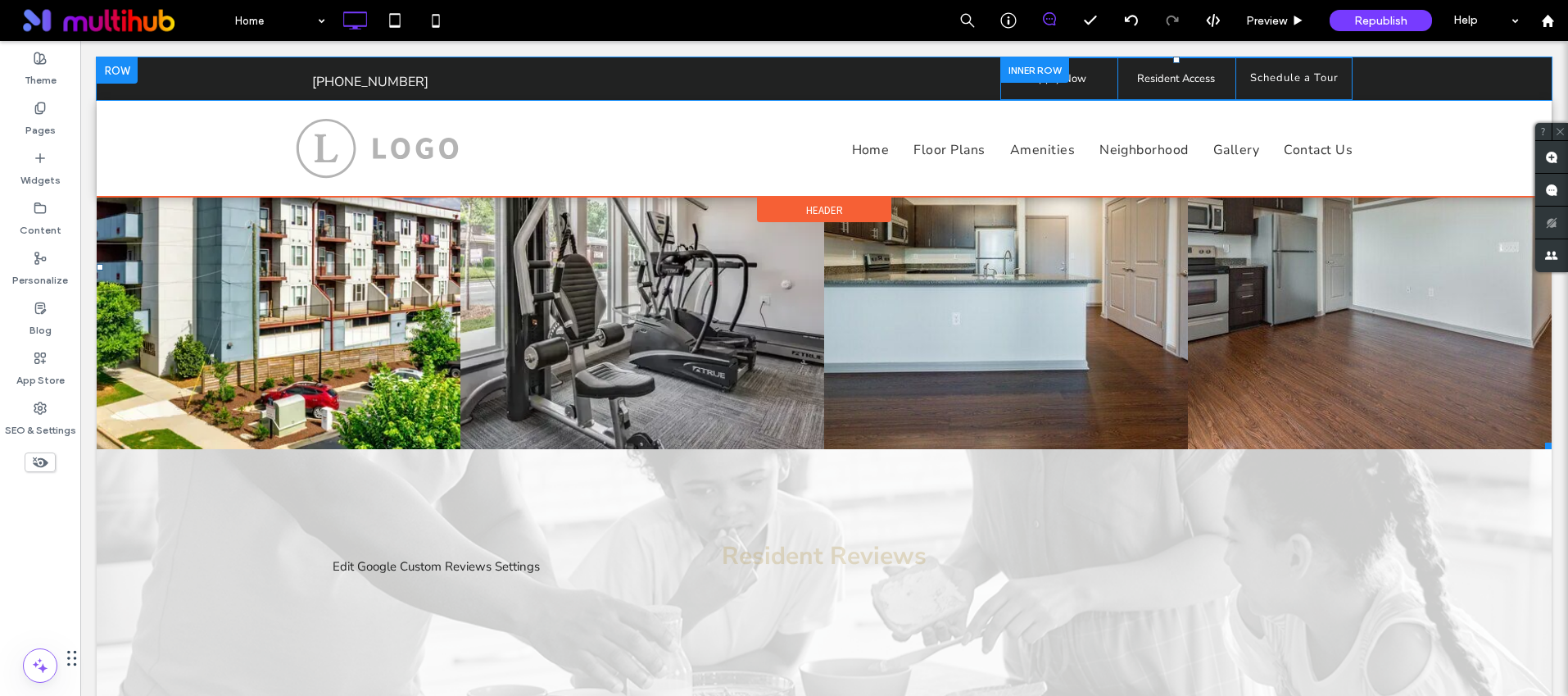
scroll to position [3496, 0]
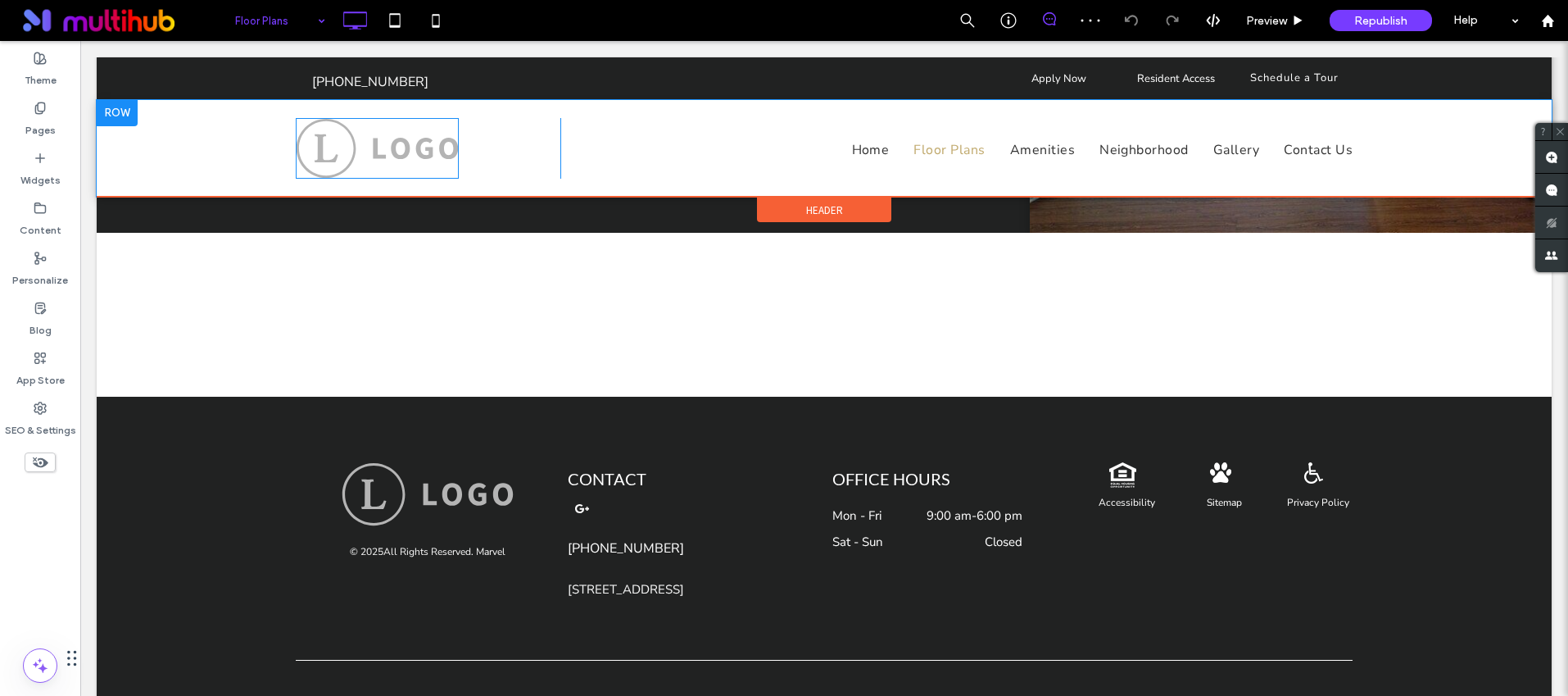
scroll to position [631, 0]
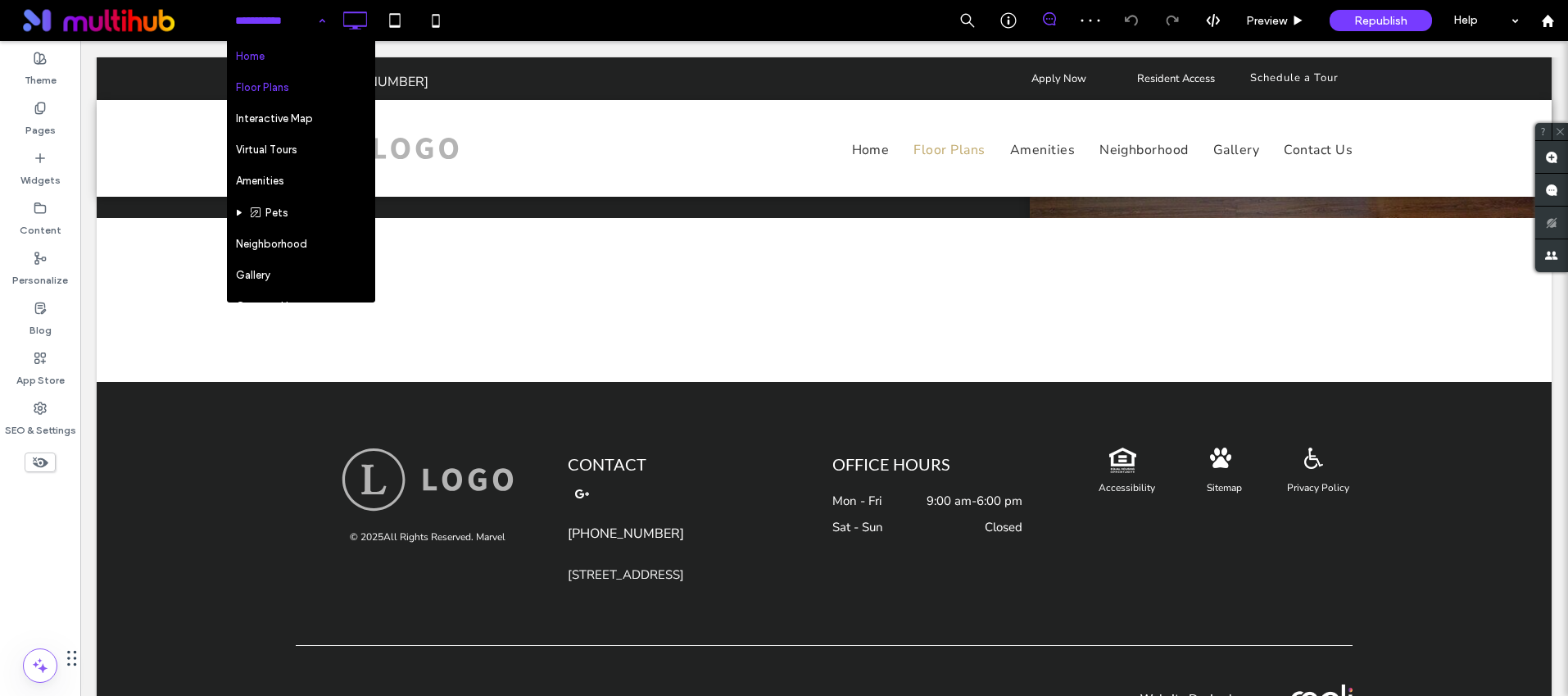
drag, startPoint x: 280, startPoint y: 18, endPoint x: 279, endPoint y: 59, distance: 41.0
click at [280, 19] on input at bounding box center [275, 21] width 82 height 41
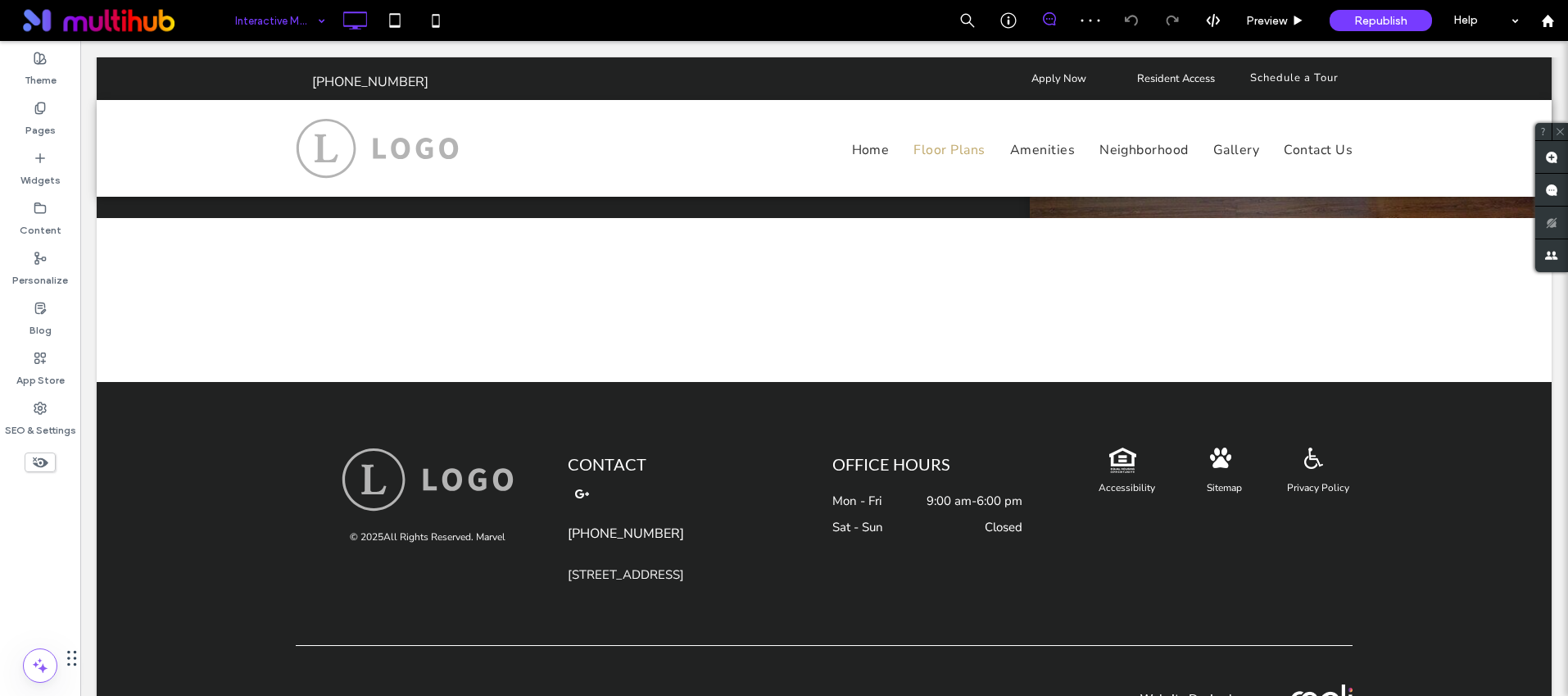
click at [292, 21] on input at bounding box center [275, 21] width 82 height 41
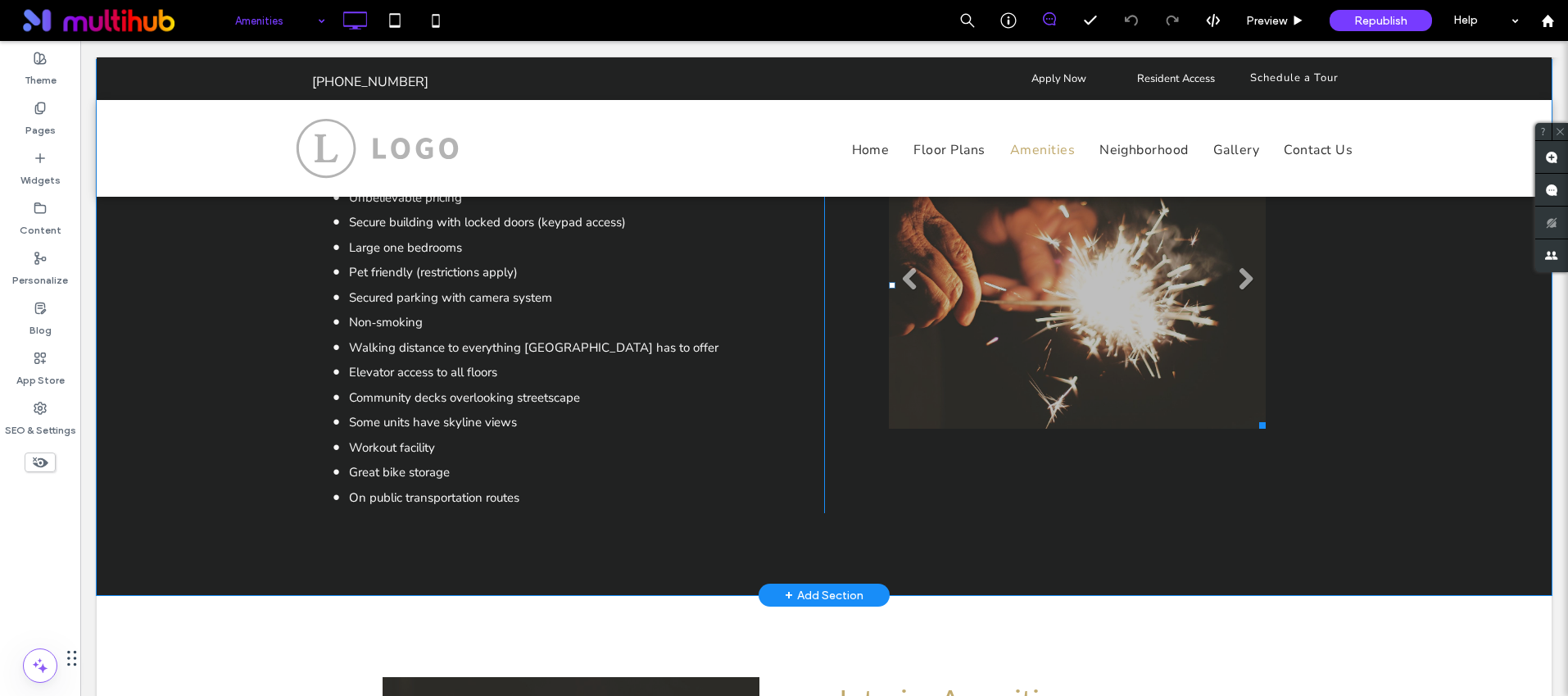
scroll to position [787, 0]
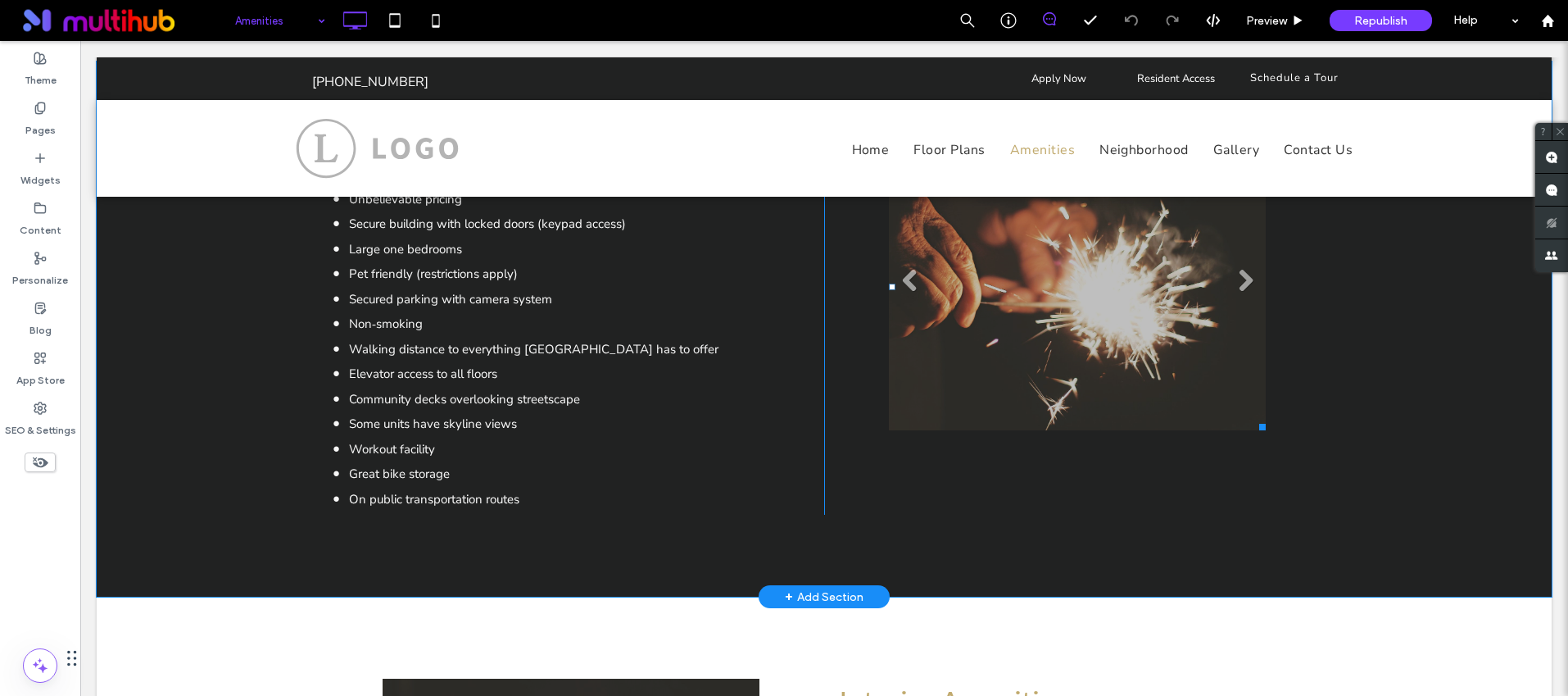
click at [920, 291] on li at bounding box center [1077, 286] width 377 height 286
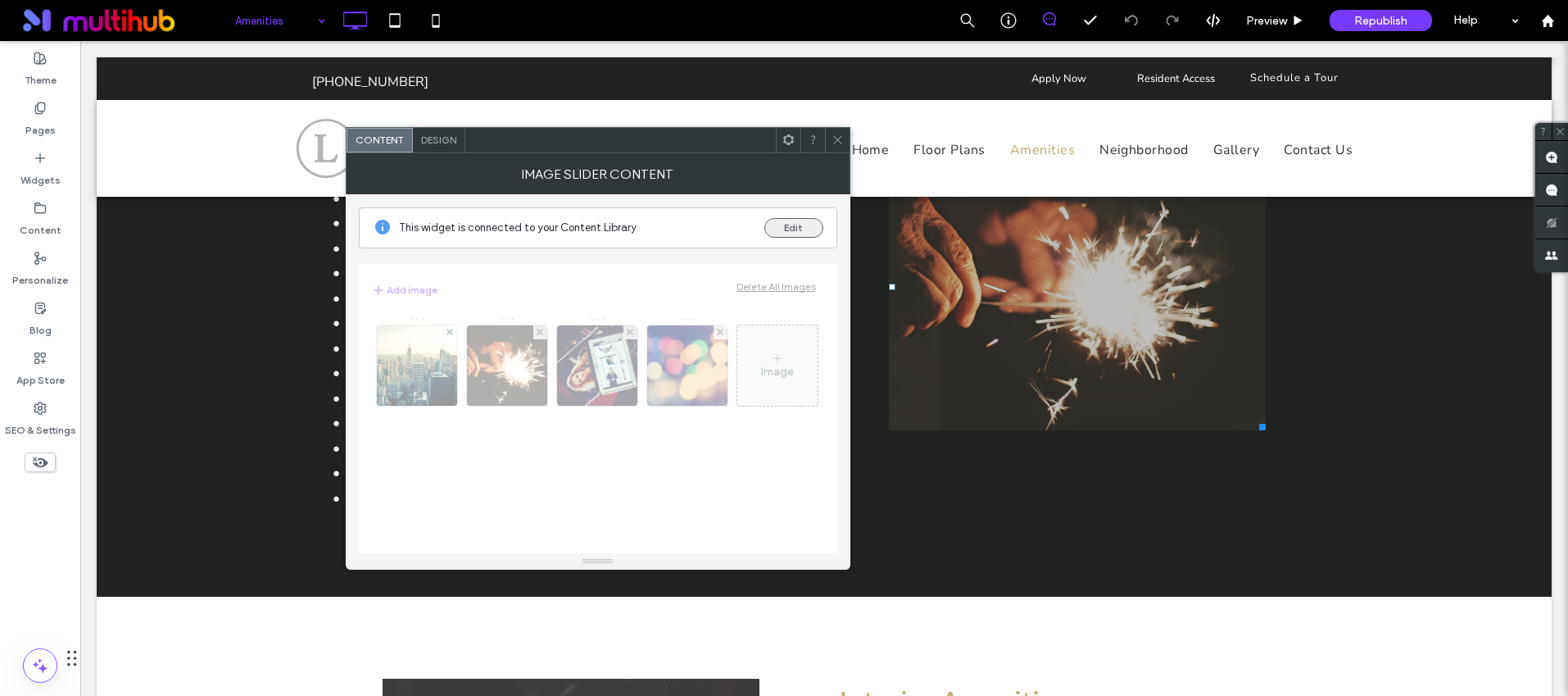
click at [775, 230] on button "Edit" at bounding box center [794, 227] width 59 height 20
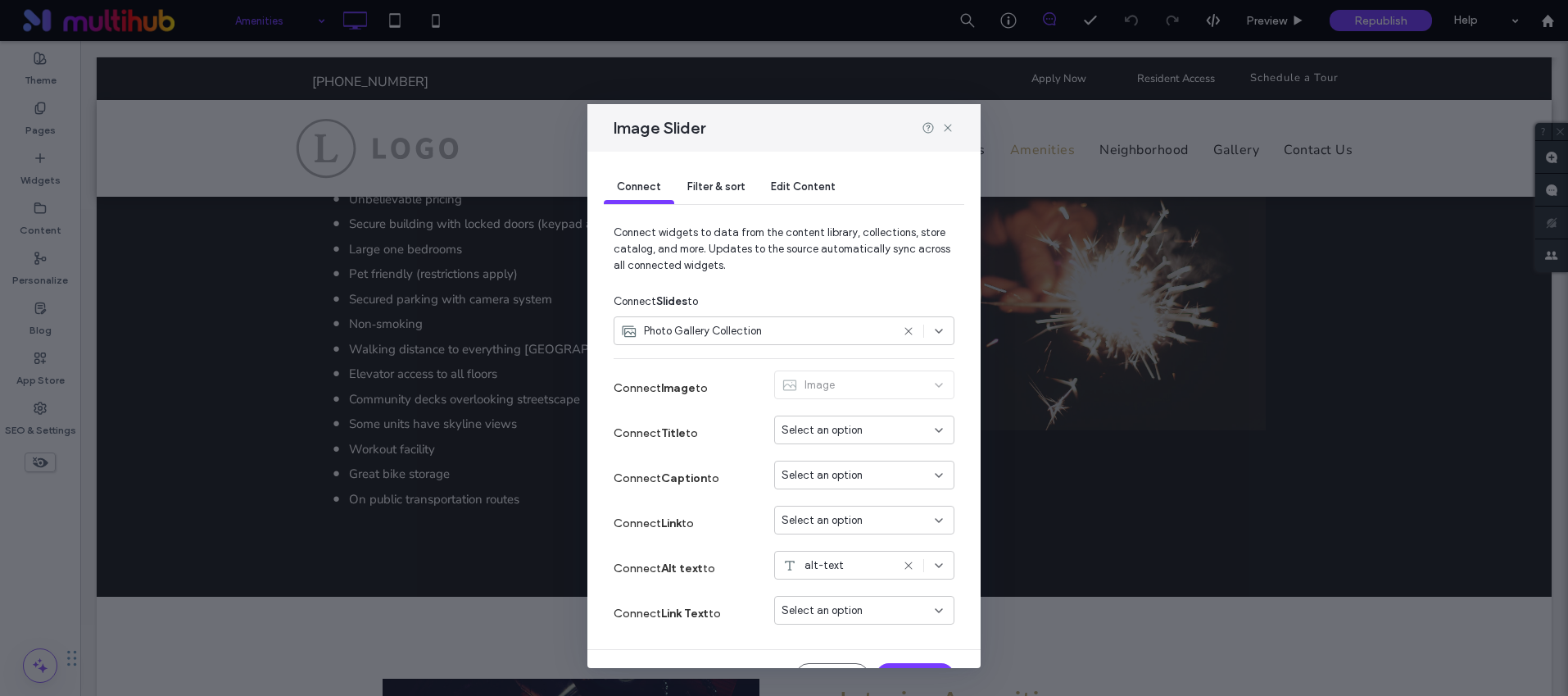
click at [732, 192] on span "Filter & sort" at bounding box center [716, 187] width 58 height 12
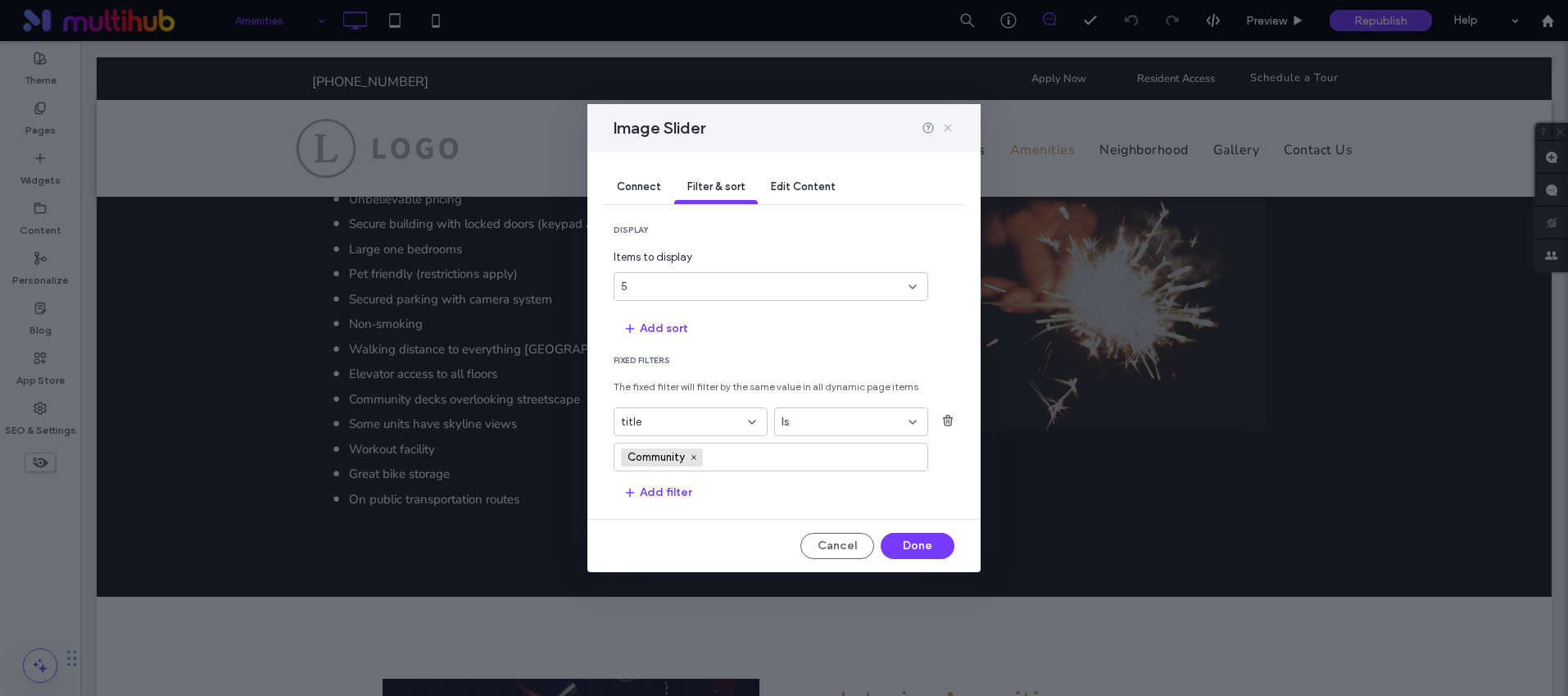
drag, startPoint x: 948, startPoint y: 122, endPoint x: 862, endPoint y: 98, distance: 89.3
click at [948, 122] on icon at bounding box center [947, 127] width 13 height 13
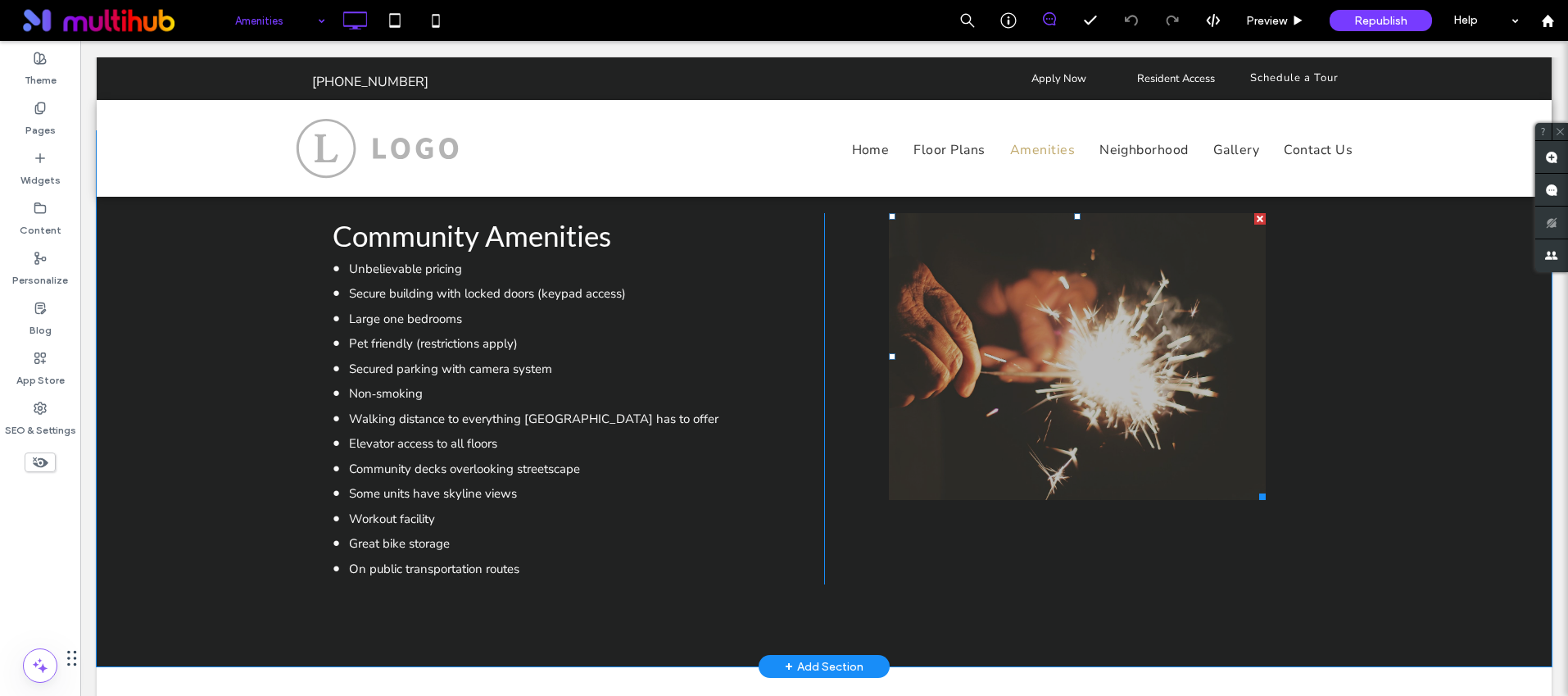
scroll to position [712, 0]
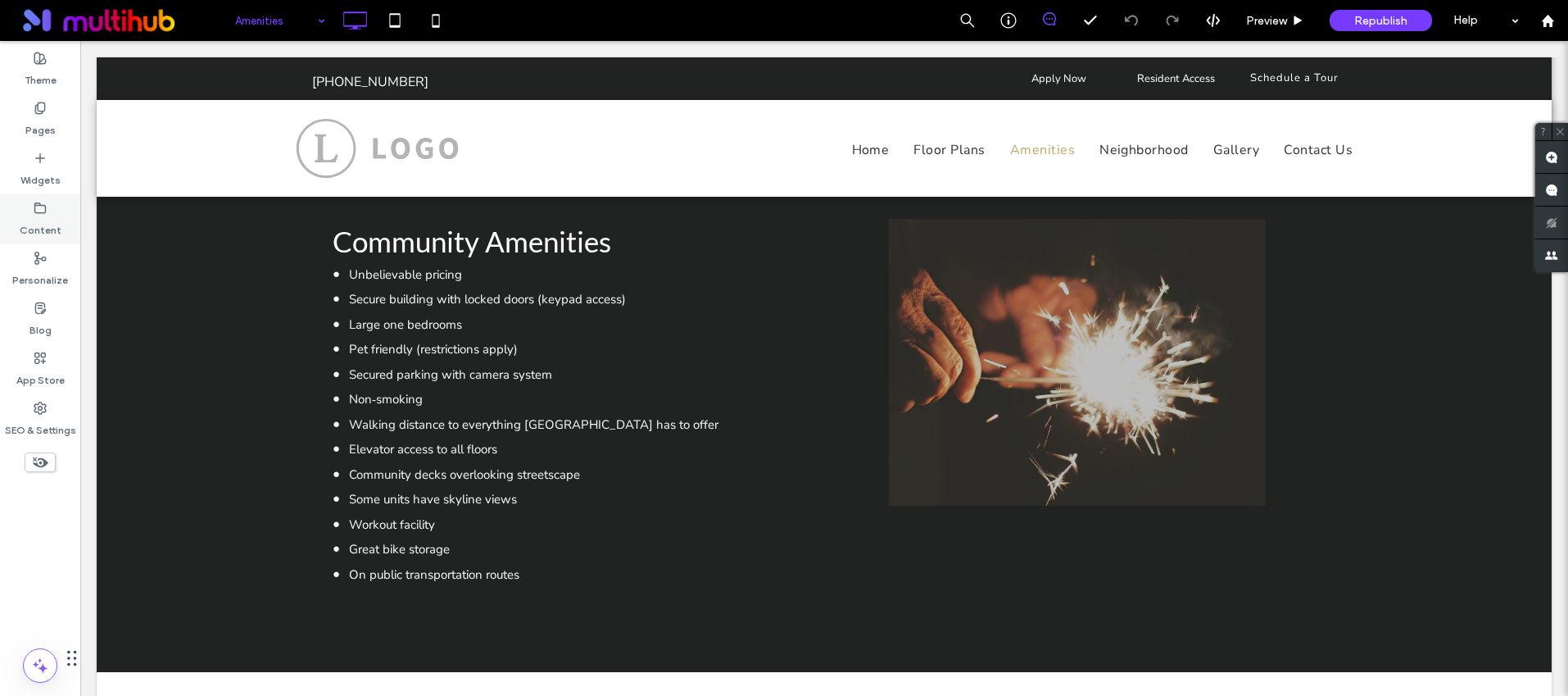
click at [60, 235] on div "Content" at bounding box center [40, 219] width 80 height 50
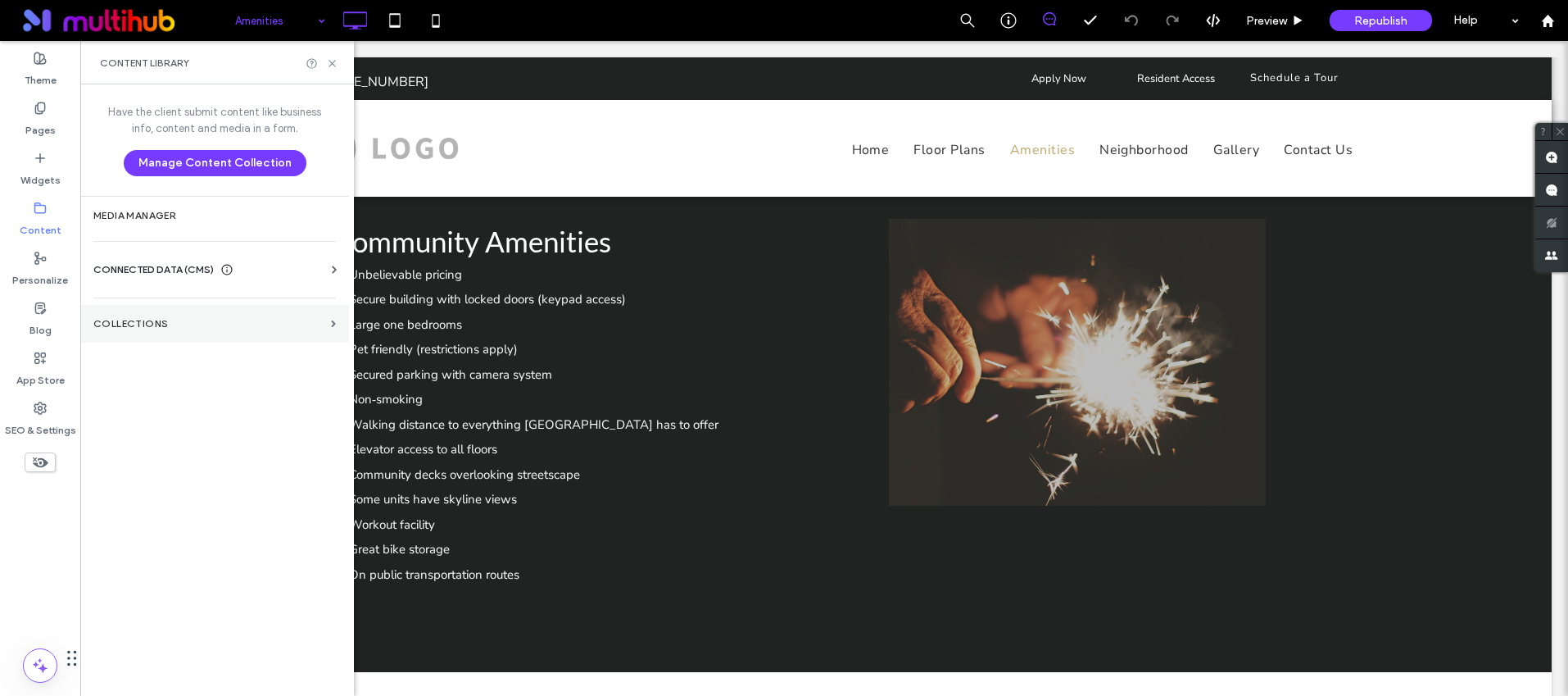
click at [150, 311] on section "Collections" at bounding box center [214, 323] width 268 height 38
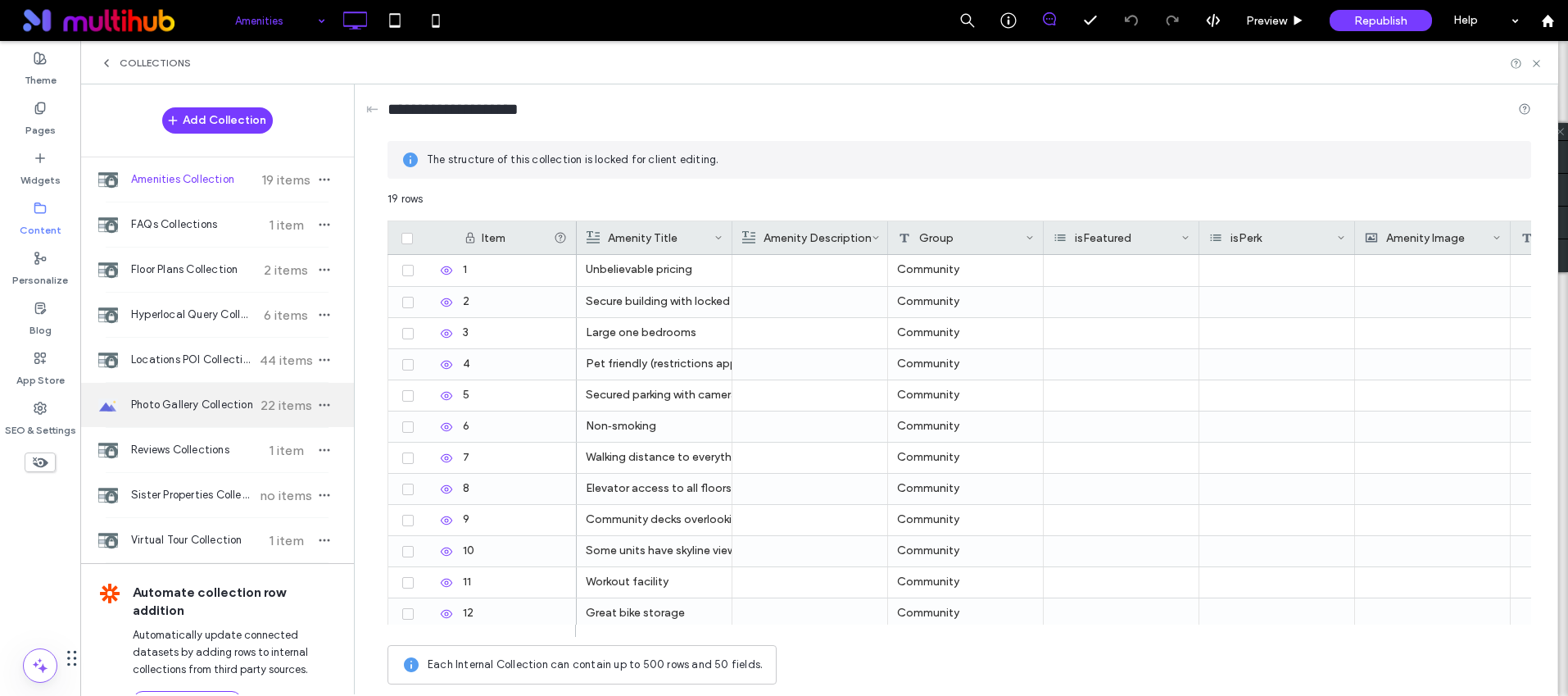
click at [173, 388] on div "Photo Gallery Collection 22 items" at bounding box center [217, 404] width 274 height 44
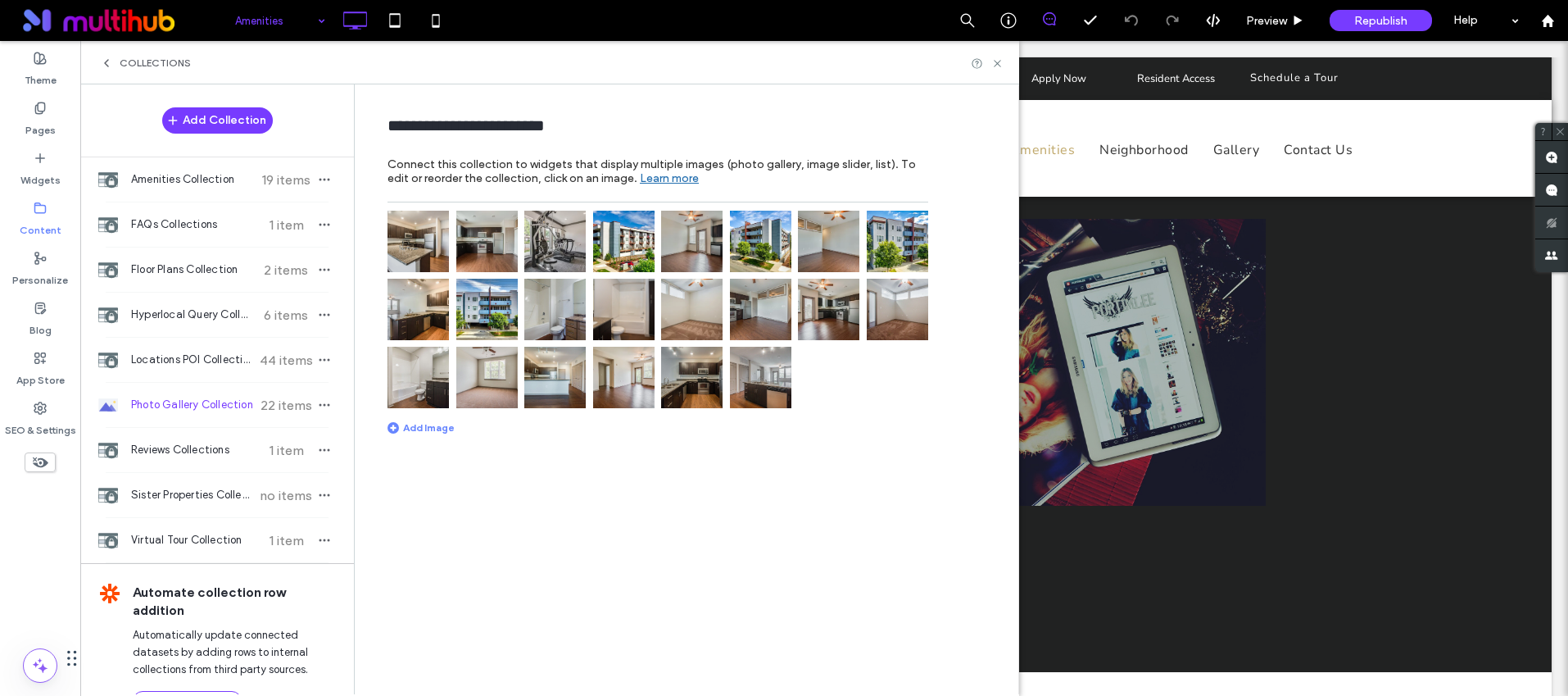
click at [496, 313] on img at bounding box center [486, 309] width 61 height 61
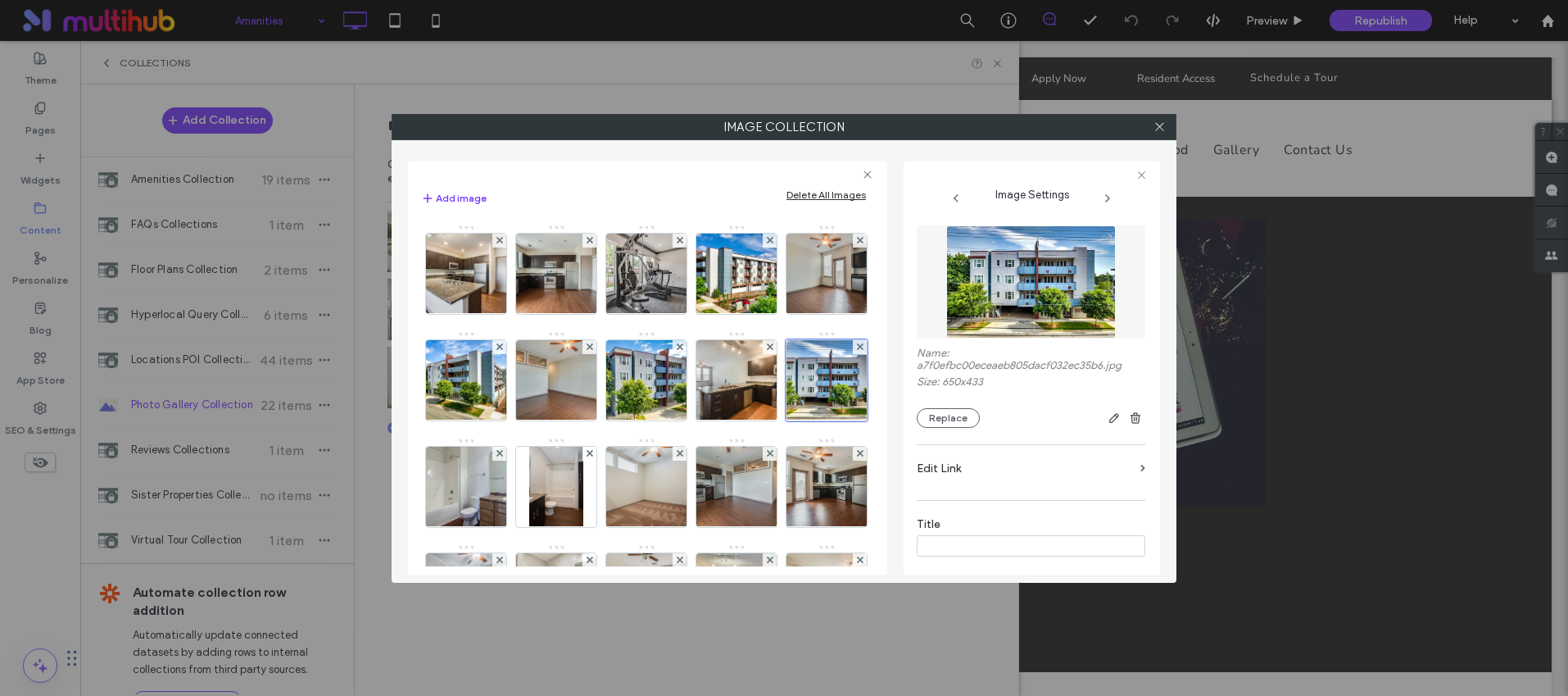
click at [1167, 126] on div at bounding box center [1159, 126] width 25 height 25
click at [1161, 127] on icon at bounding box center [1159, 126] width 12 height 12
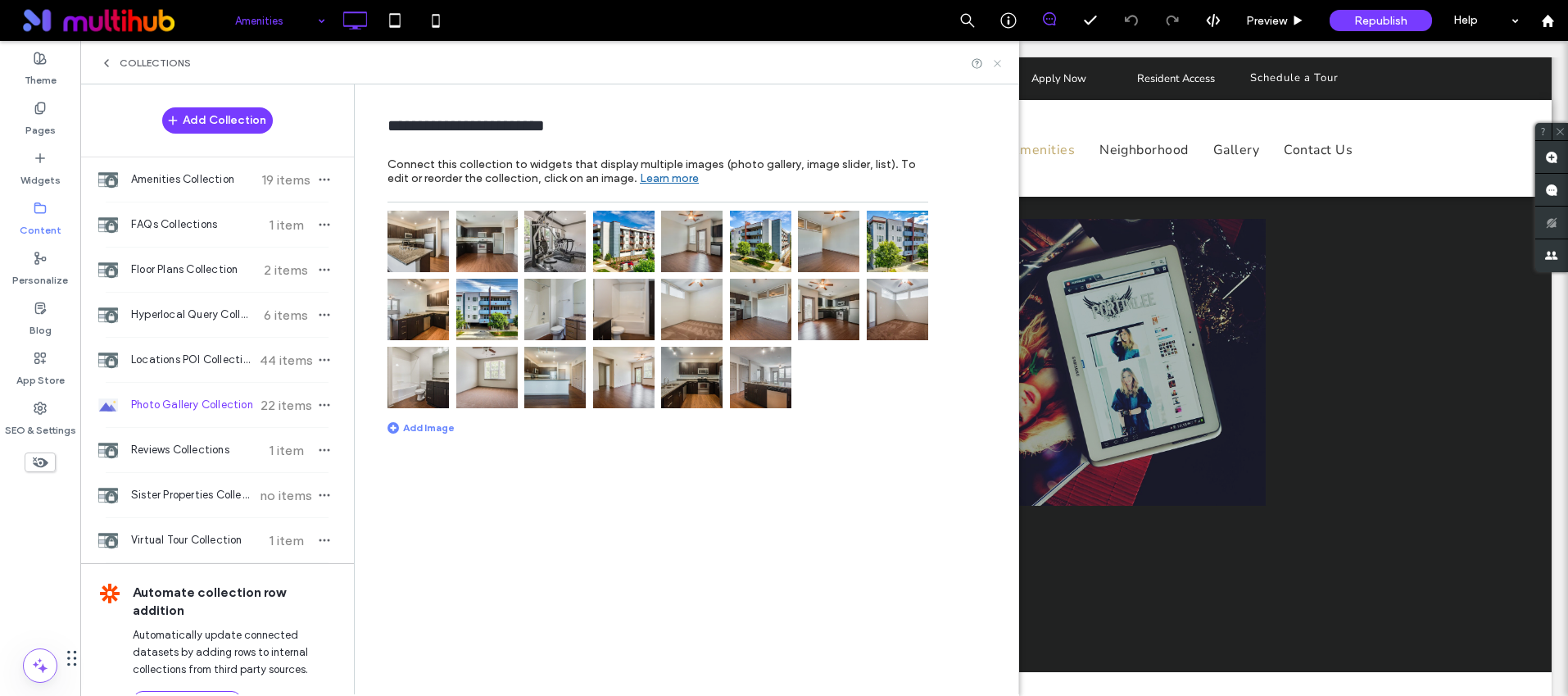
drag, startPoint x: 999, startPoint y: 62, endPoint x: 919, endPoint y: 22, distance: 89.4
click at [999, 62] on icon at bounding box center [997, 64] width 12 height 12
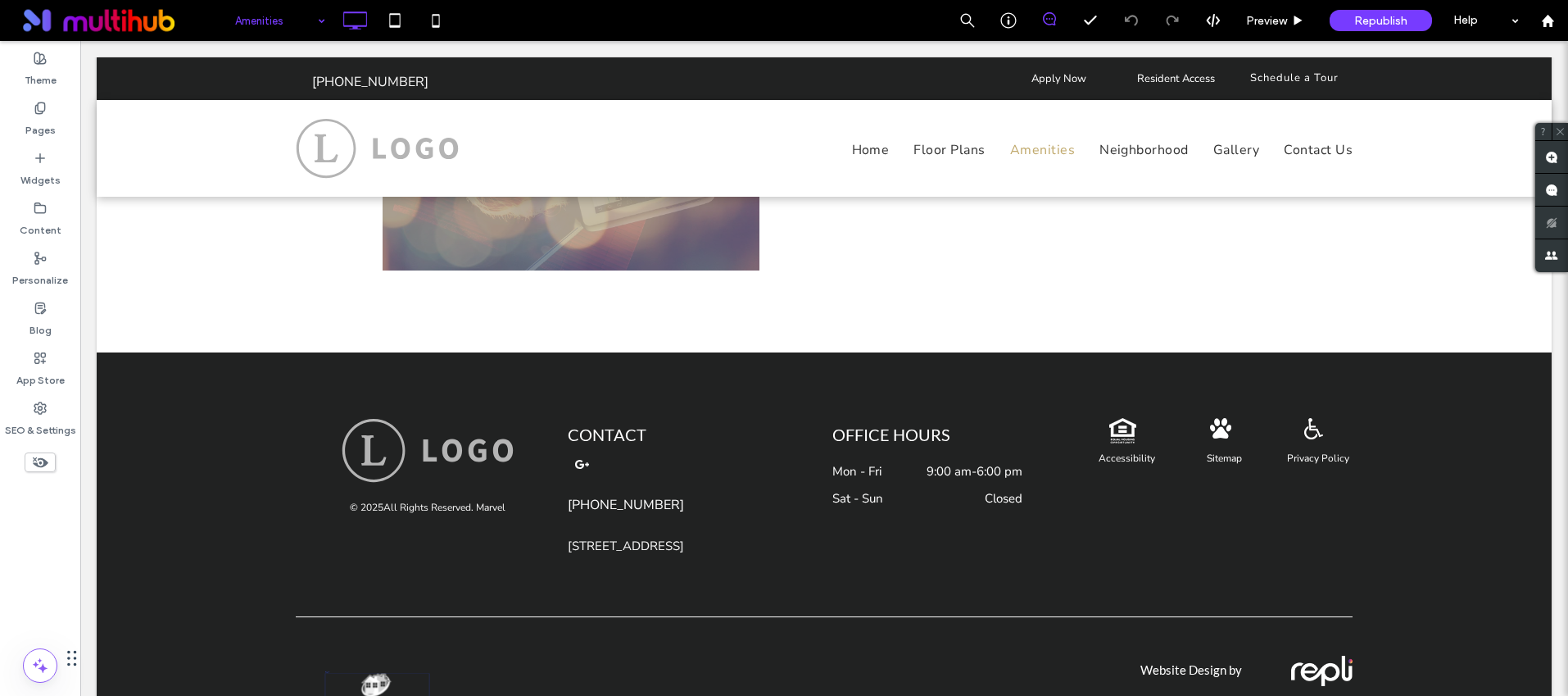
scroll to position [1491, 0]
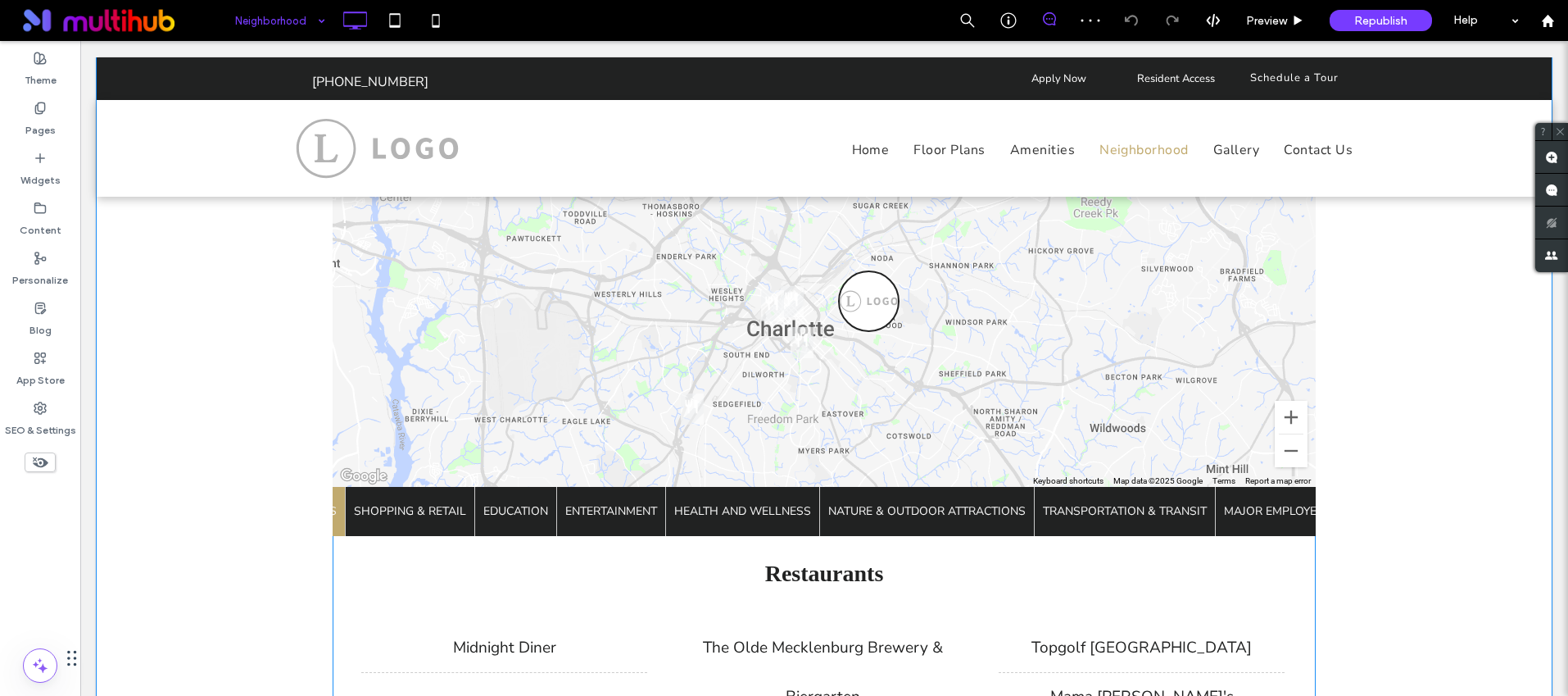
scroll to position [921, 0]
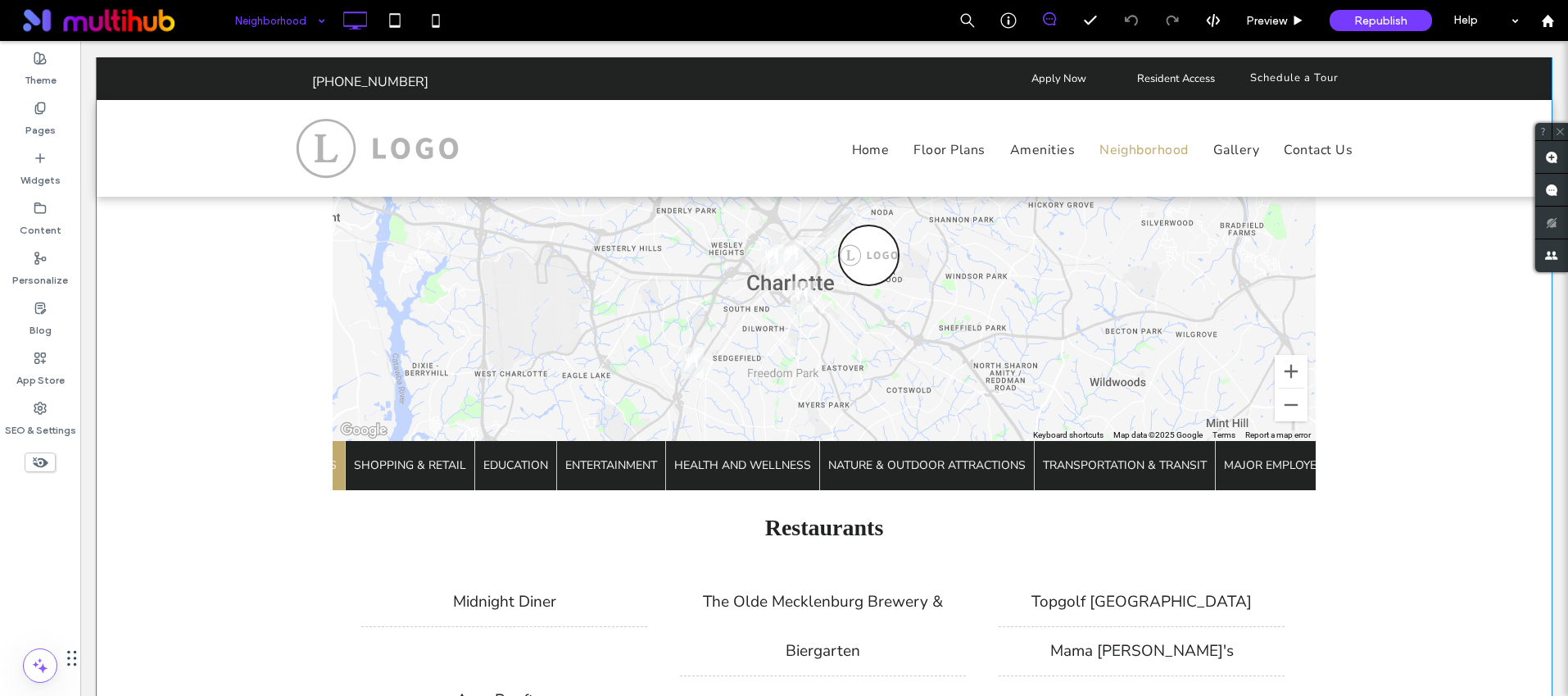
click at [287, 365] on div "← Move left → Move right ↑ Move up ↓ Move down + Zoom in - Zoom out Home Jump l…" at bounding box center [823, 385] width 1454 height 871
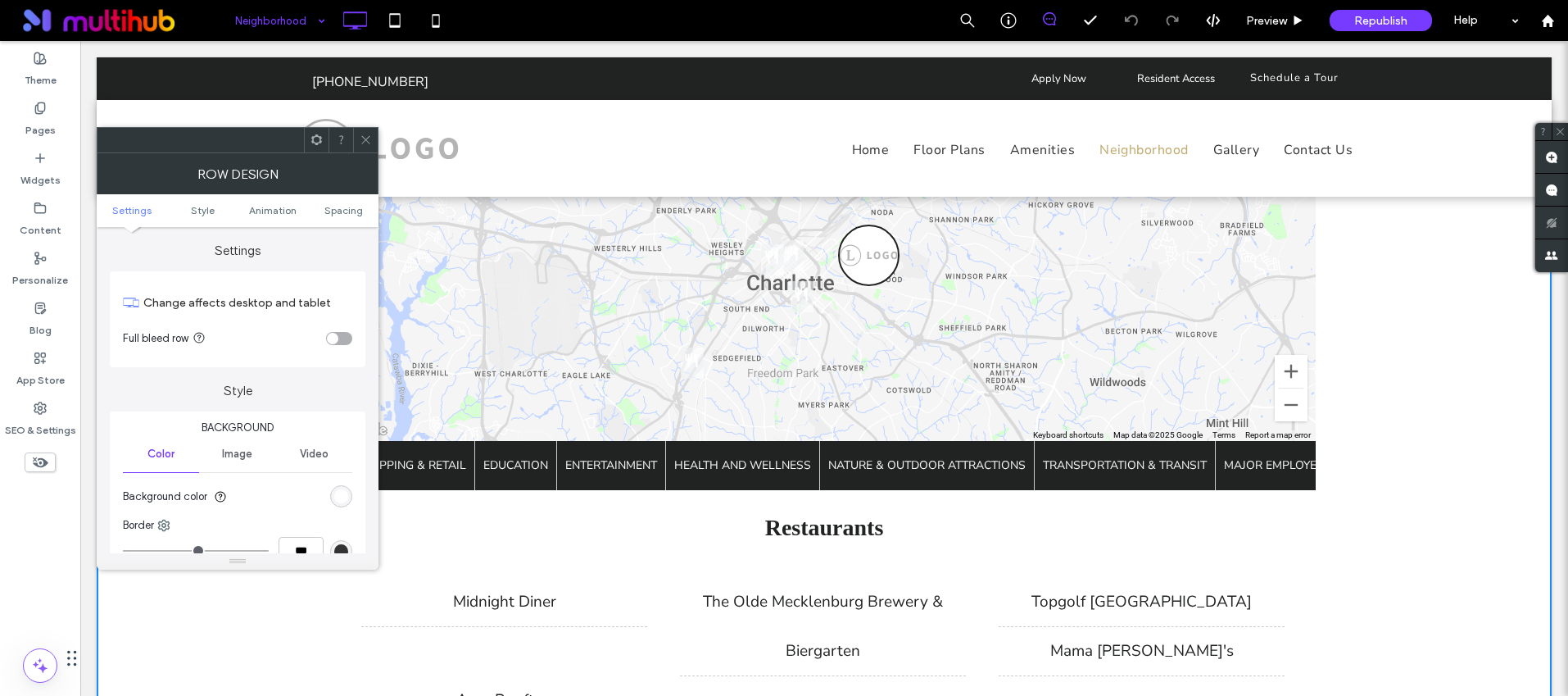
click at [337, 336] on div "toggle" at bounding box center [332, 338] width 11 height 11
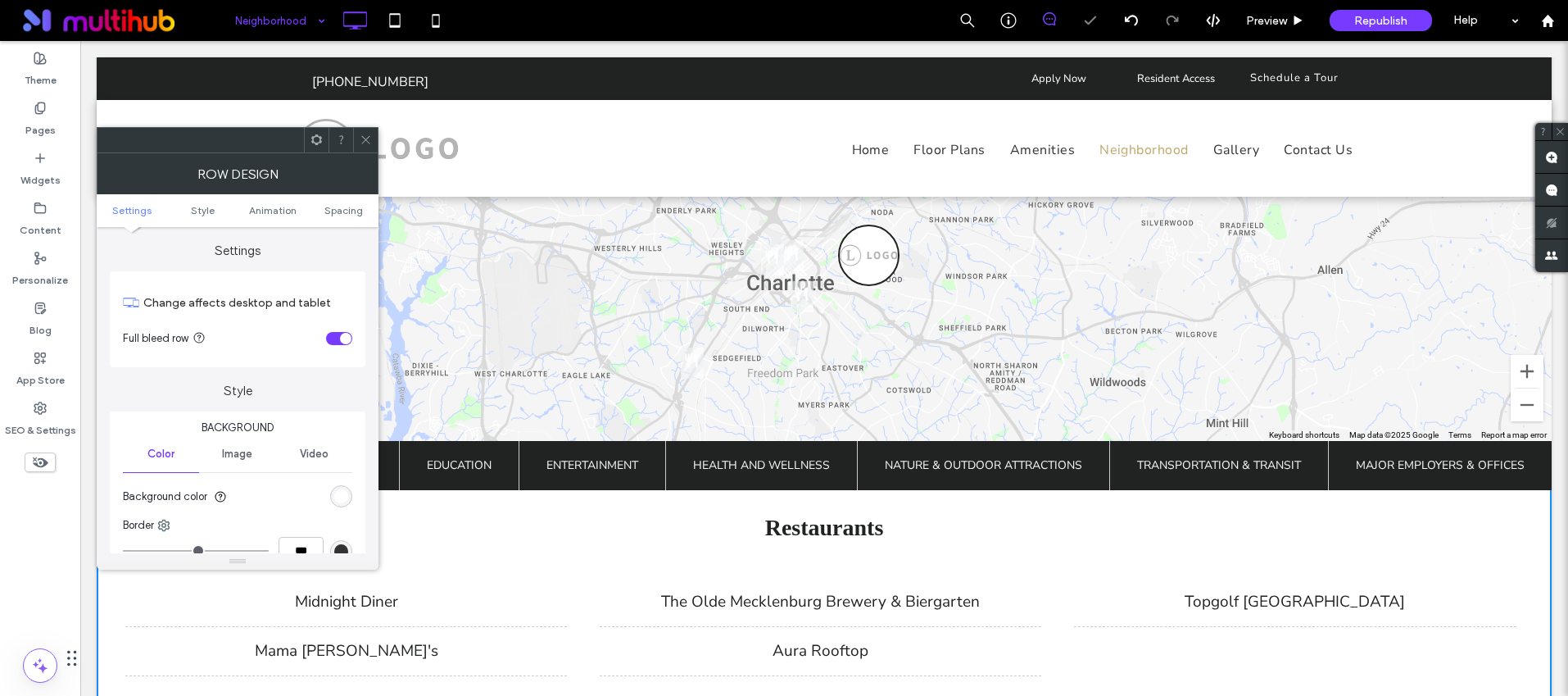
click at [370, 146] on span at bounding box center [366, 140] width 12 height 25
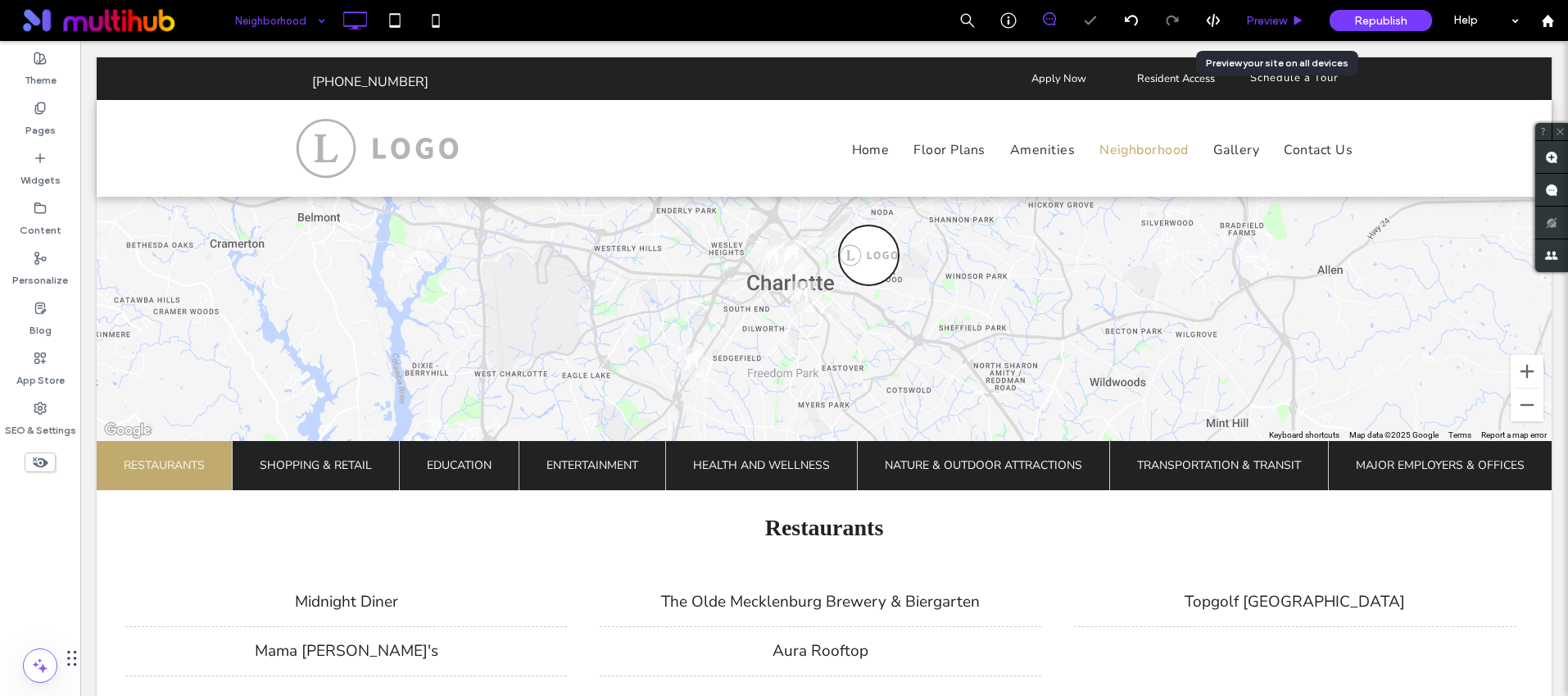
click at [1275, 18] on span "Preview" at bounding box center [1267, 21] width 41 height 14
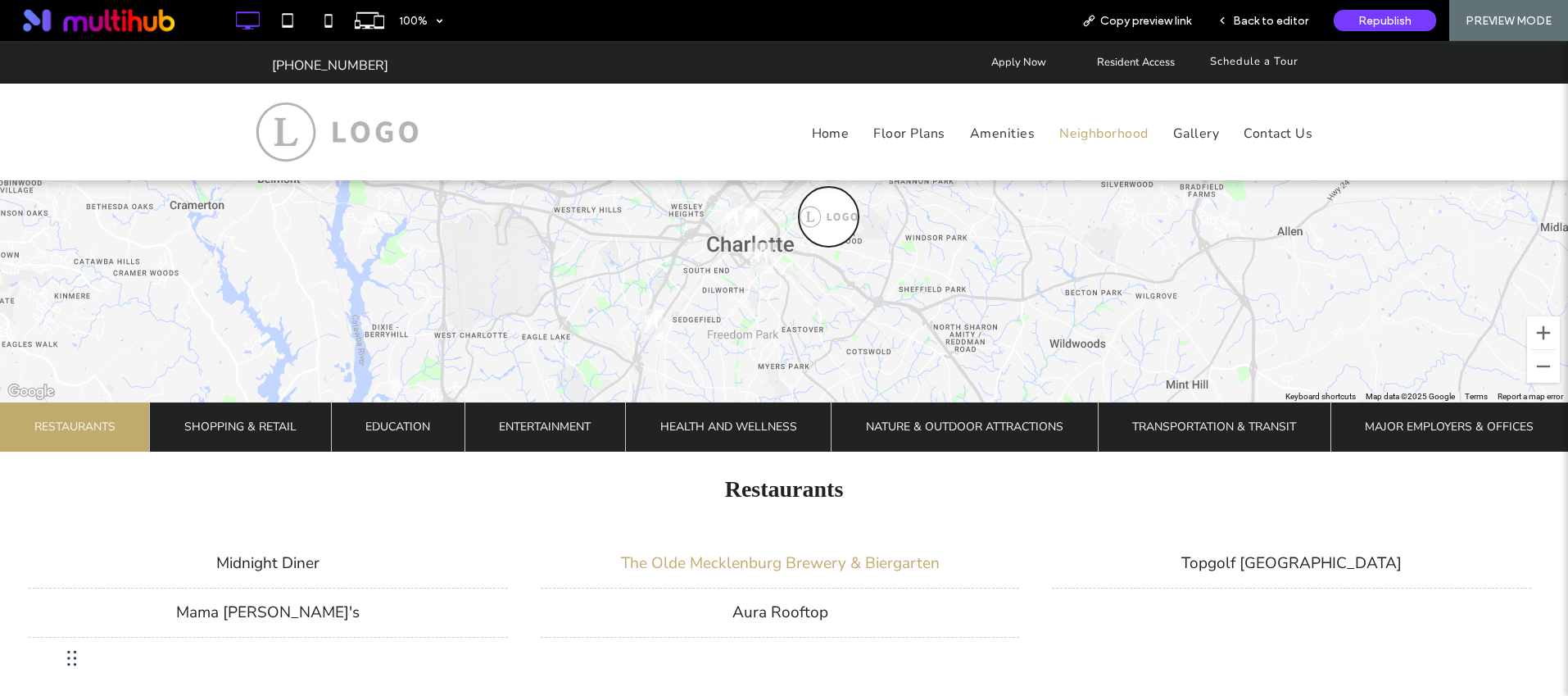
click at [870, 557] on li "The Olde Mecklenburg Brewery & Biergarten" at bounding box center [780, 564] width 479 height 50
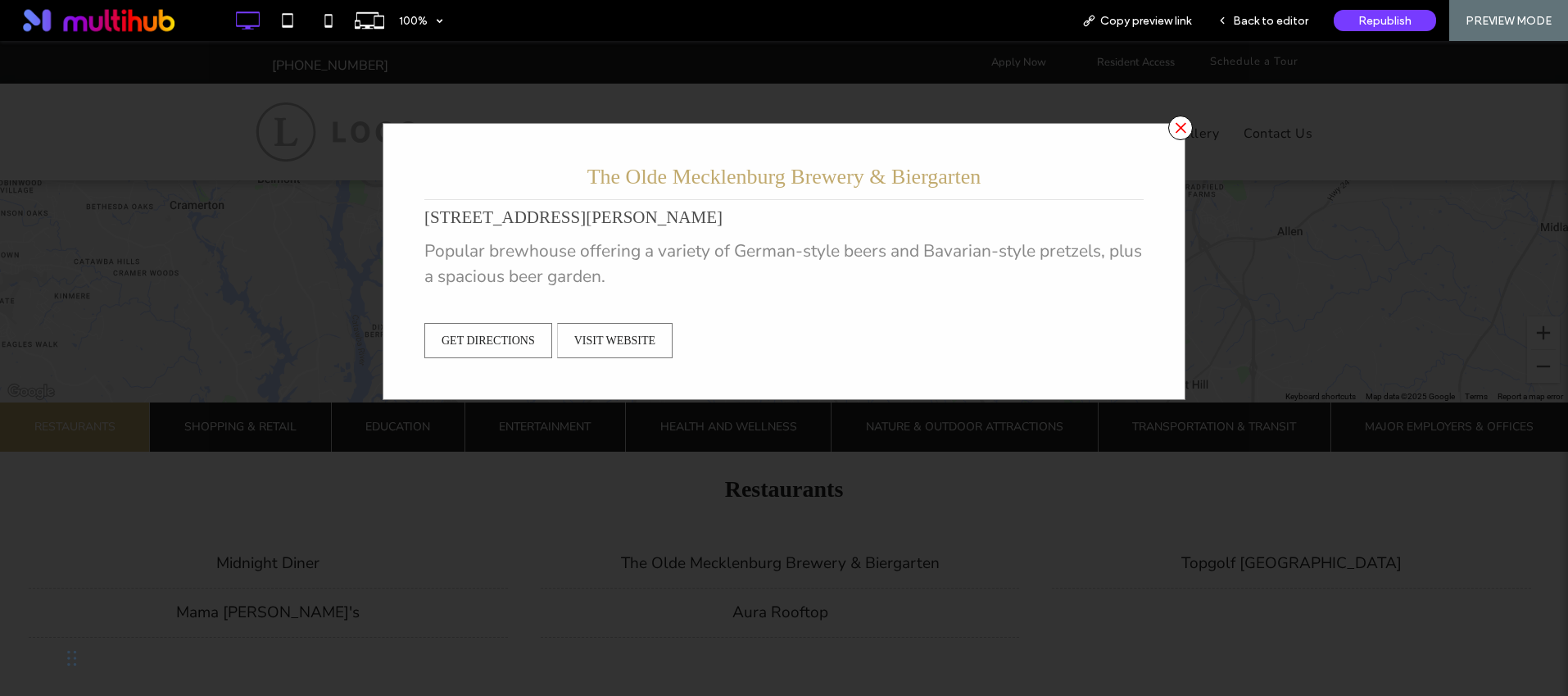
click at [1168, 126] on span "×" at bounding box center [1180, 127] width 25 height 25
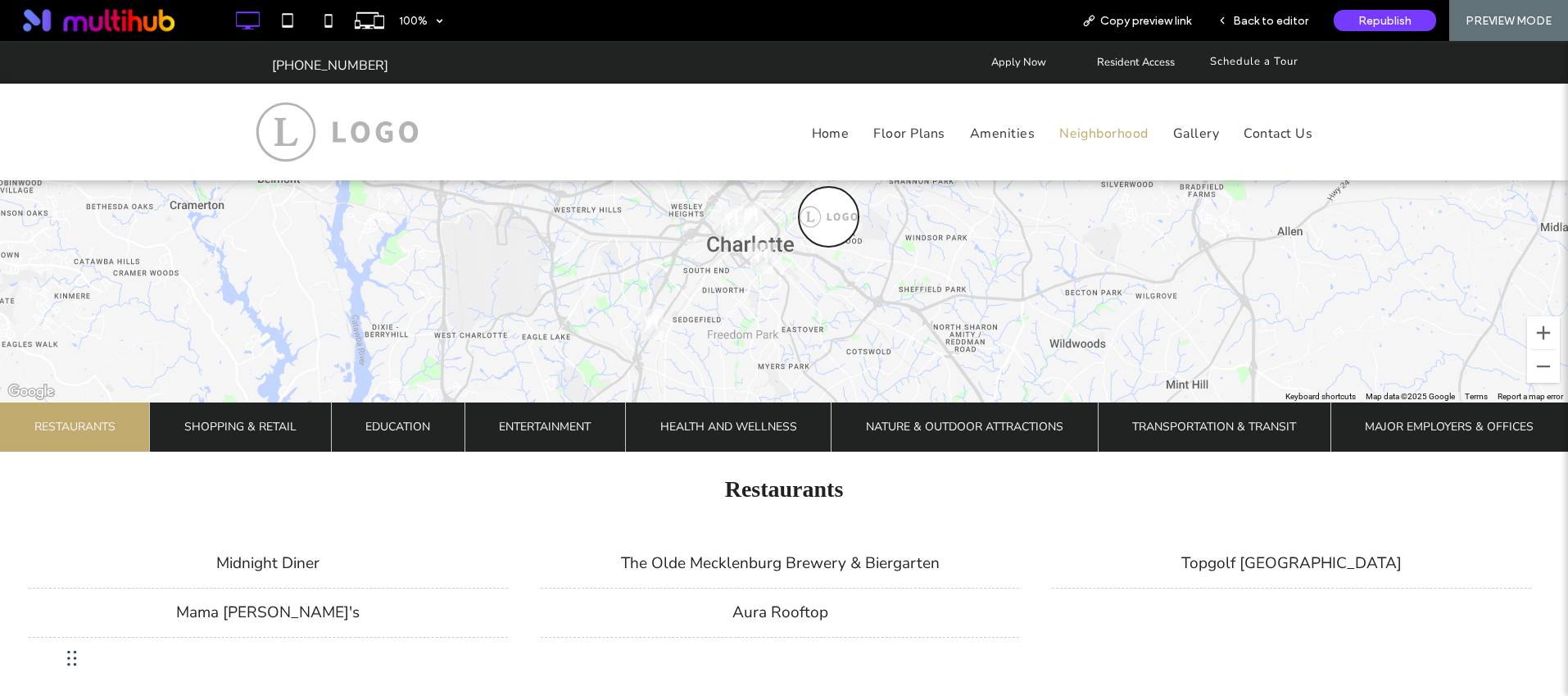
click at [954, 428] on span "Nature & Outdoor Attractions" at bounding box center [965, 427] width 198 height 49
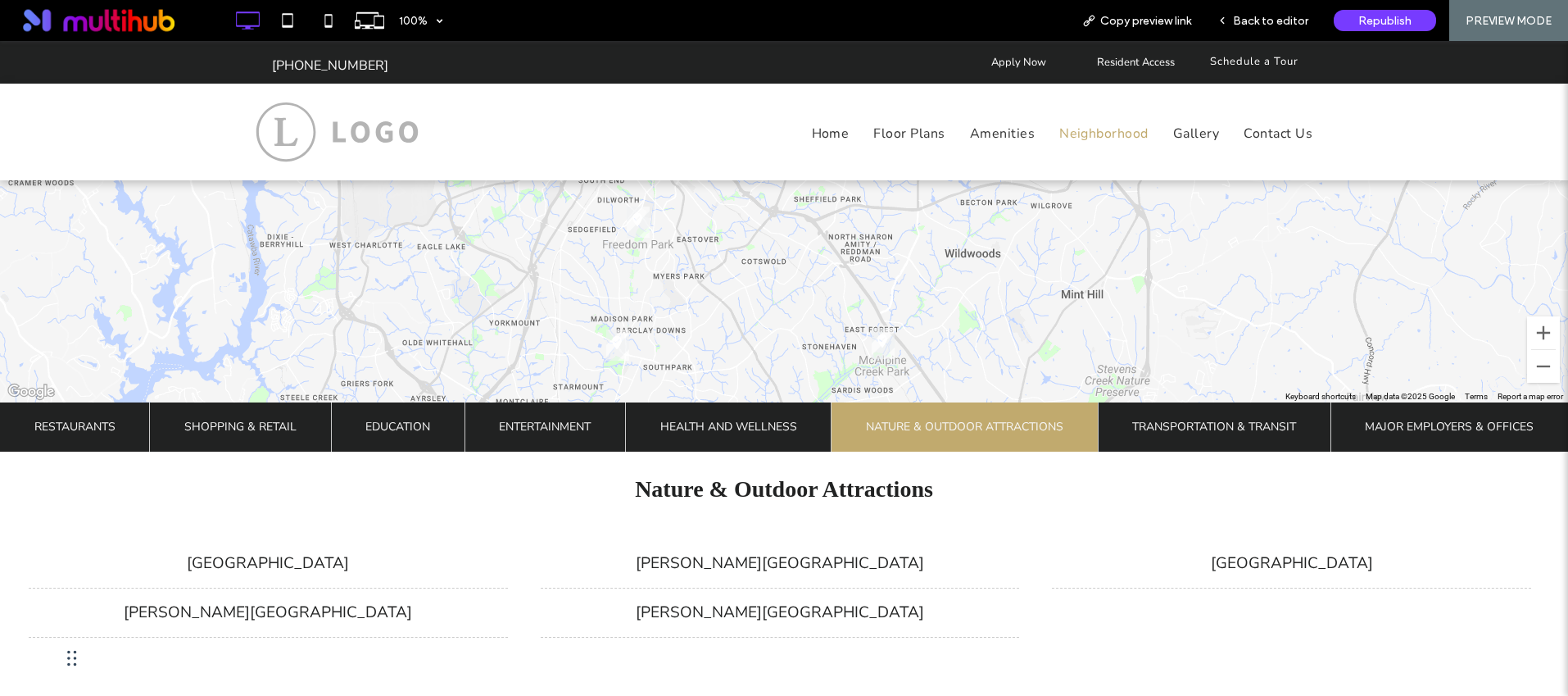
click at [1185, 419] on span "Transportation & Transit" at bounding box center [1214, 427] width 163 height 49
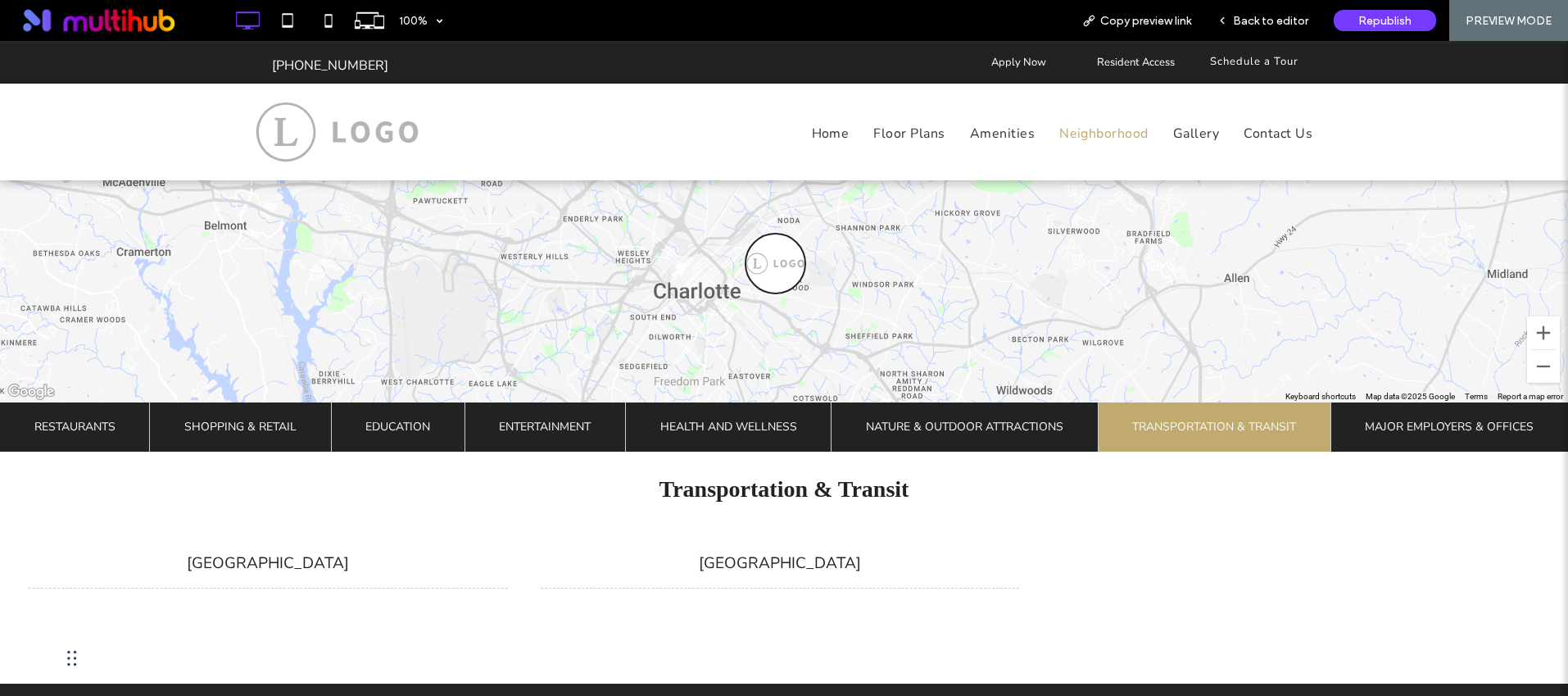
click at [681, 430] on span "Health and Wellness" at bounding box center [729, 427] width 137 height 49
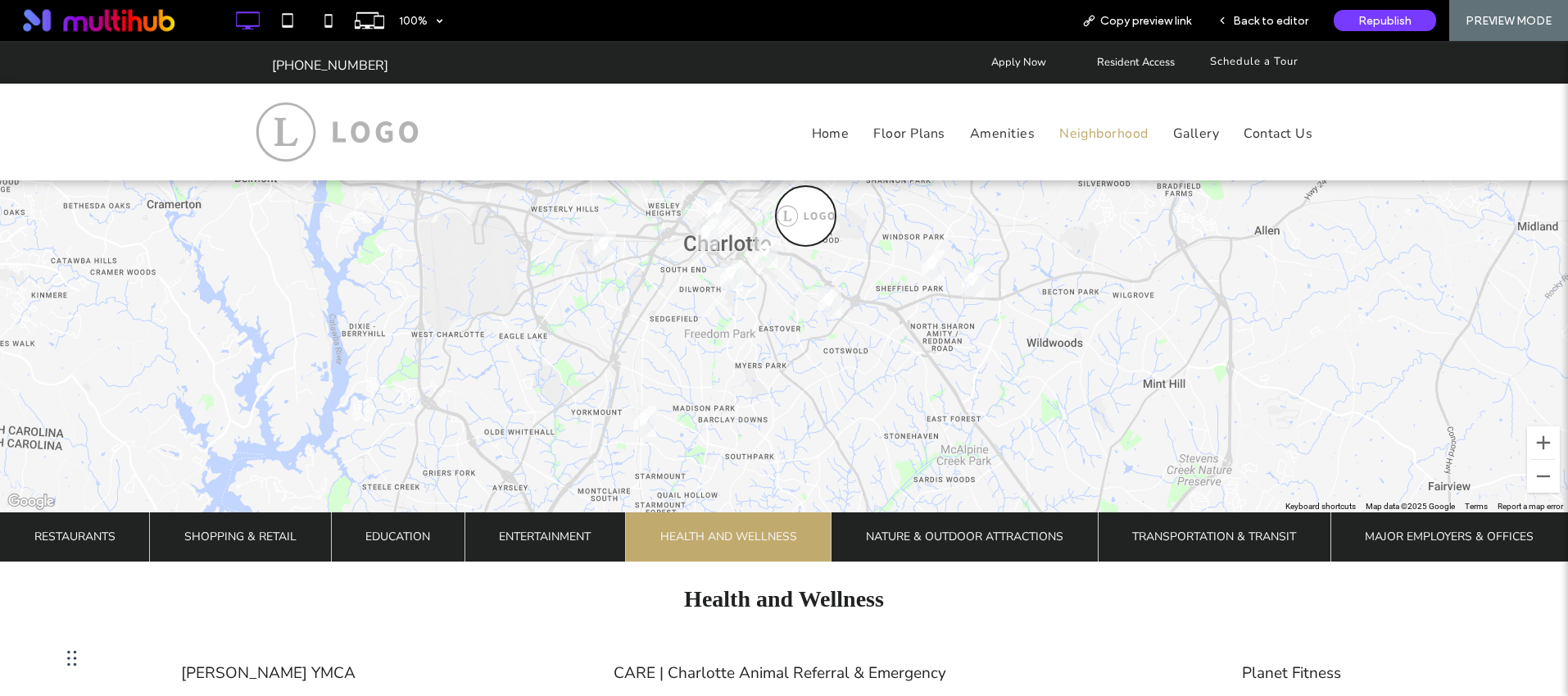
scroll to position [823, 0]
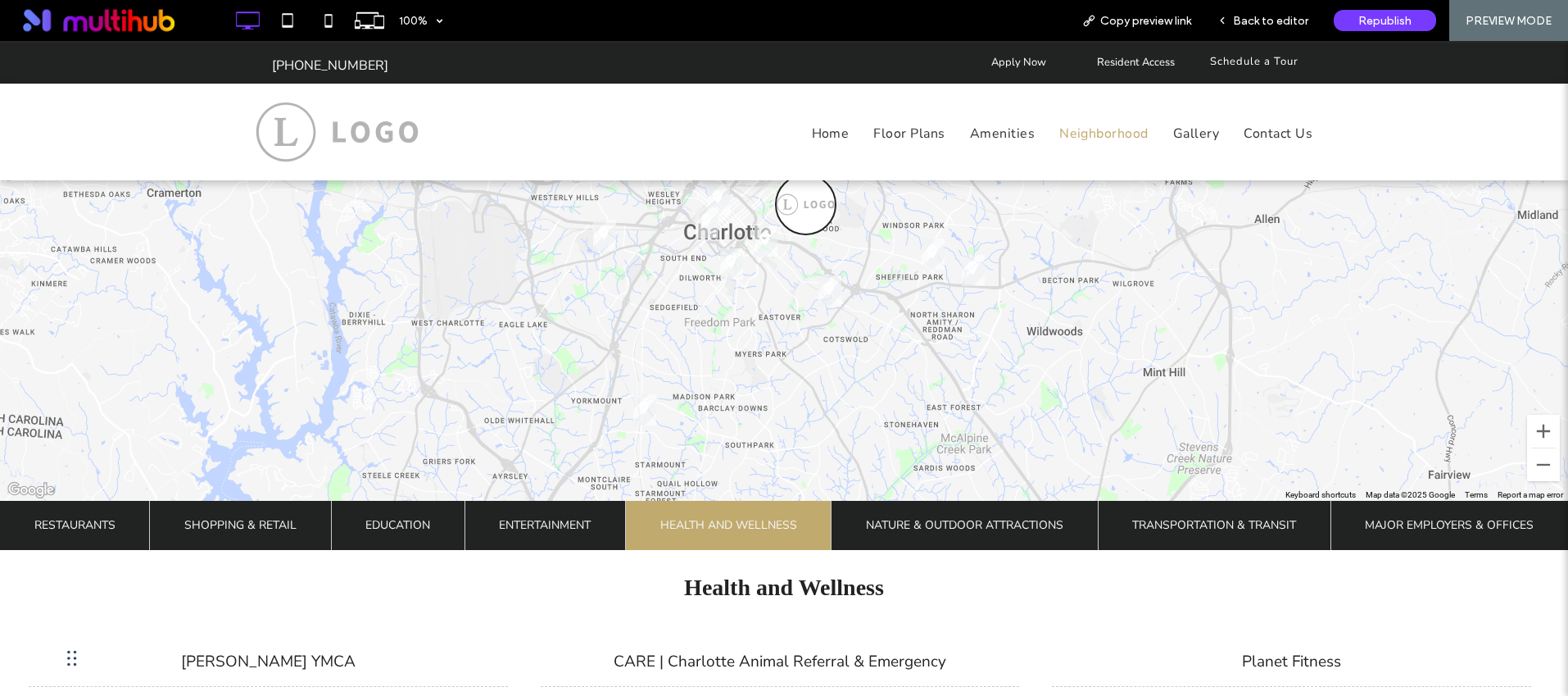
click at [528, 542] on span "Entertainment" at bounding box center [544, 525] width 92 height 49
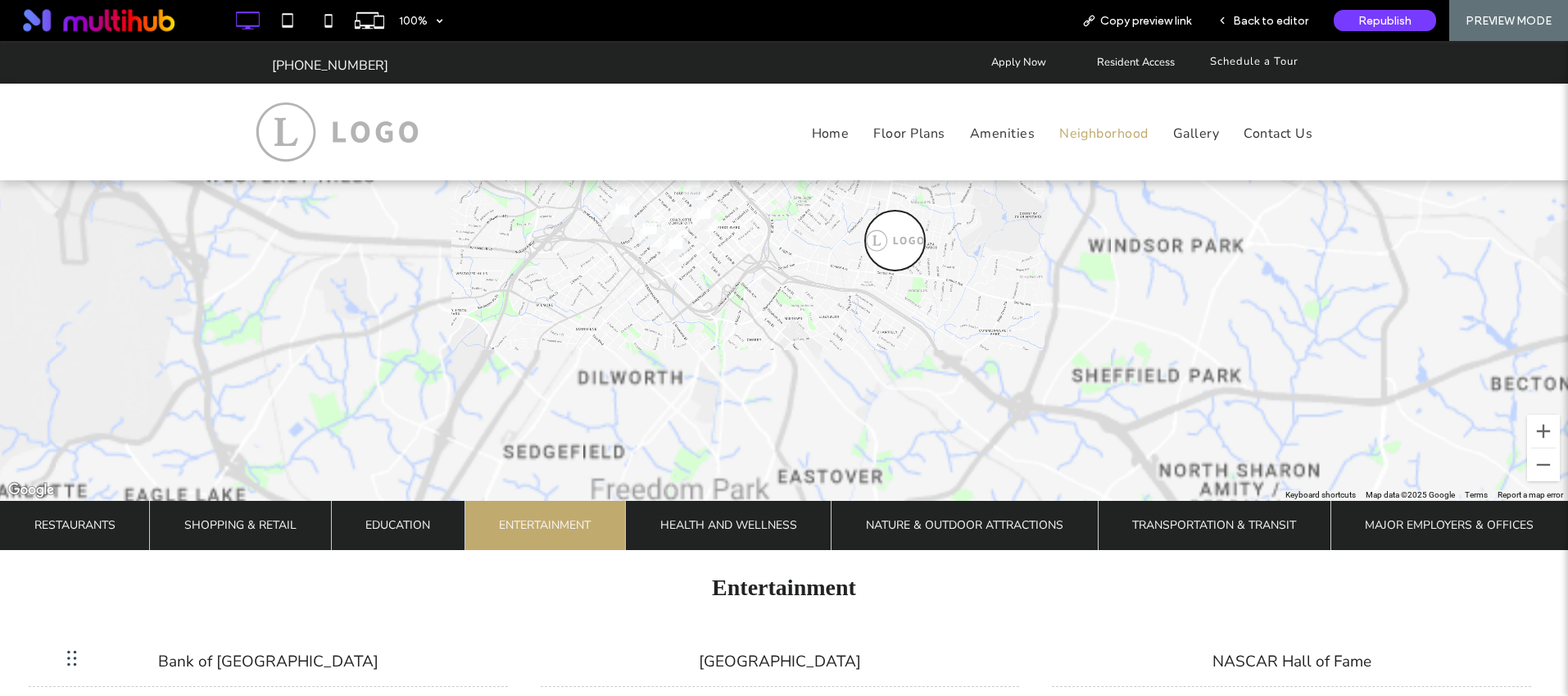
click at [408, 519] on span "Education" at bounding box center [397, 525] width 65 height 49
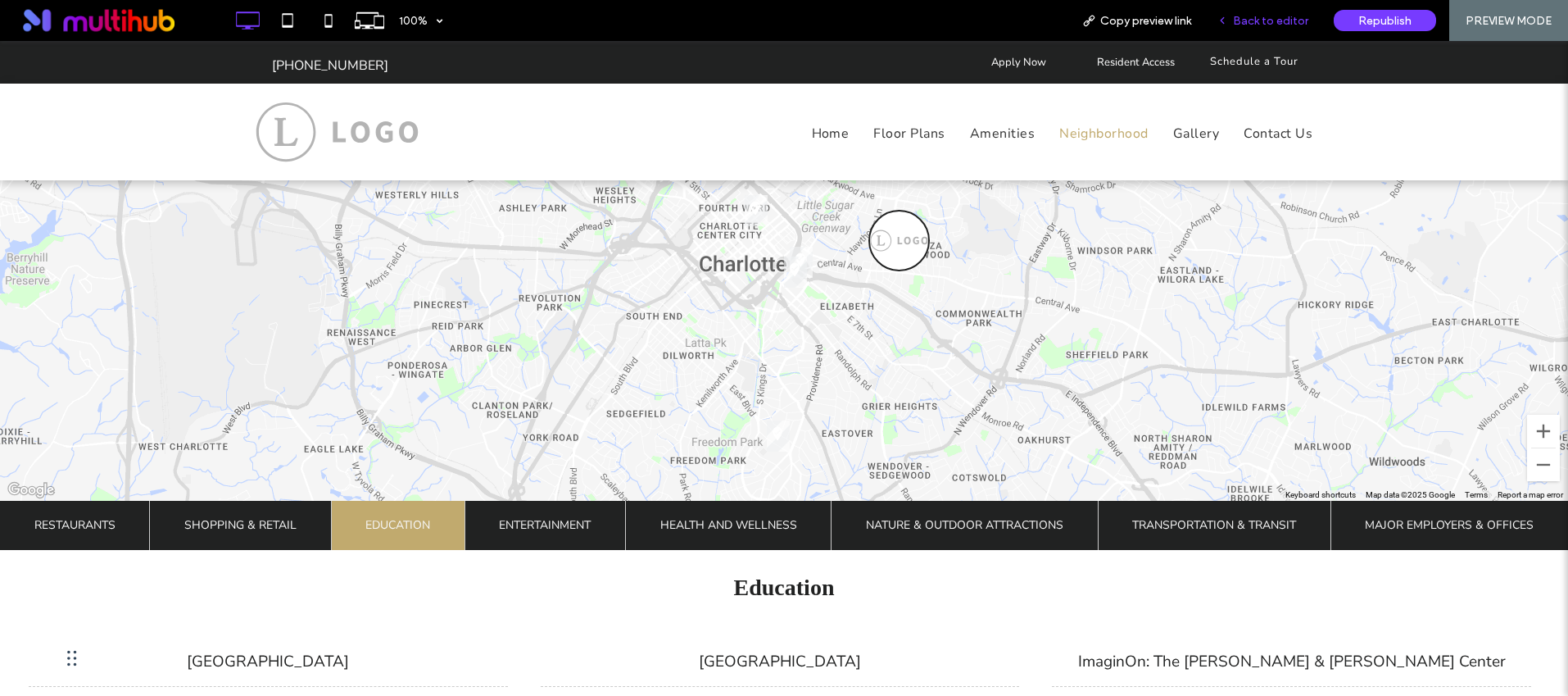
click at [1273, 24] on span "Back to editor" at bounding box center [1270, 21] width 76 height 14
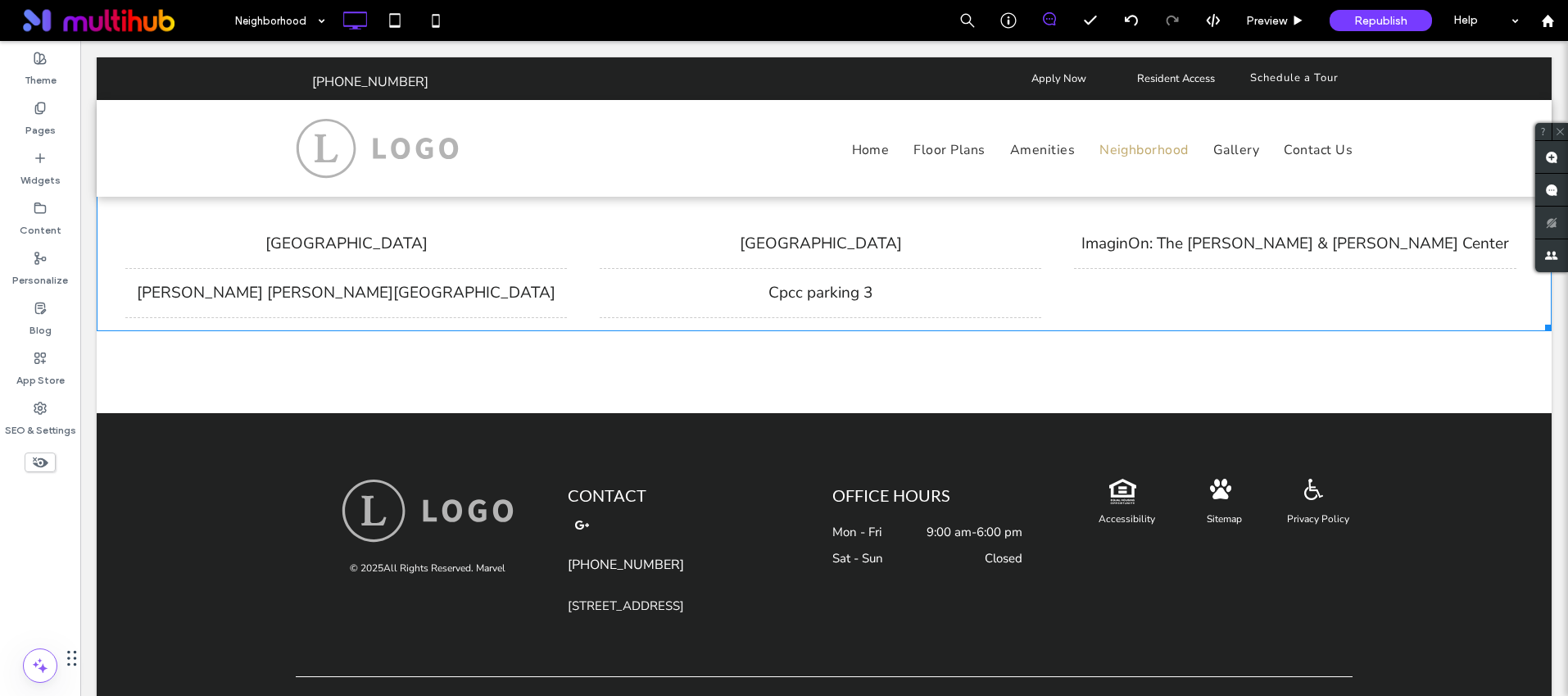
scroll to position [1281, 0]
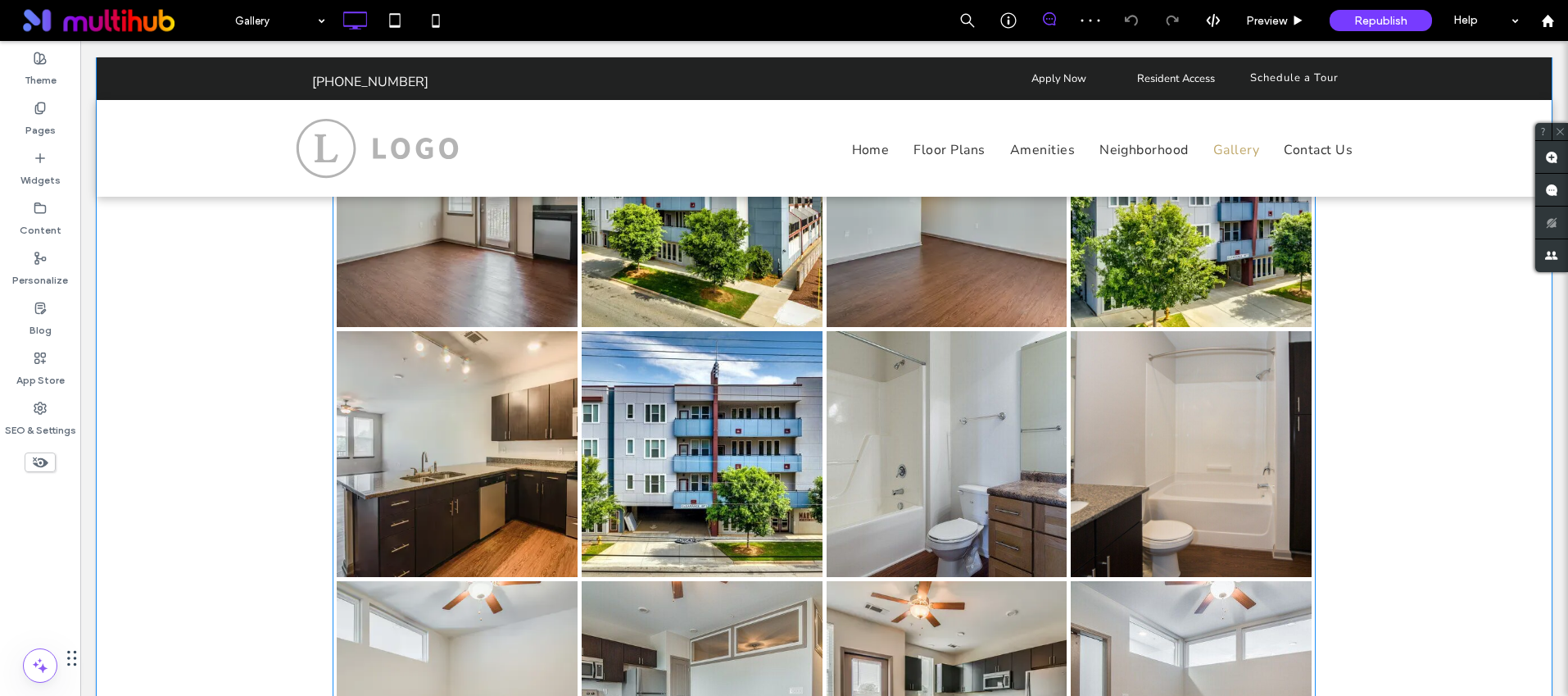
scroll to position [1460, 0]
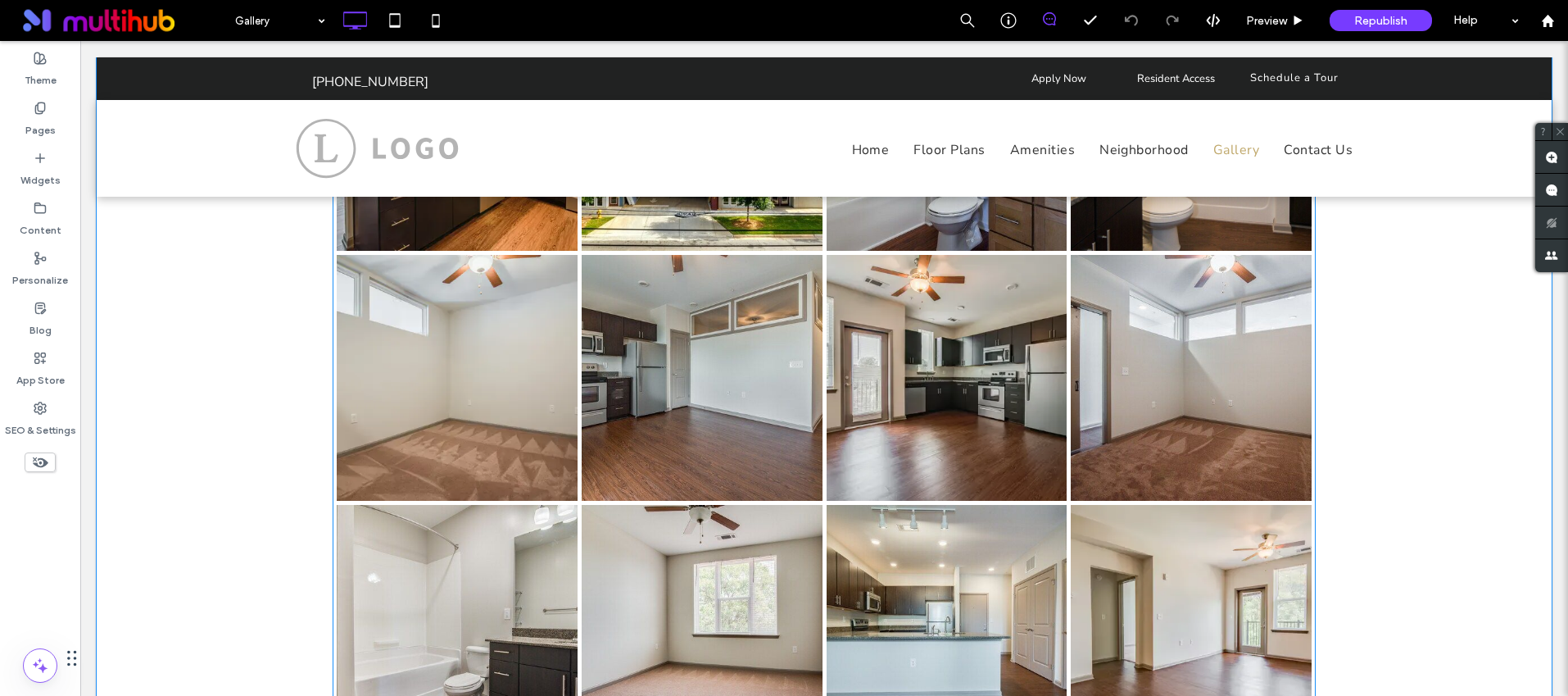
click at [865, 430] on link at bounding box center [947, 378] width 241 height 246
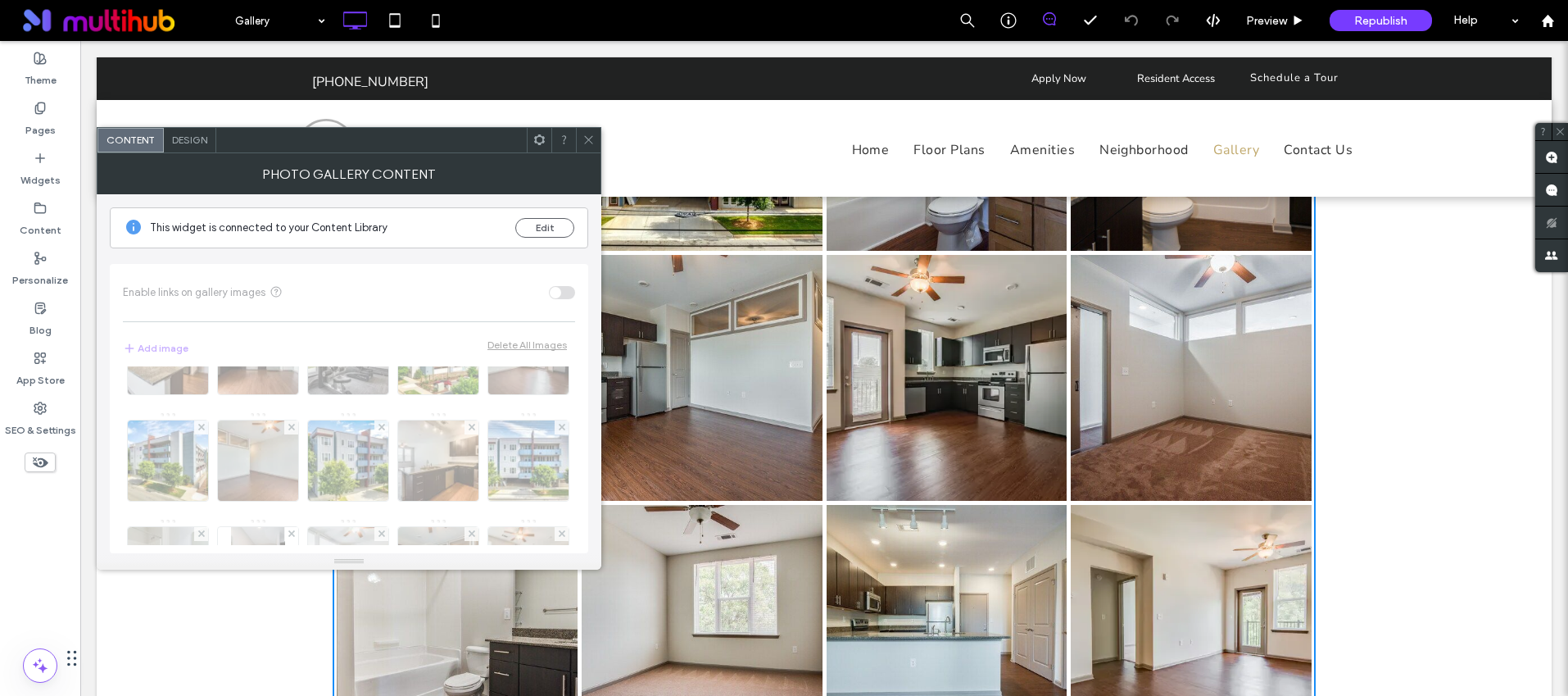
scroll to position [0, 0]
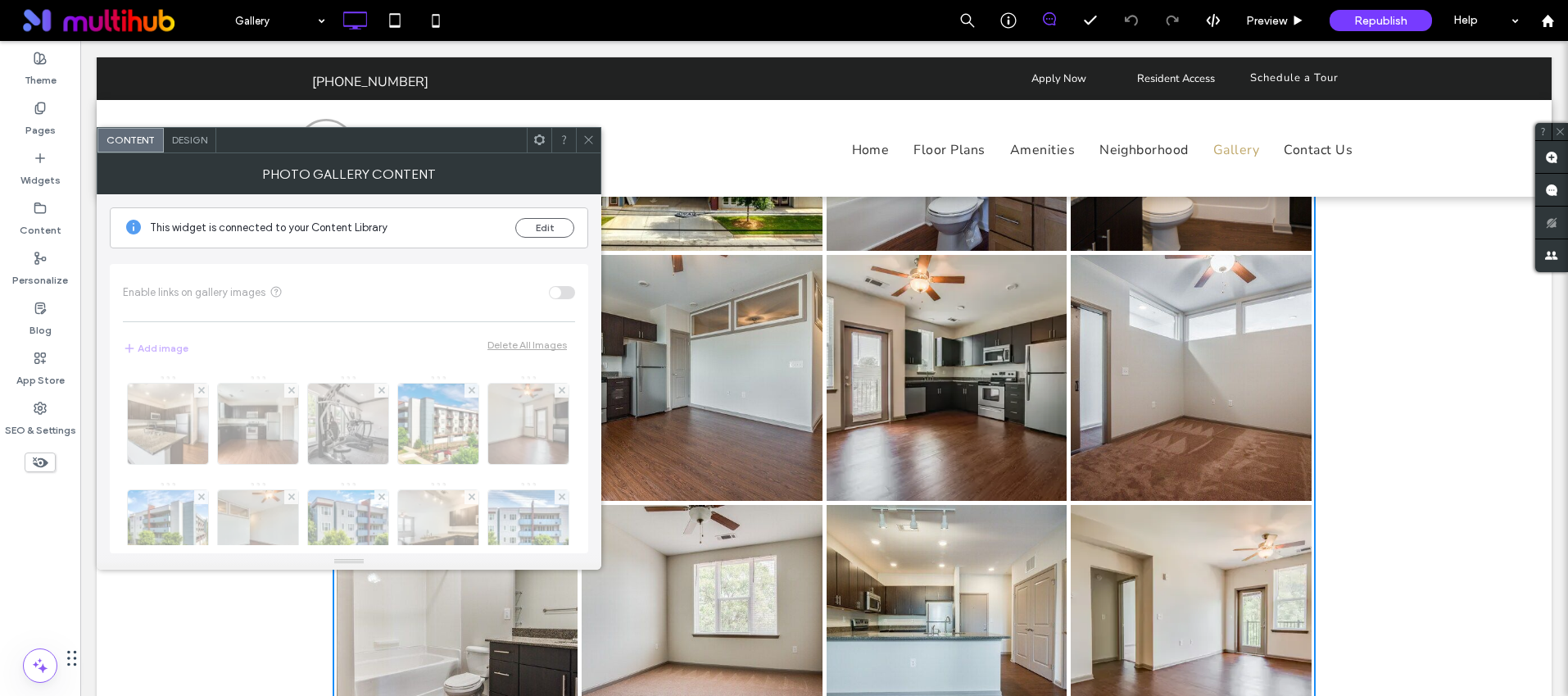
click at [584, 135] on icon at bounding box center [588, 139] width 12 height 12
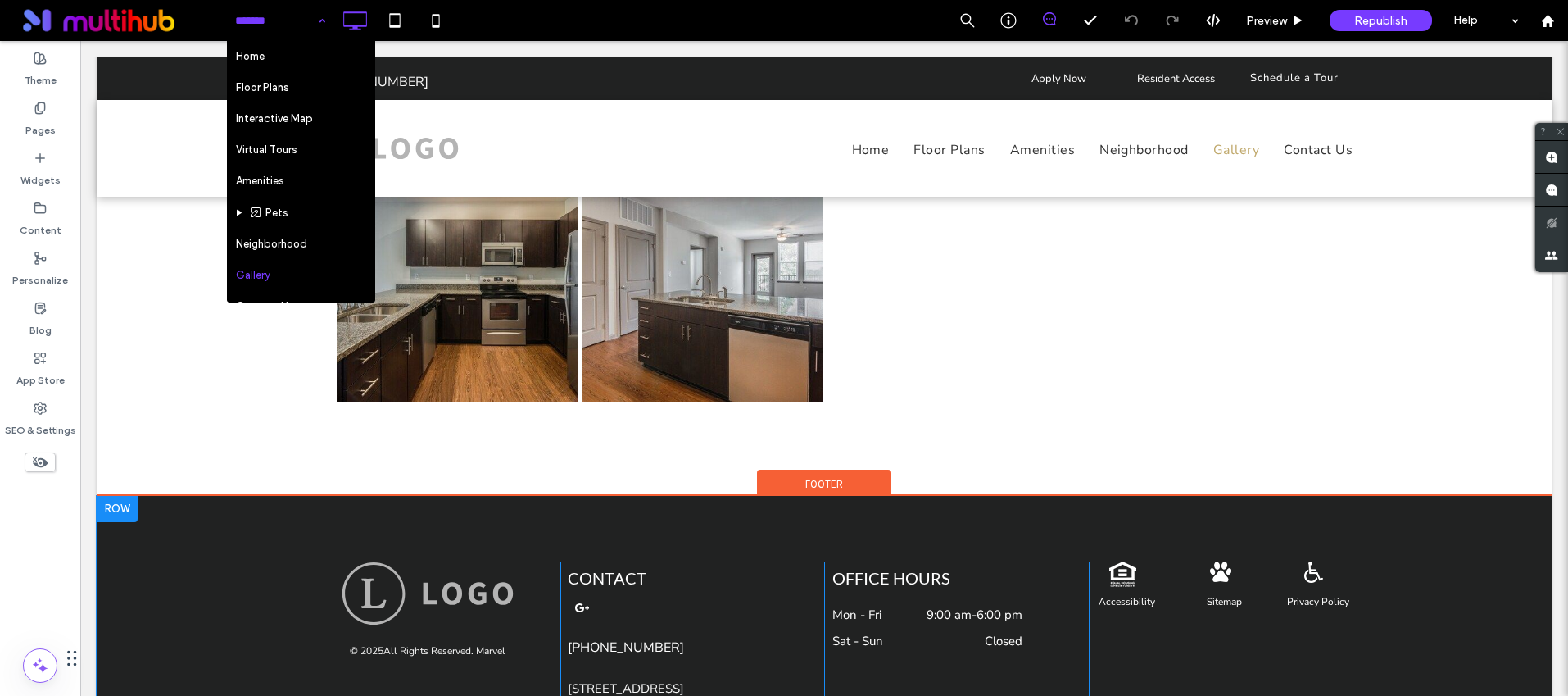
scroll to position [1785, 0]
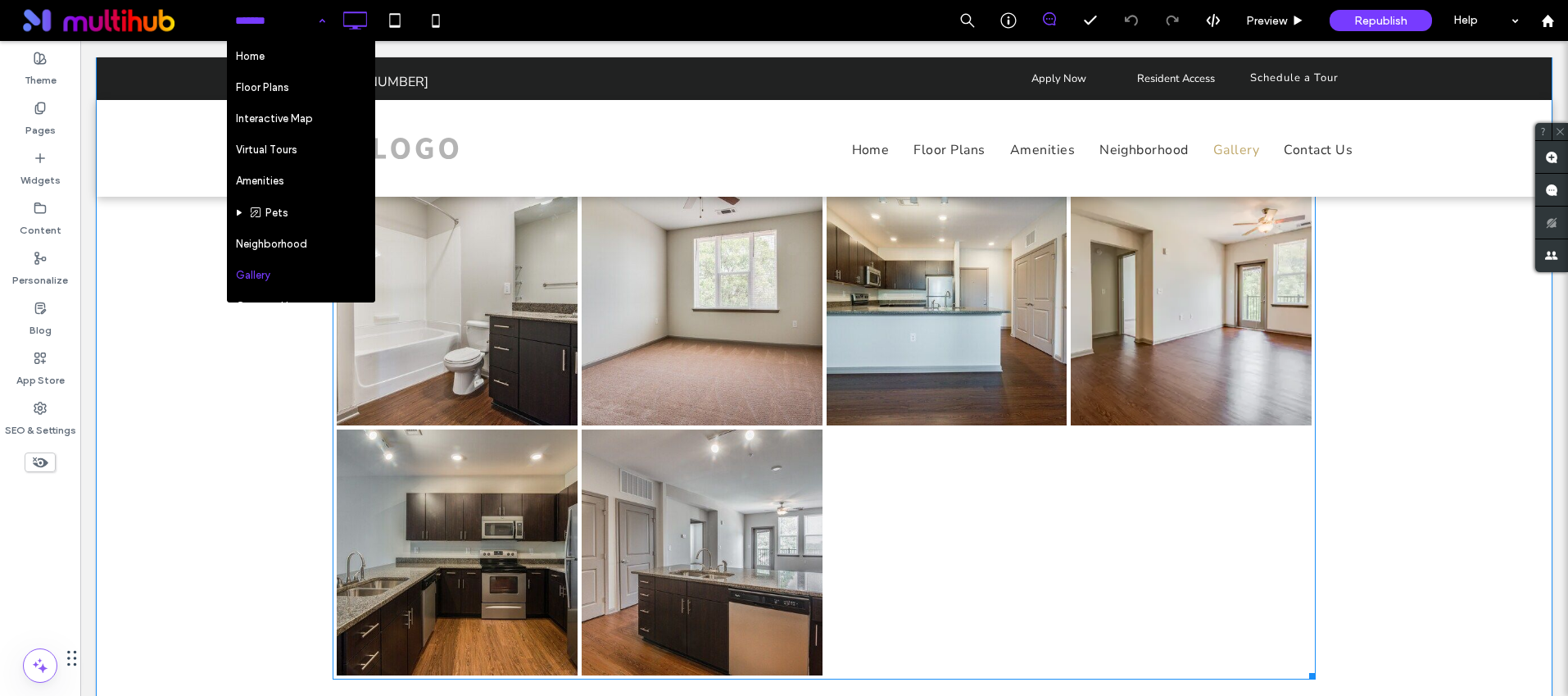
click at [595, 332] on link at bounding box center [702, 303] width 241 height 246
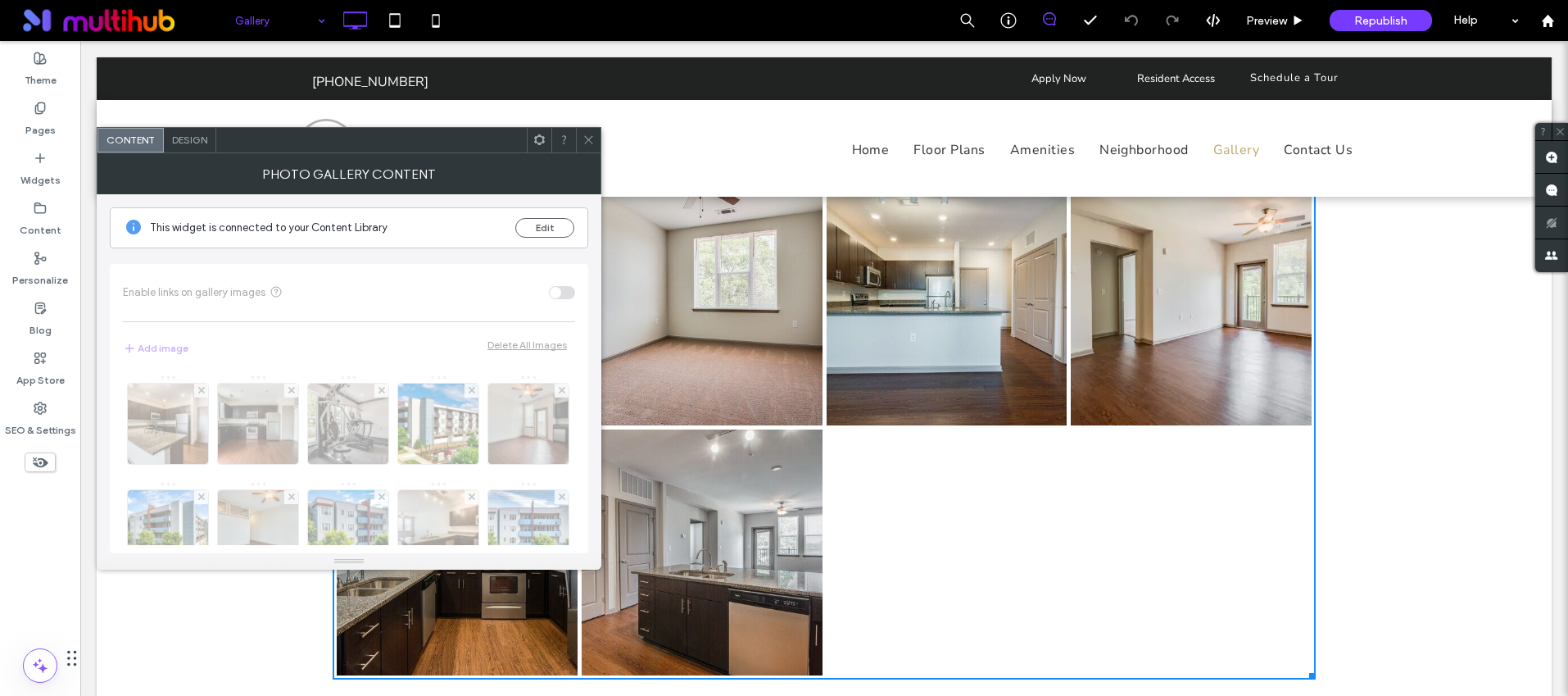
click at [525, 218] on div "Edit" at bounding box center [544, 227] width 59 height 20
click at [532, 218] on button "Edit" at bounding box center [544, 227] width 59 height 20
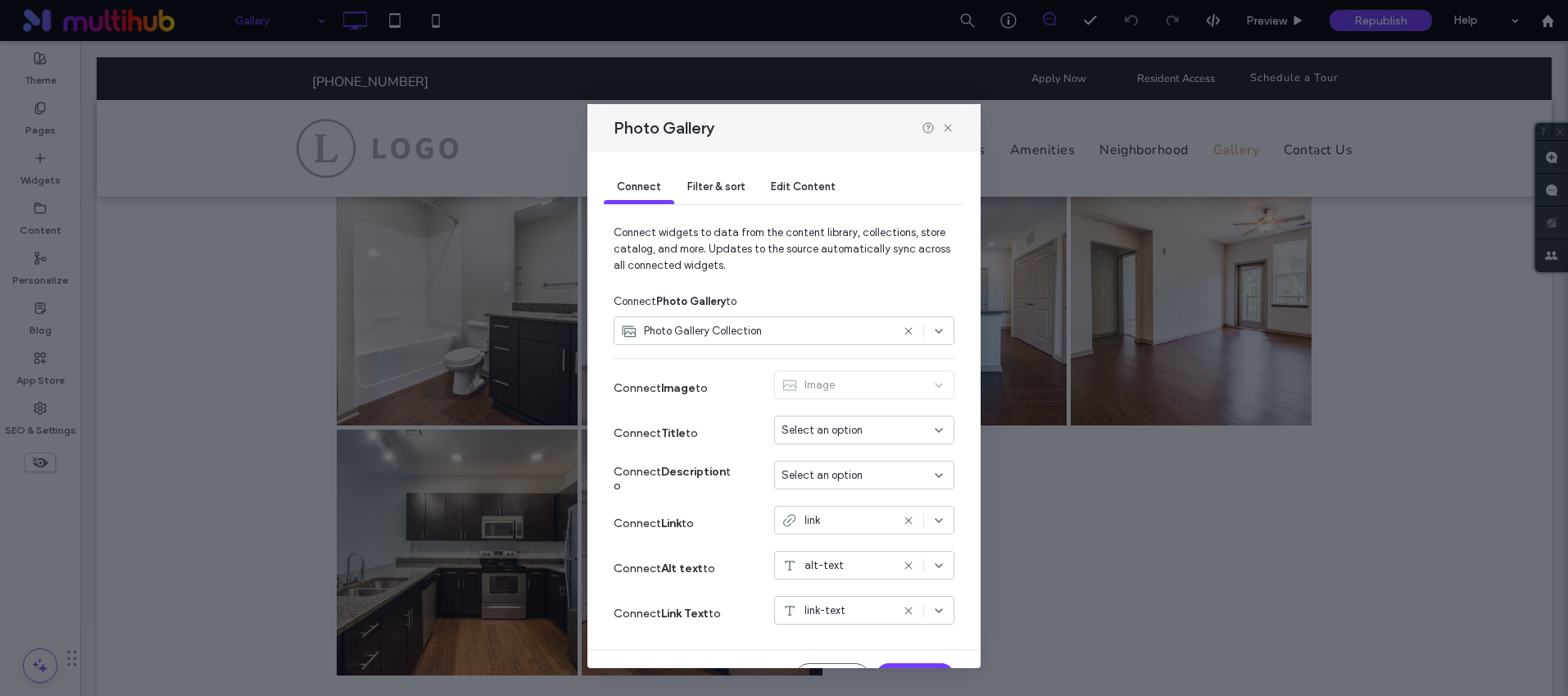
click at [696, 199] on div "Filter & sort" at bounding box center [716, 188] width 83 height 33
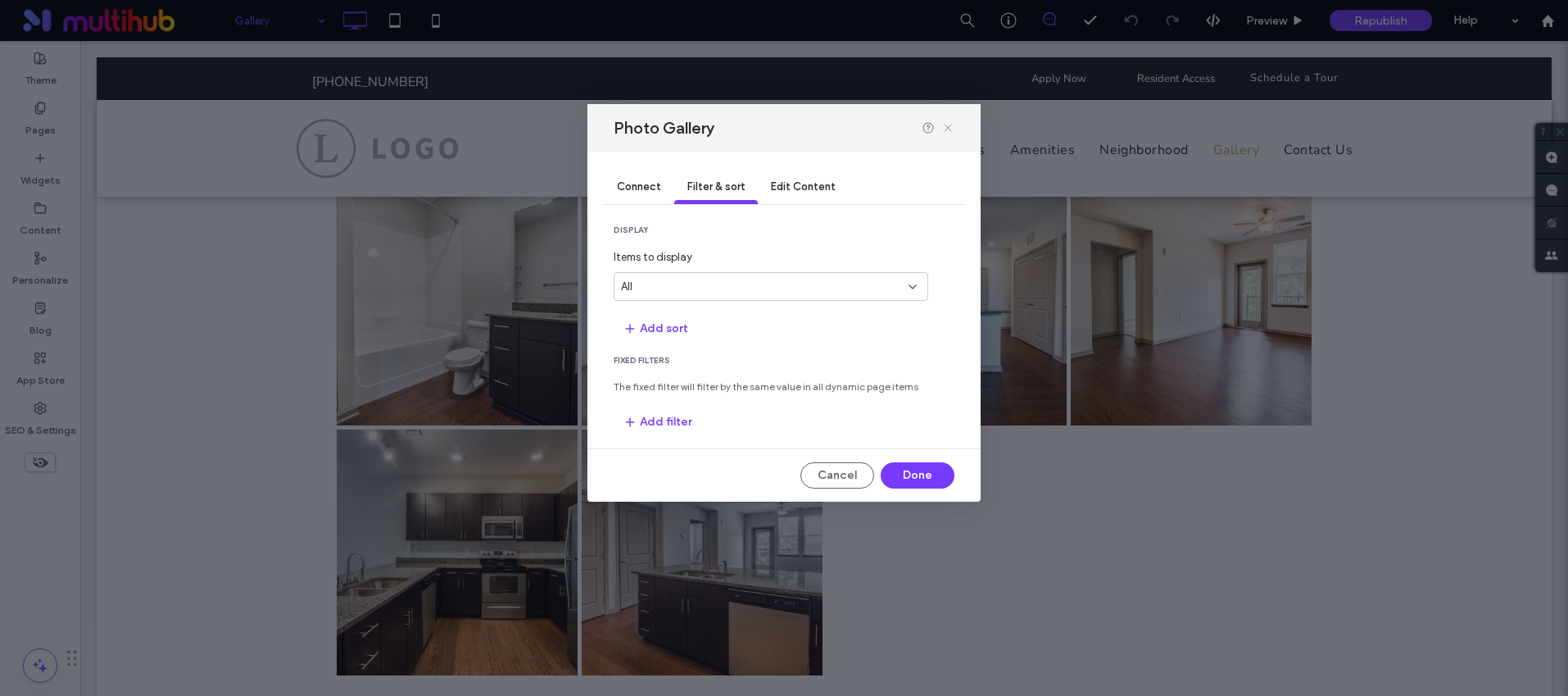
click at [941, 126] on icon at bounding box center [947, 127] width 13 height 13
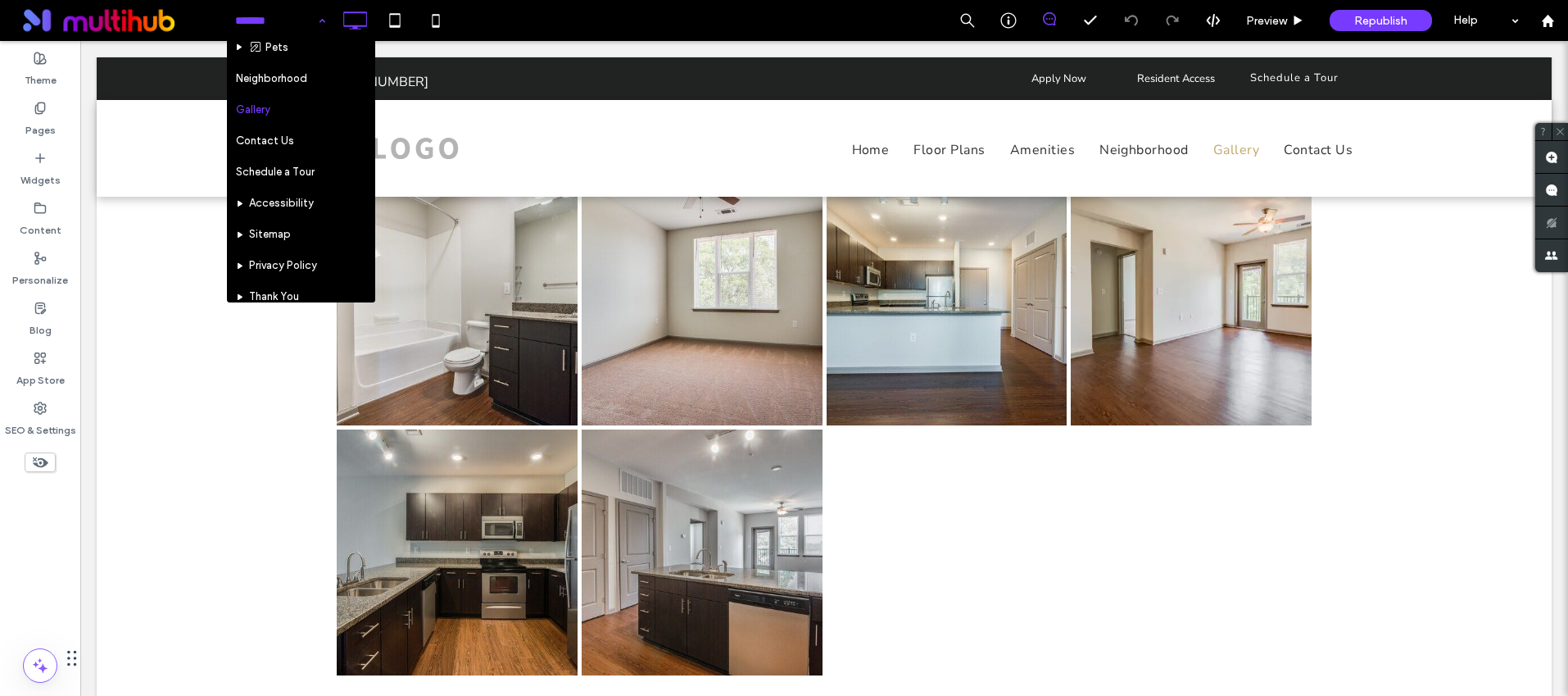
scroll to position [181, 0]
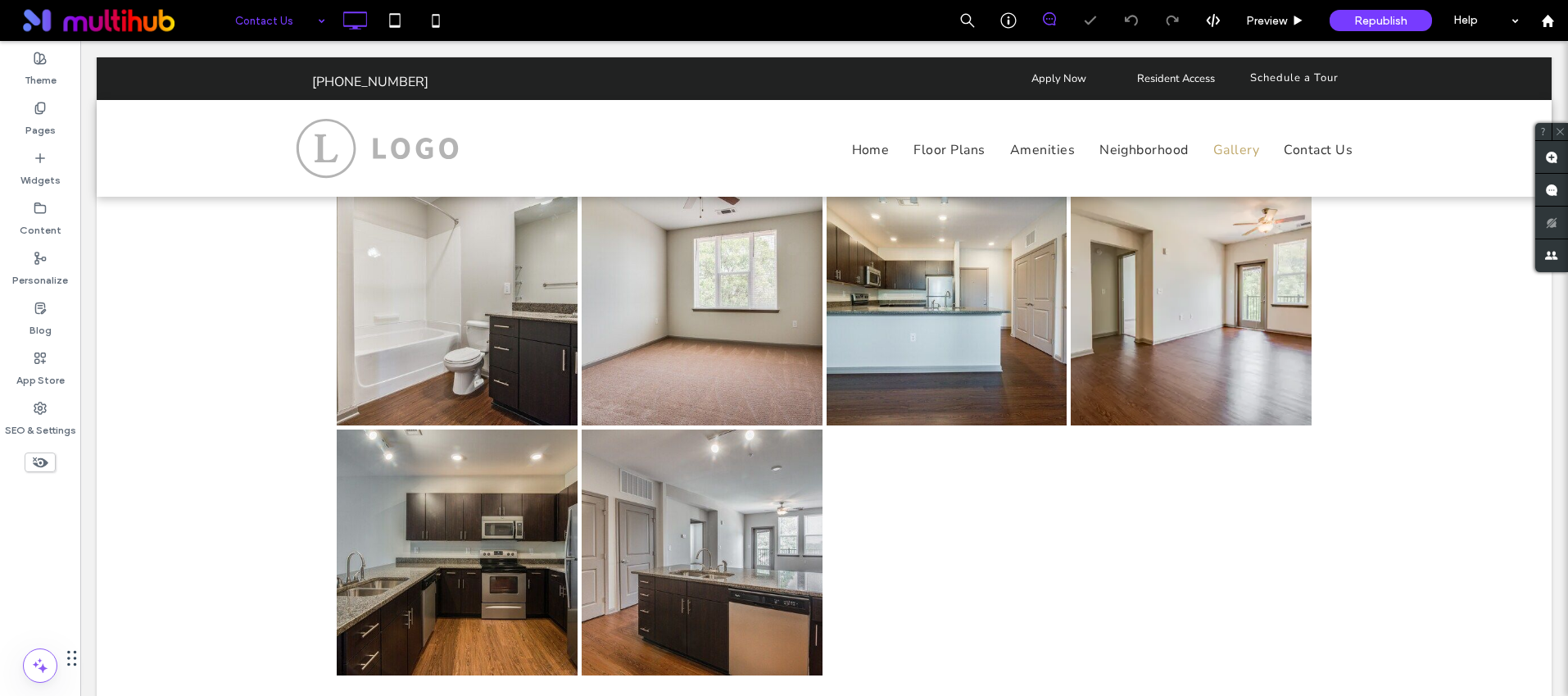
click at [264, 11] on input at bounding box center [275, 21] width 82 height 41
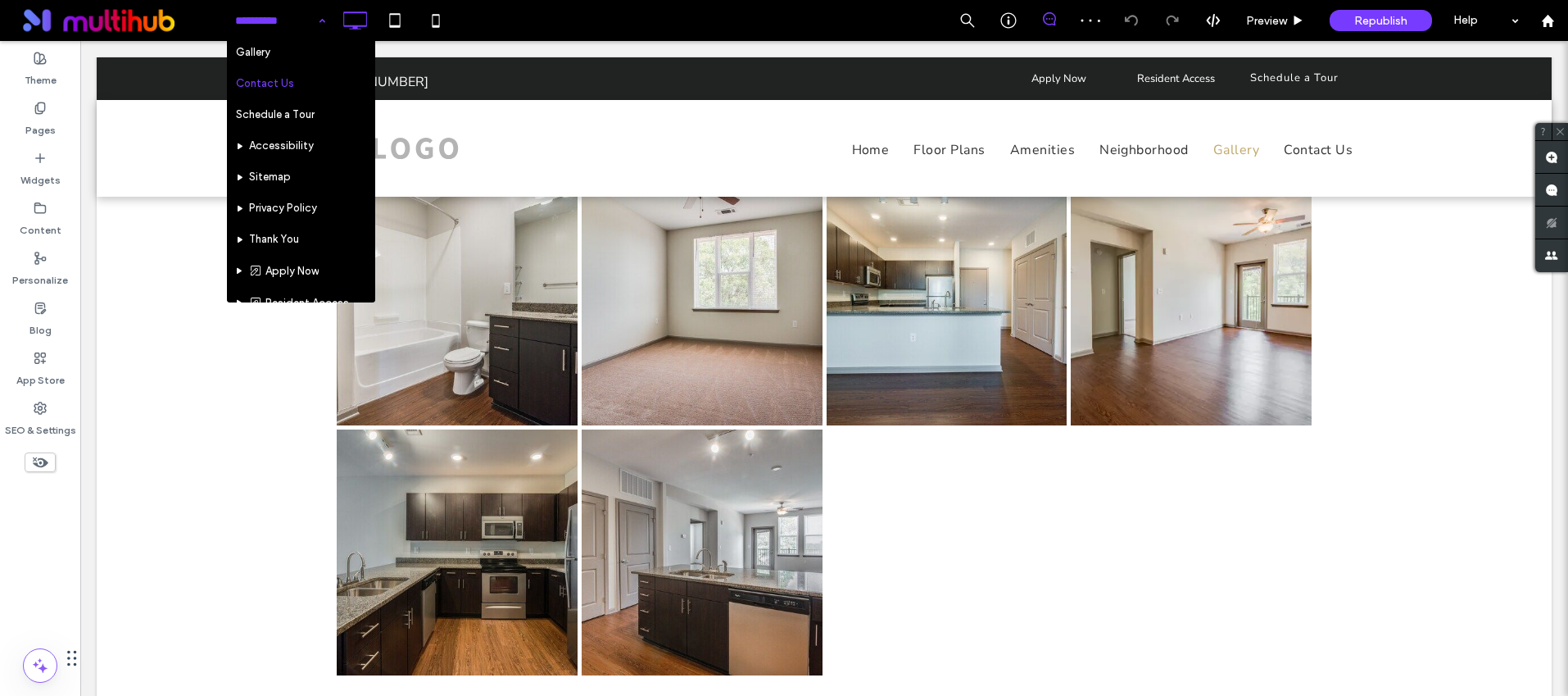
scroll to position [266, 0]
click at [295, 20] on input at bounding box center [275, 21] width 82 height 41
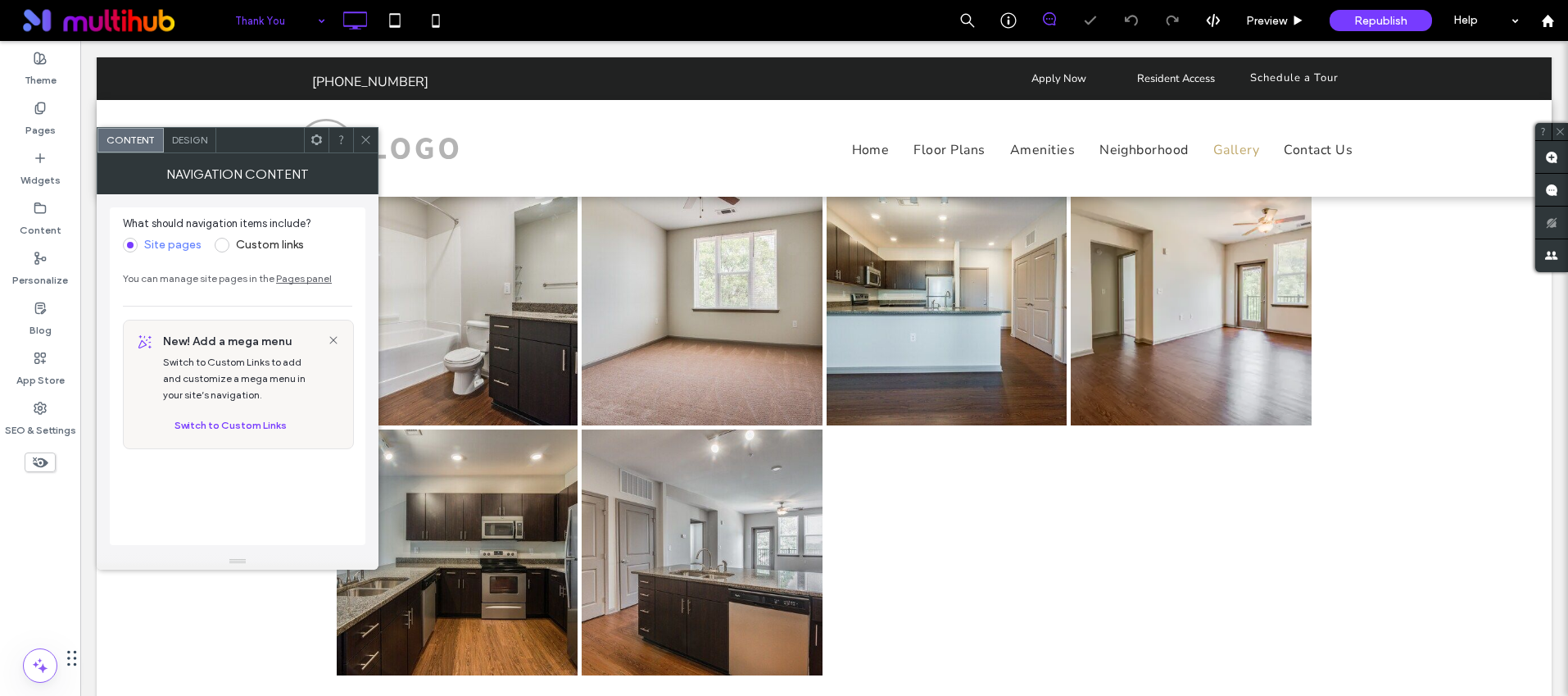
click at [375, 142] on div at bounding box center [365, 140] width 25 height 25
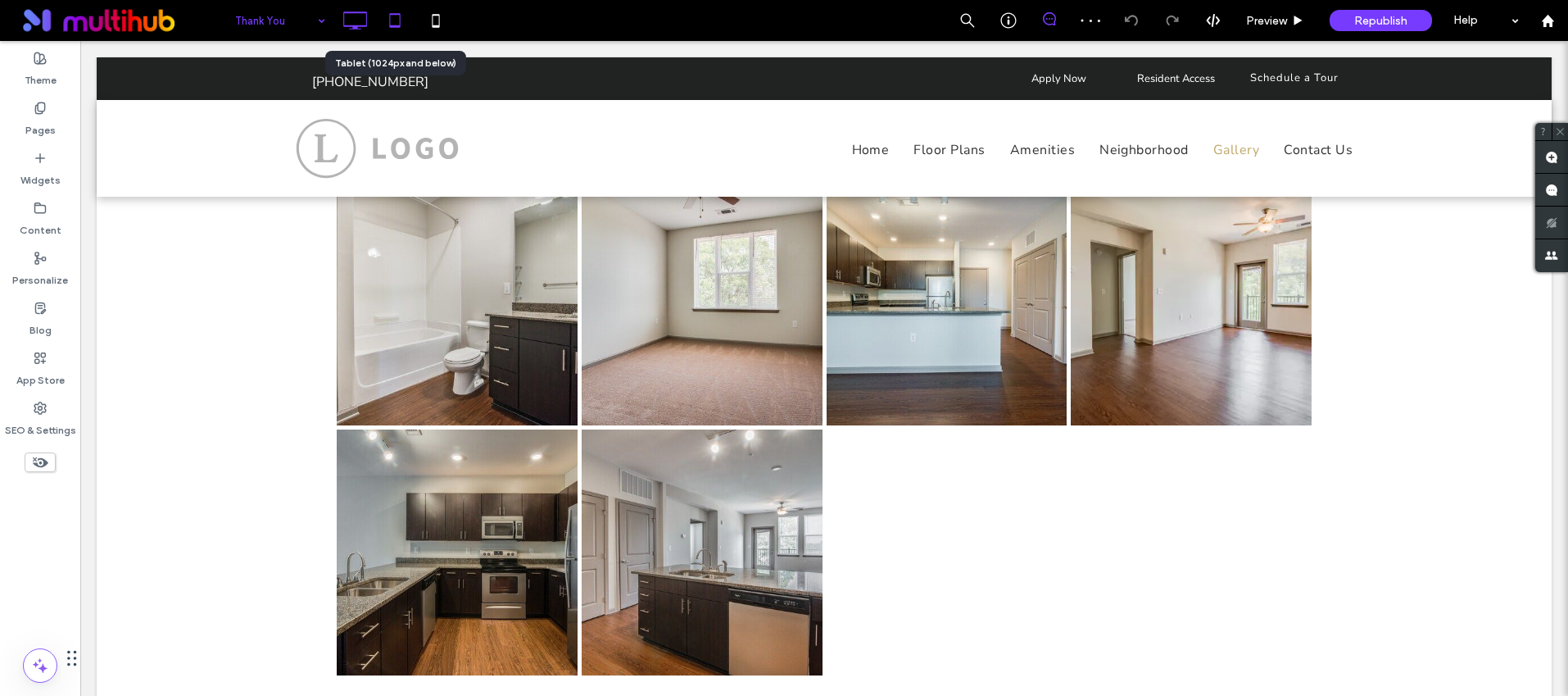
click at [390, 27] on use at bounding box center [394, 20] width 10 height 14
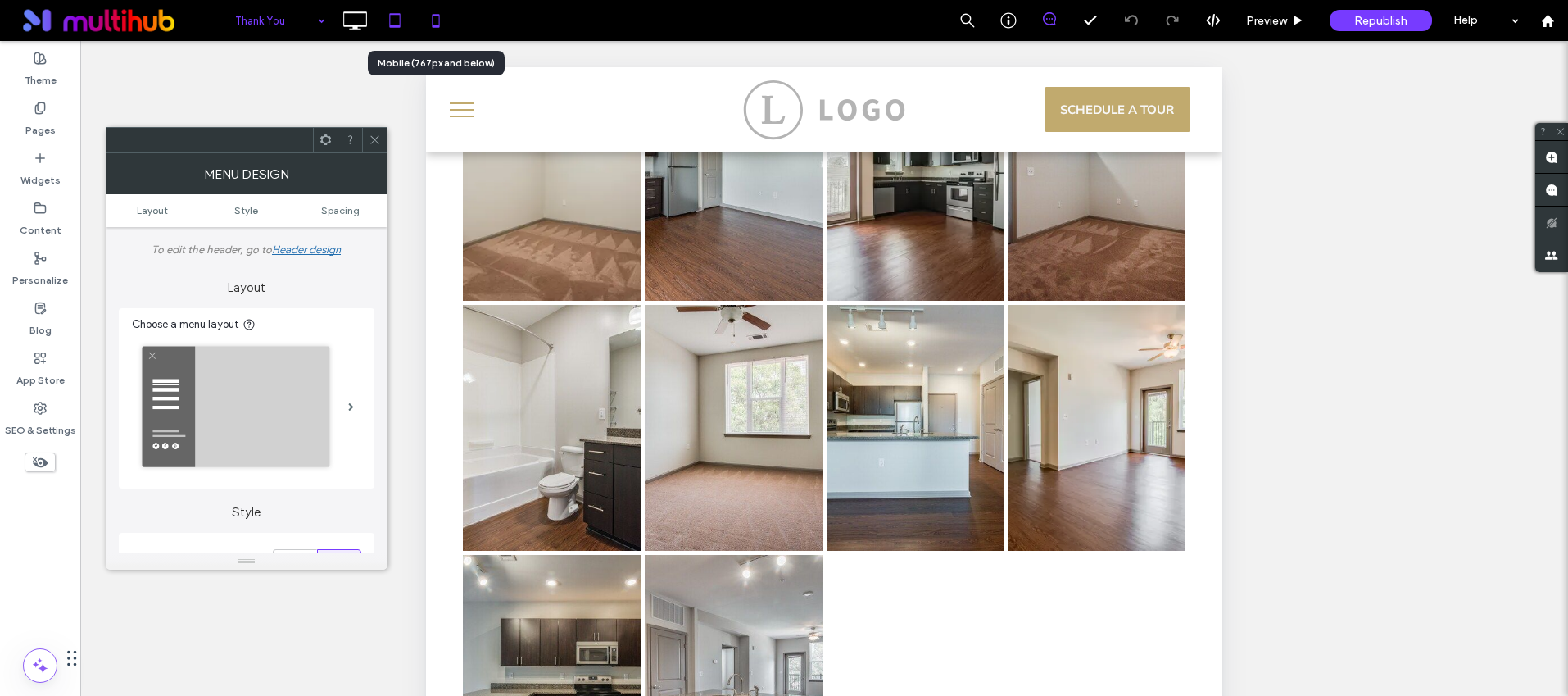
click at [427, 9] on icon at bounding box center [436, 21] width 33 height 33
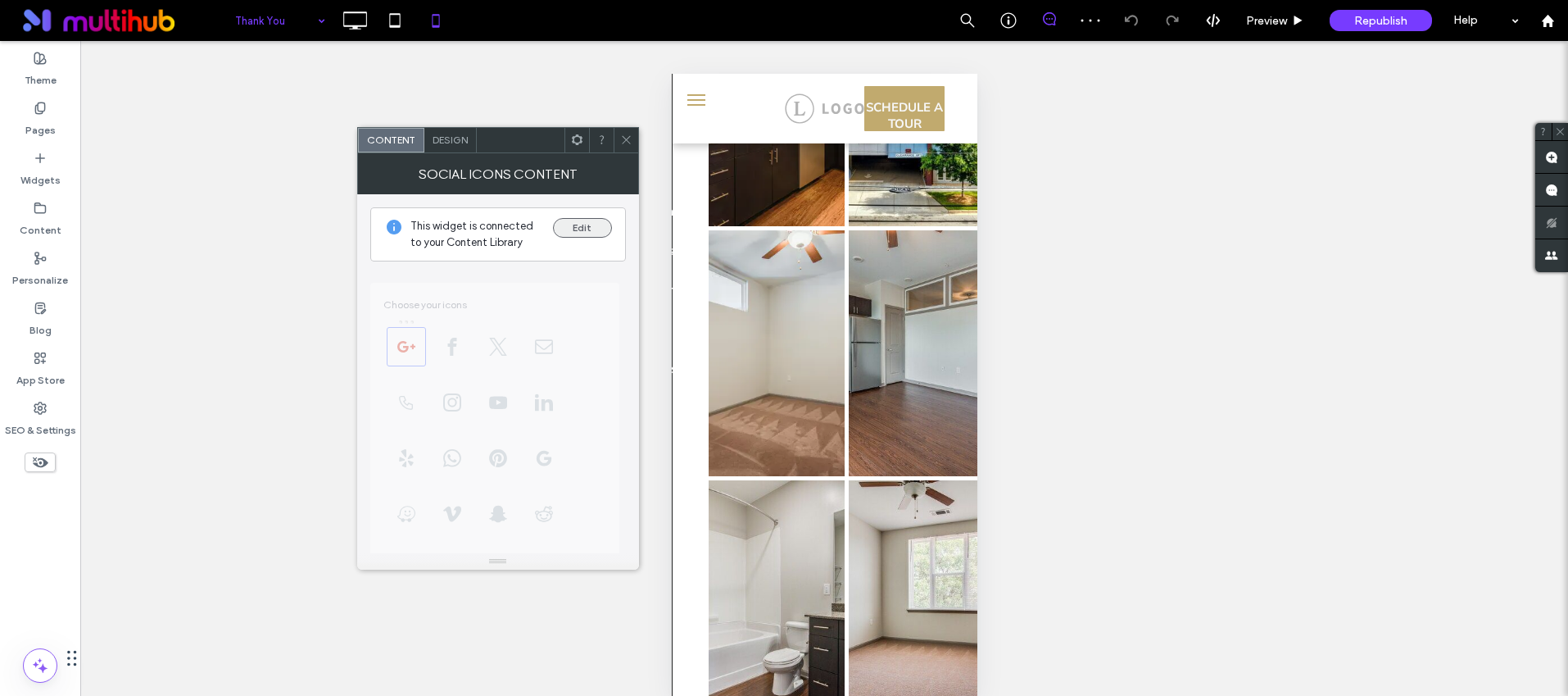
click at [574, 234] on button "Edit" at bounding box center [582, 227] width 59 height 20
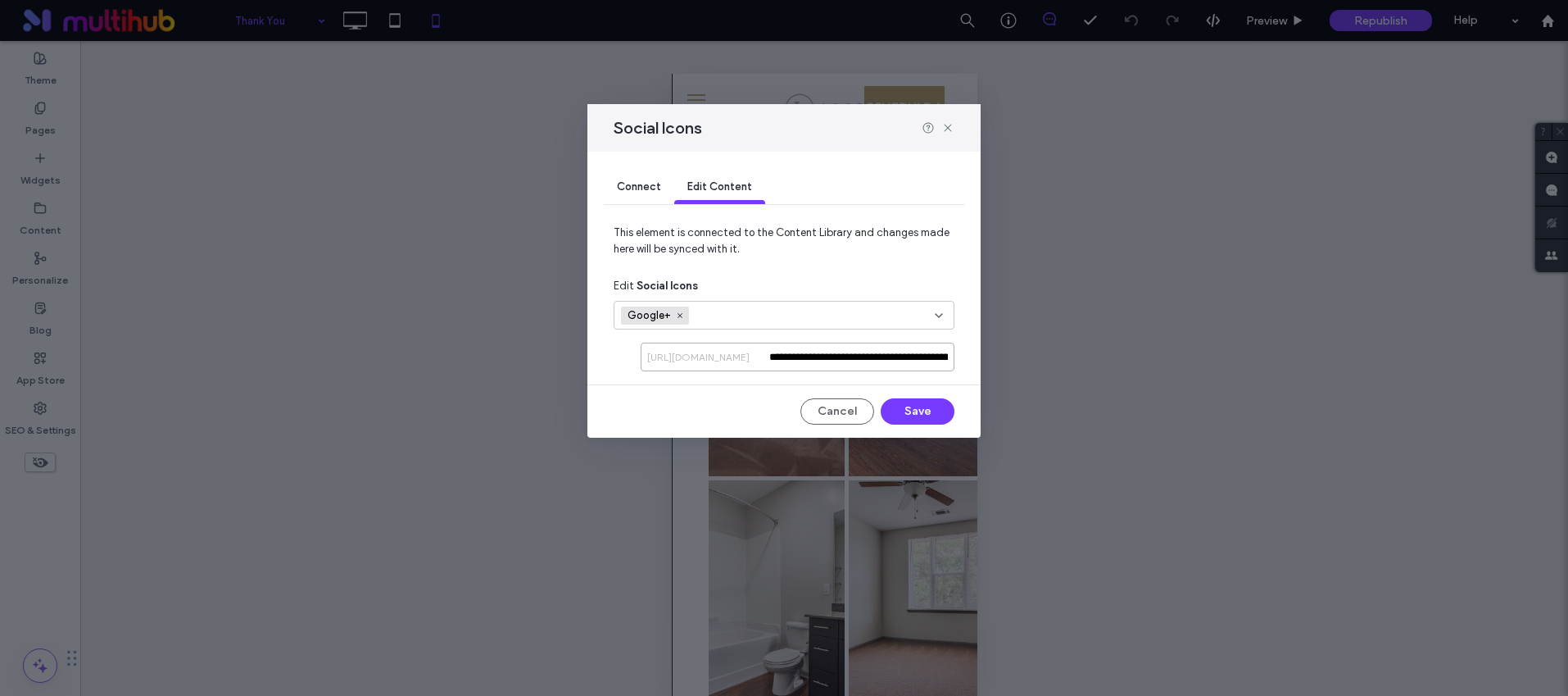
scroll to position [0, 122]
drag, startPoint x: 834, startPoint y: 359, endPoint x: 1092, endPoint y: 373, distance: 258.4
click at [1092, 373] on div "**********" at bounding box center [784, 348] width 1568 height 696
click at [953, 129] on icon at bounding box center [947, 127] width 13 height 13
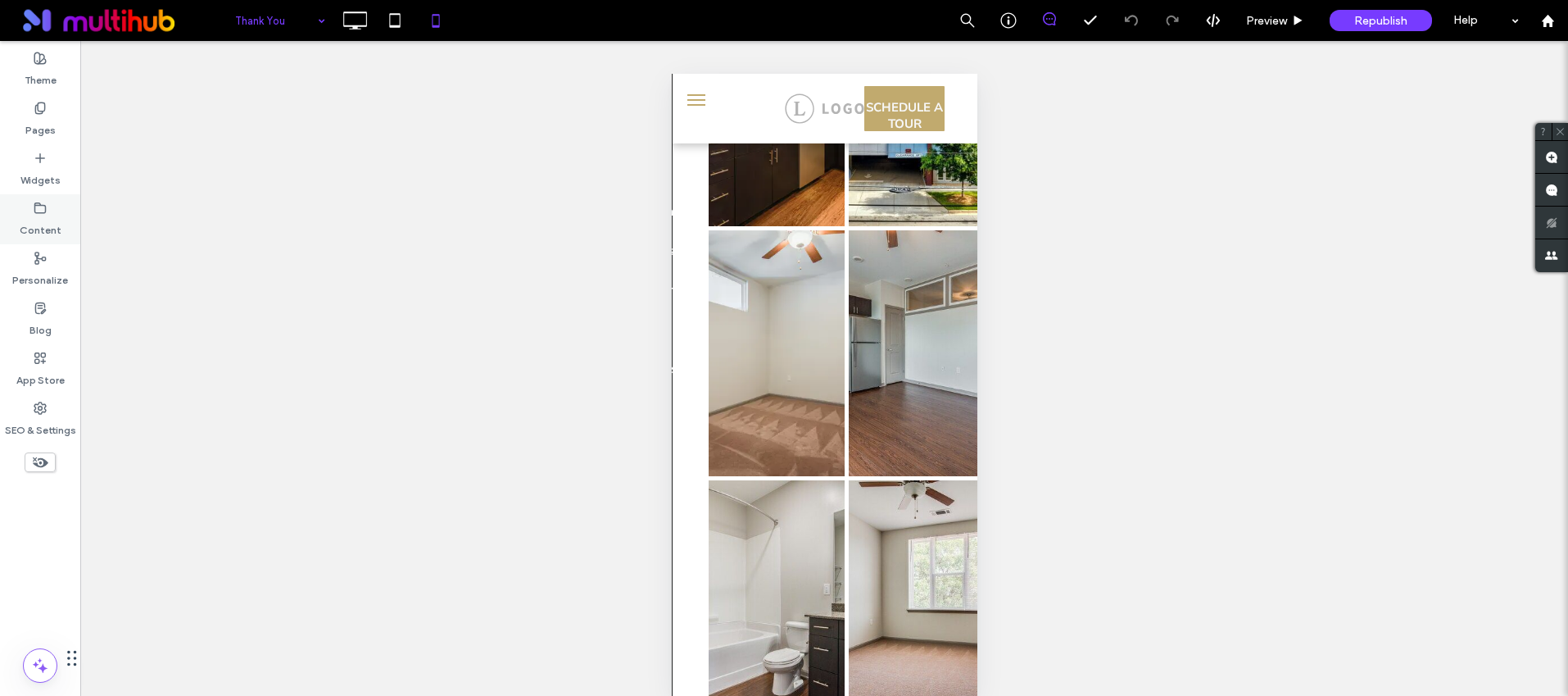
click at [46, 214] on icon at bounding box center [40, 207] width 13 height 13
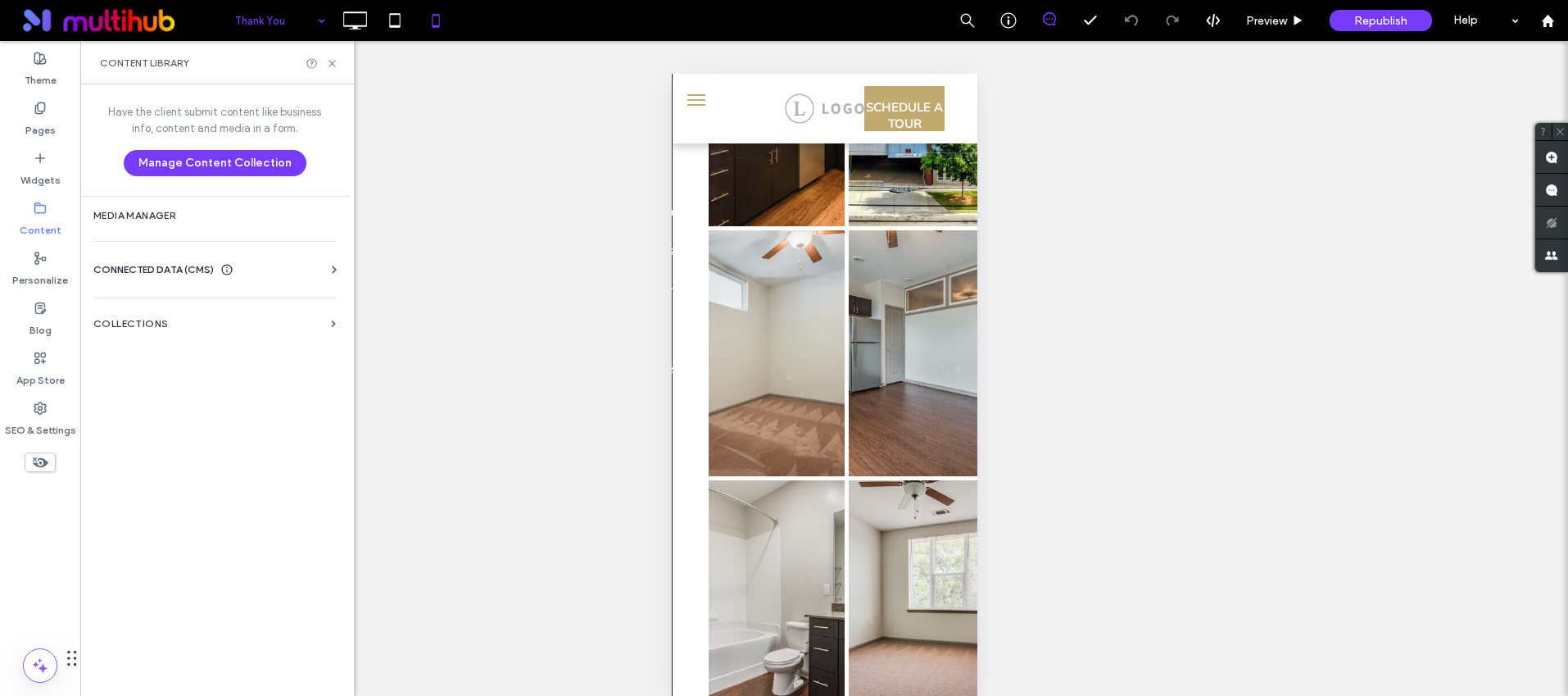
click at [165, 267] on span "CONNECTED DATA (CMS)" at bounding box center [154, 269] width 120 height 16
click at [172, 301] on section "Business Info" at bounding box center [218, 310] width 249 height 38
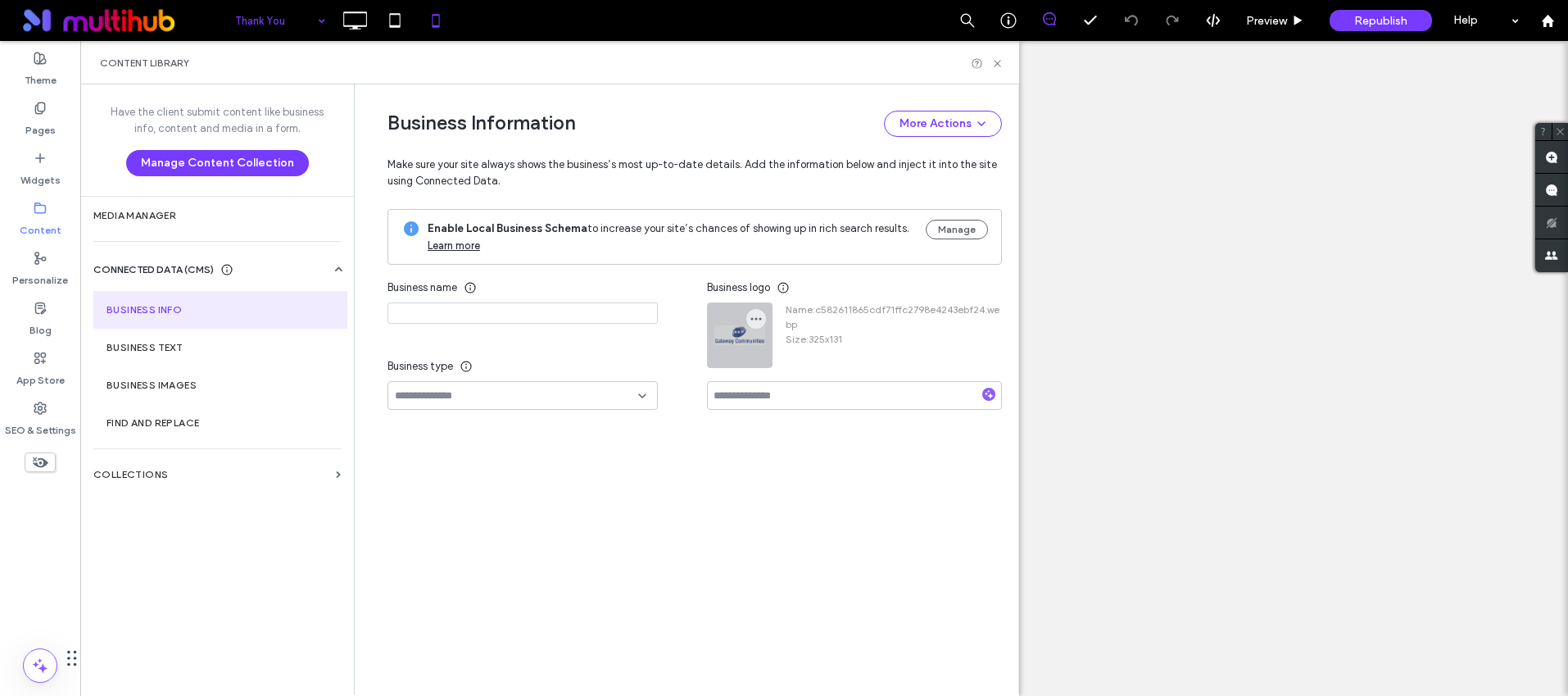
type input "******"
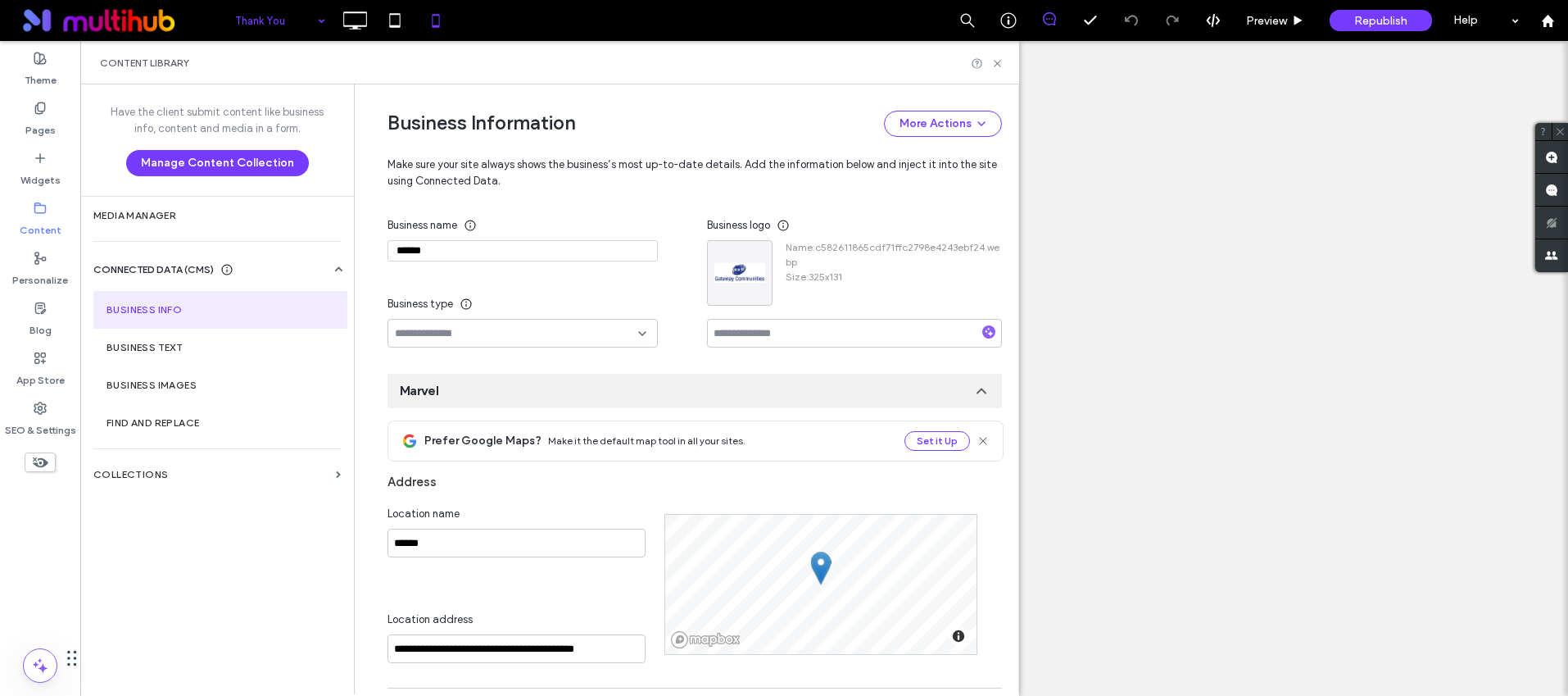
scroll to position [686, 0]
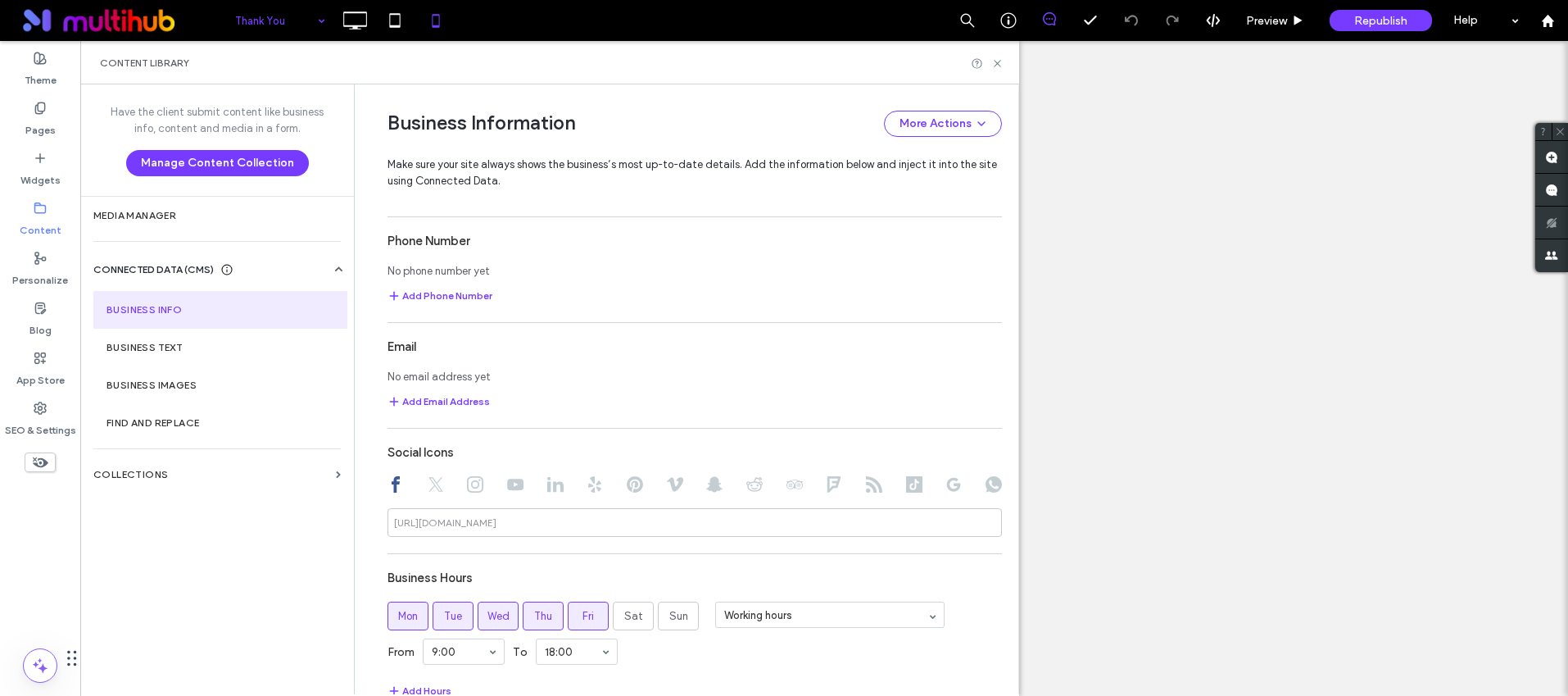
click at [874, 483] on div at bounding box center [694, 485] width 614 height 20
click at [870, 485] on use at bounding box center [874, 484] width 16 height 16
click at [856, 514] on input at bounding box center [694, 521] width 614 height 28
paste input "**********"
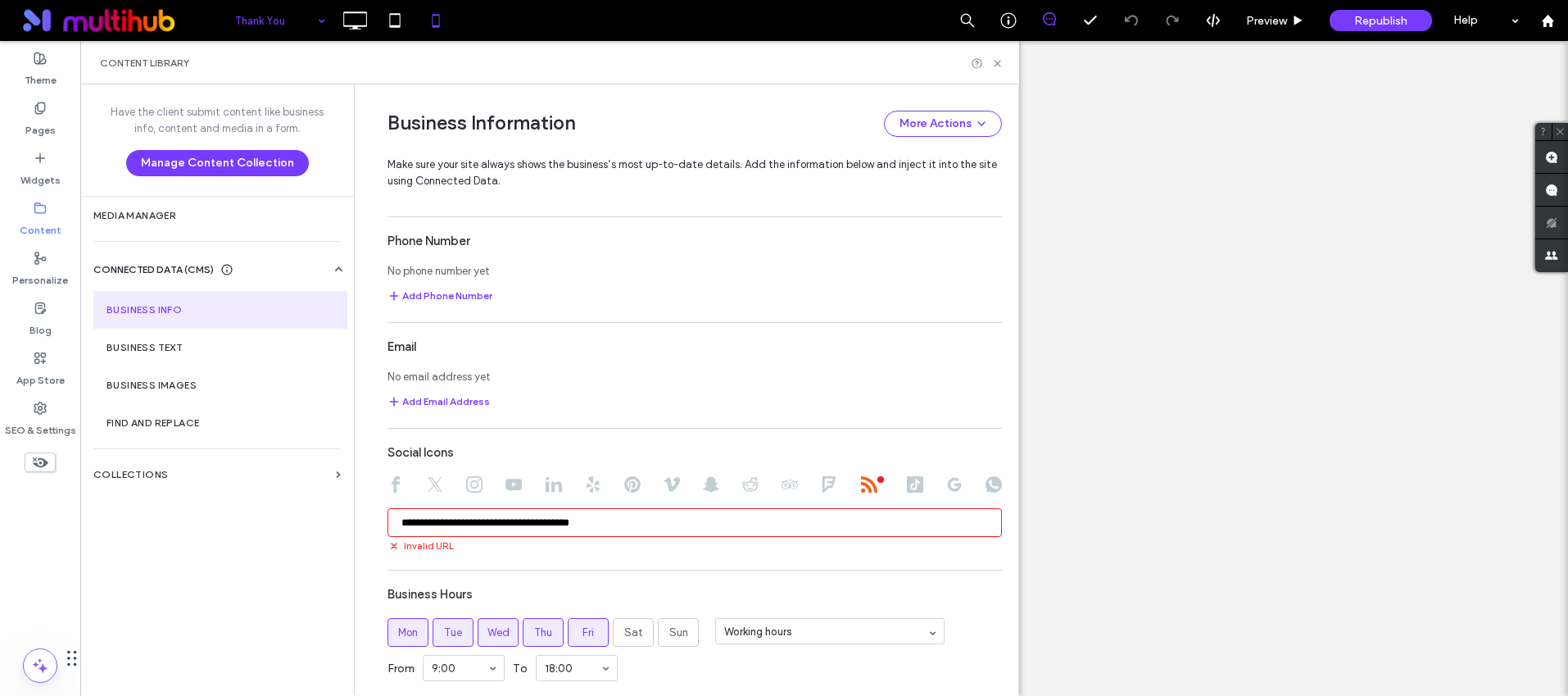
type input "**********"
click at [953, 487] on icon at bounding box center [954, 484] width 16 height 16
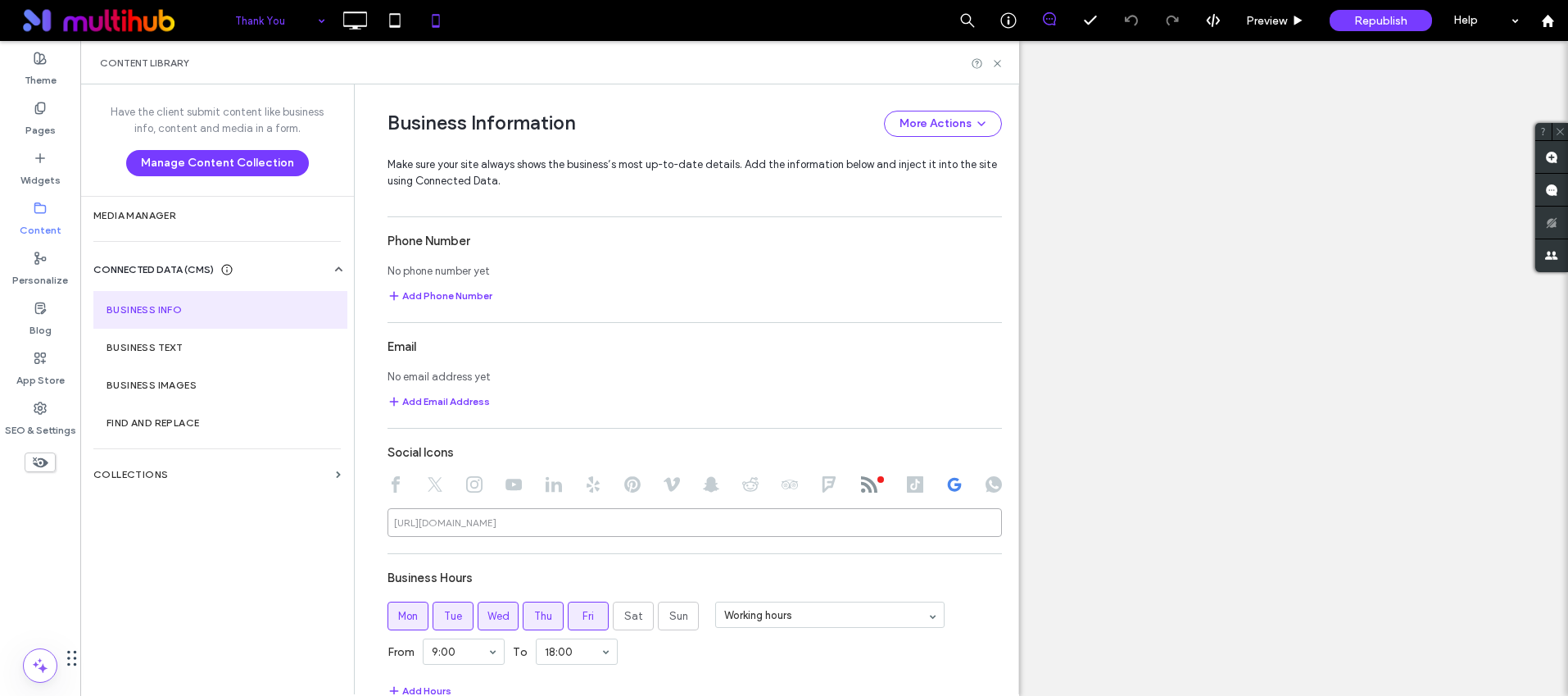
click at [587, 521] on input at bounding box center [694, 521] width 614 height 28
paste input "**********"
type input "**********"
click at [670, 562] on div "Business Hours" at bounding box center [694, 577] width 614 height 31
click at [999, 60] on use at bounding box center [997, 64] width 7 height 7
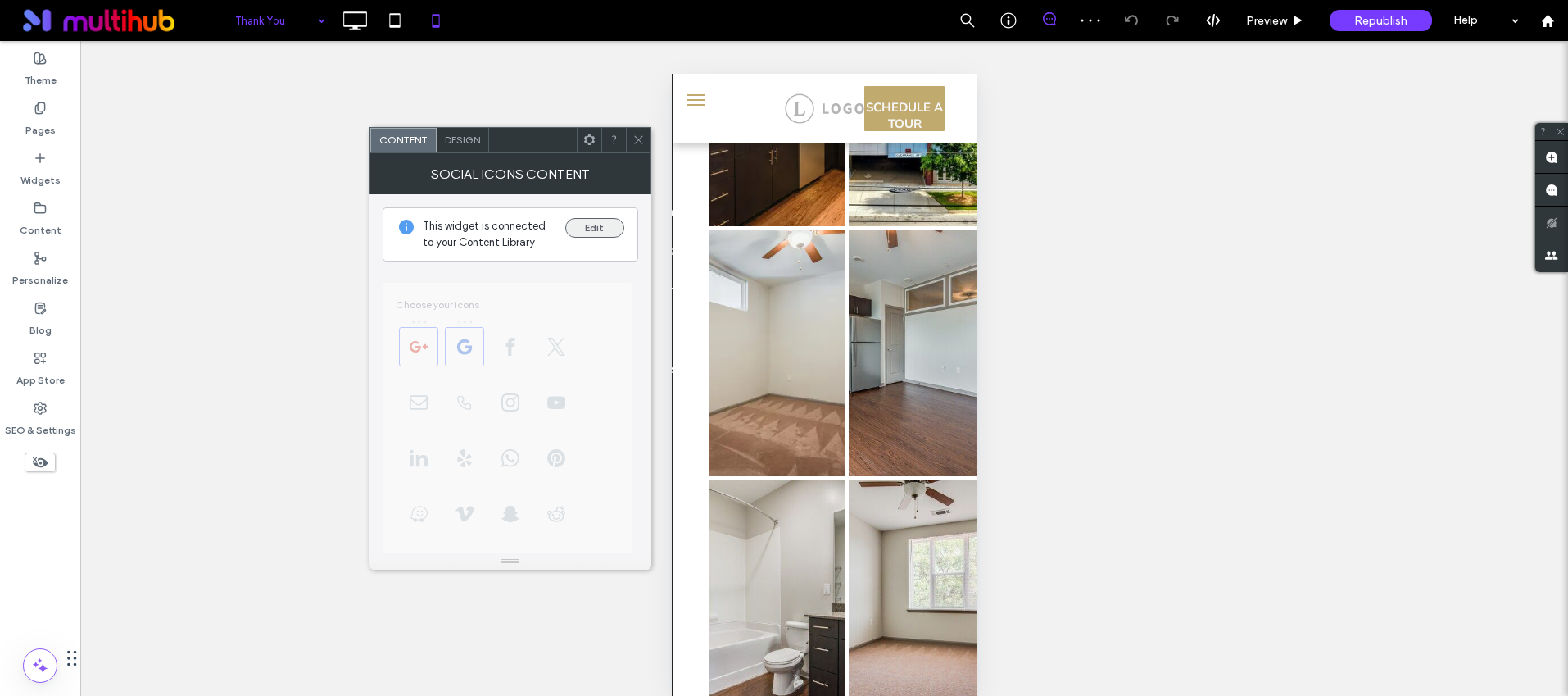
click at [598, 229] on button "Edit" at bounding box center [594, 227] width 59 height 20
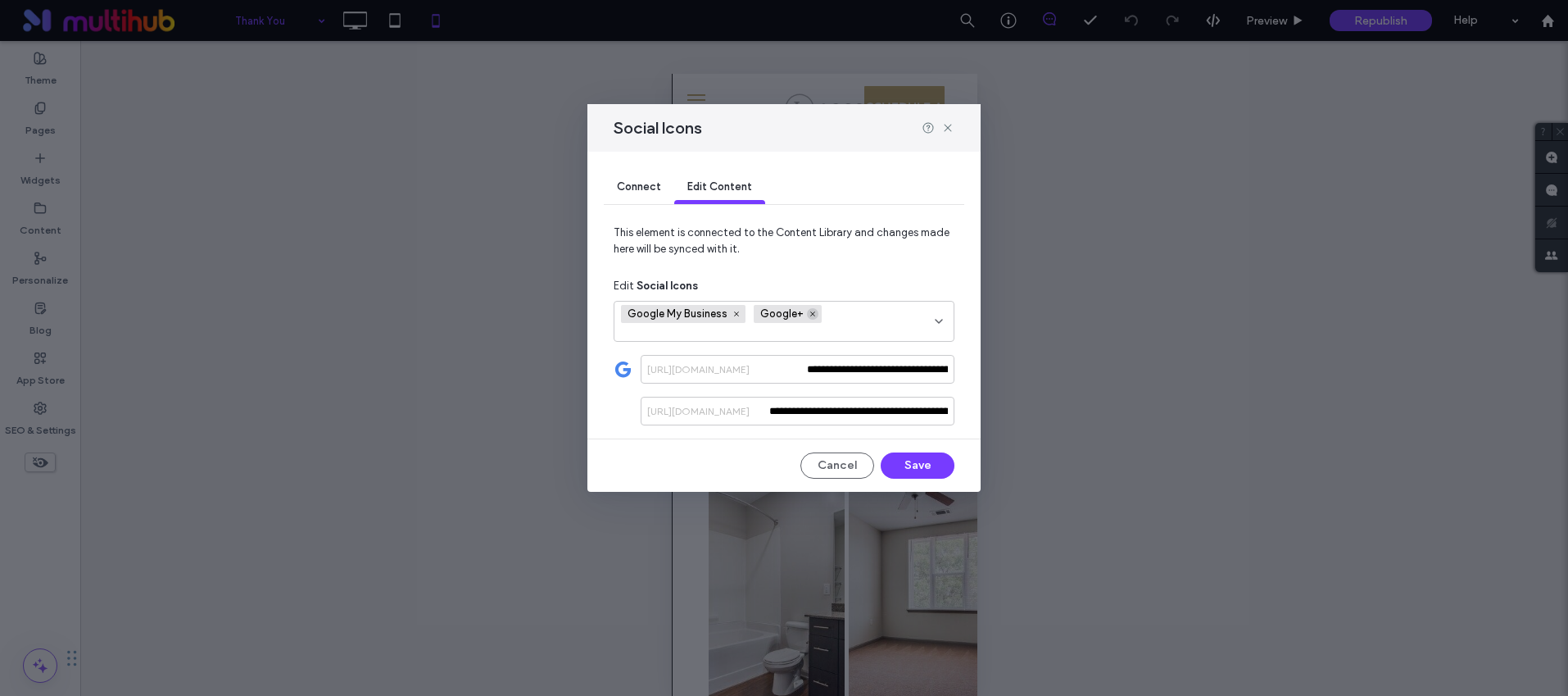
click at [809, 311] on icon at bounding box center [813, 314] width 9 height 9
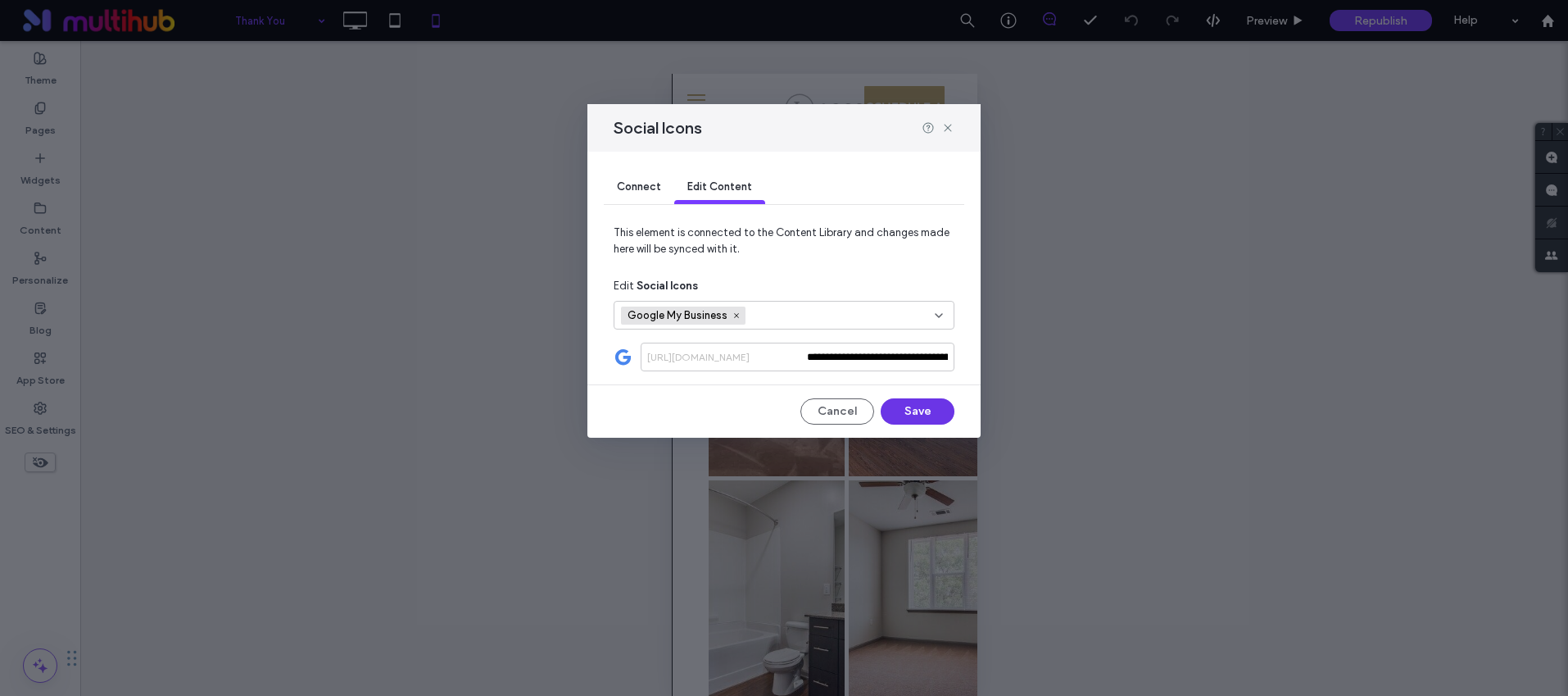
click at [915, 412] on button "Save" at bounding box center [918, 411] width 74 height 26
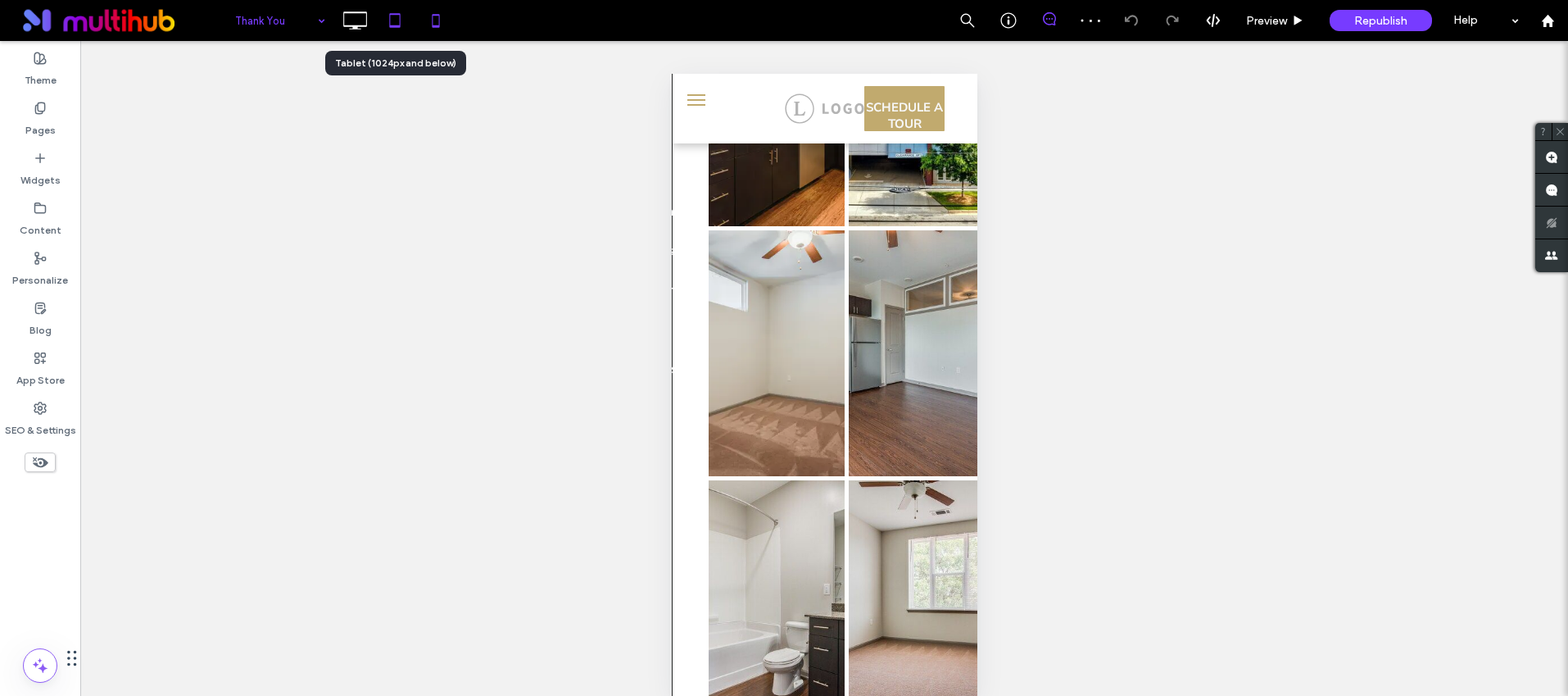
click at [407, 21] on icon at bounding box center [395, 21] width 33 height 33
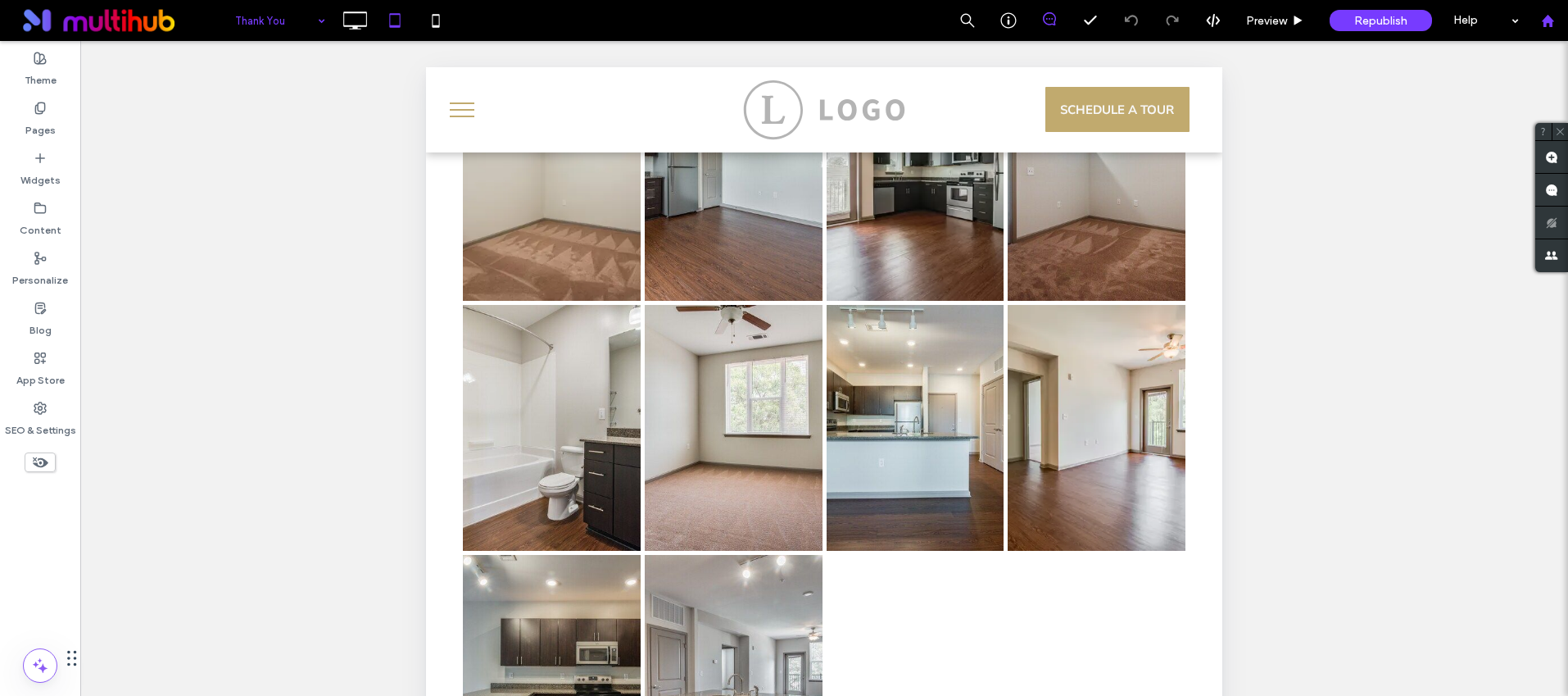
click at [1541, 24] on icon at bounding box center [1547, 21] width 14 height 14
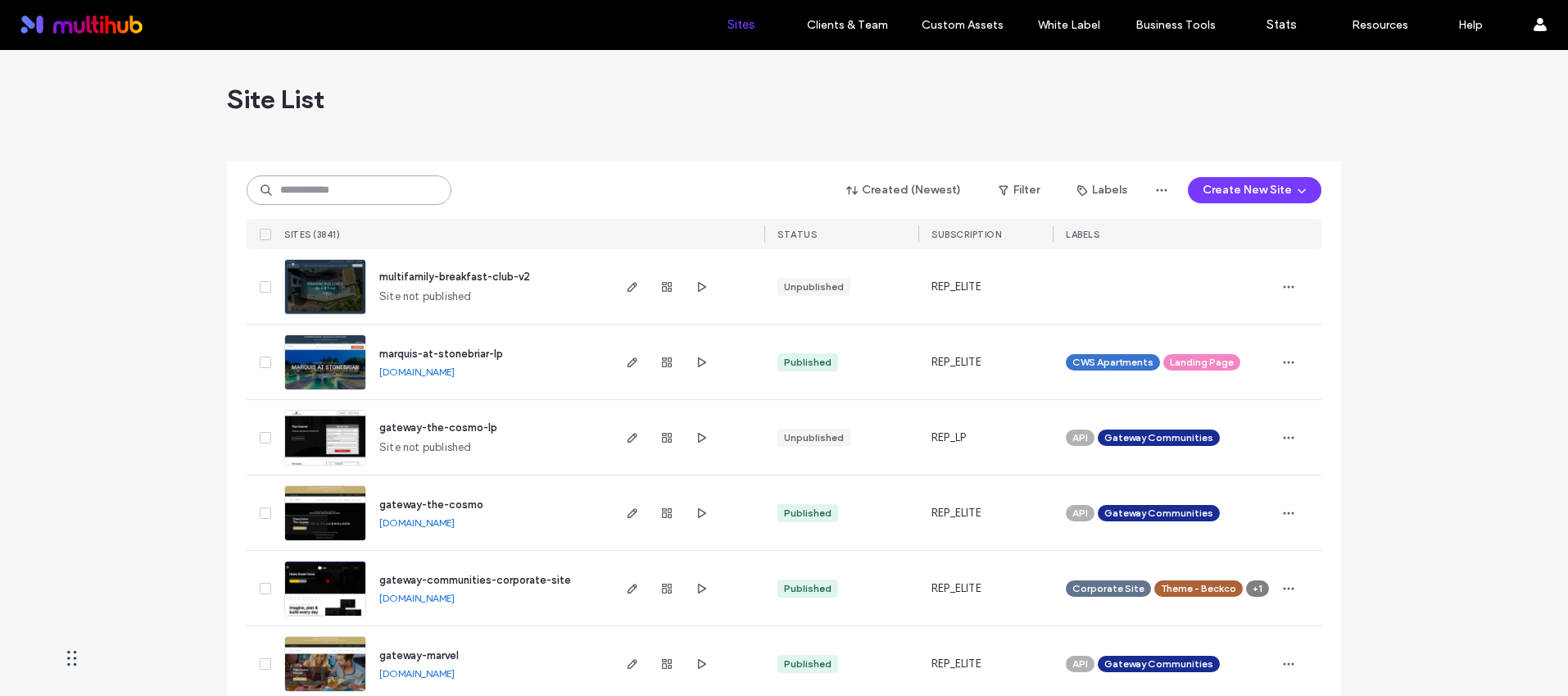
click at [355, 182] on input at bounding box center [349, 190] width 205 height 29
click at [519, 574] on span "gateway-communities-corporate-site" at bounding box center [475, 580] width 192 height 12
click at [394, 181] on input at bounding box center [349, 190] width 205 height 29
click at [692, 587] on span "button" at bounding box center [701, 588] width 20 height 20
click at [699, 587] on icon "button" at bounding box center [701, 588] width 13 height 13
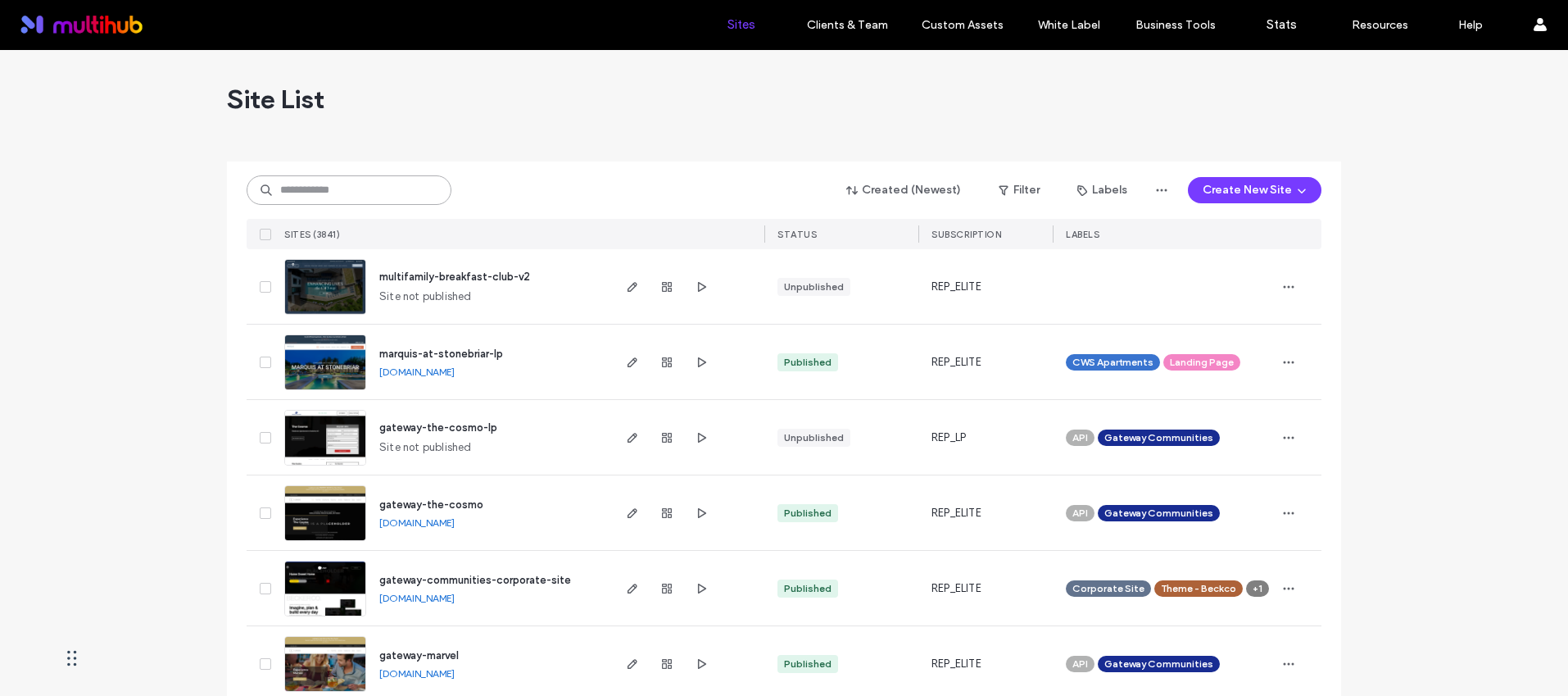
click at [345, 195] on input at bounding box center [349, 190] width 205 height 29
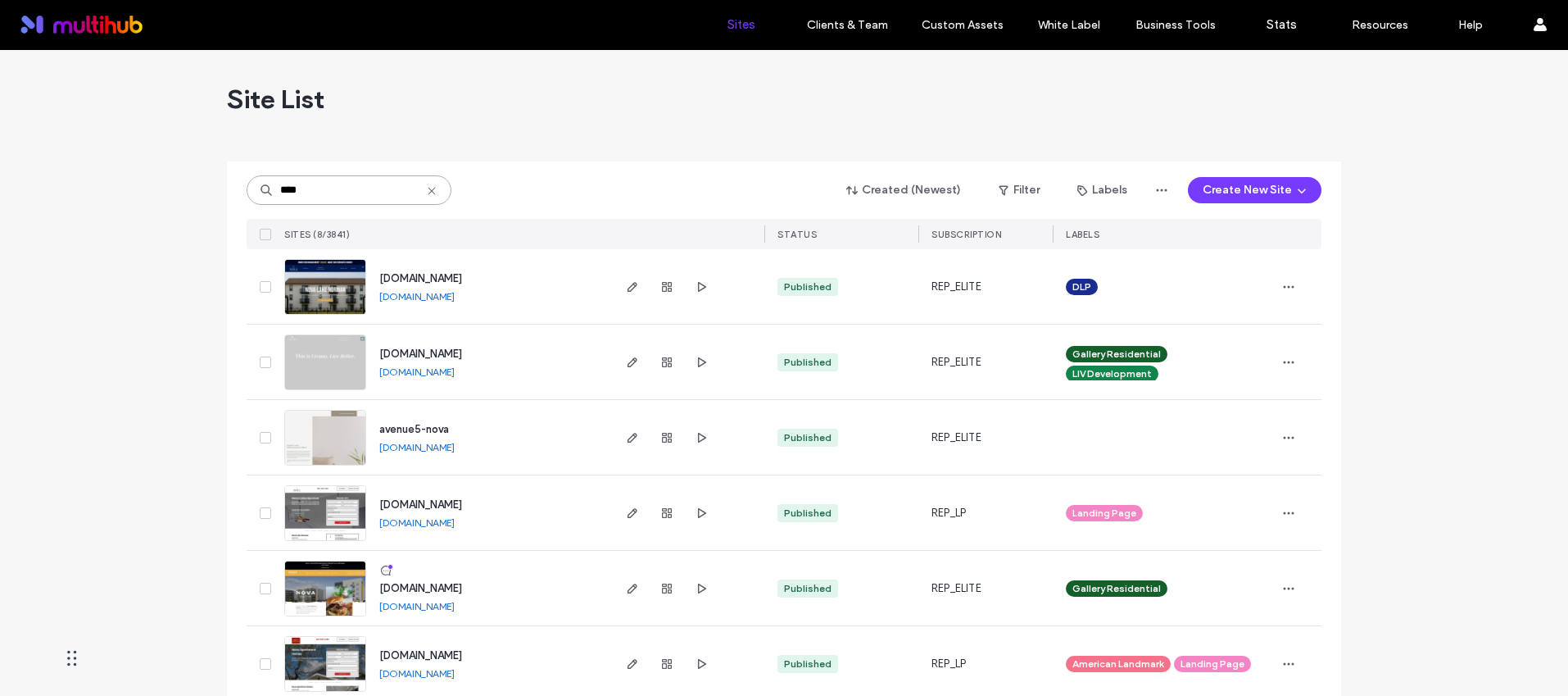
type input "****"
click at [462, 582] on span "[DOMAIN_NAME]" at bounding box center [421, 588] width 83 height 12
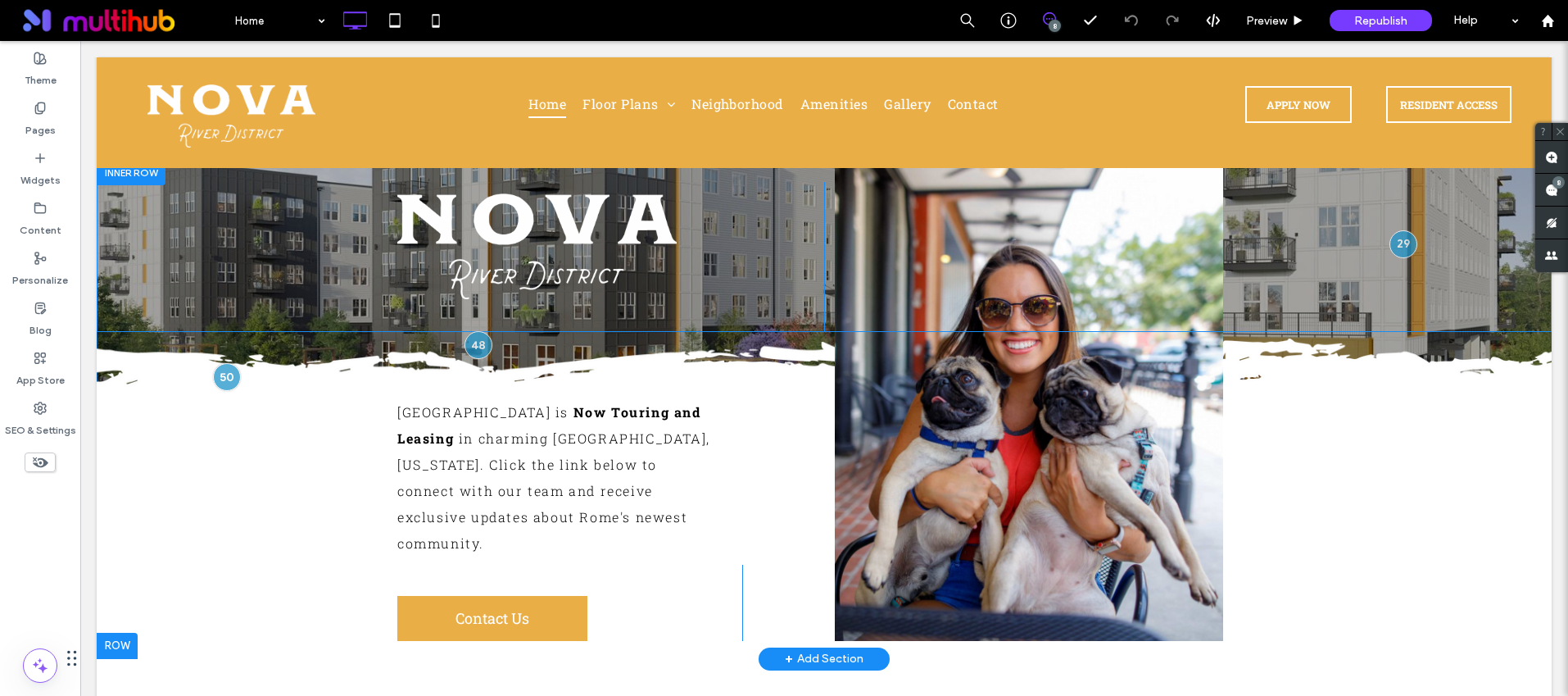
scroll to position [182, 0]
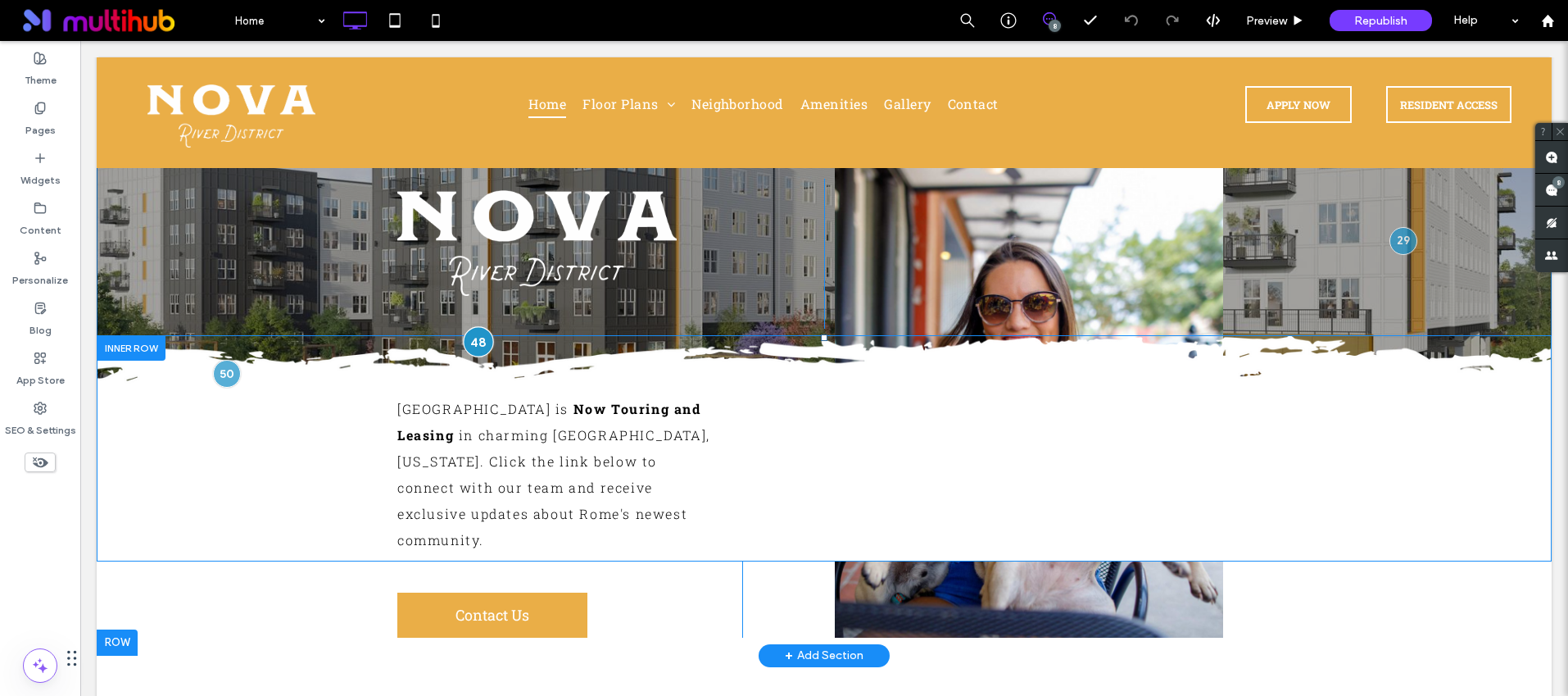
click at [471, 340] on div at bounding box center [478, 342] width 30 height 30
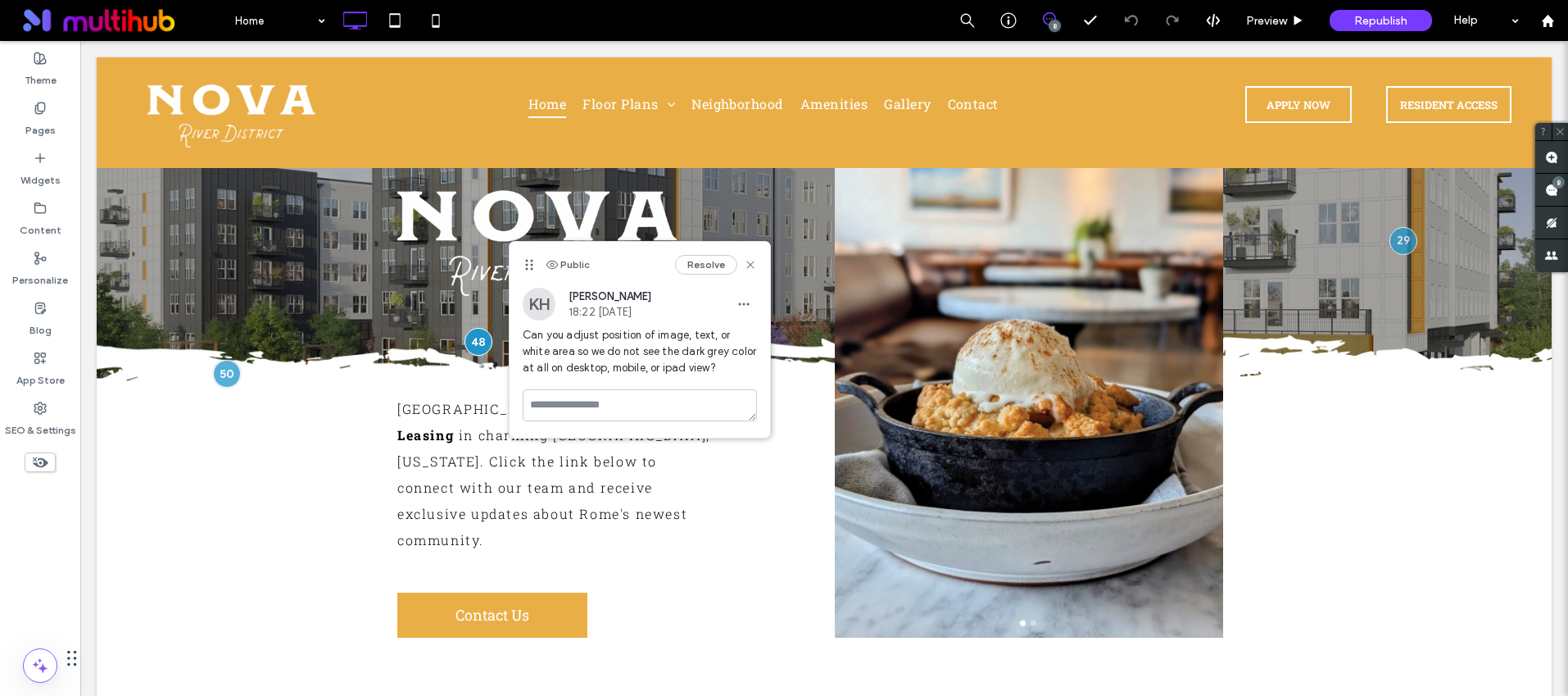
click at [494, 11] on div "Home 8 Preview Republish Help" at bounding box center [897, 21] width 1342 height 41
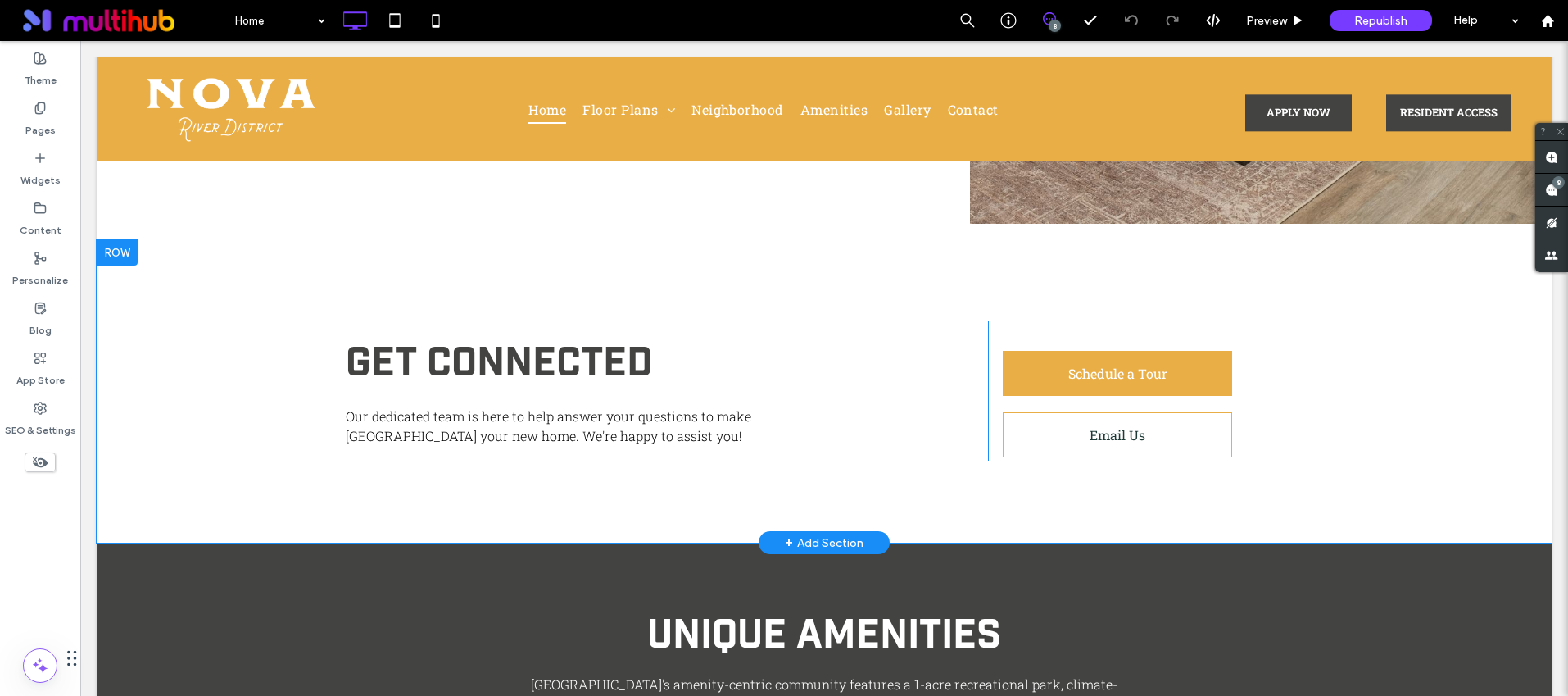
scroll to position [3040, 0]
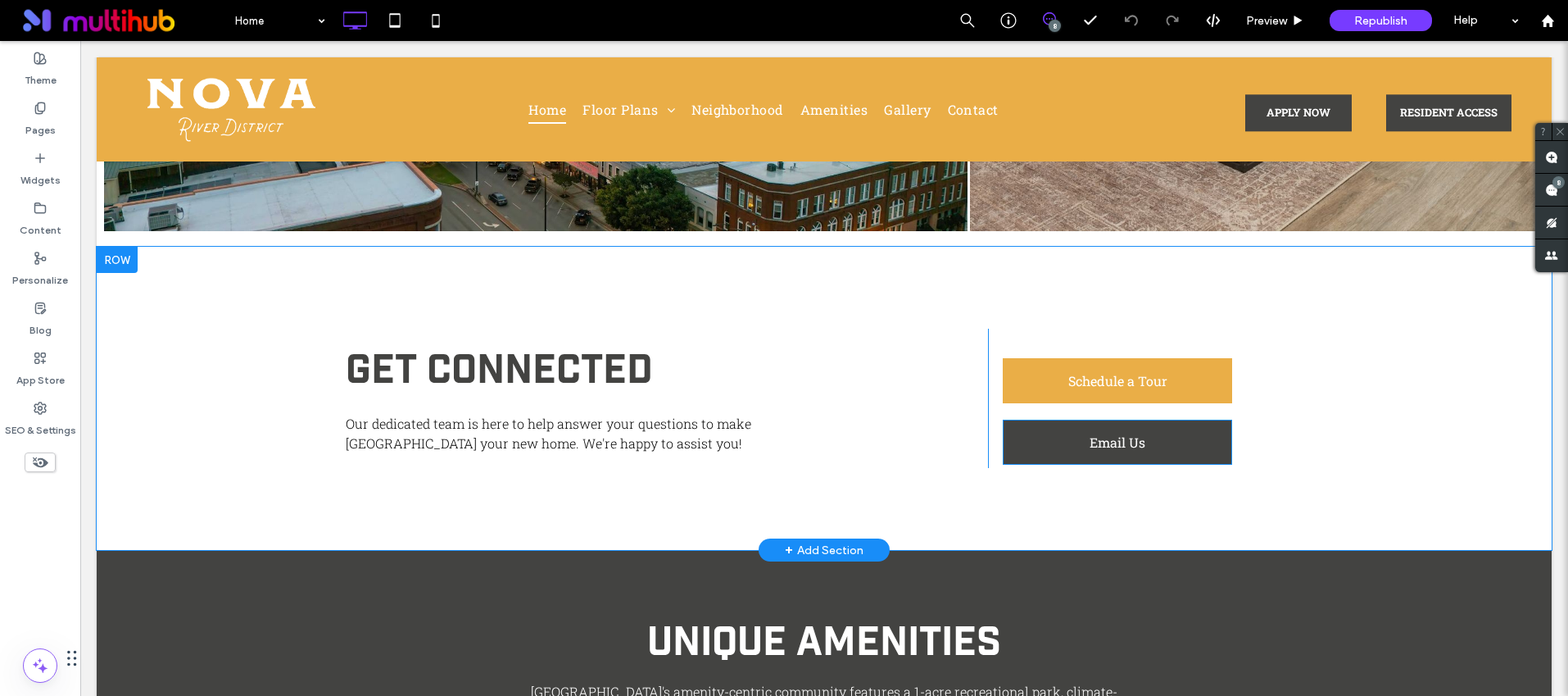
click at [1174, 420] on link "Email Us" at bounding box center [1117, 442] width 230 height 45
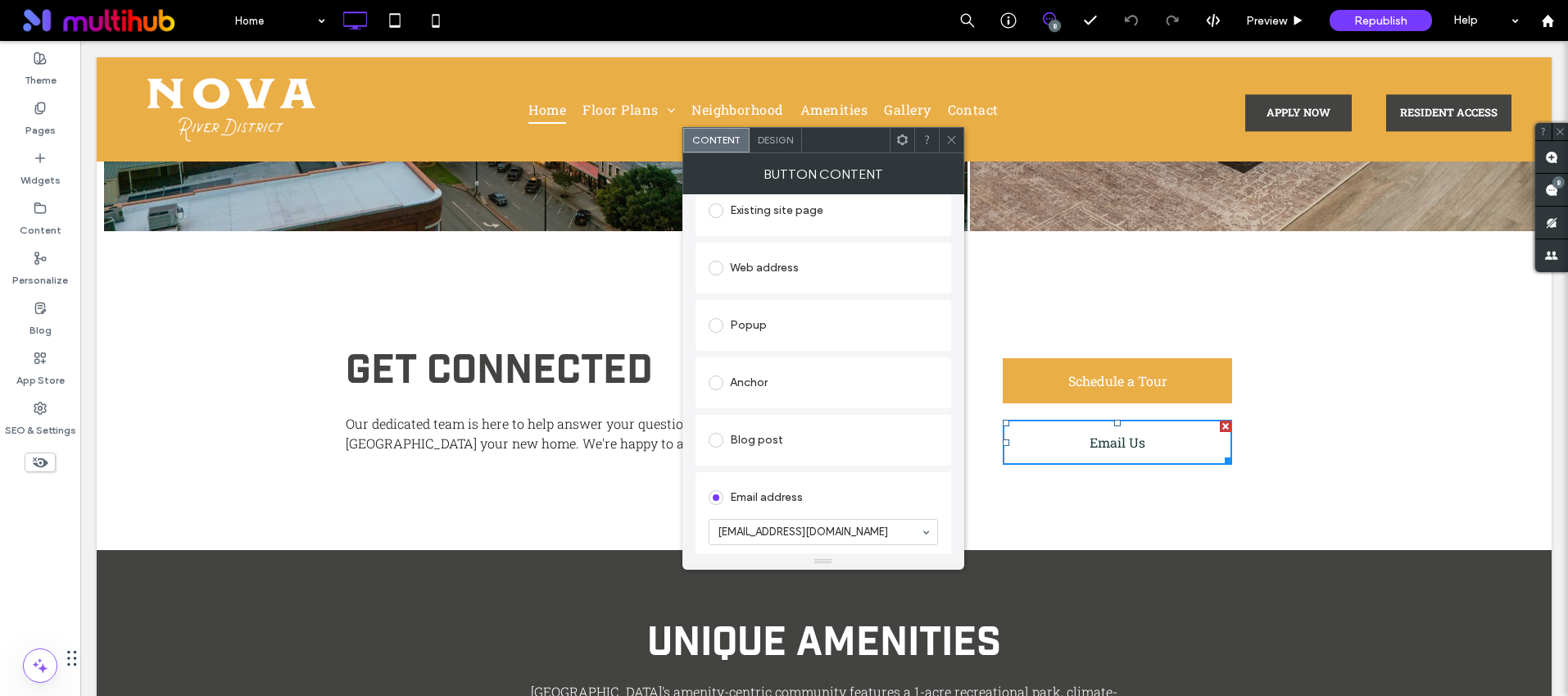
scroll to position [305, 0]
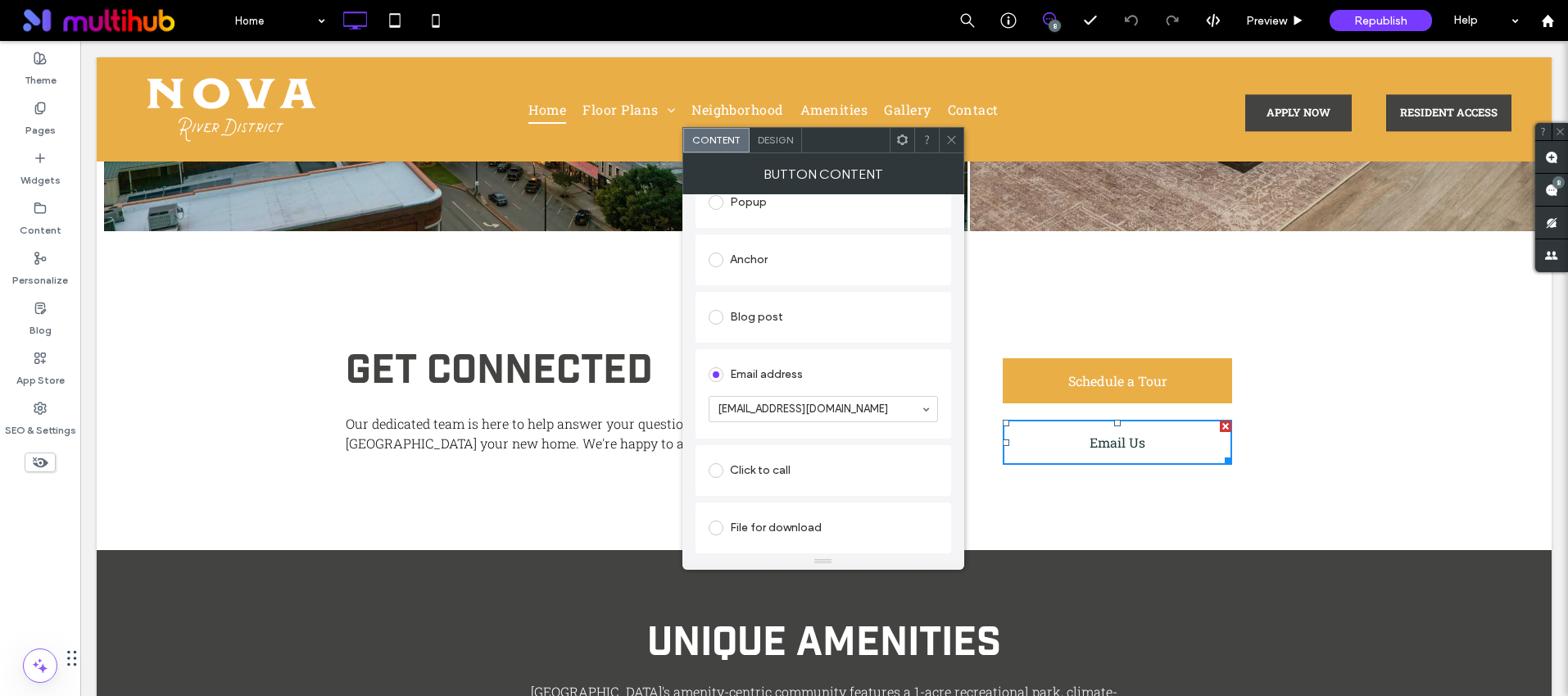
click at [947, 133] on icon at bounding box center [951, 139] width 12 height 12
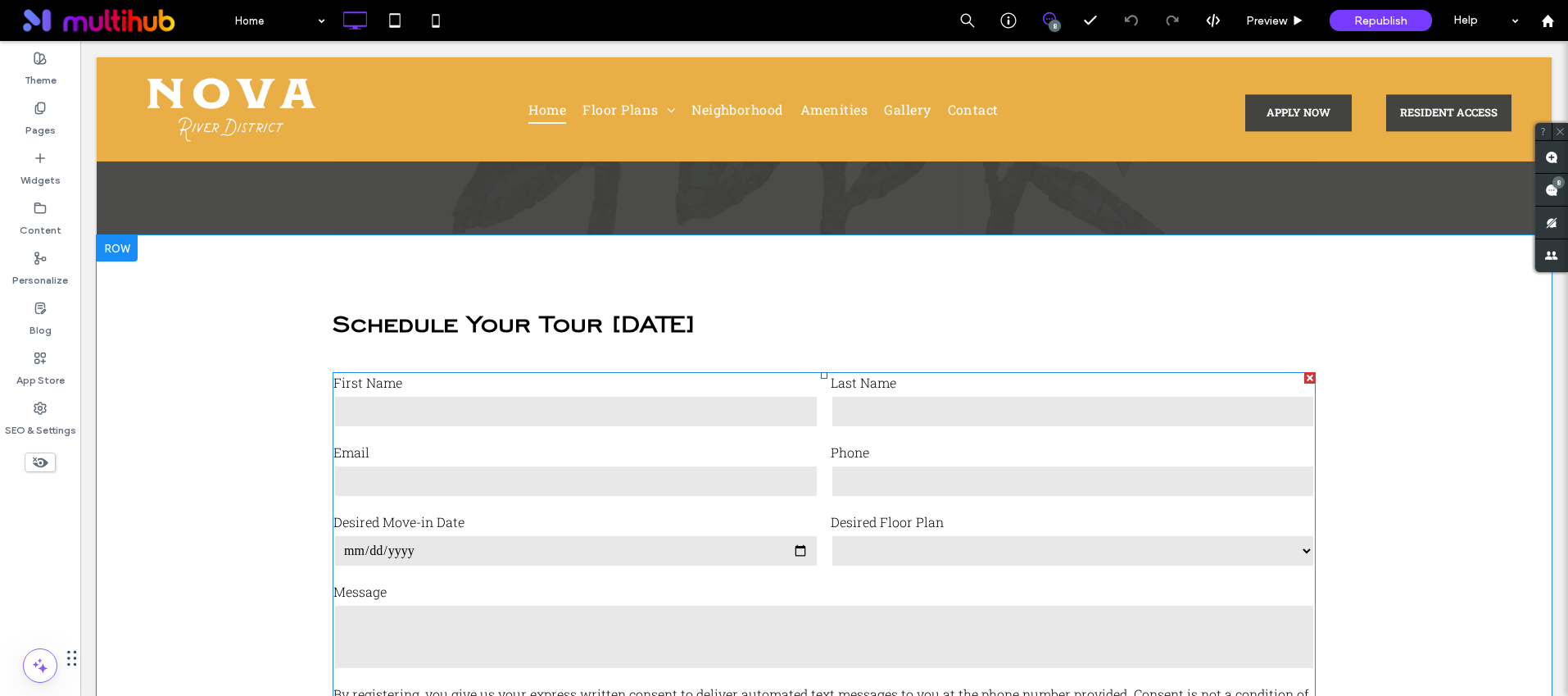
scroll to position [5346, 0]
click at [853, 511] on label "Desired Floor Plan" at bounding box center [1073, 520] width 485 height 20
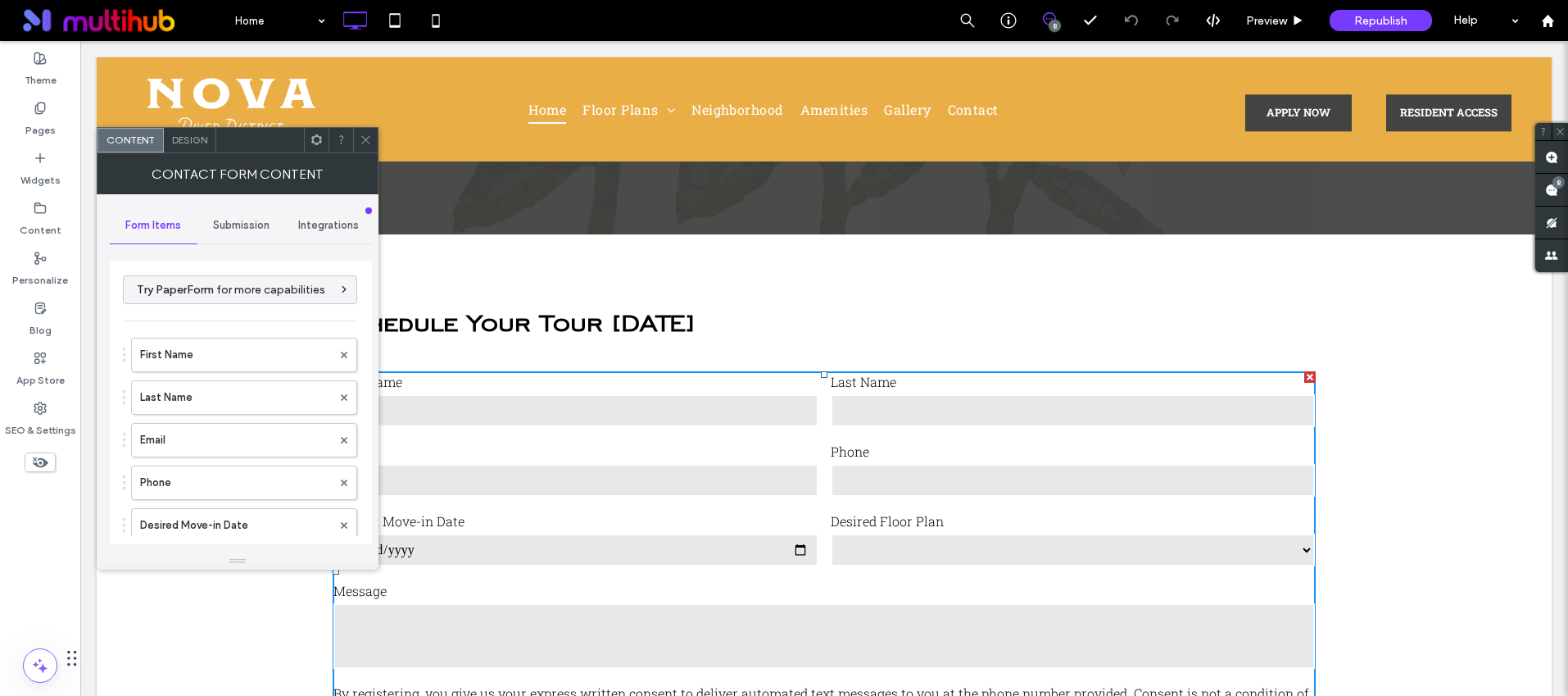
click at [364, 131] on span at bounding box center [366, 140] width 12 height 25
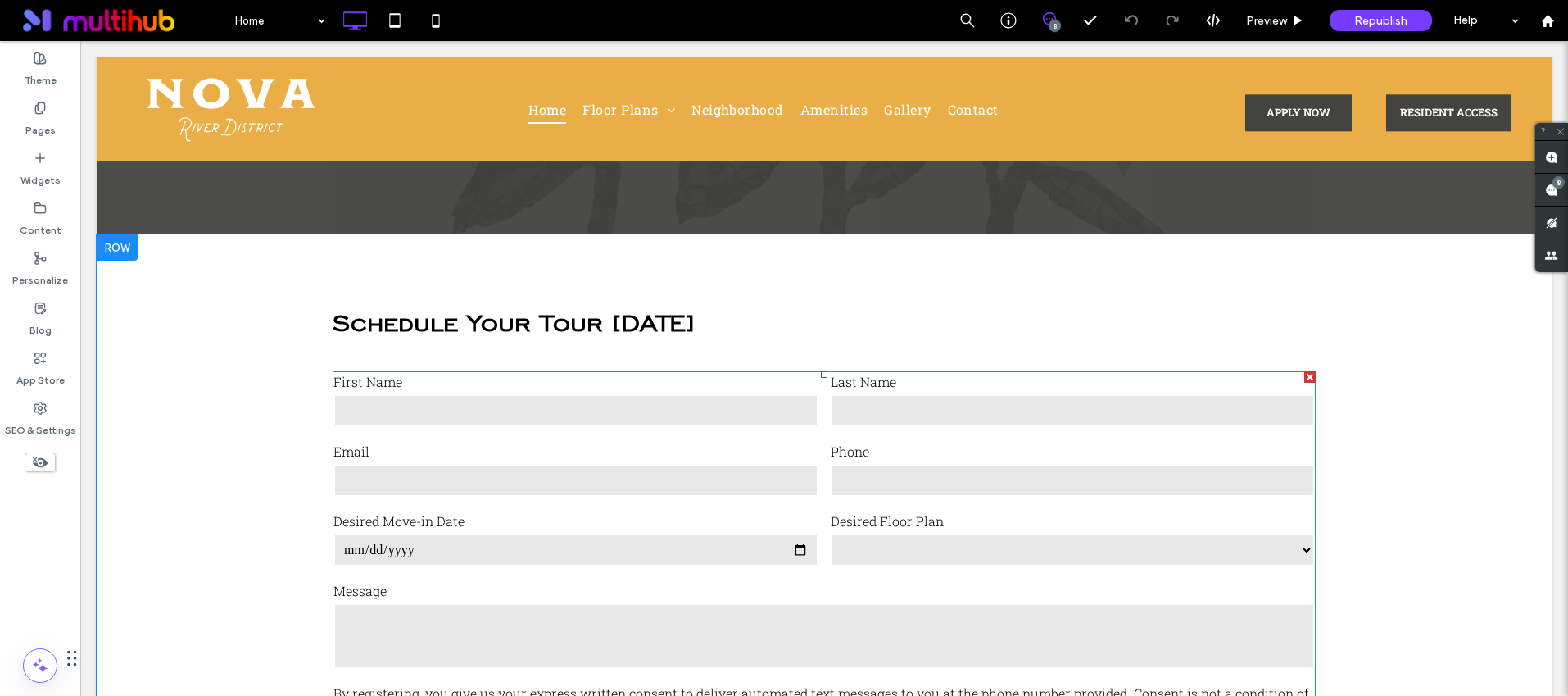
click at [532, 464] on input "email" at bounding box center [576, 480] width 485 height 33
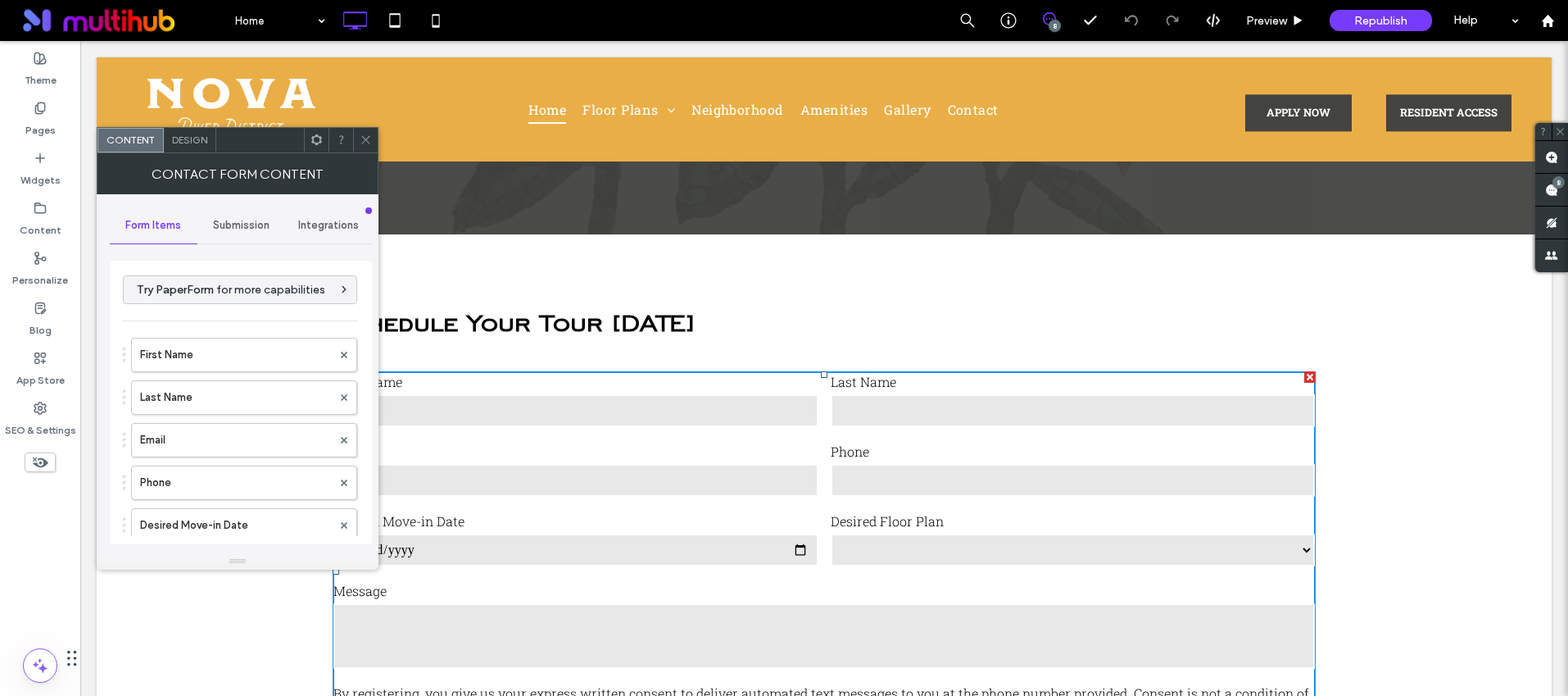
type input "******"
type input "**********"
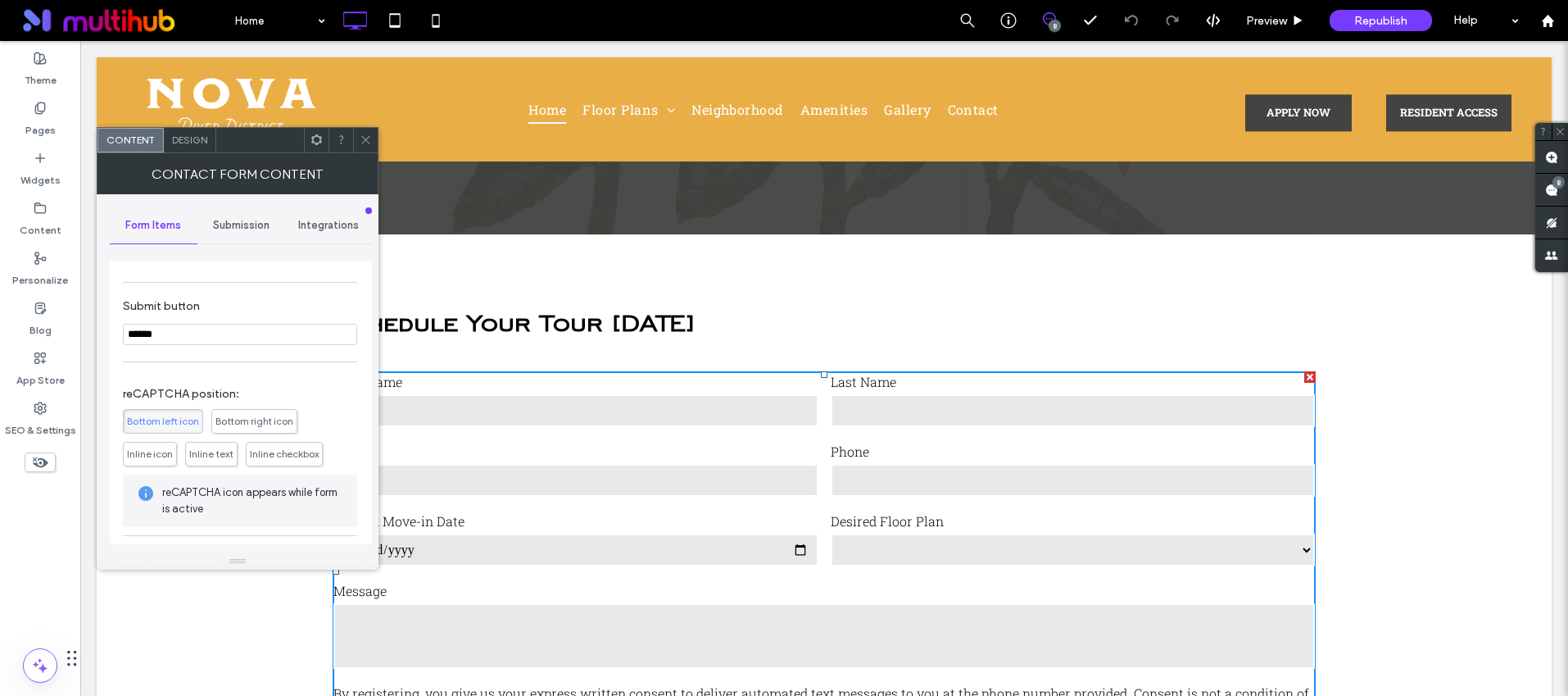
scroll to position [502, 0]
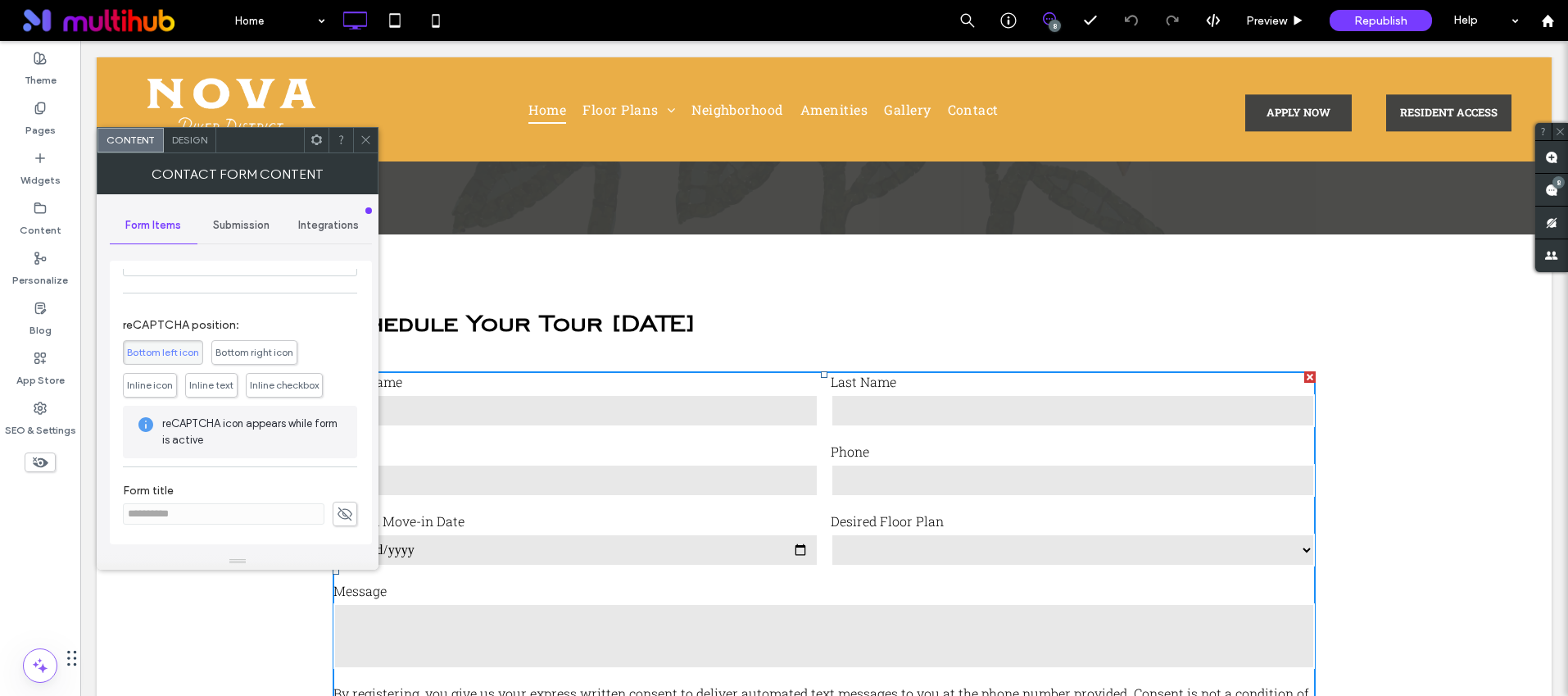
click at [366, 138] on icon at bounding box center [366, 139] width 12 height 12
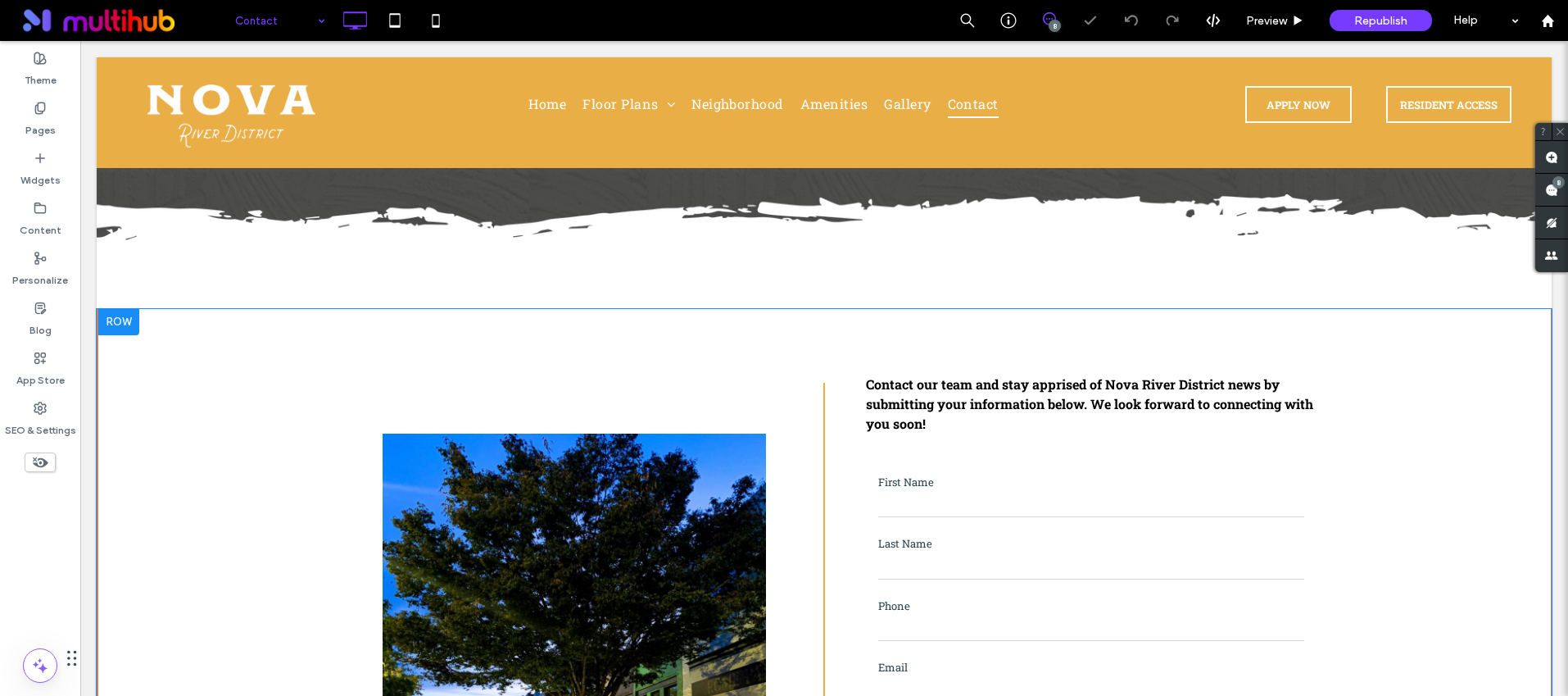
scroll to position [341, 0]
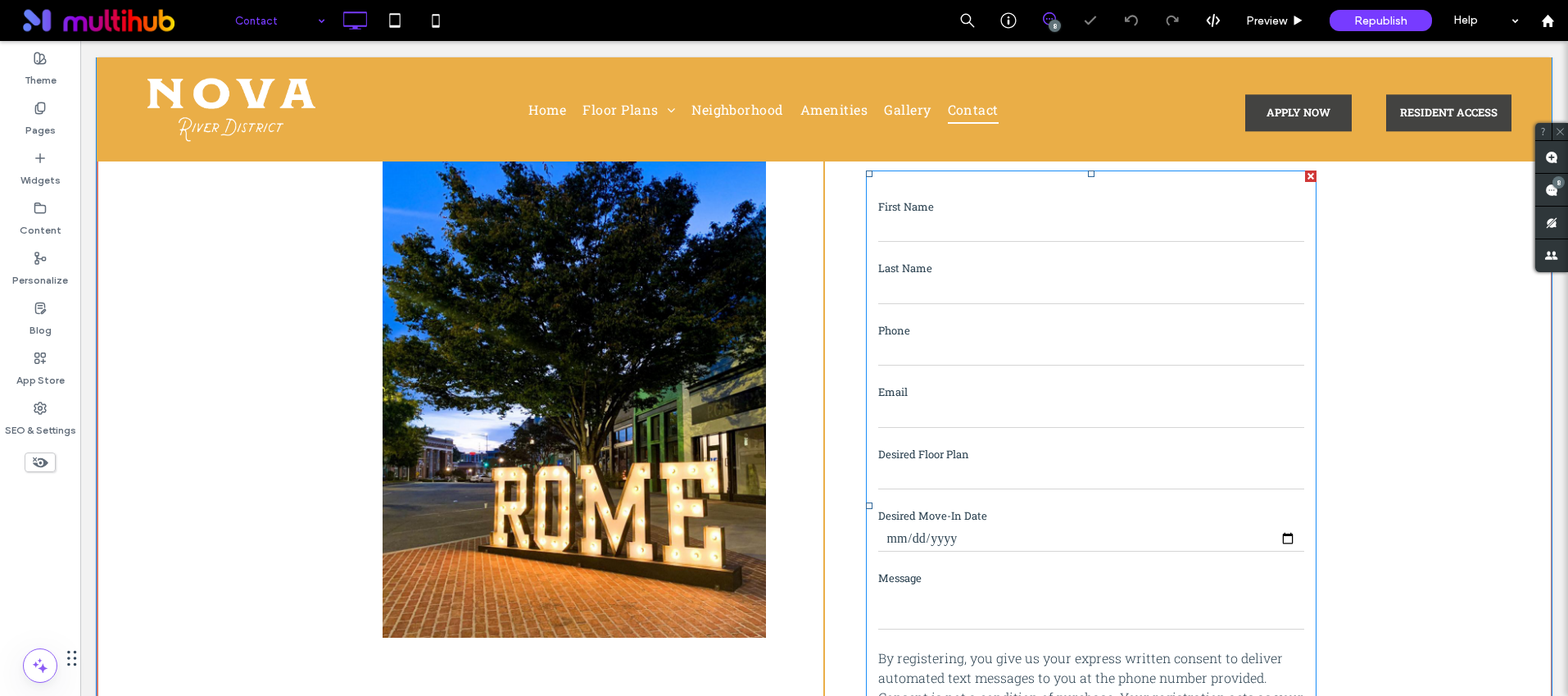
click at [1012, 404] on input "email" at bounding box center [1091, 416] width 426 height 25
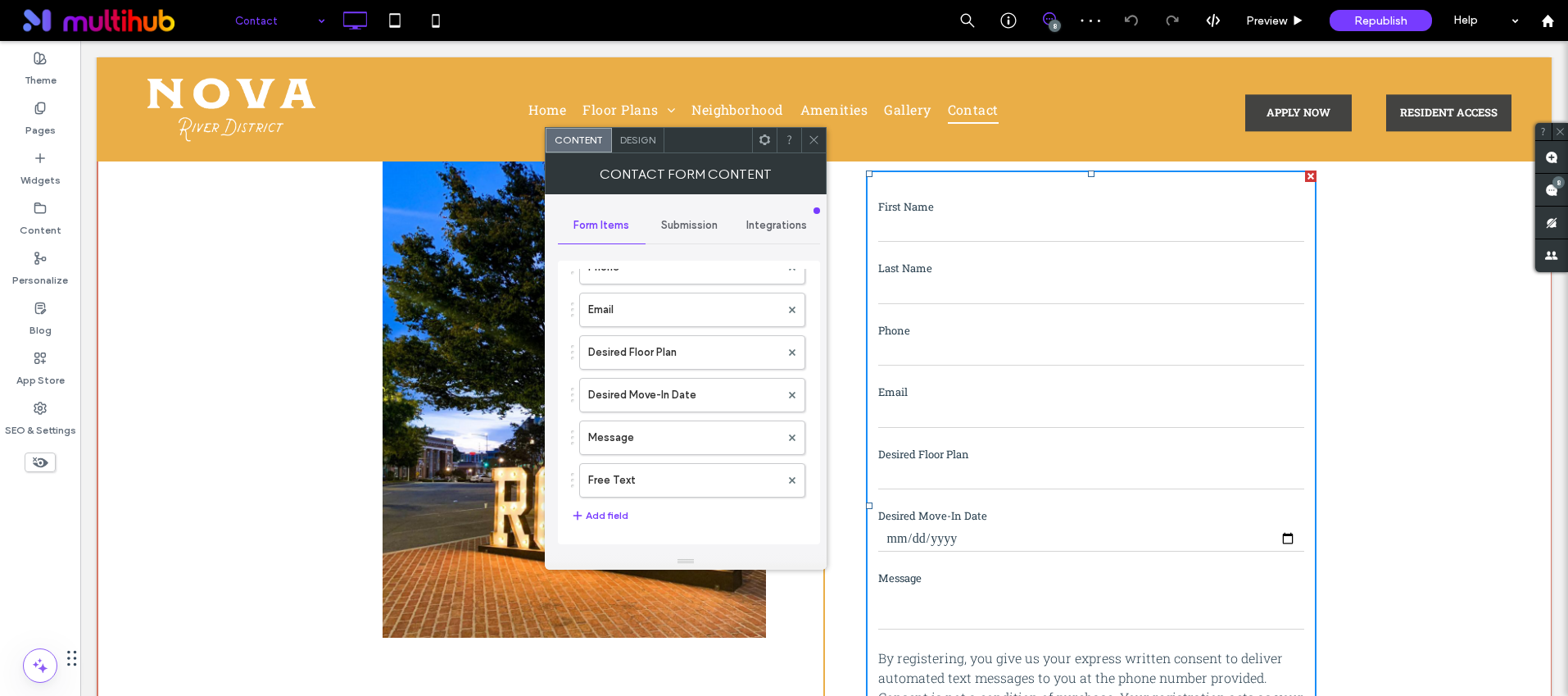
scroll to position [0, 0]
click at [812, 137] on icon at bounding box center [814, 139] width 12 height 12
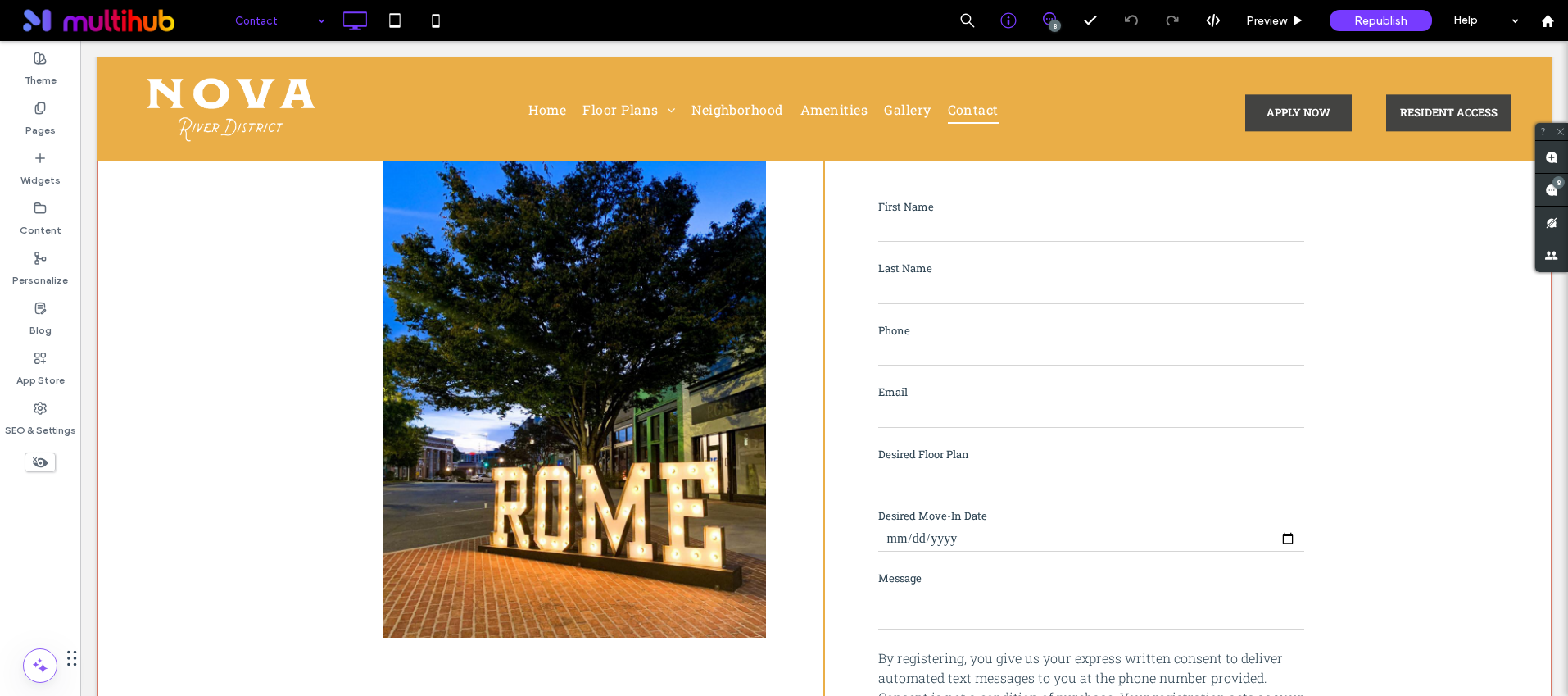
click at [1004, 33] on div at bounding box center [1009, 21] width 41 height 41
click at [1005, 15] on icon at bounding box center [1008, 20] width 16 height 16
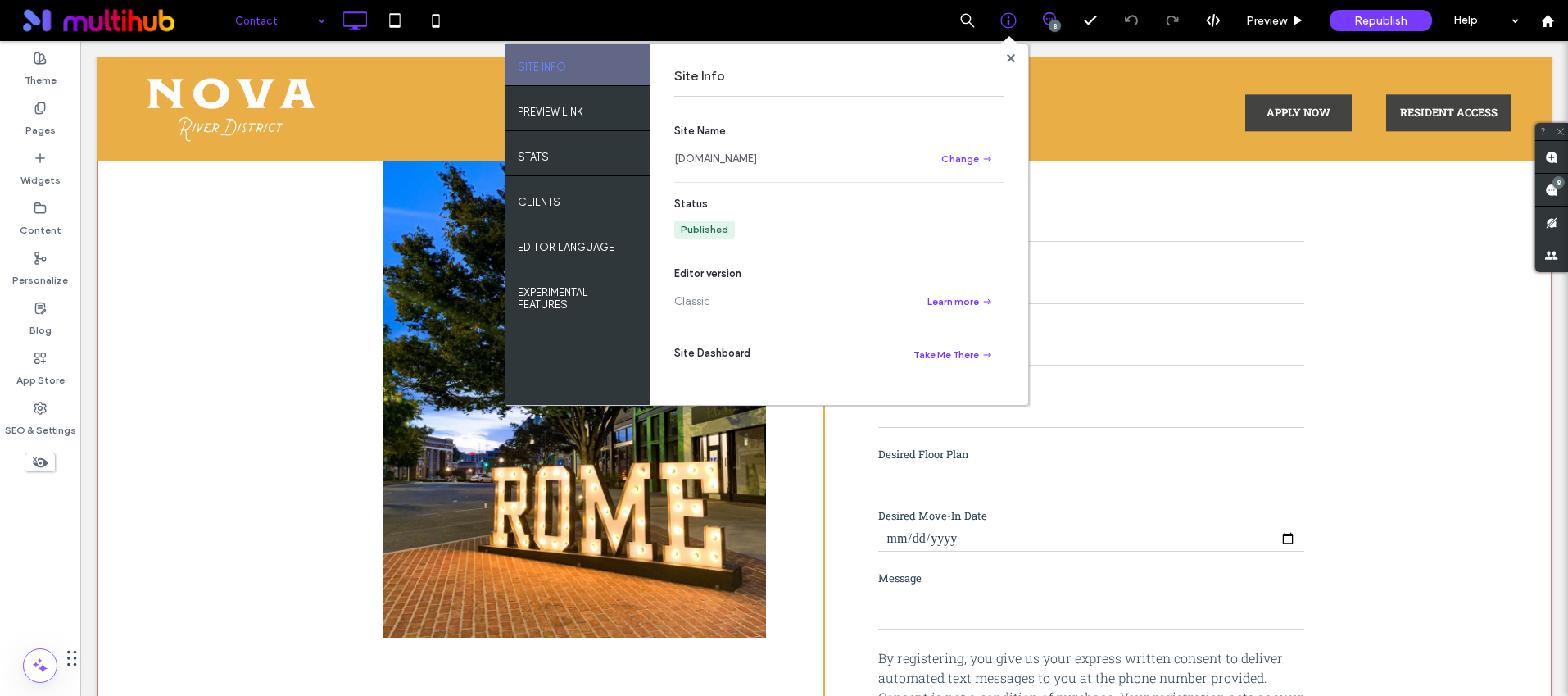
click at [757, 158] on link "[DOMAIN_NAME]" at bounding box center [716, 158] width 83 height 16
click at [1005, 52] on div at bounding box center [1011, 58] width 12 height 12
click at [731, 151] on link "[DOMAIN_NAME]" at bounding box center [716, 158] width 83 height 16
click at [1006, 57] on icon at bounding box center [1011, 59] width 9 height 9
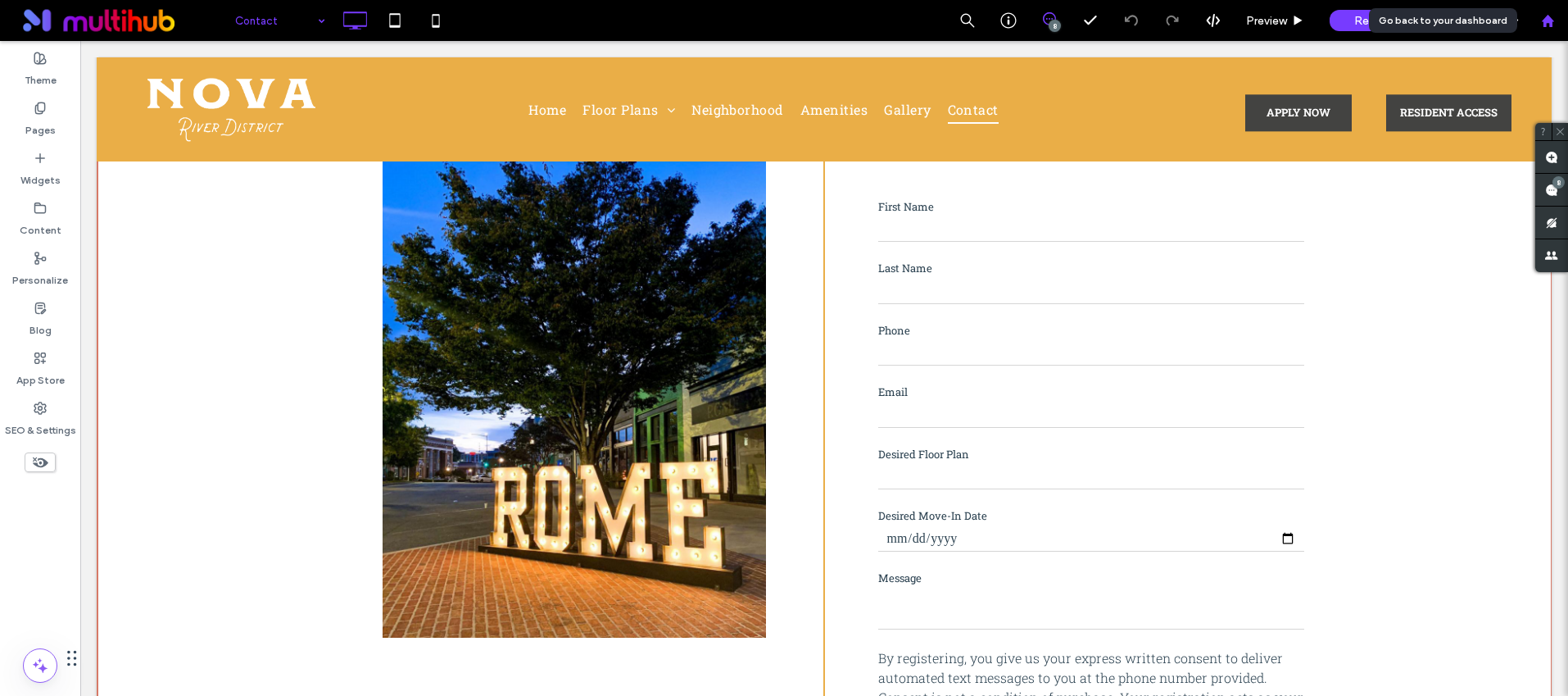
click at [1552, 28] on div at bounding box center [1547, 21] width 41 height 41
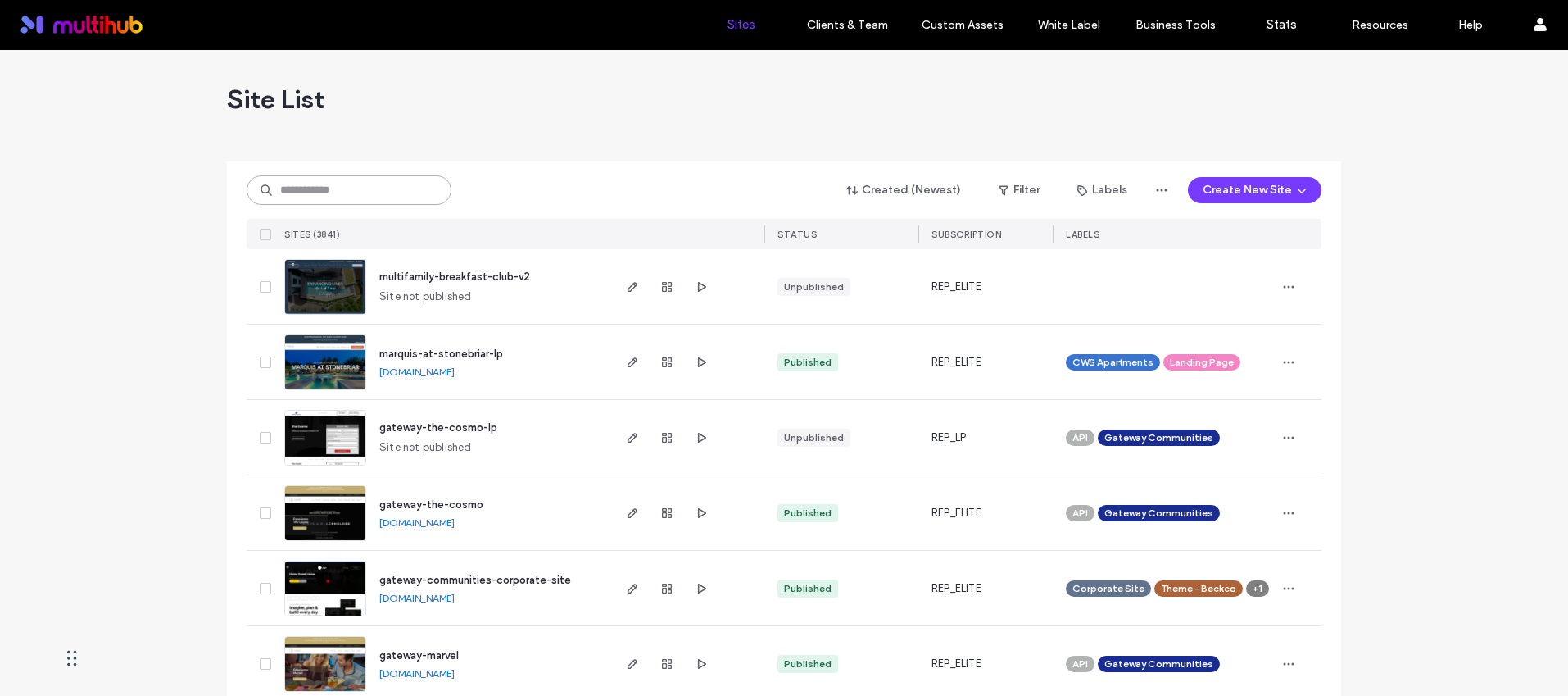
click at [384, 188] on input at bounding box center [349, 190] width 205 height 29
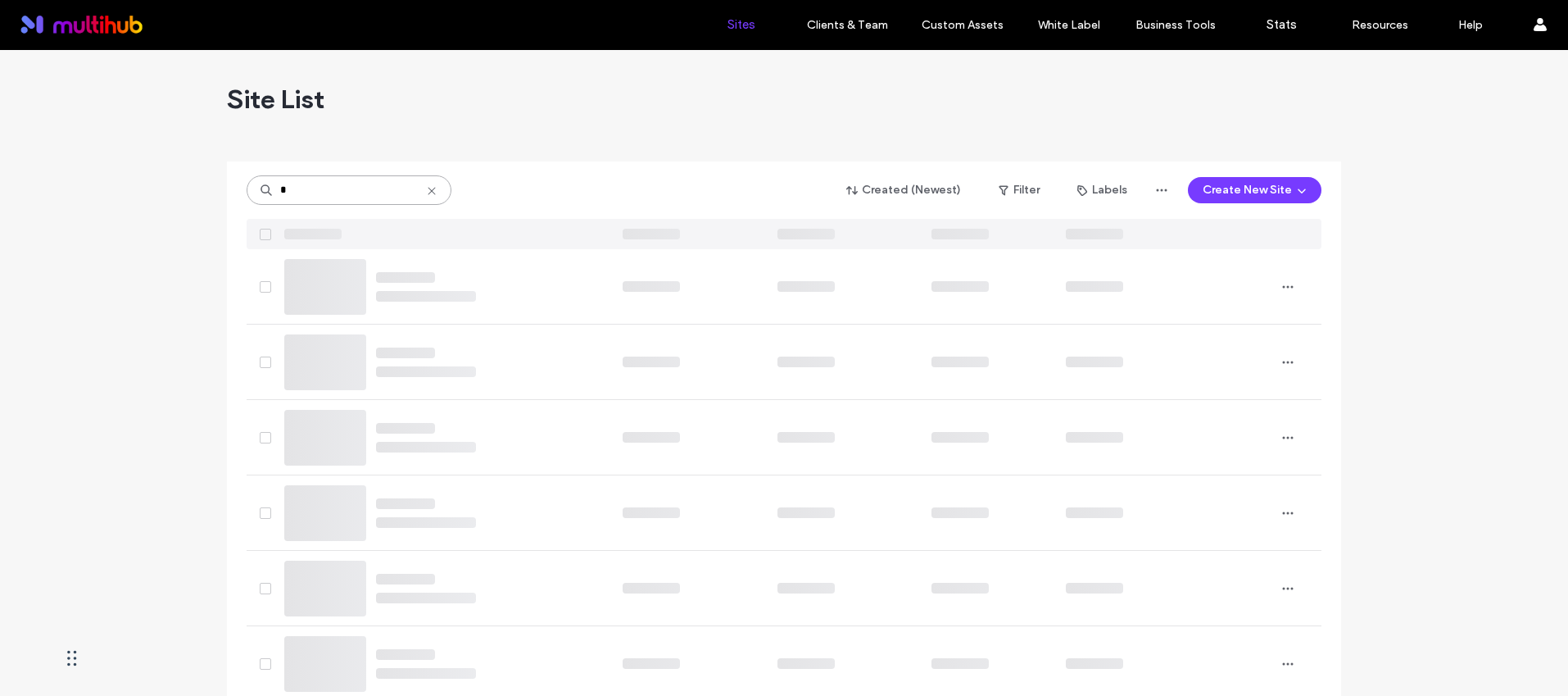
click at [307, 185] on input "*" at bounding box center [349, 190] width 205 height 29
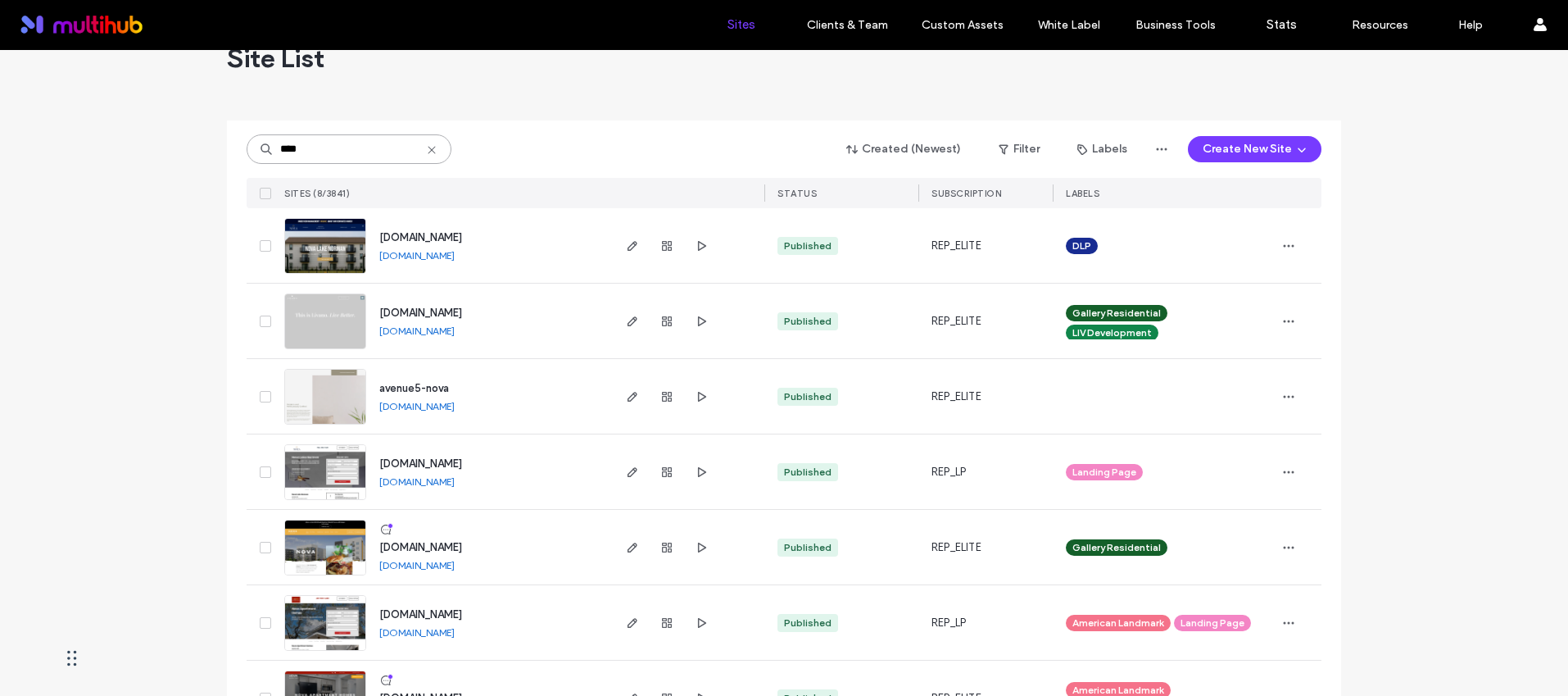
scroll to position [91, 0]
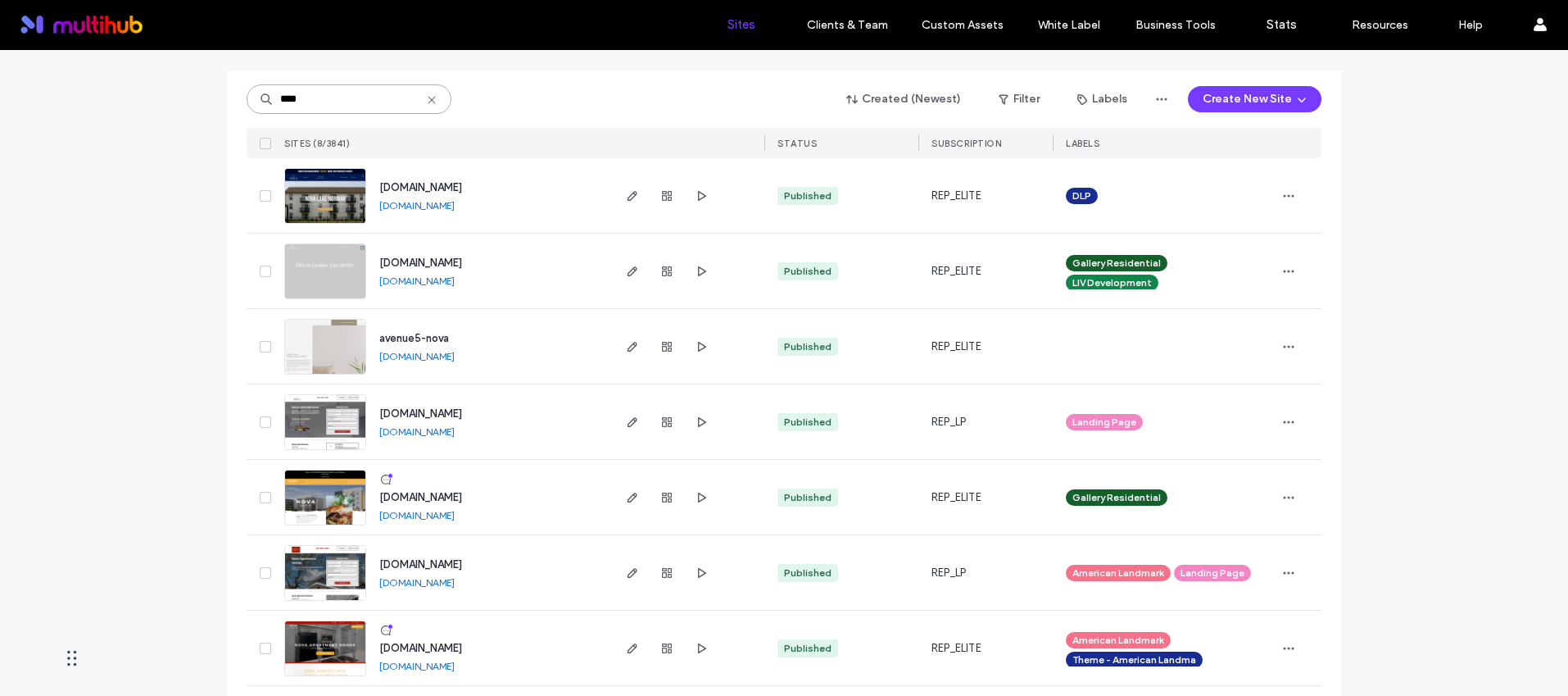
type input "****"
click at [462, 501] on span "[DOMAIN_NAME]" at bounding box center [421, 496] width 83 height 12
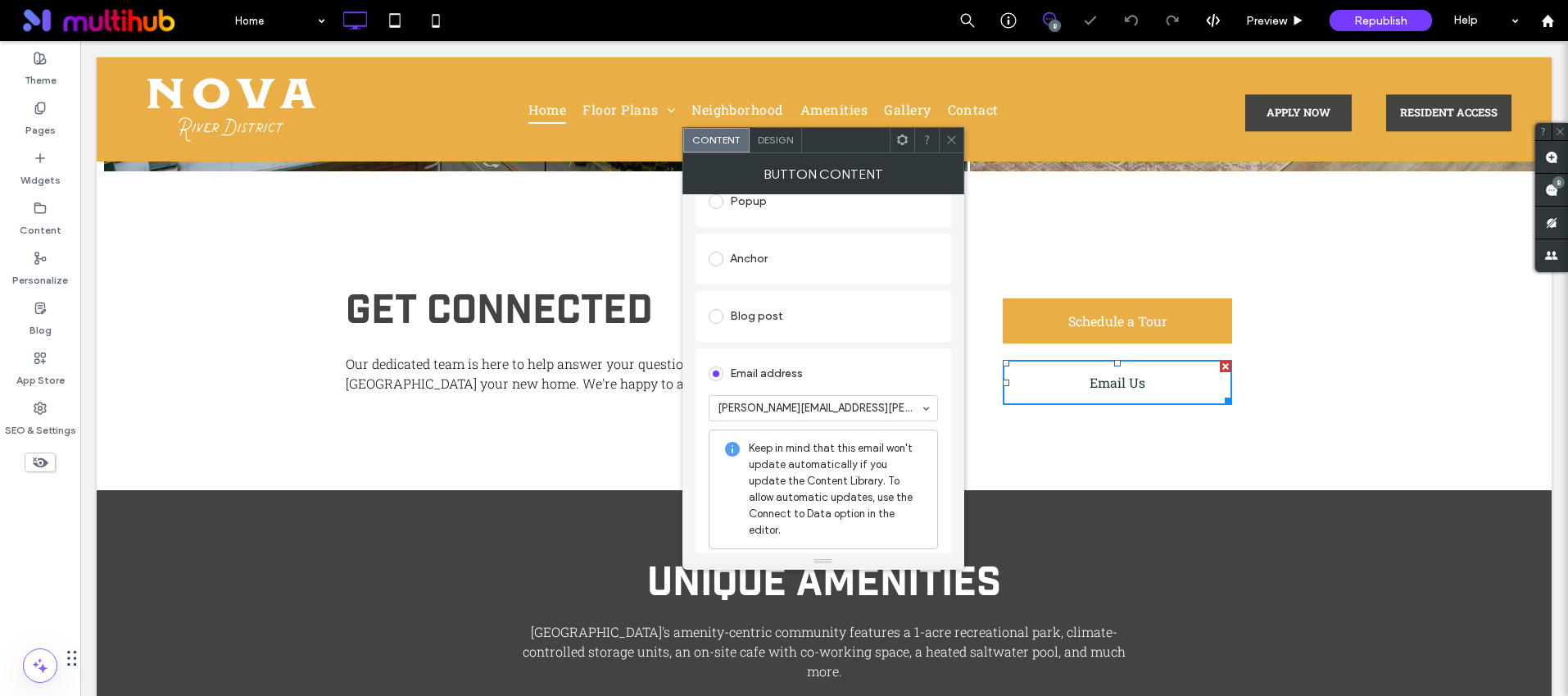
click at [952, 146] on span at bounding box center [951, 140] width 12 height 25
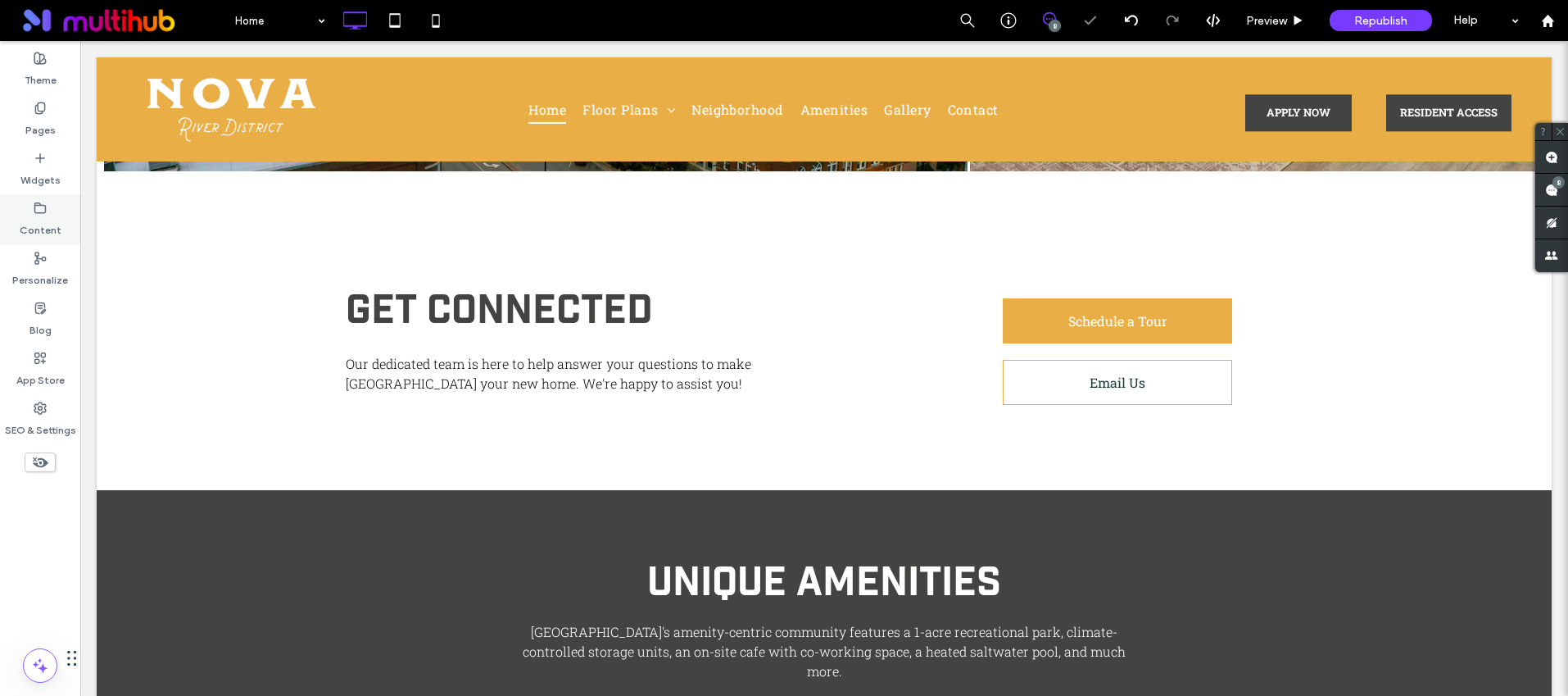
click at [31, 206] on div "Content" at bounding box center [40, 219] width 80 height 50
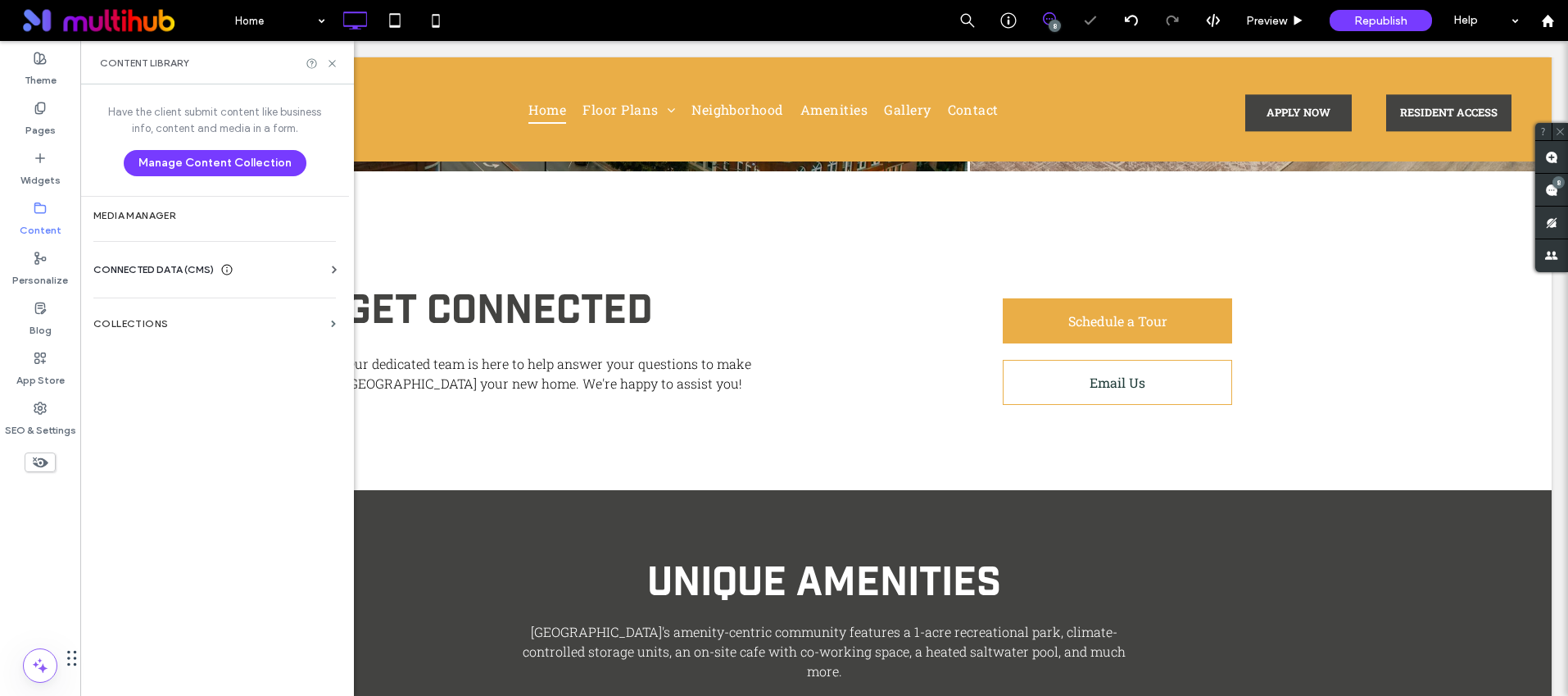
click at [156, 276] on span "CONNECTED DATA (CMS)" at bounding box center [154, 269] width 120 height 16
click at [163, 311] on label "Business Info" at bounding box center [218, 309] width 223 height 11
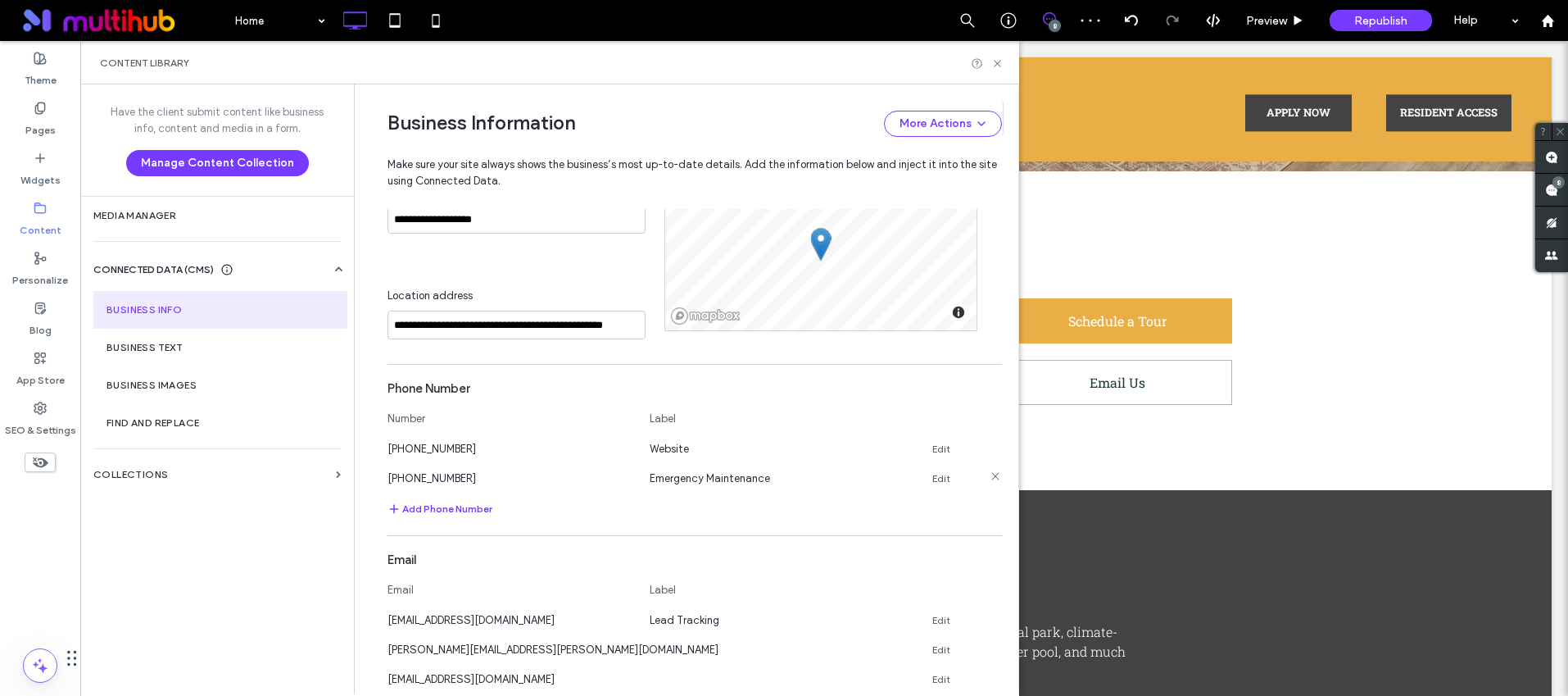
scroll to position [727, 0]
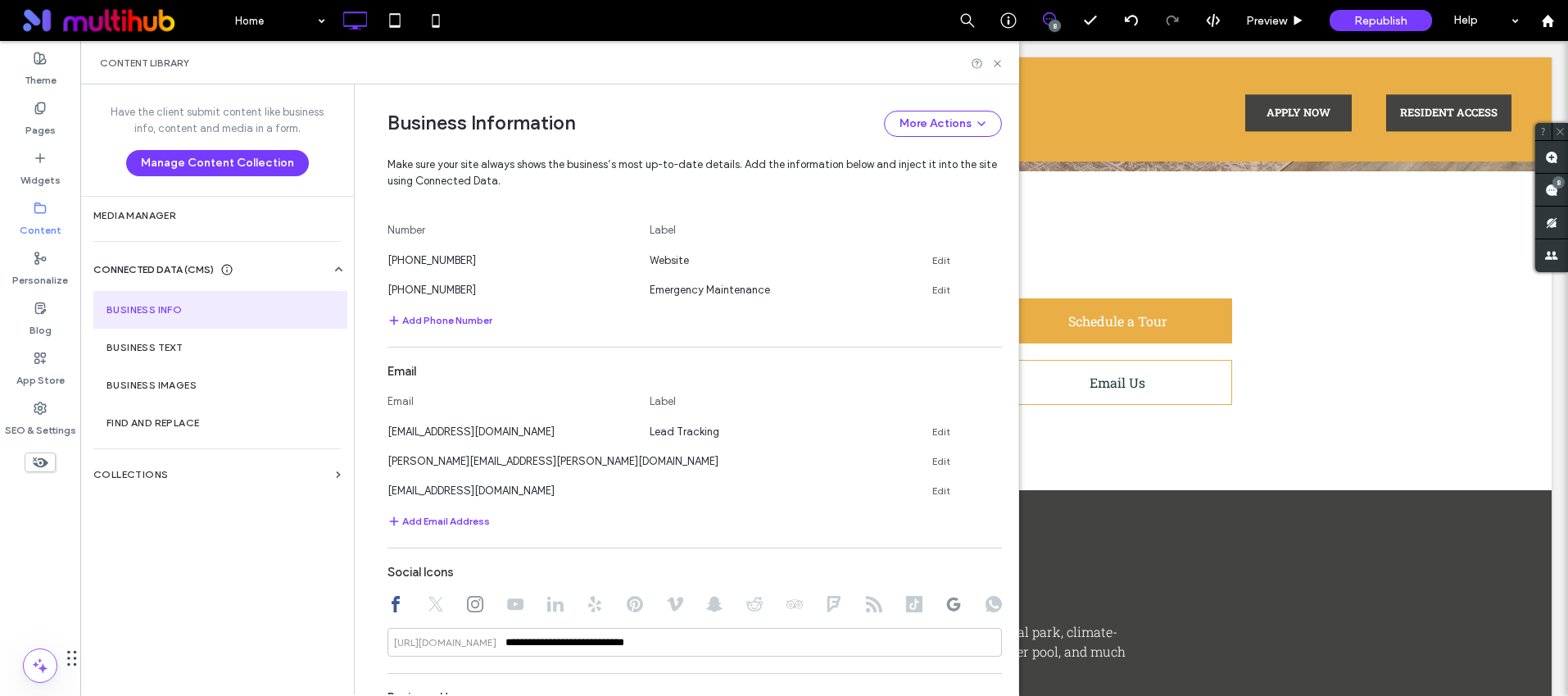
drag, startPoint x: 555, startPoint y: 496, endPoint x: 376, endPoint y: 494, distance: 179.0
click at [376, 494] on div "**********" at bounding box center [682, 218] width 639 height 1722
copy span "[EMAIL_ADDRESS][DOMAIN_NAME]"
click at [999, 59] on icon at bounding box center [997, 64] width 12 height 12
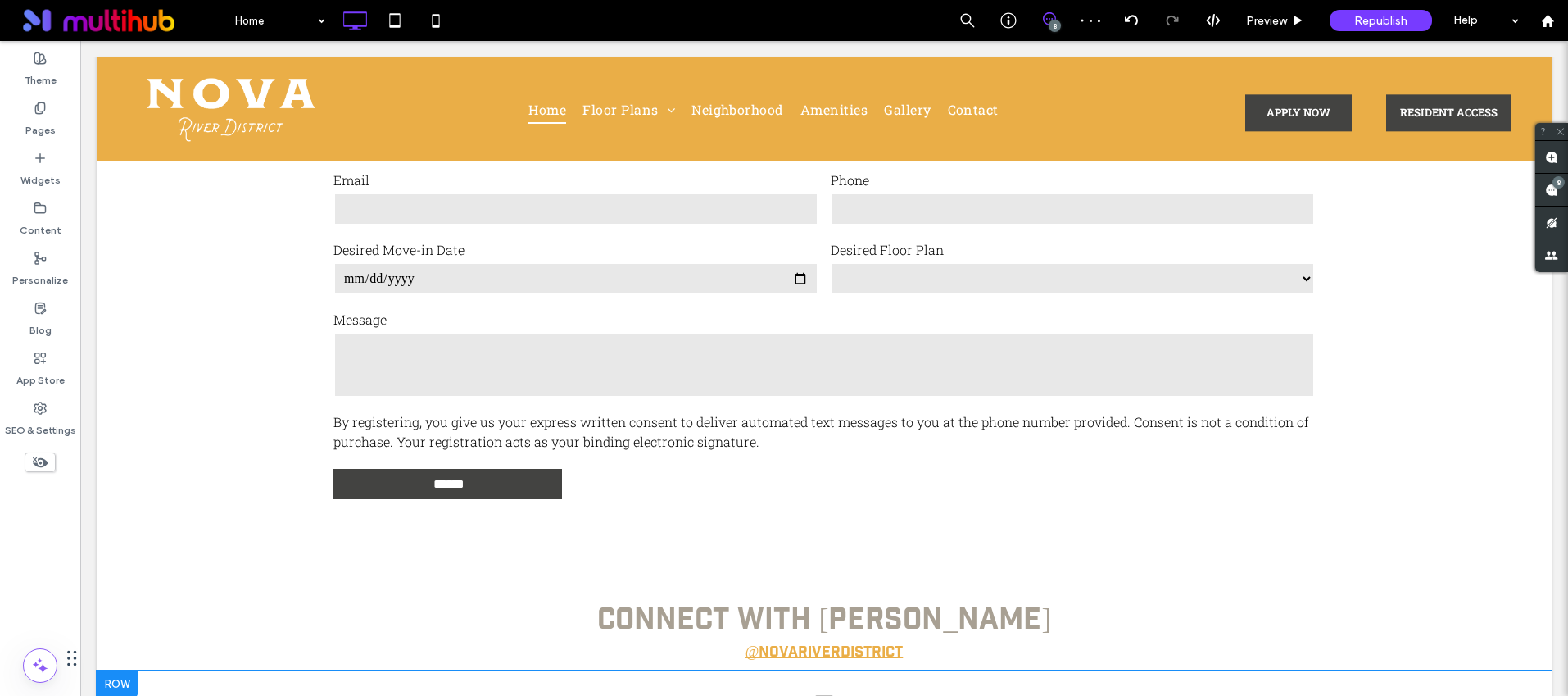
scroll to position [5417, 0]
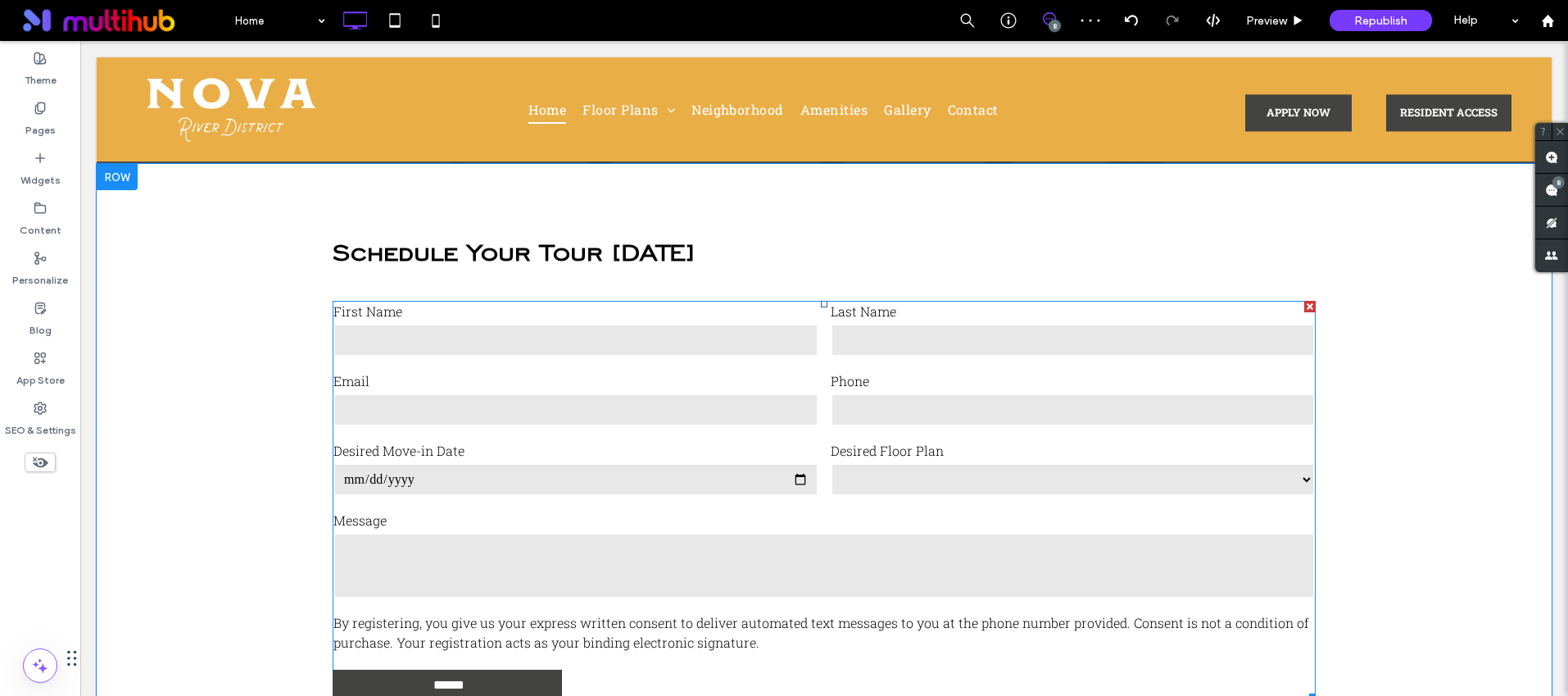
click at [831, 510] on label "Message" at bounding box center [824, 520] width 981 height 20
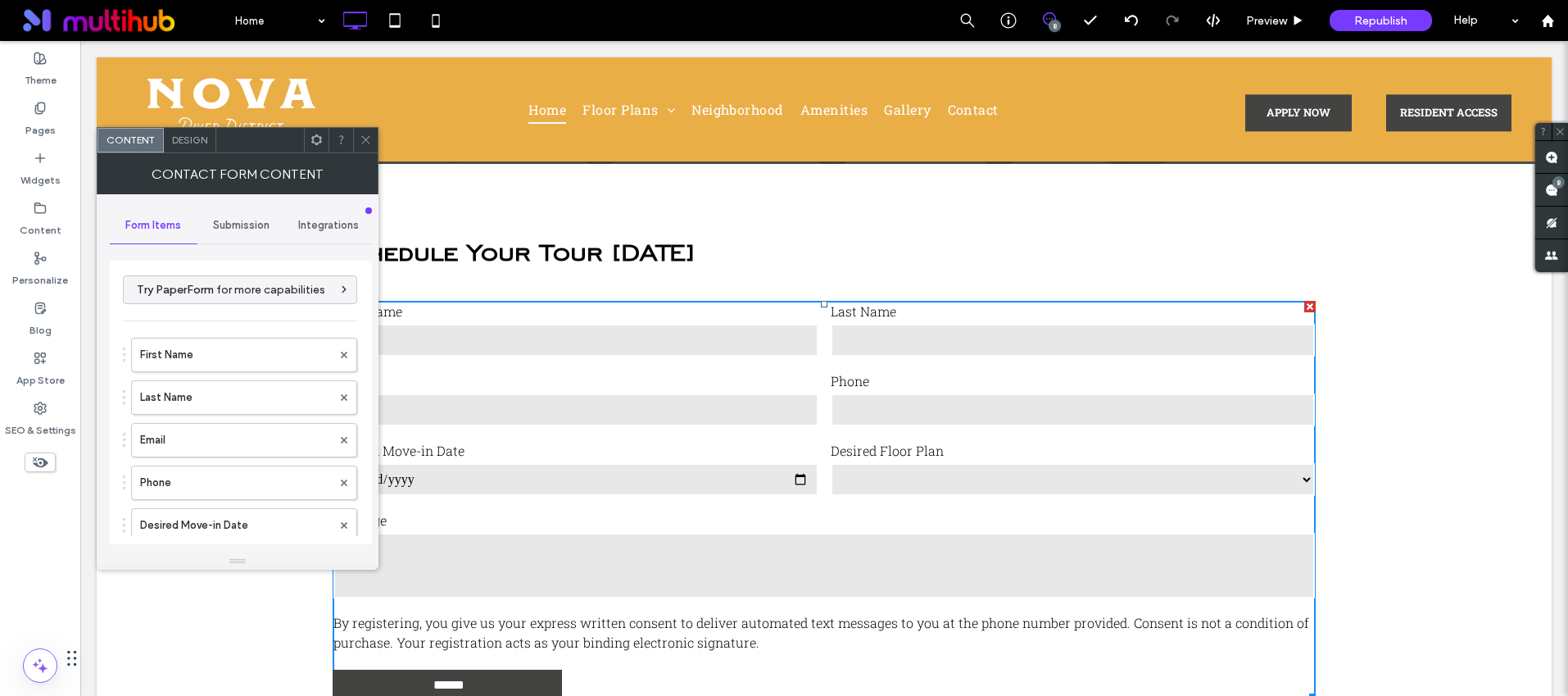
click at [226, 225] on span "Submission" at bounding box center [242, 225] width 57 height 13
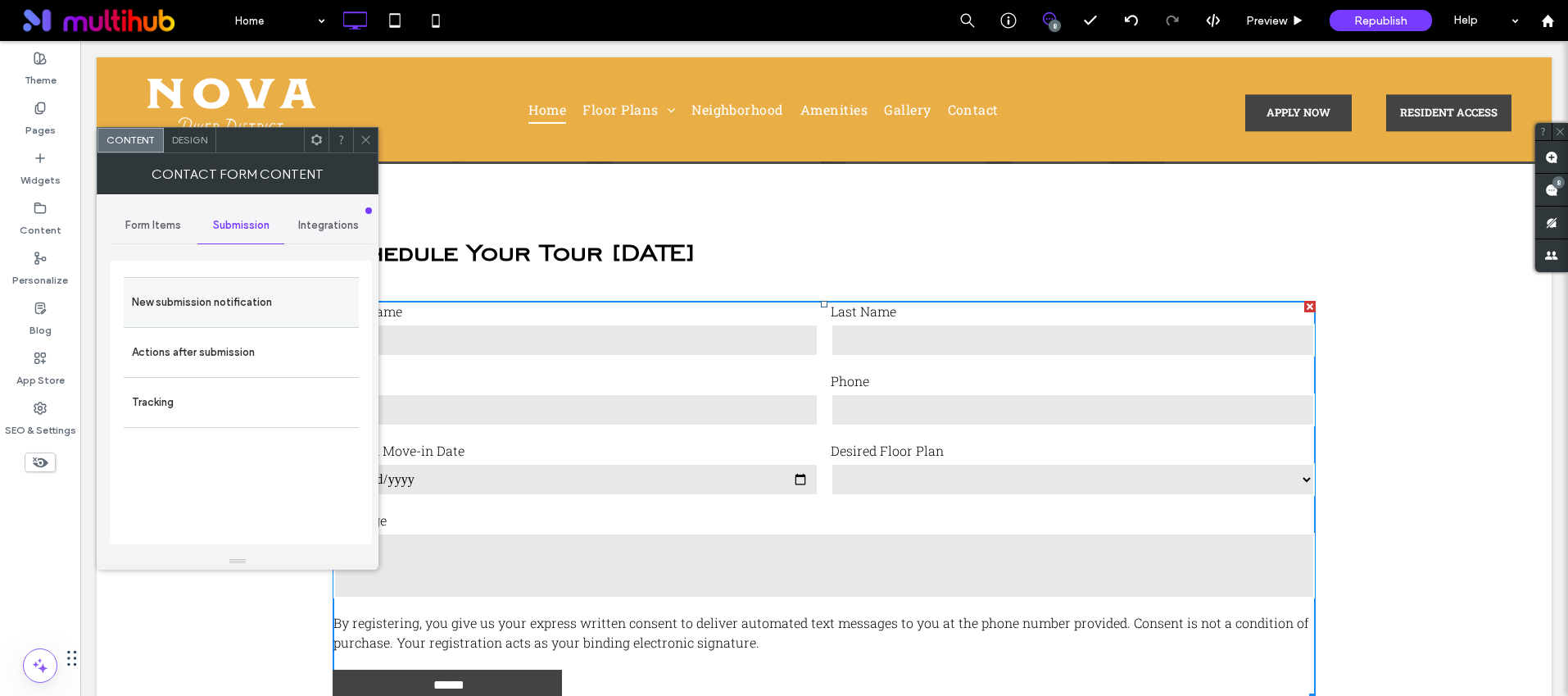
click at [218, 293] on label "New submission notification" at bounding box center [241, 302] width 218 height 33
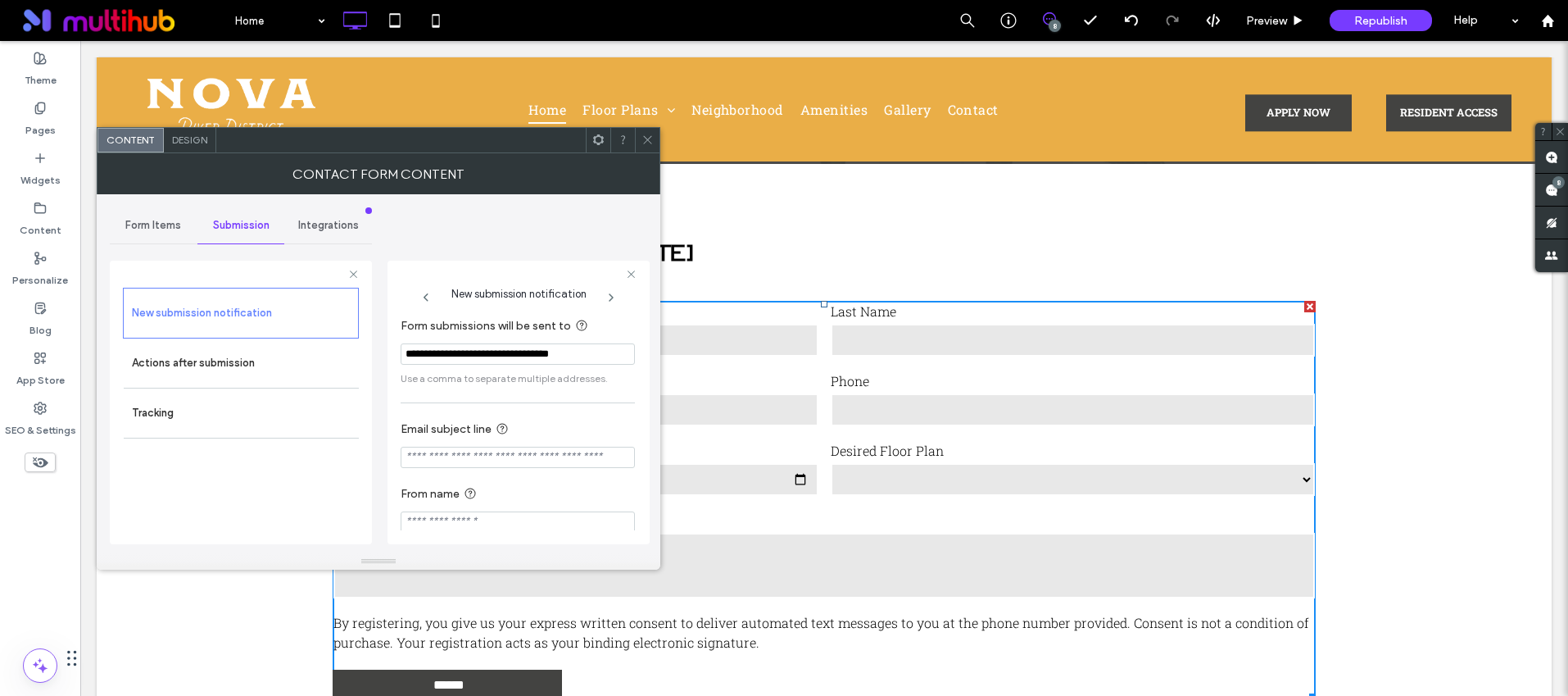
click at [650, 146] on span at bounding box center [648, 140] width 12 height 25
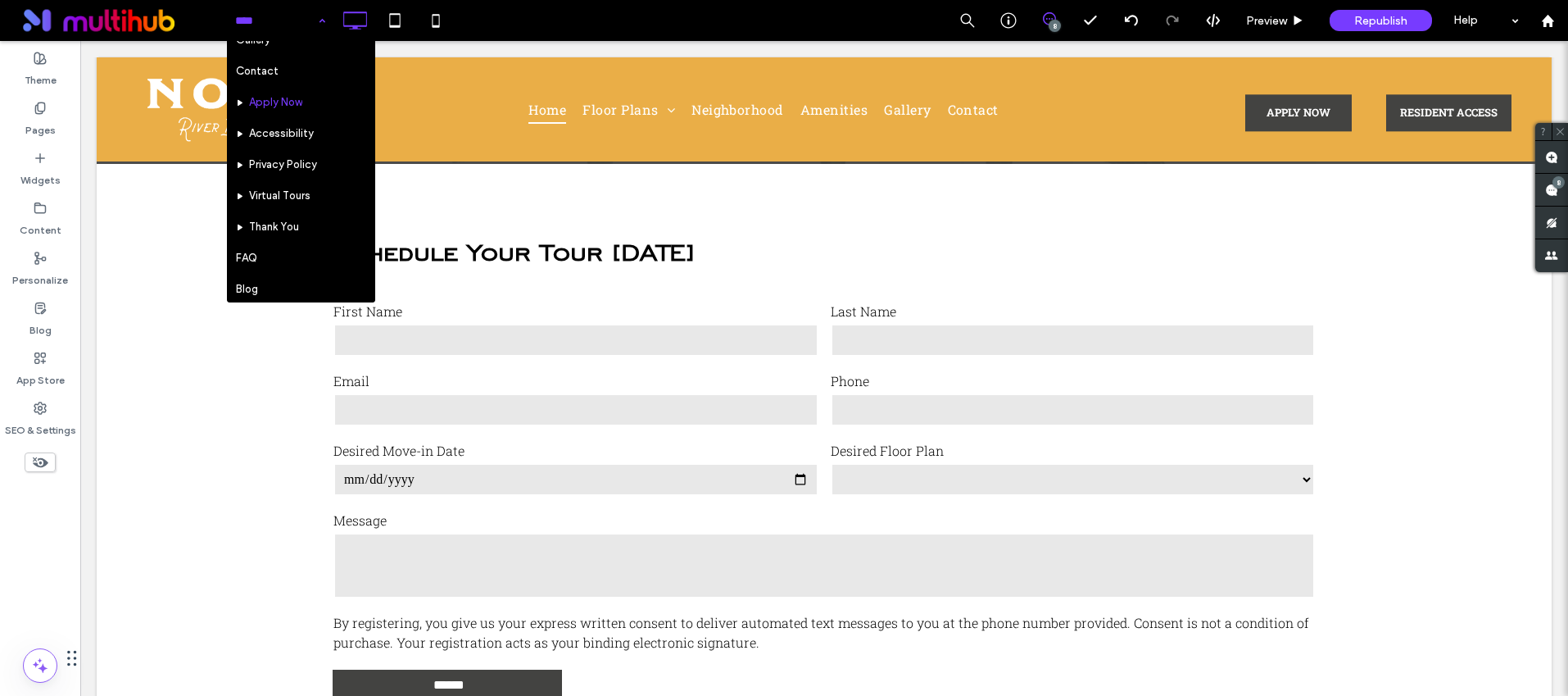
scroll to position [173, 0]
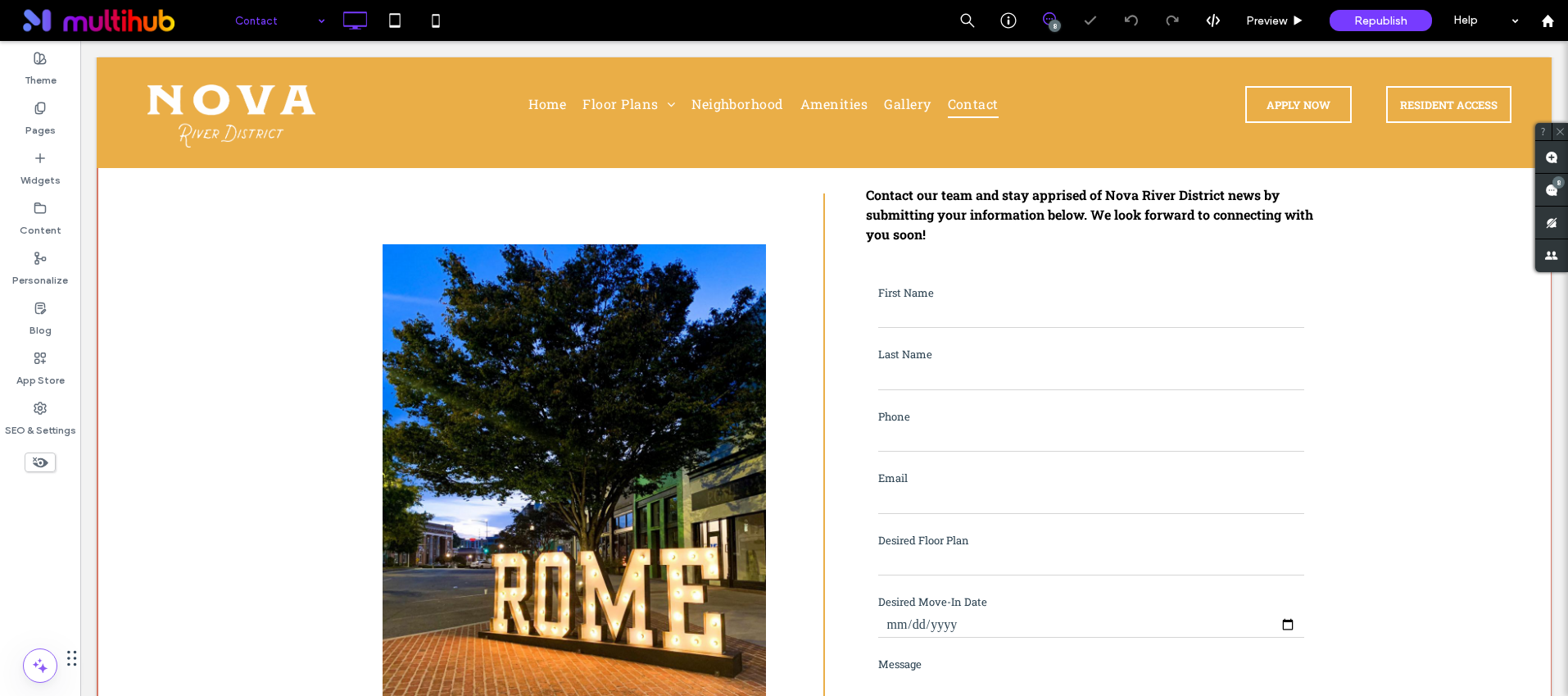
scroll to position [336, 0]
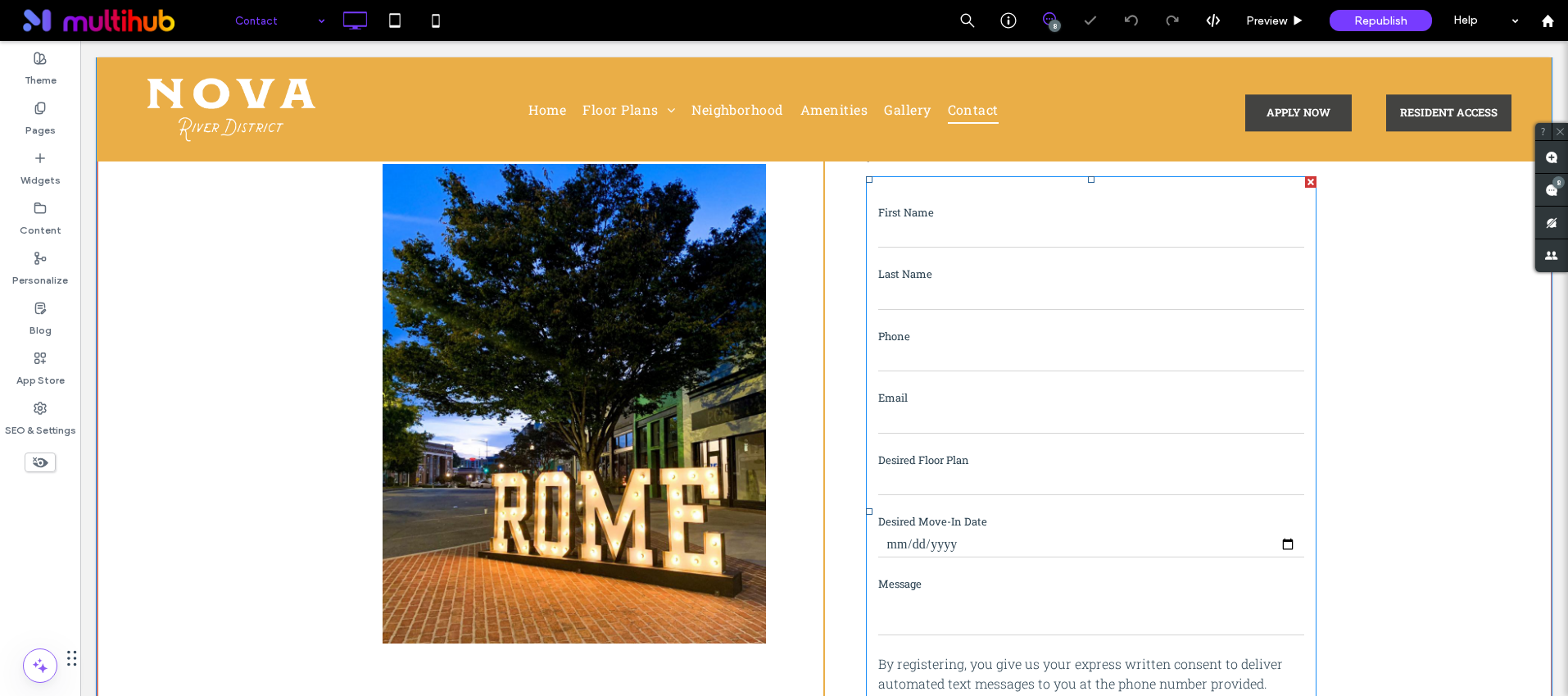
click at [1048, 390] on label "Email" at bounding box center [1091, 397] width 426 height 16
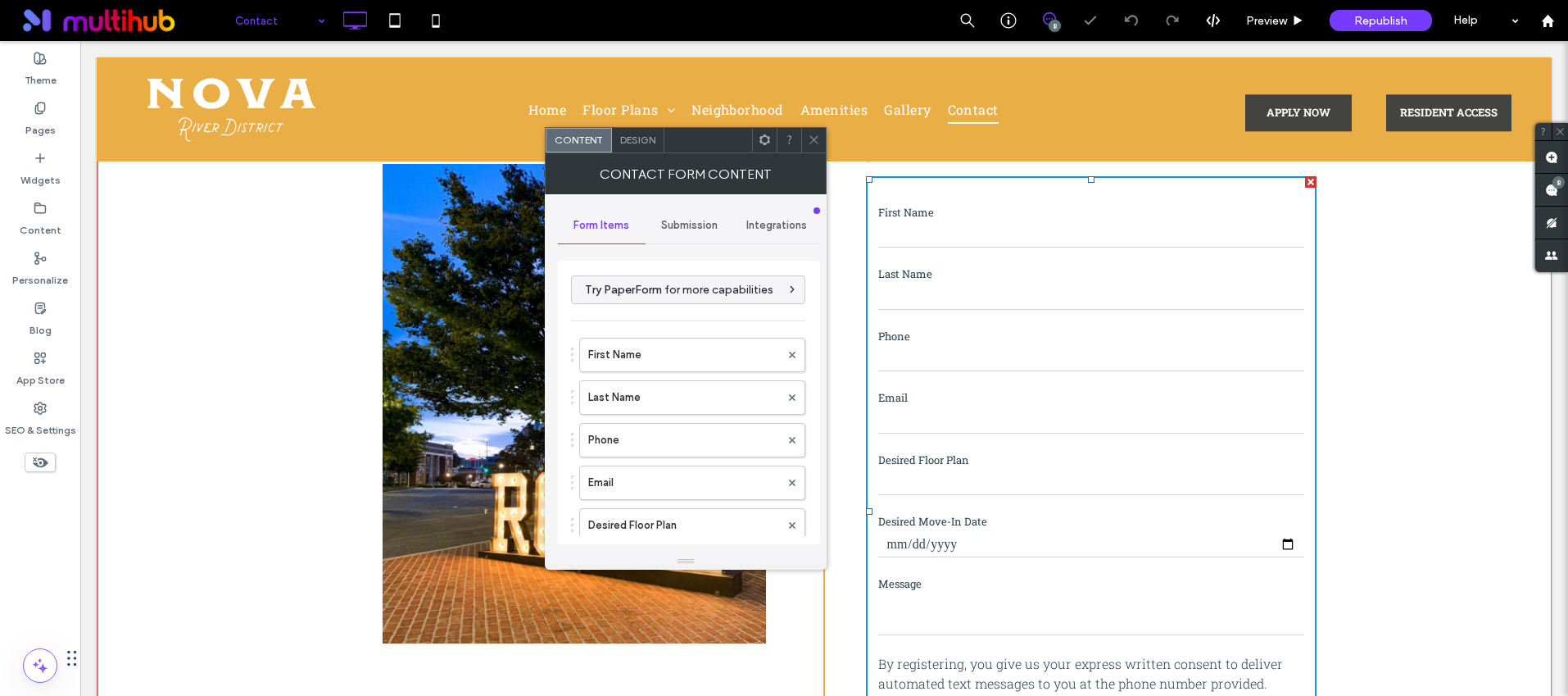
click at [661, 219] on span "Submission" at bounding box center [690, 225] width 57 height 13
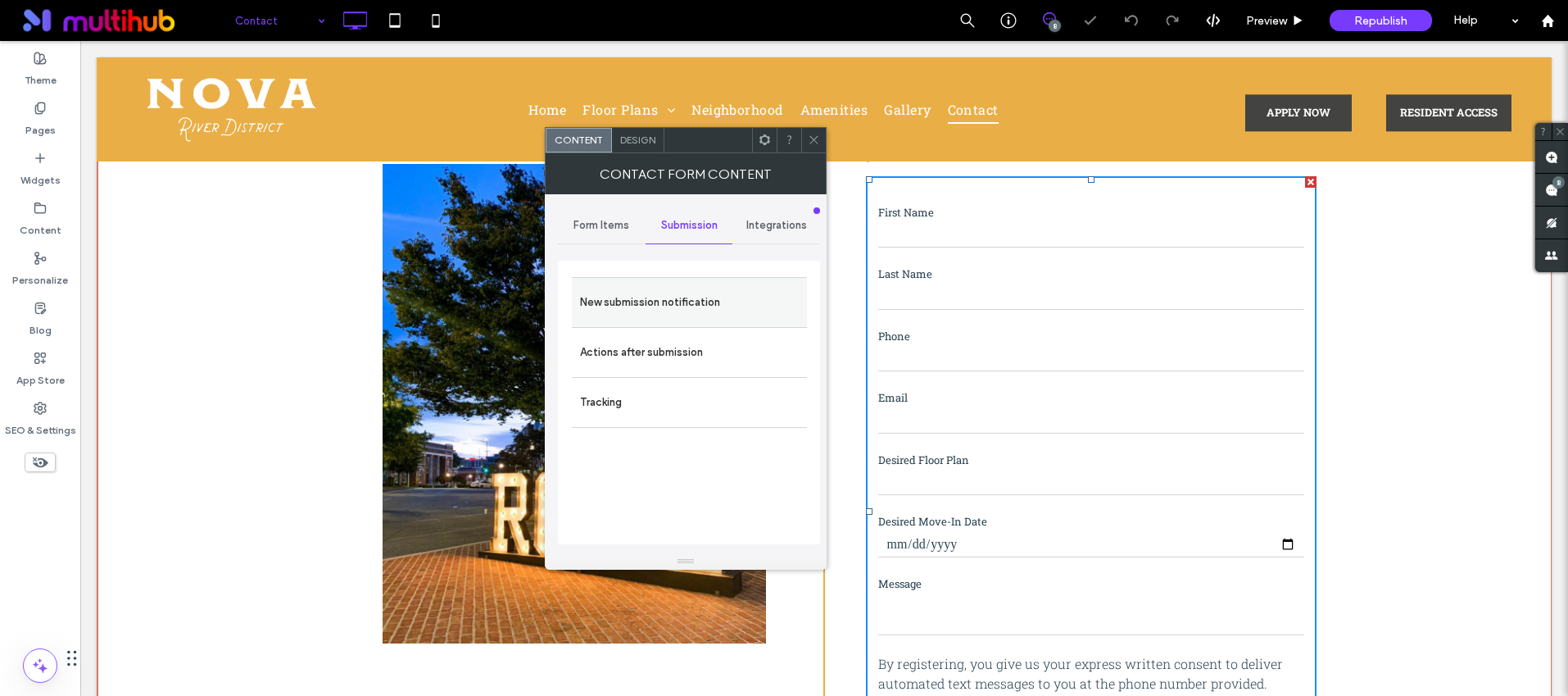
click at [657, 295] on label "New submission notification" at bounding box center [689, 302] width 218 height 33
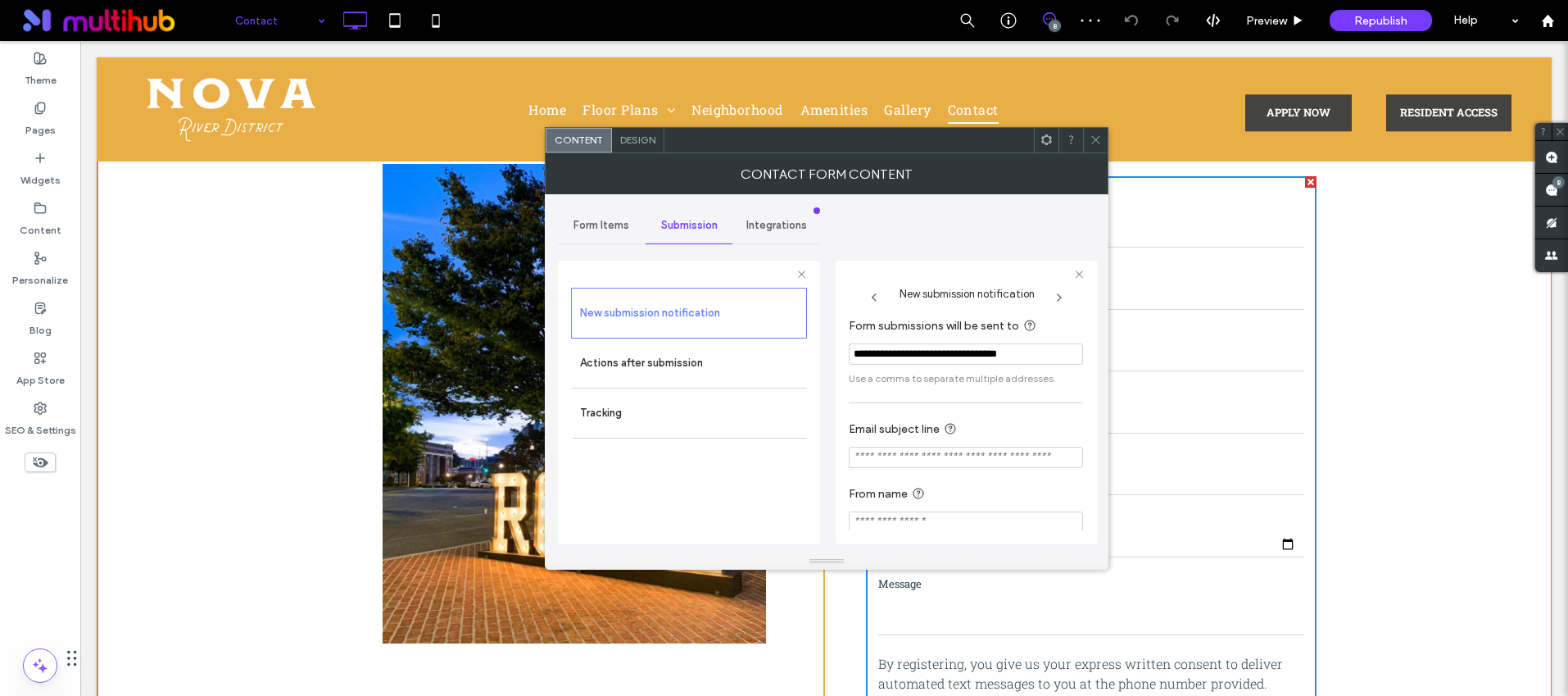
click at [978, 343] on input "**********" at bounding box center [966, 354] width 234 height 22
click at [977, 345] on input "**********" at bounding box center [966, 354] width 234 height 22
click at [975, 346] on input "**********" at bounding box center [966, 354] width 234 height 22
click at [970, 353] on input "**********" at bounding box center [966, 354] width 234 height 22
click at [969, 353] on input "**********" at bounding box center [966, 354] width 234 height 22
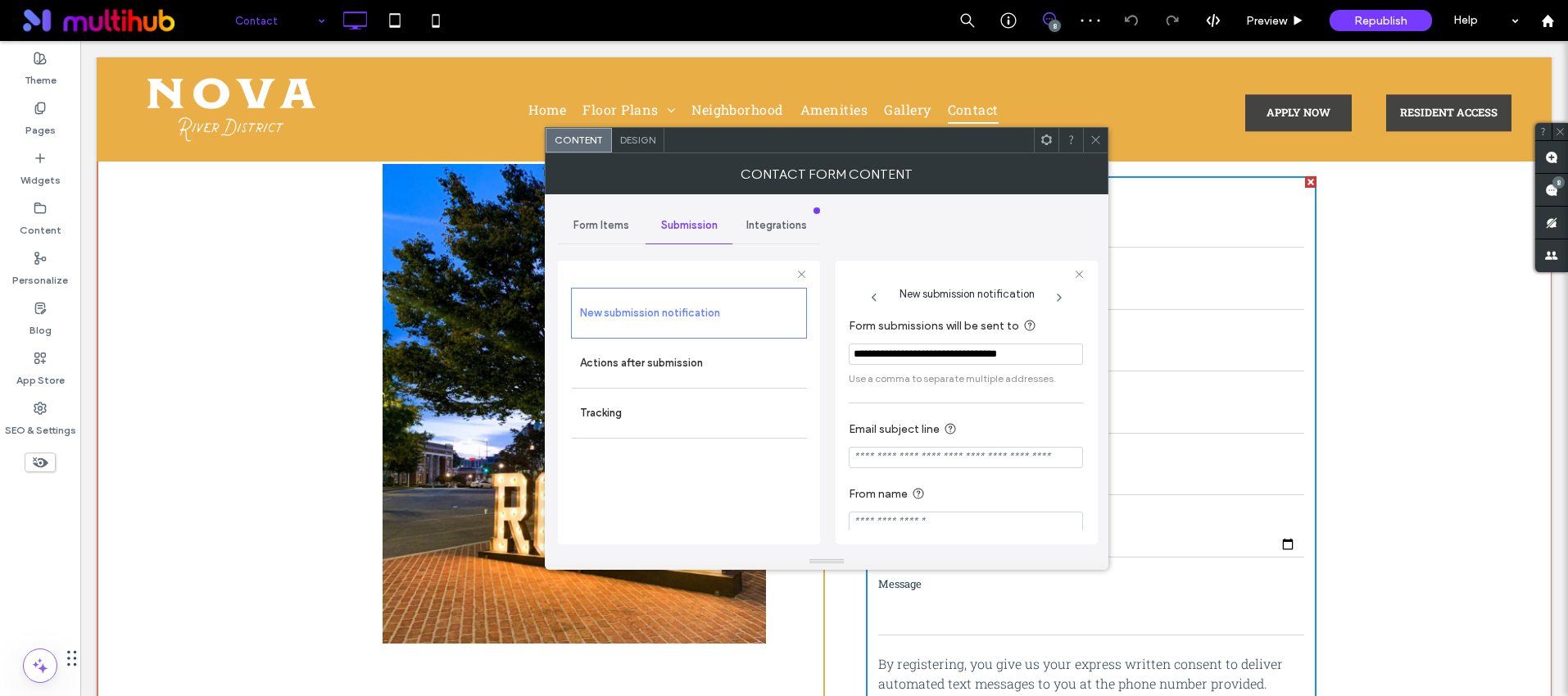
click at [969, 353] on input "**********" at bounding box center [966, 354] width 234 height 22
